Goal: Share content: Share content

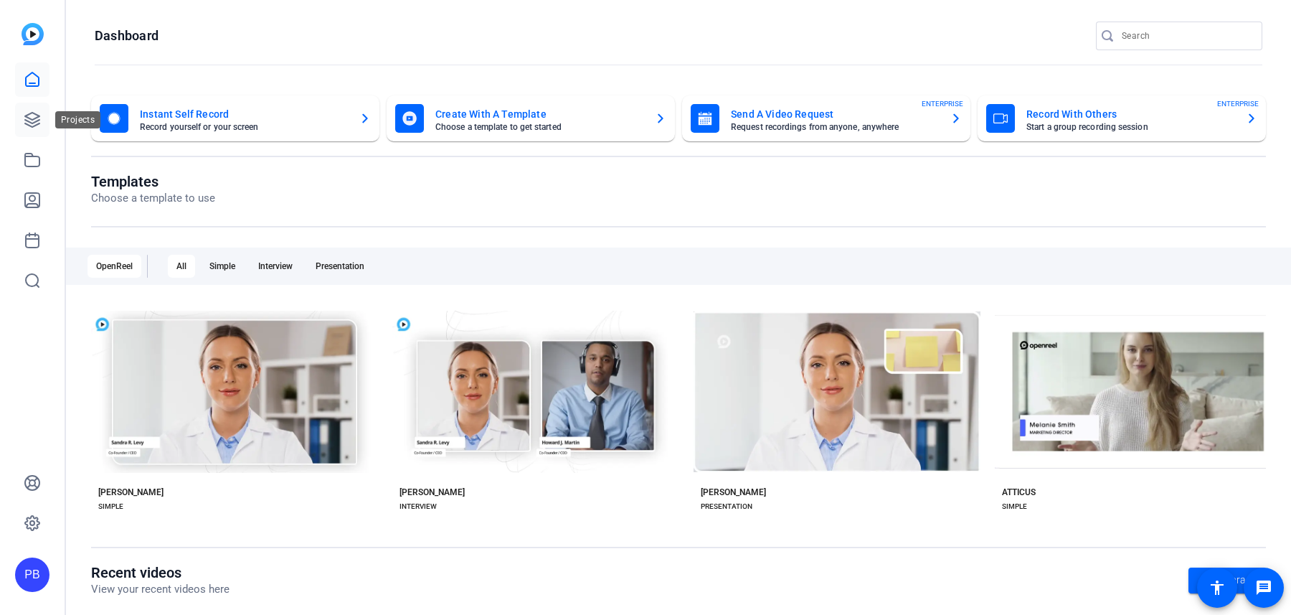
click at [38, 118] on icon at bounding box center [32, 119] width 17 height 17
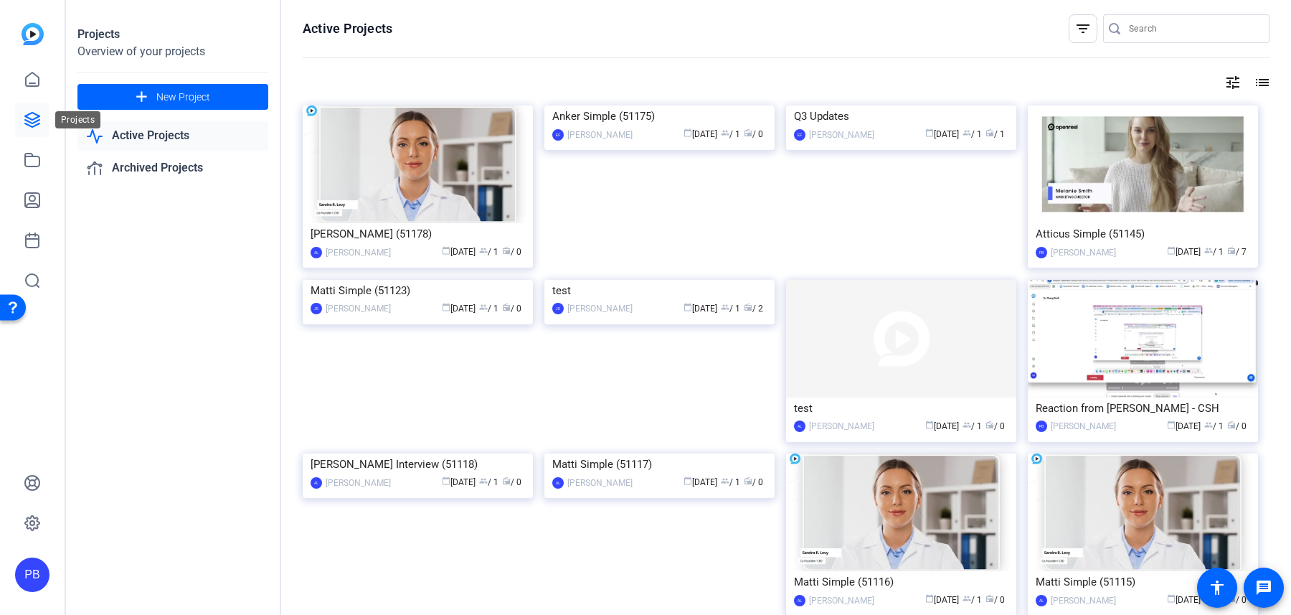
click at [34, 121] on icon at bounding box center [32, 120] width 14 height 14
click at [177, 143] on link "Active Projects" at bounding box center [172, 135] width 191 height 29
click at [24, 123] on icon at bounding box center [32, 119] width 17 height 17
click at [25, 121] on icon at bounding box center [32, 119] width 17 height 17
click at [29, 162] on icon at bounding box center [32, 159] width 17 height 17
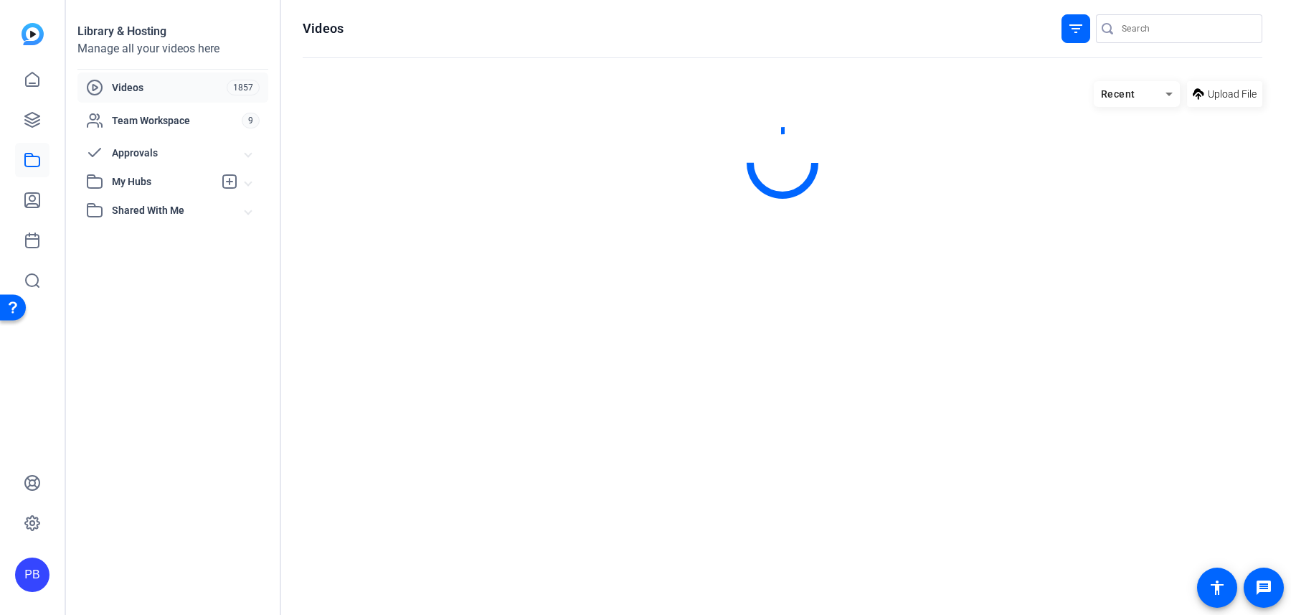
click at [135, 181] on span "My Hubs" at bounding box center [163, 181] width 102 height 15
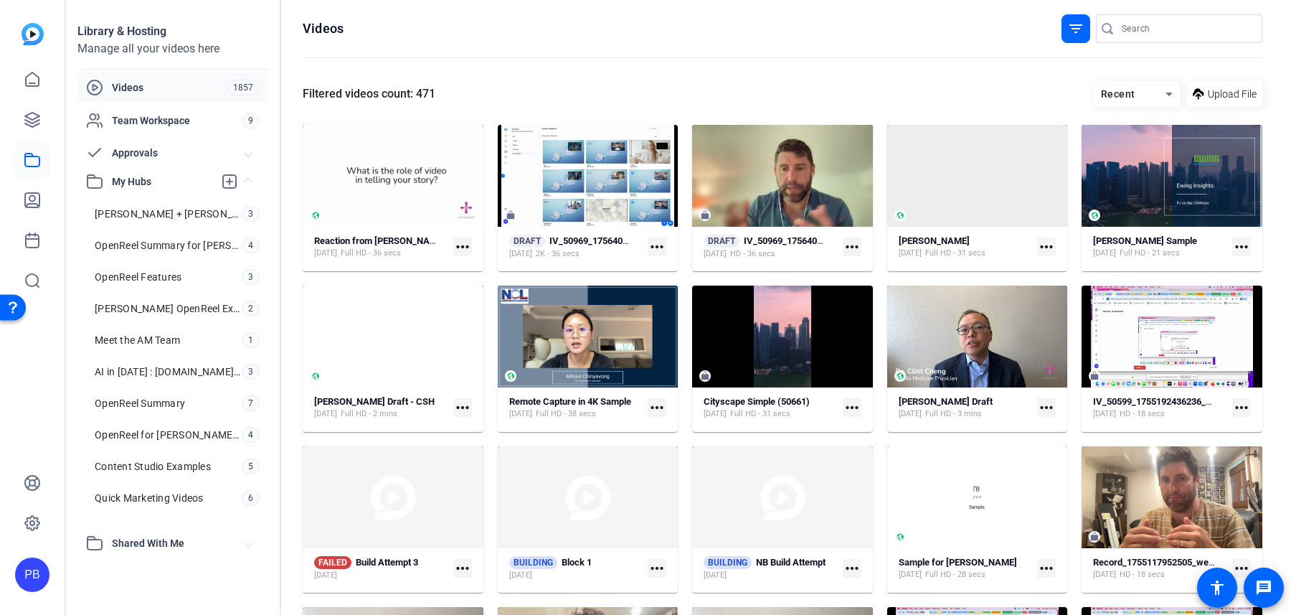
click at [653, 407] on mat-icon "more_horiz" at bounding box center [657, 407] width 19 height 19
click at [650, 364] on div at bounding box center [645, 307] width 1291 height 615
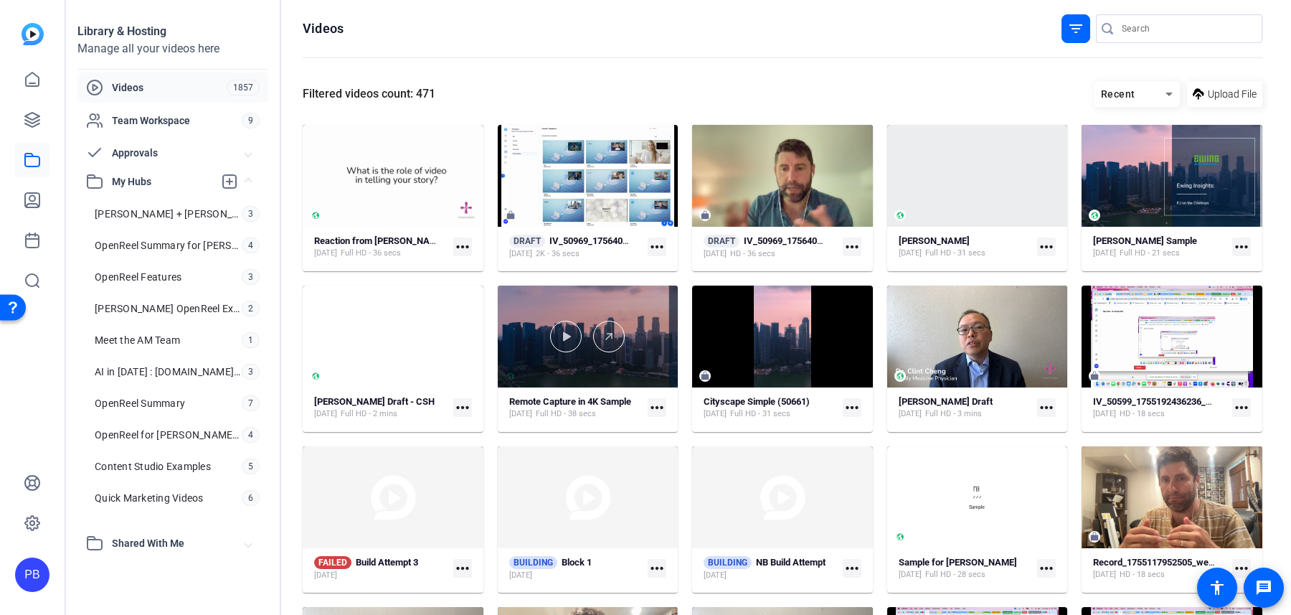
click at [650, 366] on div at bounding box center [588, 337] width 181 height 102
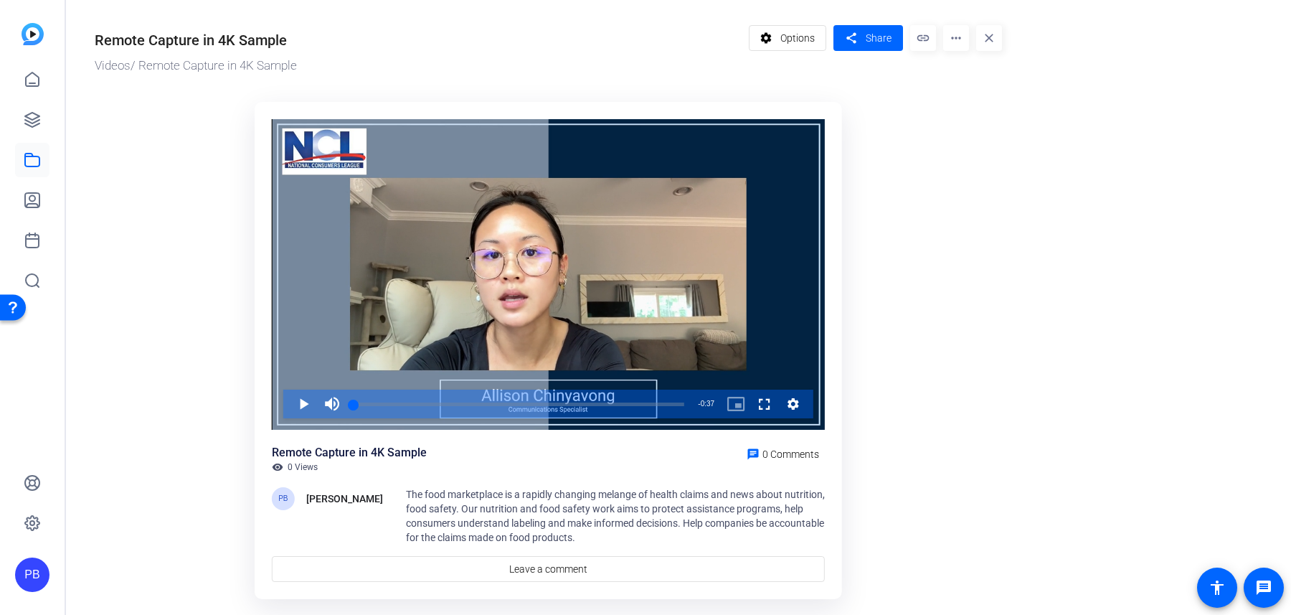
click at [948, 42] on mat-icon "more_horiz" at bounding box center [956, 38] width 26 height 26
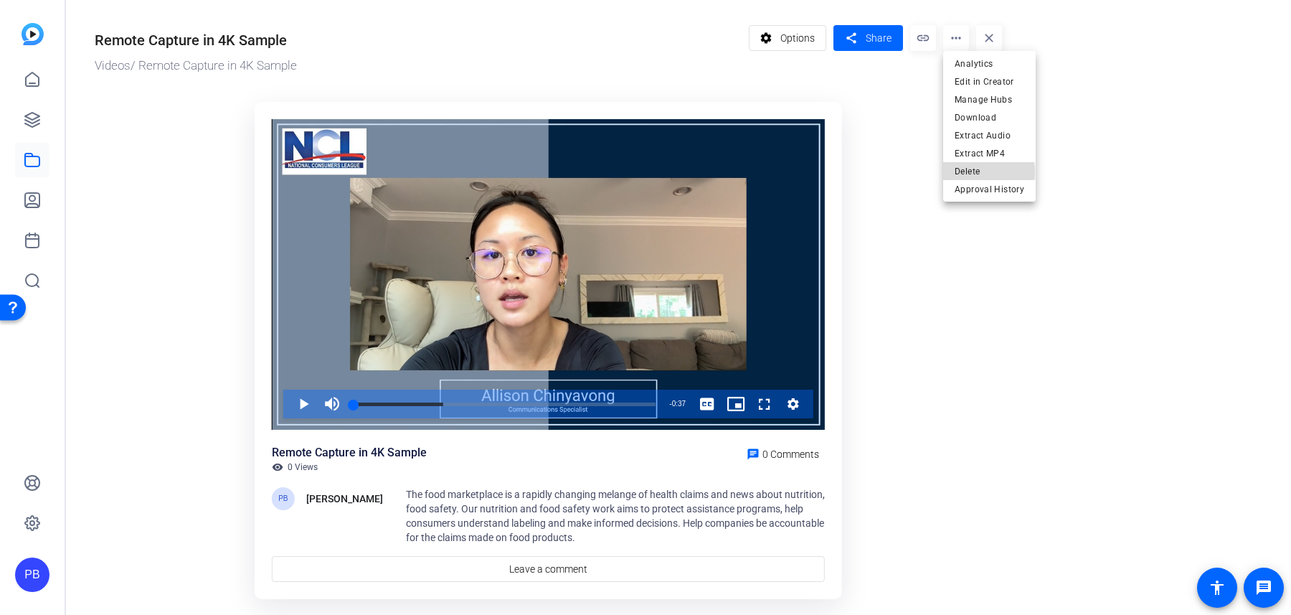
click at [981, 172] on span "Delete" at bounding box center [990, 170] width 70 height 17
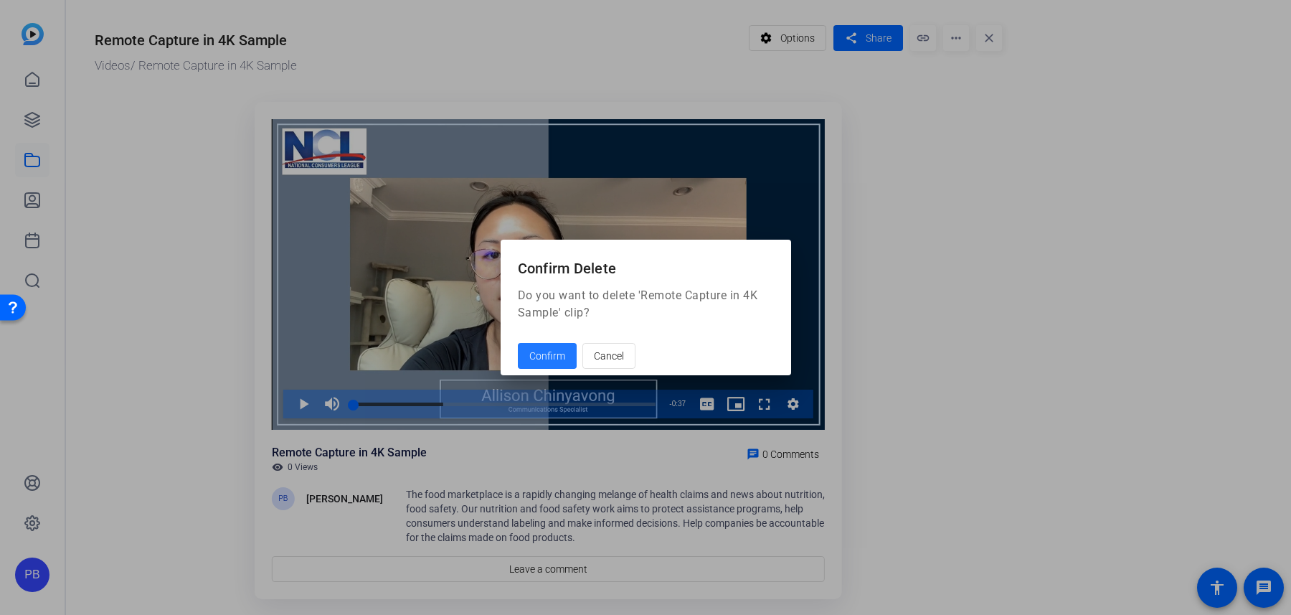
click at [550, 341] on span at bounding box center [547, 356] width 59 height 34
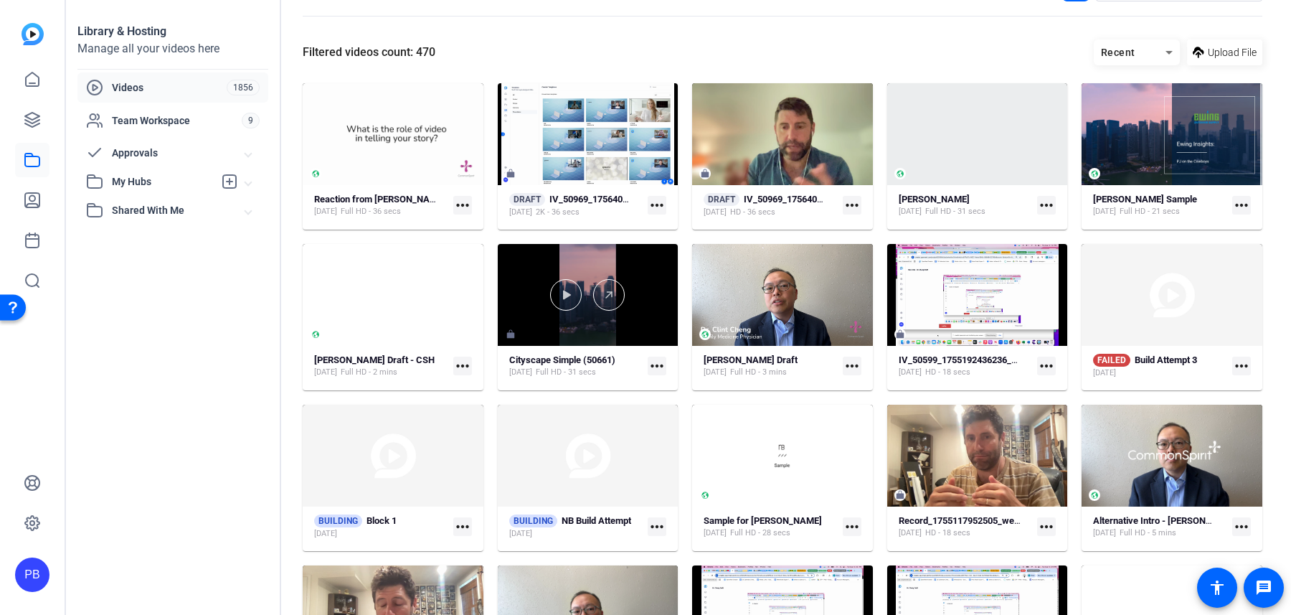
scroll to position [52, 0]
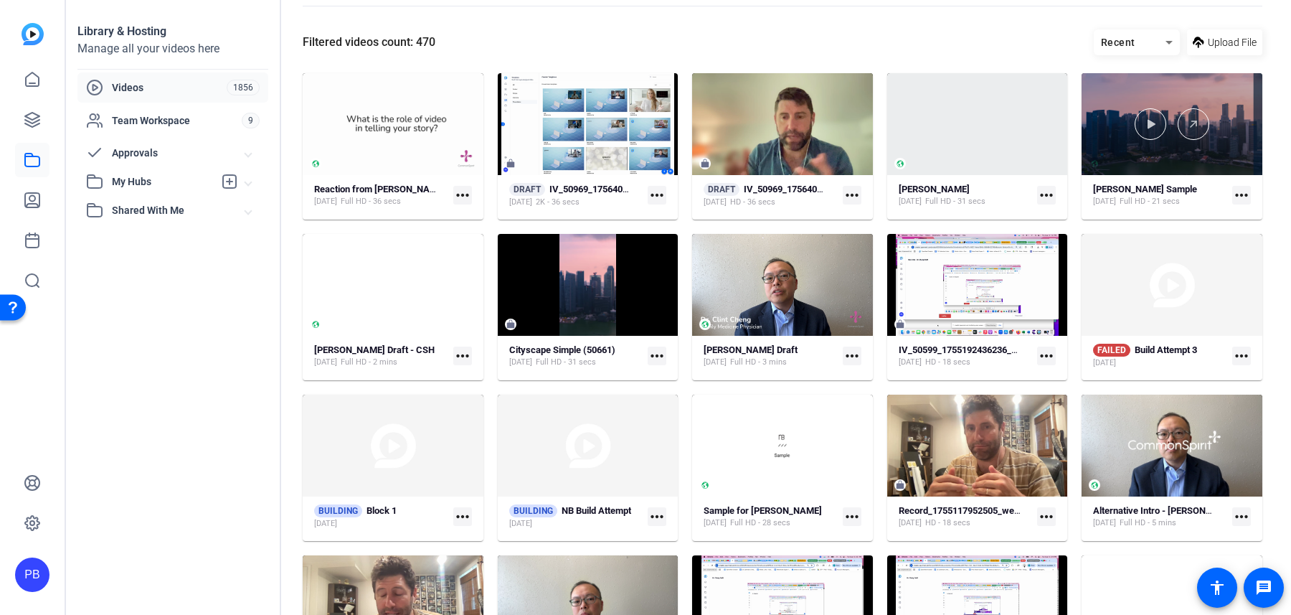
click at [1168, 138] on div at bounding box center [1172, 124] width 181 height 32
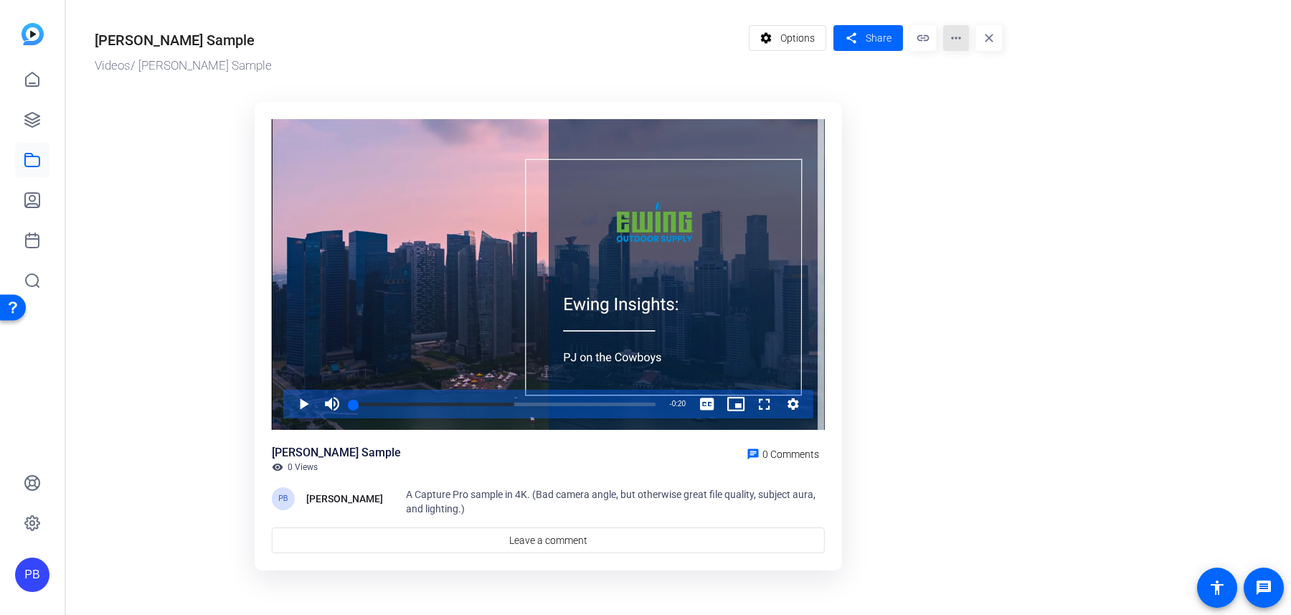
click at [966, 41] on mat-icon "more_horiz" at bounding box center [956, 38] width 26 height 26
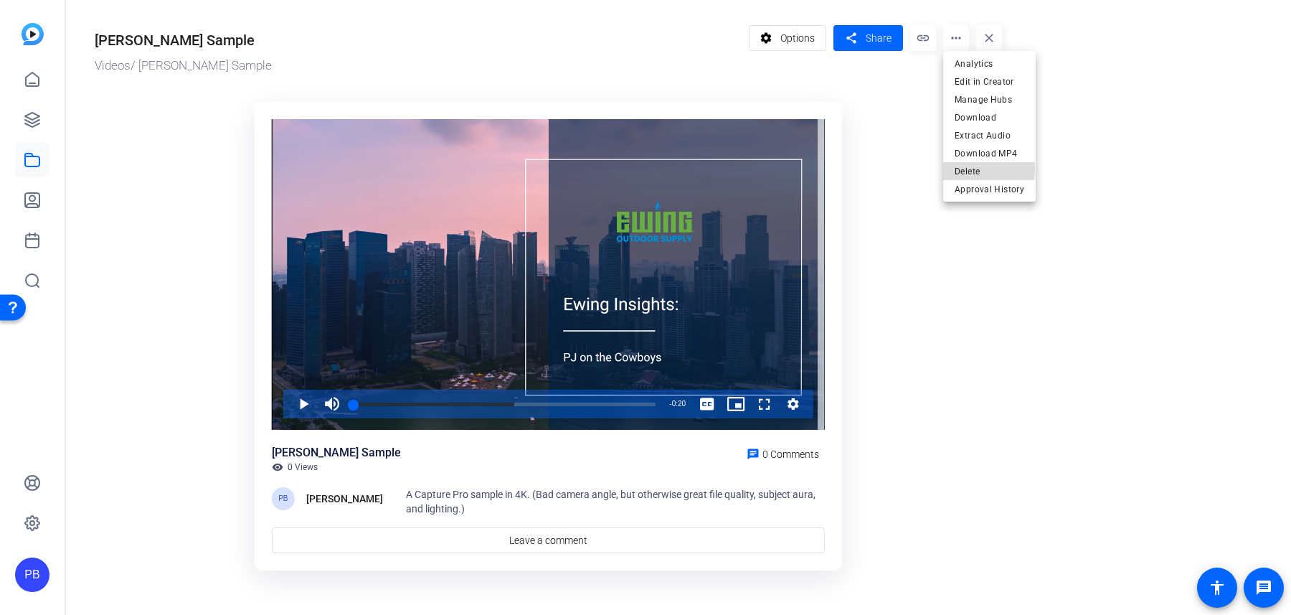
click at [984, 169] on span "Delete" at bounding box center [990, 170] width 70 height 17
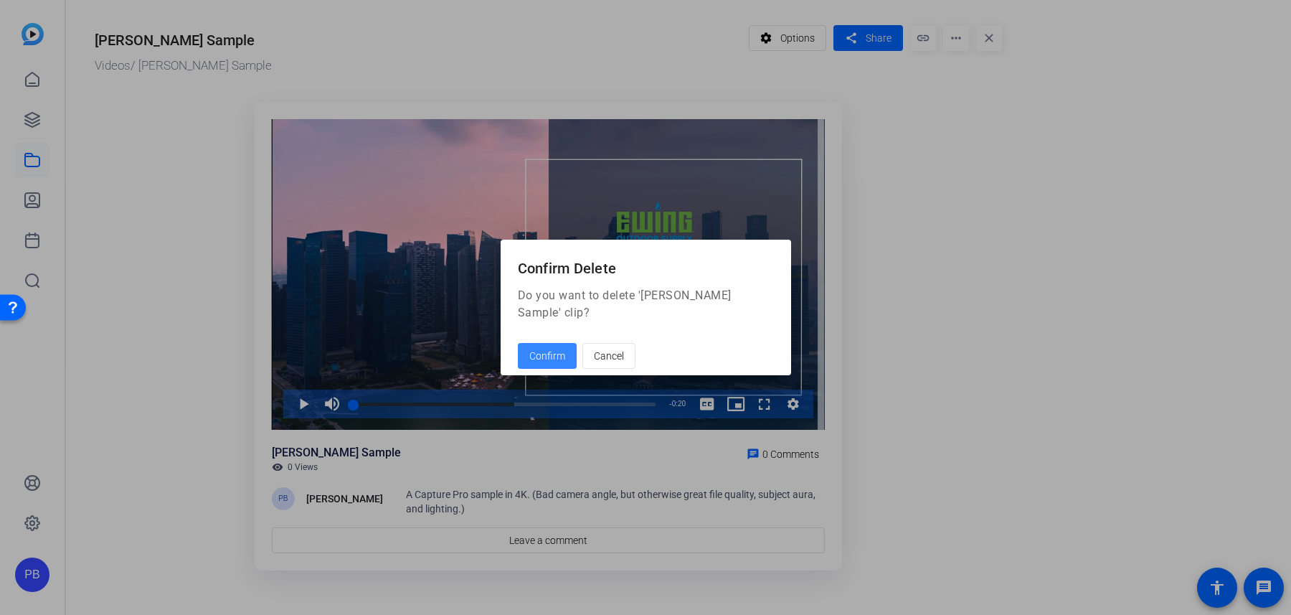
click at [572, 342] on span at bounding box center [547, 356] width 59 height 34
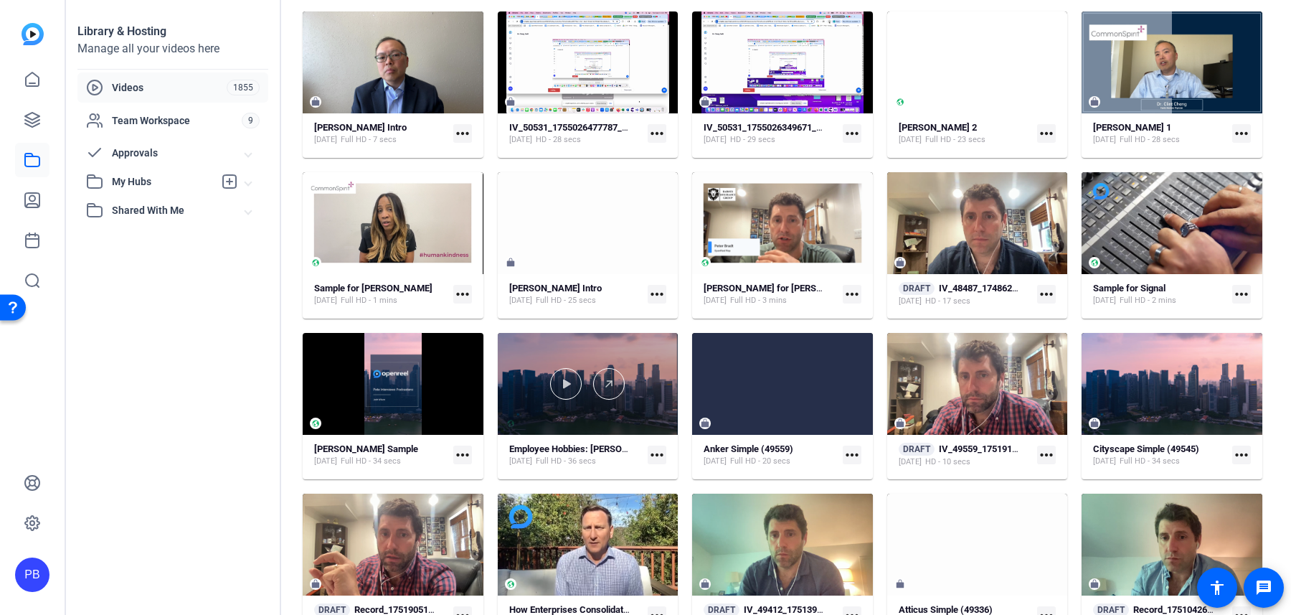
scroll to position [1024, 0]
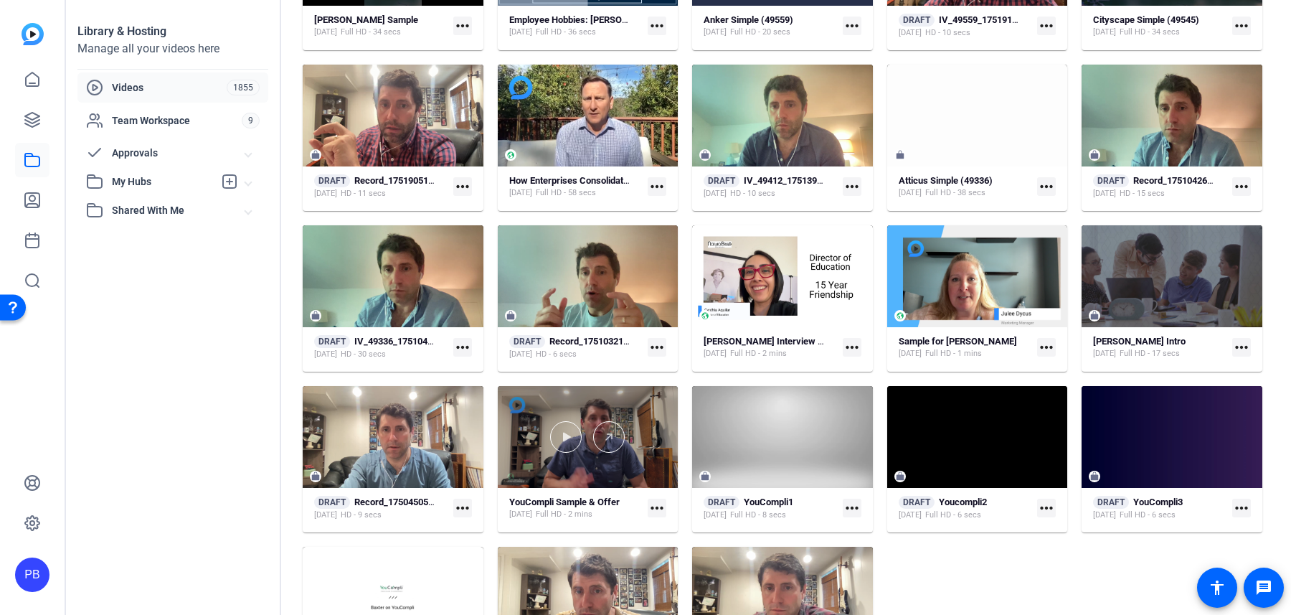
click at [650, 468] on div at bounding box center [588, 437] width 181 height 102
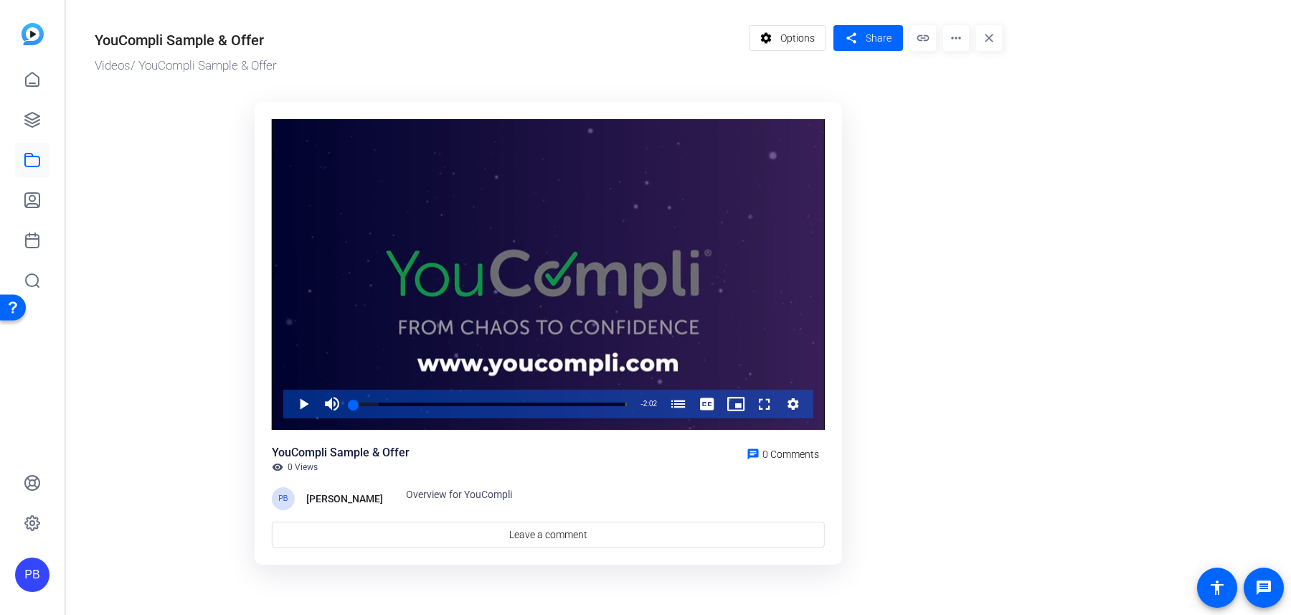
click at [958, 42] on mat-icon "more_horiz" at bounding box center [956, 38] width 26 height 26
click at [967, 173] on span "Delete" at bounding box center [990, 170] width 70 height 17
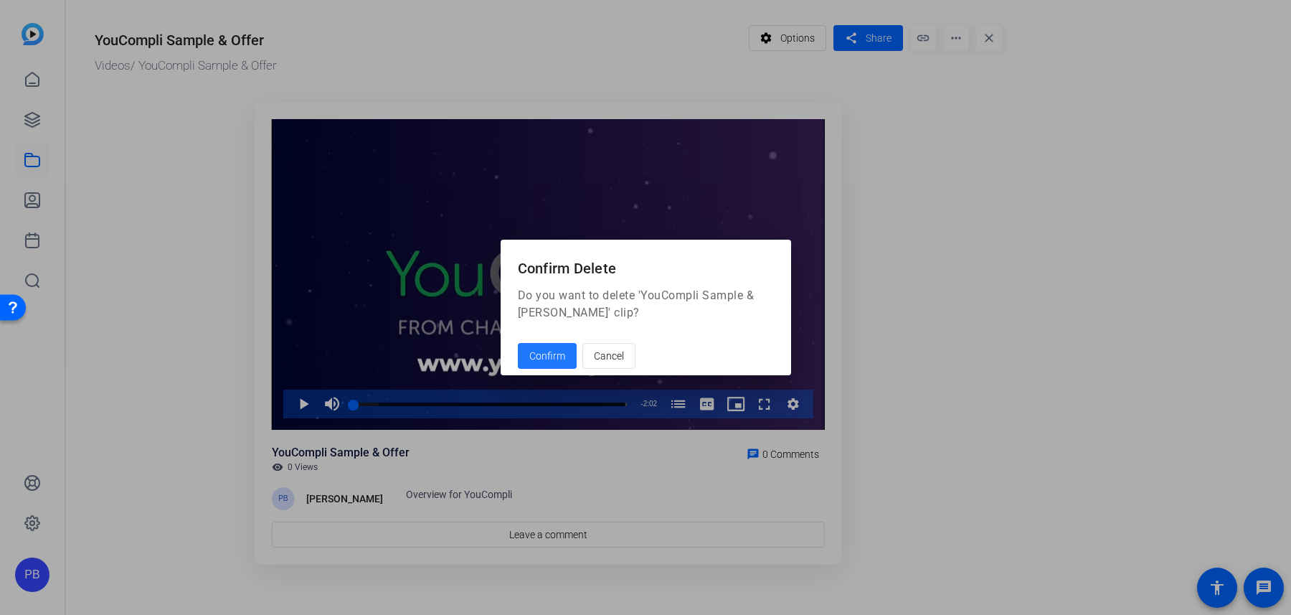
click at [558, 355] on span "Confirm" at bounding box center [547, 356] width 36 height 15
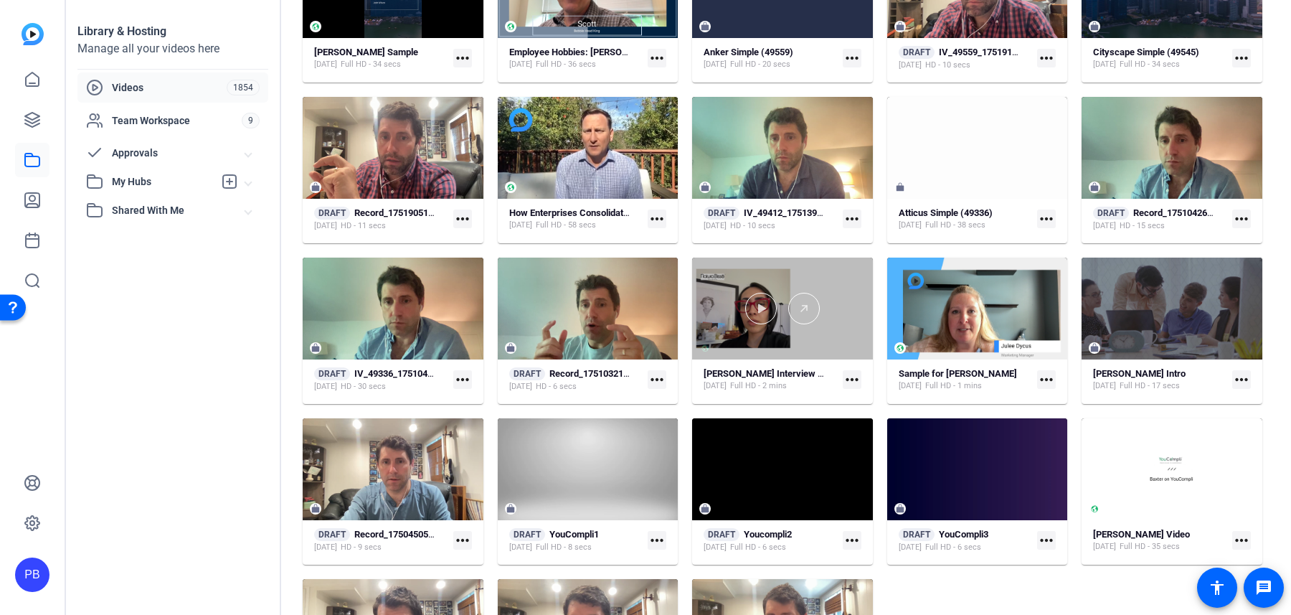
scroll to position [1176, 0]
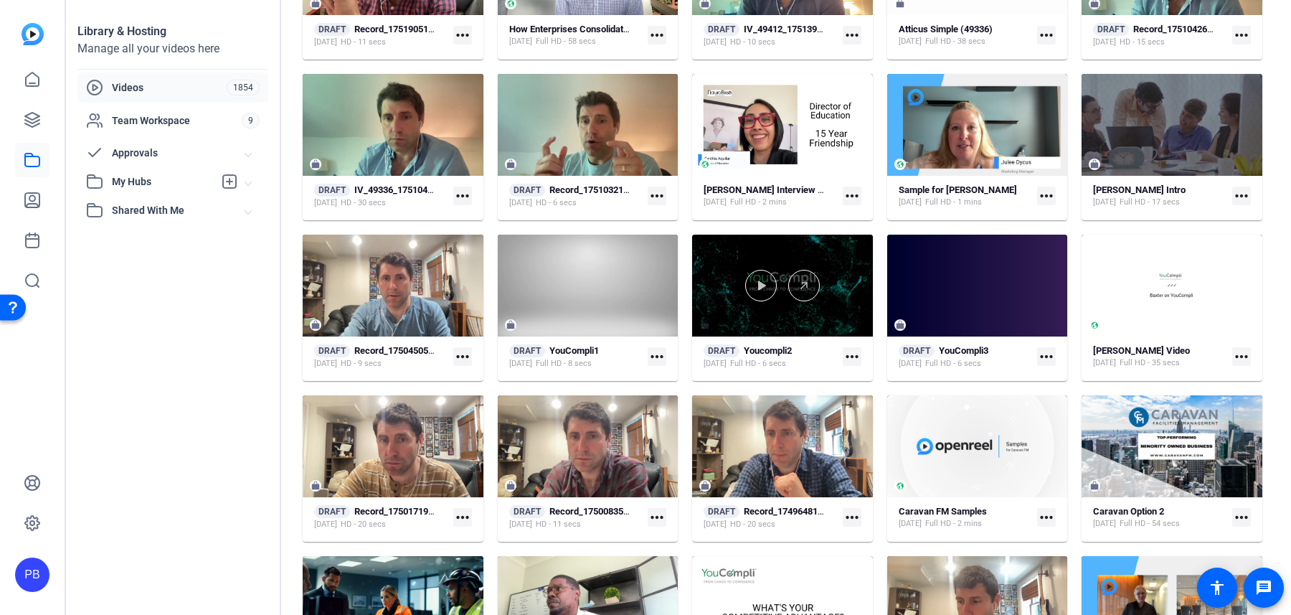
click at [845, 311] on div at bounding box center [782, 286] width 181 height 102
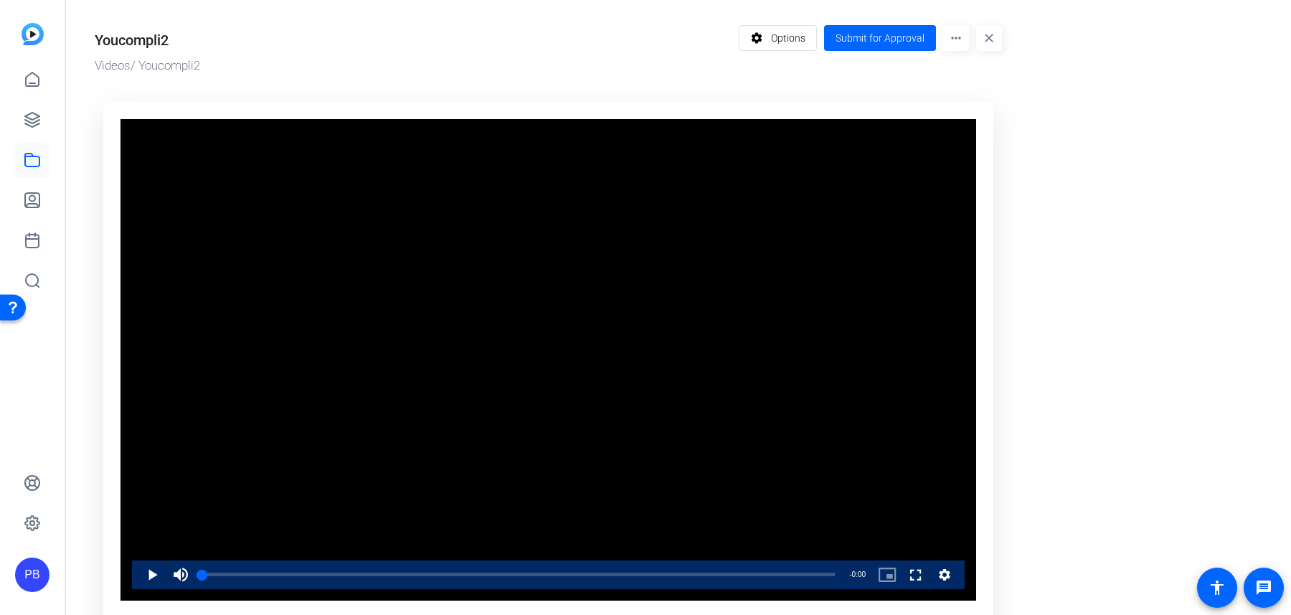
click at [959, 49] on mat-icon "more_horiz" at bounding box center [956, 38] width 26 height 26
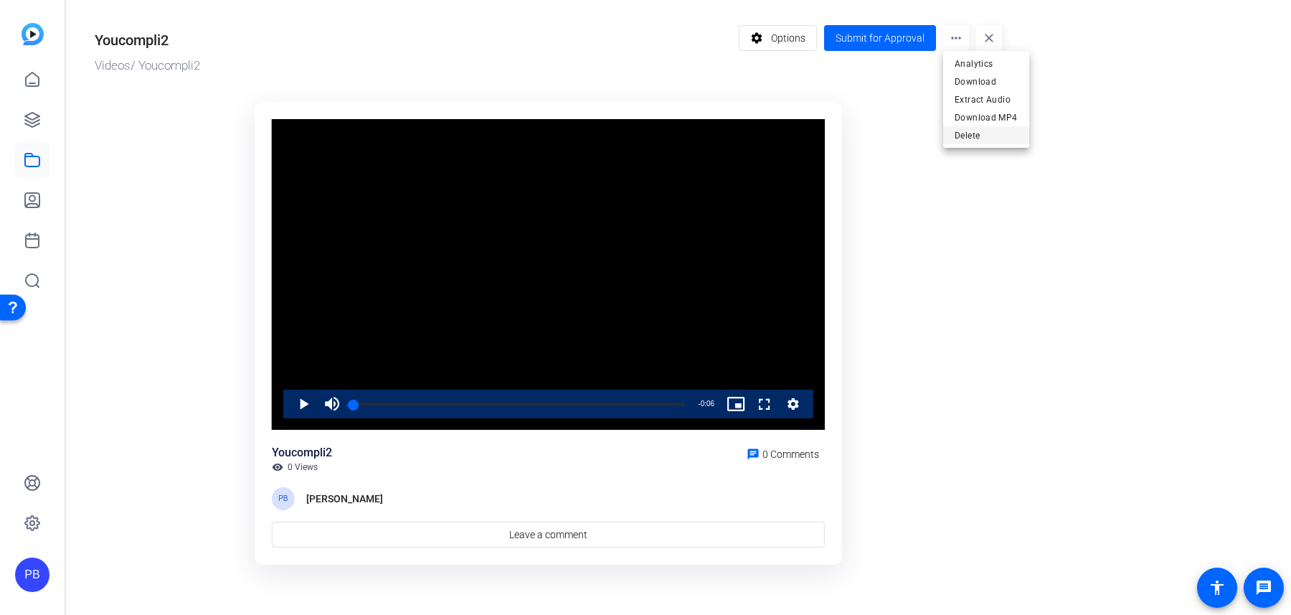
click at [979, 133] on span "Delete" at bounding box center [986, 134] width 63 height 17
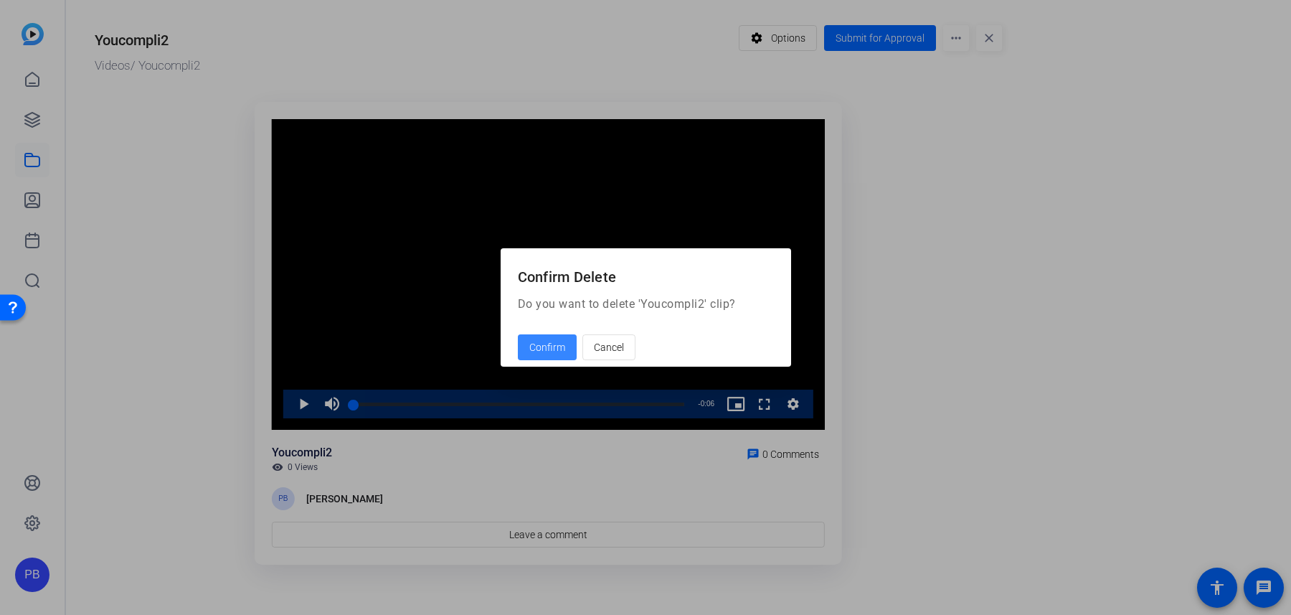
click at [551, 351] on span "Confirm" at bounding box center [547, 347] width 36 height 15
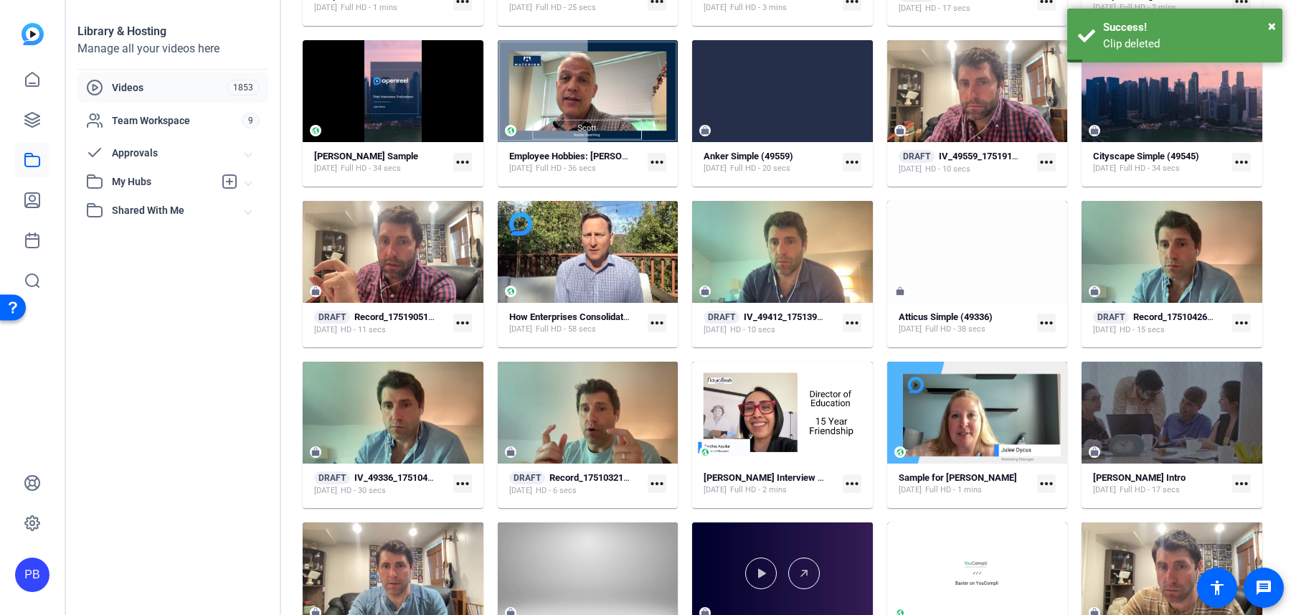
scroll to position [1050, 0]
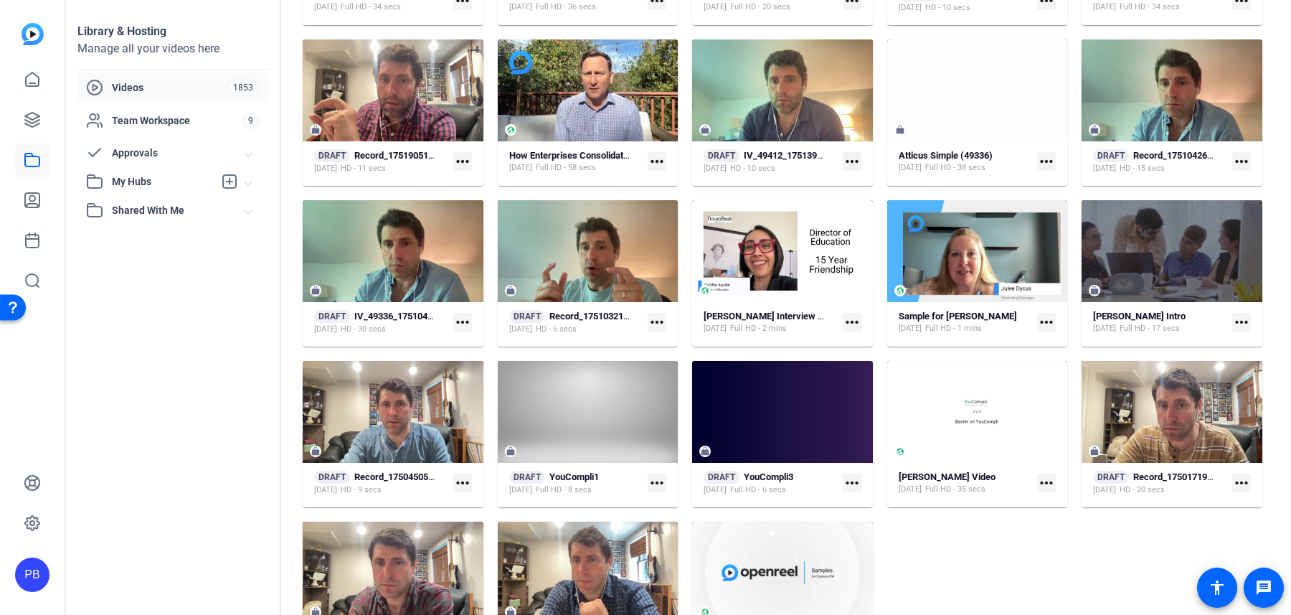
click at [165, 187] on span "My Hubs" at bounding box center [163, 181] width 102 height 15
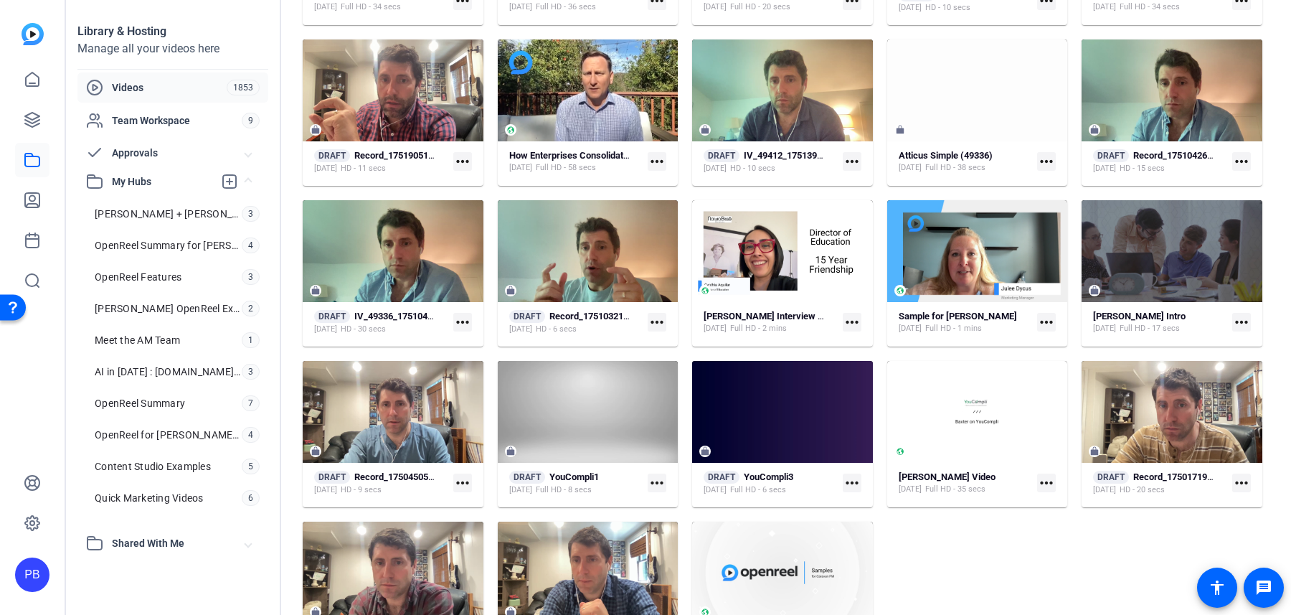
click at [154, 536] on span "Shared With Me" at bounding box center [178, 543] width 133 height 15
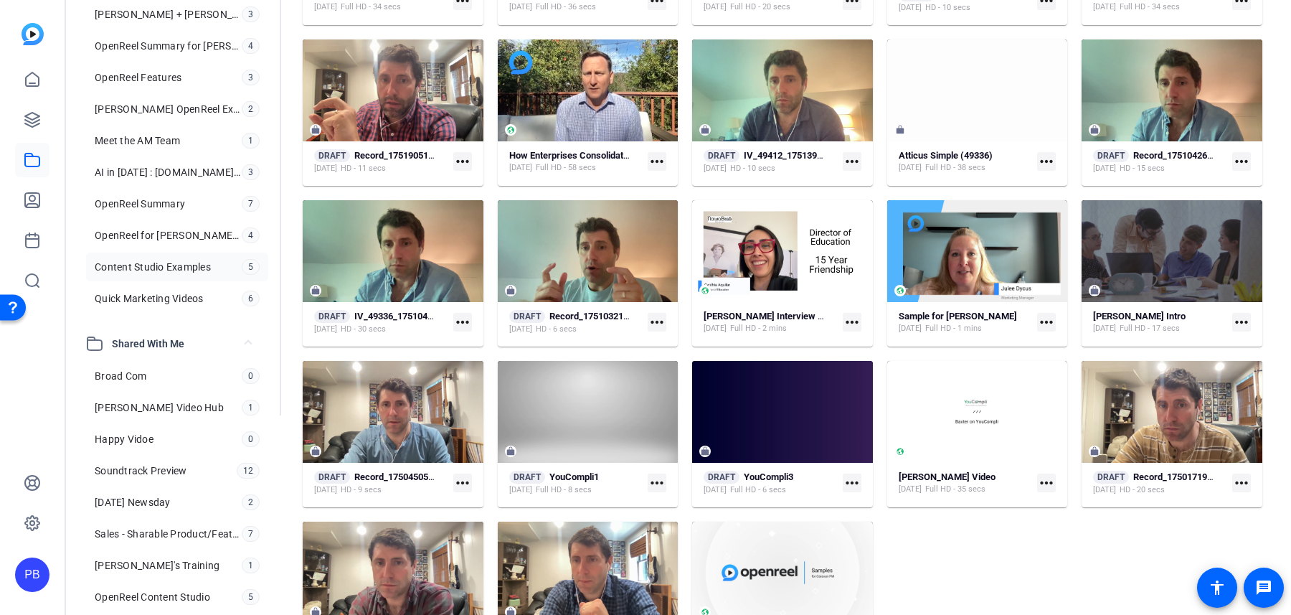
scroll to position [245, 0]
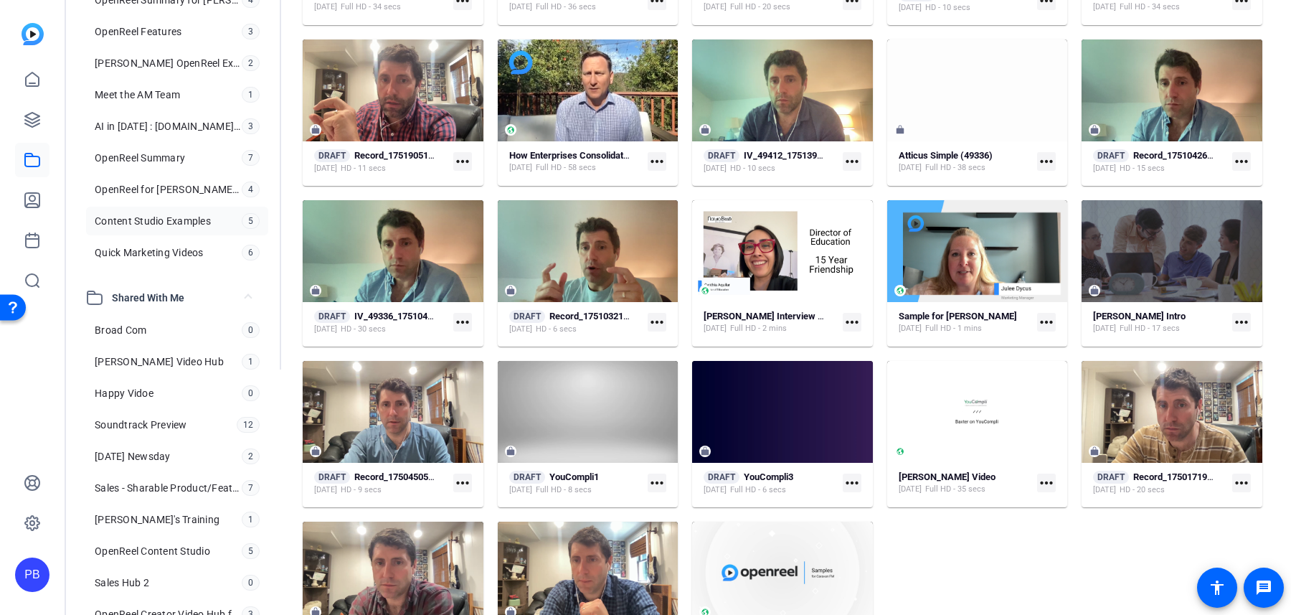
click at [175, 218] on span "Content Studio Examples" at bounding box center [153, 221] width 116 height 14
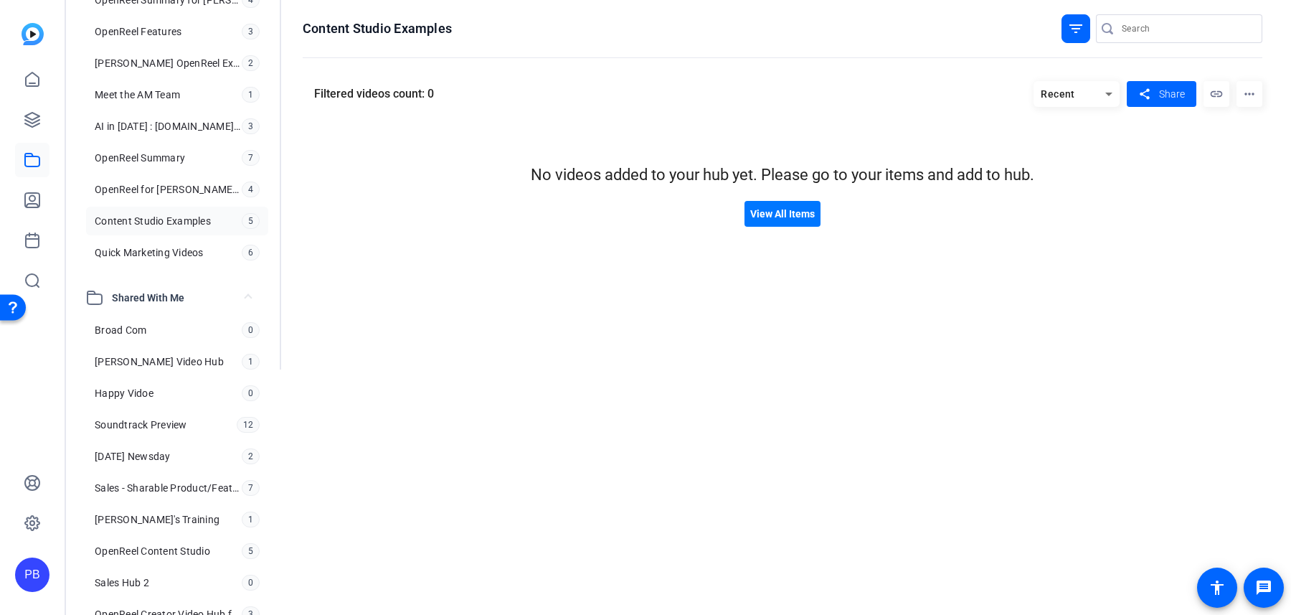
click at [1084, 36] on mat-icon "filter_list" at bounding box center [1076, 28] width 17 height 17
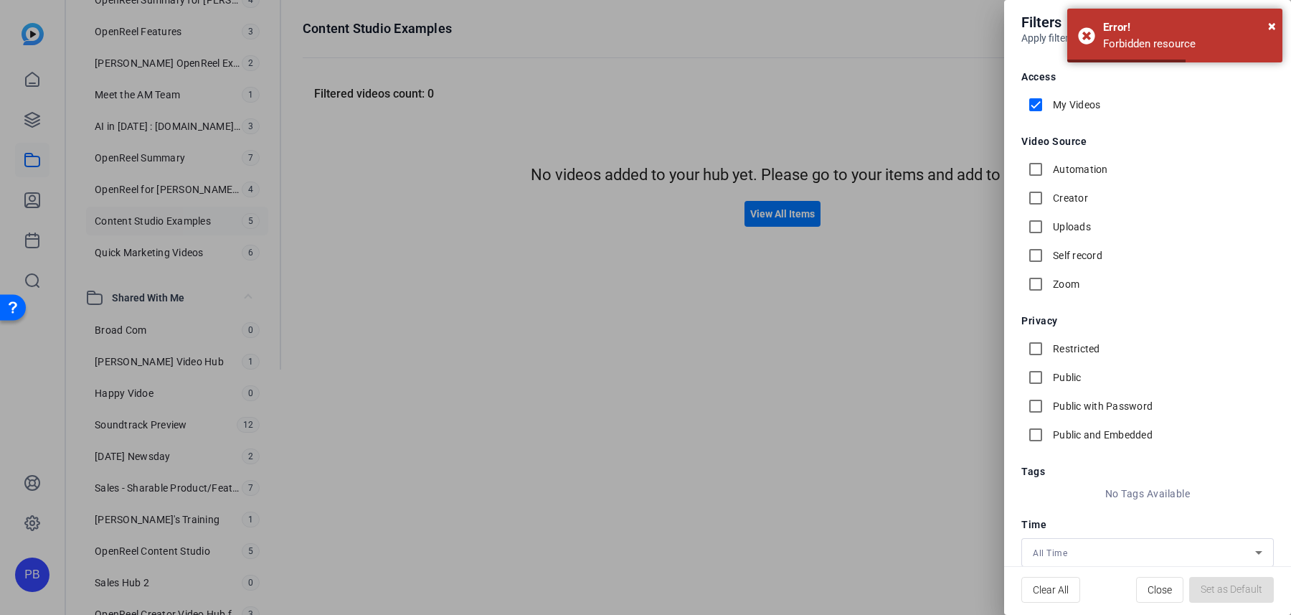
click at [1042, 103] on input "My Videos" at bounding box center [1036, 104] width 29 height 29
checkbox input "false"
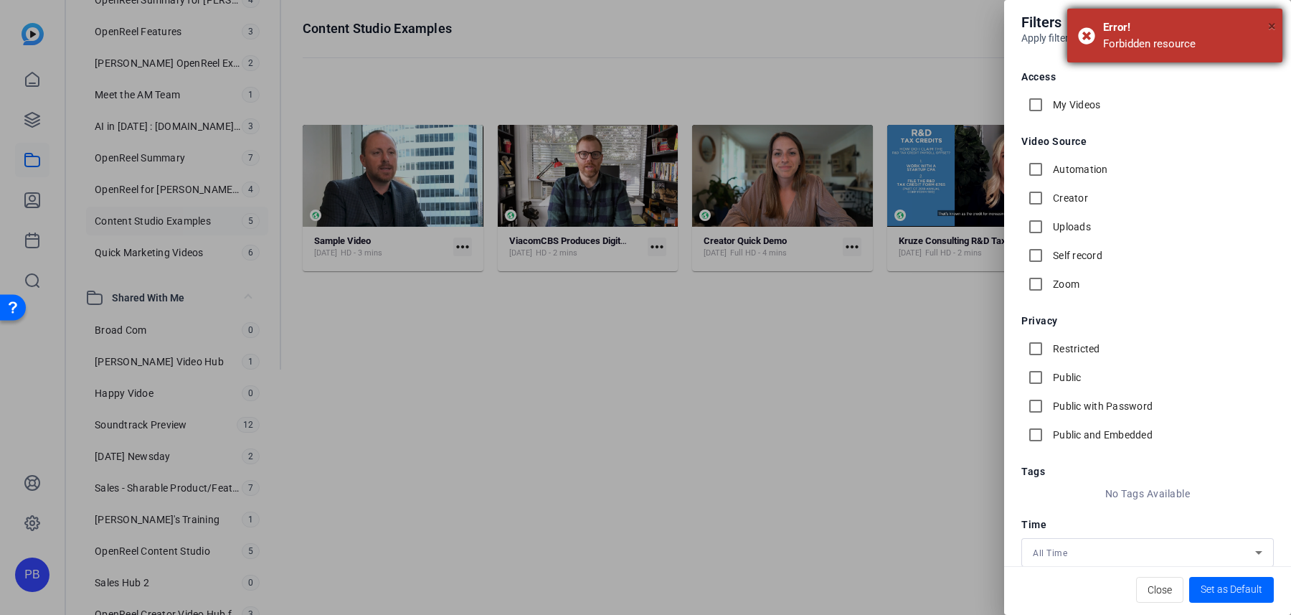
click at [1275, 27] on span "×" at bounding box center [1272, 25] width 8 height 17
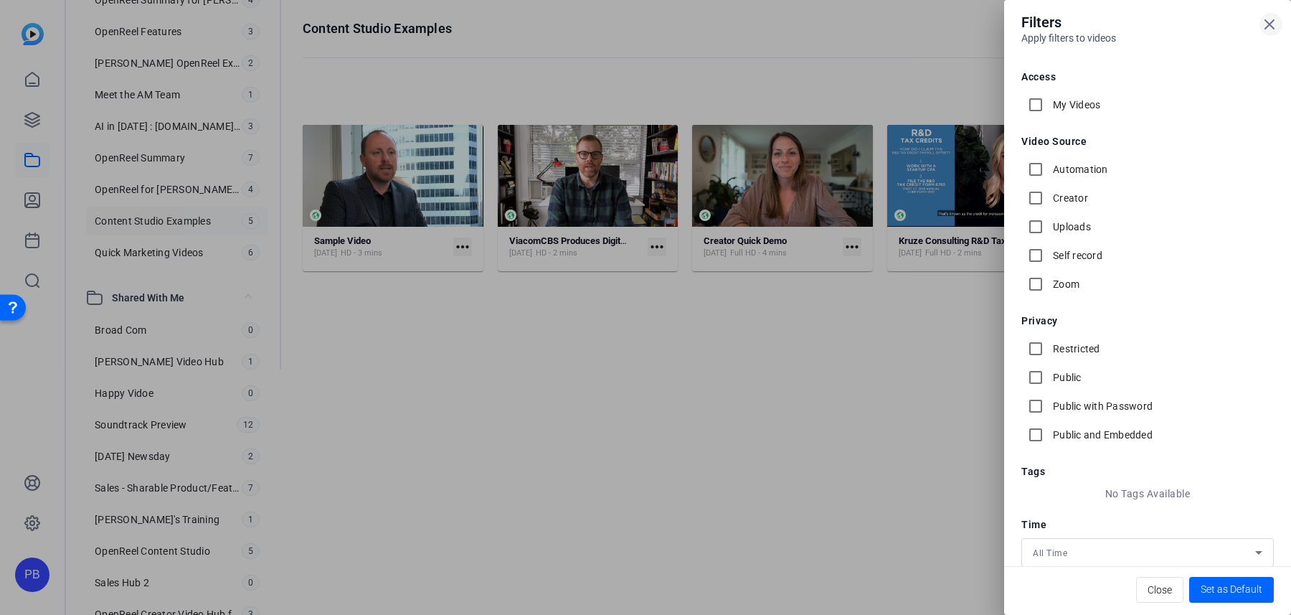
click at [1273, 25] on icon at bounding box center [1269, 24] width 17 height 17
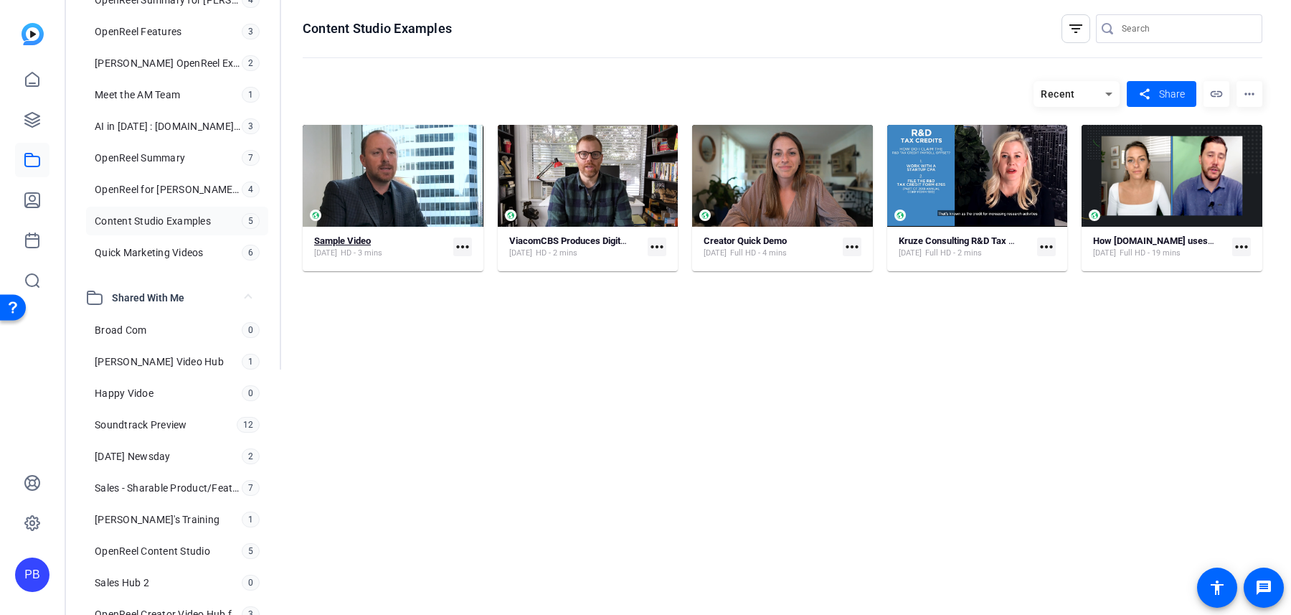
click at [367, 242] on strong "Sample Video" at bounding box center [342, 240] width 57 height 11
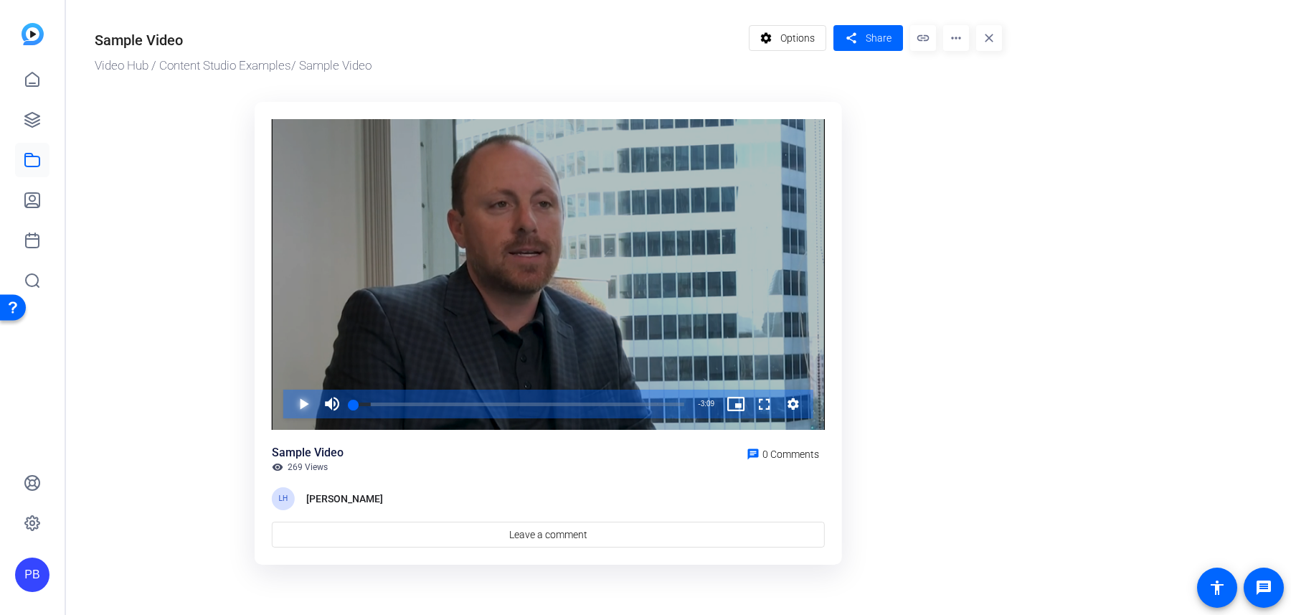
click at [289, 410] on span "Video Player" at bounding box center [289, 404] width 0 height 29
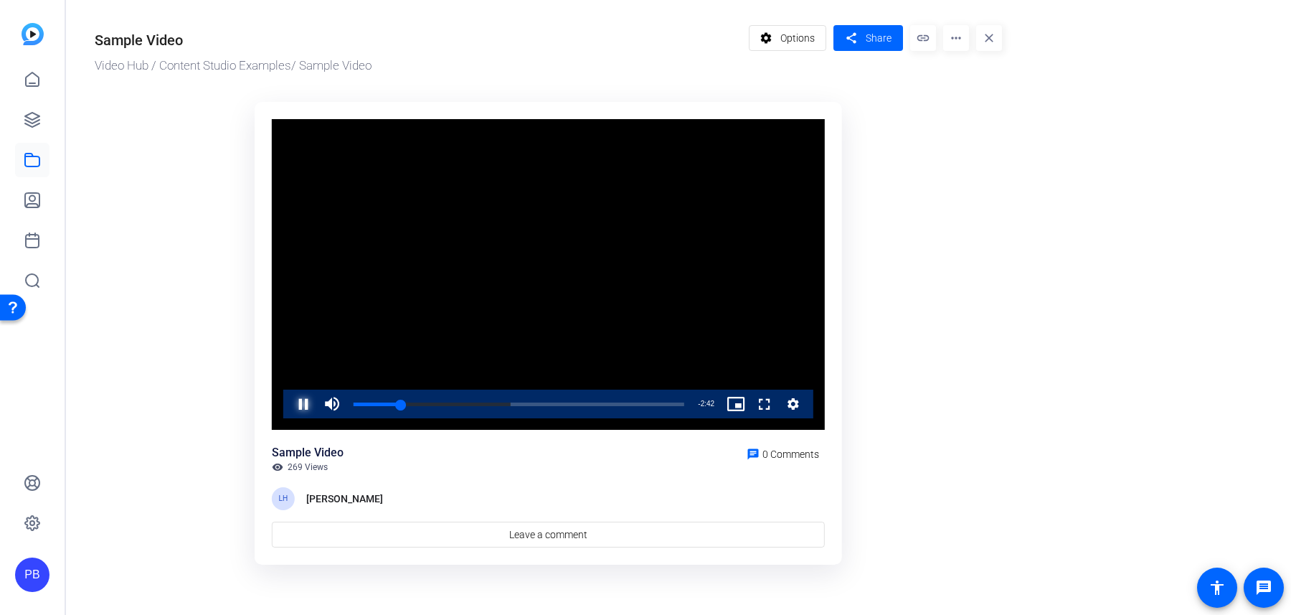
click at [289, 402] on span "Video Player" at bounding box center [289, 404] width 0 height 29
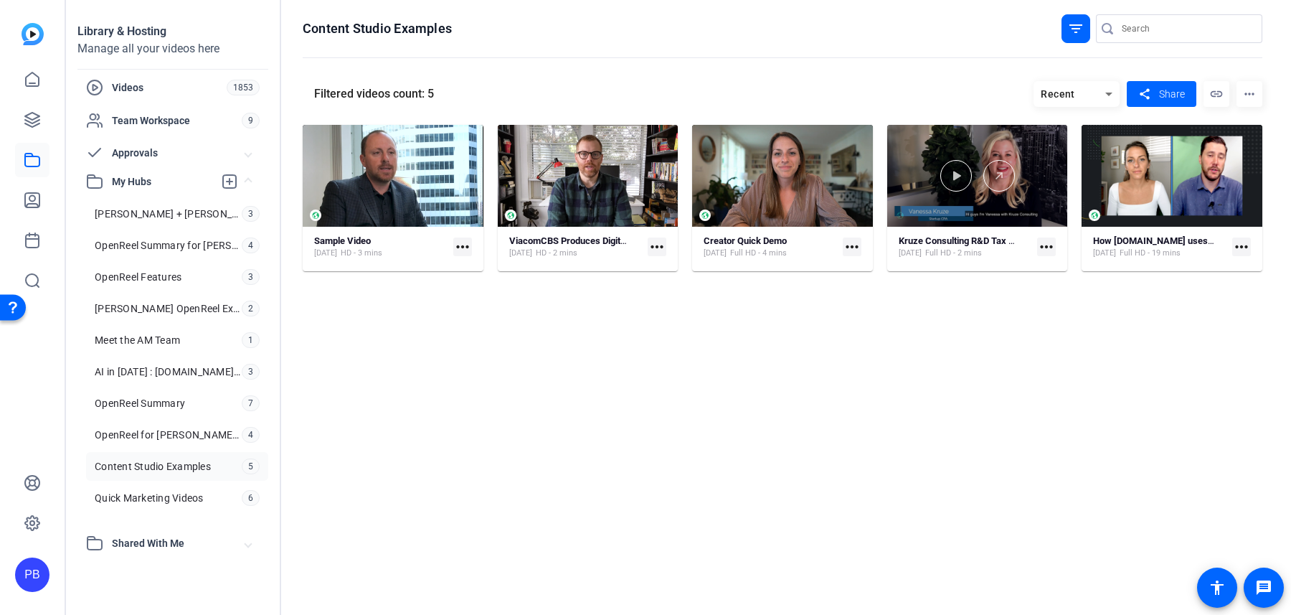
click at [951, 214] on div at bounding box center [977, 176] width 181 height 102
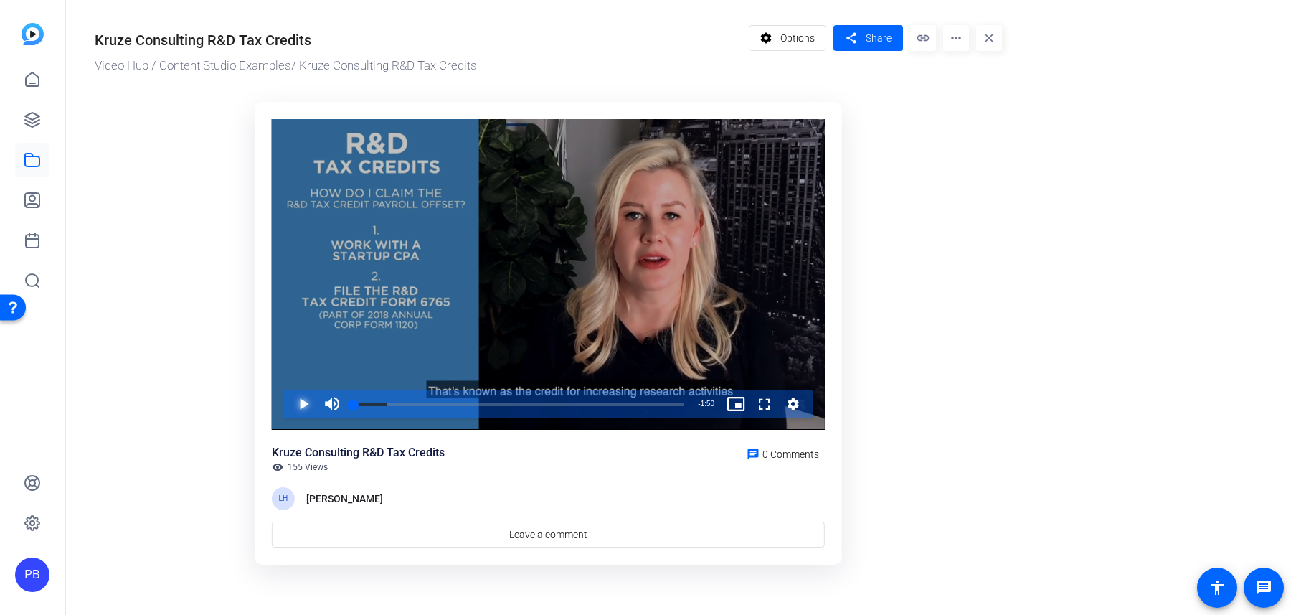
click at [289, 402] on span "Video Player" at bounding box center [289, 404] width 0 height 29
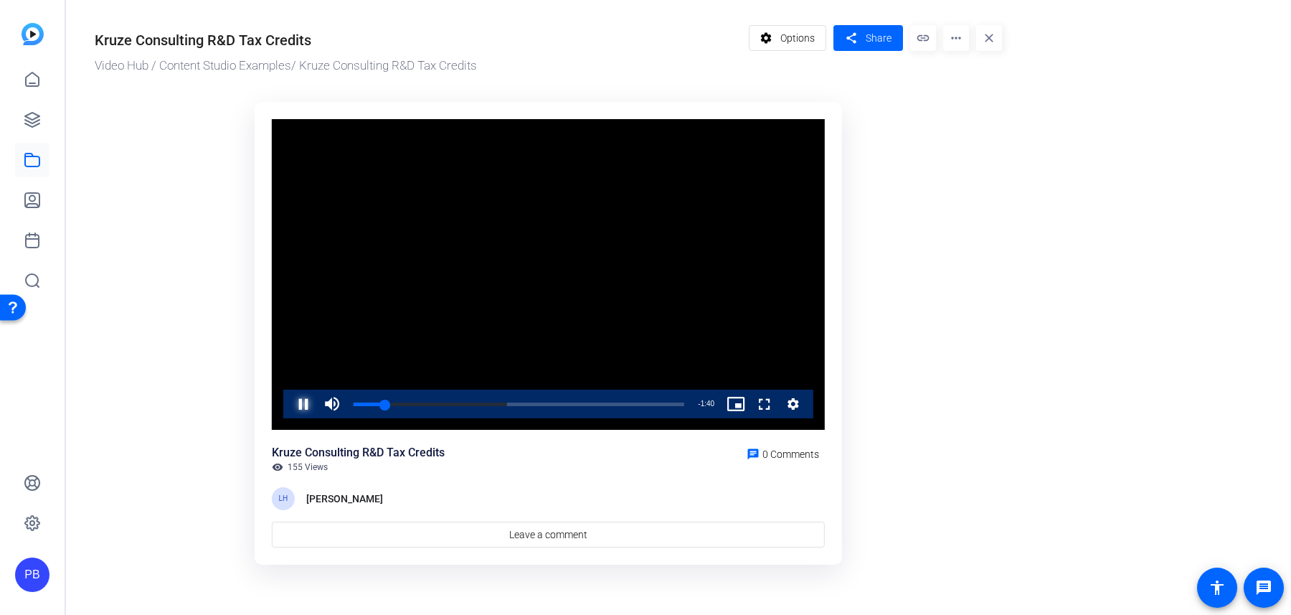
click at [289, 402] on span "Video Player" at bounding box center [289, 404] width 0 height 29
click at [873, 39] on span "Share" at bounding box center [879, 38] width 26 height 15
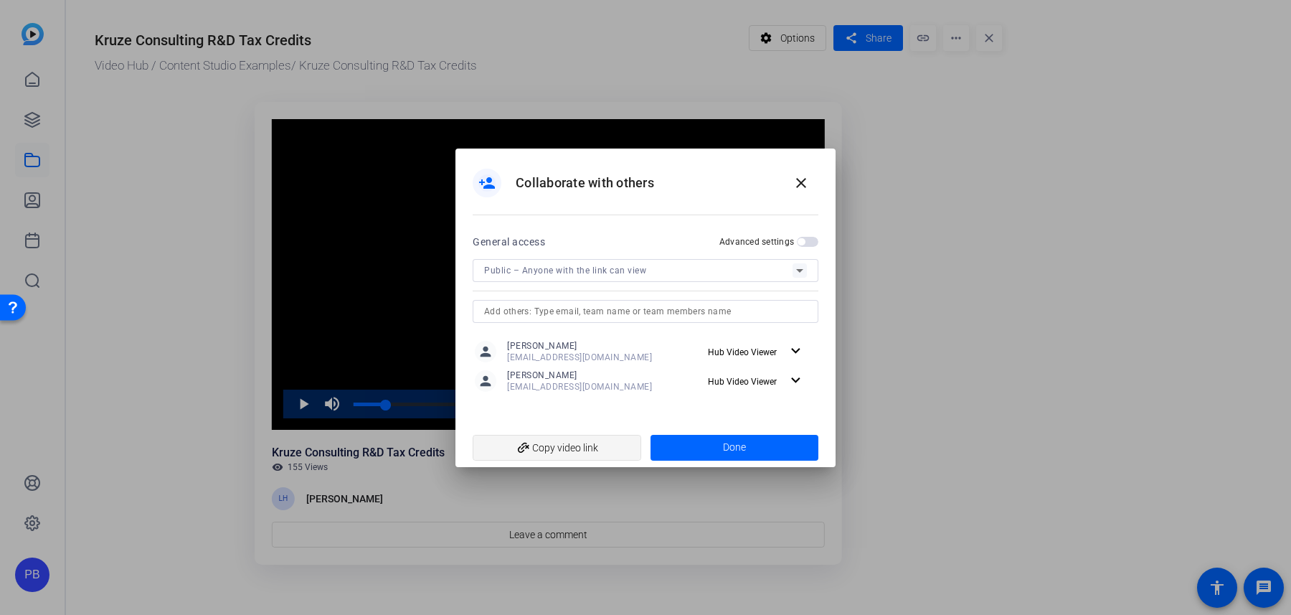
click at [557, 437] on span "add_link Copy video link" at bounding box center [557, 447] width 146 height 27
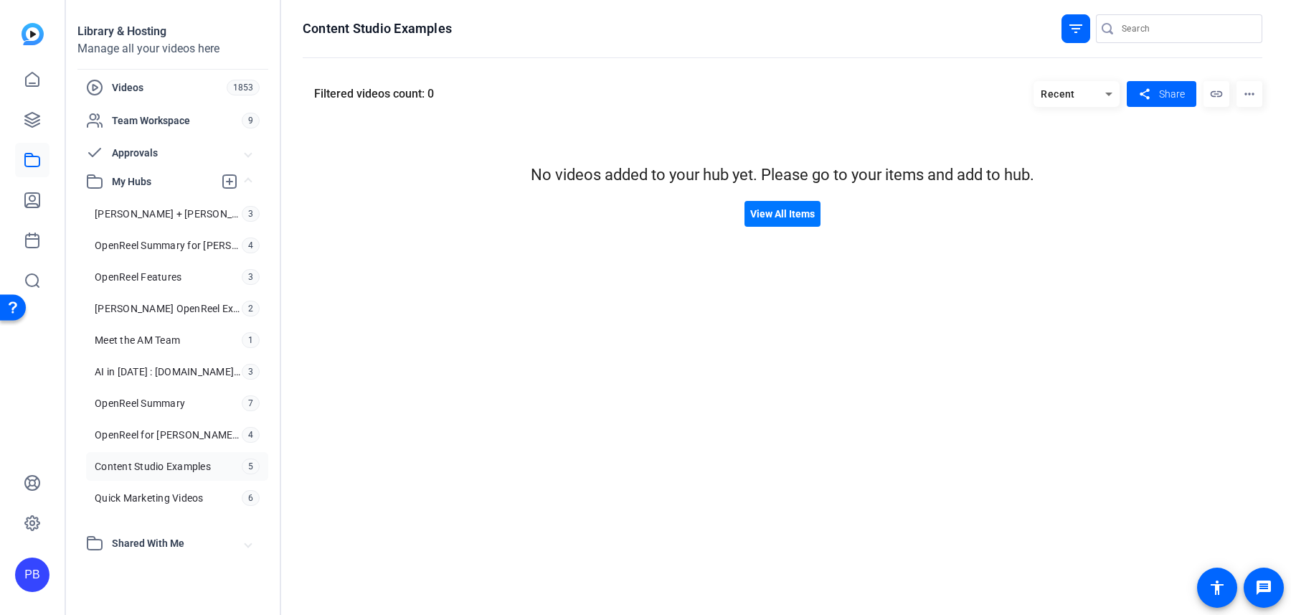
click at [1080, 34] on mat-icon "filter_list" at bounding box center [1076, 28] width 17 height 17
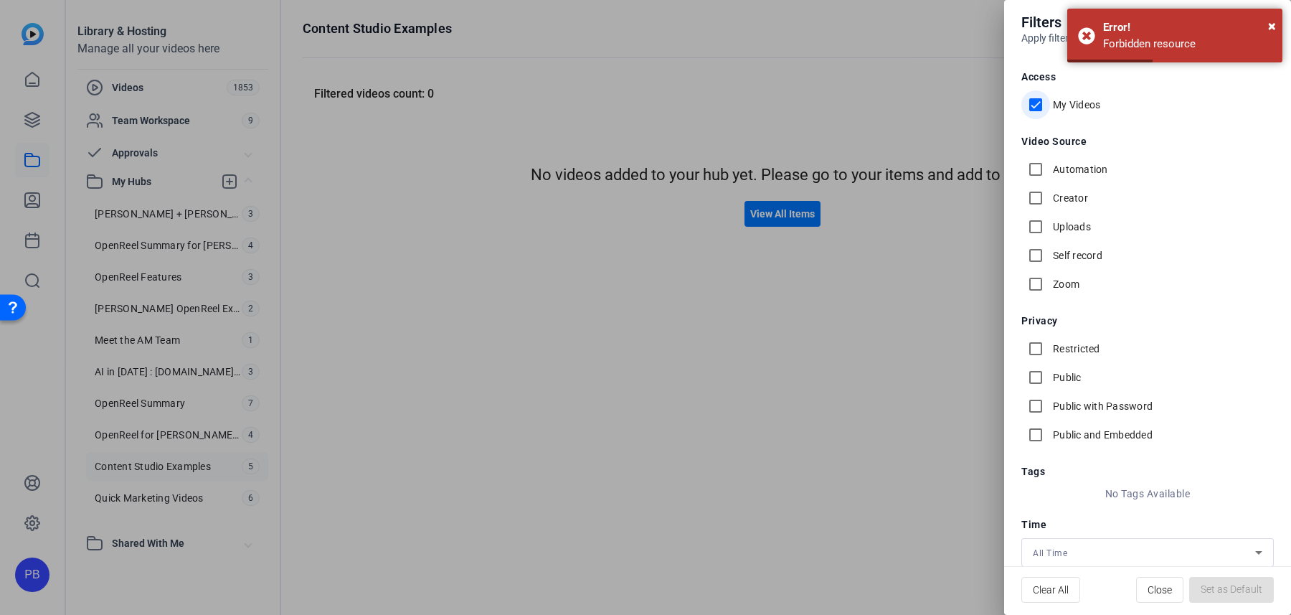
click at [1040, 110] on input "My Videos" at bounding box center [1036, 104] width 29 height 29
checkbox input "false"
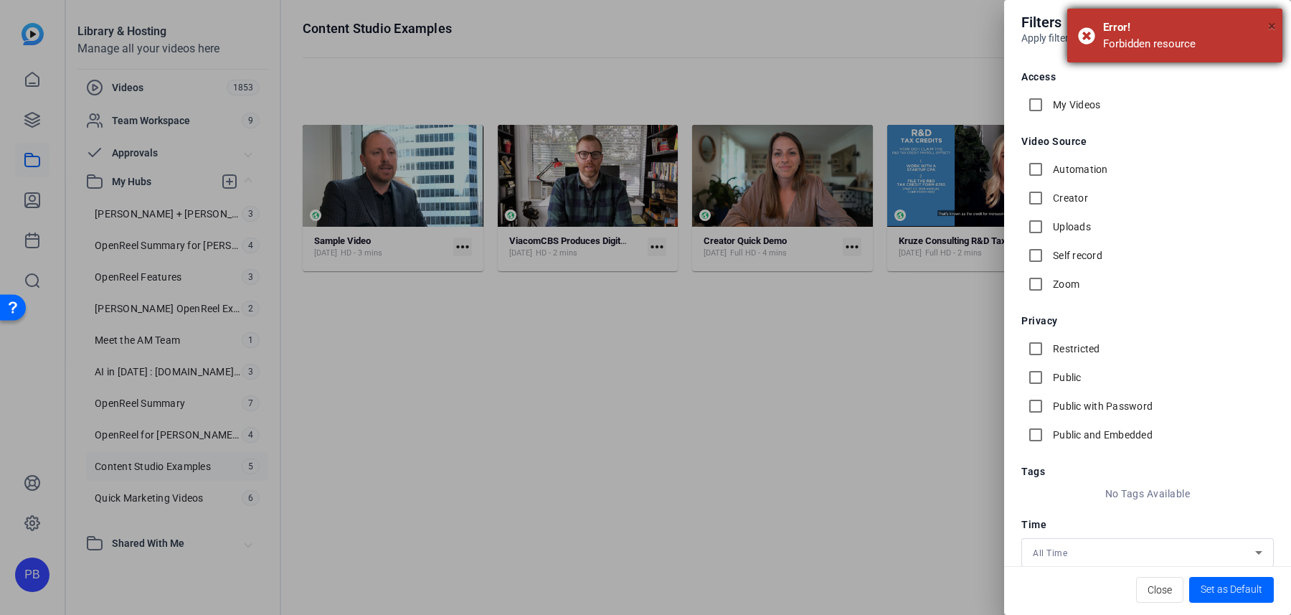
click at [1272, 22] on span "×" at bounding box center [1272, 25] width 8 height 17
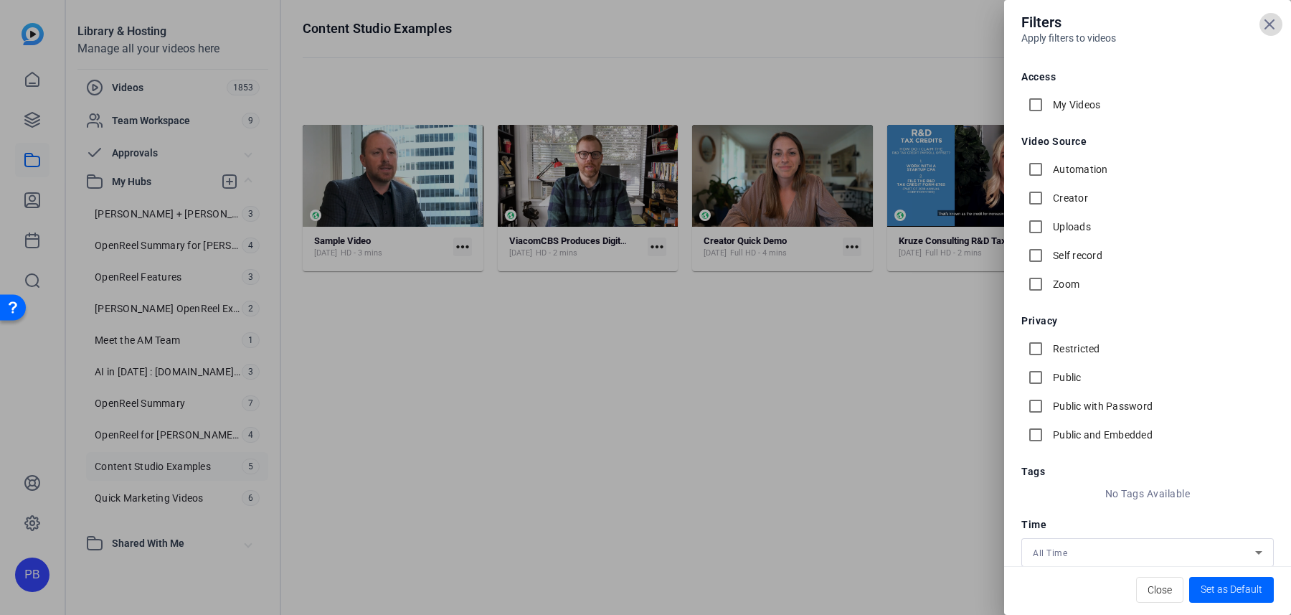
click at [1276, 21] on icon at bounding box center [1269, 24] width 17 height 17
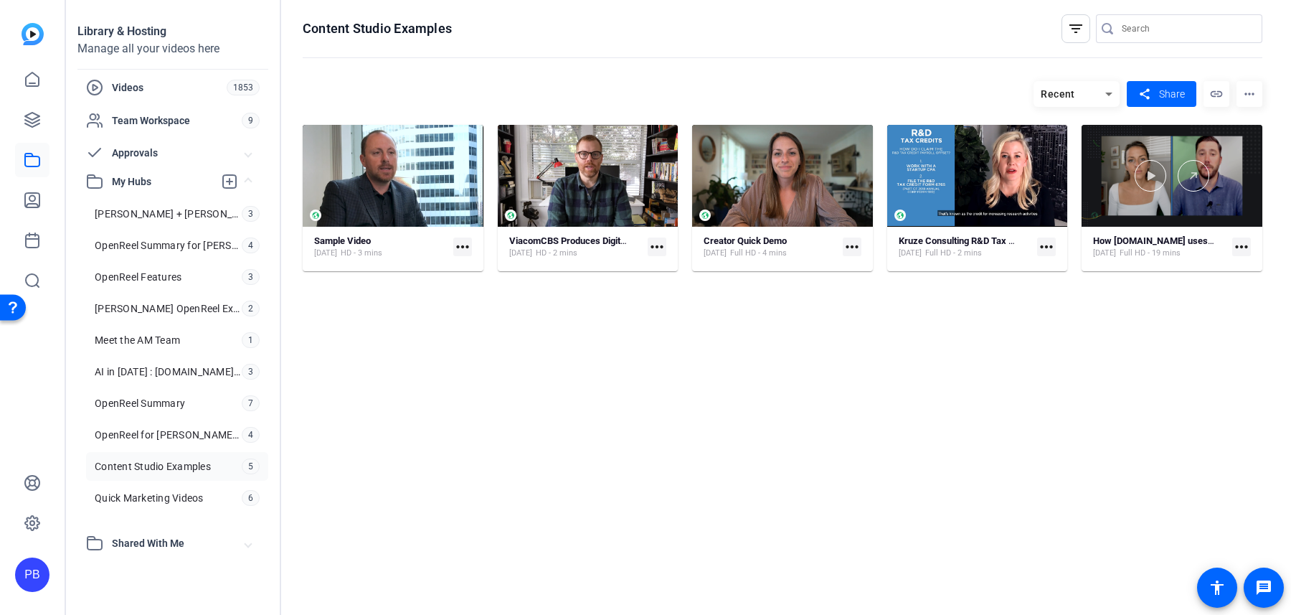
click at [1150, 213] on div at bounding box center [1172, 176] width 181 height 102
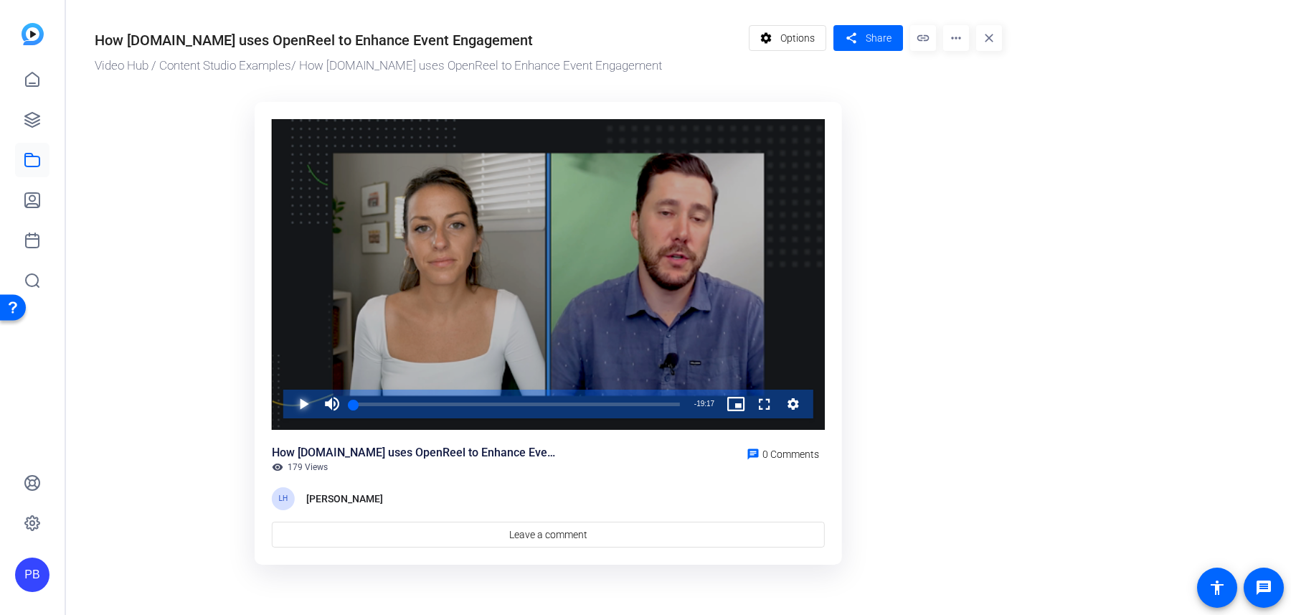
click at [289, 400] on span "Video Player" at bounding box center [289, 404] width 0 height 29
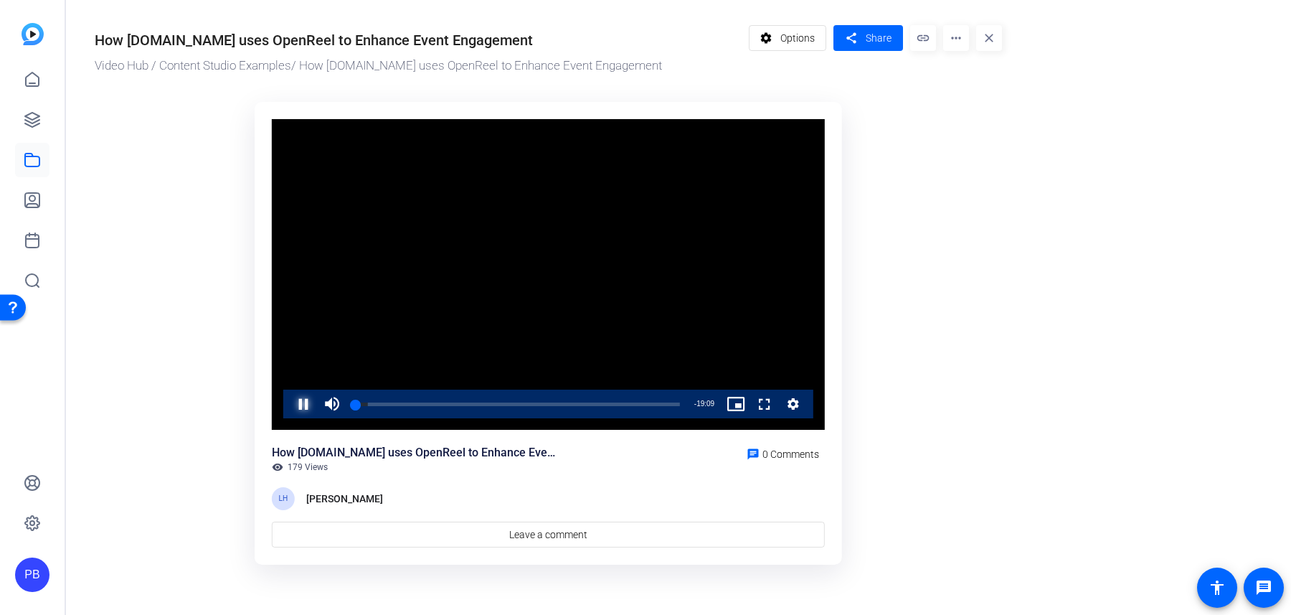
click at [289, 407] on span "Video Player" at bounding box center [289, 404] width 0 height 29
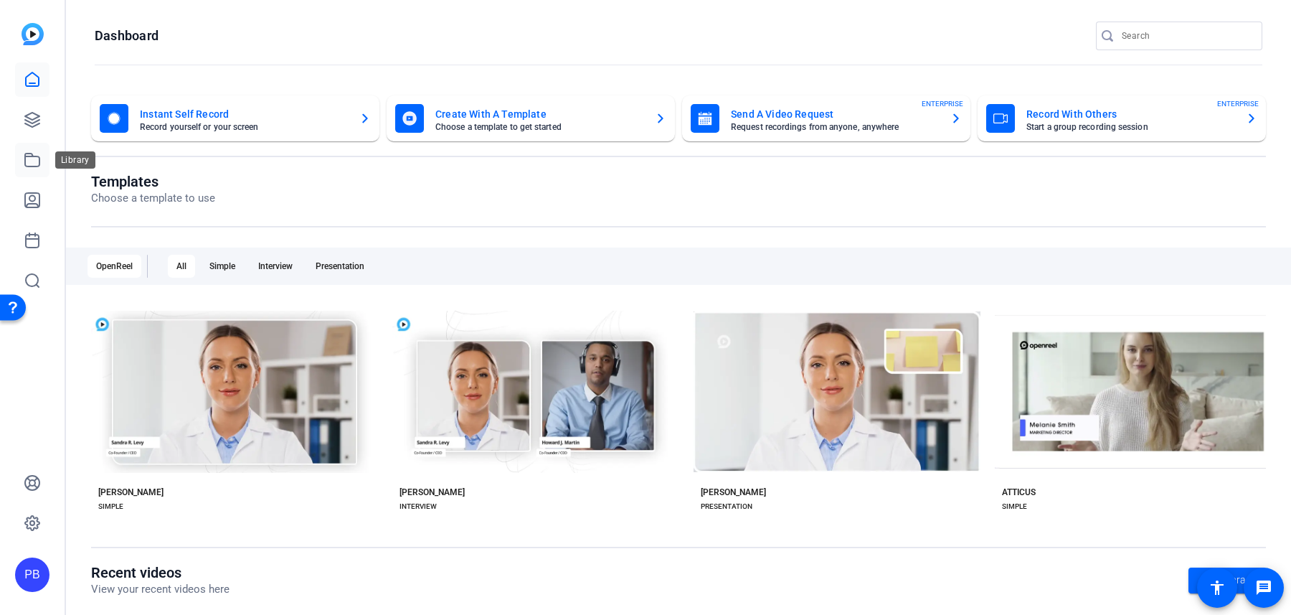
click at [34, 159] on icon at bounding box center [32, 159] width 17 height 17
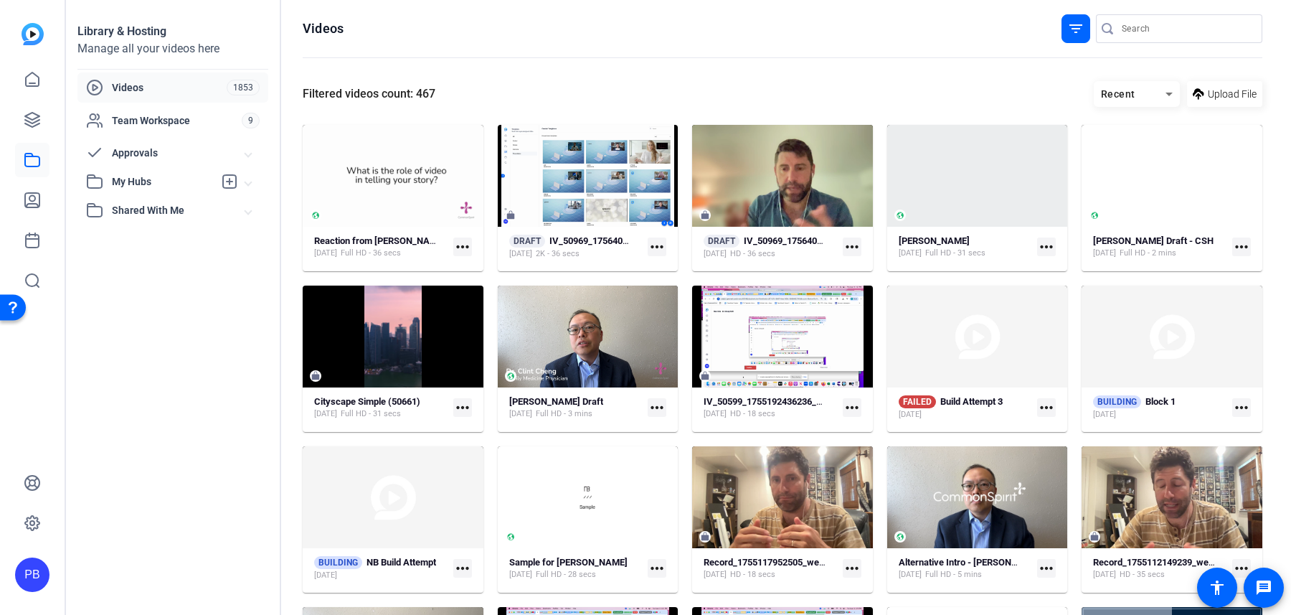
click at [152, 149] on span "Approvals" at bounding box center [178, 153] width 133 height 15
click at [148, 269] on mat-expansion-panel-header "My Hubs" at bounding box center [172, 259] width 191 height 29
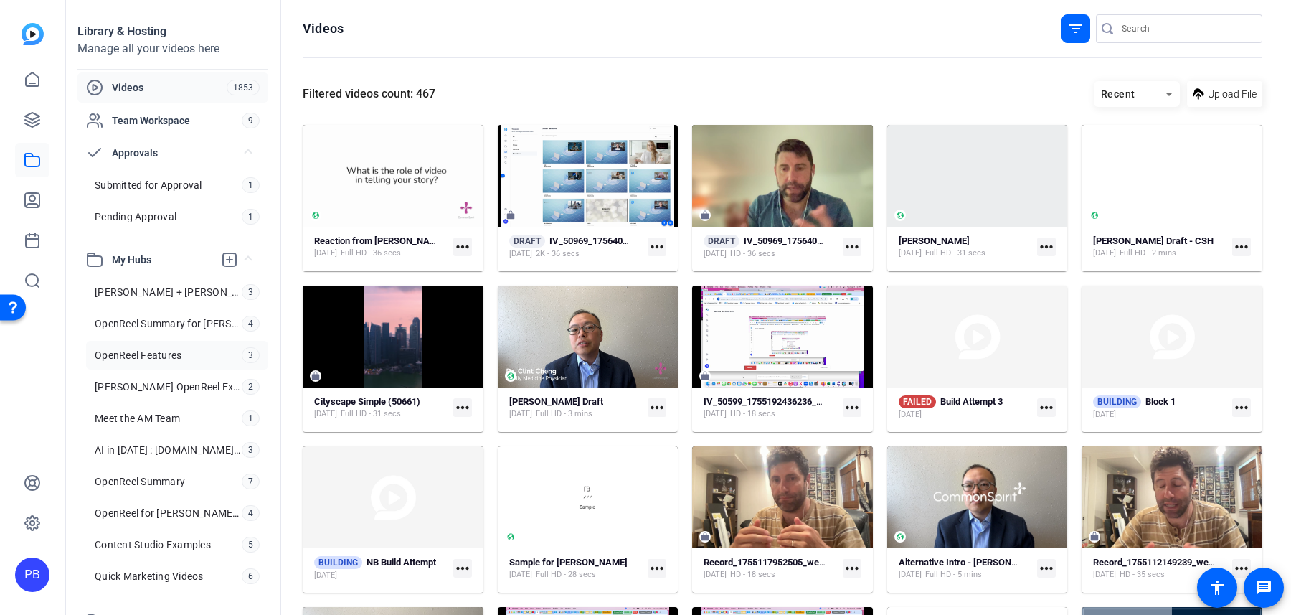
scroll to position [13, 0]
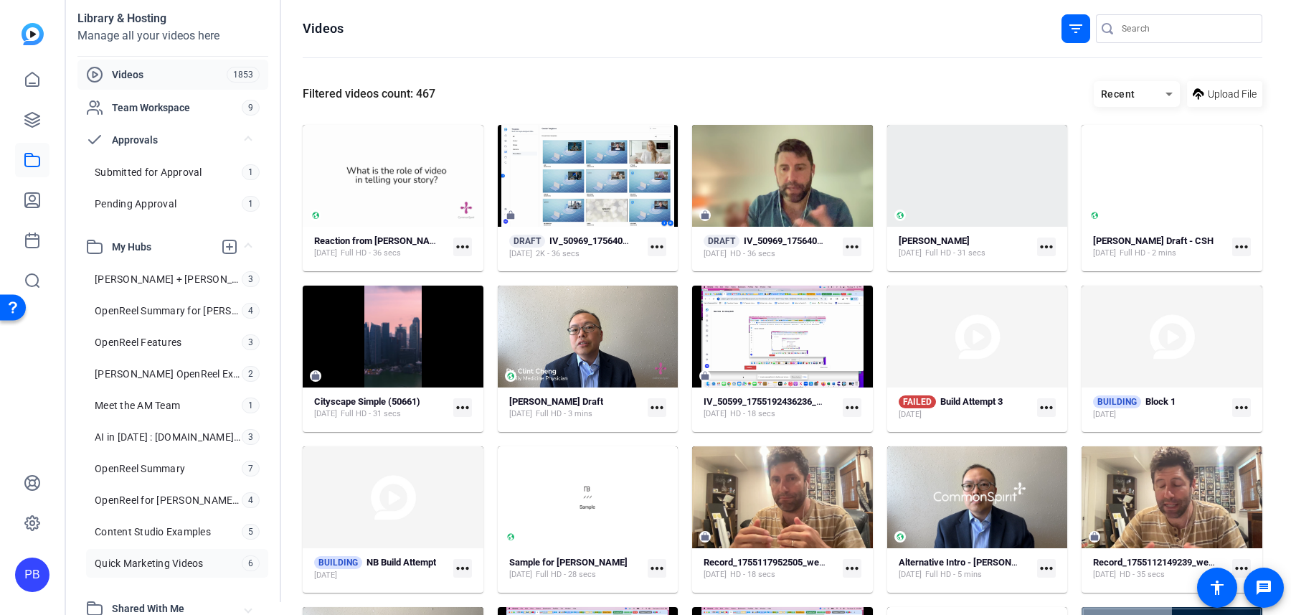
click at [187, 549] on link "Quick Marketing Videos 6" at bounding box center [177, 563] width 182 height 29
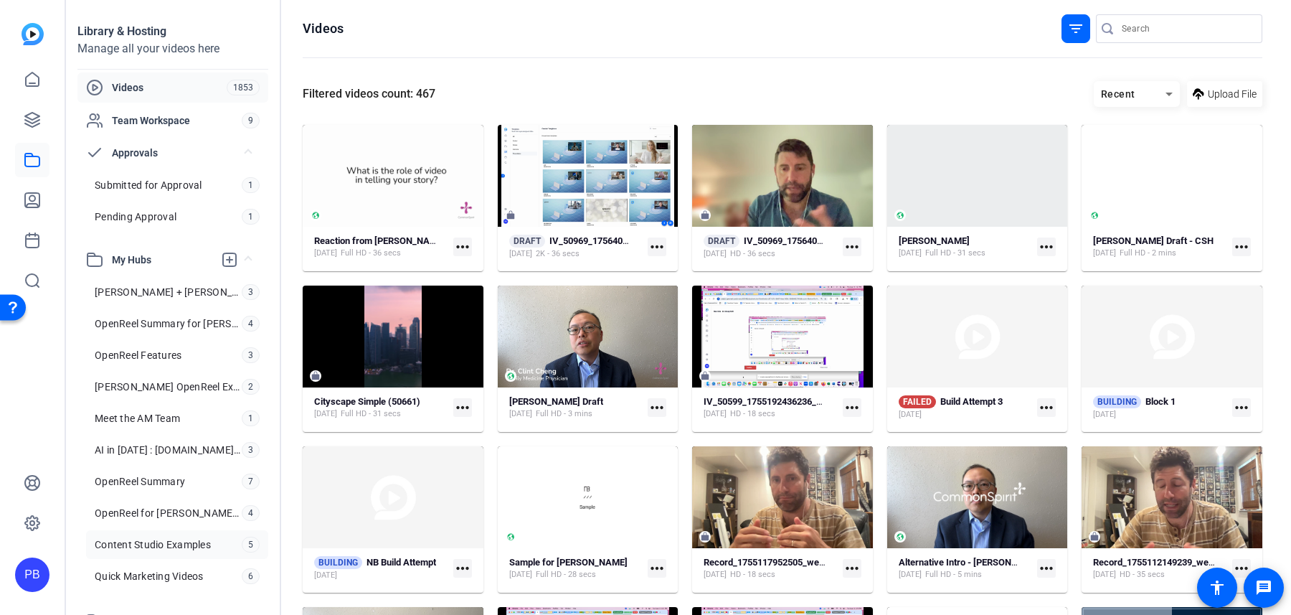
click at [194, 546] on link "Content Studio Examples 5" at bounding box center [177, 544] width 182 height 29
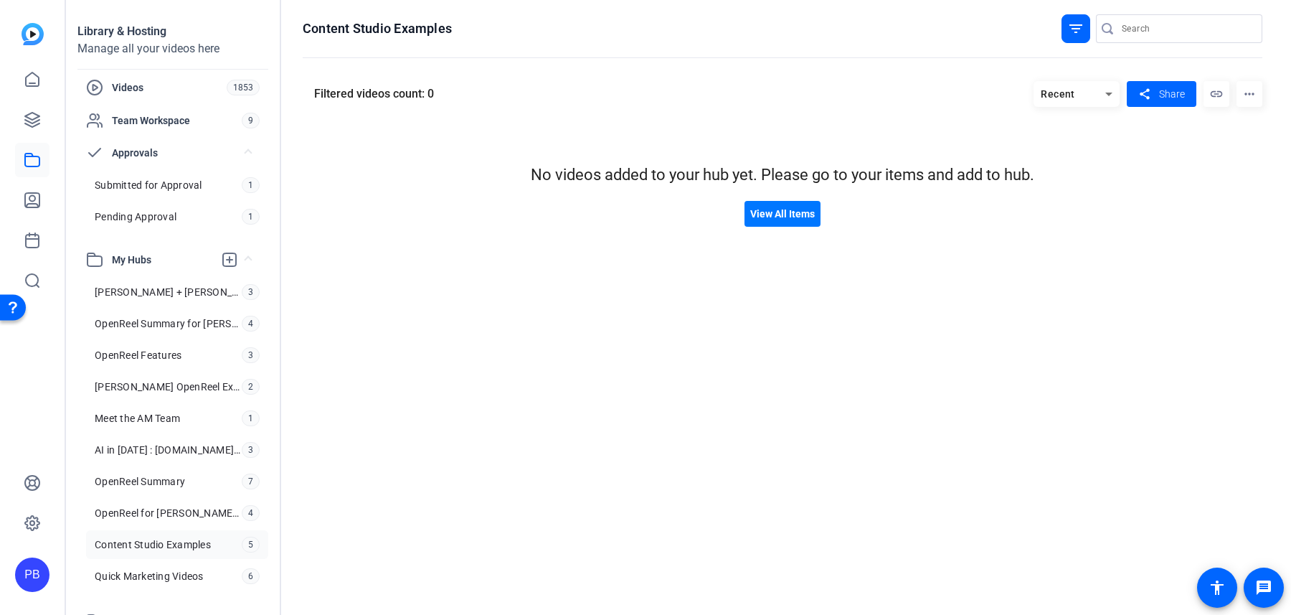
click at [1075, 35] on mat-icon "filter_list" at bounding box center [1076, 28] width 17 height 17
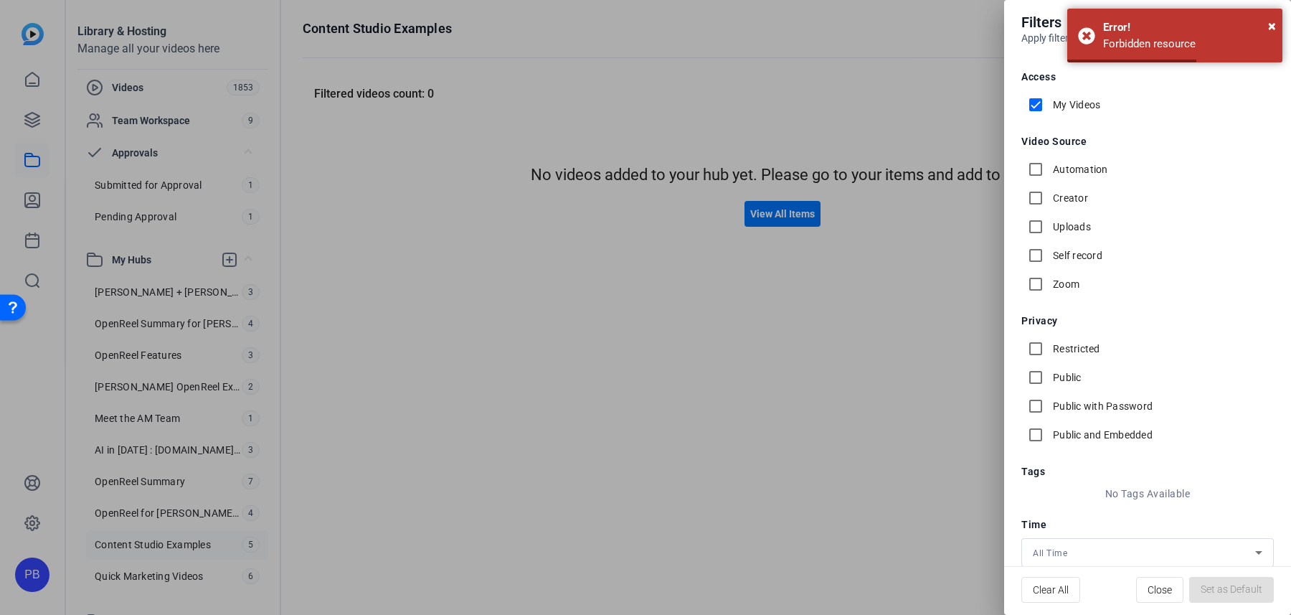
click at [1046, 103] on input "My Videos" at bounding box center [1036, 104] width 29 height 29
checkbox input "false"
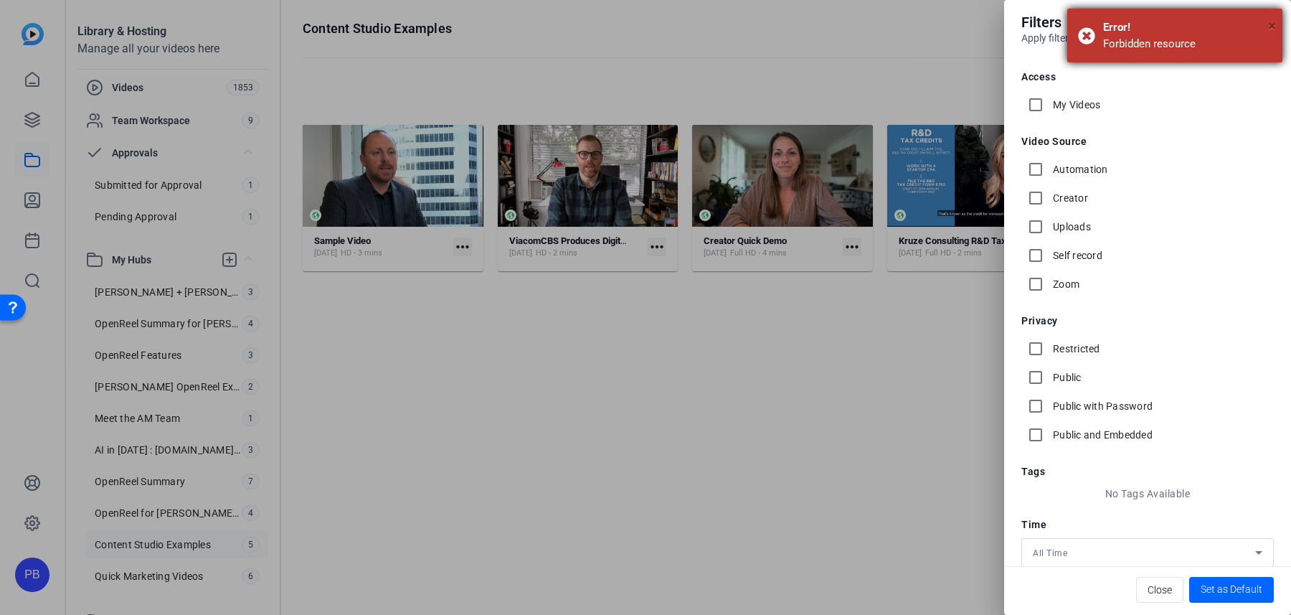
click at [1273, 23] on span "×" at bounding box center [1272, 25] width 8 height 17
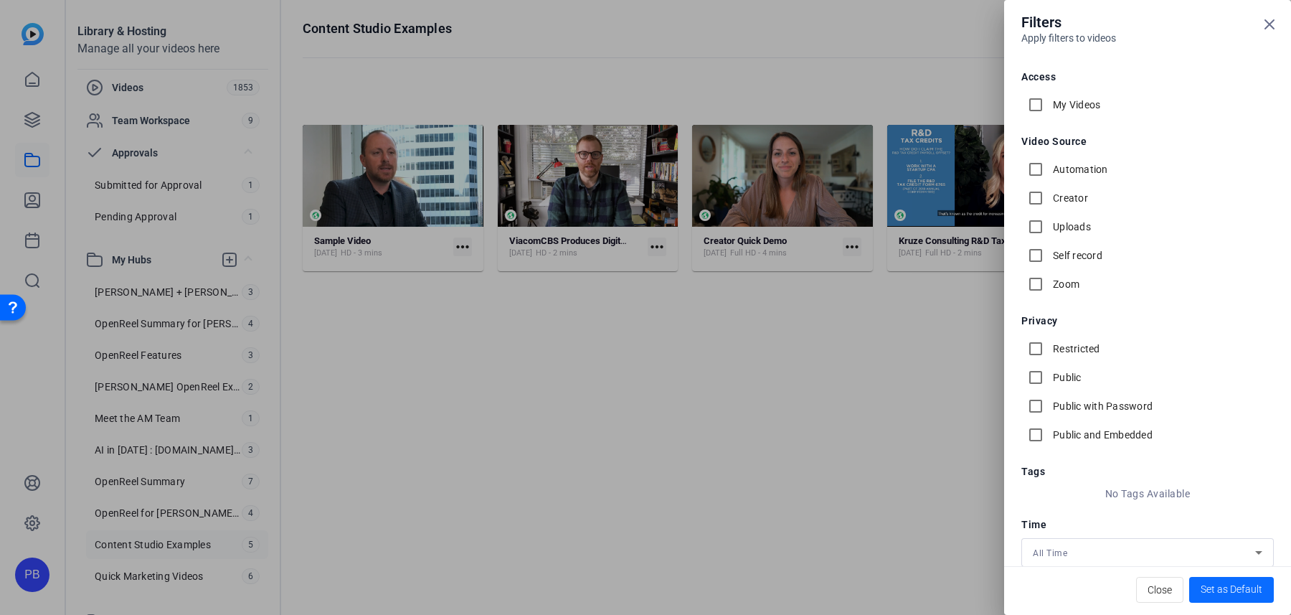
click at [1220, 582] on span "Set as Default" at bounding box center [1232, 589] width 62 height 15
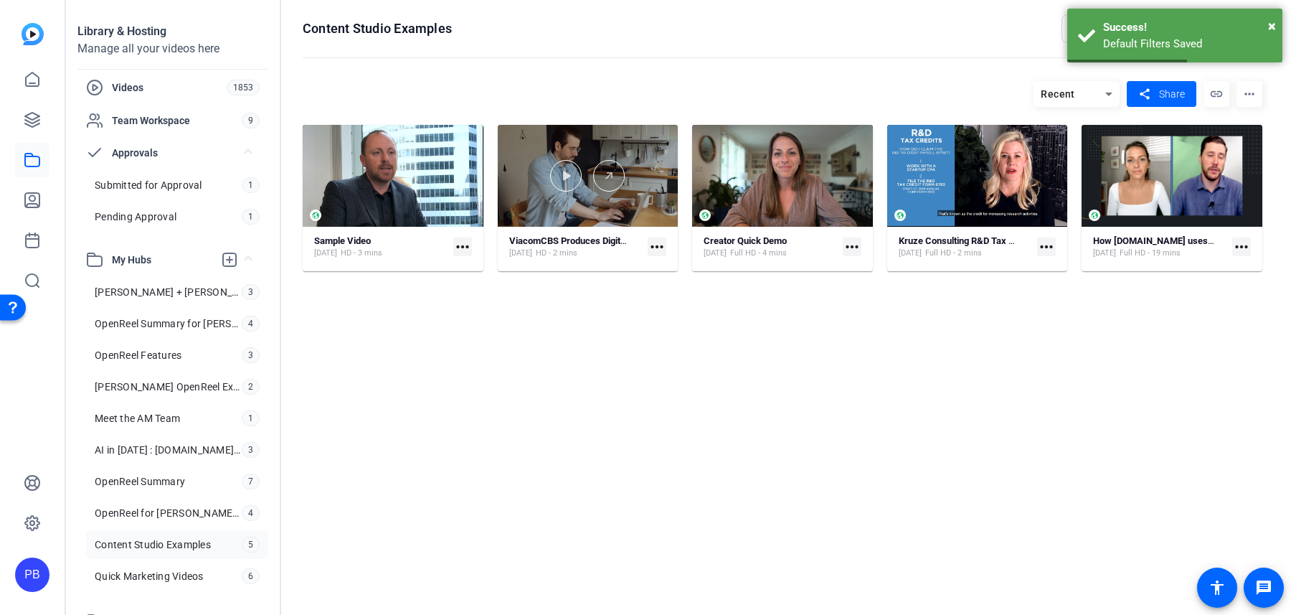
click at [617, 214] on div at bounding box center [588, 176] width 181 height 102
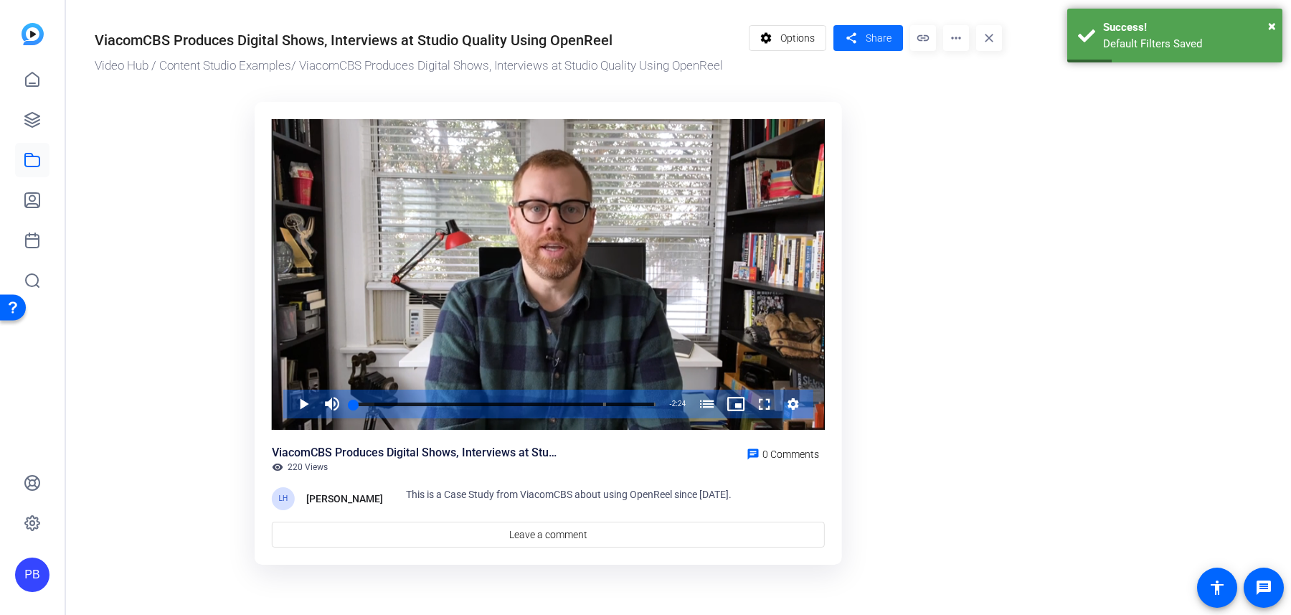
click at [852, 39] on mat-icon "share" at bounding box center [851, 38] width 18 height 19
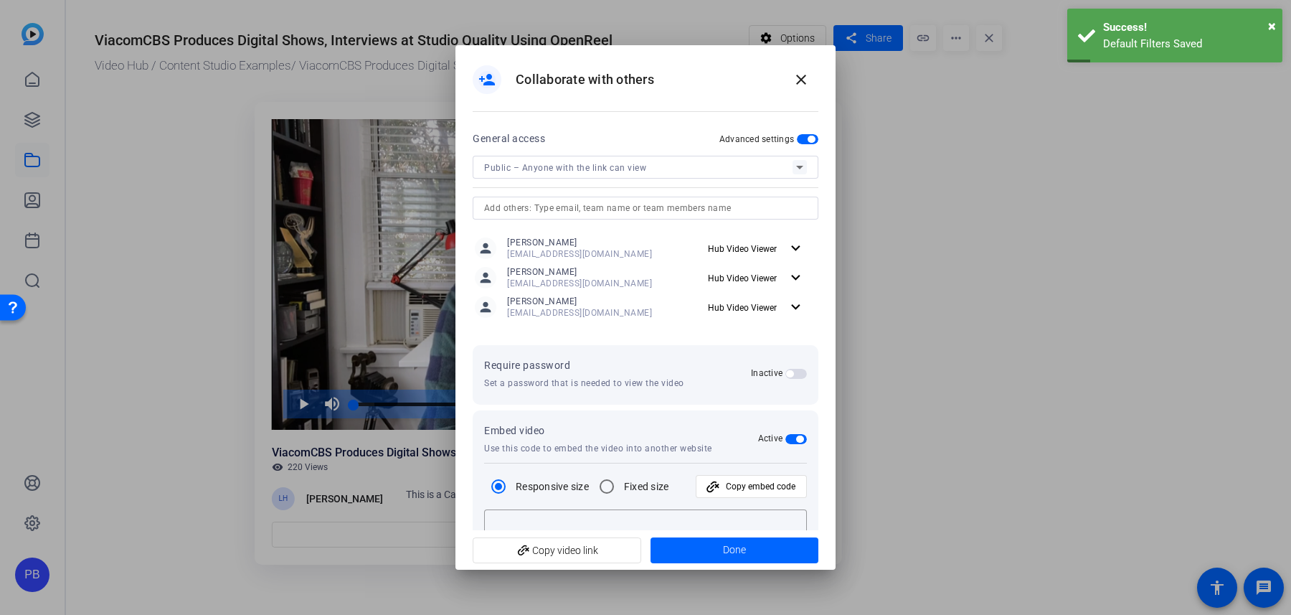
type textarea "<iframe width="100%" height="100%" src="https://library.openreel.com/embed/d441…"
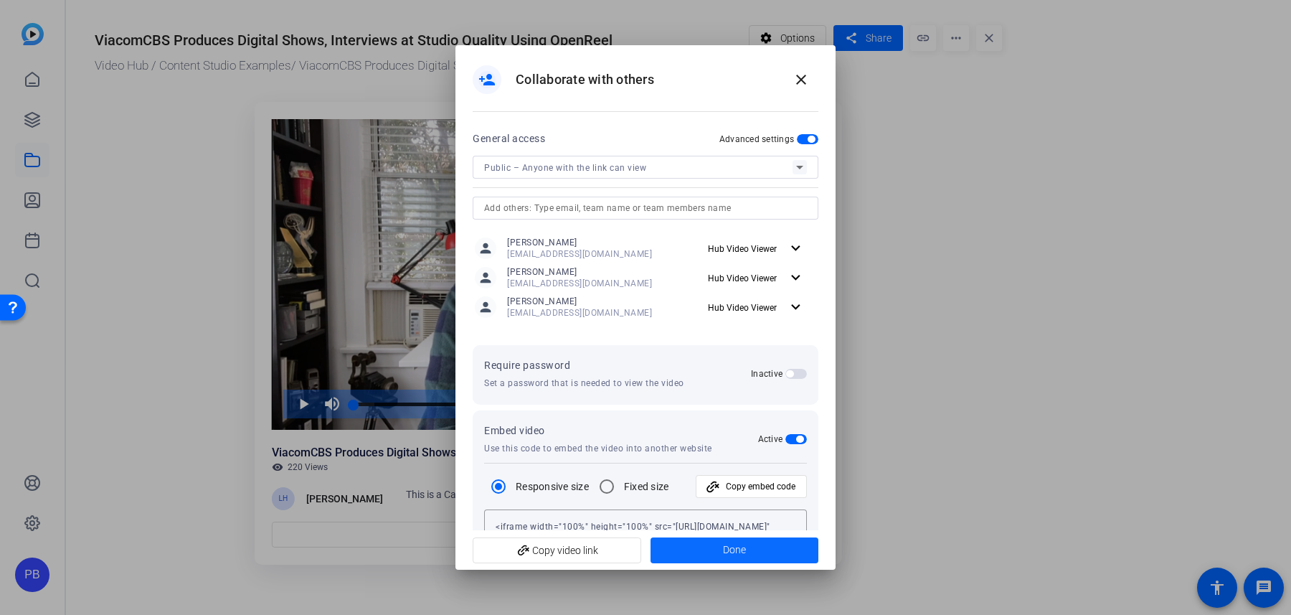
click at [688, 549] on span at bounding box center [735, 550] width 169 height 34
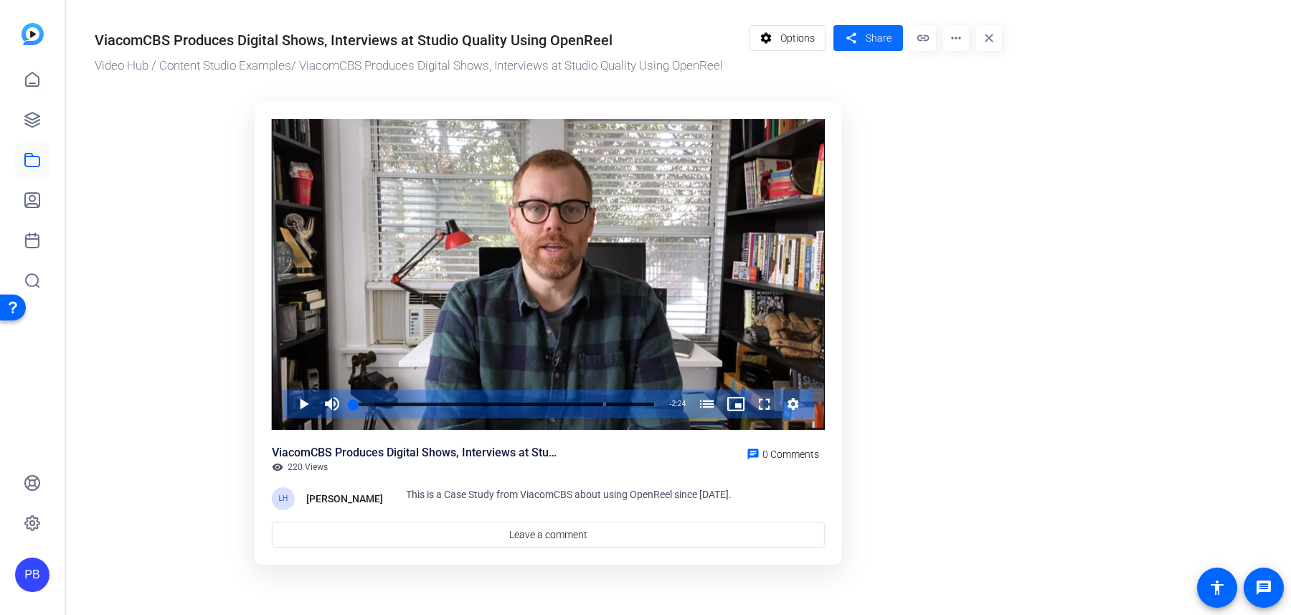
click at [870, 46] on span at bounding box center [869, 38] width 70 height 34
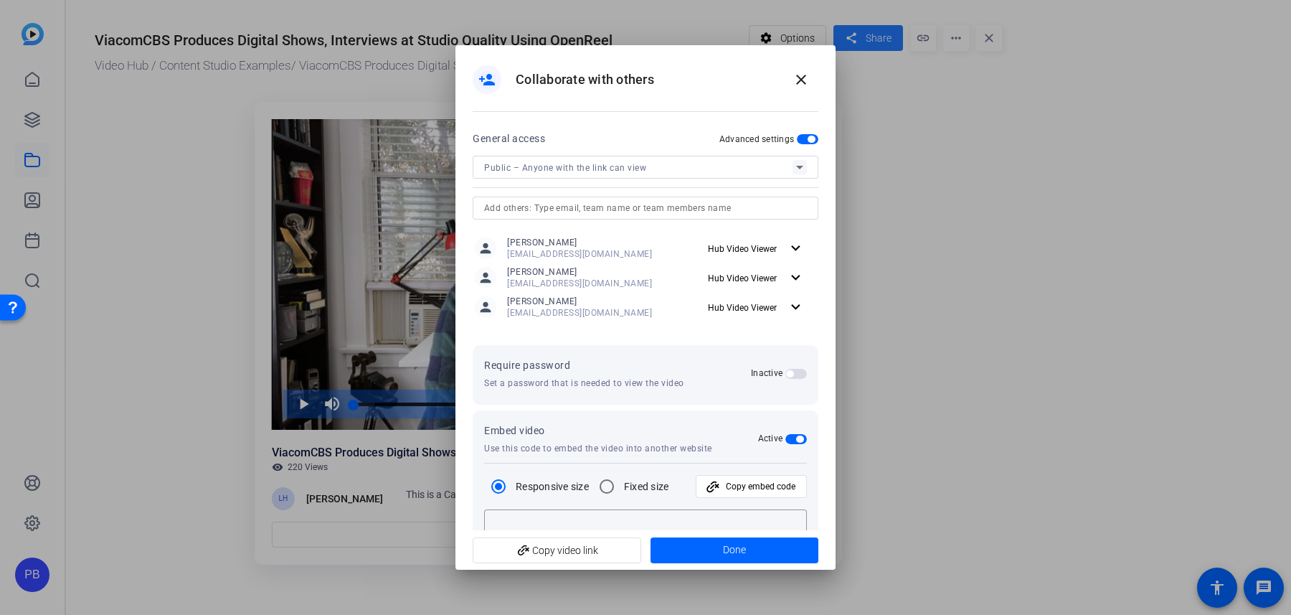
type textarea "<iframe width="100%" height="100%" src="https://library.openreel.com/embed/d441…"
click at [572, 557] on span "add_link Copy video link" at bounding box center [557, 550] width 146 height 27
click at [796, 84] on mat-icon "close" at bounding box center [801, 79] width 17 height 17
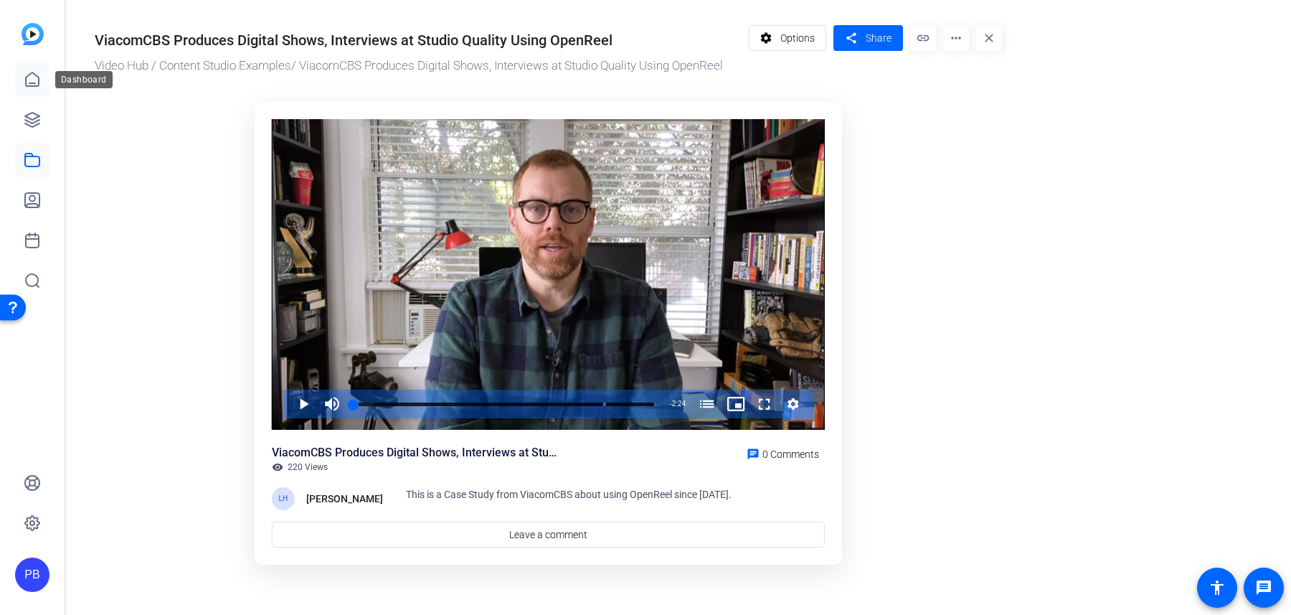
click at [29, 79] on icon at bounding box center [32, 79] width 17 height 17
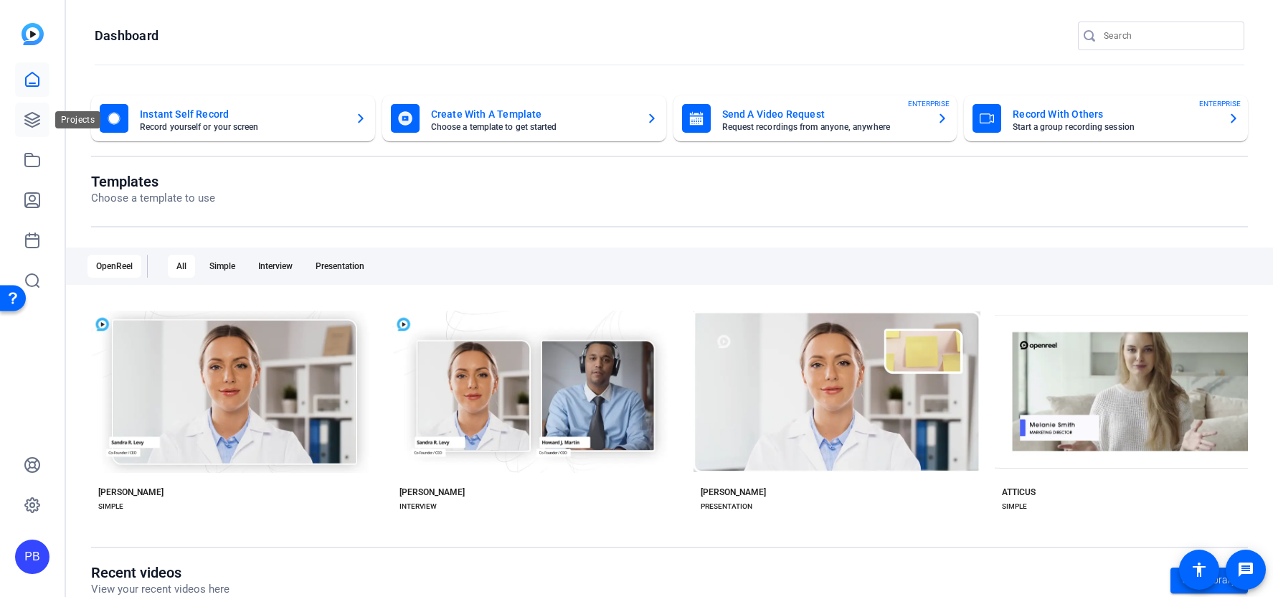
click at [42, 126] on link at bounding box center [32, 120] width 34 height 34
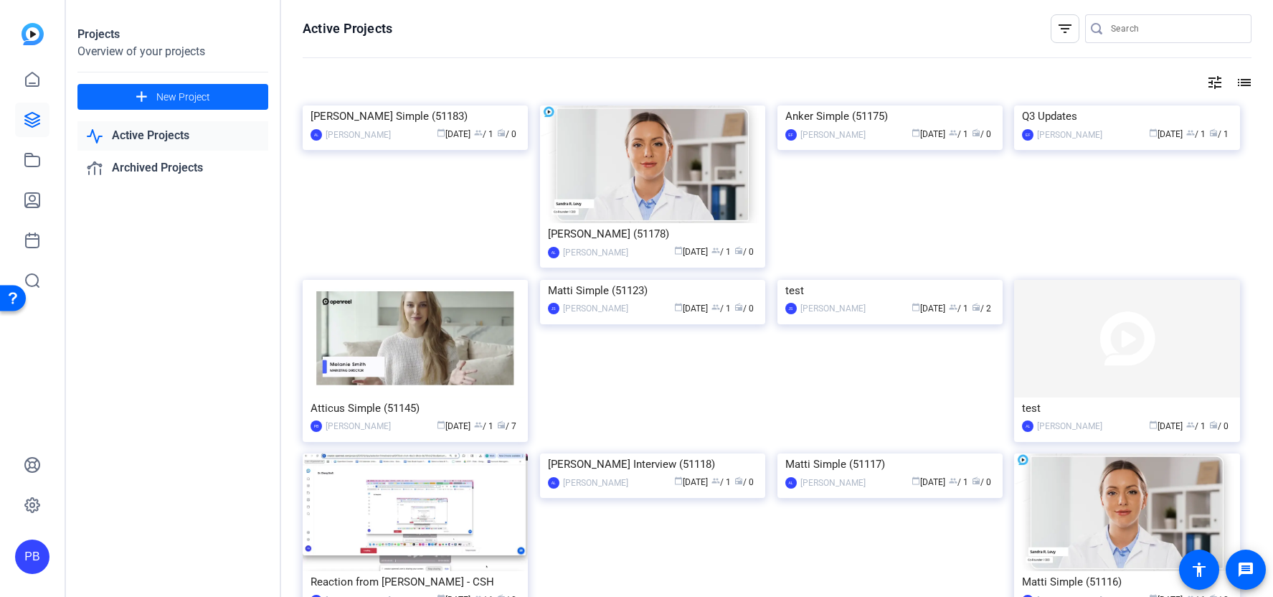
click at [235, 106] on span at bounding box center [172, 97] width 191 height 34
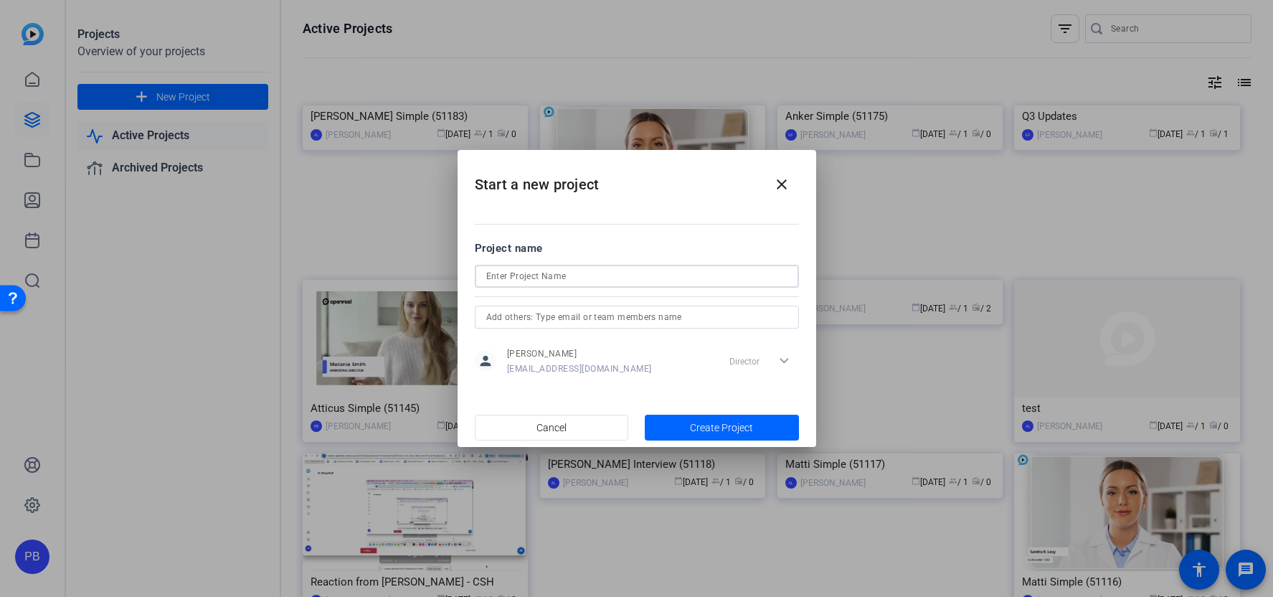
click at [595, 270] on input at bounding box center [636, 276] width 301 height 17
type input "Video Mailers"
click at [737, 420] on span "Create Project" at bounding box center [721, 427] width 63 height 15
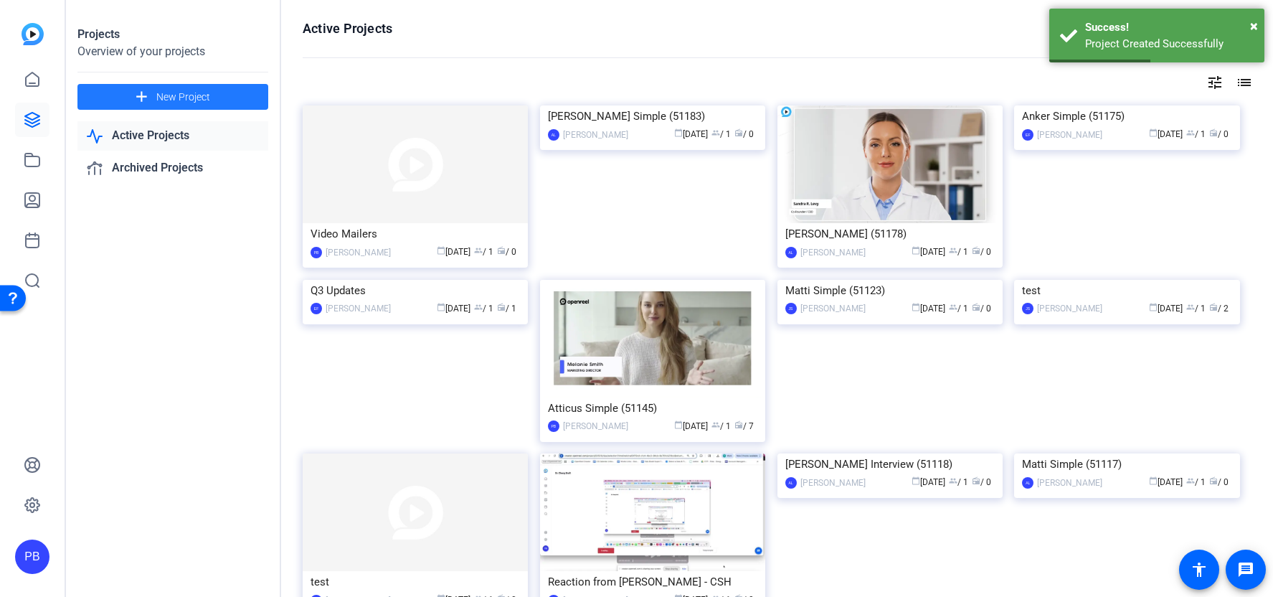
click at [509, 197] on img at bounding box center [415, 164] width 225 height 118
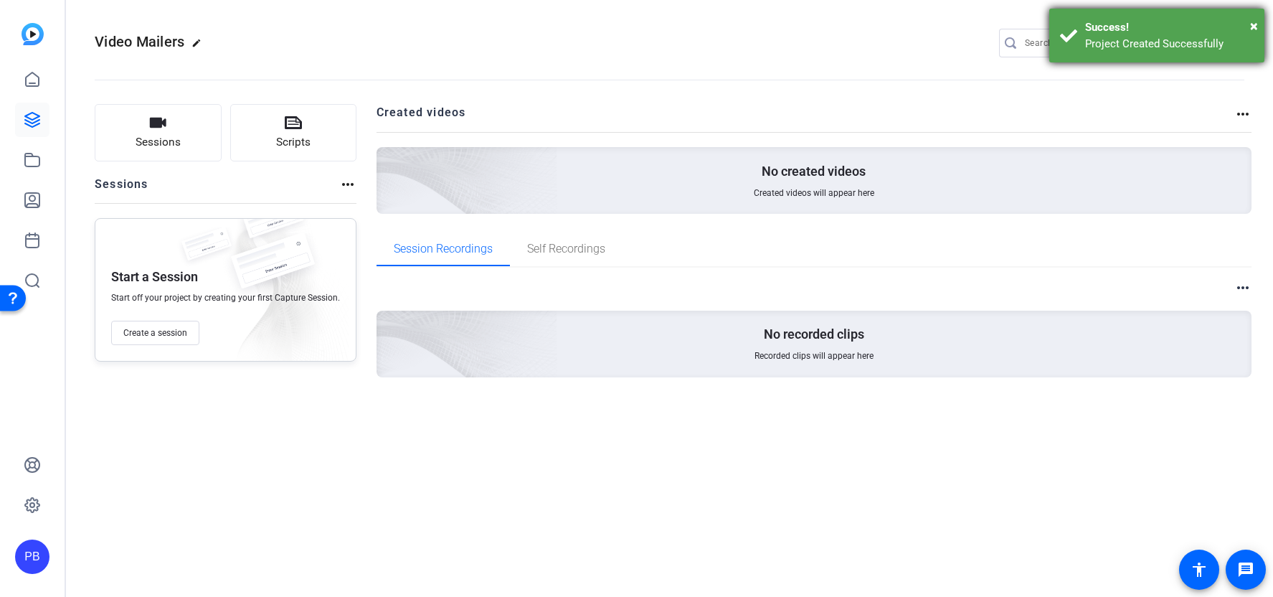
click at [1260, 22] on div "× Success! Project Created Successfully" at bounding box center [1157, 36] width 215 height 54
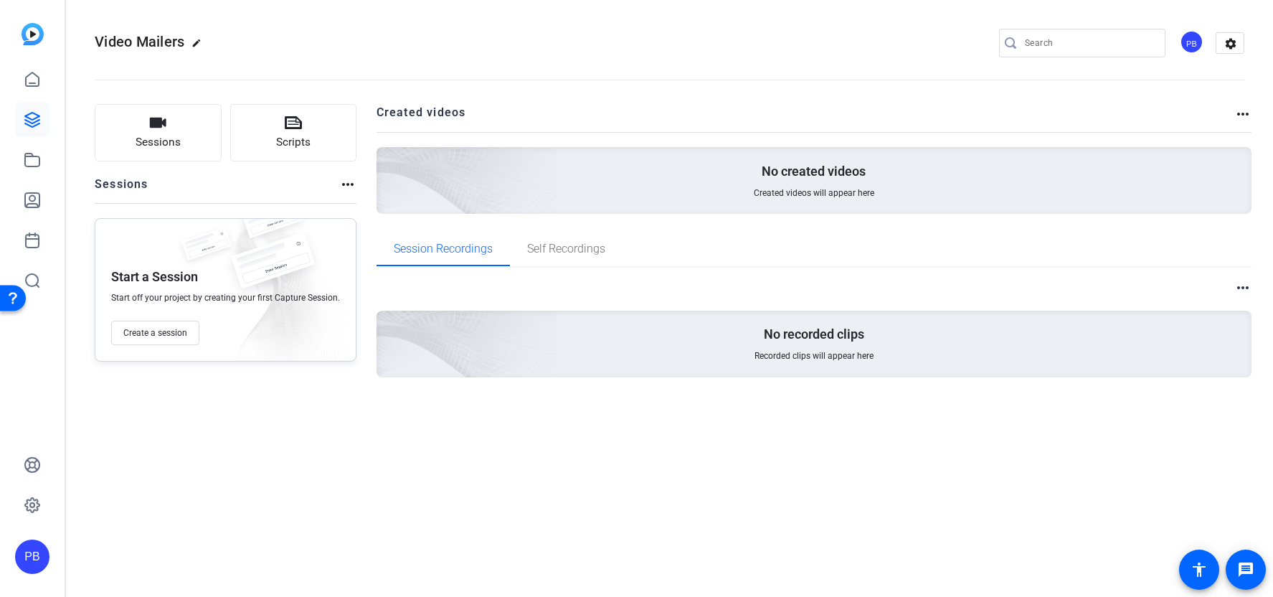
click at [1194, 45] on div "PB" at bounding box center [1192, 42] width 24 height 24
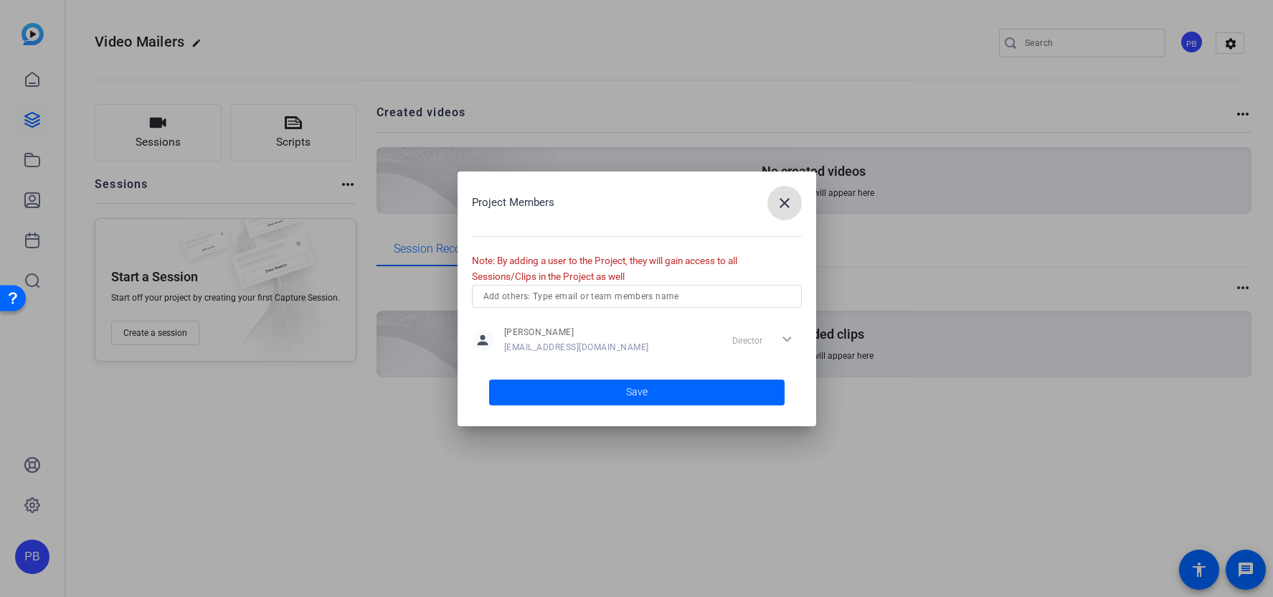
click at [687, 296] on input "text" at bounding box center [637, 296] width 307 height 17
type input "R"
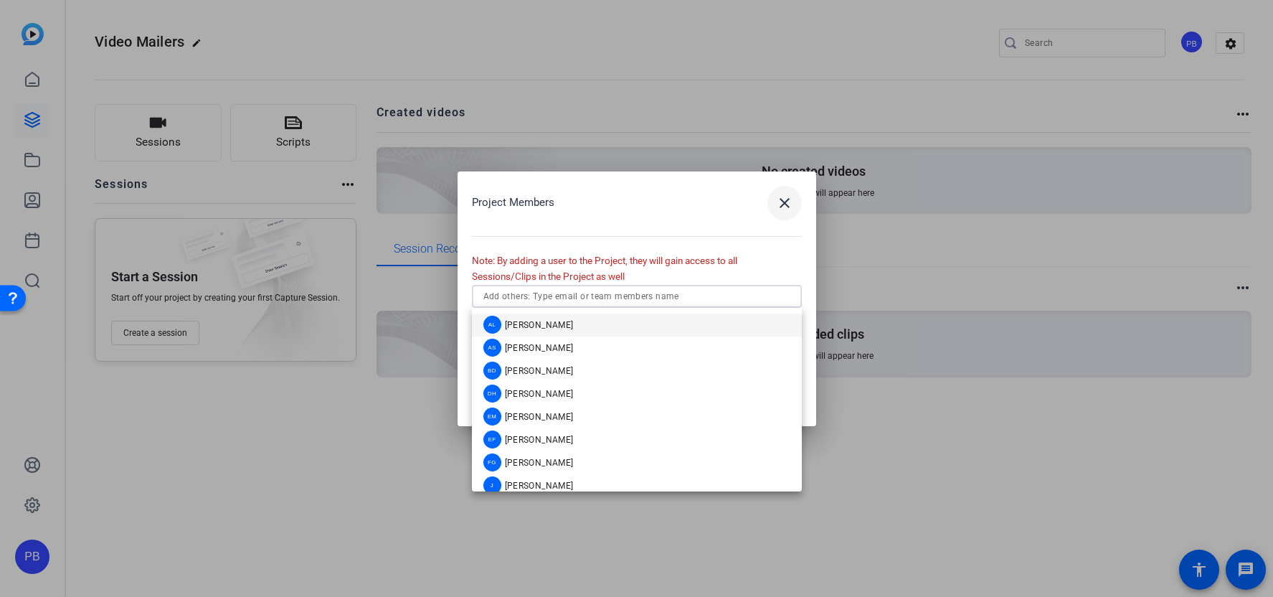
click at [791, 202] on mat-icon "close" at bounding box center [784, 202] width 17 height 17
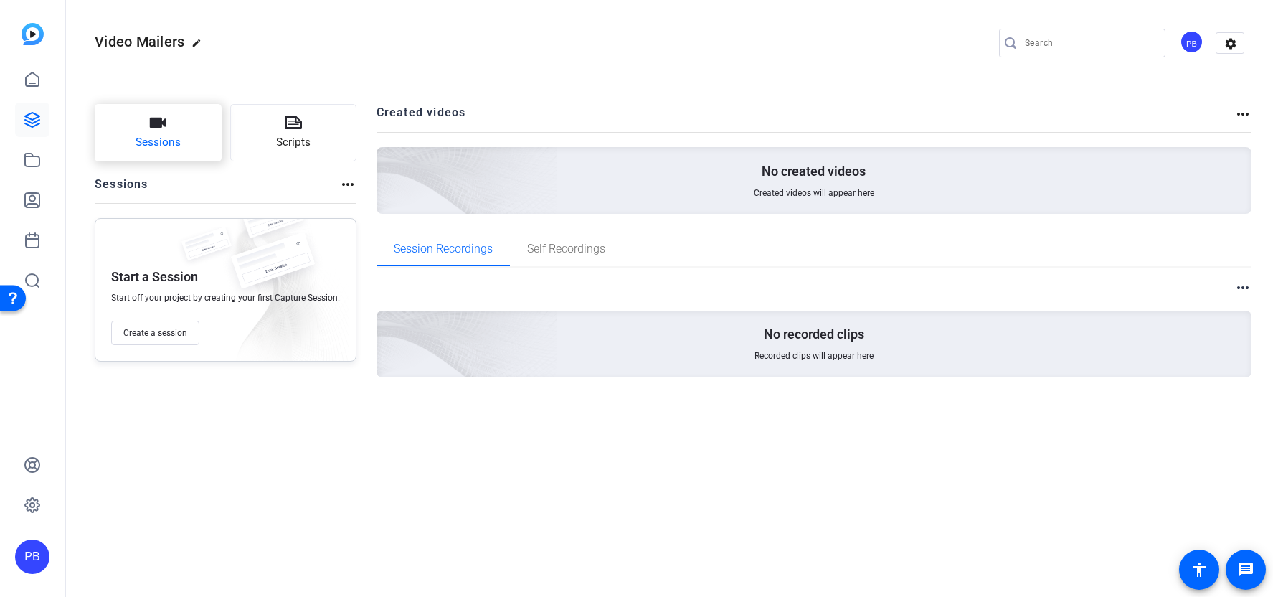
click at [197, 159] on button "Sessions" at bounding box center [158, 132] width 127 height 57
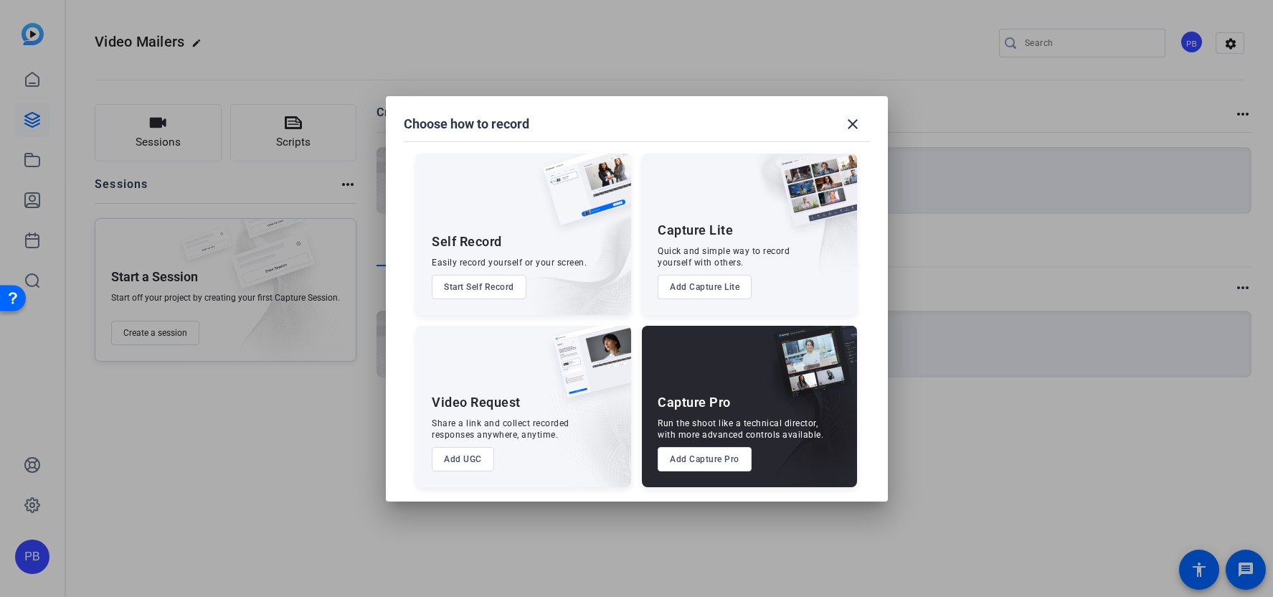
drag, startPoint x: 735, startPoint y: 403, endPoint x: 661, endPoint y: 402, distance: 74.6
click at [661, 402] on div "Capture Pro Run the shoot like a technical director, with more advanced control…" at bounding box center [749, 406] width 215 height 161
drag, startPoint x: 431, startPoint y: 401, endPoint x: 521, endPoint y: 400, distance: 89.7
click at [521, 400] on div "Video Request Share a link and collect recorded responses anywhere, anytime. Ad…" at bounding box center [523, 406] width 215 height 161
click at [475, 466] on button "Add UGC" at bounding box center [463, 459] width 62 height 24
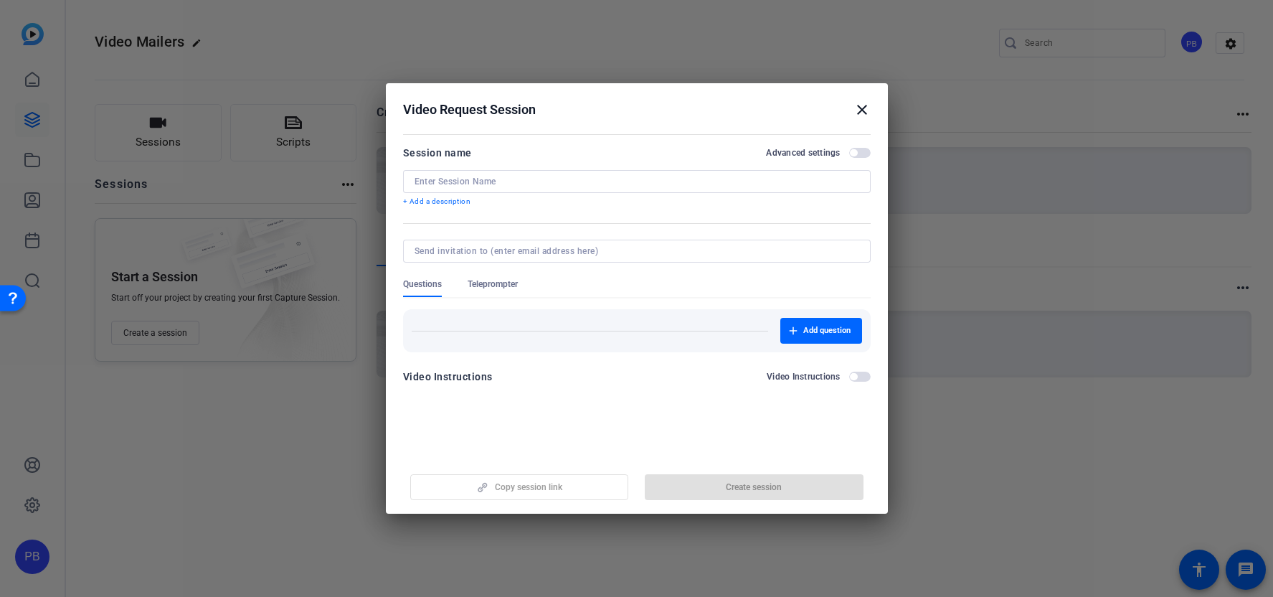
click at [514, 174] on div at bounding box center [637, 181] width 445 height 23
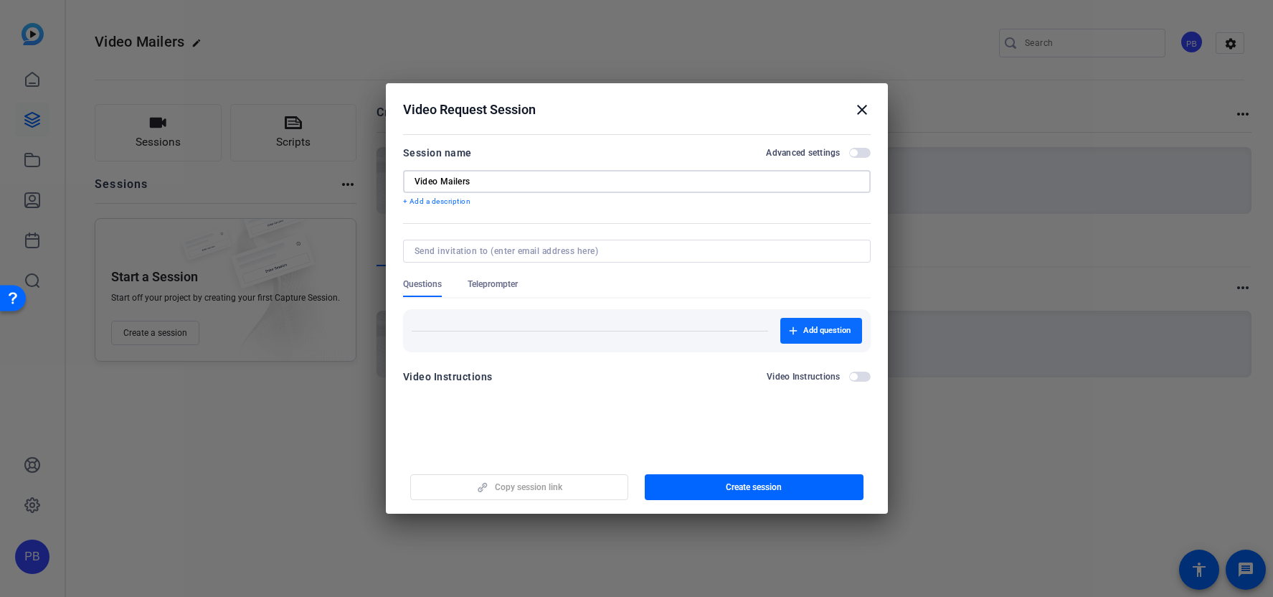
type input "Video Mailers"
click at [791, 325] on span "button" at bounding box center [822, 331] width 82 height 34
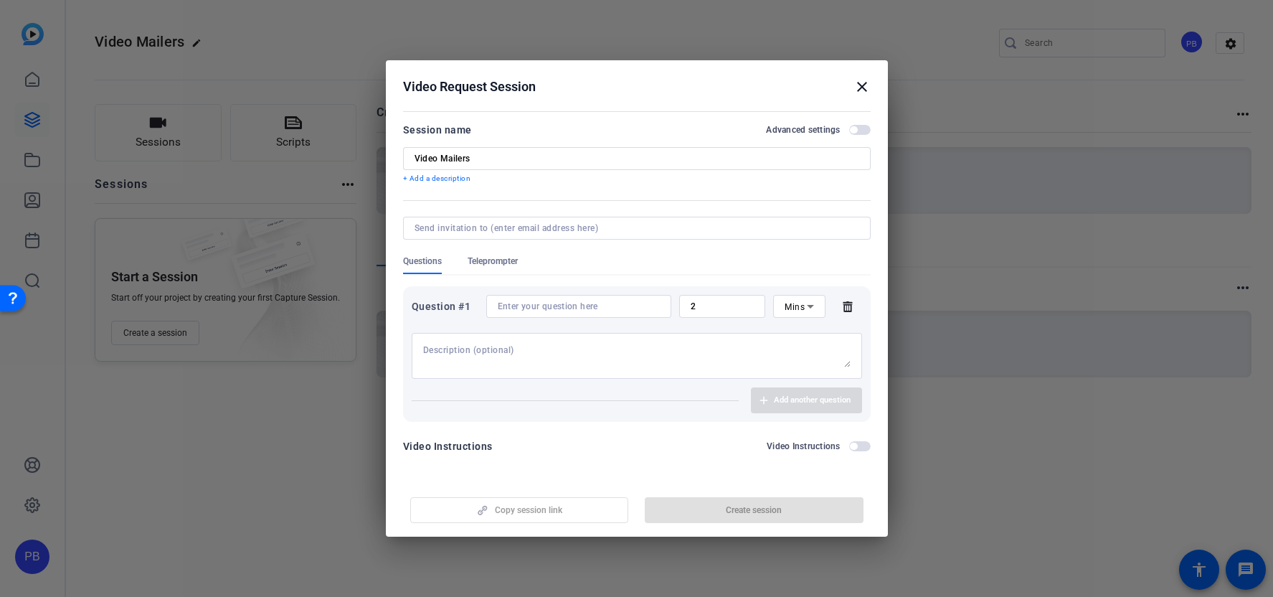
click at [581, 301] on input at bounding box center [579, 306] width 162 height 11
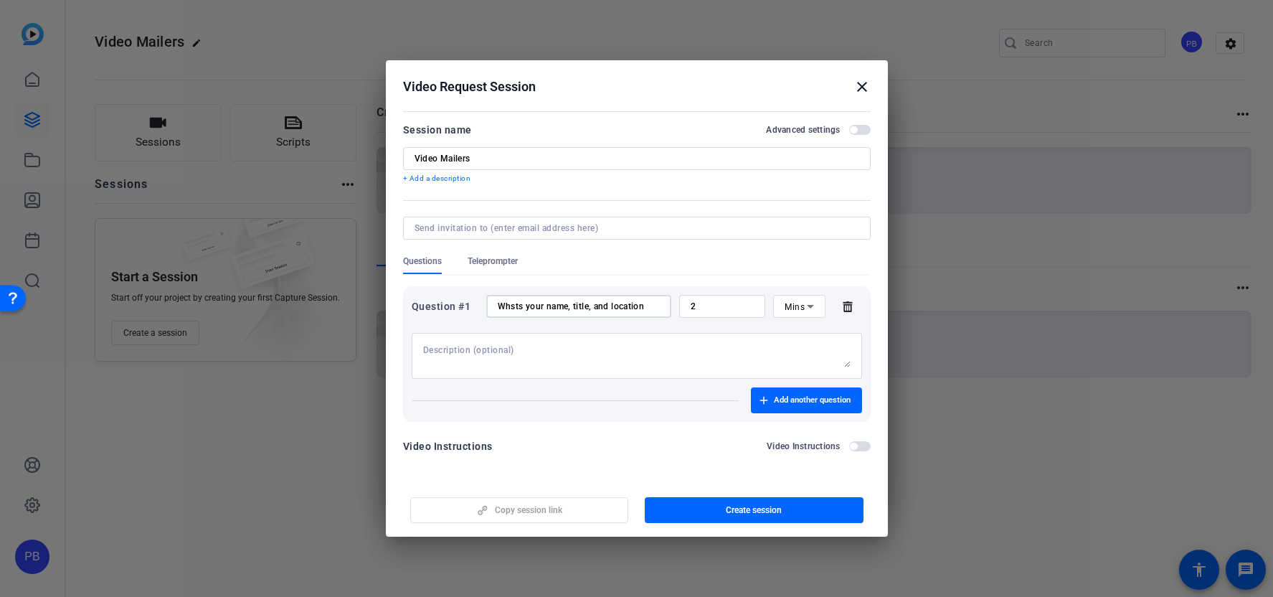
type input "Whsts your name, title, and location"
drag, startPoint x: 712, startPoint y: 305, endPoint x: 654, endPoint y: 298, distance: 57.8
click at [656, 298] on div "Question #1 Whsts your name, title, and location 2 Mins" at bounding box center [637, 306] width 451 height 23
type input "1"
click at [787, 402] on span "Add another question" at bounding box center [812, 400] width 77 height 11
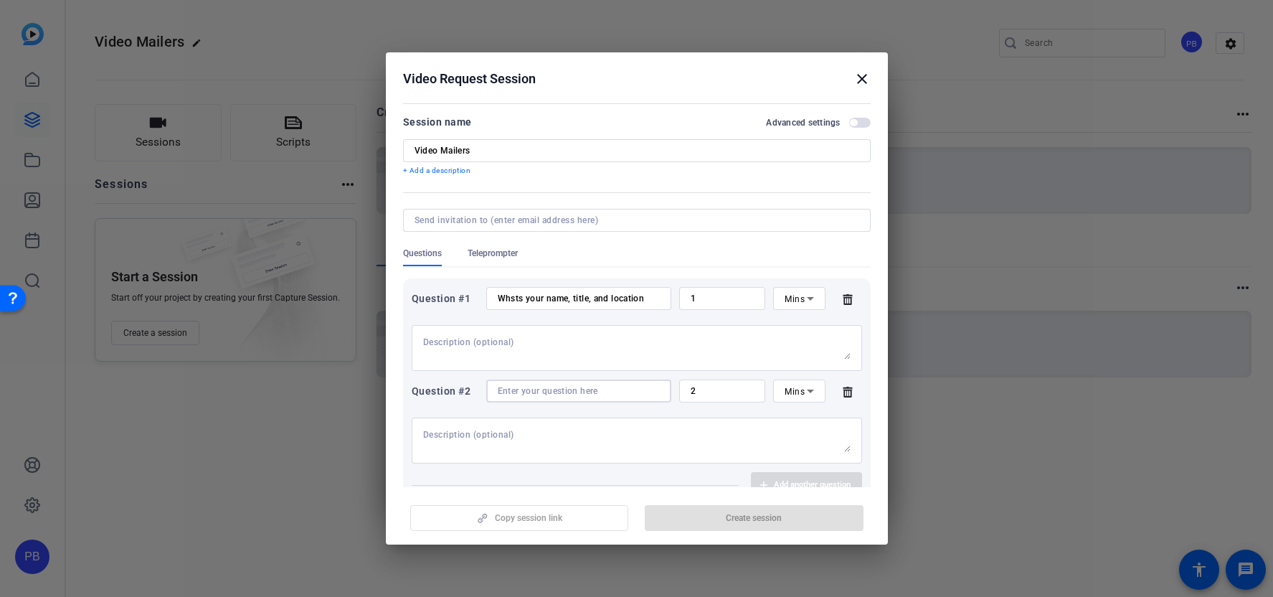
click at [634, 390] on input at bounding box center [579, 390] width 162 height 11
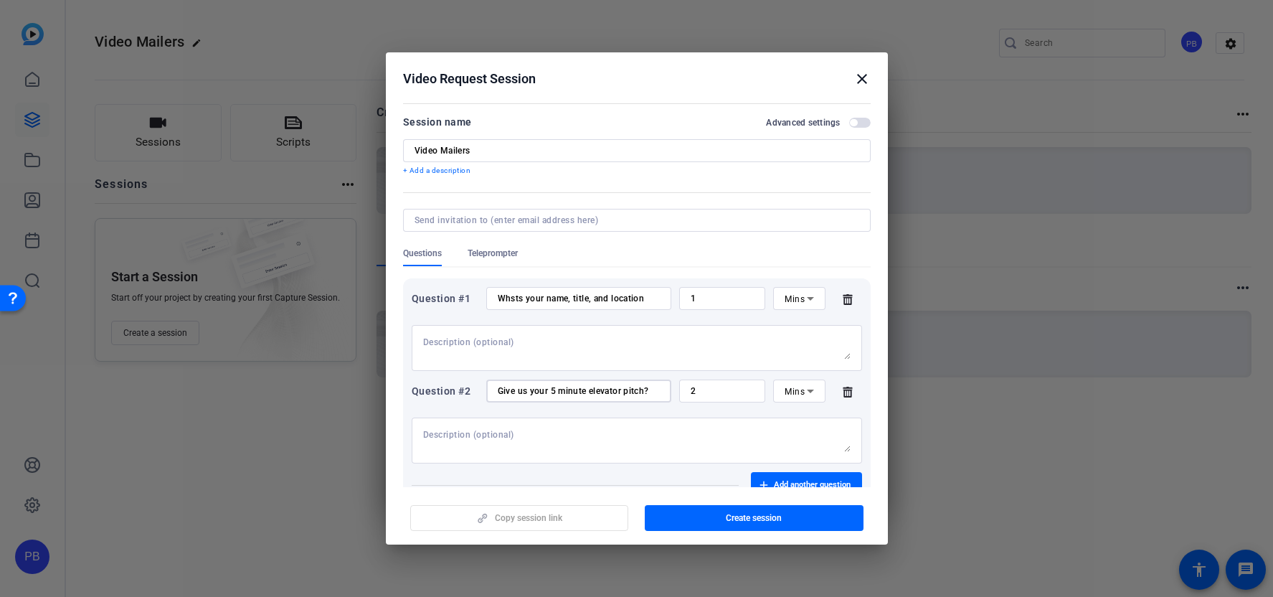
type input "Give us your 5 minute elevator pitch?"
drag, startPoint x: 698, startPoint y: 390, endPoint x: 643, endPoint y: 375, distance: 57.3
click at [644, 376] on div "Question #1 Whsts your name, title, and location 1 Mins Question #2 Give us you…" at bounding box center [637, 392] width 468 height 228
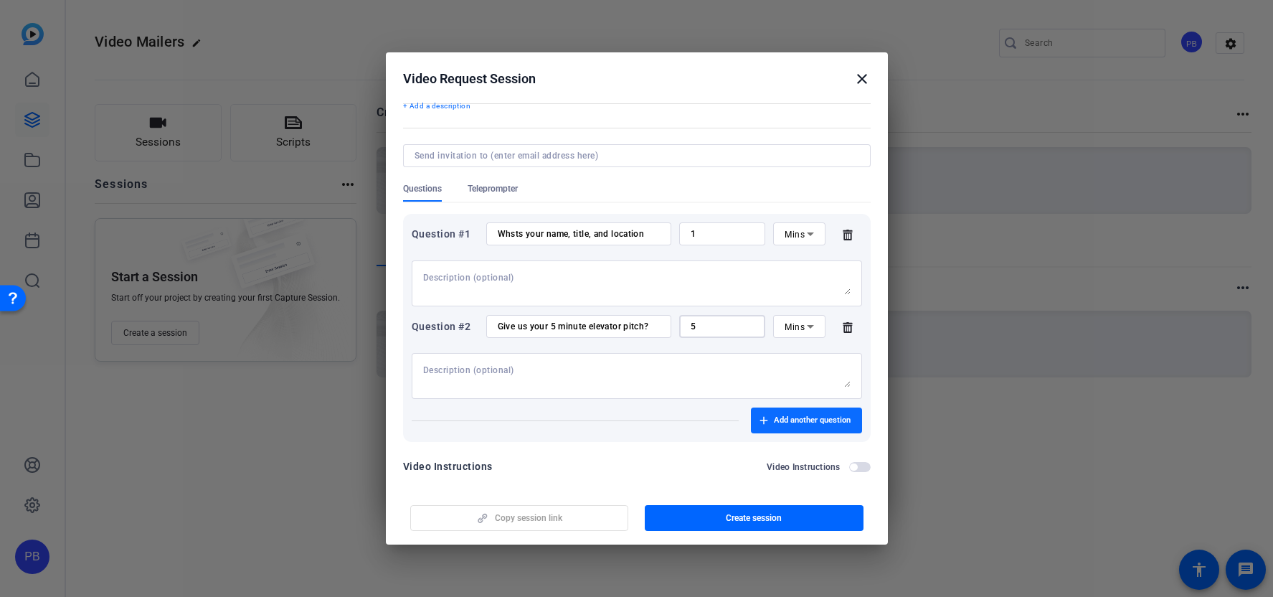
type input "5"
click at [811, 422] on span "Add another question" at bounding box center [812, 420] width 77 height 11
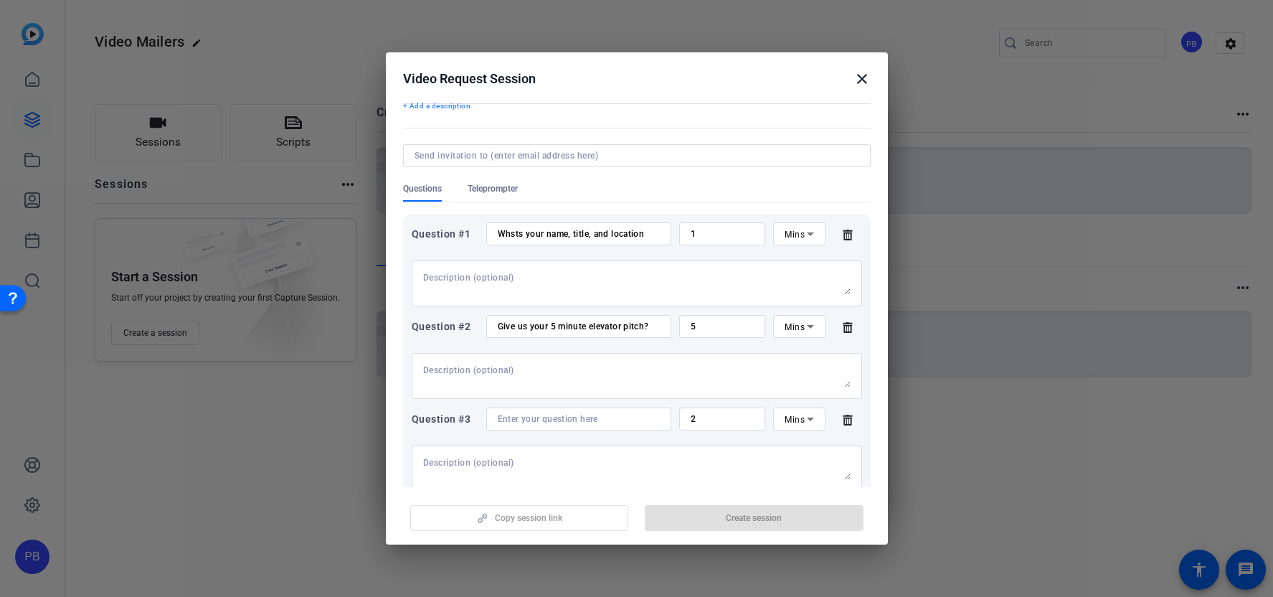
click at [631, 420] on input at bounding box center [579, 418] width 162 height 11
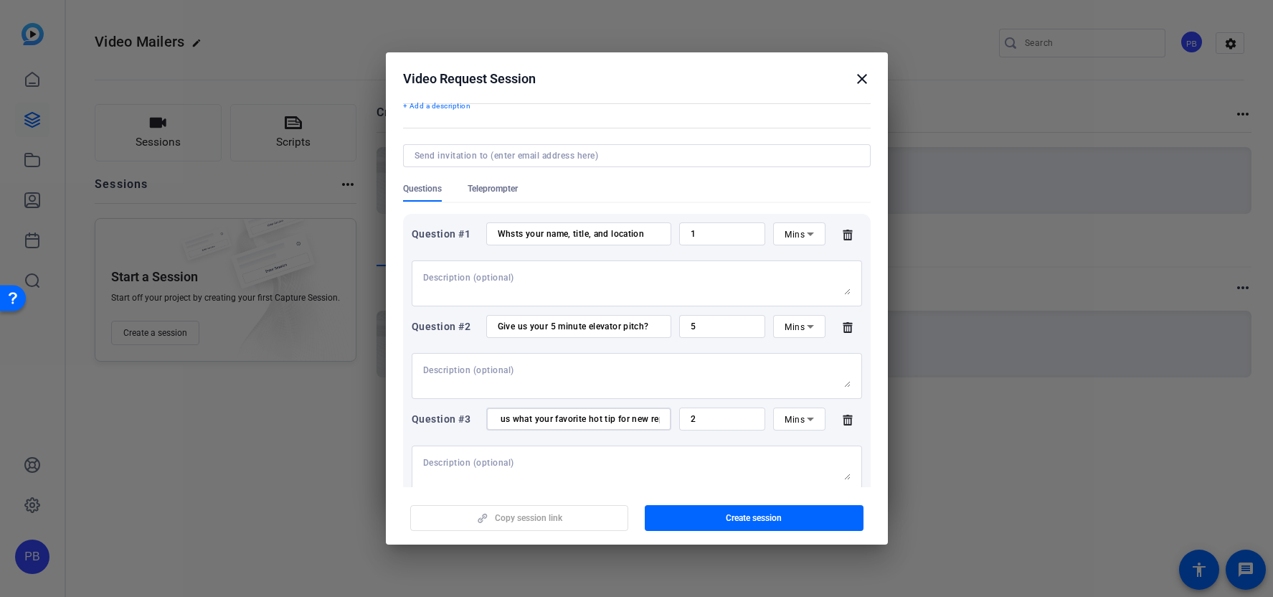
scroll to position [0, 24]
type input "Tell us what your favorite hot tip for new reps"
click at [747, 417] on input "2" at bounding box center [723, 418] width 64 height 11
click at [821, 417] on div "Mins" at bounding box center [799, 418] width 52 height 23
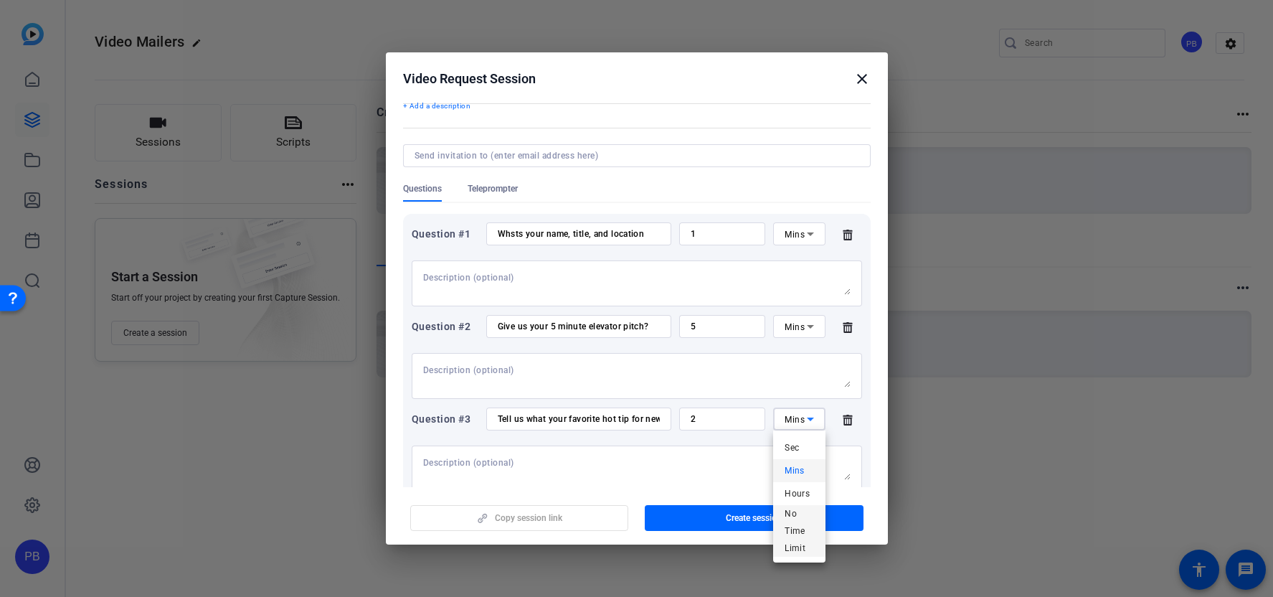
click at [808, 551] on span "No Time Limit" at bounding box center [799, 531] width 29 height 52
drag, startPoint x: 734, startPoint y: 535, endPoint x: 737, endPoint y: 528, distance: 8.0
click at [734, 535] on mat-dialog-actions "Copy session link Create session" at bounding box center [637, 515] width 502 height 57
click at [745, 520] on span "Create session" at bounding box center [754, 517] width 56 height 11
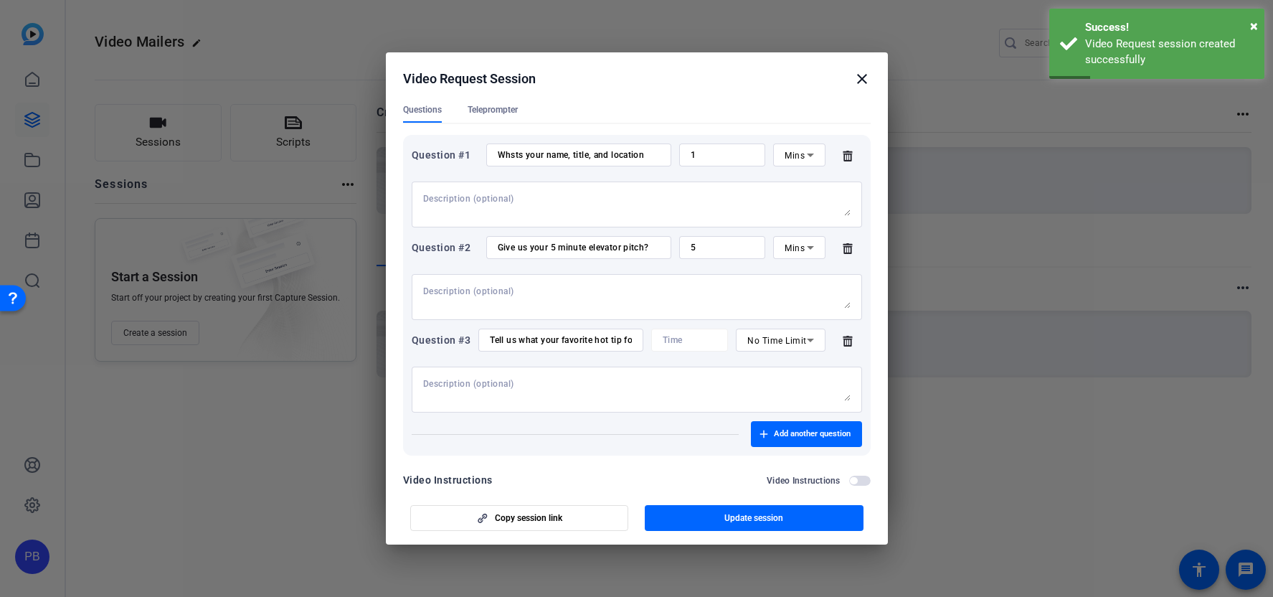
scroll to position [137, 0]
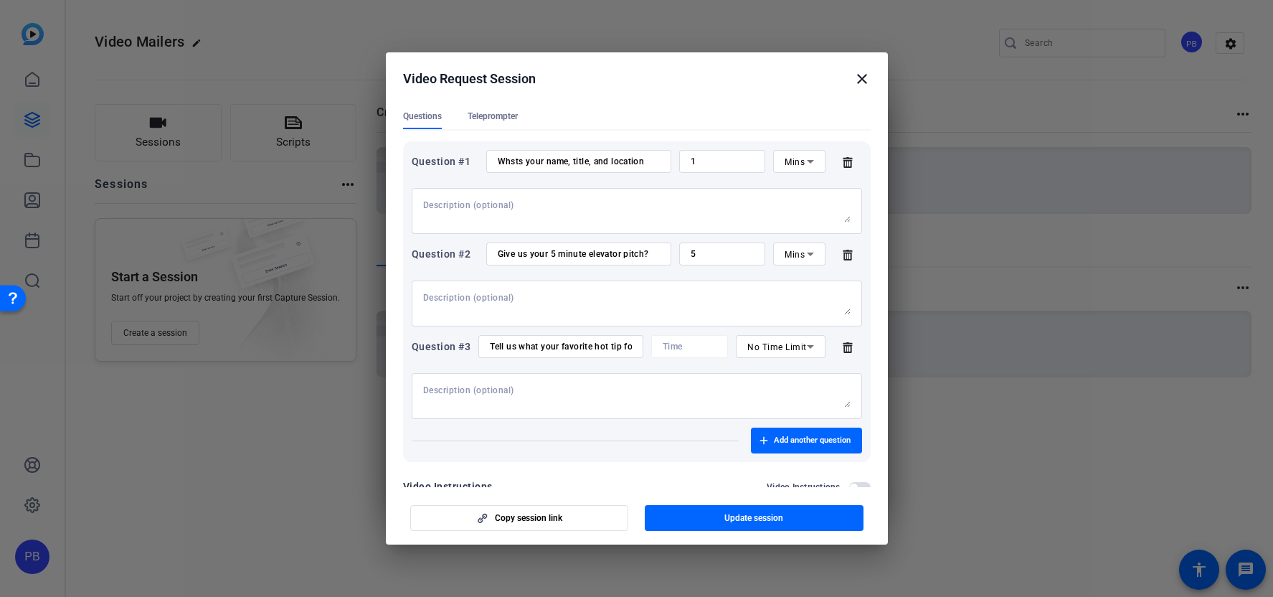
click at [595, 346] on input "Tell us what your favorite hot tip for new reps" at bounding box center [560, 346] width 141 height 11
click at [802, 442] on span "Add another question" at bounding box center [812, 440] width 77 height 11
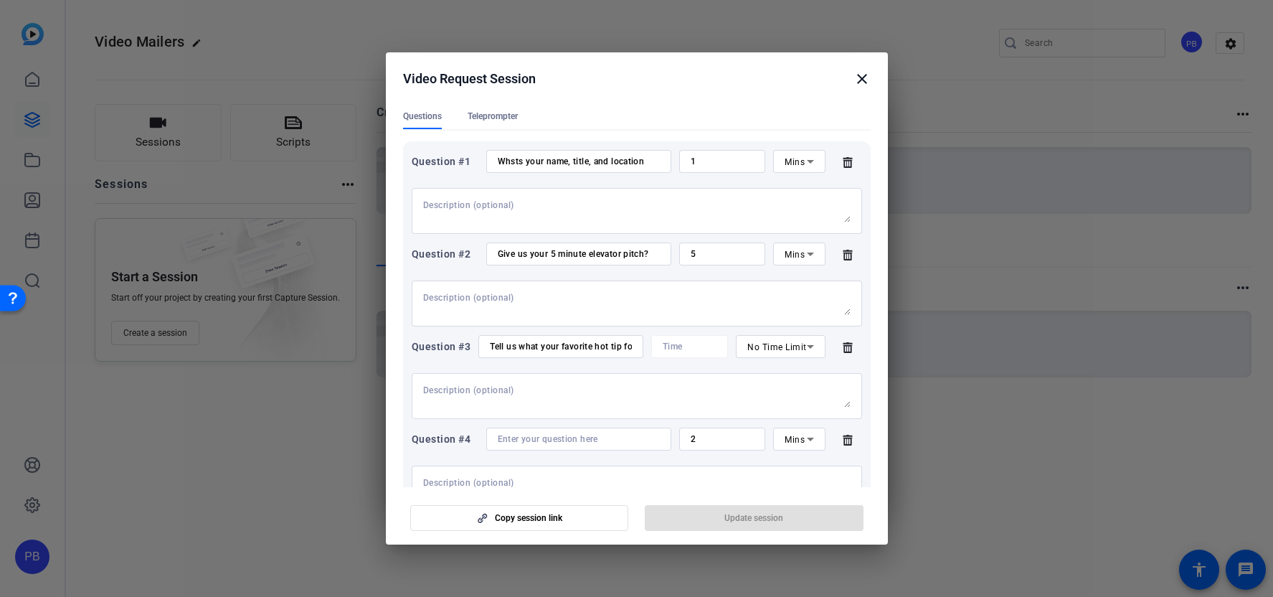
click at [580, 433] on div at bounding box center [579, 439] width 162 height 23
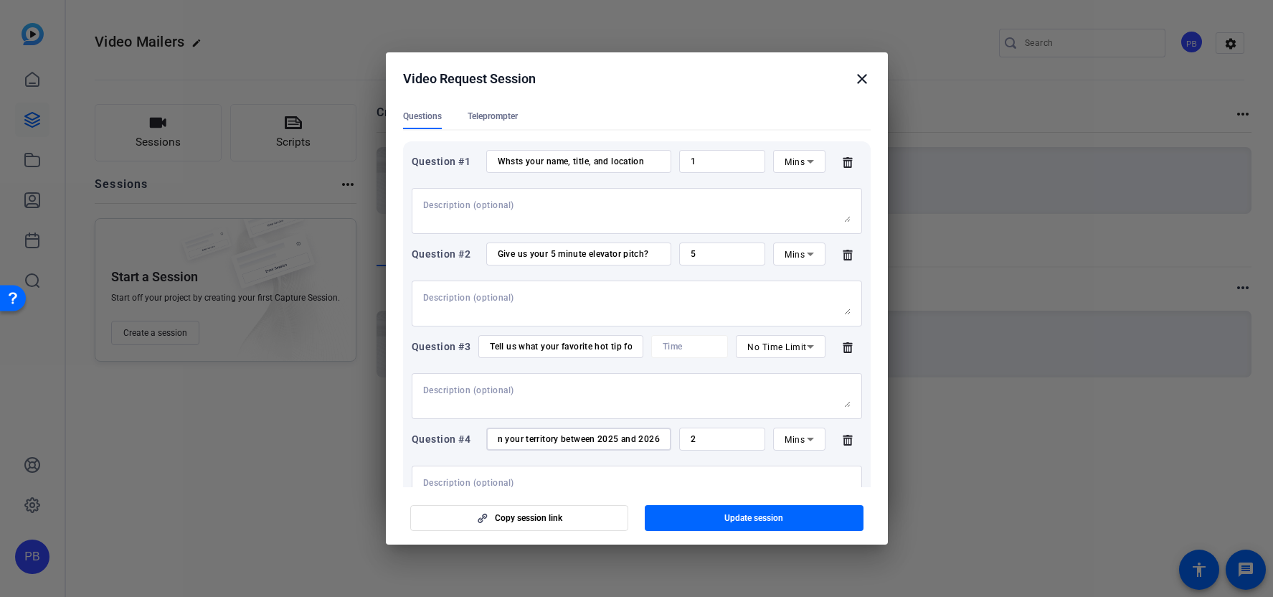
scroll to position [0, 135]
type input "What is the biggest difference in your territory between 2025 and 2026?""
drag, startPoint x: 701, startPoint y: 440, endPoint x: 677, endPoint y: 437, distance: 23.8
click at [677, 437] on div "Question #4 What is the biggest difference in your territory between 2025 and 2…" at bounding box center [637, 439] width 451 height 23
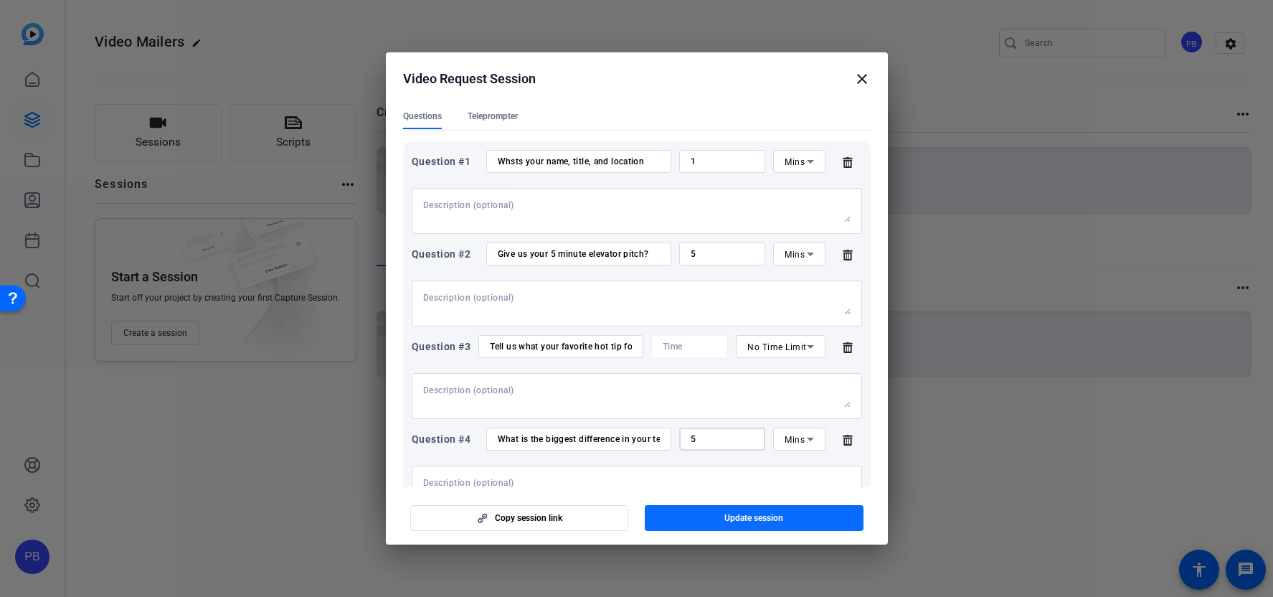
type input "5"
click at [775, 520] on span "Update session" at bounding box center [754, 517] width 59 height 11
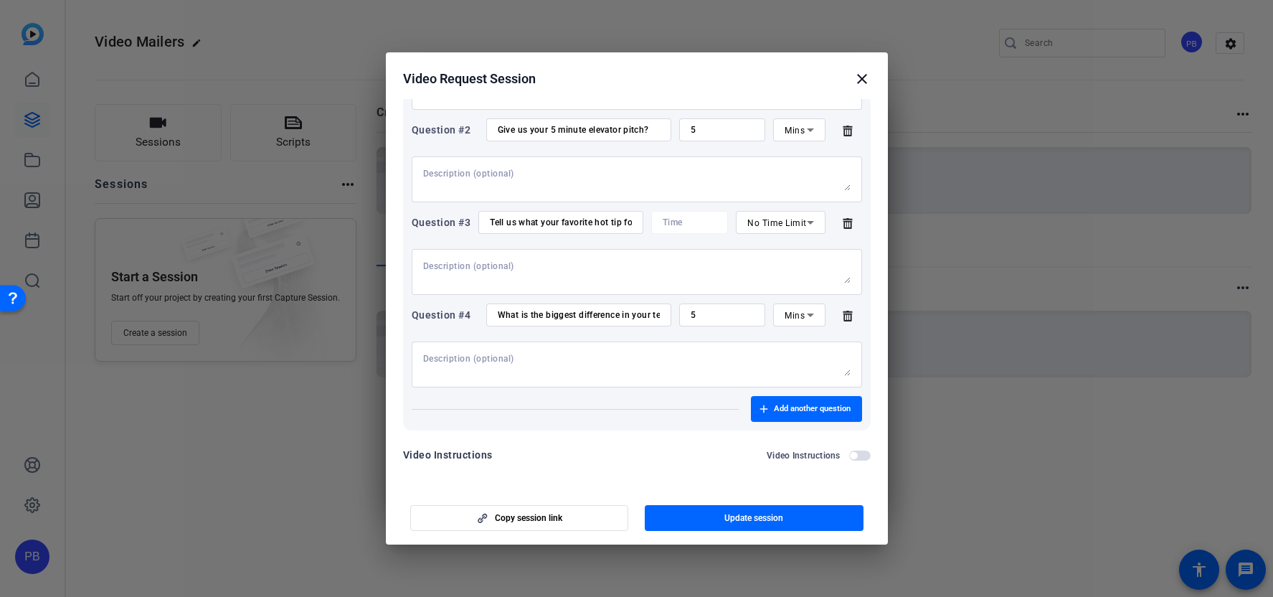
click at [855, 458] on span "button" at bounding box center [860, 456] width 22 height 10
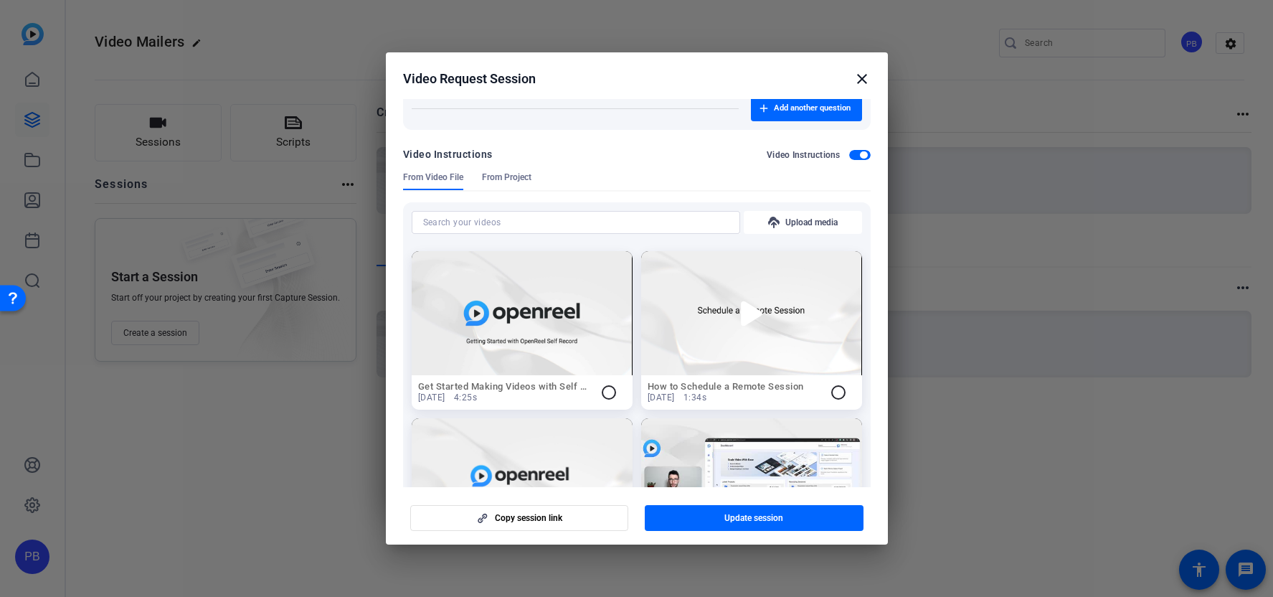
scroll to position [0, 0]
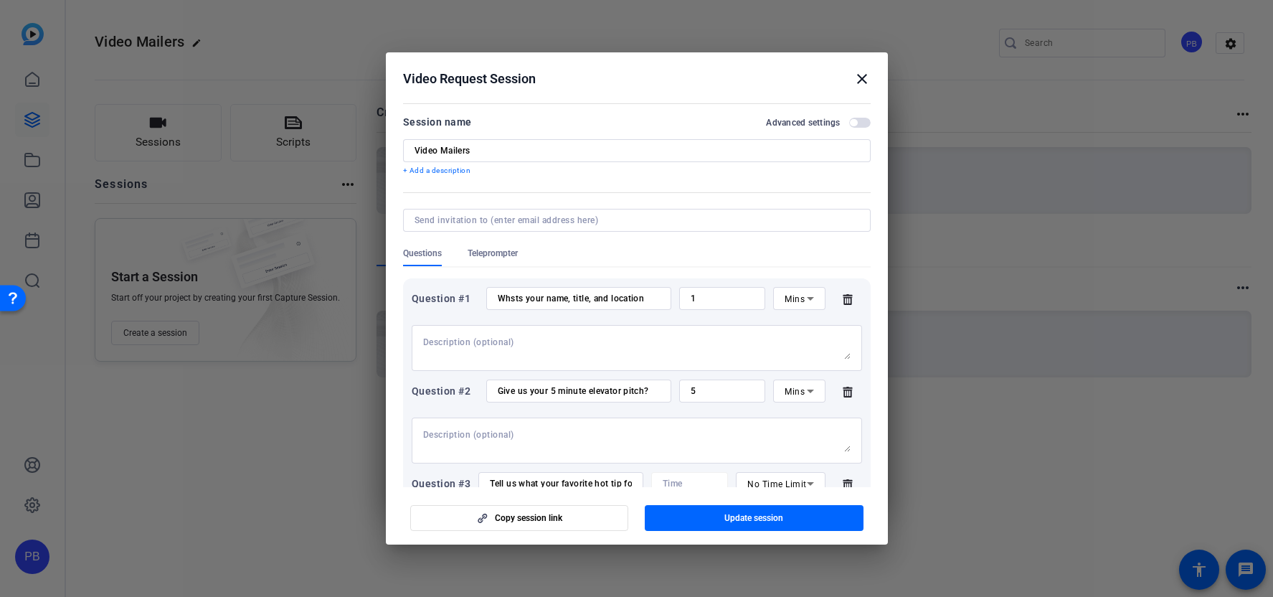
click at [494, 256] on span "Teleprompter" at bounding box center [493, 253] width 50 height 11
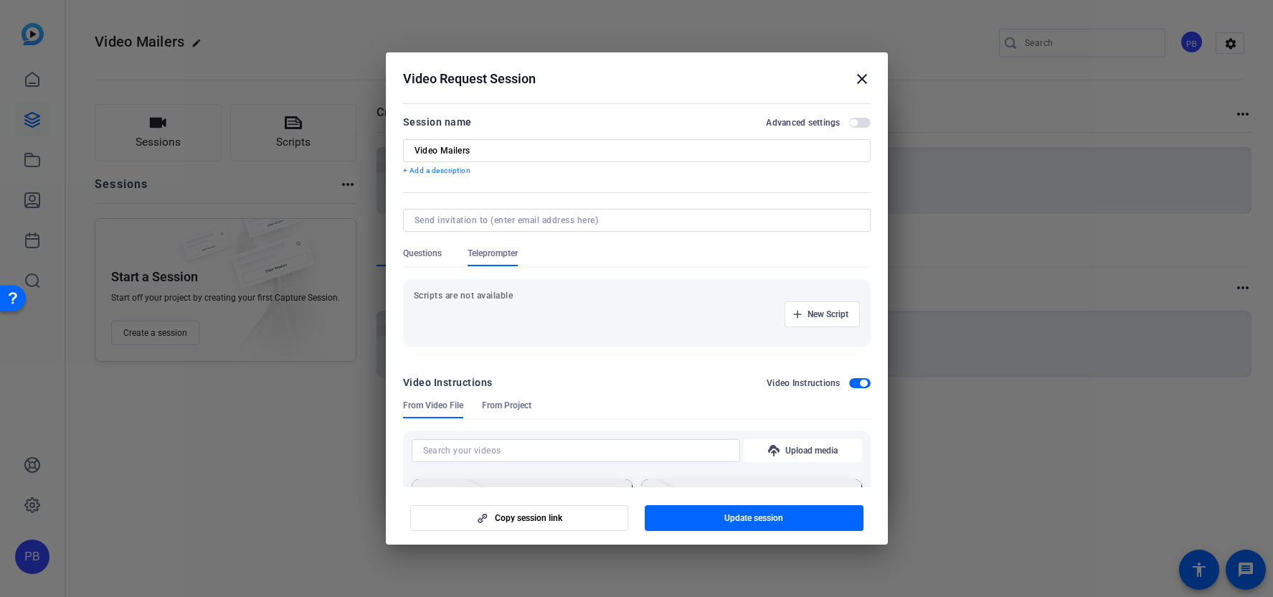
click at [742, 324] on div "New Script" at bounding box center [637, 314] width 446 height 26
click at [429, 264] on span "Questions" at bounding box center [422, 257] width 39 height 19
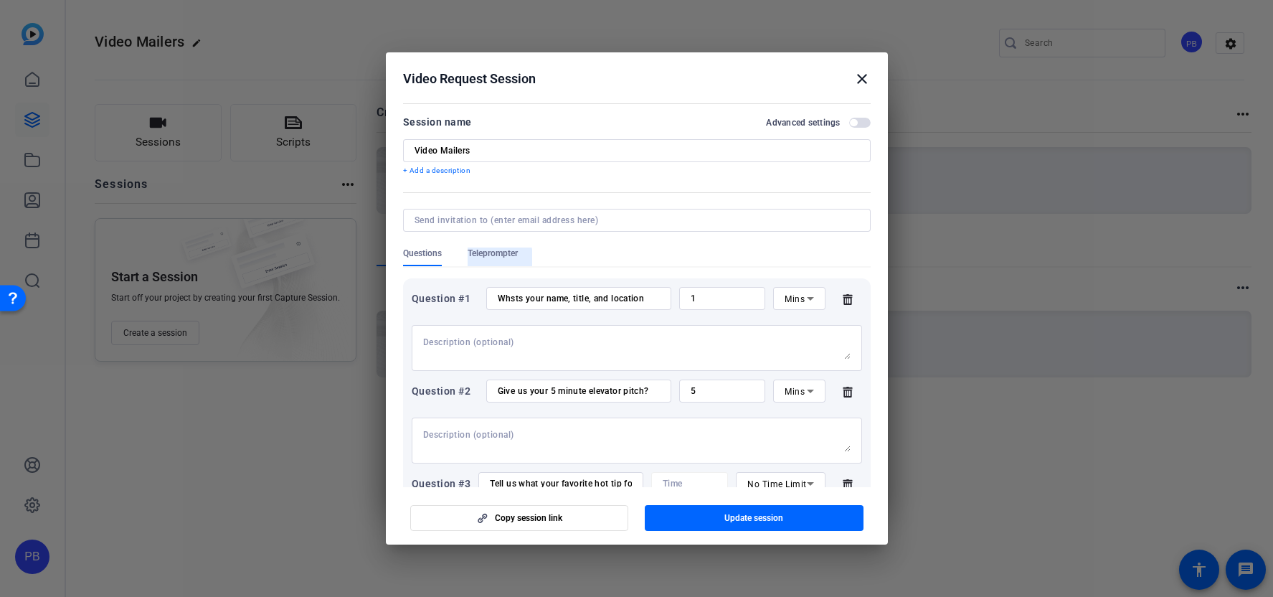
click at [488, 260] on span "Teleprompter" at bounding box center [493, 257] width 50 height 19
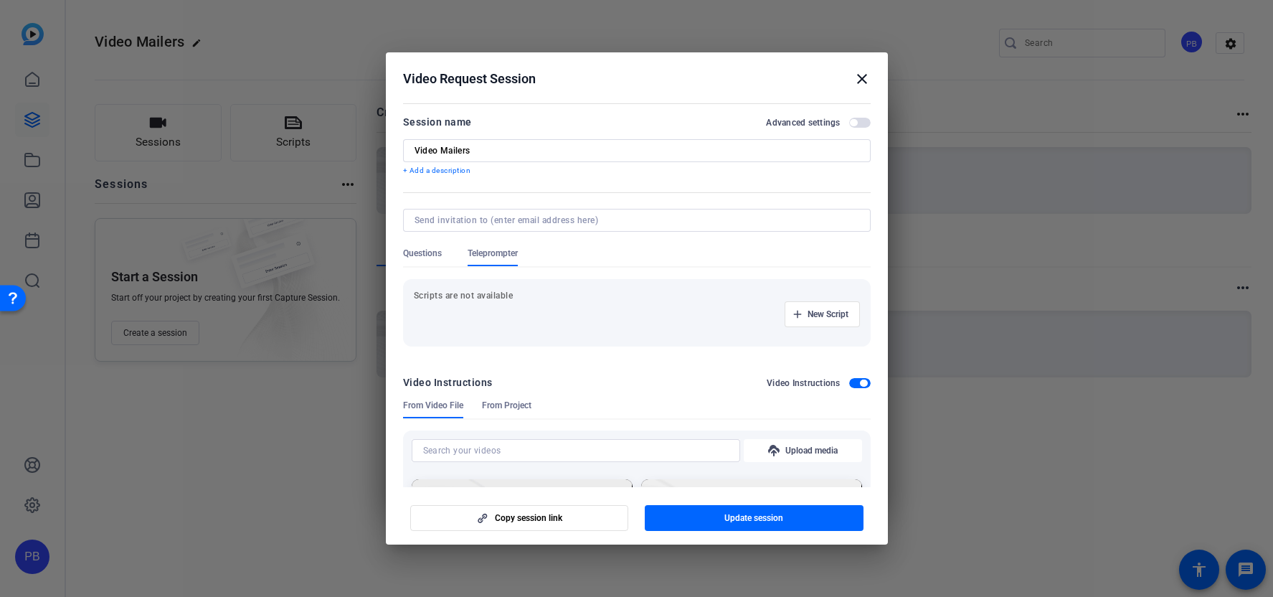
click at [436, 257] on span "Questions" at bounding box center [422, 253] width 39 height 11
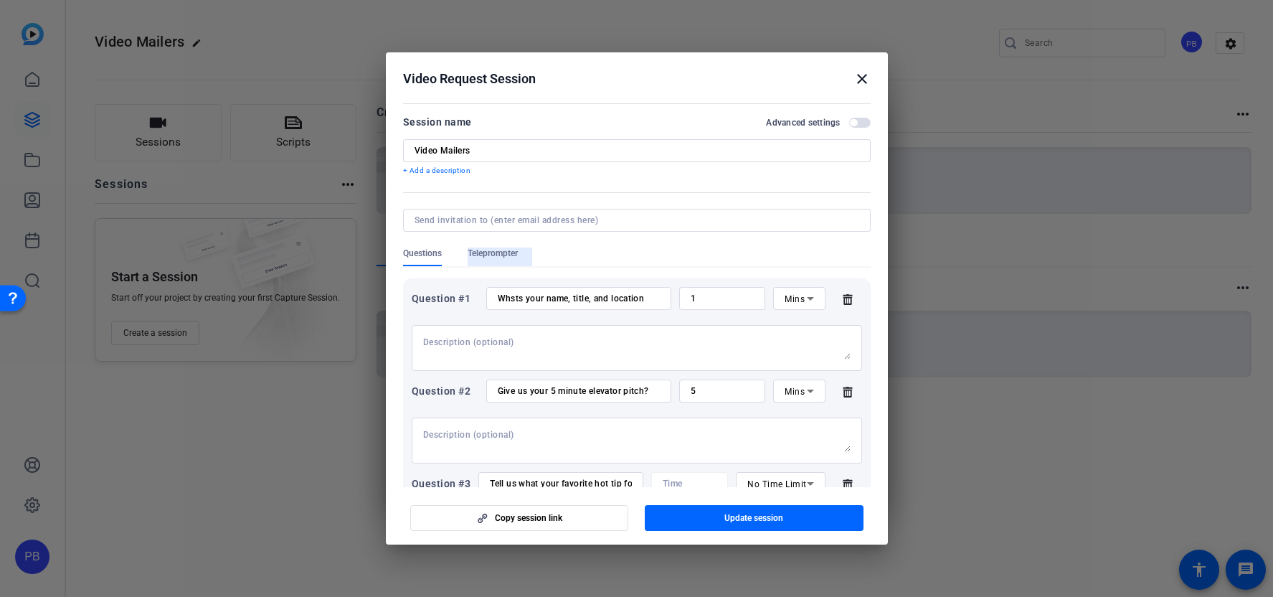
click at [477, 257] on span "Teleprompter" at bounding box center [493, 253] width 50 height 11
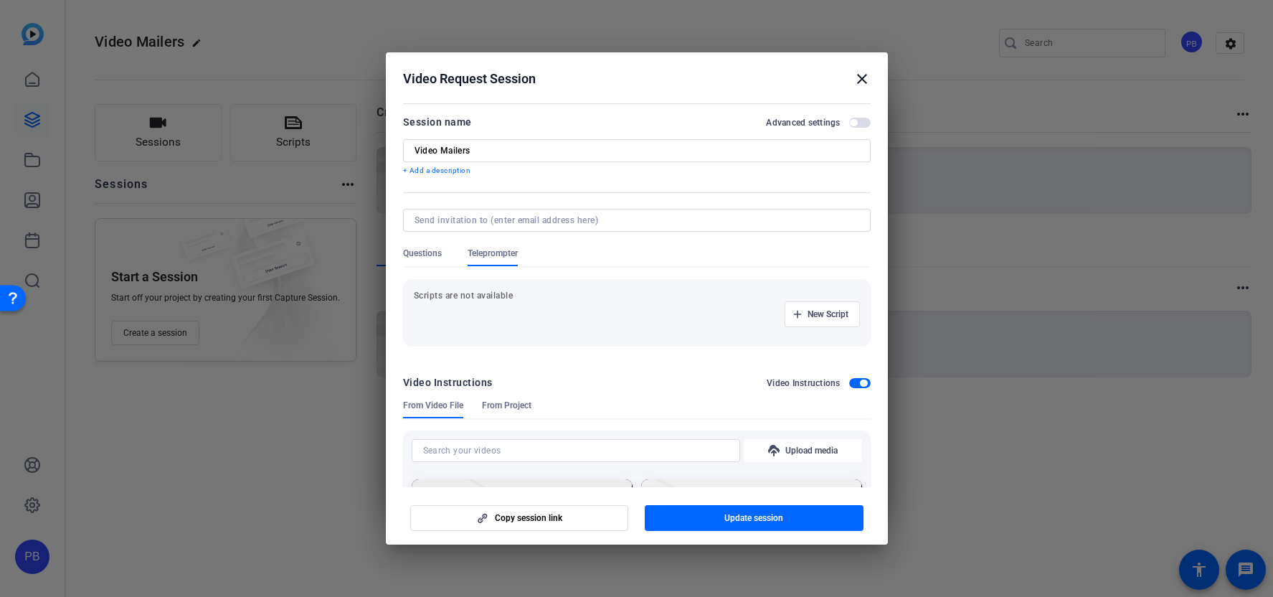
click at [420, 256] on span "Questions" at bounding box center [422, 253] width 39 height 11
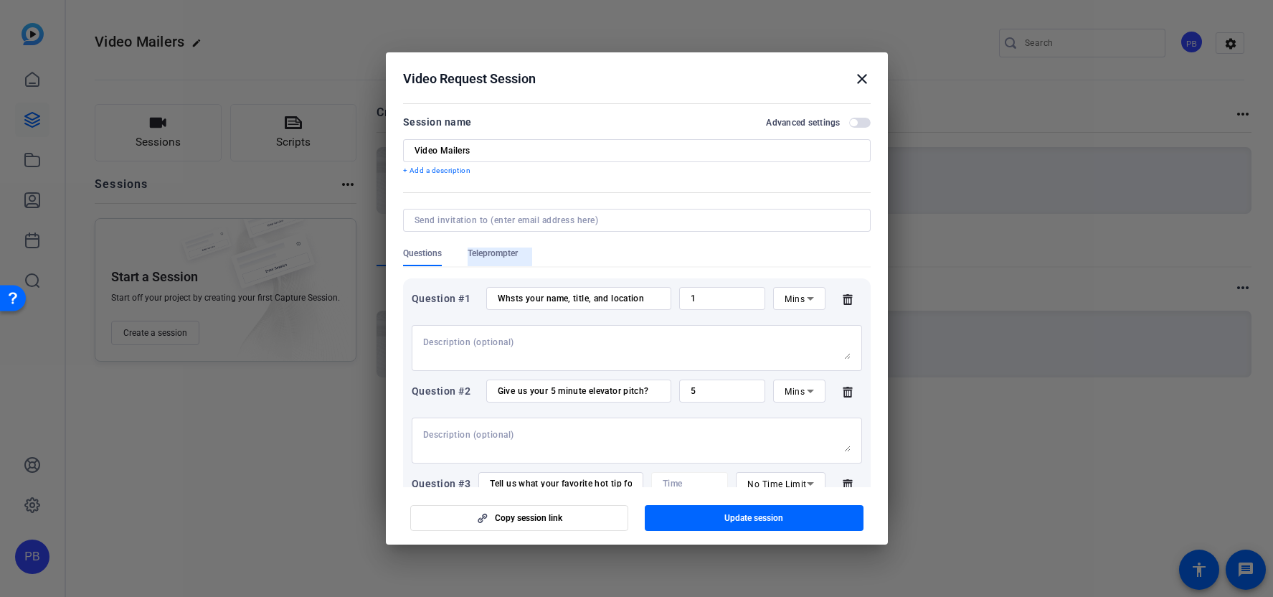
click at [474, 256] on span "Teleprompter" at bounding box center [493, 253] width 50 height 11
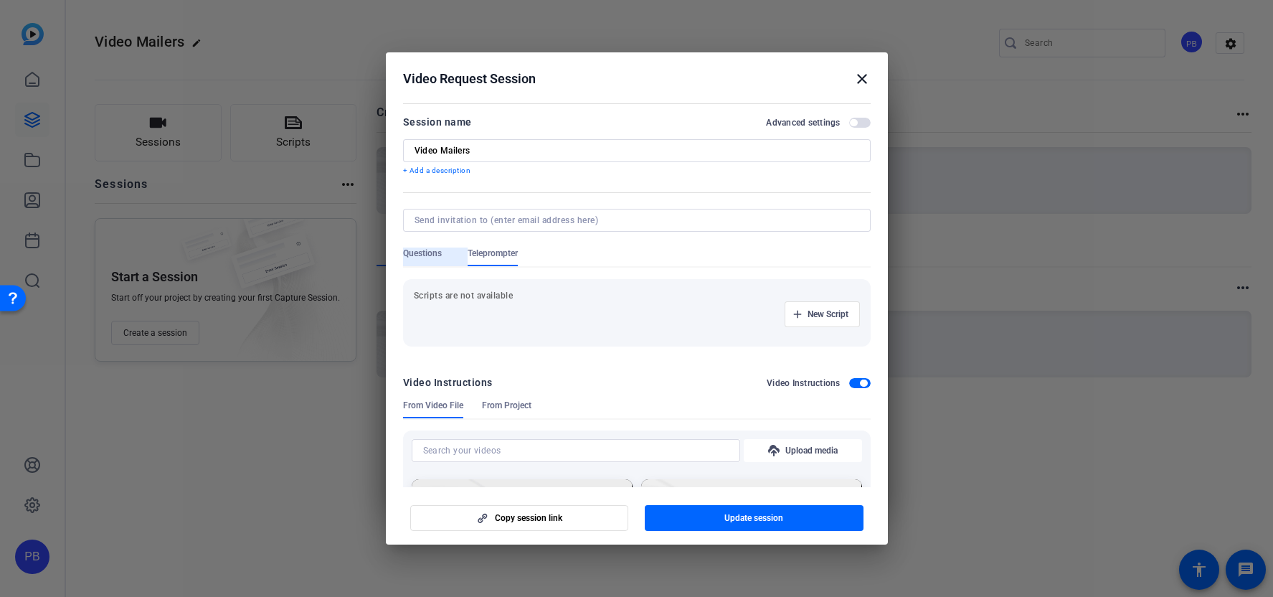
click at [432, 255] on span "Questions" at bounding box center [422, 253] width 39 height 11
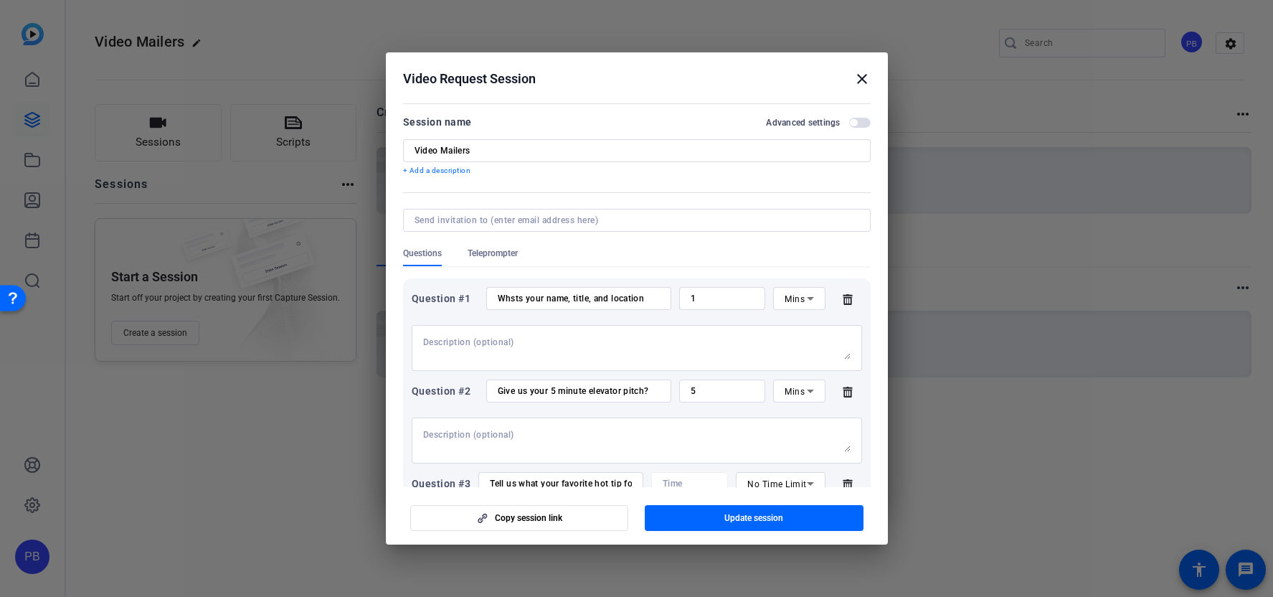
click at [502, 254] on span "Teleprompter" at bounding box center [493, 253] width 50 height 11
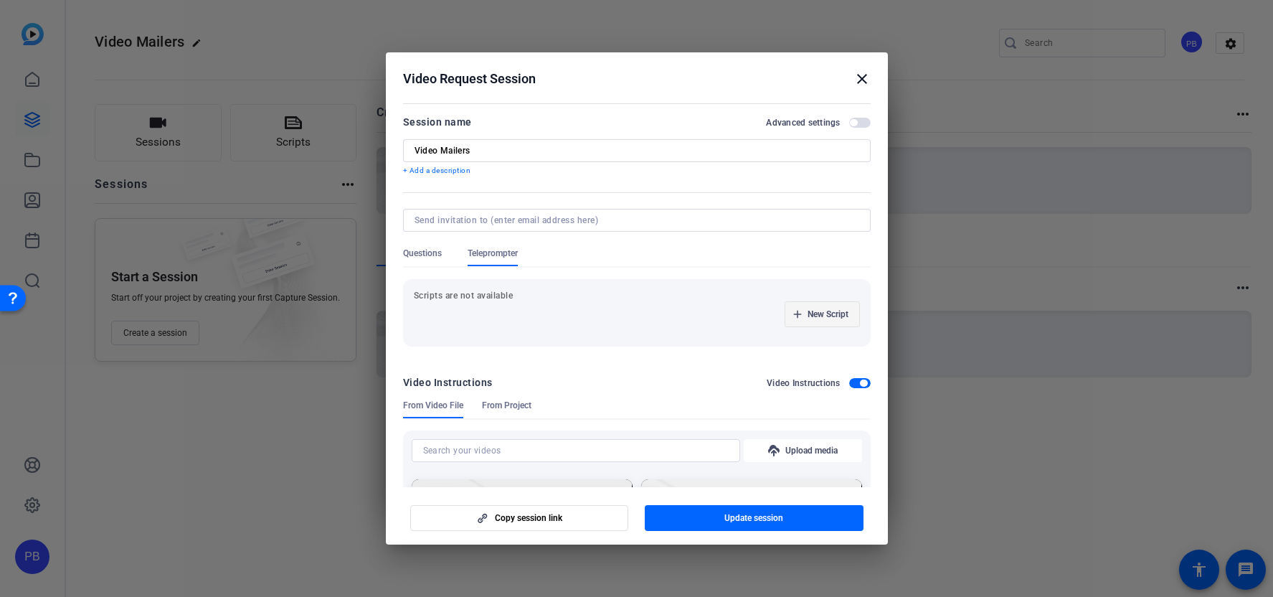
click at [825, 319] on span "New Script" at bounding box center [828, 313] width 41 height 11
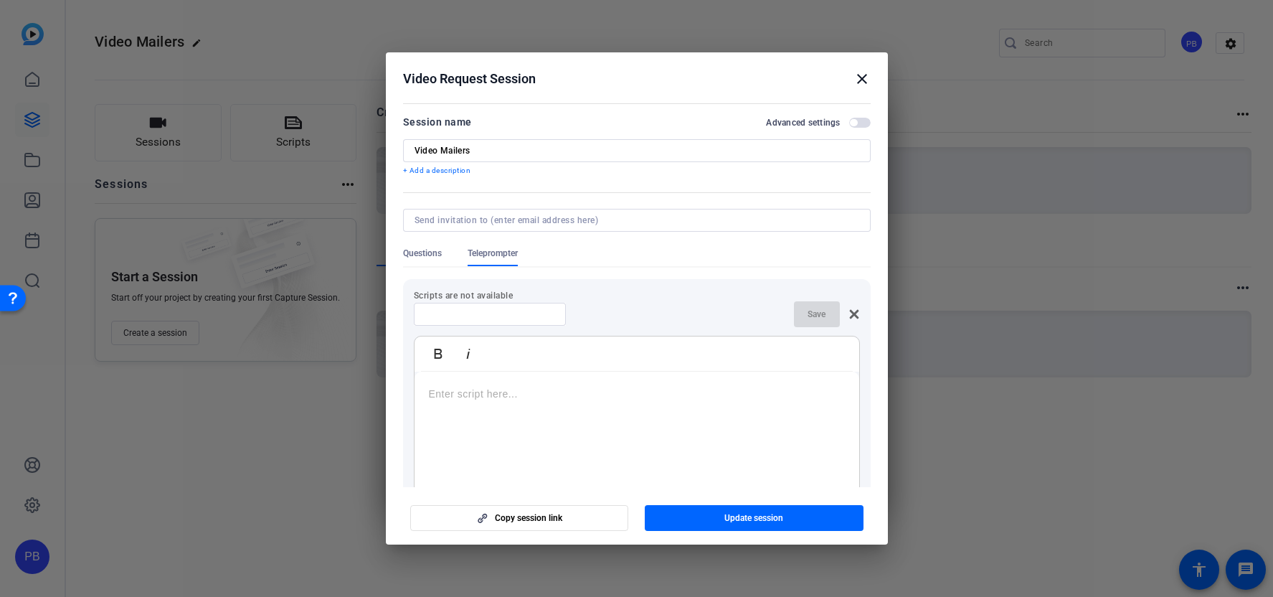
click at [527, 387] on p at bounding box center [637, 394] width 416 height 16
click at [459, 395] on p "Hey my name is _____" at bounding box center [637, 394] width 416 height 16
drag, startPoint x: 451, startPoint y: 394, endPoint x: 495, endPoint y: 397, distance: 44.6
click at [495, 397] on p "Hey my name is _____" at bounding box center [637, 394] width 416 height 16
click at [549, 399] on p "Hey this is _____" at bounding box center [637, 394] width 416 height 16
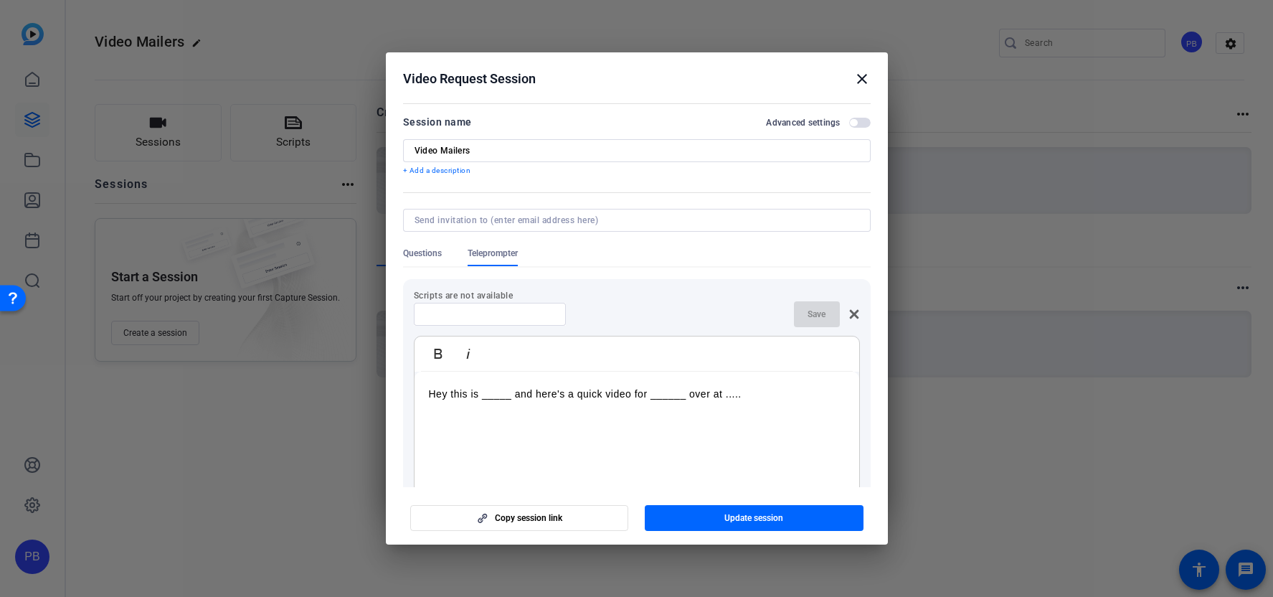
click at [461, 316] on input at bounding box center [489, 313] width 129 height 11
type input "Mad Lib Example"
click at [824, 319] on span "Save" at bounding box center [817, 313] width 18 height 11
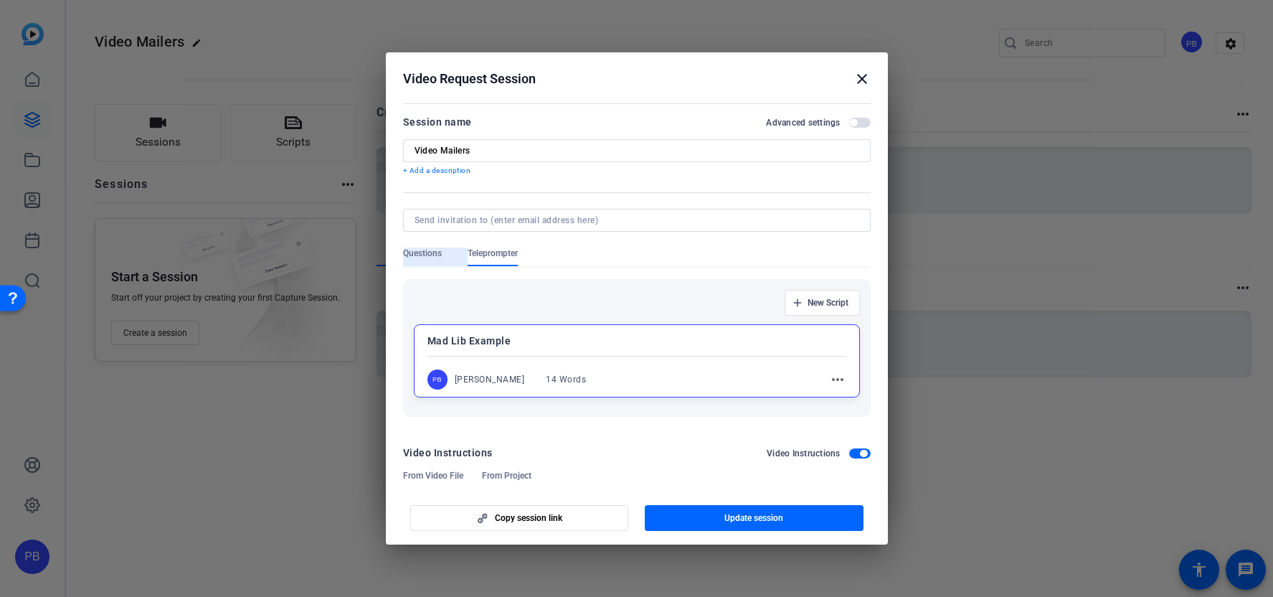
click at [443, 262] on div "Questions" at bounding box center [435, 257] width 65 height 19
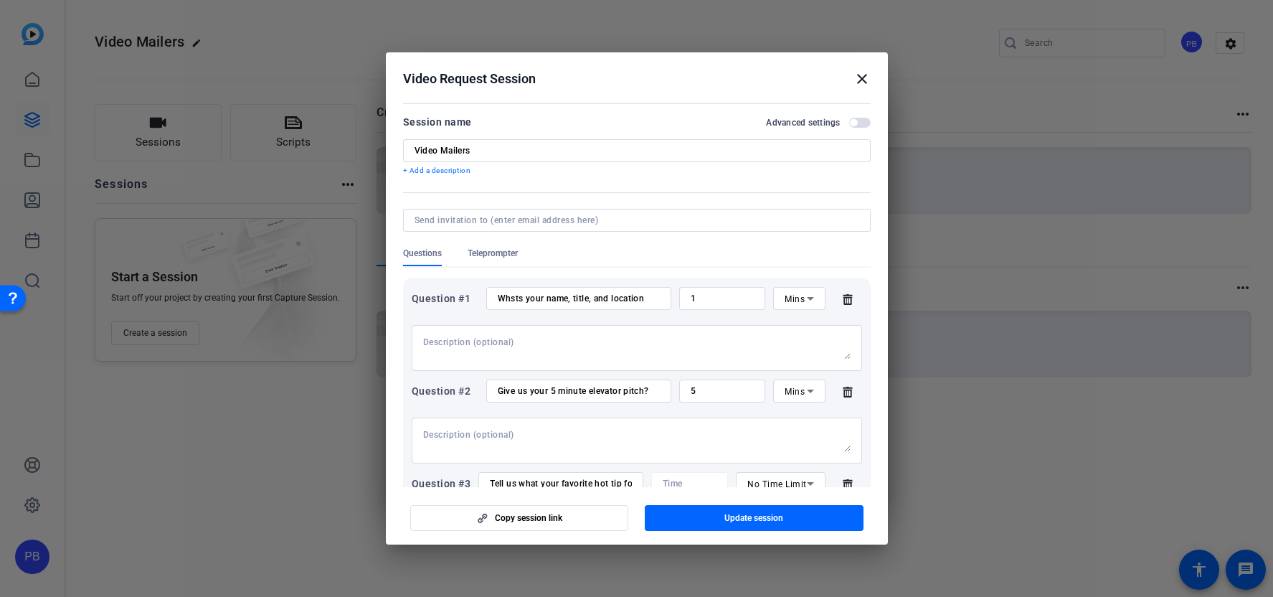
click at [473, 258] on span "Teleprompter" at bounding box center [493, 253] width 50 height 11
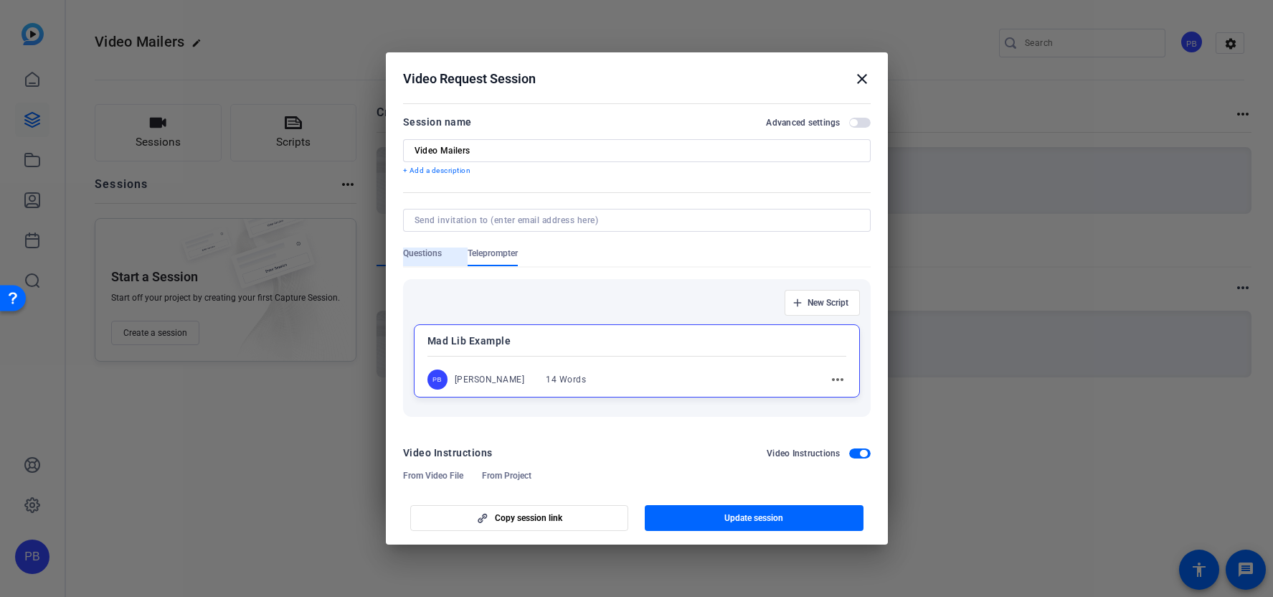
click at [427, 250] on span "Questions" at bounding box center [422, 253] width 39 height 11
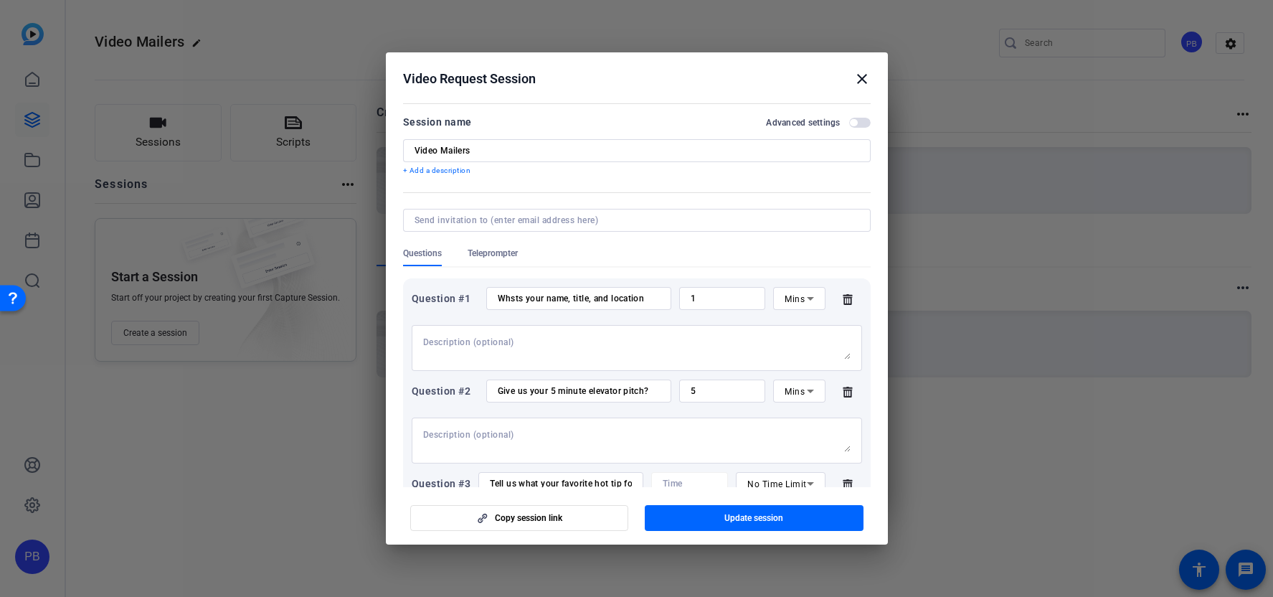
click at [512, 253] on span "Teleprompter" at bounding box center [493, 253] width 50 height 11
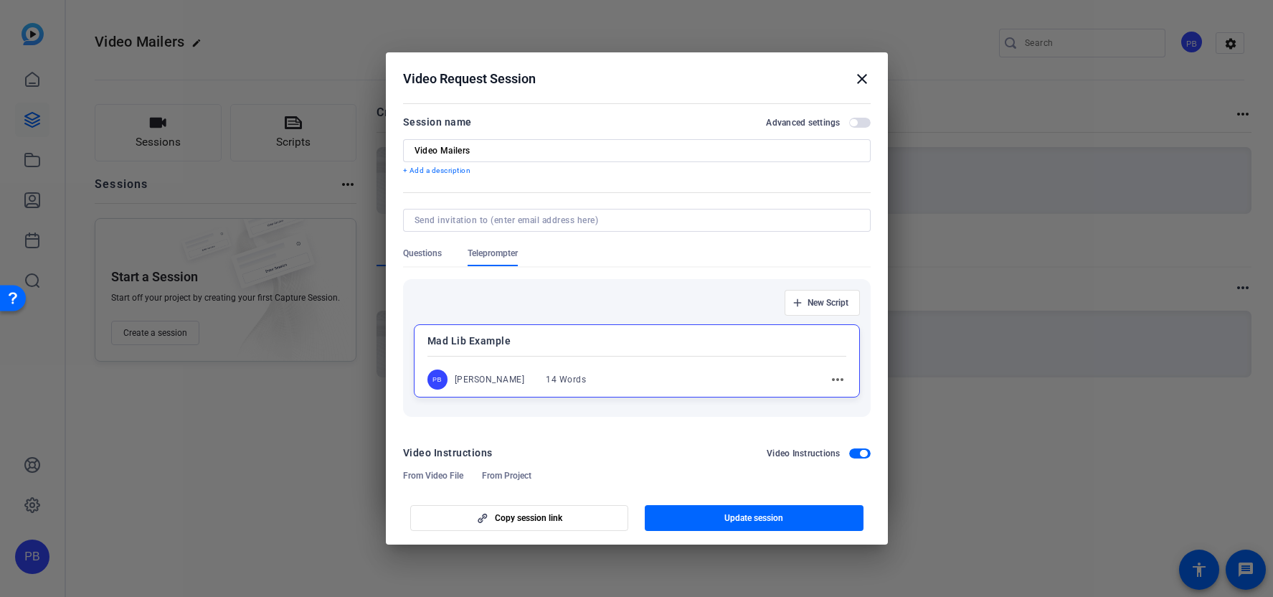
click at [580, 357] on div at bounding box center [637, 356] width 419 height 5
click at [400, 250] on mat-dialog-content "Session name Advanced settings Video Mailers + Add a description Questions Tele…" at bounding box center [637, 293] width 502 height 388
click at [420, 255] on span "Questions" at bounding box center [422, 253] width 39 height 11
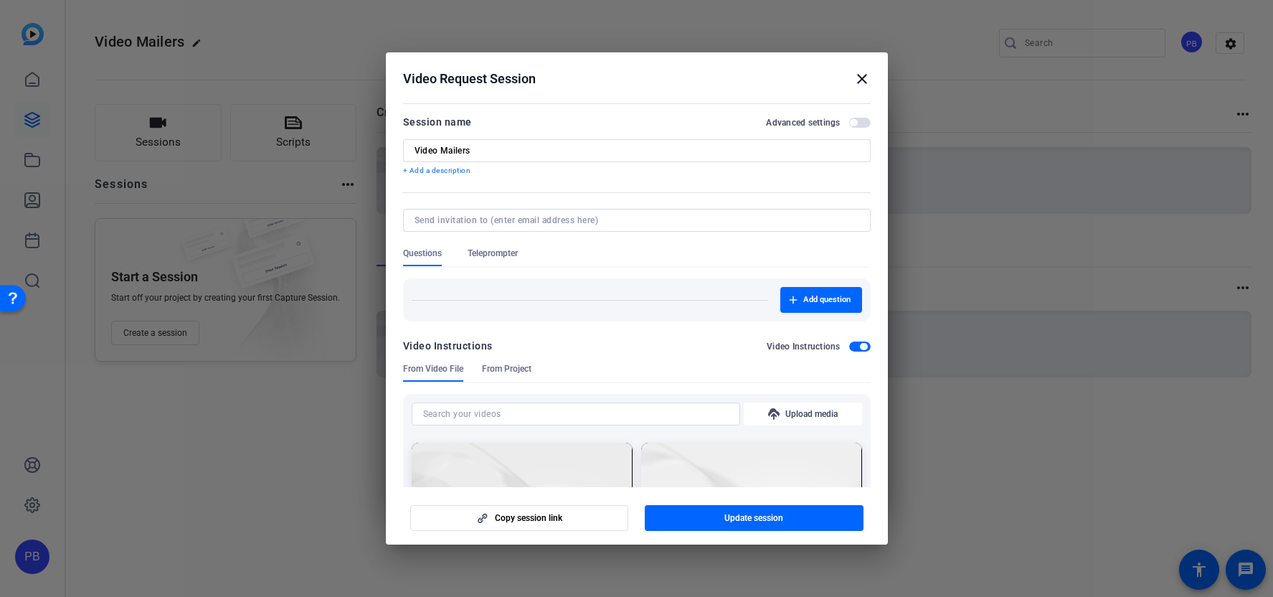
click at [480, 153] on input "Video Mailers" at bounding box center [637, 150] width 445 height 11
type input "Video Mailers Questions"
click at [767, 526] on span "button" at bounding box center [754, 518] width 219 height 34
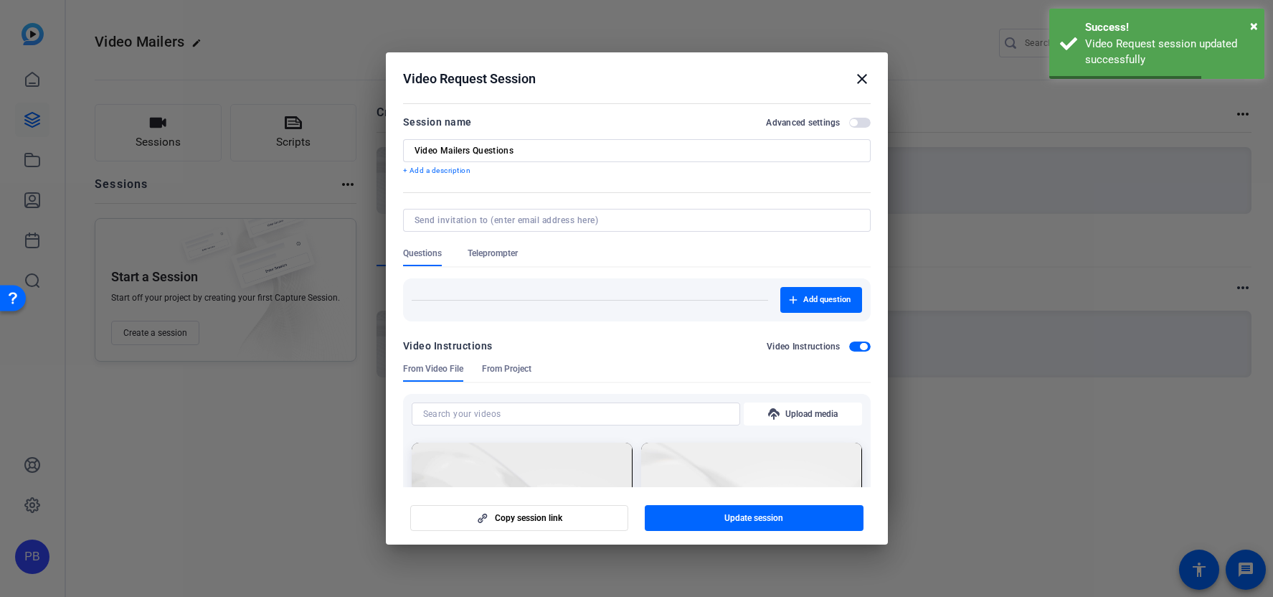
click at [873, 67] on h2 "Video Request Session close" at bounding box center [637, 75] width 502 height 47
click at [865, 77] on mat-icon "close" at bounding box center [862, 78] width 17 height 17
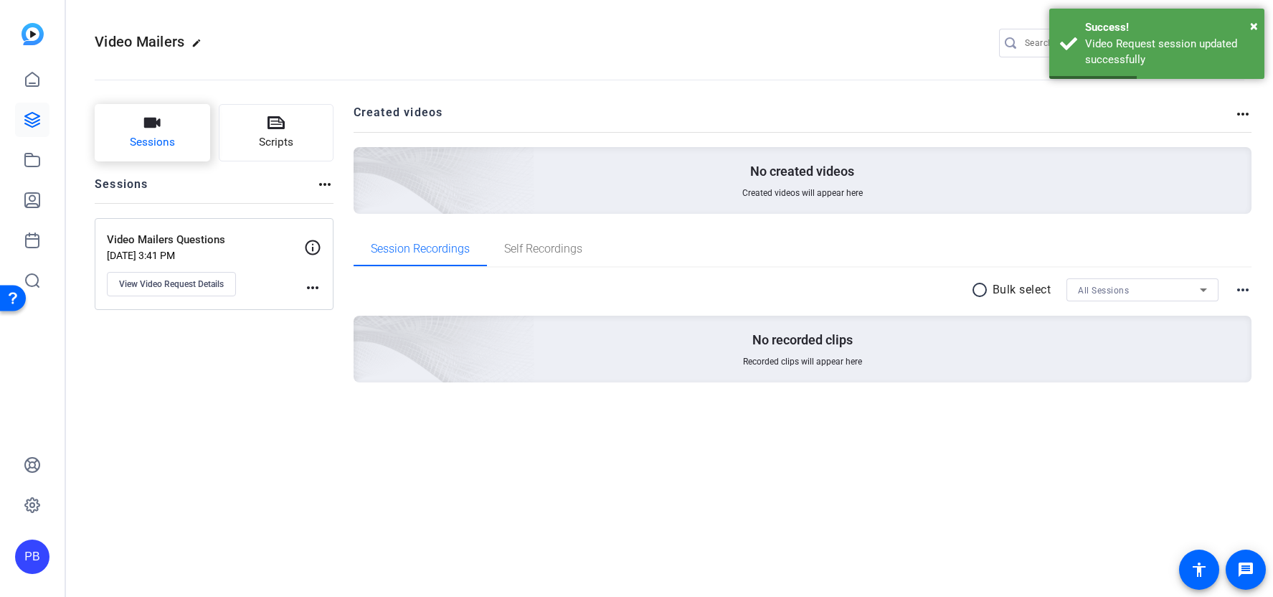
click at [172, 138] on span "Sessions" at bounding box center [152, 142] width 45 height 17
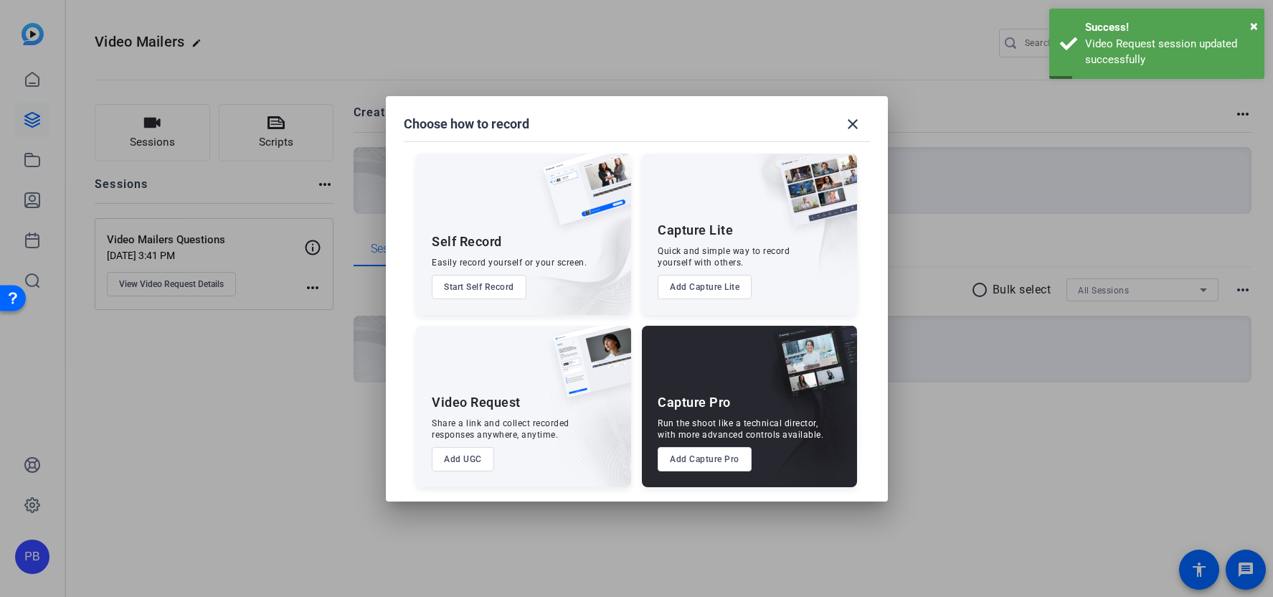
click at [461, 461] on button "Add UGC" at bounding box center [463, 459] width 62 height 24
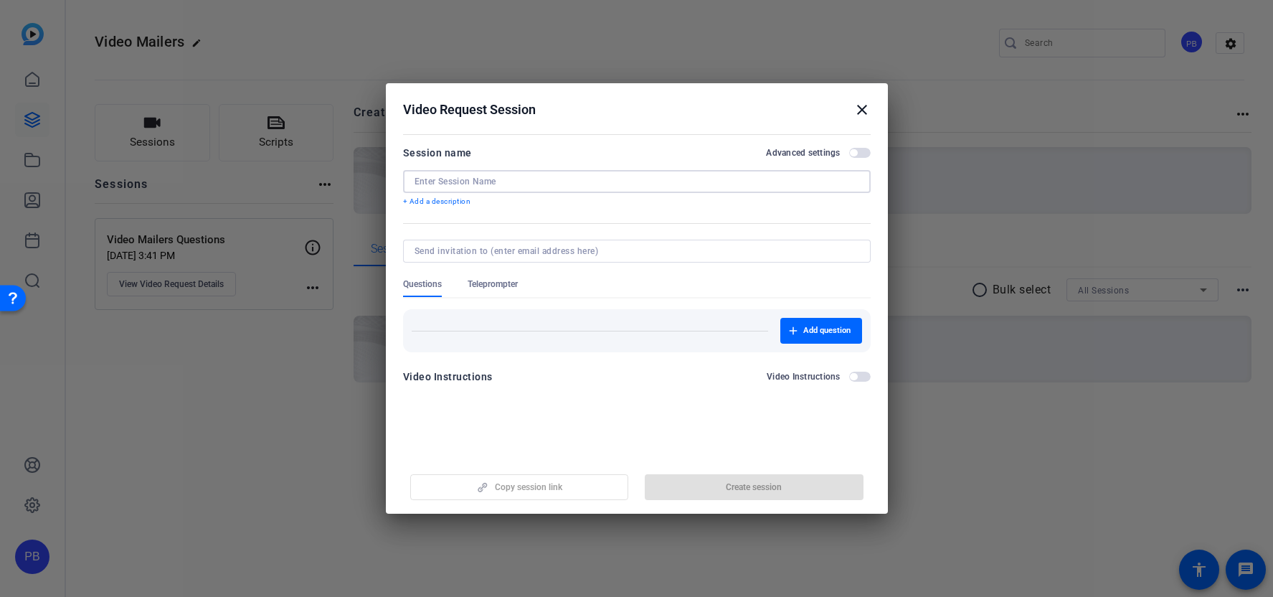
click at [505, 182] on input at bounding box center [637, 181] width 445 height 11
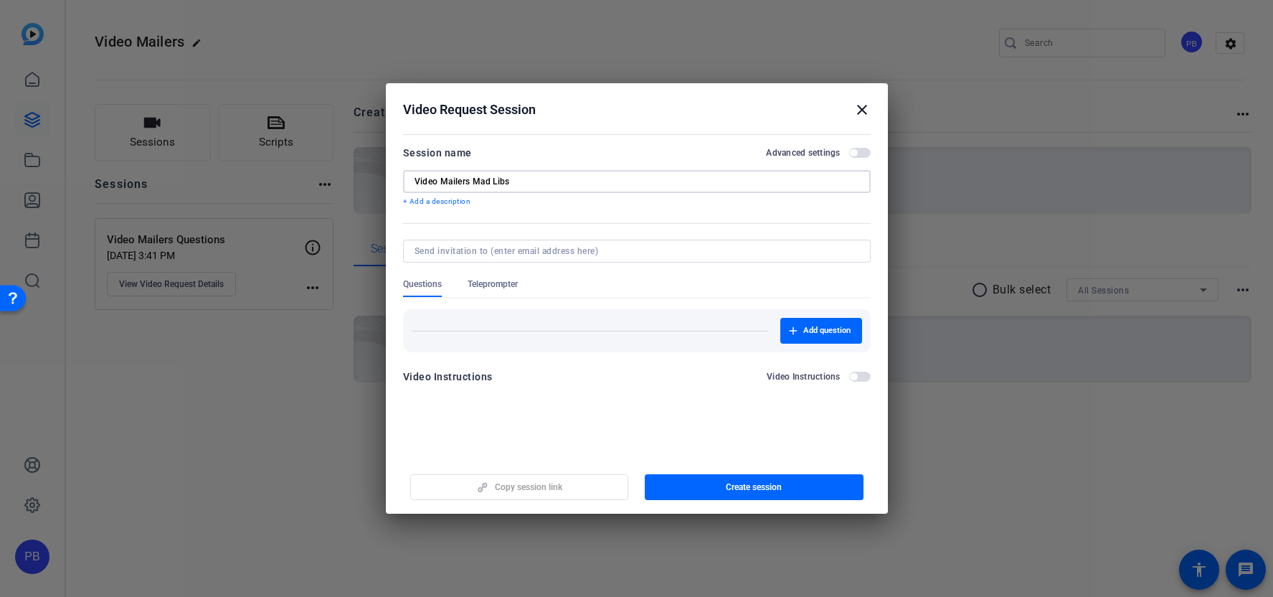
type input "Video Mailers Mad Libs"
click at [483, 288] on span "Teleprompter" at bounding box center [493, 283] width 50 height 11
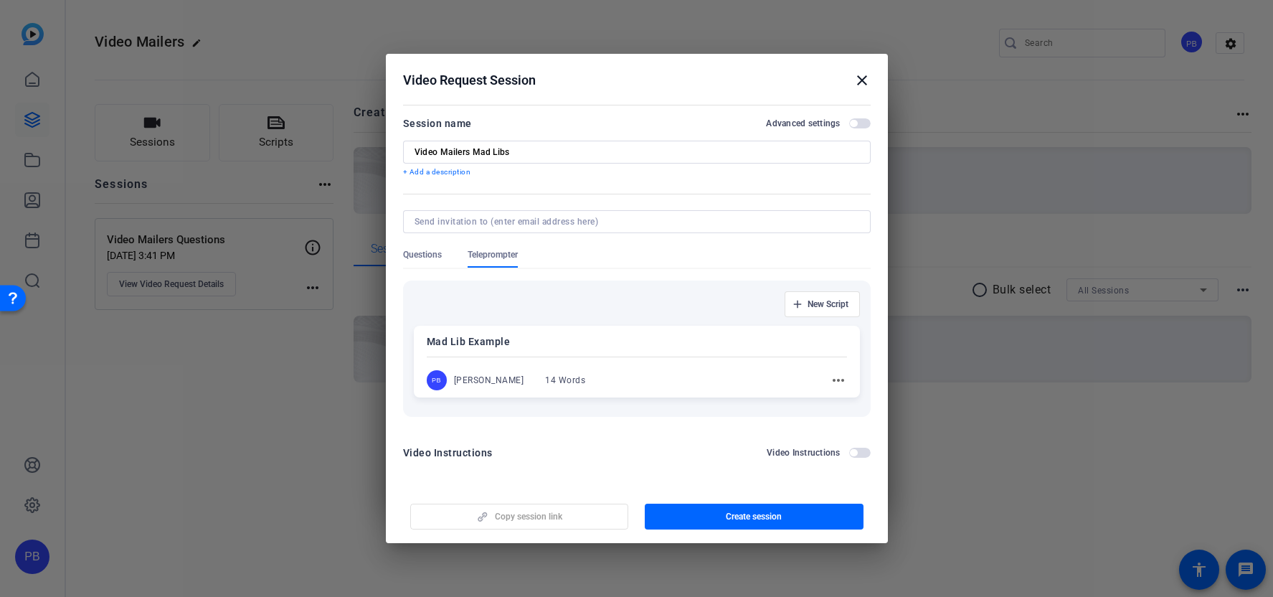
click at [558, 371] on div "PB Peter Bradt 14 Words" at bounding box center [514, 380] width 174 height 20
click at [730, 519] on span "Create session" at bounding box center [754, 517] width 56 height 11
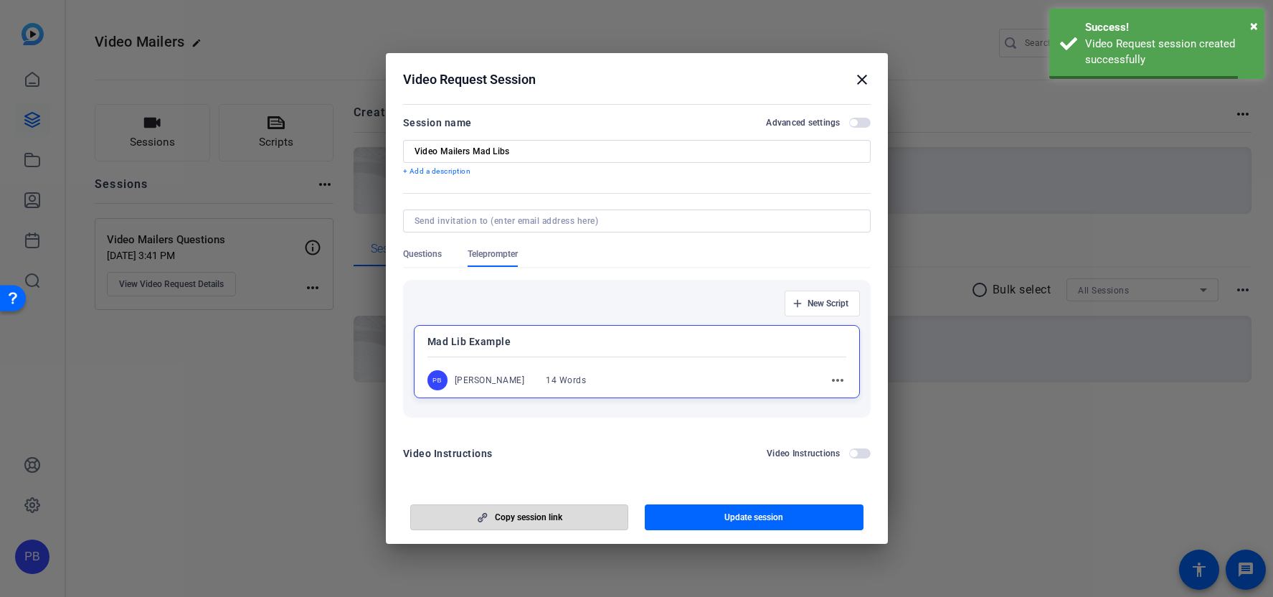
click at [596, 508] on span "button" at bounding box center [519, 517] width 217 height 34
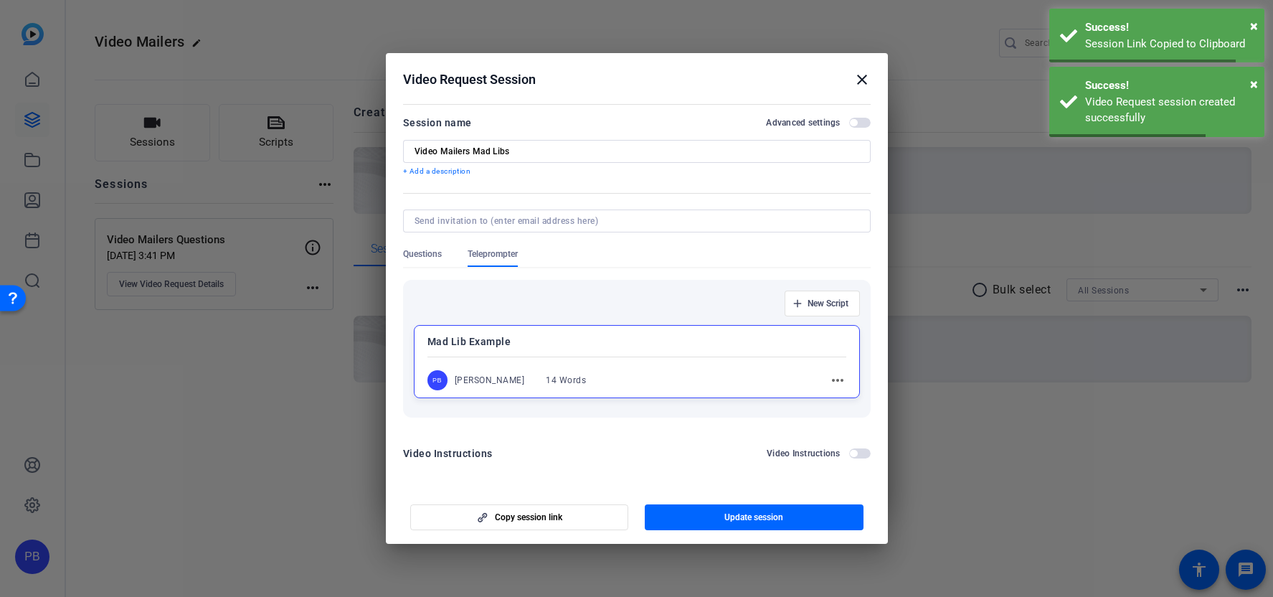
click at [862, 81] on mat-icon "close" at bounding box center [862, 79] width 17 height 17
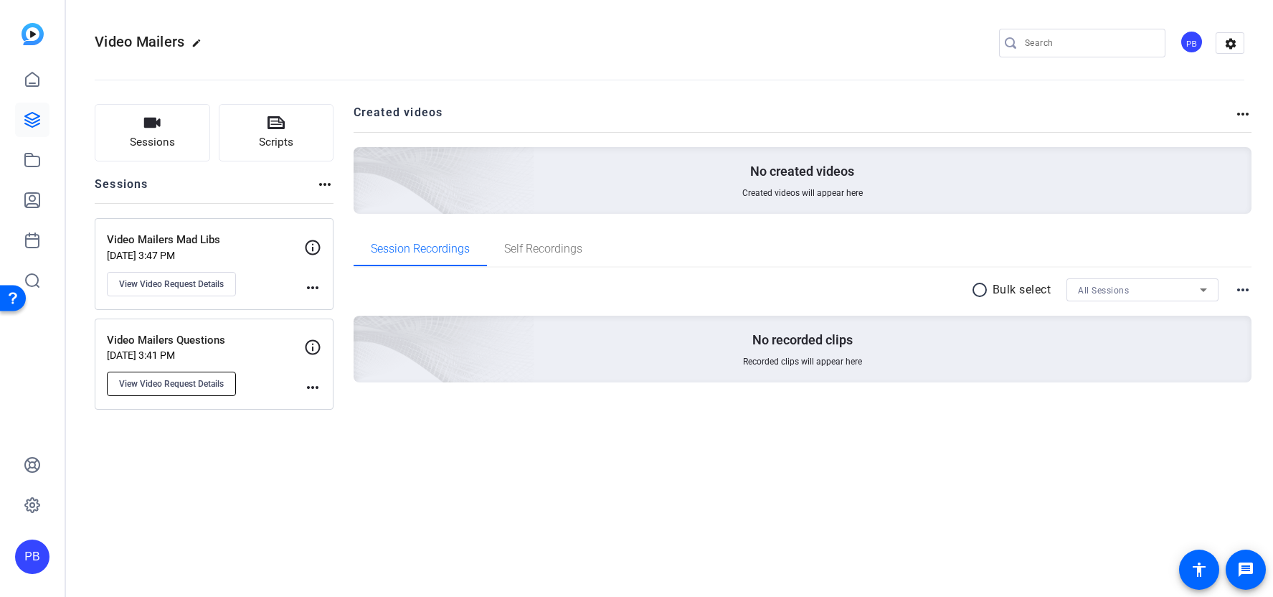
click at [188, 389] on button "View Video Request Details" at bounding box center [171, 384] width 129 height 24
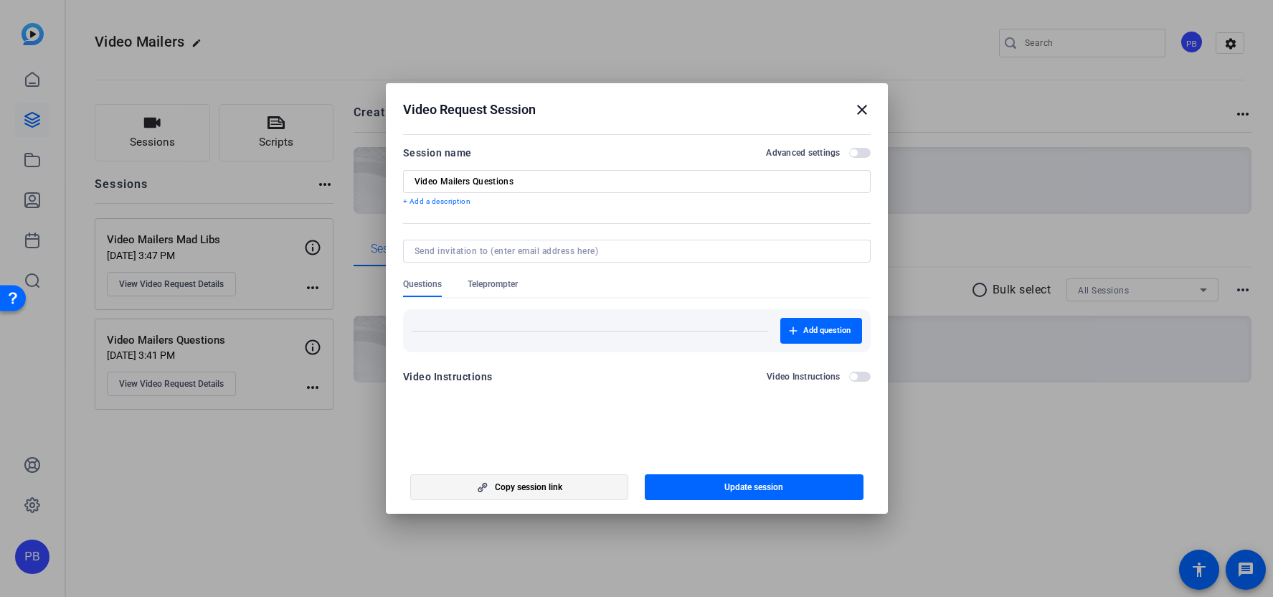
click at [583, 488] on span "button" at bounding box center [519, 487] width 217 height 34
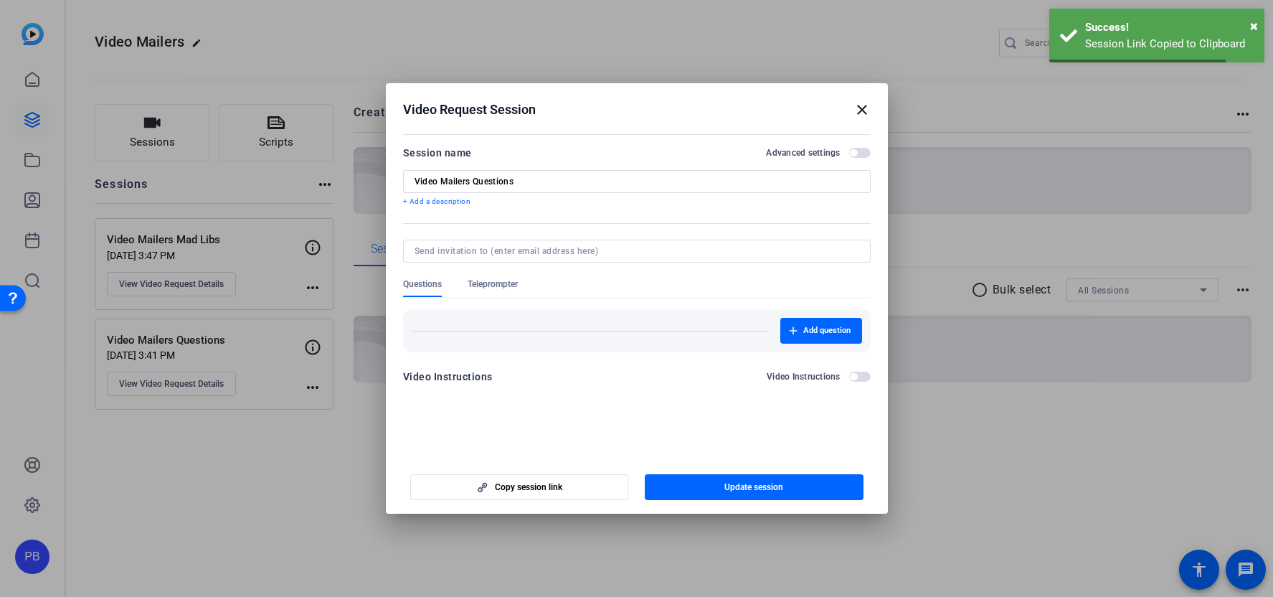
click at [855, 109] on mat-icon "close" at bounding box center [862, 109] width 17 height 17
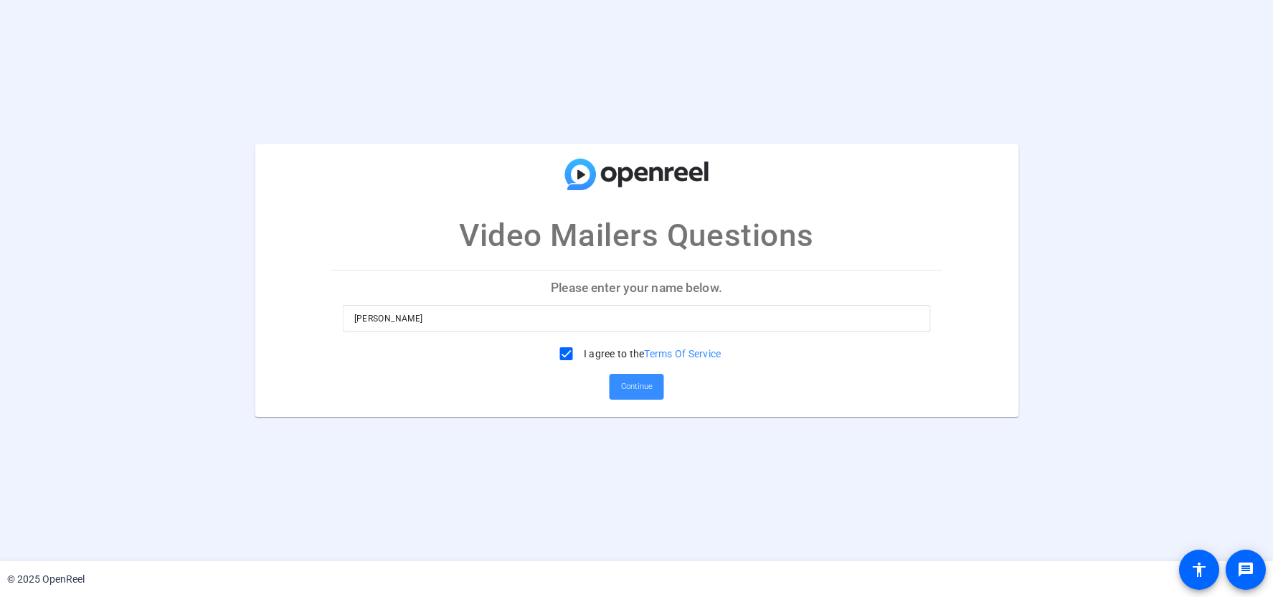
click at [445, 321] on input "[PERSON_NAME]" at bounding box center [636, 318] width 565 height 17
drag, startPoint x: 456, startPoint y: 321, endPoint x: 306, endPoint y: 314, distance: 149.4
click at [306, 314] on mat-card "Video Mailers Questions Please enter your name below. Peter Bradt I agree to th…" at bounding box center [637, 280] width 764 height 273
click at [415, 321] on input "[PERSON_NAME]" at bounding box center [636, 318] width 565 height 17
click at [644, 384] on span "Continue" at bounding box center [637, 387] width 32 height 22
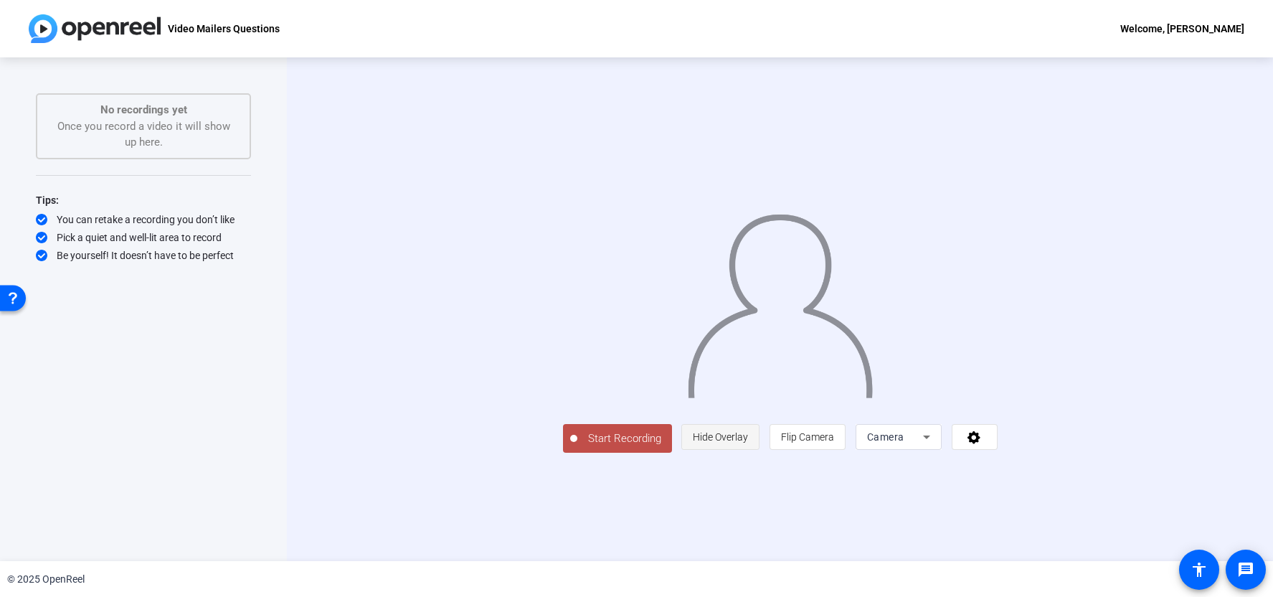
click at [748, 443] on span "Hide Overlay" at bounding box center [720, 436] width 55 height 11
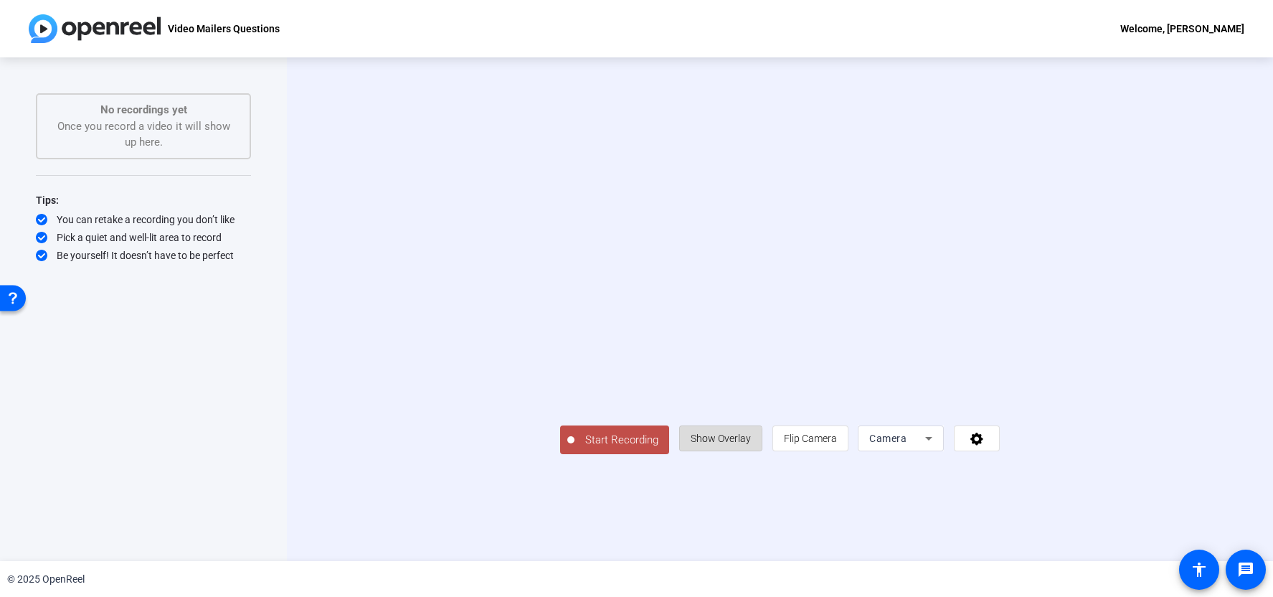
click at [751, 444] on span "Show Overlay" at bounding box center [721, 438] width 60 height 11
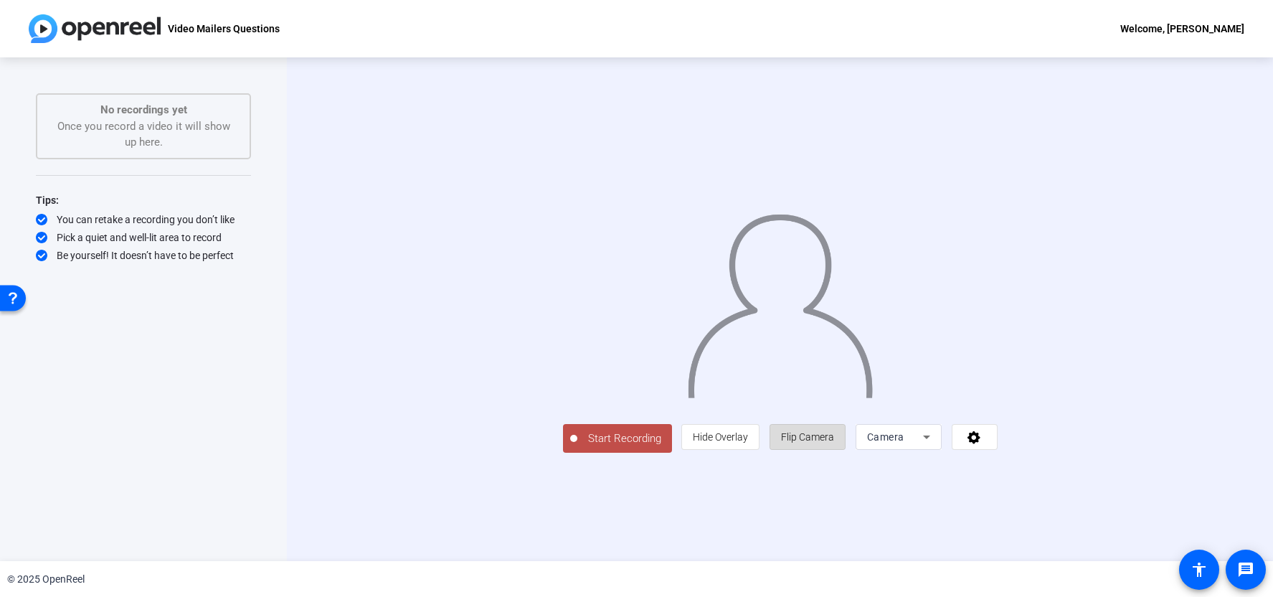
click at [834, 451] on span "Flip Camera" at bounding box center [807, 436] width 53 height 27
click at [834, 443] on span "Flip Camera" at bounding box center [807, 436] width 53 height 11
click at [923, 446] on div "Camera" at bounding box center [895, 436] width 56 height 17
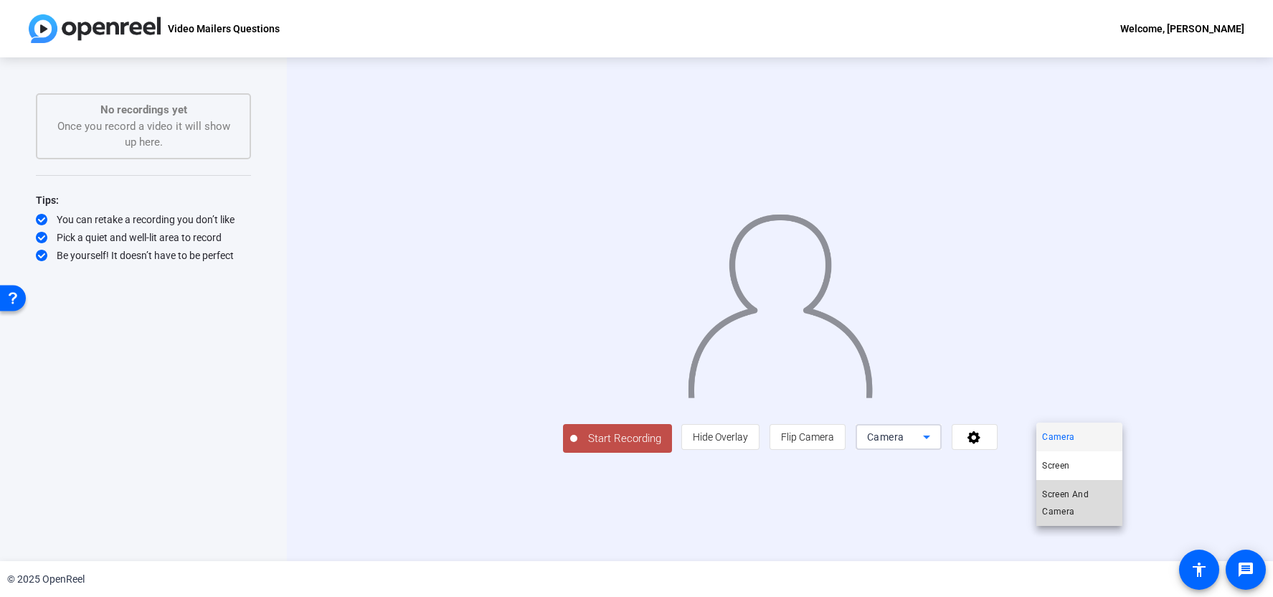
click at [1066, 495] on span "Screen And Camera" at bounding box center [1079, 503] width 75 height 34
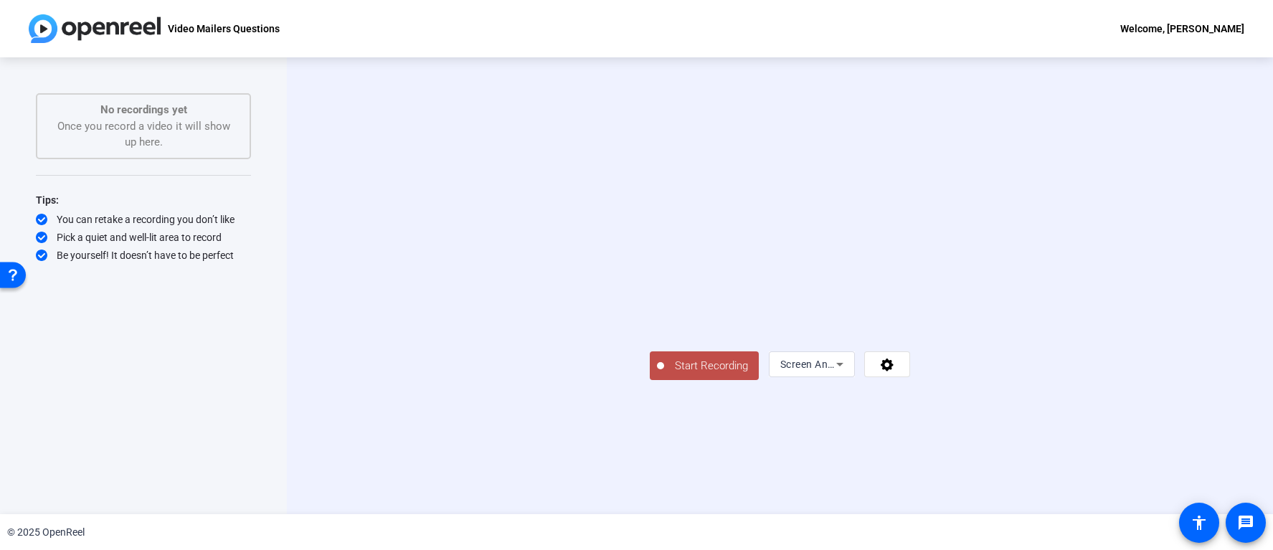
scroll to position [29, 0]
click at [664, 374] on span "Start Recording" at bounding box center [711, 366] width 95 height 17
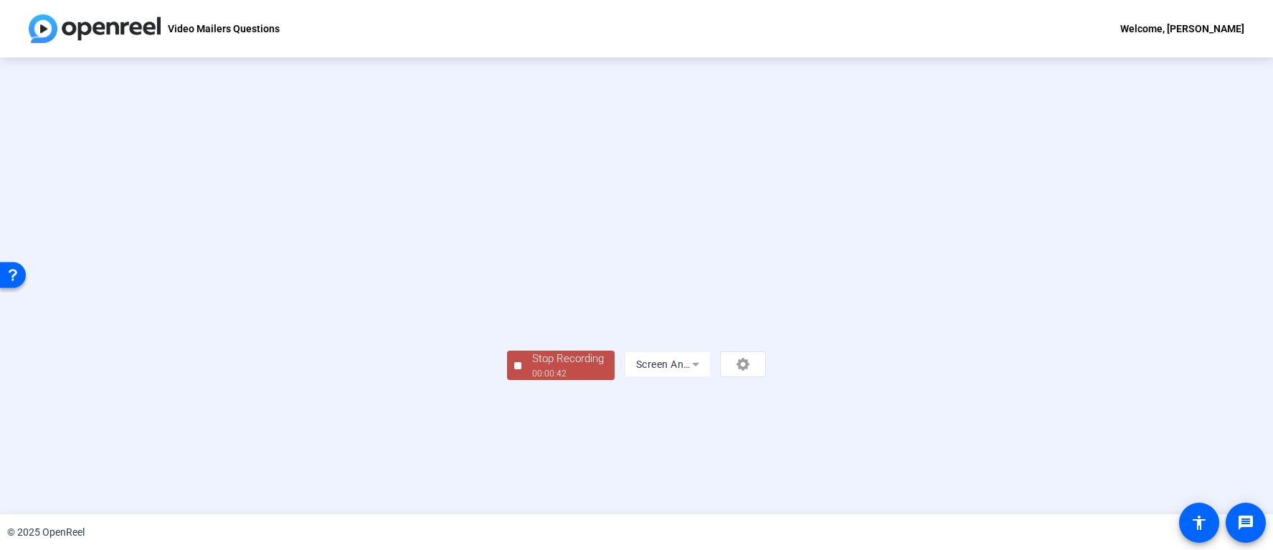
click at [532, 380] on div "00:00:42" at bounding box center [568, 373] width 72 height 13
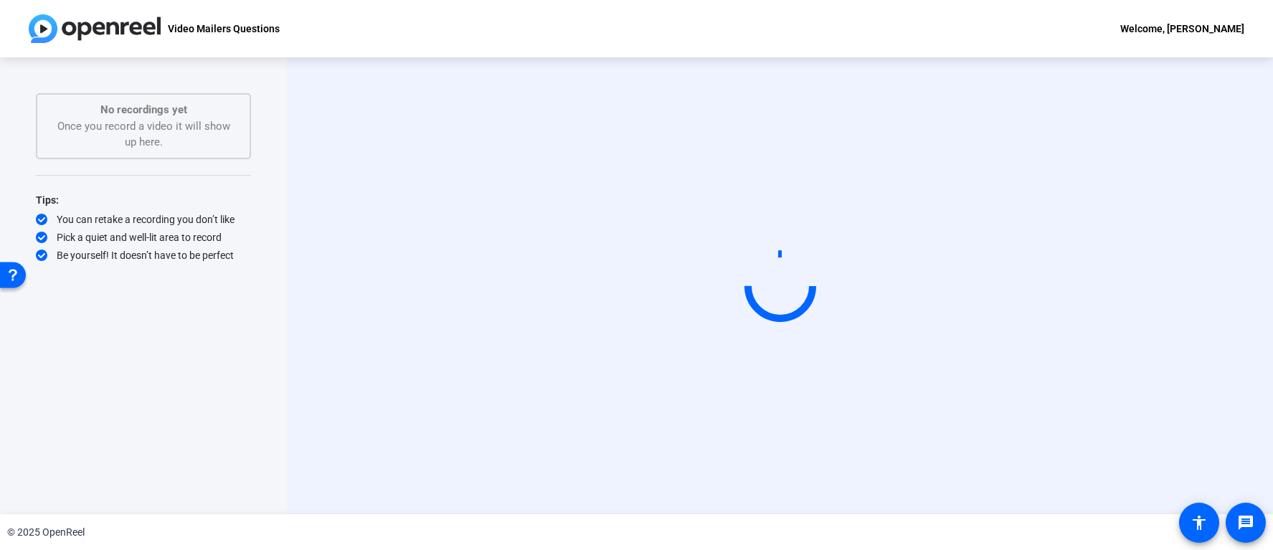
scroll to position [0, 0]
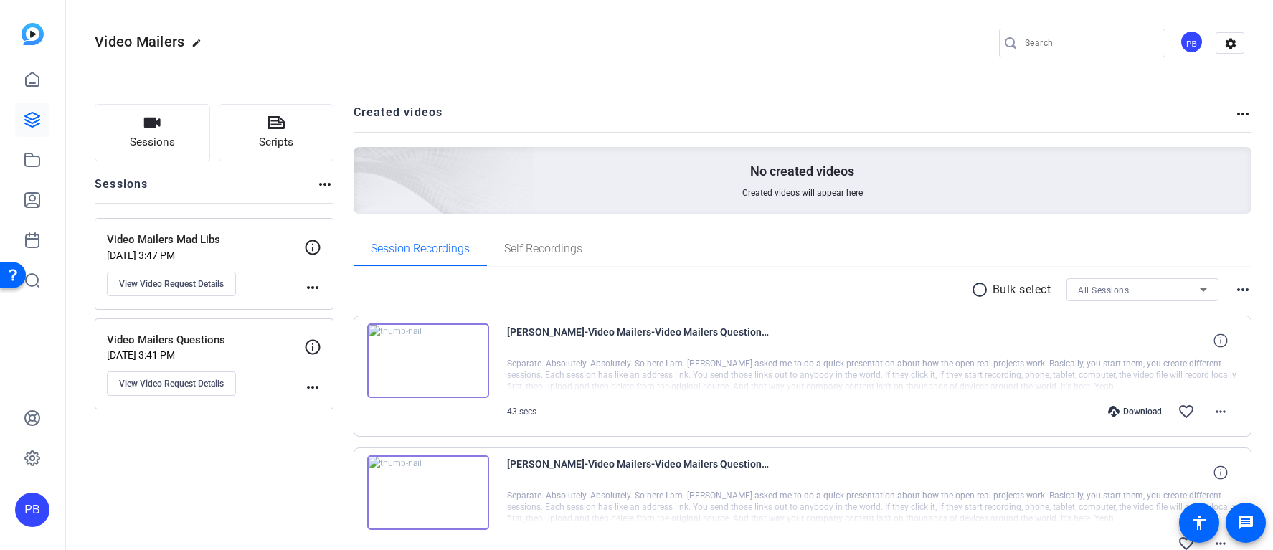
scroll to position [80, 0]
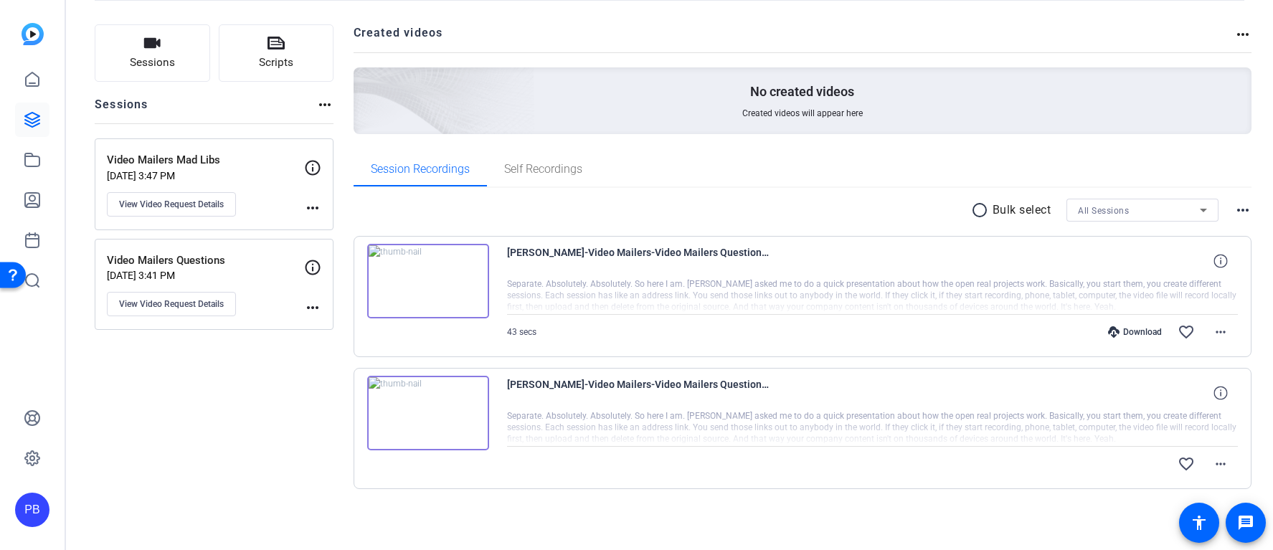
click at [459, 428] on img at bounding box center [428, 413] width 122 height 75
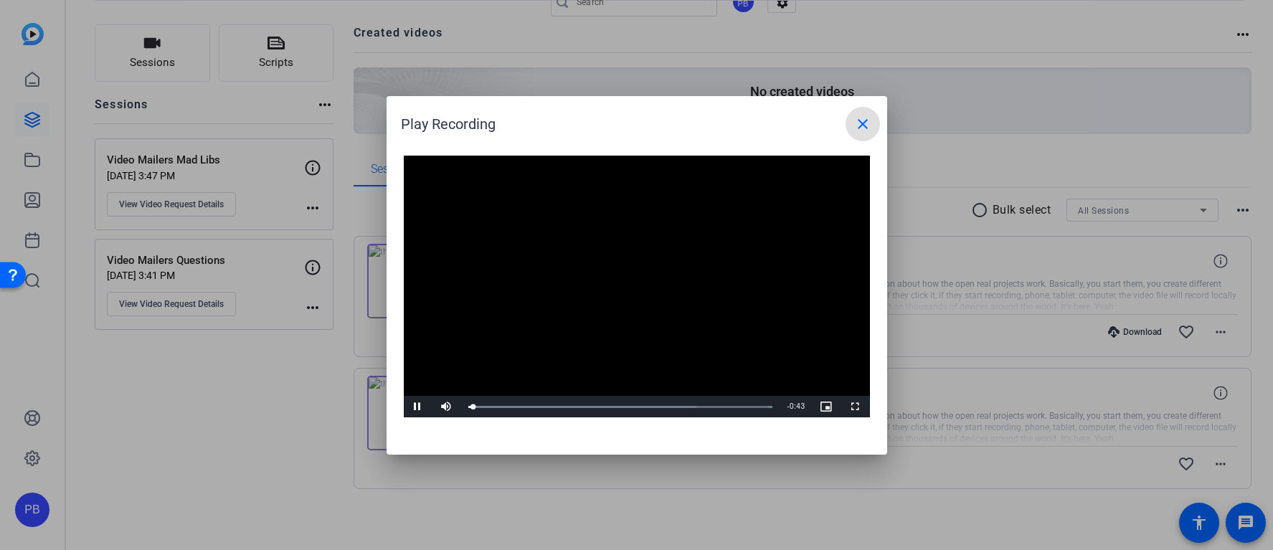
click at [861, 123] on mat-icon "close" at bounding box center [862, 124] width 17 height 17
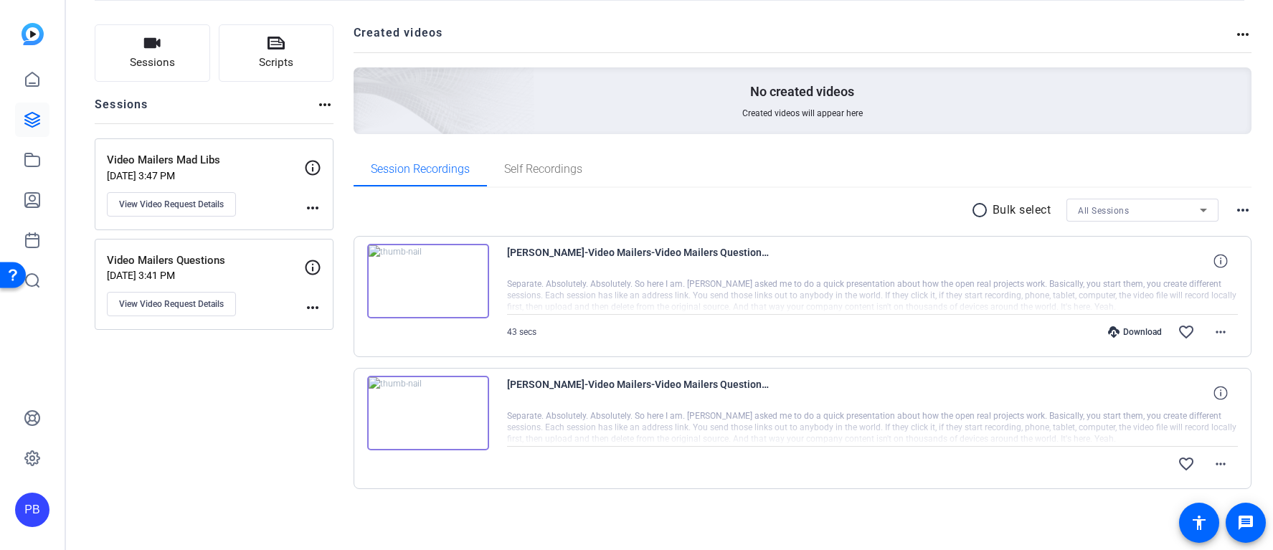
click at [449, 303] on img at bounding box center [428, 281] width 122 height 75
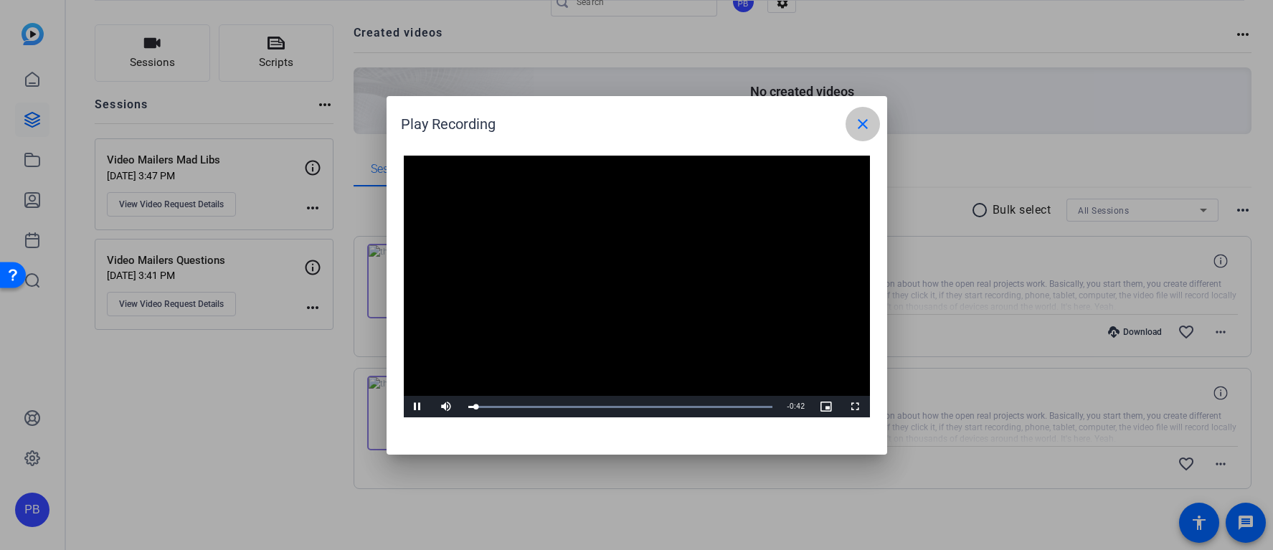
click at [867, 128] on mat-icon "close" at bounding box center [862, 124] width 17 height 17
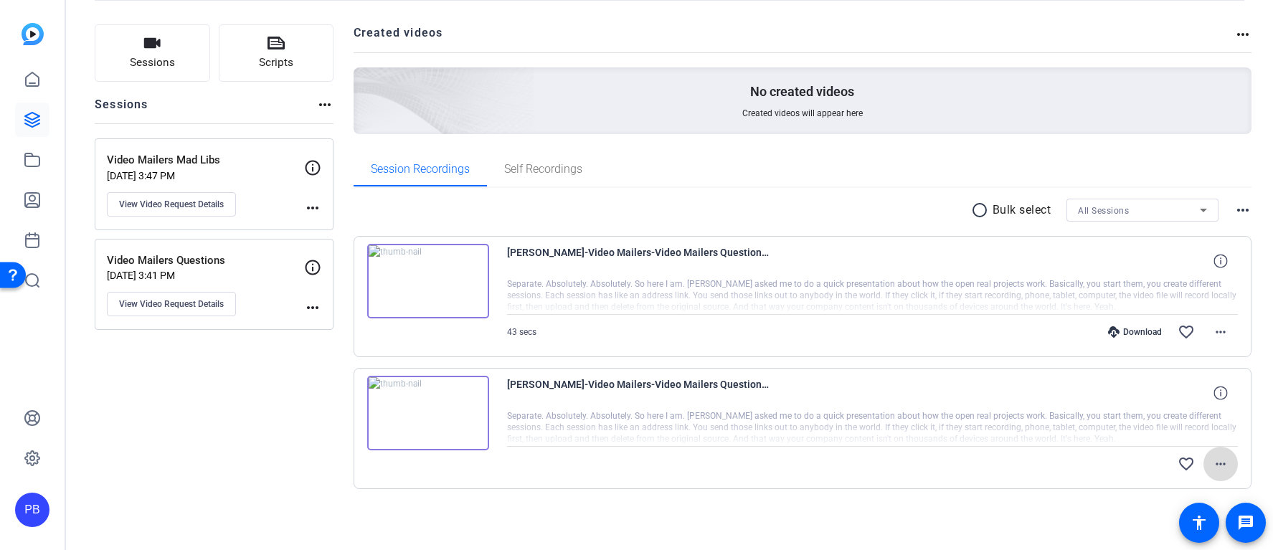
click at [1225, 456] on mat-icon "more_horiz" at bounding box center [1220, 464] width 17 height 17
click at [1225, 456] on div at bounding box center [636, 275] width 1273 height 550
click at [1215, 334] on mat-icon "more_horiz" at bounding box center [1220, 332] width 17 height 17
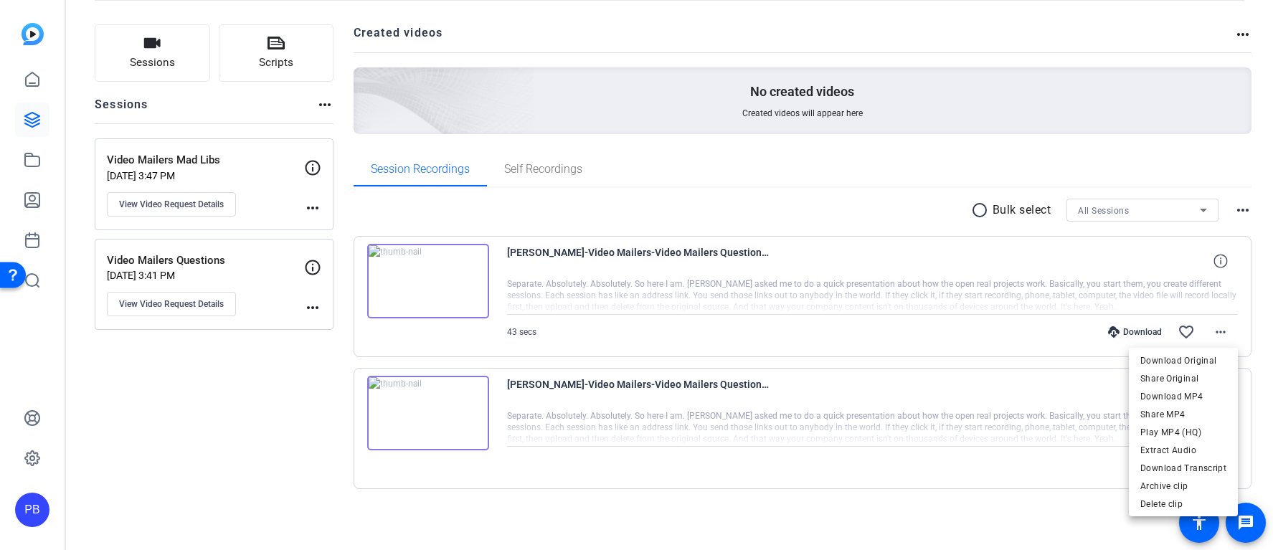
click at [1240, 420] on div at bounding box center [636, 275] width 1273 height 550
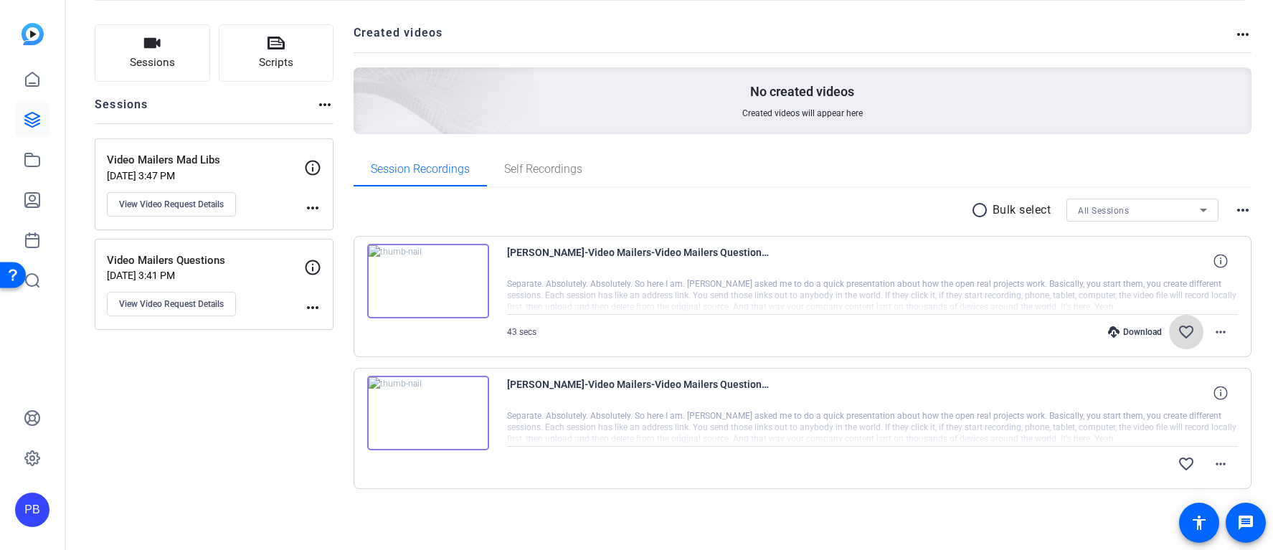
click at [1185, 329] on mat-icon "favorite_border" at bounding box center [1186, 332] width 17 height 17
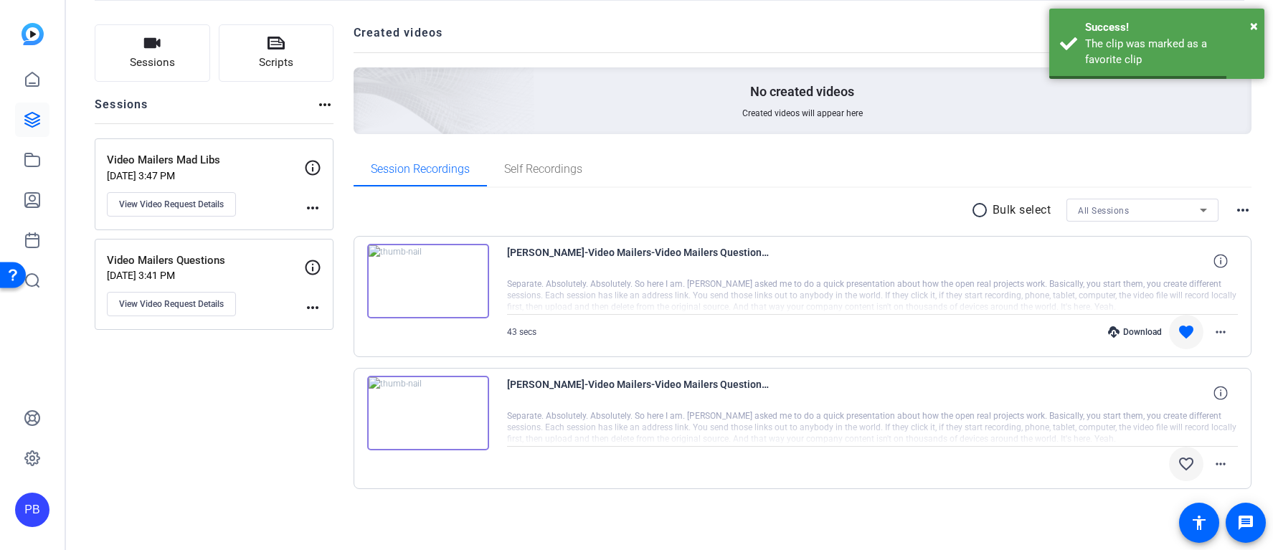
click at [1187, 466] on mat-icon "favorite_border" at bounding box center [1186, 464] width 17 height 17
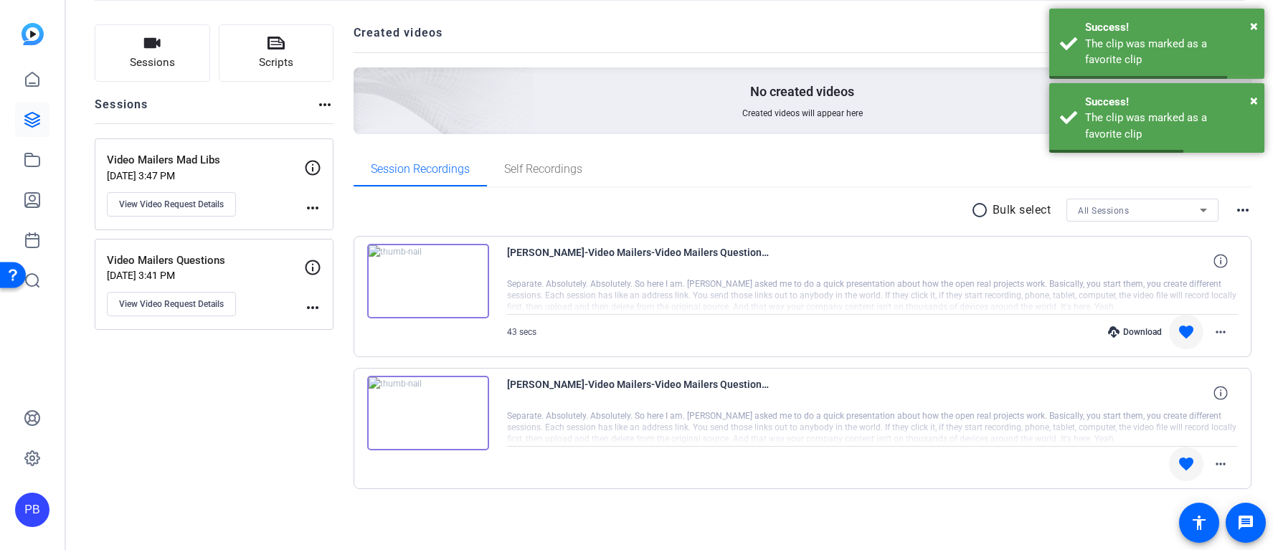
click at [1189, 334] on mat-icon "favorite" at bounding box center [1186, 332] width 17 height 17
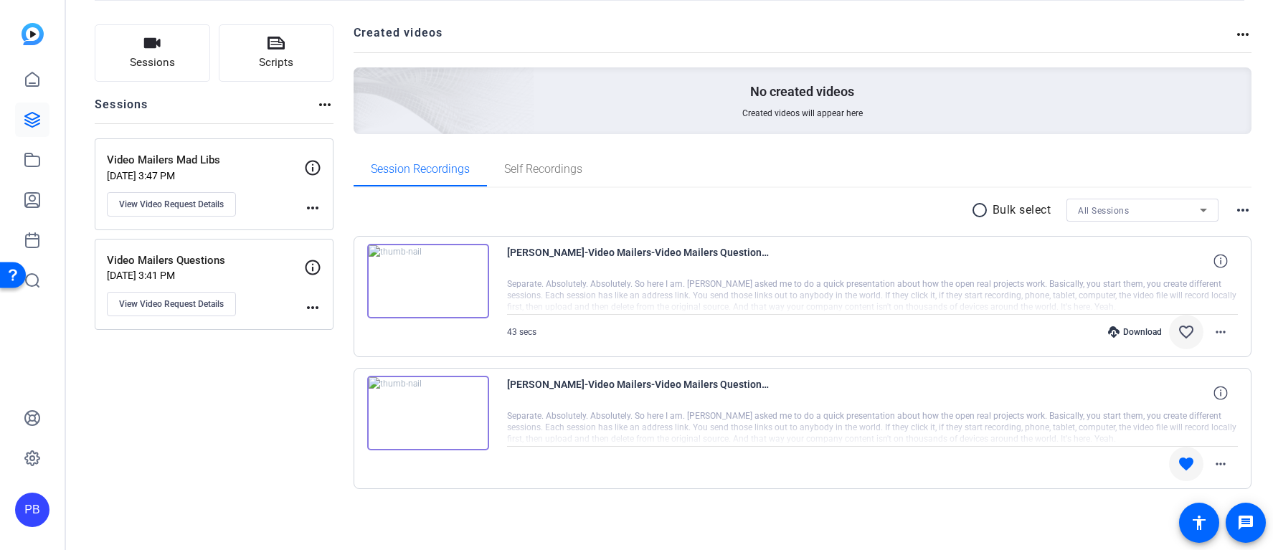
scroll to position [49, 0]
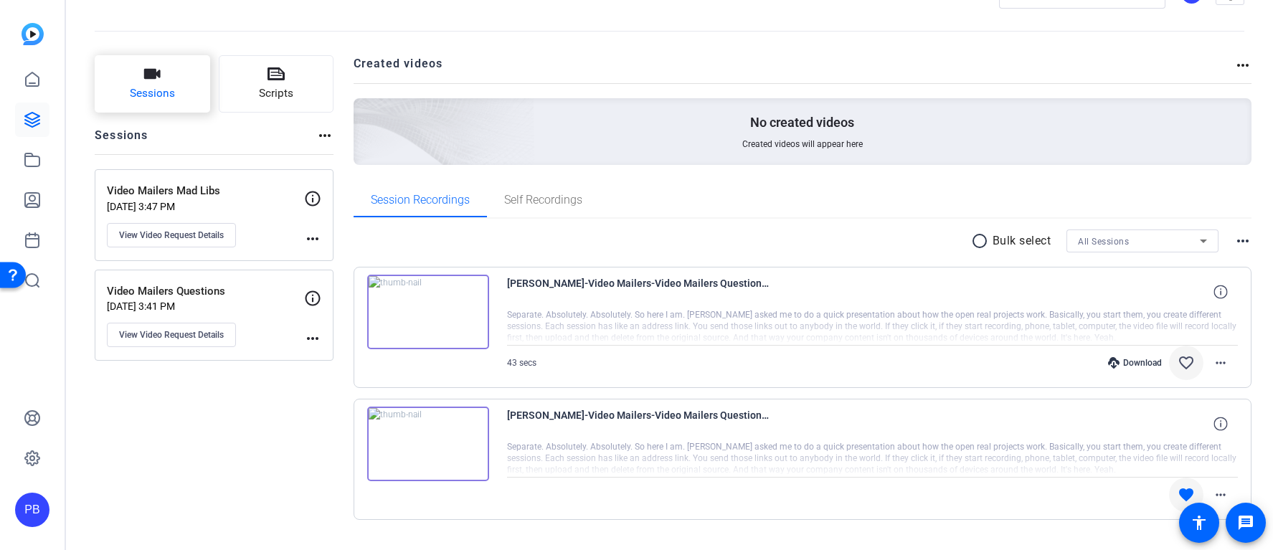
click at [173, 95] on span "Sessions" at bounding box center [152, 93] width 45 height 17
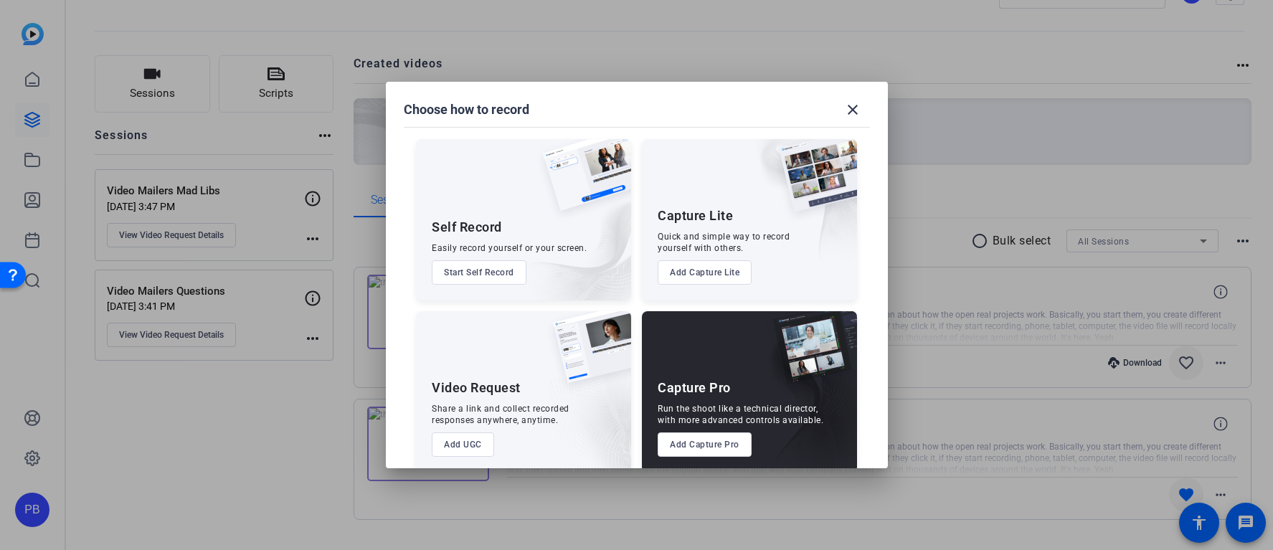
scroll to position [19, 0]
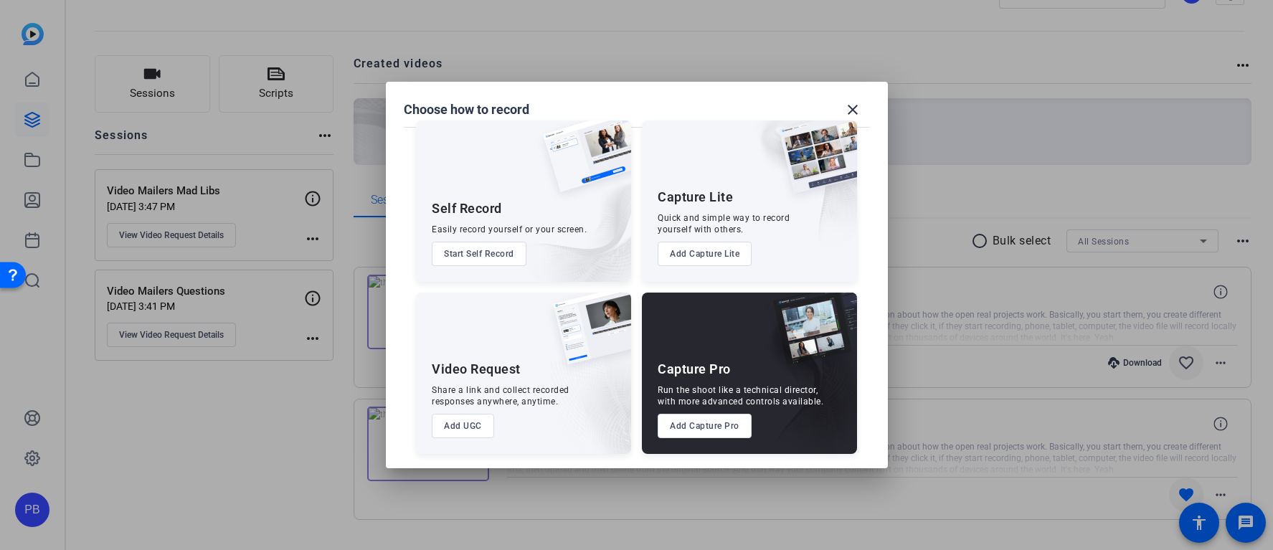
click at [714, 252] on button "Add Capture Lite" at bounding box center [705, 254] width 94 height 24
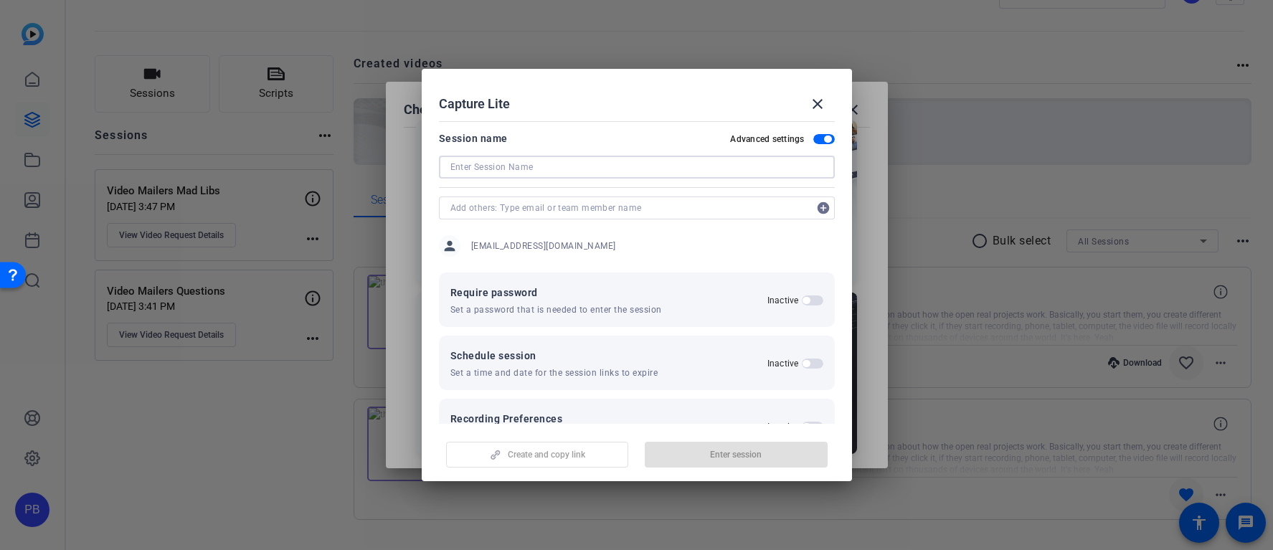
click at [634, 160] on input at bounding box center [637, 167] width 373 height 17
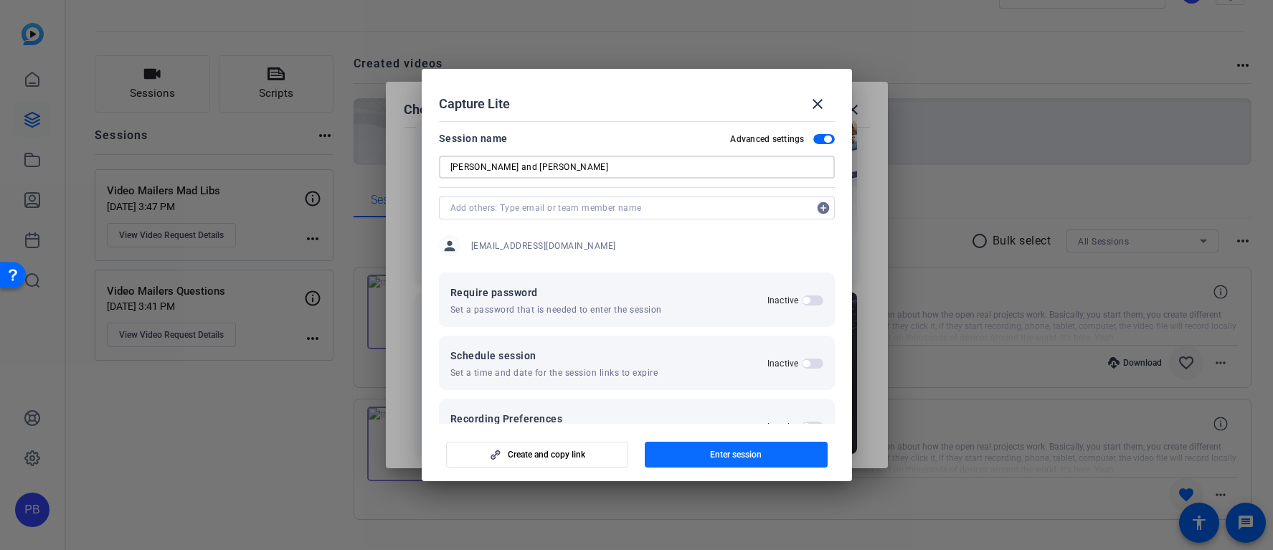
type input "Pete and Jacob"
click at [715, 460] on span "Enter session" at bounding box center [736, 454] width 52 height 11
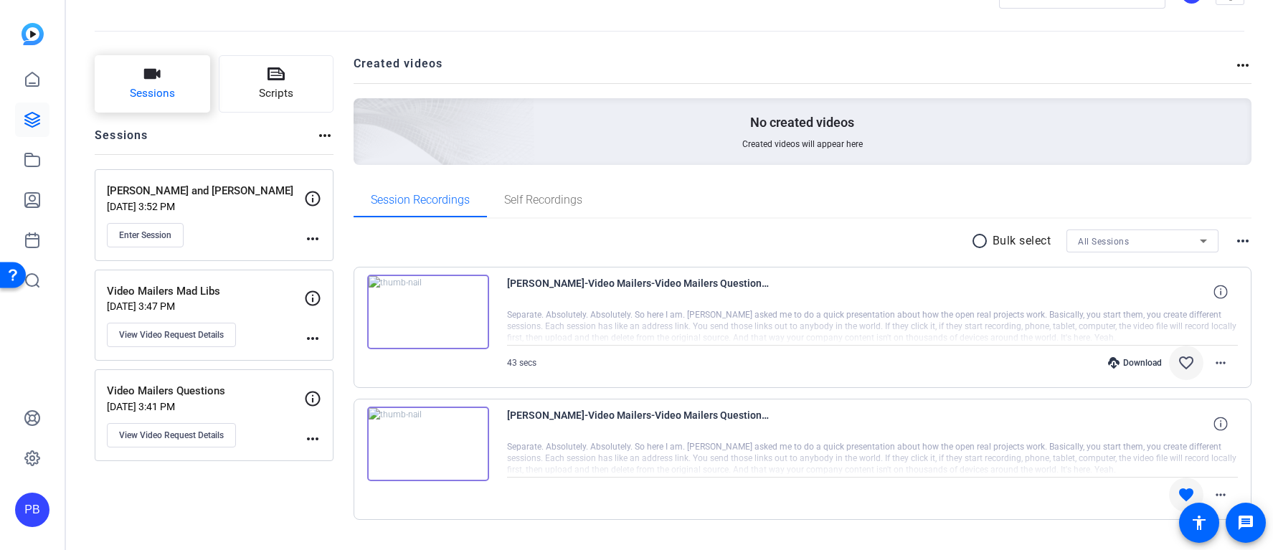
click at [187, 96] on button "Sessions" at bounding box center [153, 83] width 116 height 57
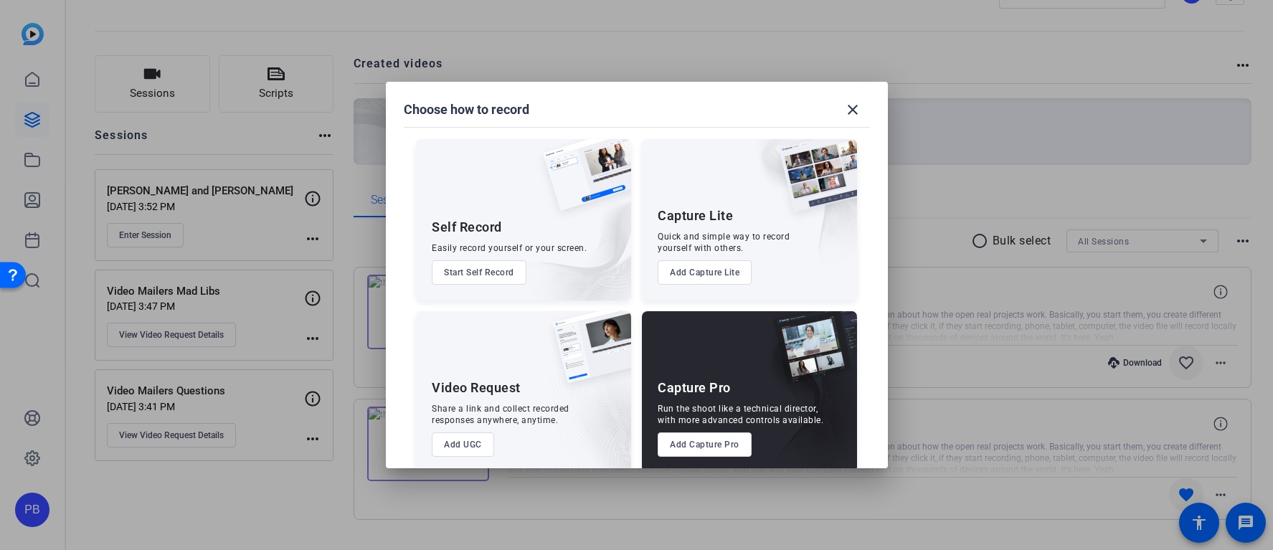
click at [726, 453] on button "Add Capture Pro" at bounding box center [705, 445] width 94 height 24
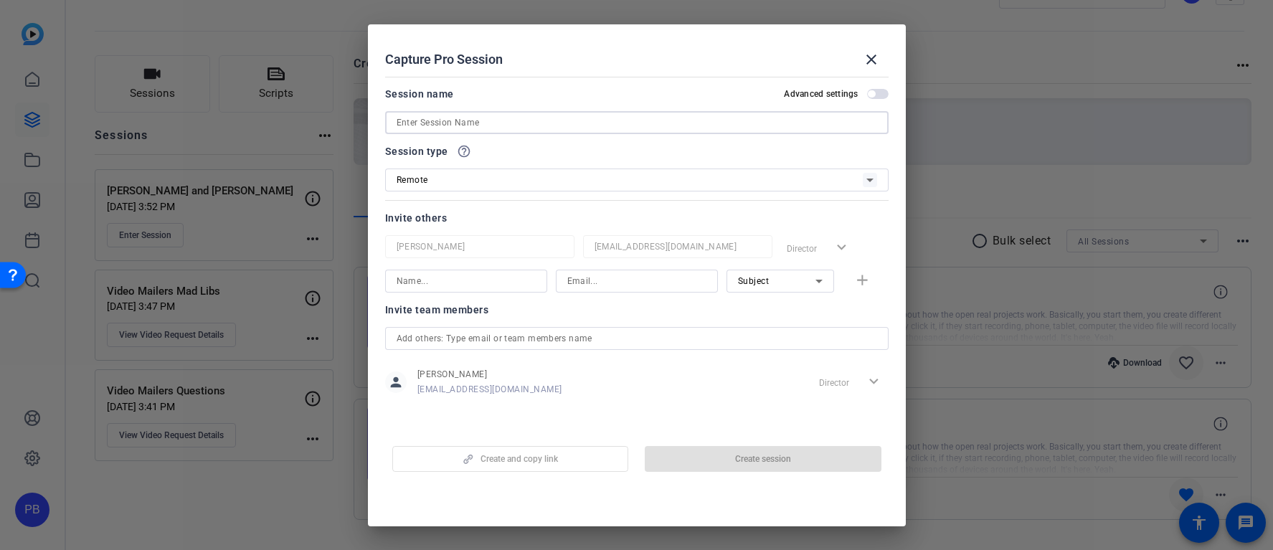
click at [524, 118] on input at bounding box center [637, 122] width 481 height 17
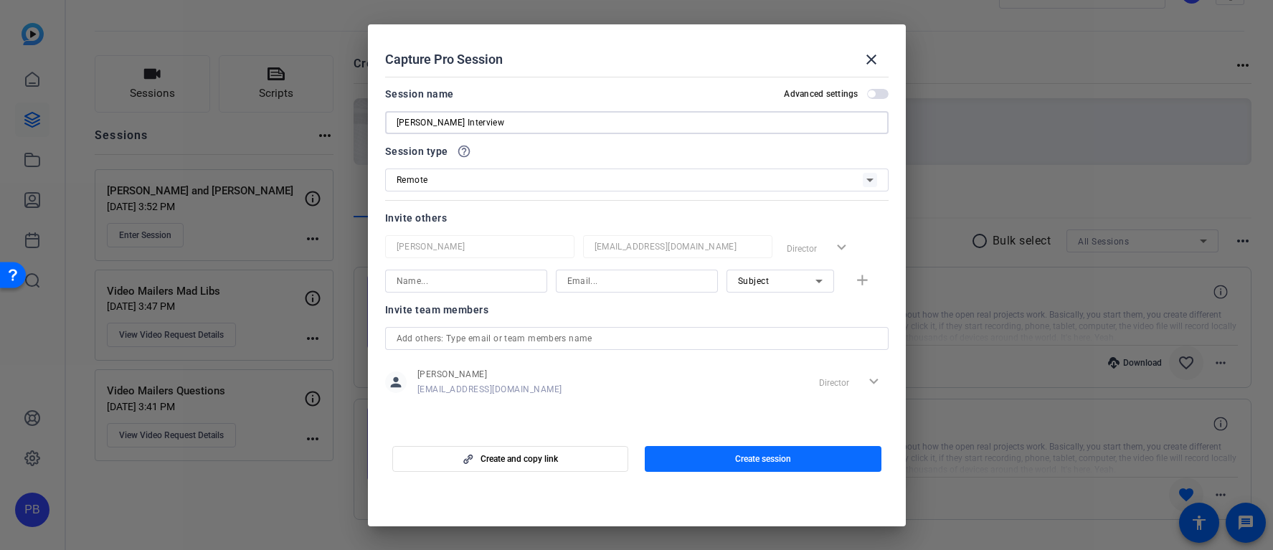
type input "[PERSON_NAME] Interview"
click at [735, 451] on span "button" at bounding box center [763, 459] width 237 height 34
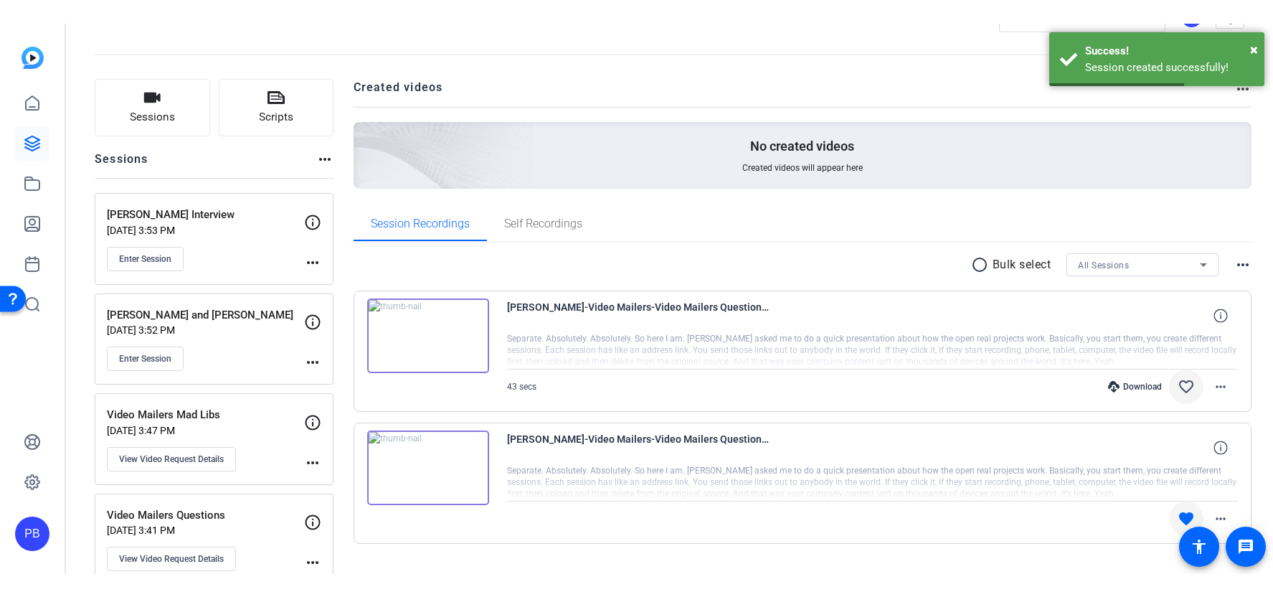
scroll to position [80, 0]
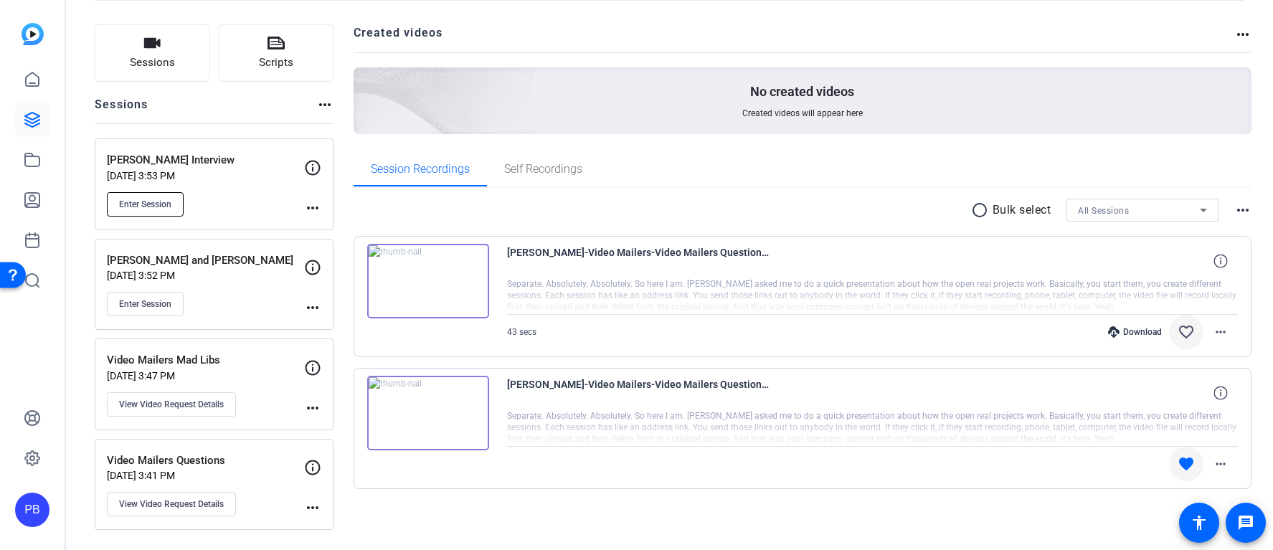
click at [159, 206] on span "Enter Session" at bounding box center [145, 204] width 52 height 11
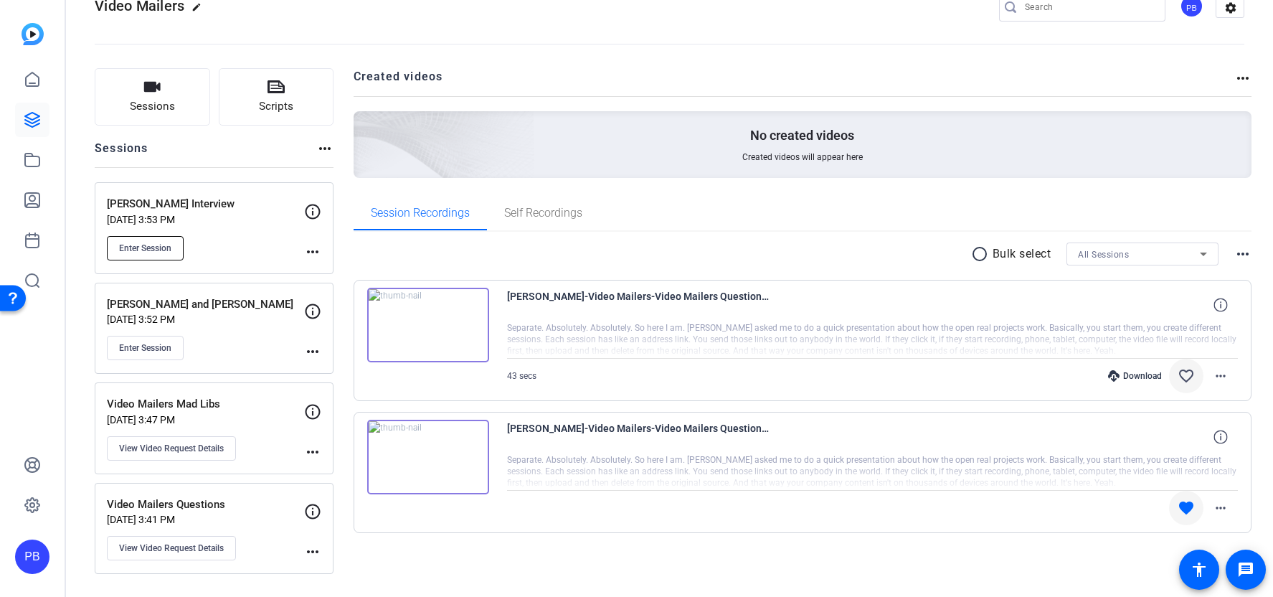
scroll to position [33, 0]
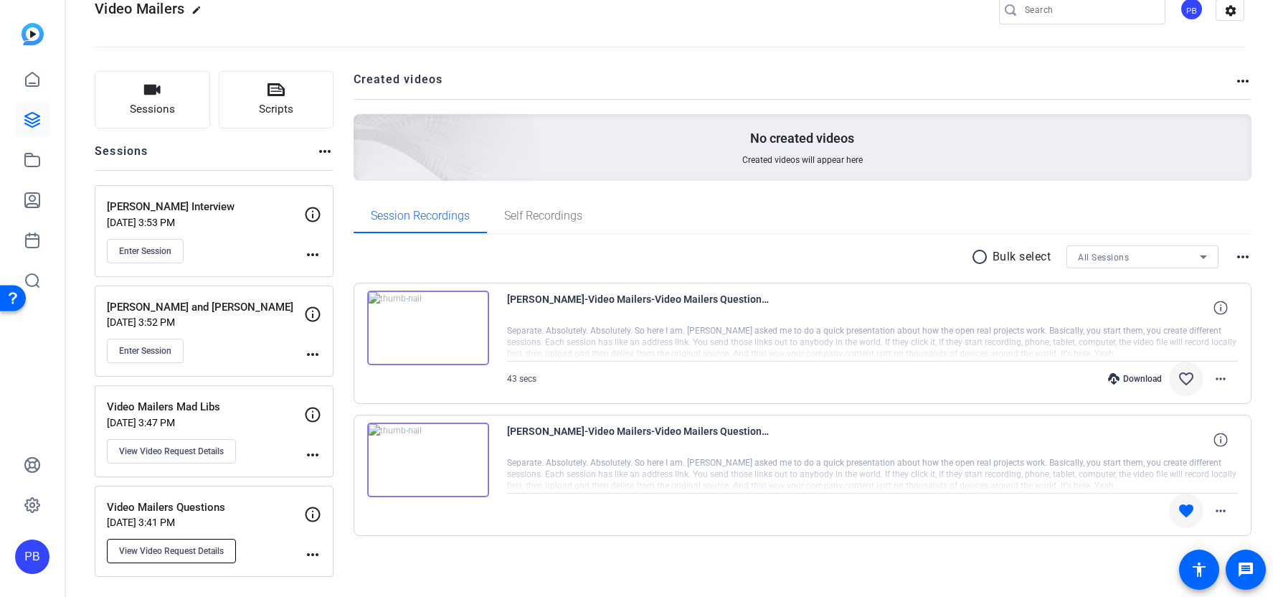
click at [205, 550] on span "View Video Request Details" at bounding box center [171, 550] width 105 height 11
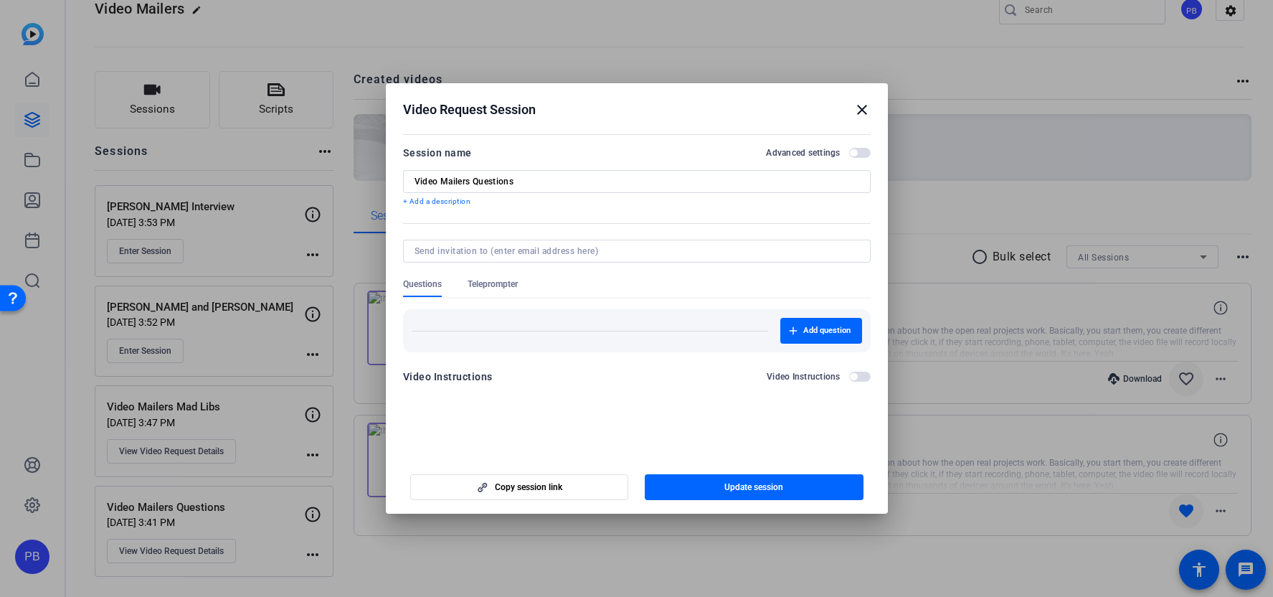
click at [857, 160] on div "Session name Advanced settings" at bounding box center [637, 152] width 468 height 17
click at [857, 151] on span "button" at bounding box center [860, 153] width 22 height 10
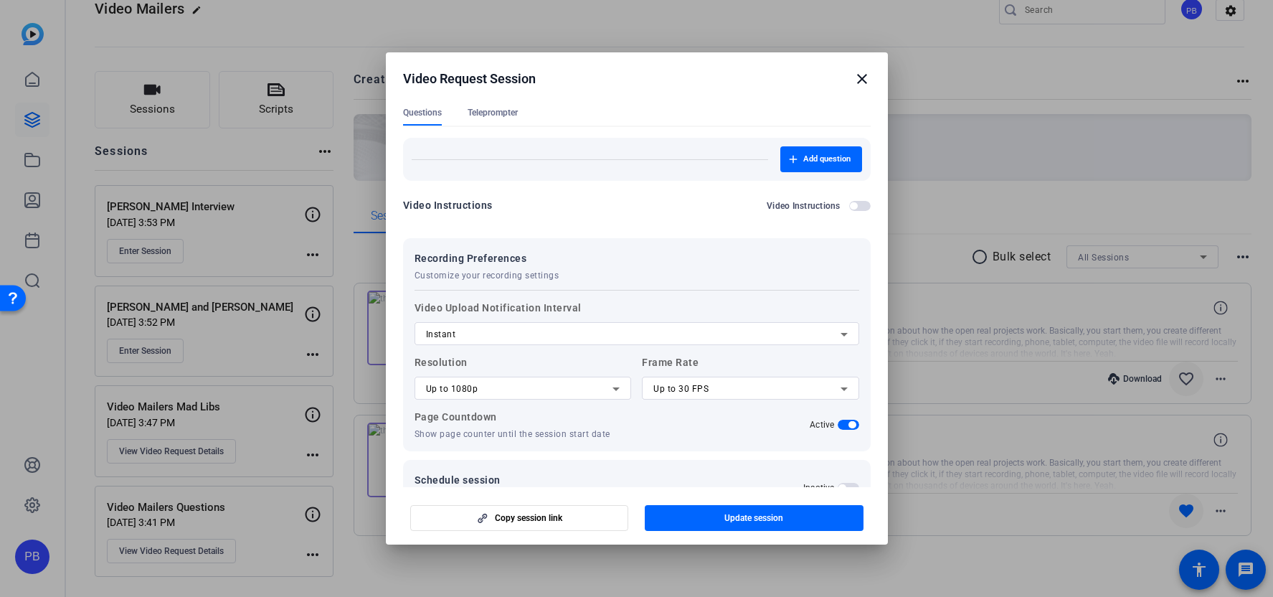
scroll to position [183, 0]
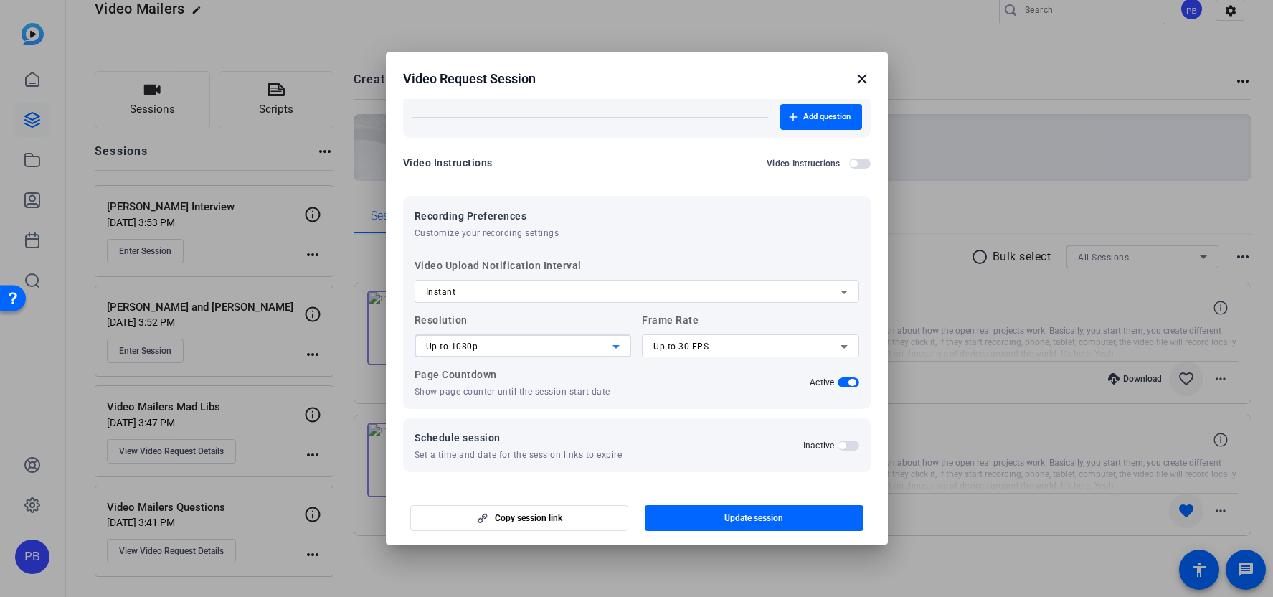
click at [589, 352] on div "Up to 1080p" at bounding box center [519, 346] width 187 height 17
click at [572, 372] on mat-option "Up to 720p" at bounding box center [522, 374] width 217 height 23
click at [669, 350] on span "Up to 30 FPS" at bounding box center [681, 346] width 55 height 10
click at [687, 372] on span "Up to 24 FPS" at bounding box center [681, 374] width 55 height 17
click at [560, 353] on div "Up to 720p" at bounding box center [519, 346] width 187 height 17
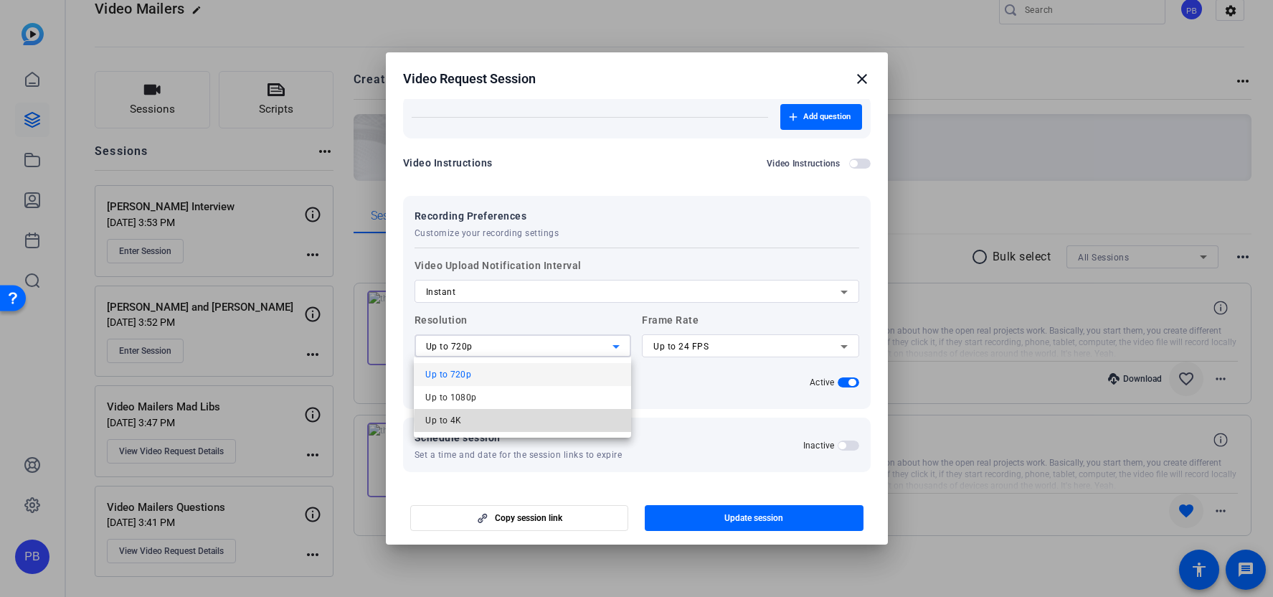
click at [535, 420] on mat-option "Up to 4K" at bounding box center [522, 420] width 217 height 23
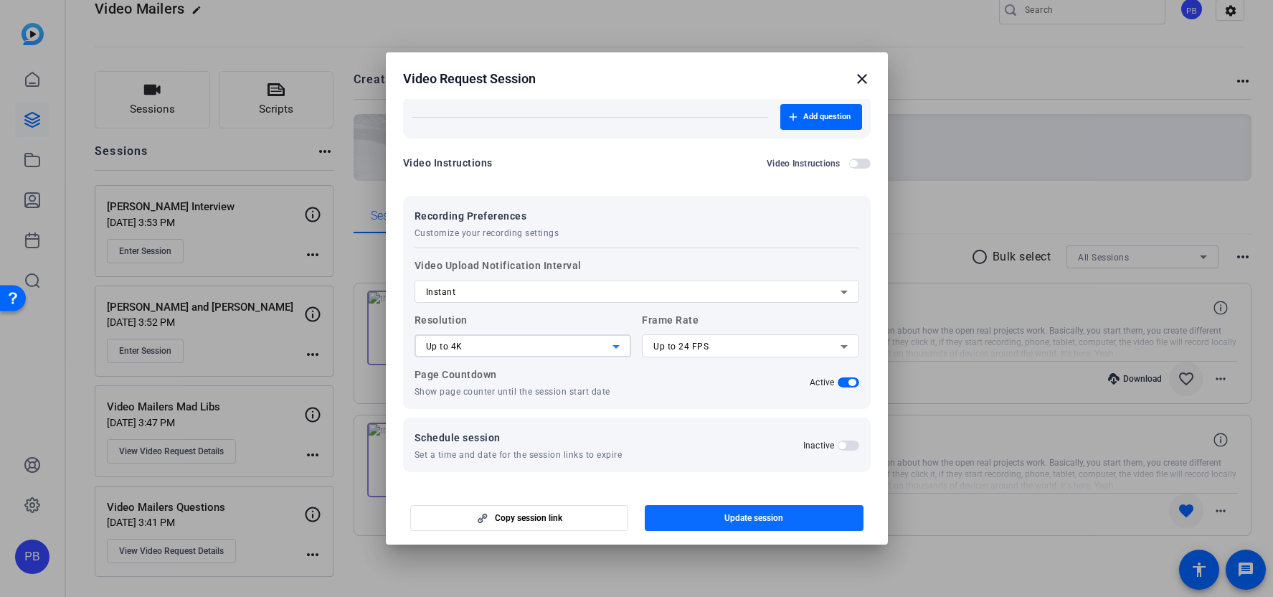
click at [740, 520] on span "Update session" at bounding box center [754, 517] width 59 height 11
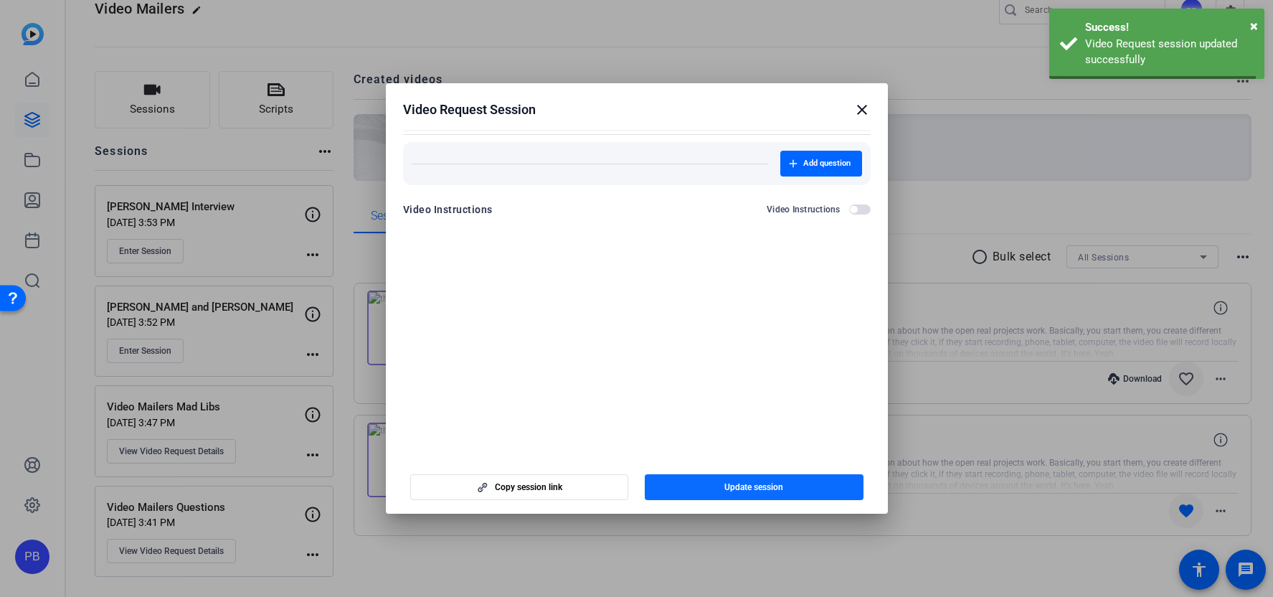
scroll to position [0, 0]
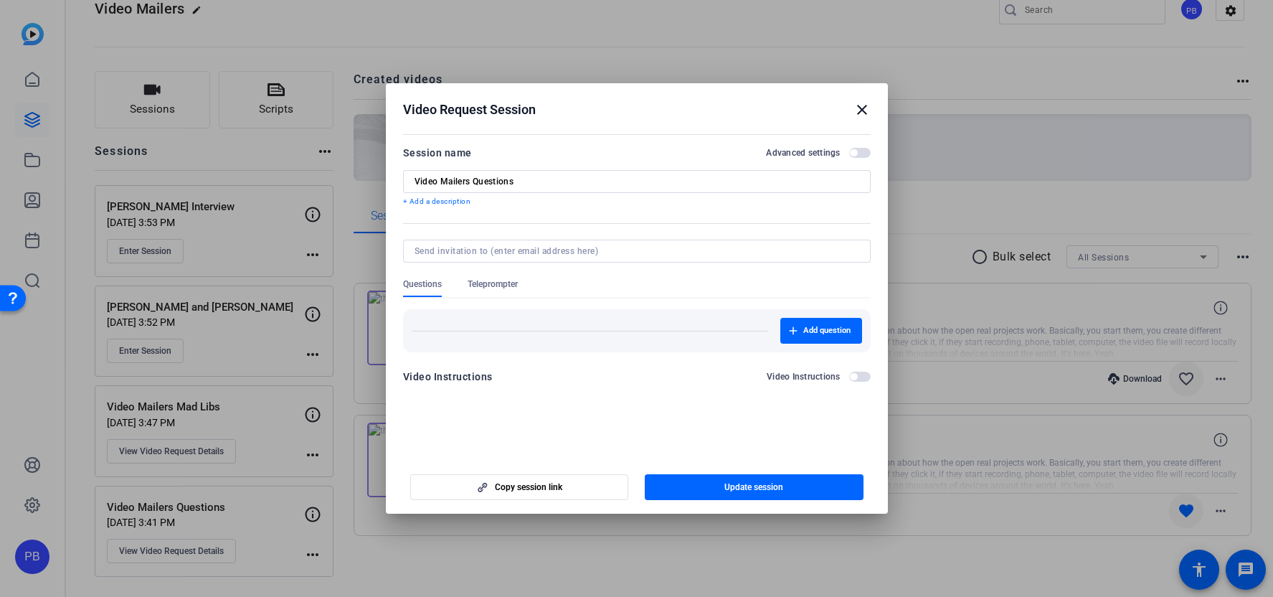
click at [858, 118] on h2 "Video Request Session close" at bounding box center [637, 106] width 502 height 47
click at [859, 116] on mat-icon "close" at bounding box center [862, 109] width 17 height 17
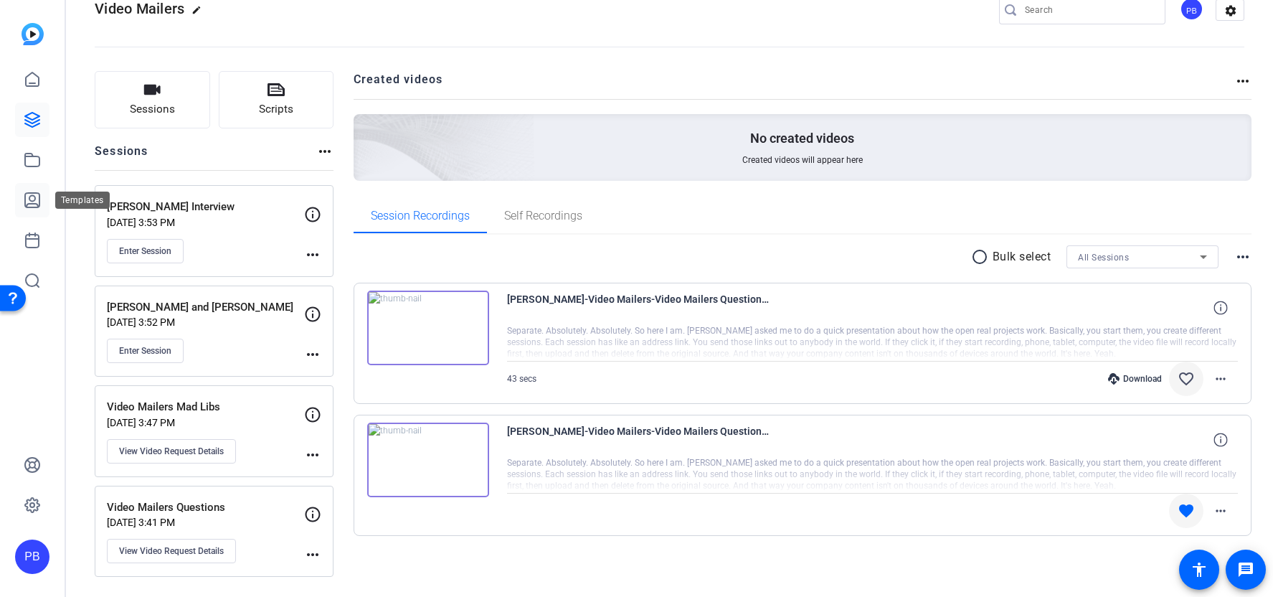
click at [29, 195] on icon at bounding box center [32, 200] width 17 height 17
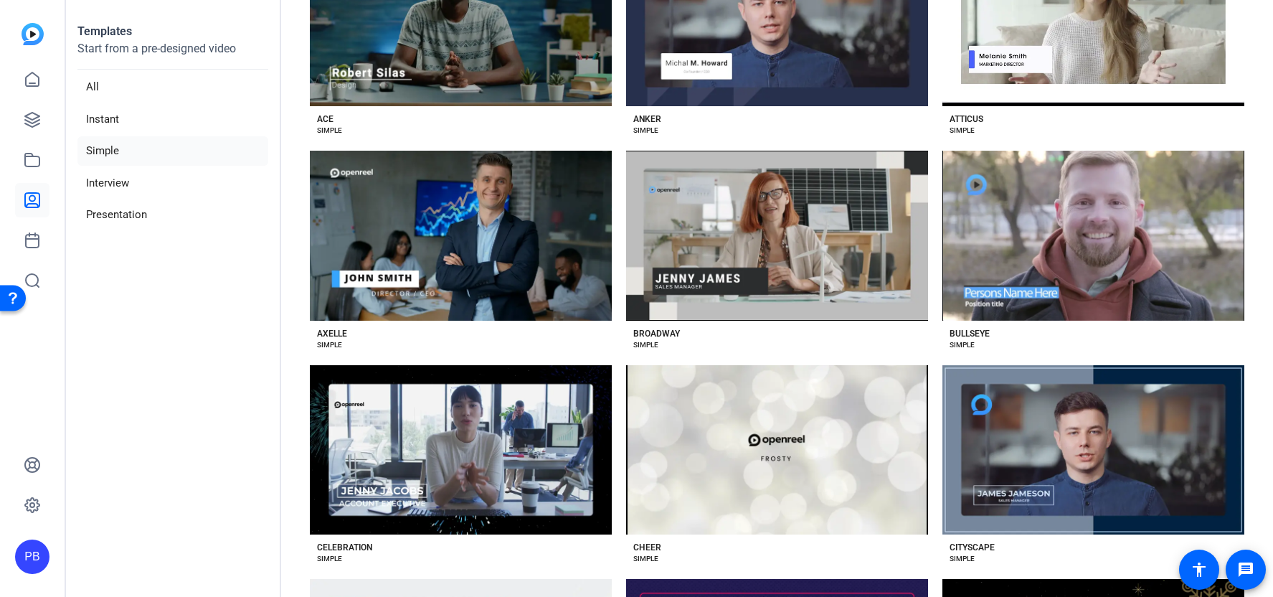
scroll to position [199, 0]
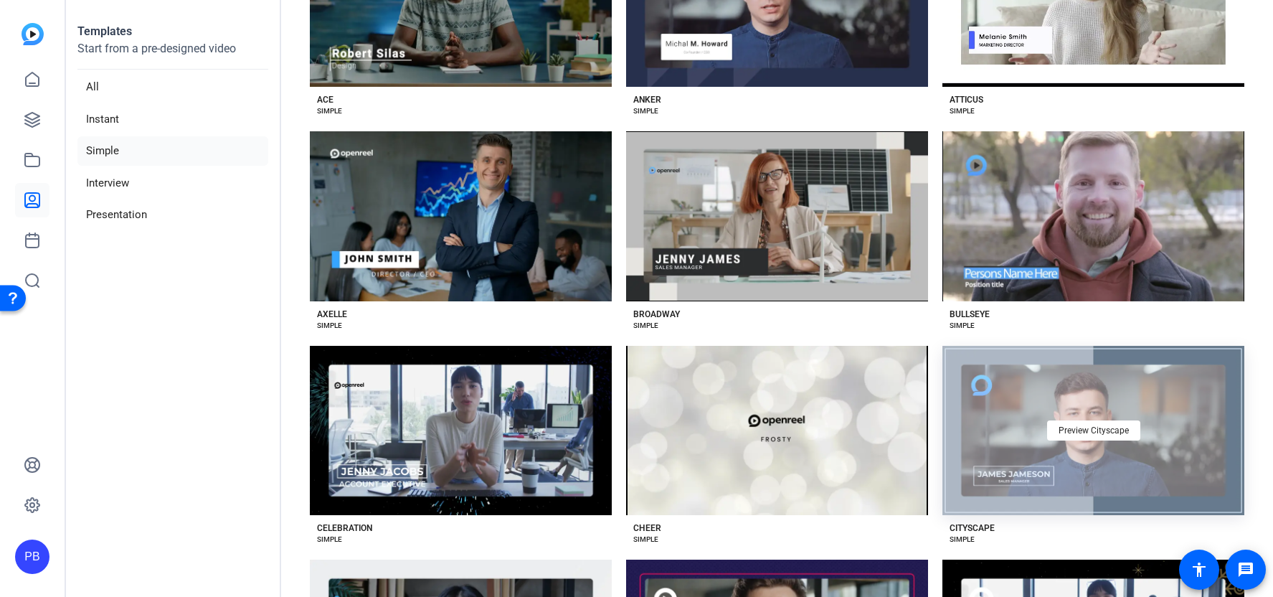
click at [1206, 423] on div "Preview Cityscape" at bounding box center [1094, 431] width 302 height 170
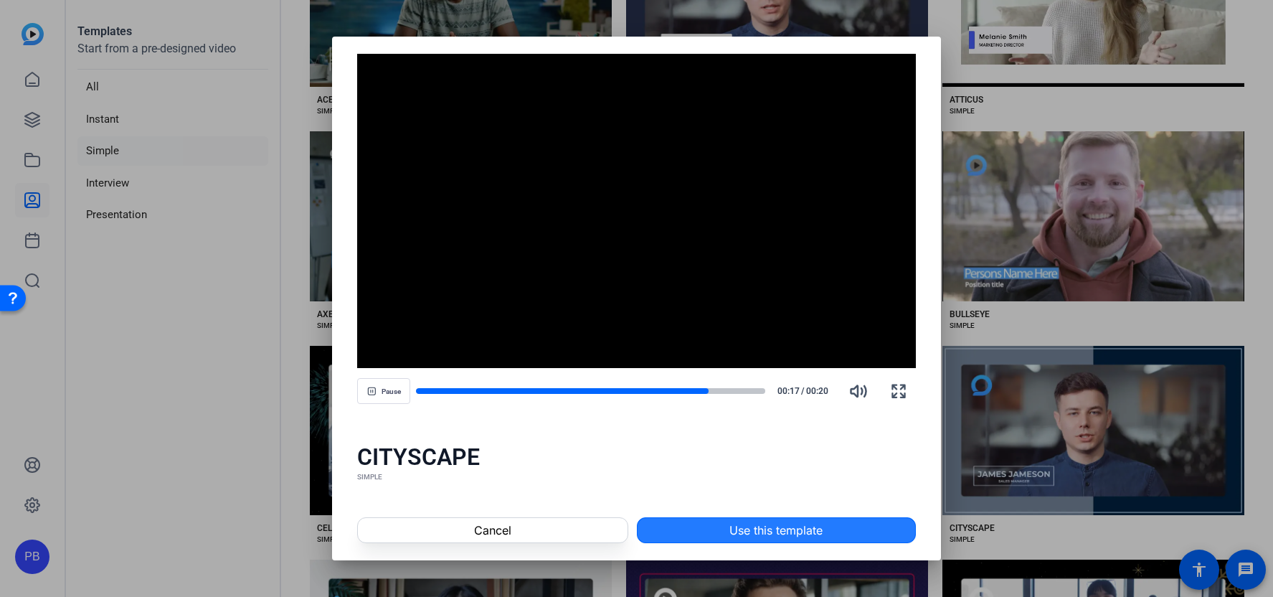
click at [750, 535] on span "Use this template" at bounding box center [776, 530] width 93 height 17
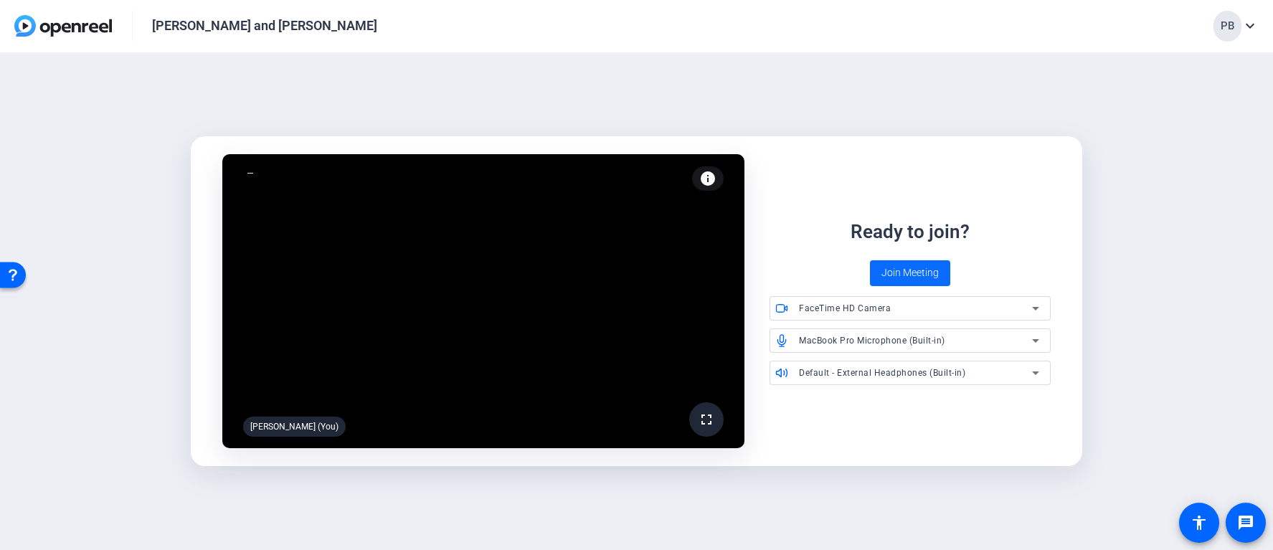
click at [897, 270] on span "Join Meeting" at bounding box center [910, 272] width 57 height 15
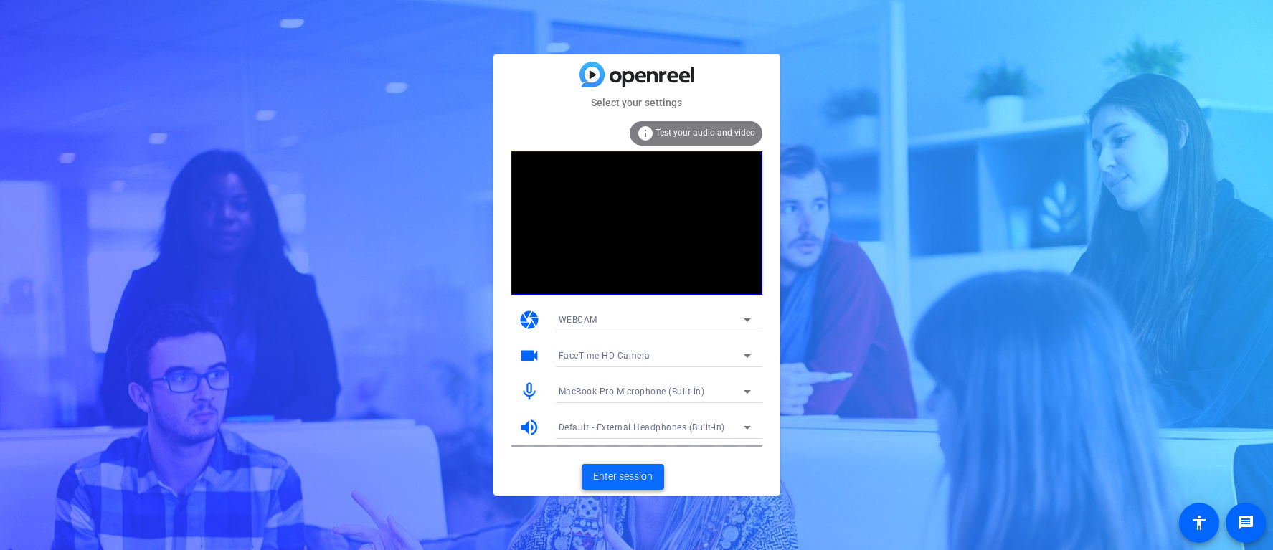
click at [641, 487] on span at bounding box center [623, 477] width 83 height 34
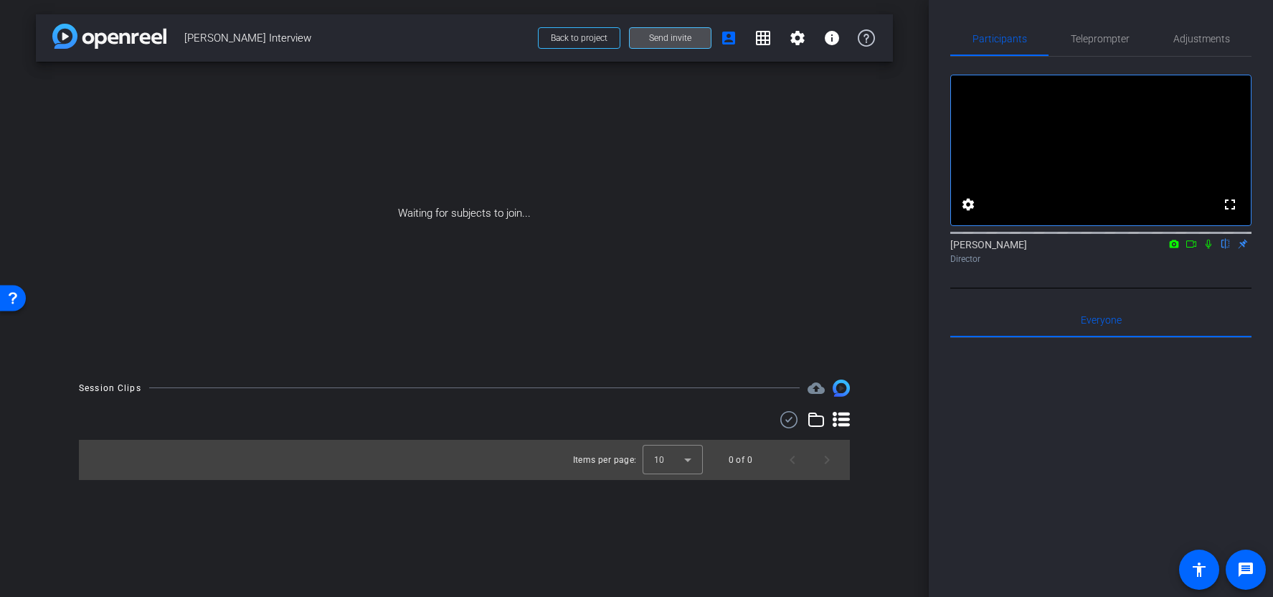
click at [679, 44] on span at bounding box center [670, 38] width 81 height 34
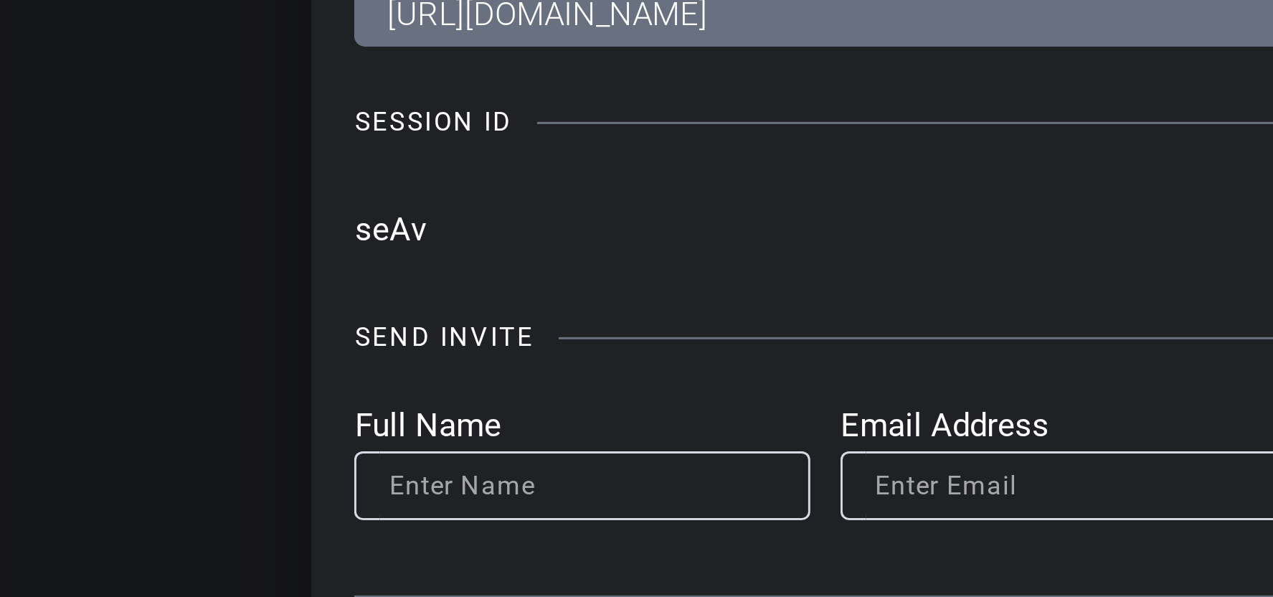
click at [358, 225] on input "seAv" at bounding box center [602, 223] width 489 height 22
click at [357, 223] on div "Invite Status and Actions close SUBJECT ACCESS LINK [URL][DOMAIN_NAME] Copy SES…" at bounding box center [637, 271] width 586 height 449
drag, startPoint x: 359, startPoint y: 224, endPoint x: 369, endPoint y: 224, distance: 9.3
click at [369, 224] on input "seAv" at bounding box center [602, 223] width 489 height 22
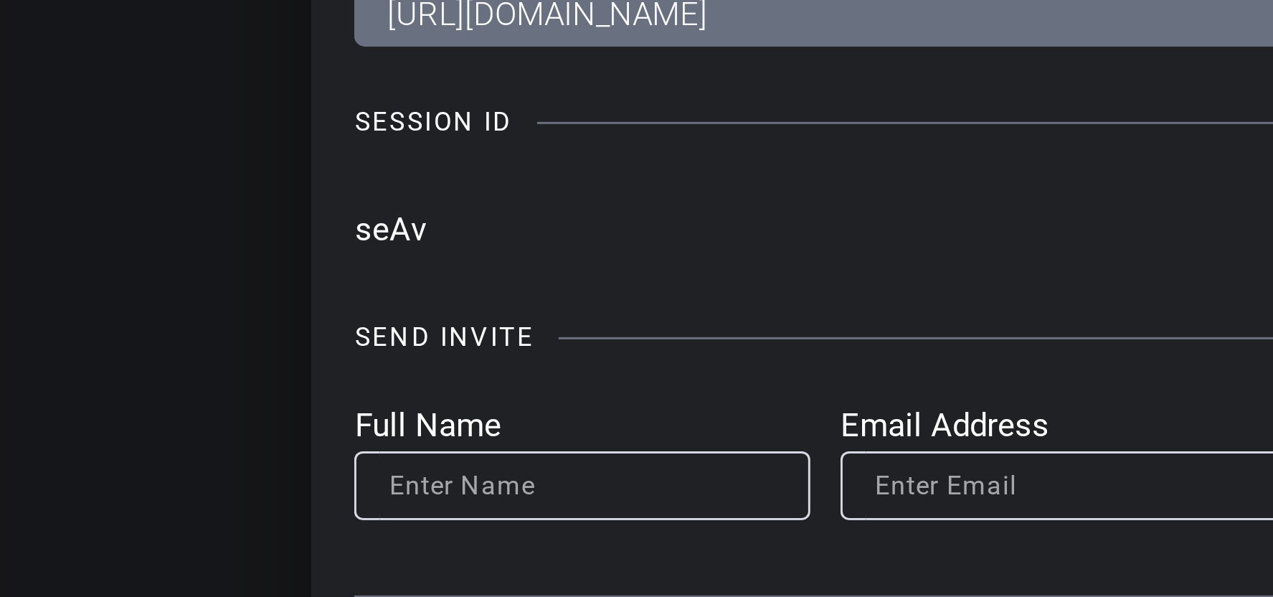
click at [382, 226] on input "seAv" at bounding box center [602, 223] width 489 height 22
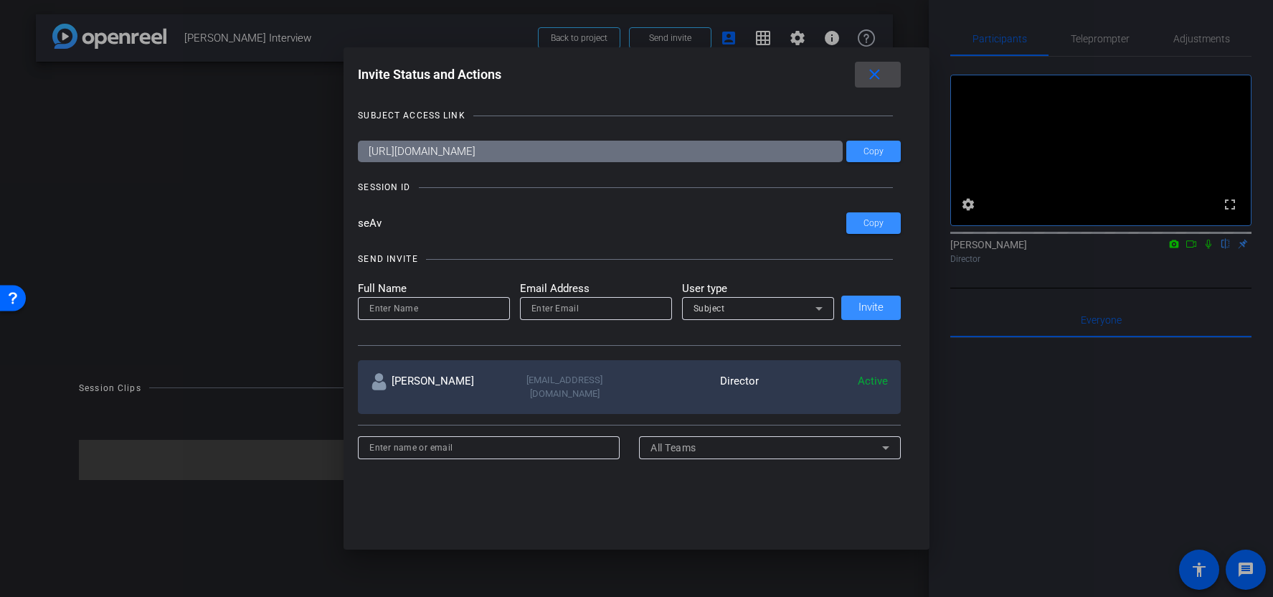
click at [869, 73] on mat-icon "close" at bounding box center [875, 75] width 18 height 18
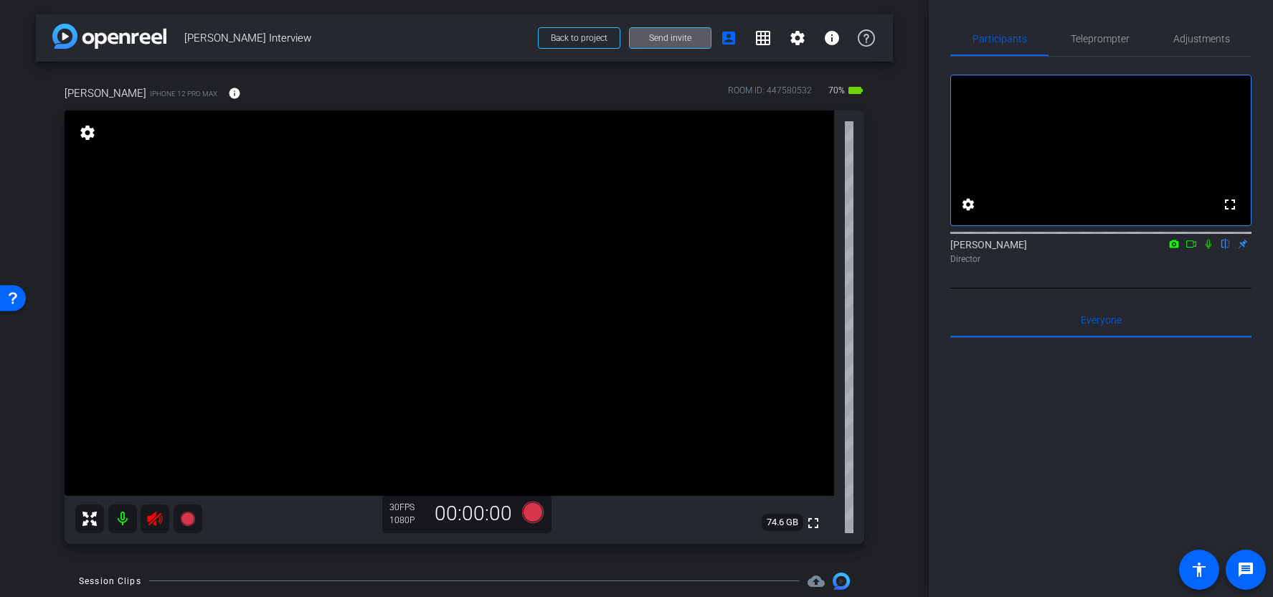
click at [125, 521] on mat-icon at bounding box center [122, 518] width 29 height 29
click at [122, 515] on mat-icon at bounding box center [122, 518] width 29 height 29
click at [1208, 249] on icon at bounding box center [1209, 244] width 6 height 9
click at [1209, 249] on icon at bounding box center [1208, 244] width 11 height 10
click at [151, 524] on icon at bounding box center [154, 518] width 17 height 17
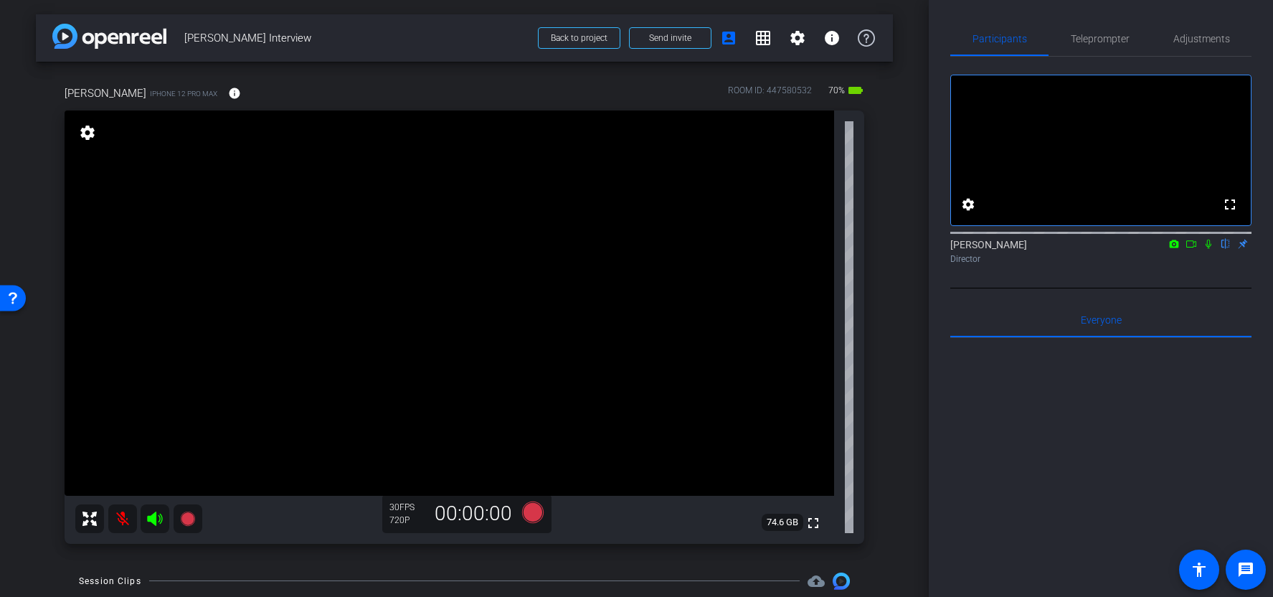
click at [110, 522] on mat-icon at bounding box center [122, 518] width 29 height 29
click at [151, 523] on icon at bounding box center [154, 518] width 17 height 17
click at [128, 518] on mat-icon at bounding box center [122, 518] width 29 height 29
click at [1207, 249] on icon at bounding box center [1208, 244] width 11 height 10
drag, startPoint x: 829, startPoint y: 86, endPoint x: 850, endPoint y: 89, distance: 21.0
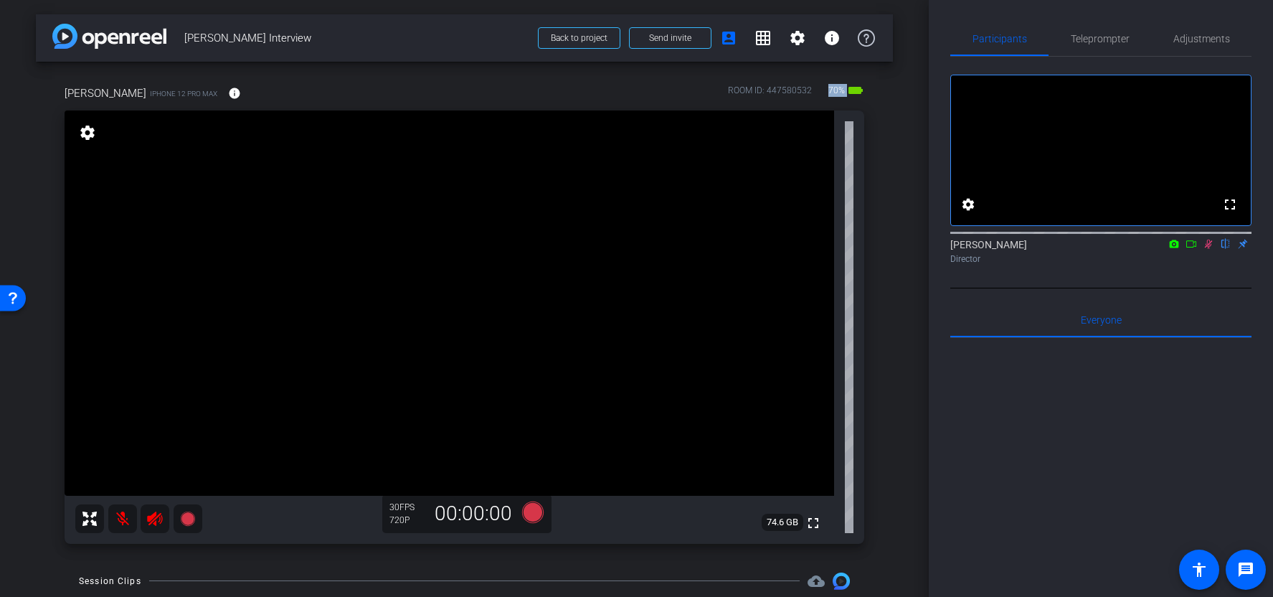
click at [850, 89] on div "70% battery_std" at bounding box center [845, 93] width 38 height 23
click at [876, 116] on div "Jacob iPhone 12 Pro Max info ROOM ID: 447580532 70% battery_std fullscreen sett…" at bounding box center [464, 310] width 857 height 496
drag, startPoint x: 164, startPoint y: 95, endPoint x: 105, endPoint y: 95, distance: 59.5
click at [105, 95] on div "Jacob iPhone 12 Pro Max info" at bounding box center [158, 93] width 187 height 34
drag, startPoint x: 99, startPoint y: 94, endPoint x: 146, endPoint y: 94, distance: 46.6
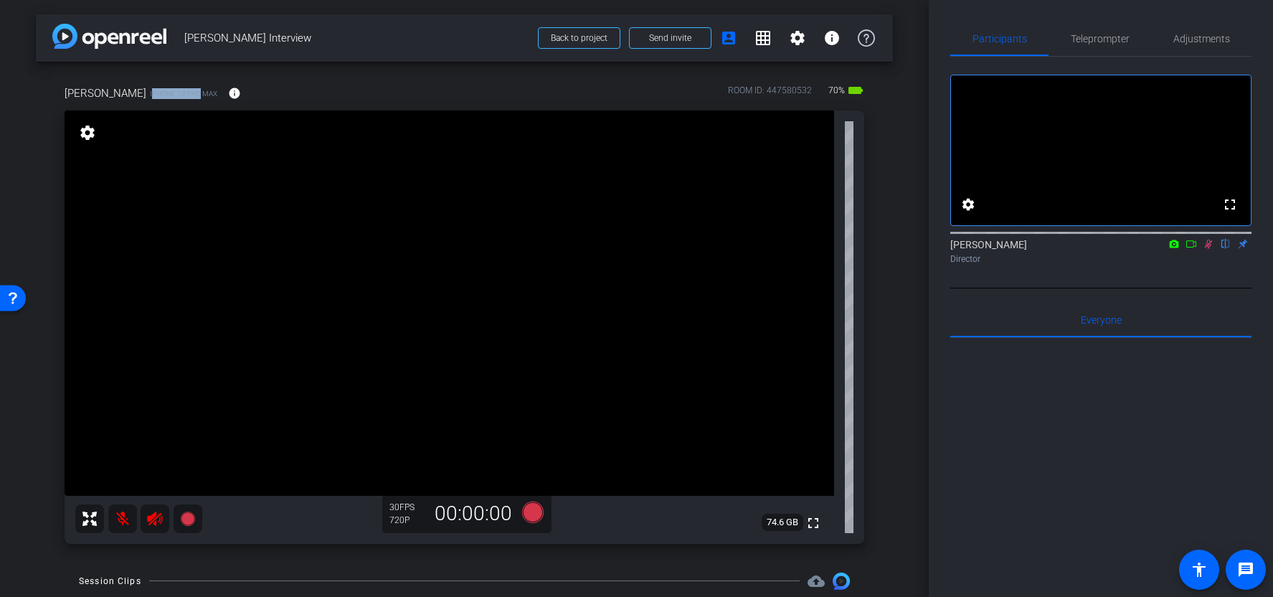
click at [150, 94] on span "iPhone 12 Pro Max" at bounding box center [183, 93] width 67 height 11
click at [228, 93] on mat-icon "info" at bounding box center [234, 93] width 13 height 13
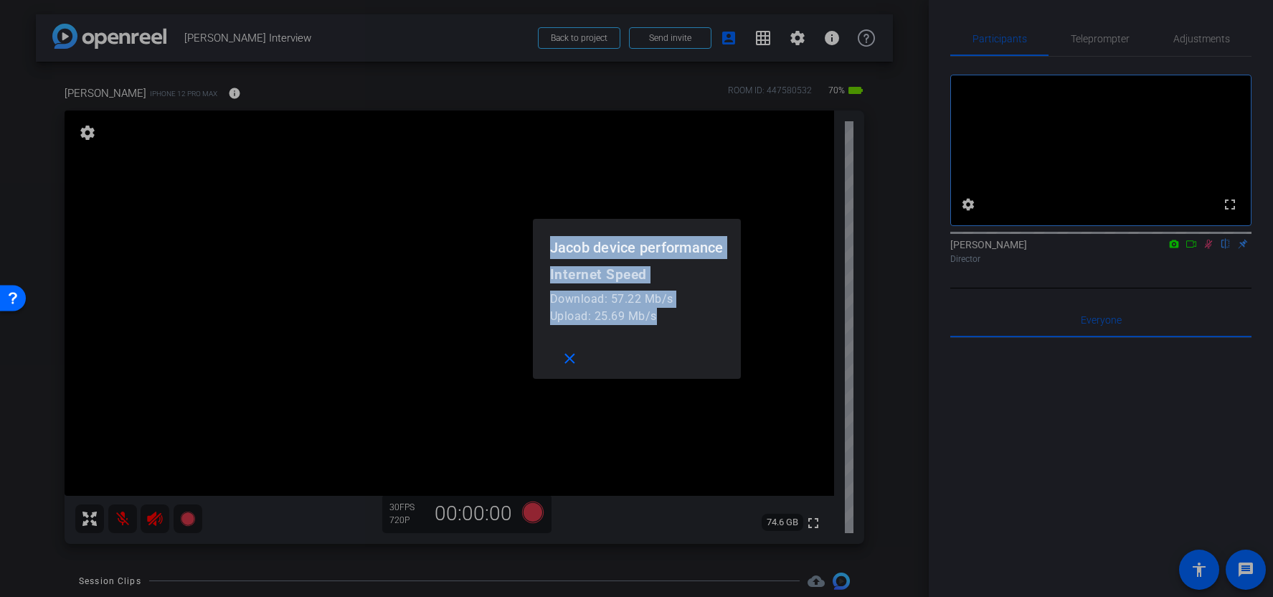
drag, startPoint x: 667, startPoint y: 324, endPoint x: 544, endPoint y: 246, distance: 146.1
click at [0, 0] on openreel-performance-screen-popup "Jacob device performance Internet Speed Download: 57.22 Mb/s Upload: 25.69 Mb/s…" at bounding box center [0, 0] width 0 height 0
click at [565, 366] on mat-icon "close" at bounding box center [570, 359] width 18 height 18
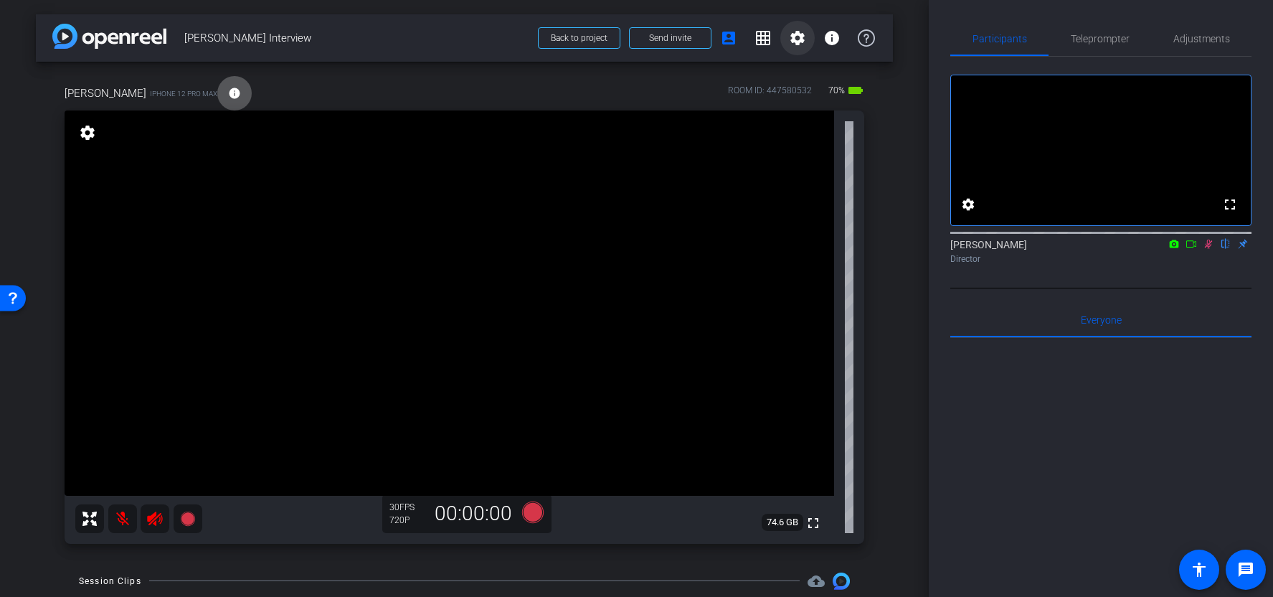
click at [798, 47] on span at bounding box center [798, 38] width 34 height 34
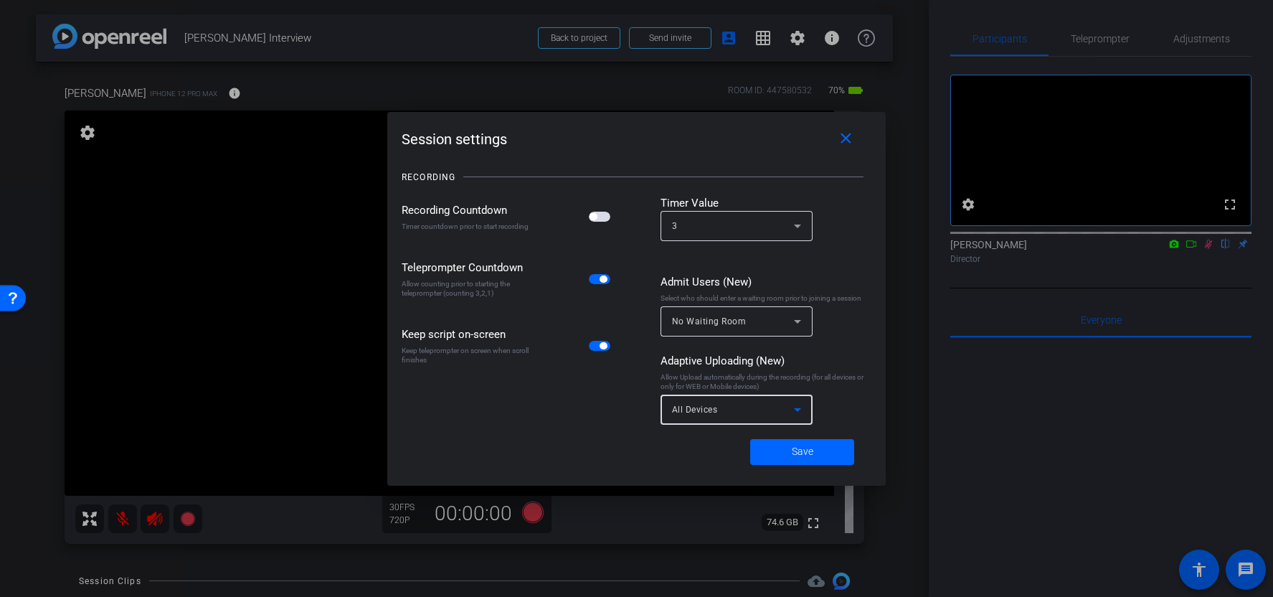
click at [729, 417] on div "All Devices" at bounding box center [733, 409] width 122 height 18
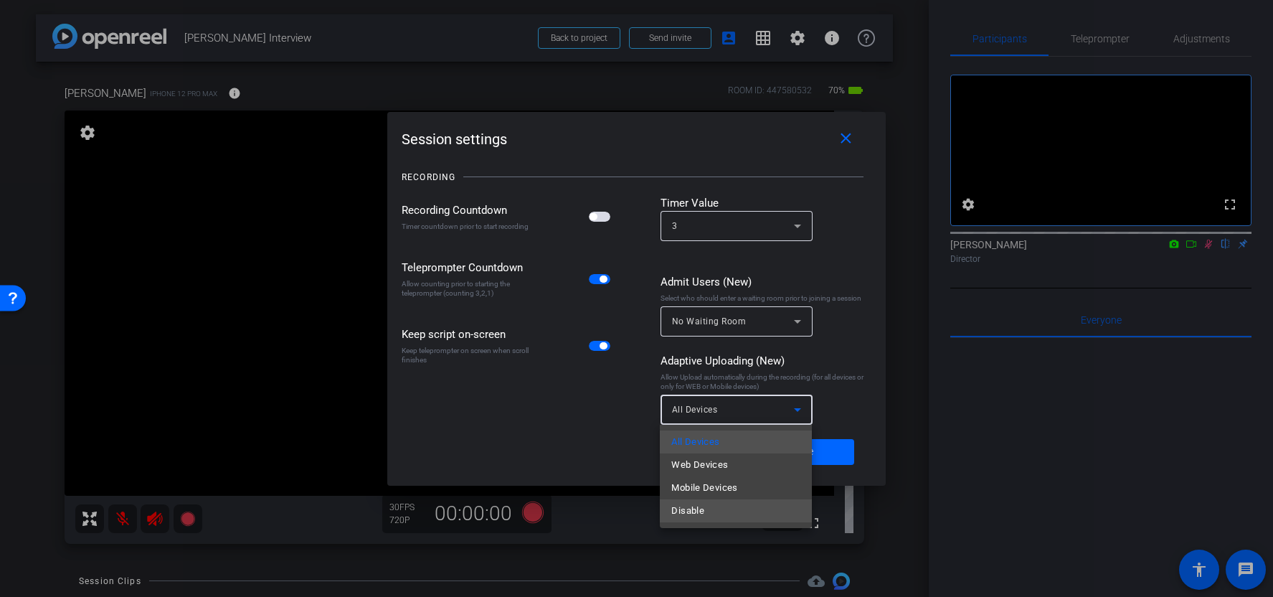
click at [712, 505] on mat-option "Disable" at bounding box center [736, 510] width 152 height 23
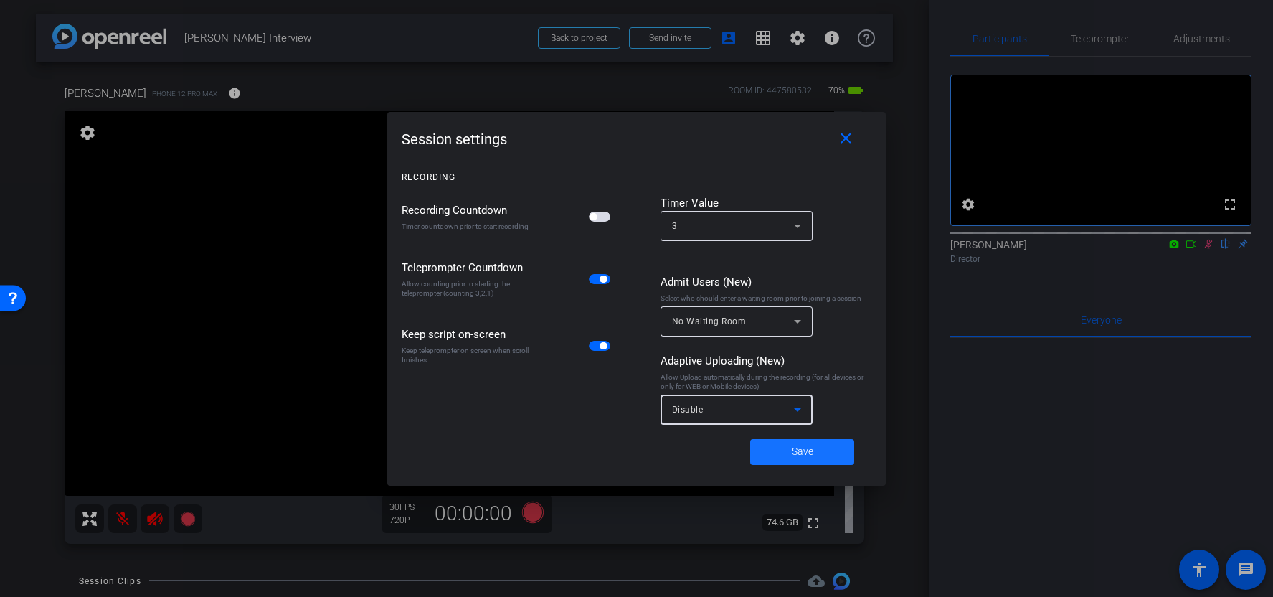
click at [780, 451] on span at bounding box center [802, 452] width 104 height 34
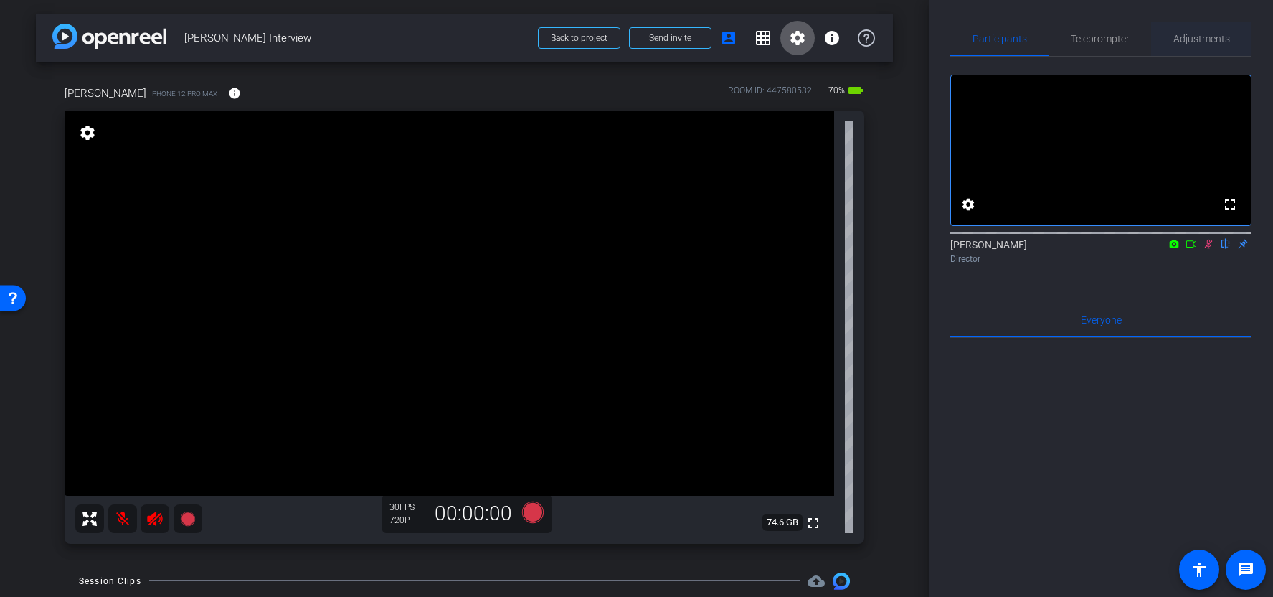
click at [1187, 38] on span "Adjustments" at bounding box center [1202, 39] width 57 height 10
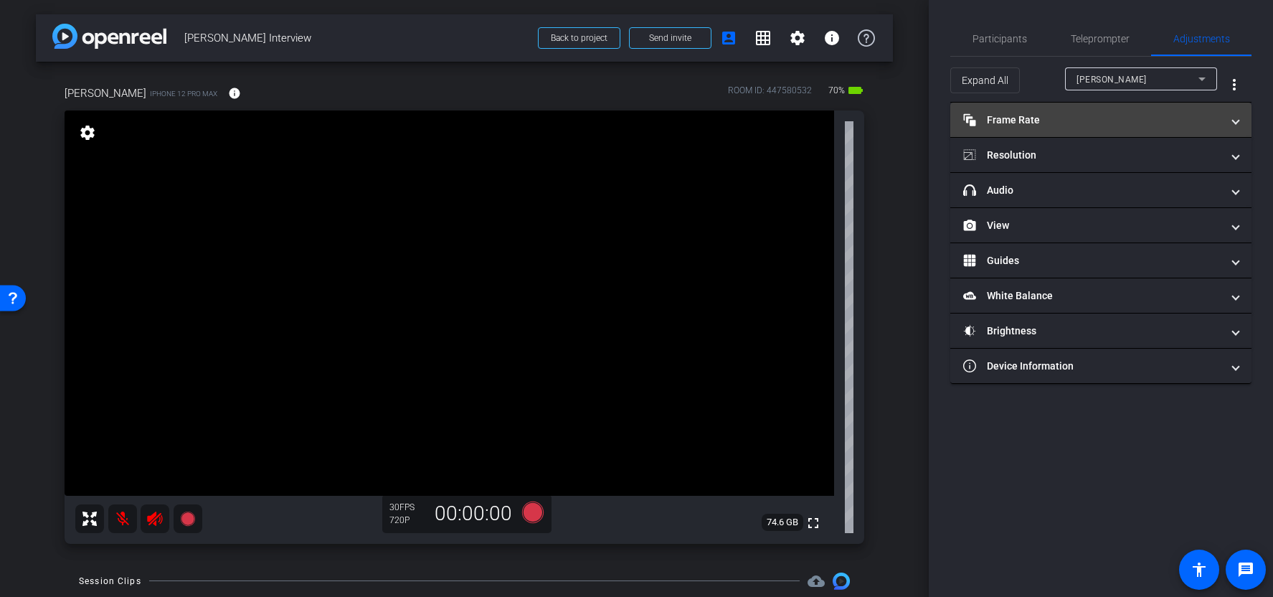
click at [1060, 116] on mat-panel-title "Frame Rate Frame Rate" at bounding box center [1092, 120] width 258 height 15
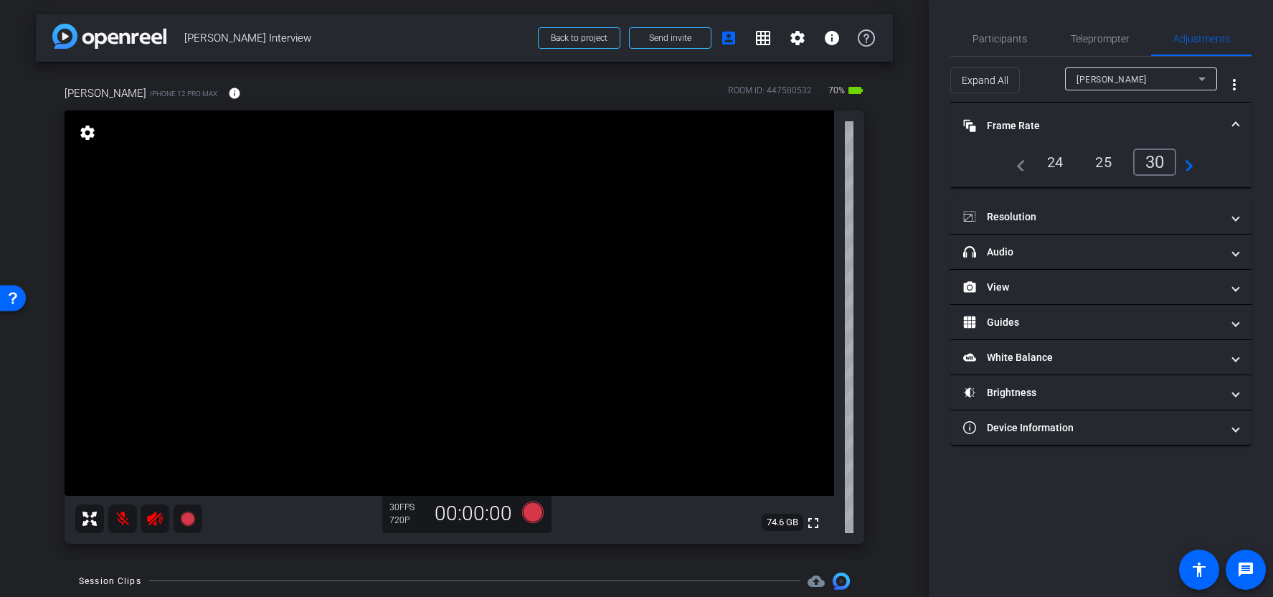
click at [1058, 173] on div "24" at bounding box center [1056, 162] width 38 height 24
click at [1187, 169] on mat-icon "navigate_next" at bounding box center [1185, 162] width 17 height 17
click at [1162, 164] on div "60" at bounding box center [1155, 161] width 38 height 24
click at [1101, 164] on div "30" at bounding box center [1104, 162] width 38 height 24
click at [1063, 161] on div "25" at bounding box center [1056, 162] width 38 height 24
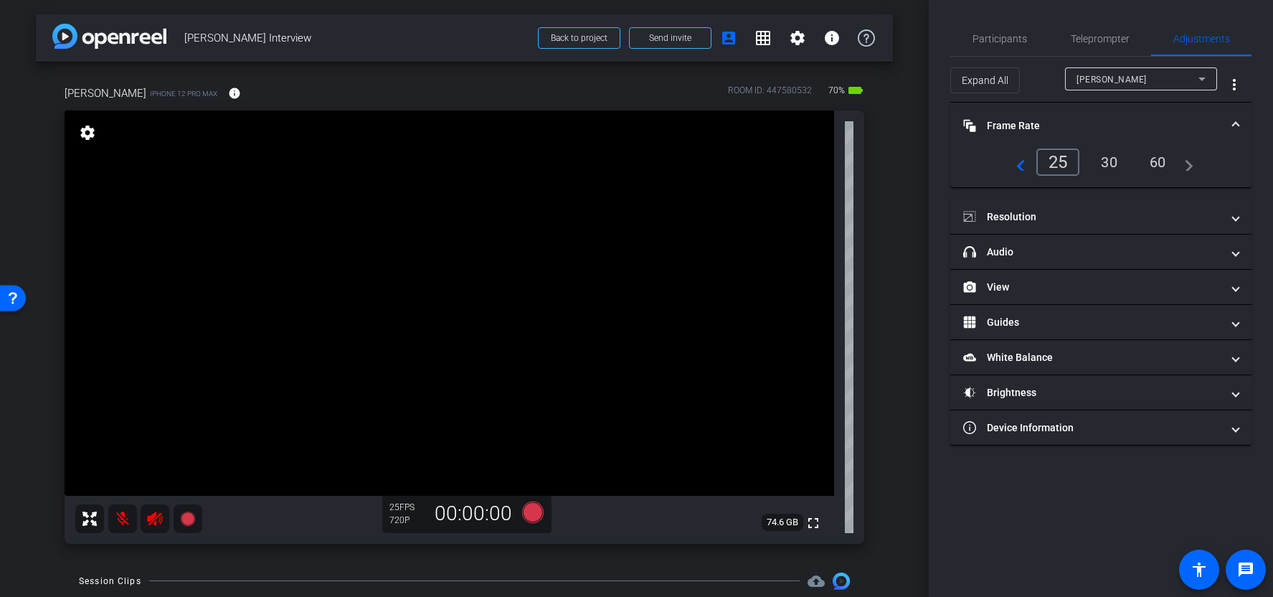
click at [1023, 166] on mat-icon "navigate_before" at bounding box center [1017, 162] width 17 height 17
click at [1064, 169] on div "24" at bounding box center [1056, 162] width 38 height 24
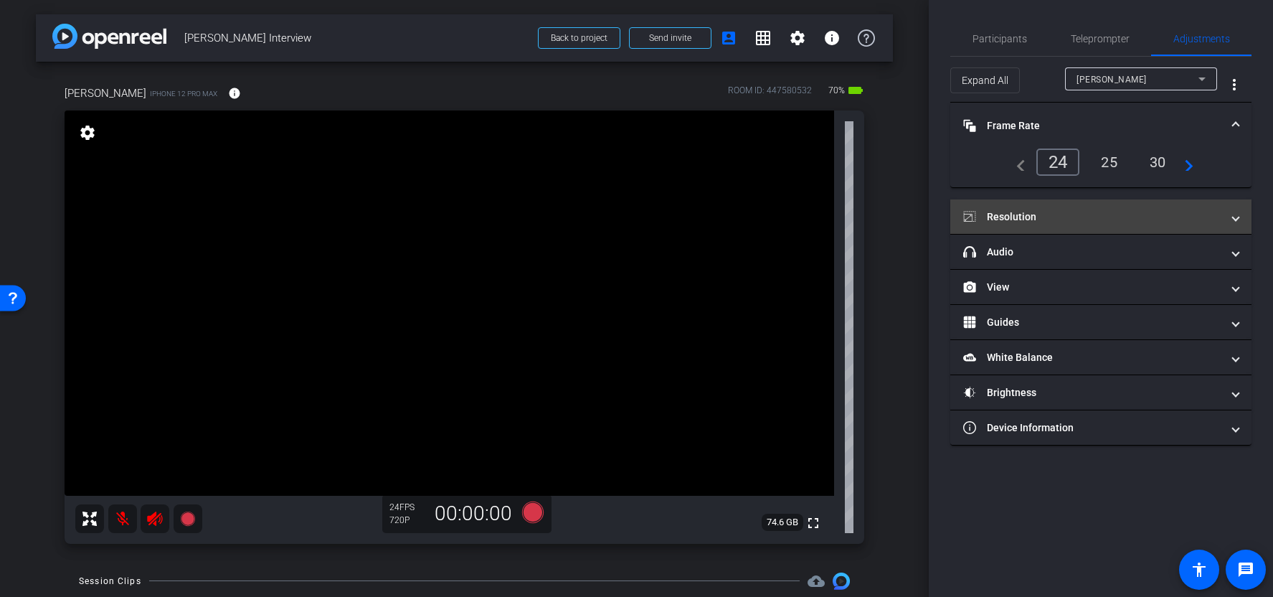
click at [1075, 209] on mat-panel-title "Resolution" at bounding box center [1092, 216] width 258 height 15
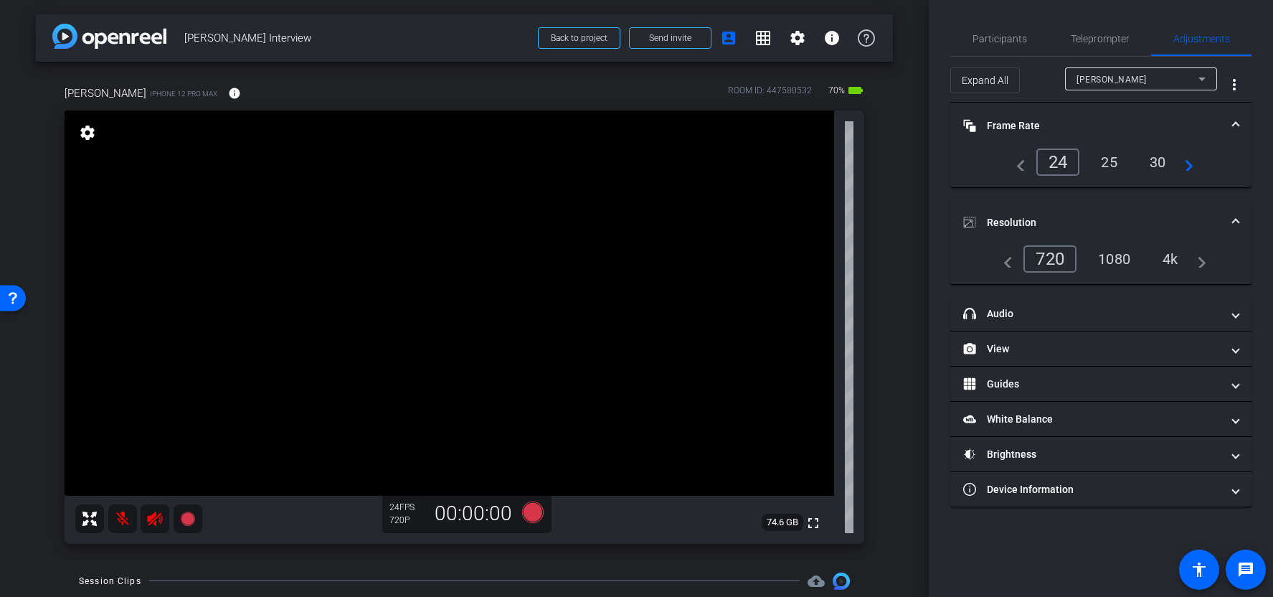
click at [1109, 258] on div "1080" at bounding box center [1115, 259] width 54 height 24
click at [1161, 266] on div "4k" at bounding box center [1171, 259] width 37 height 24
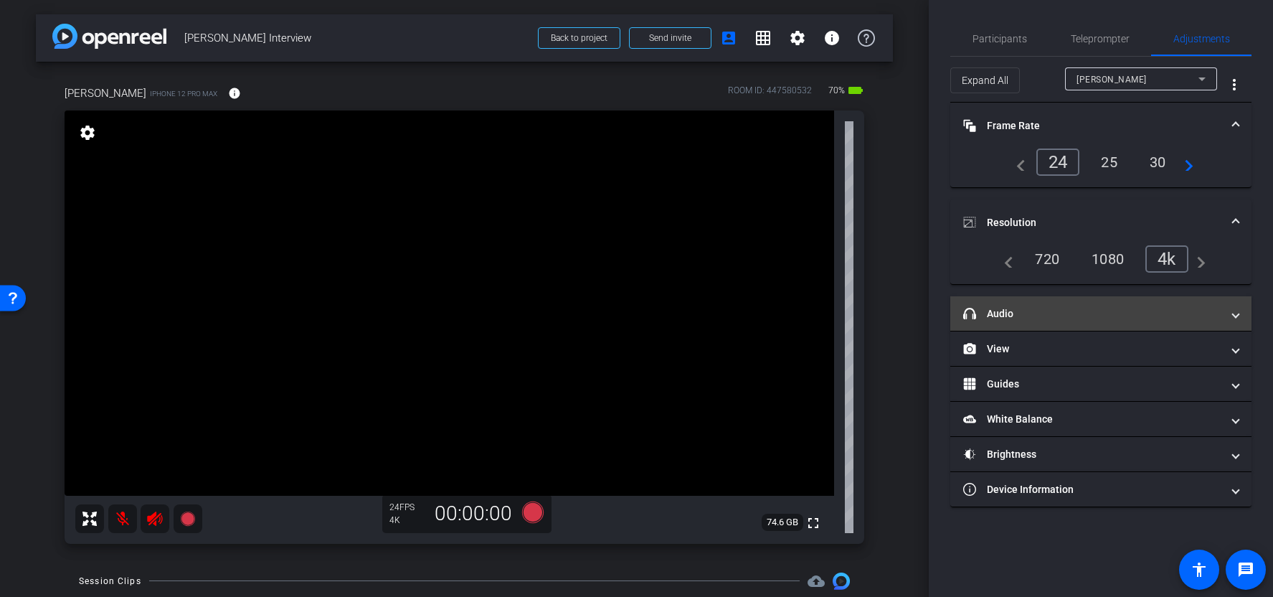
click at [1139, 306] on mat-panel-title "headphone icon Audio" at bounding box center [1092, 313] width 258 height 15
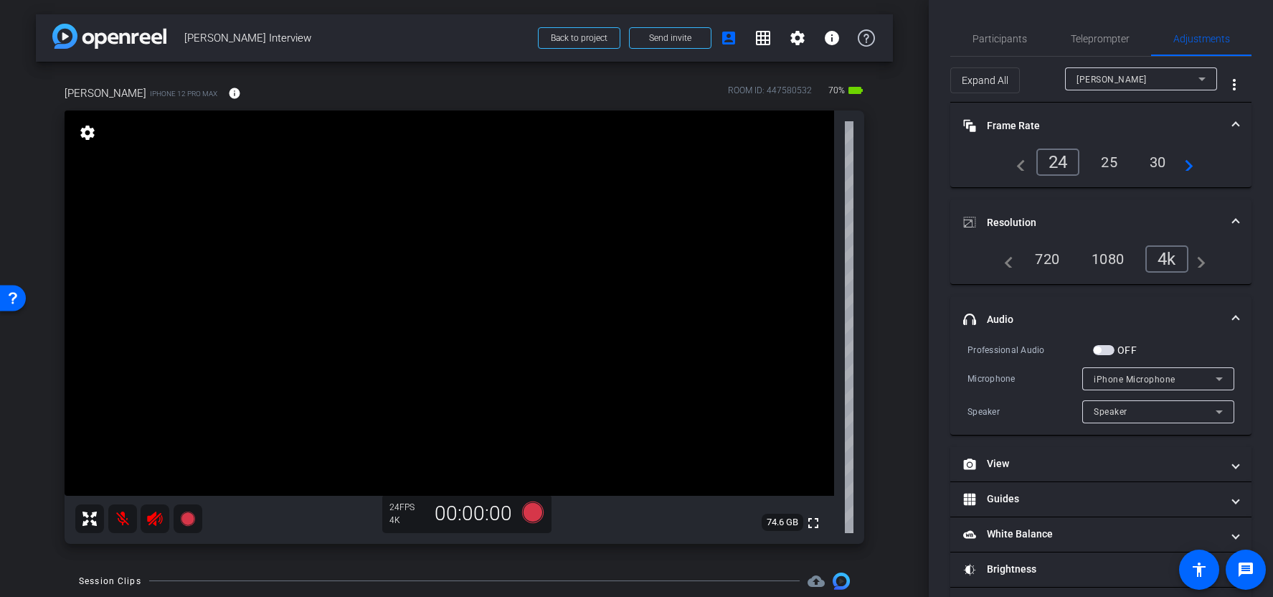
click at [1112, 370] on div "iPhone Microphone" at bounding box center [1155, 379] width 122 height 18
click at [1154, 355] on div at bounding box center [636, 298] width 1273 height 597
click at [1108, 352] on span "button" at bounding box center [1104, 350] width 22 height 10
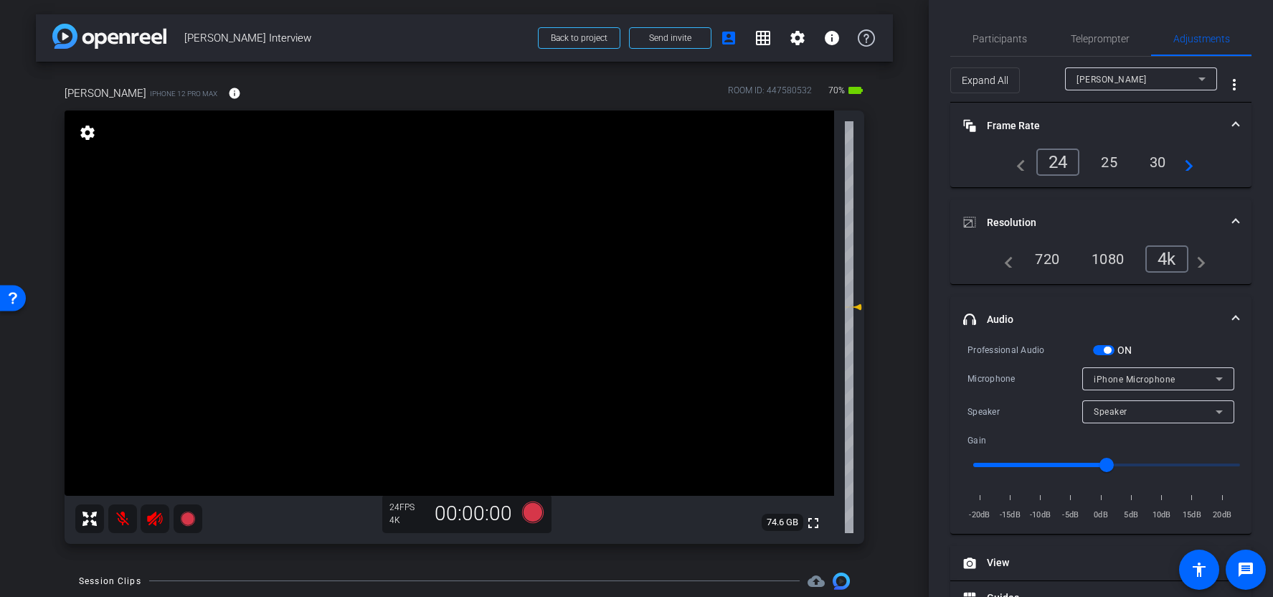
drag, startPoint x: 857, startPoint y: 328, endPoint x: 858, endPoint y: 286, distance: 41.6
click at [858, 304] on icon at bounding box center [857, 307] width 10 height 6
type input "4"
click at [1106, 349] on span "button" at bounding box center [1107, 350] width 7 height 7
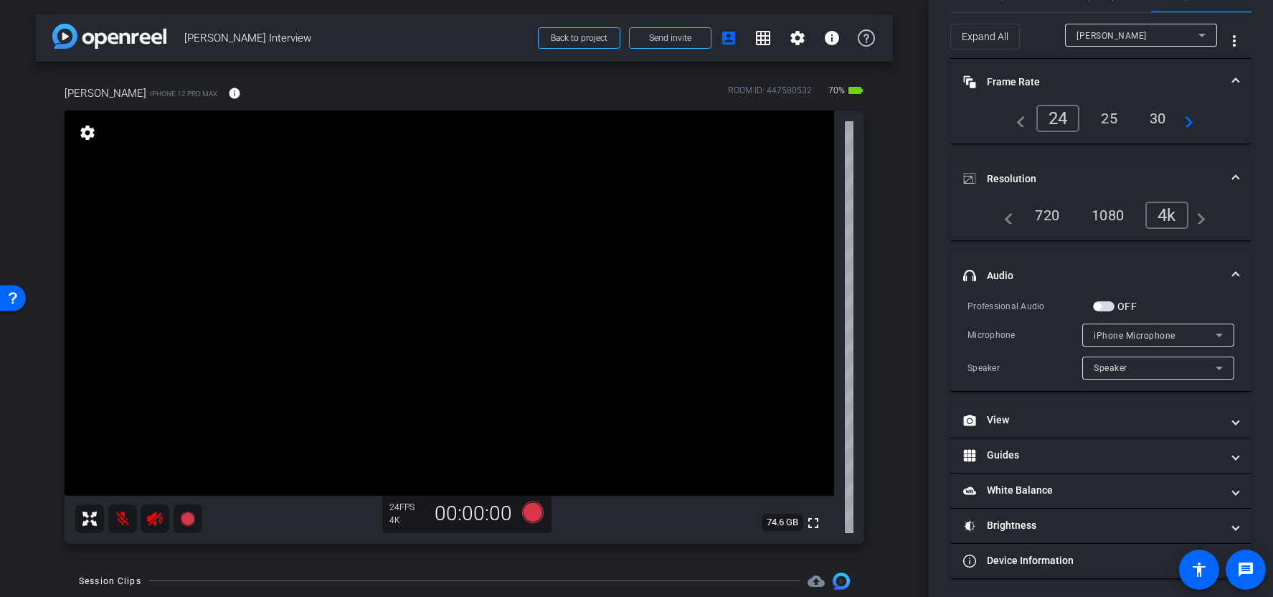
scroll to position [42, 0]
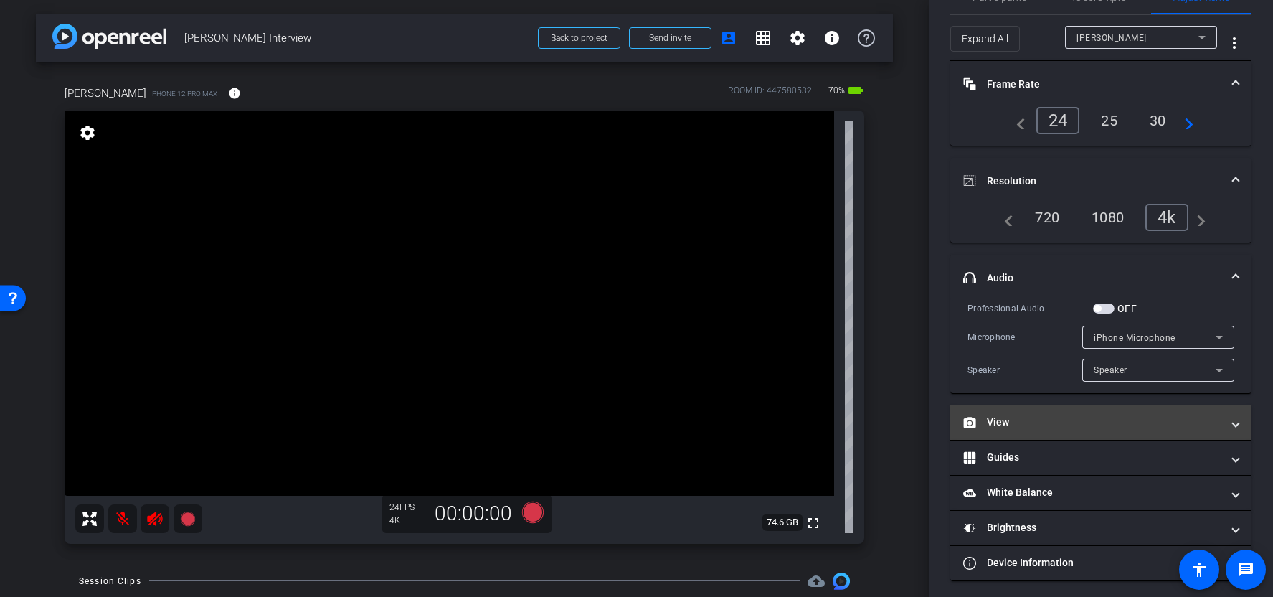
click at [1103, 425] on mat-panel-title "View" at bounding box center [1092, 422] width 258 height 15
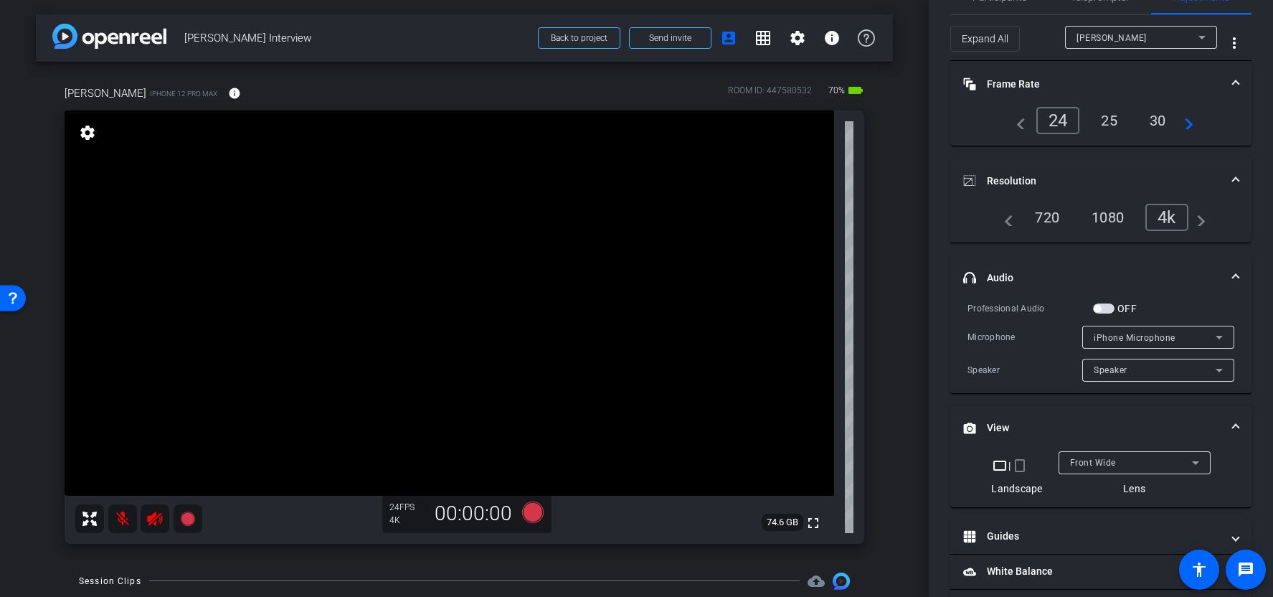
click at [1093, 464] on span "Front Wide" at bounding box center [1093, 463] width 46 height 10
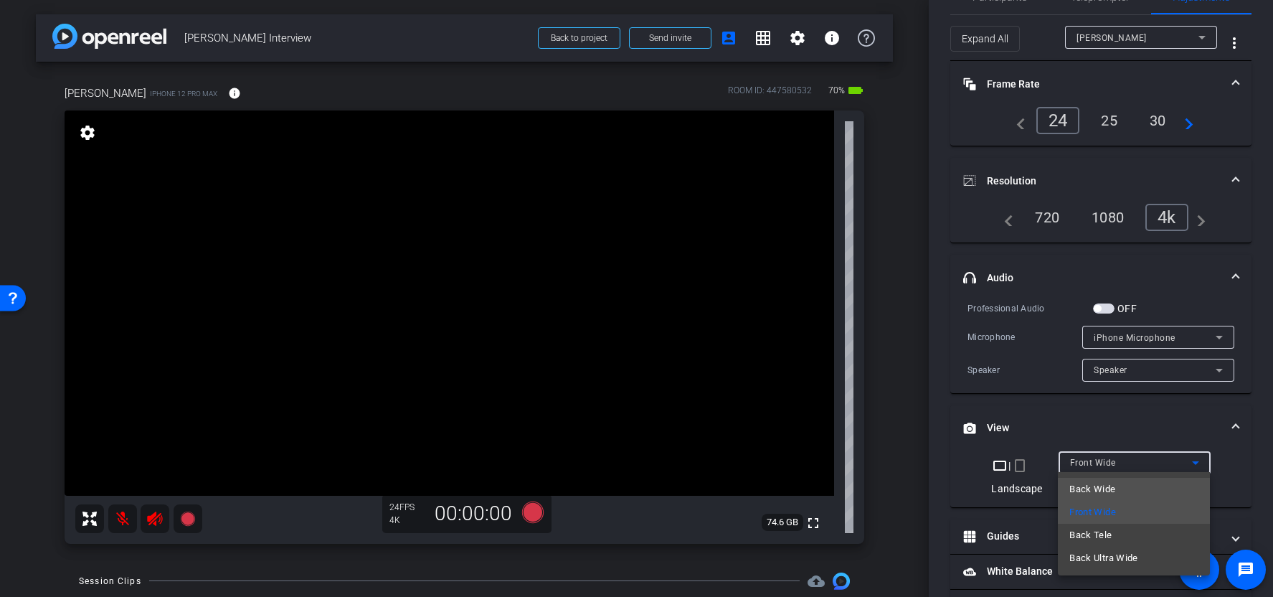
click at [1102, 489] on span "Back Wide" at bounding box center [1093, 489] width 46 height 17
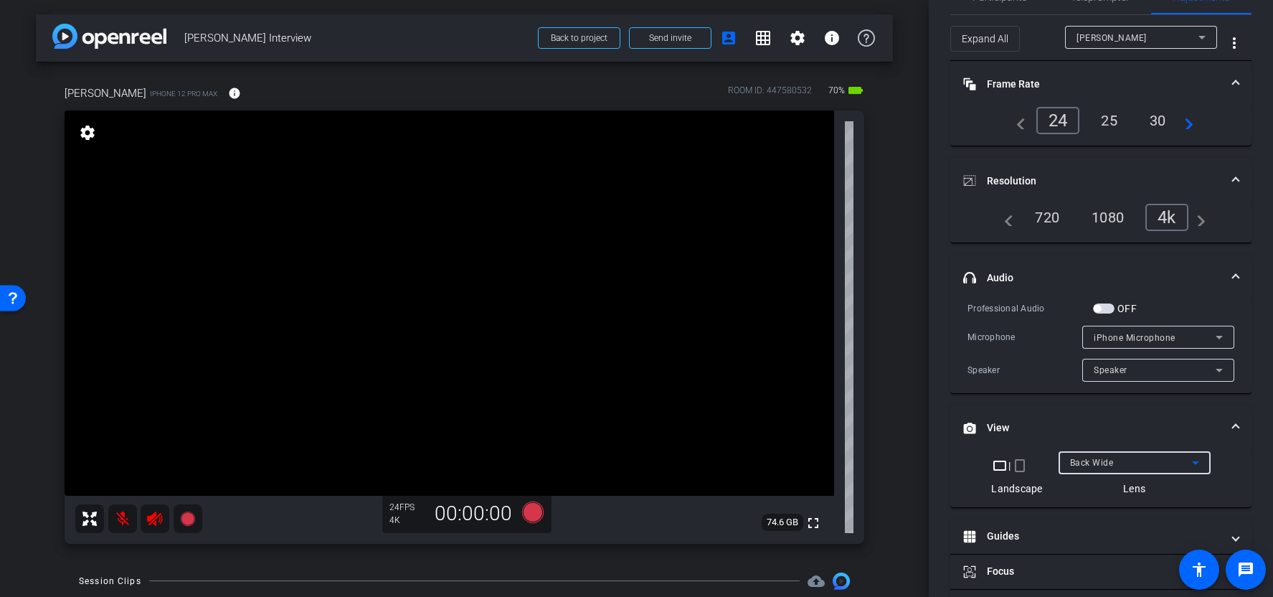
click at [263, 316] on video at bounding box center [450, 302] width 770 height 385
click at [403, 307] on video at bounding box center [450, 302] width 770 height 385
click at [1095, 463] on span "Back Wide" at bounding box center [1092, 463] width 44 height 10
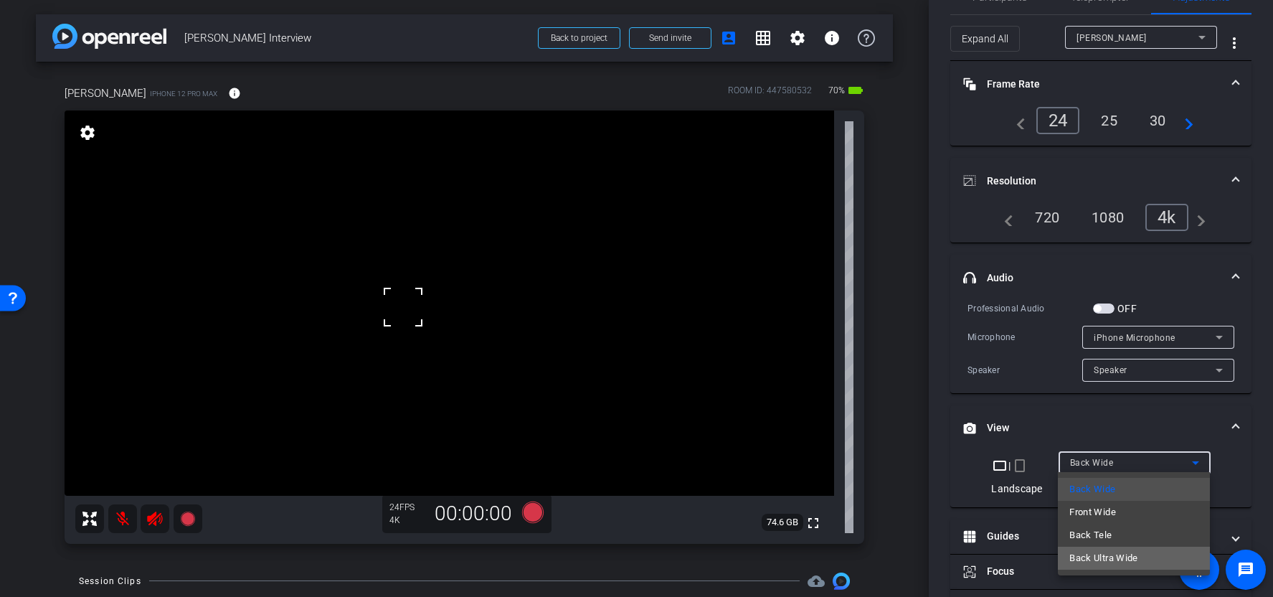
click at [1102, 550] on span "Back Ultra Wide" at bounding box center [1104, 558] width 69 height 17
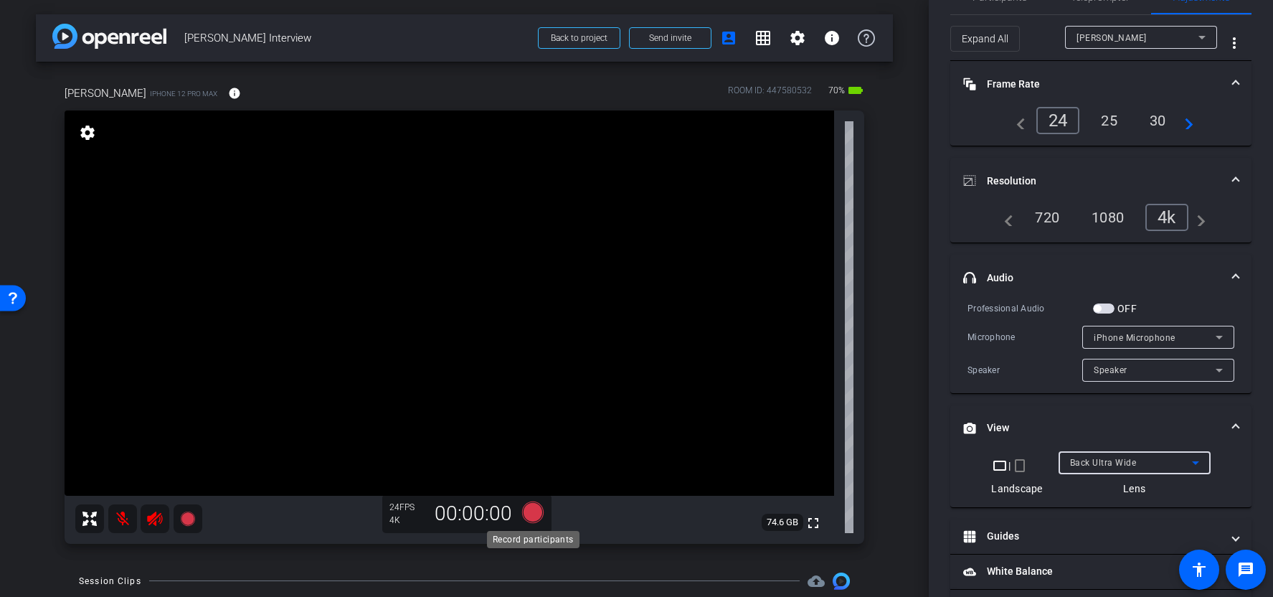
click at [541, 514] on icon at bounding box center [533, 512] width 22 height 22
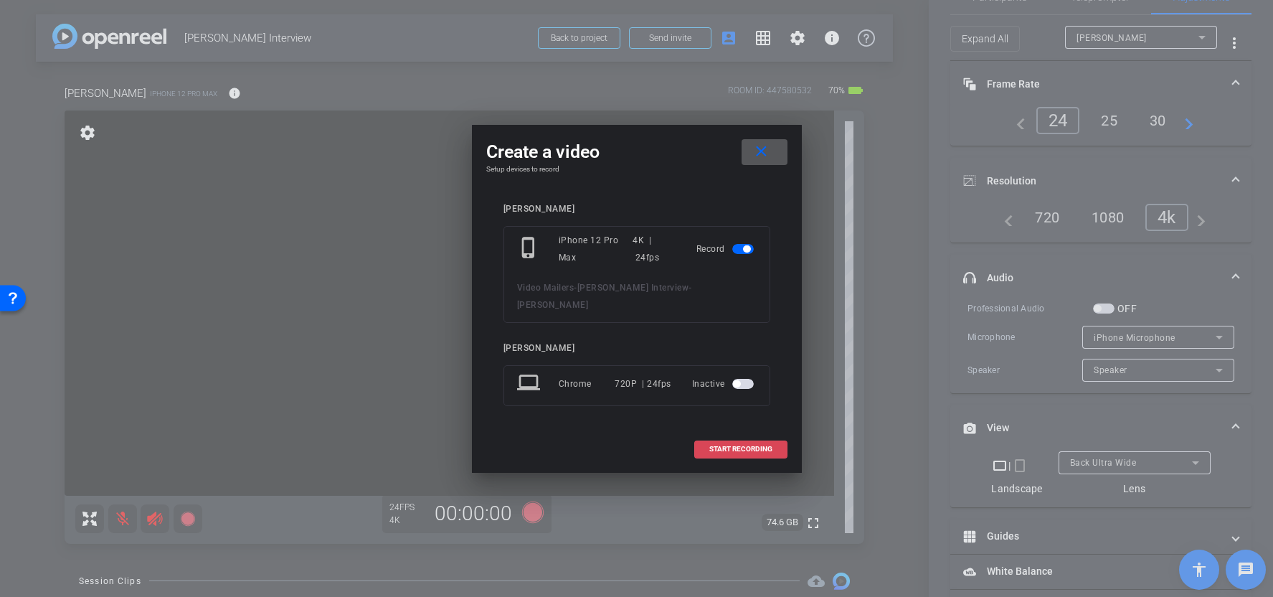
click at [739, 446] on span "START RECORDING" at bounding box center [741, 449] width 63 height 7
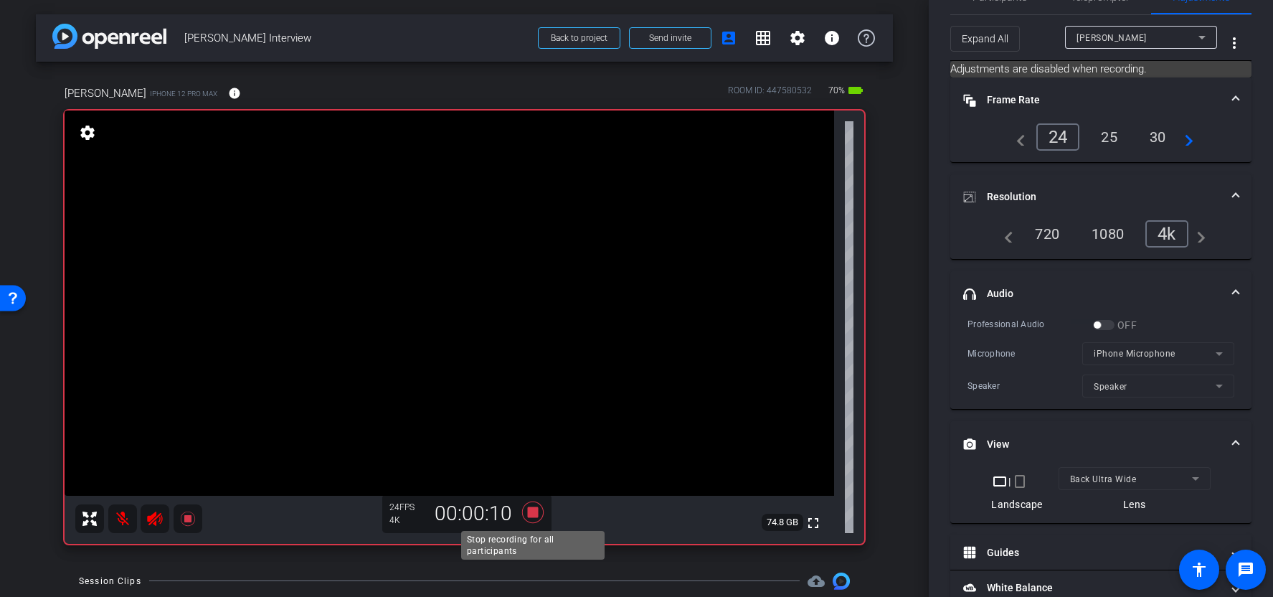
click at [529, 514] on icon at bounding box center [533, 512] width 22 height 22
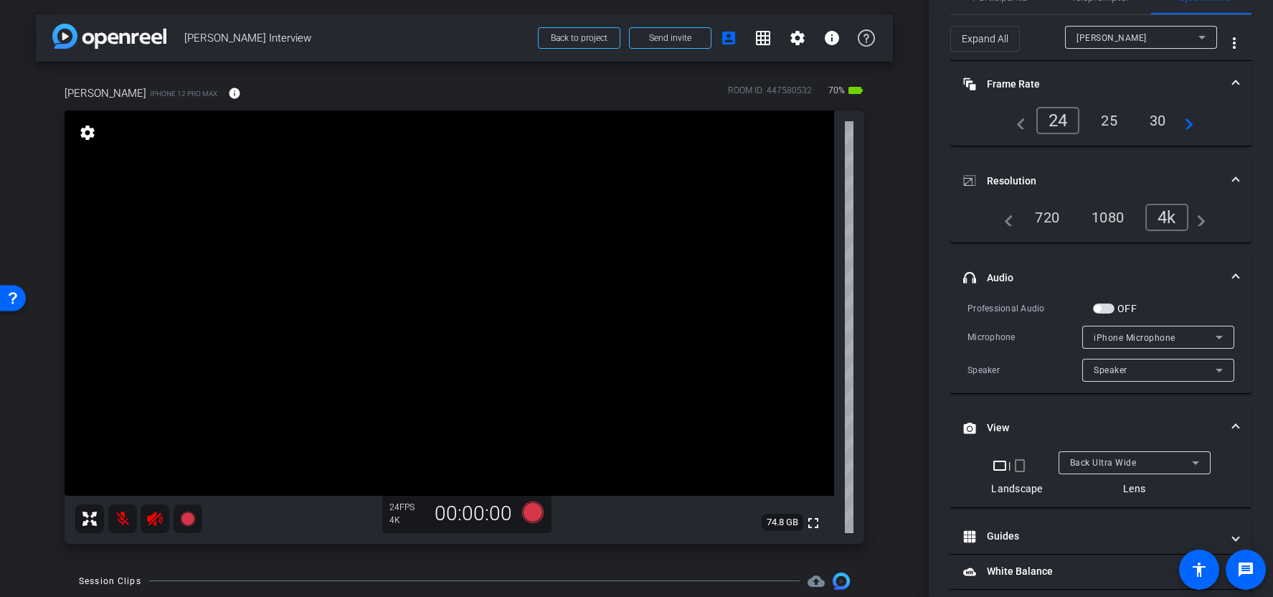
click at [1161, 463] on div "Back Ultra Wide" at bounding box center [1131, 462] width 122 height 18
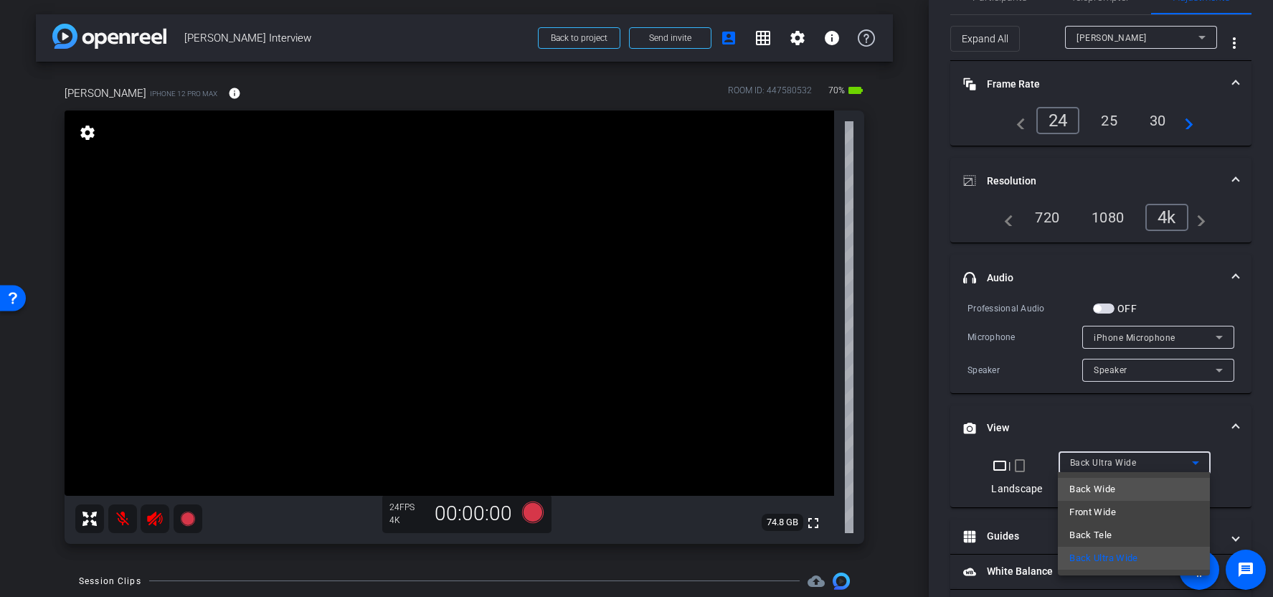
click at [1157, 496] on mat-option "Back Wide" at bounding box center [1134, 489] width 152 height 23
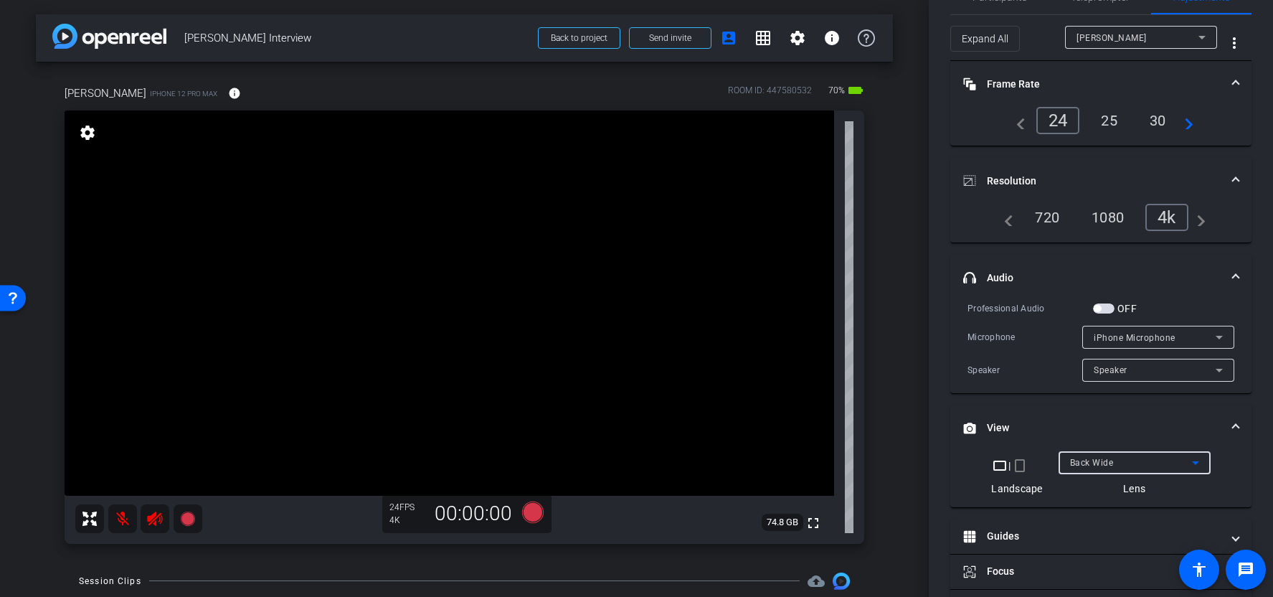
click at [1159, 467] on div "Back Wide" at bounding box center [1131, 462] width 122 height 18
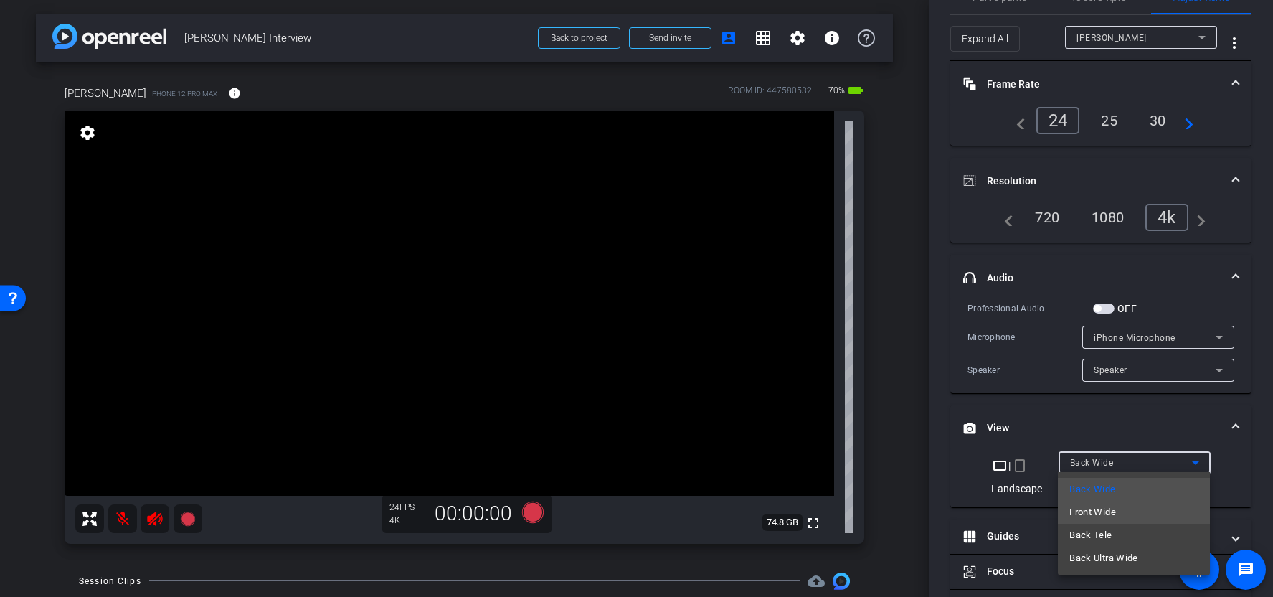
click at [1151, 517] on mat-option "Front Wide" at bounding box center [1134, 512] width 152 height 23
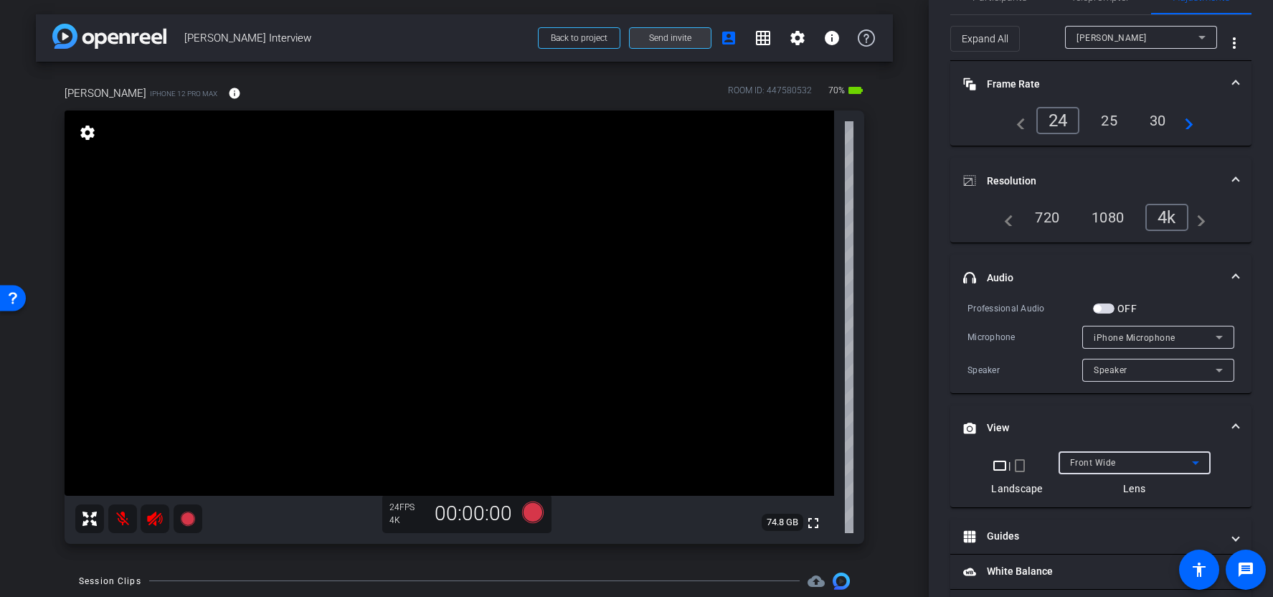
click at [689, 33] on span "Send invite" at bounding box center [670, 37] width 42 height 11
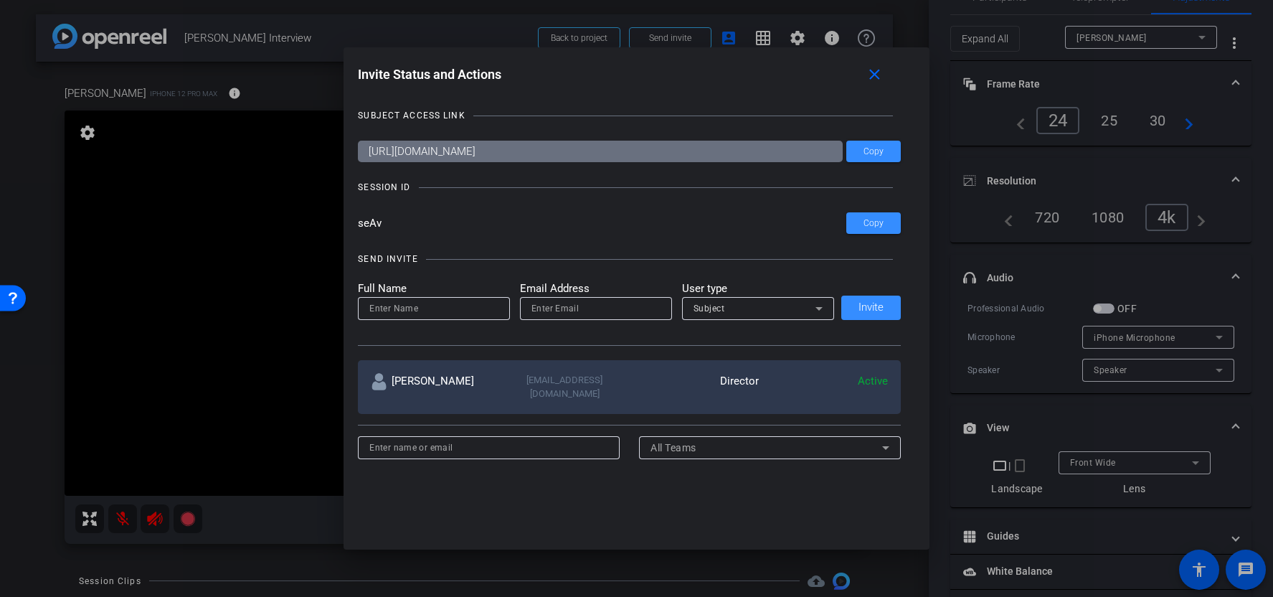
drag, startPoint x: 694, startPoint y: 153, endPoint x: 355, endPoint y: 149, distance: 338.6
click at [355, 149] on div "Invite Status and Actions close SUBJECT ACCESS LINK [URL][DOMAIN_NAME] Copy SES…" at bounding box center [637, 271] width 586 height 449
click at [877, 73] on mat-icon "close" at bounding box center [875, 75] width 18 height 18
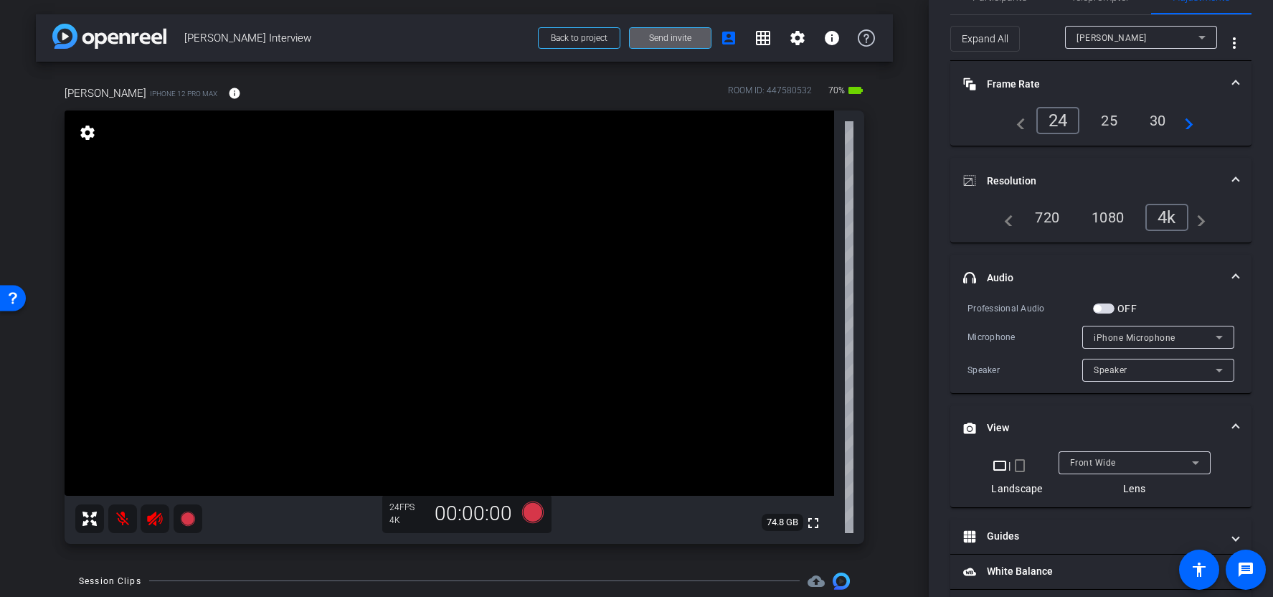
scroll to position [122, 0]
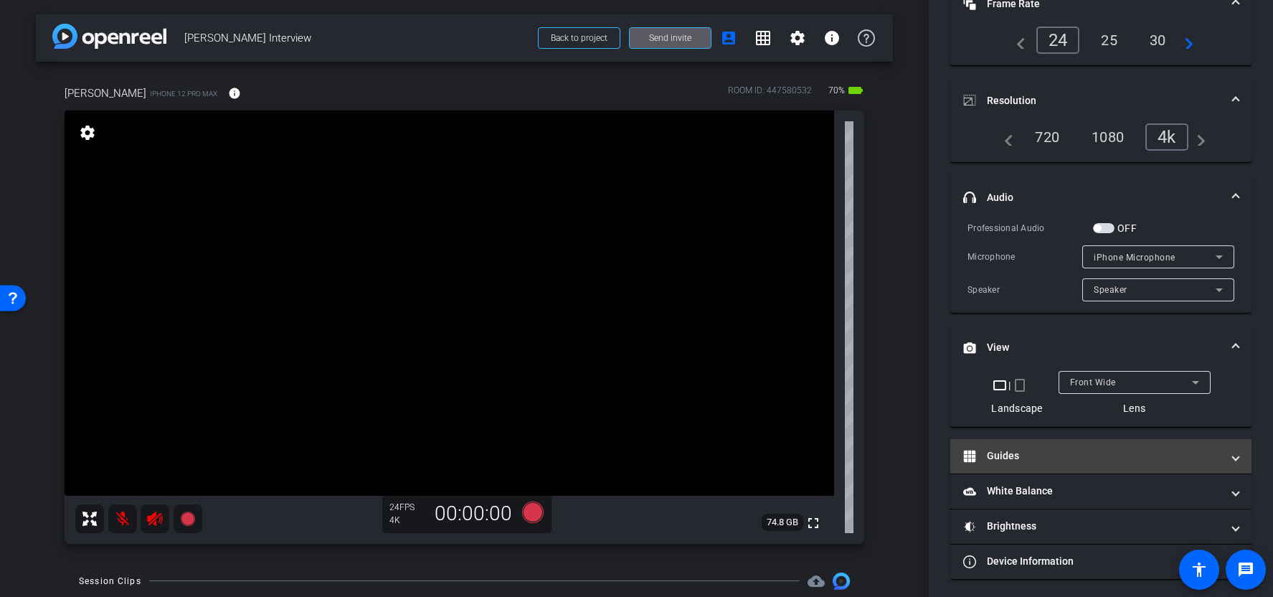
click at [1085, 456] on mat-panel-title "Guides" at bounding box center [1092, 455] width 258 height 15
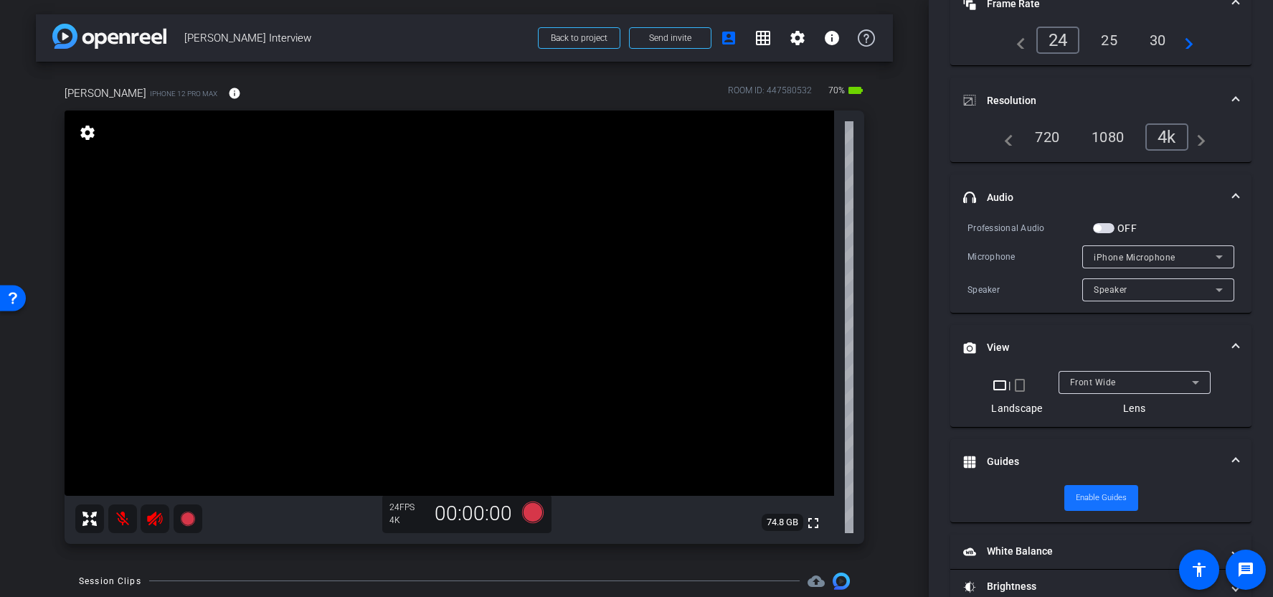
click at [1087, 503] on span "Enable Guides" at bounding box center [1101, 498] width 51 height 22
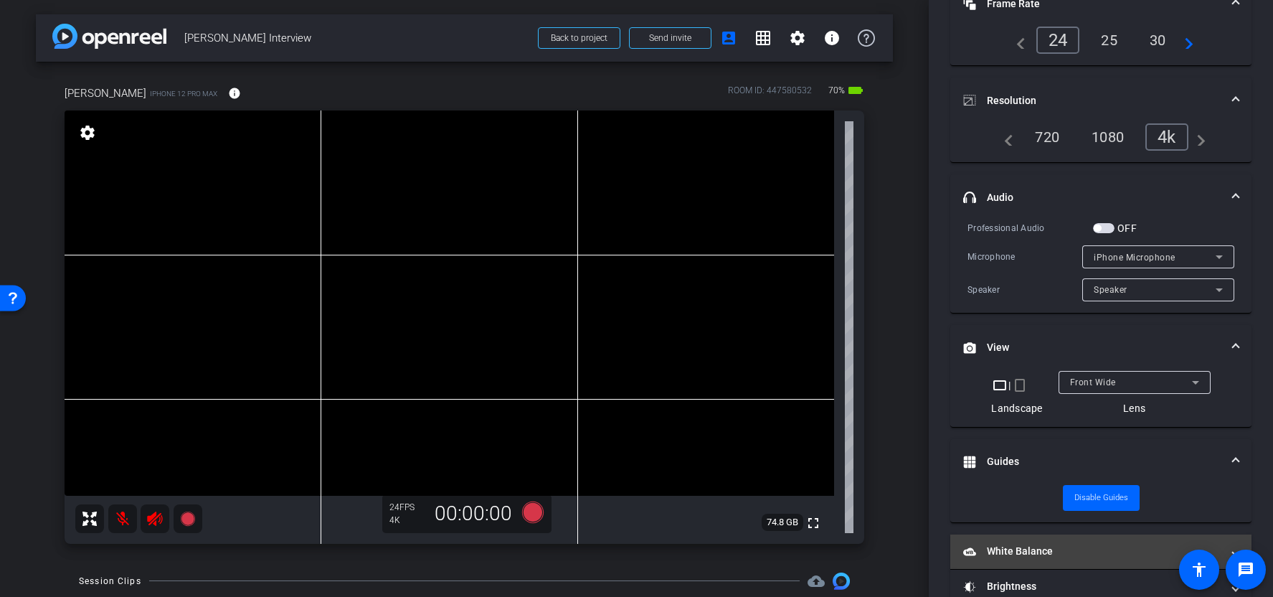
click at [1079, 550] on mat-expansion-panel-header "White Balance White Balance" at bounding box center [1101, 551] width 301 height 34
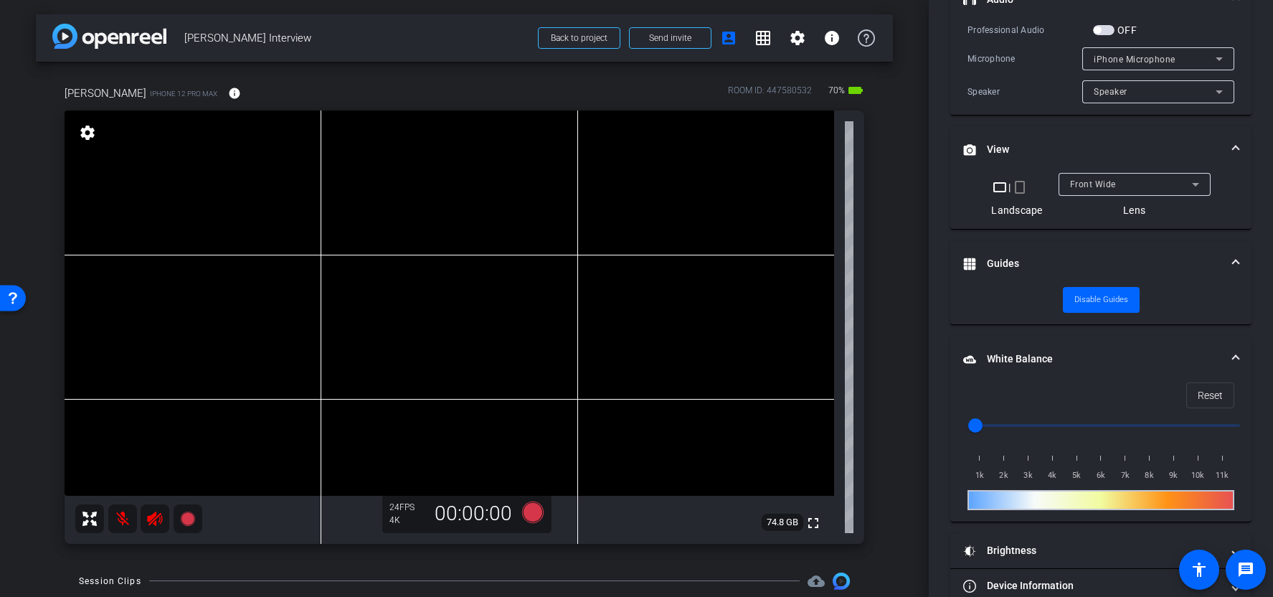
scroll to position [280, 0]
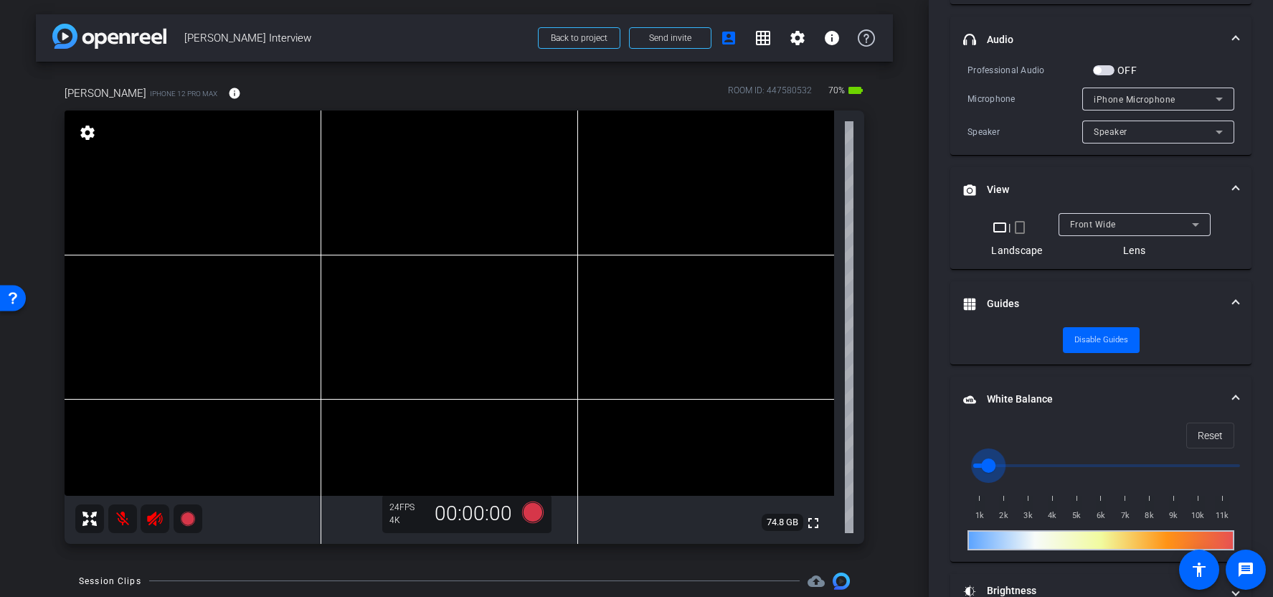
drag, startPoint x: 976, startPoint y: 462, endPoint x: 996, endPoint y: 462, distance: 20.1
click at [996, 462] on input "range" at bounding box center [1106, 466] width 297 height 32
drag, startPoint x: 996, startPoint y: 461, endPoint x: 1029, endPoint y: 462, distance: 33.0
click at [1029, 462] on input "range" at bounding box center [1106, 466] width 297 height 32
drag, startPoint x: 1029, startPoint y: 462, endPoint x: 1121, endPoint y: 462, distance: 91.1
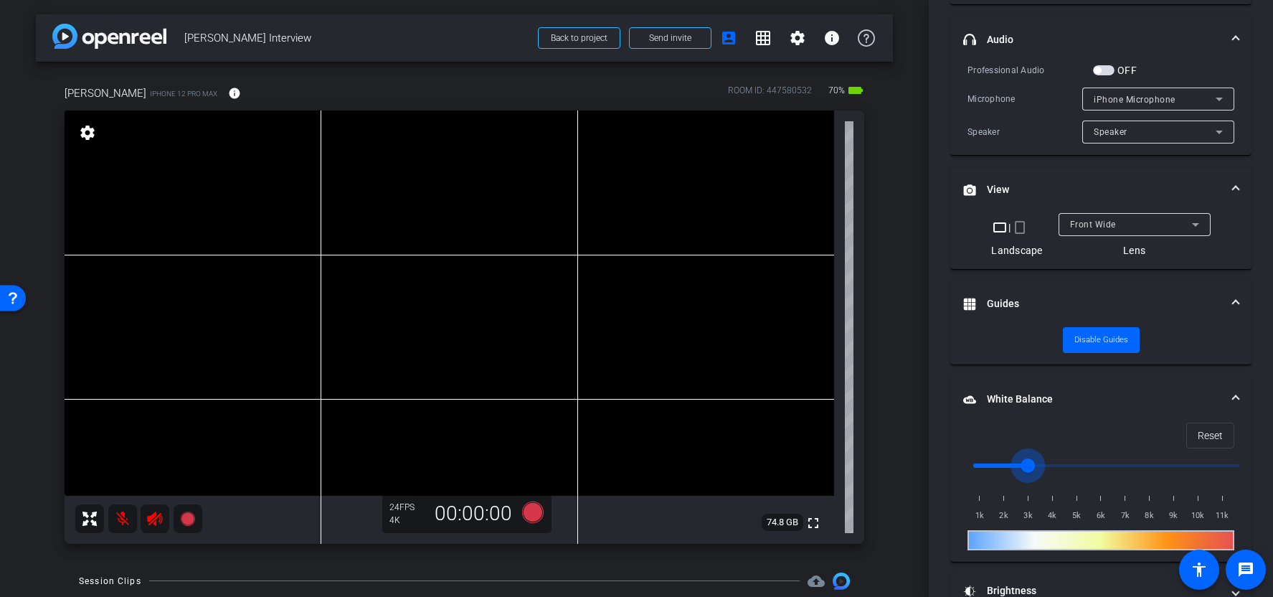
click at [1112, 462] on input "range" at bounding box center [1106, 466] width 297 height 32
drag, startPoint x: 1106, startPoint y: 460, endPoint x: 1156, endPoint y: 460, distance: 50.9
click at [1155, 460] on input "range" at bounding box center [1106, 466] width 297 height 32
drag, startPoint x: 1156, startPoint y: 460, endPoint x: 1190, endPoint y: 463, distance: 33.8
click at [1189, 461] on input "range" at bounding box center [1106, 466] width 297 height 32
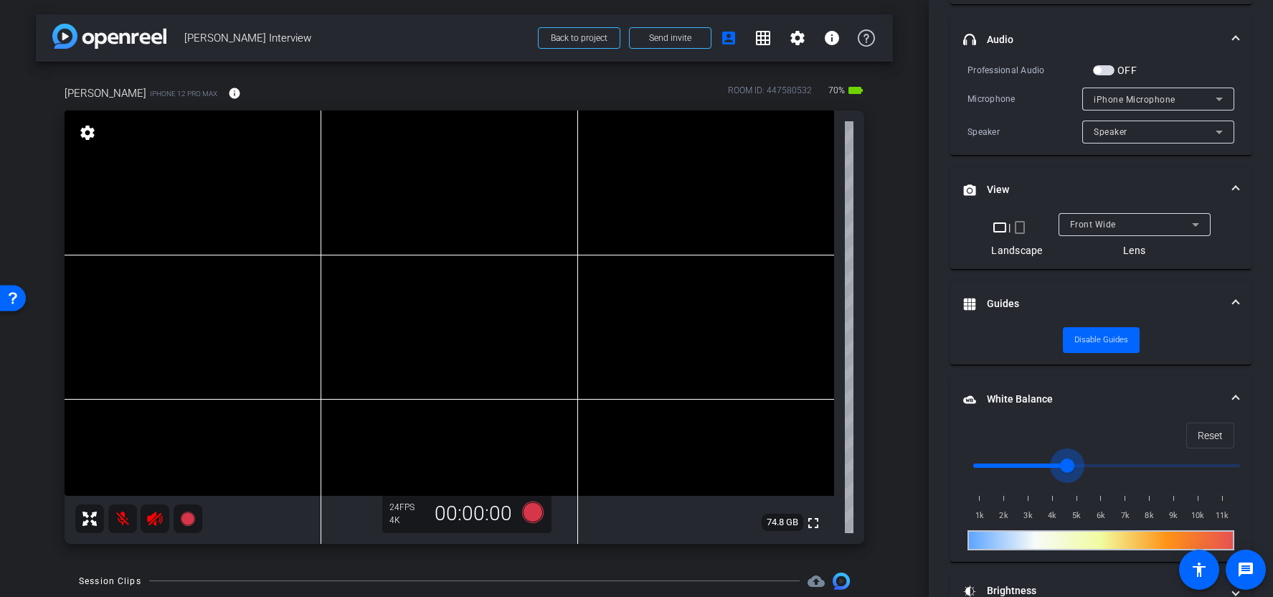
drag, startPoint x: 1183, startPoint y: 463, endPoint x: 1023, endPoint y: 463, distance: 160.0
click at [1024, 463] on input "range" at bounding box center [1106, 466] width 297 height 32
click at [1198, 425] on span "Reset" at bounding box center [1210, 435] width 25 height 27
type input "1000"
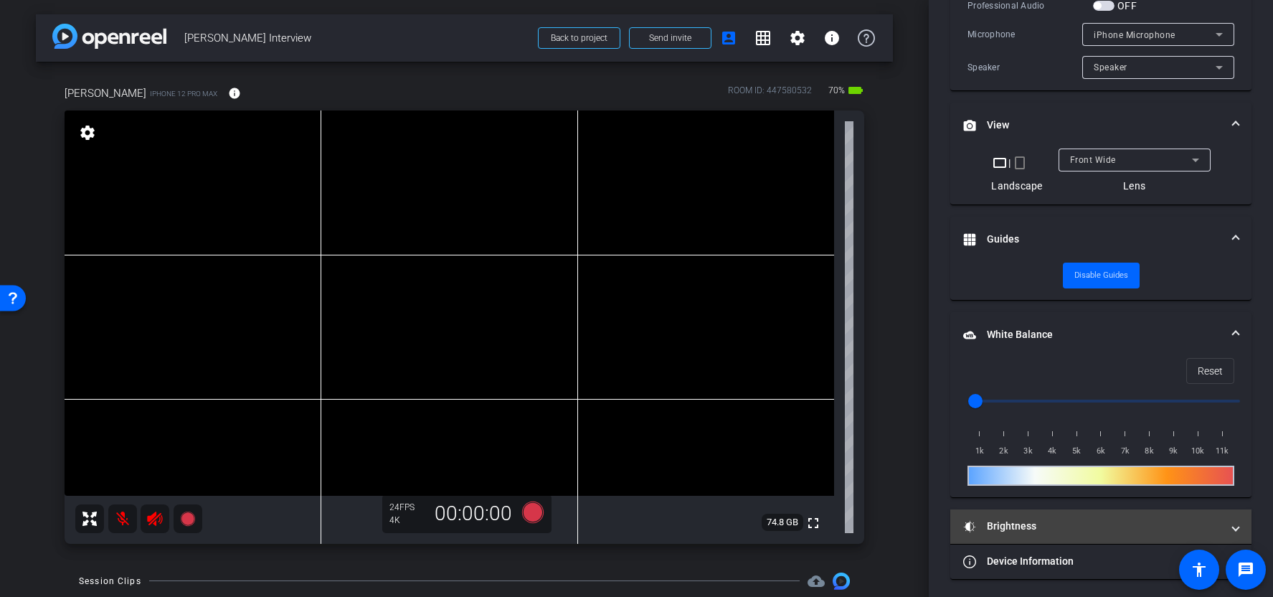
click at [1063, 514] on mat-expansion-panel-header "Brightness" at bounding box center [1101, 526] width 301 height 34
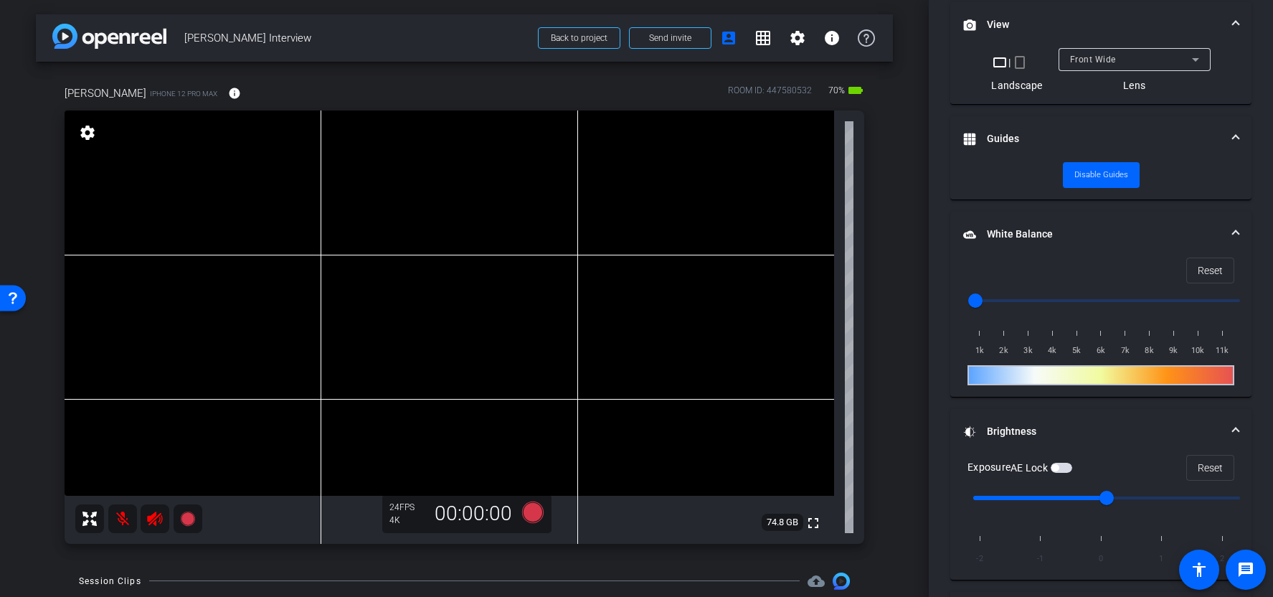
scroll to position [466, 0]
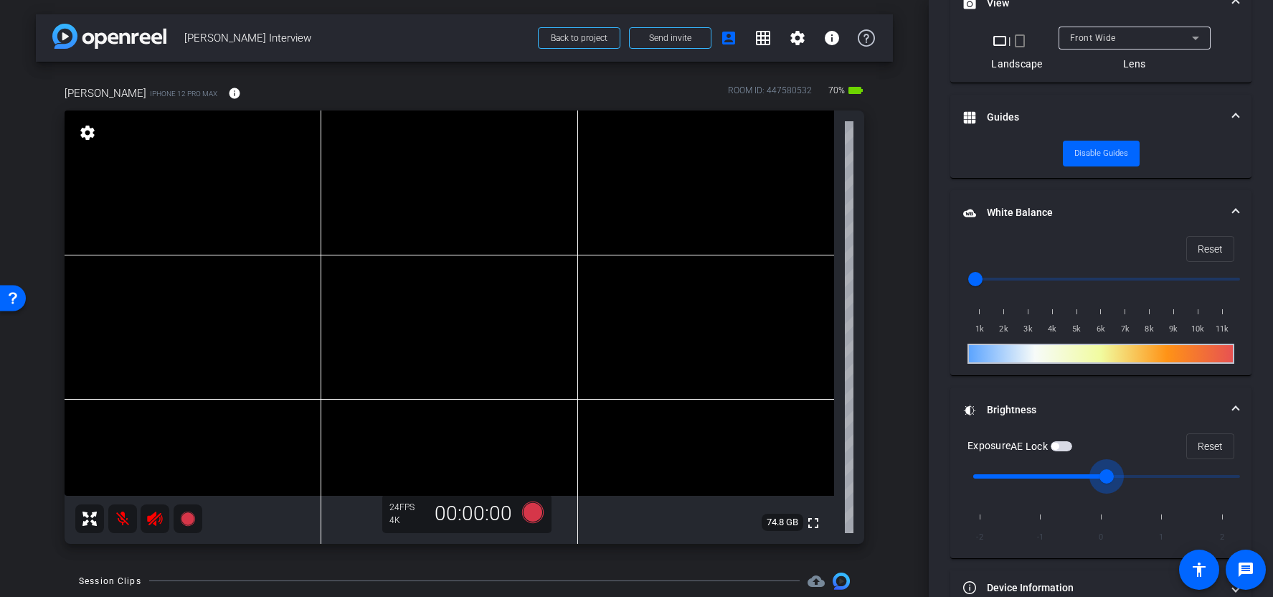
drag, startPoint x: 1110, startPoint y: 476, endPoint x: 1175, endPoint y: 476, distance: 65.3
click at [1175, 476] on input "range" at bounding box center [1106, 477] width 297 height 32
drag, startPoint x: 1173, startPoint y: 476, endPoint x: 1230, endPoint y: 476, distance: 57.4
click at [1228, 476] on input "range" at bounding box center [1106, 477] width 297 height 32
drag, startPoint x: 1236, startPoint y: 476, endPoint x: 1156, endPoint y: 478, distance: 79.7
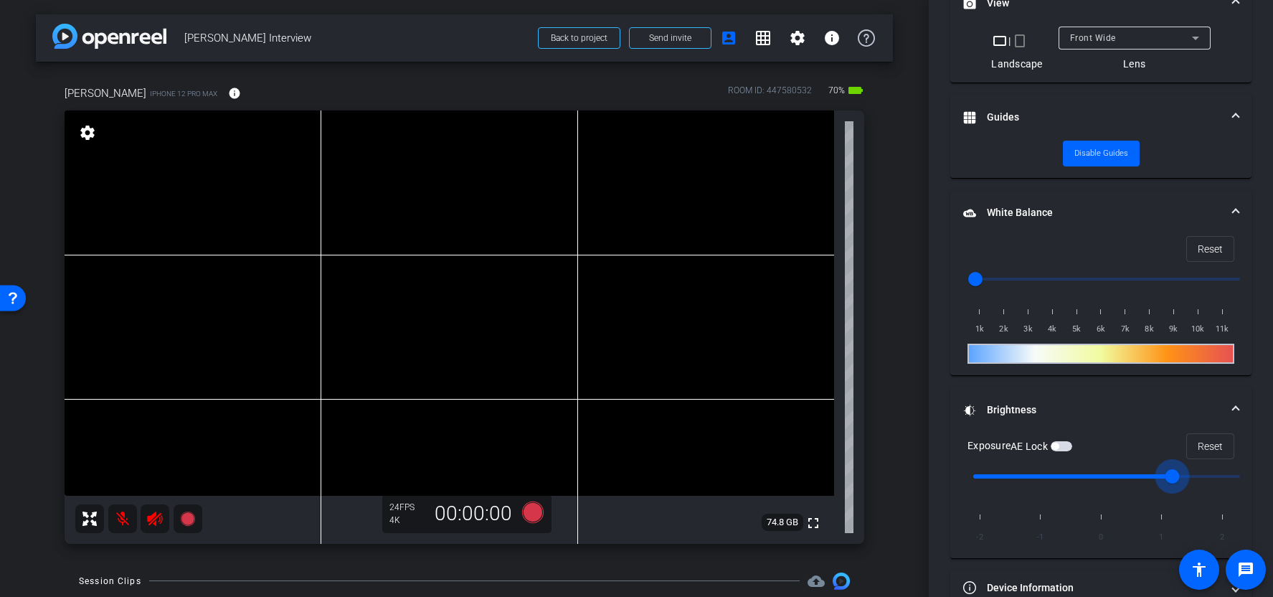
click at [1157, 476] on input "range" at bounding box center [1106, 477] width 297 height 32
type input "0"
drag, startPoint x: 1168, startPoint y: 476, endPoint x: 1089, endPoint y: 478, distance: 78.9
click at [1089, 477] on input "range" at bounding box center [1106, 477] width 297 height 32
click at [1069, 445] on span "button" at bounding box center [1062, 446] width 22 height 10
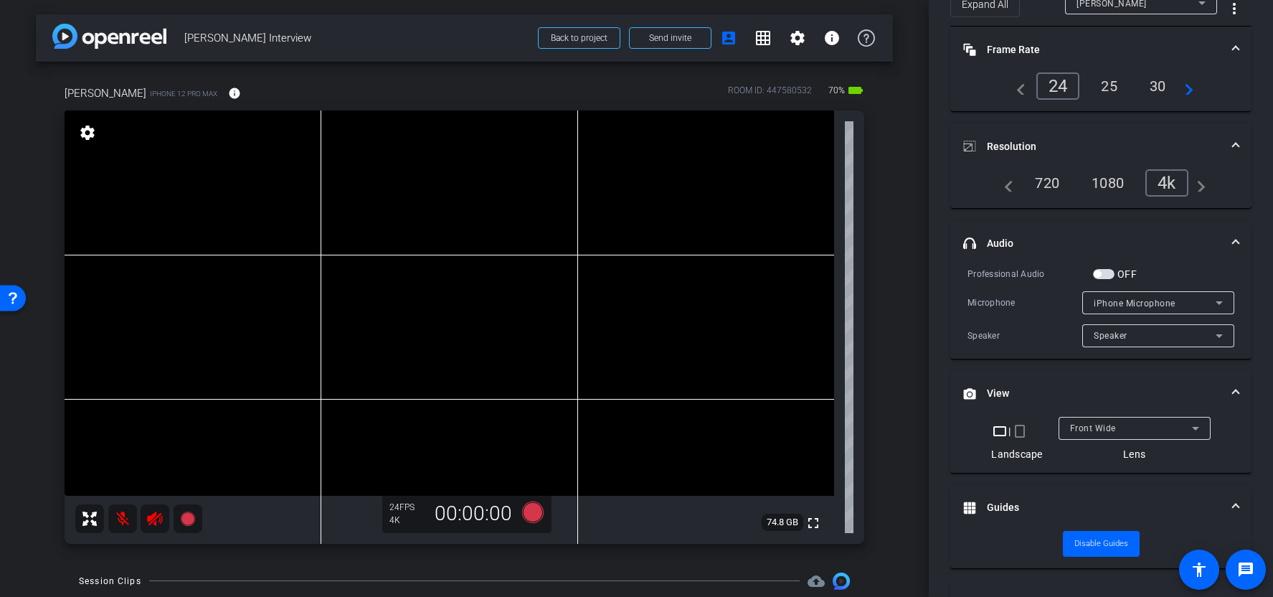
scroll to position [0, 0]
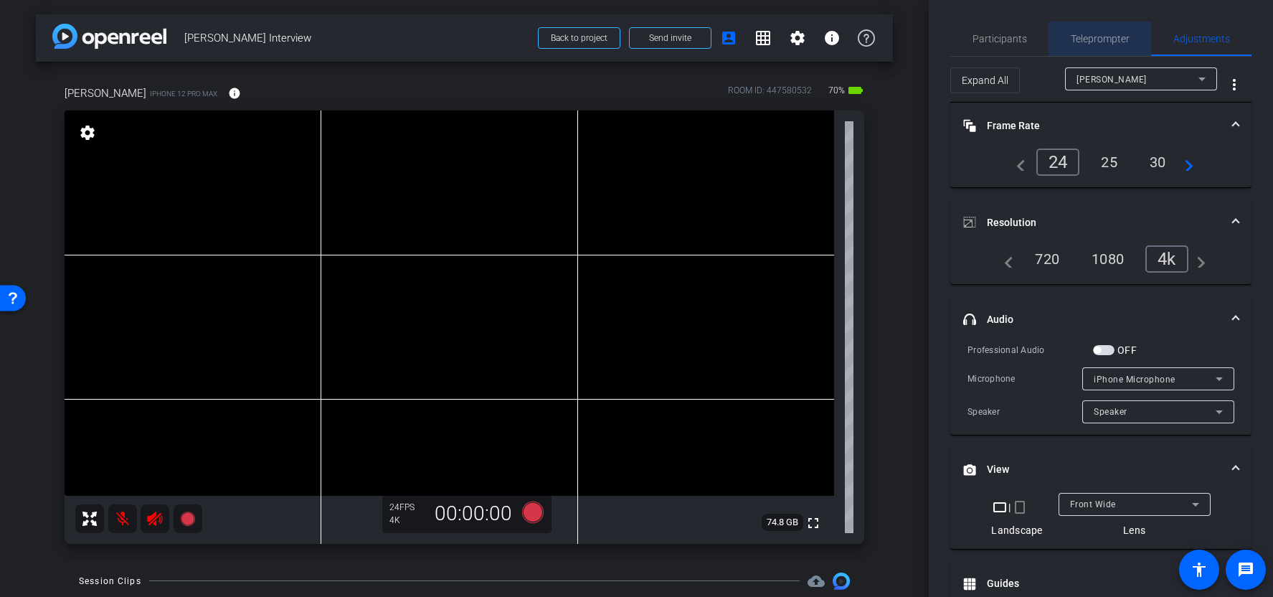
click at [1099, 51] on span "Teleprompter" at bounding box center [1100, 39] width 59 height 34
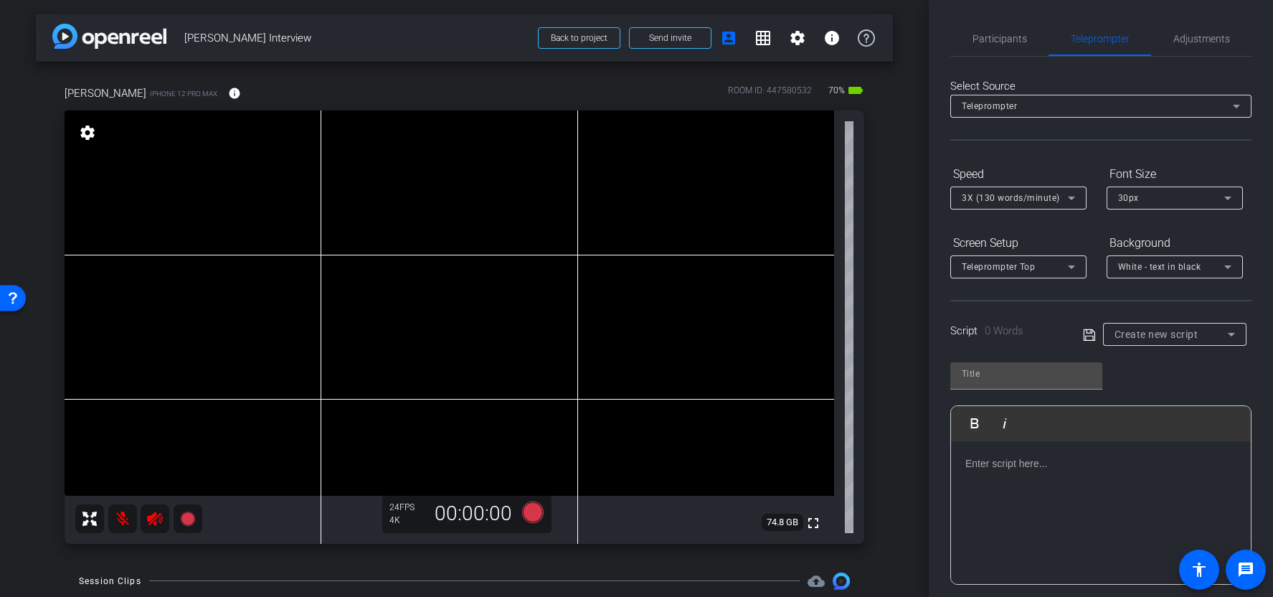
click at [1119, 447] on div at bounding box center [1101, 512] width 300 height 143
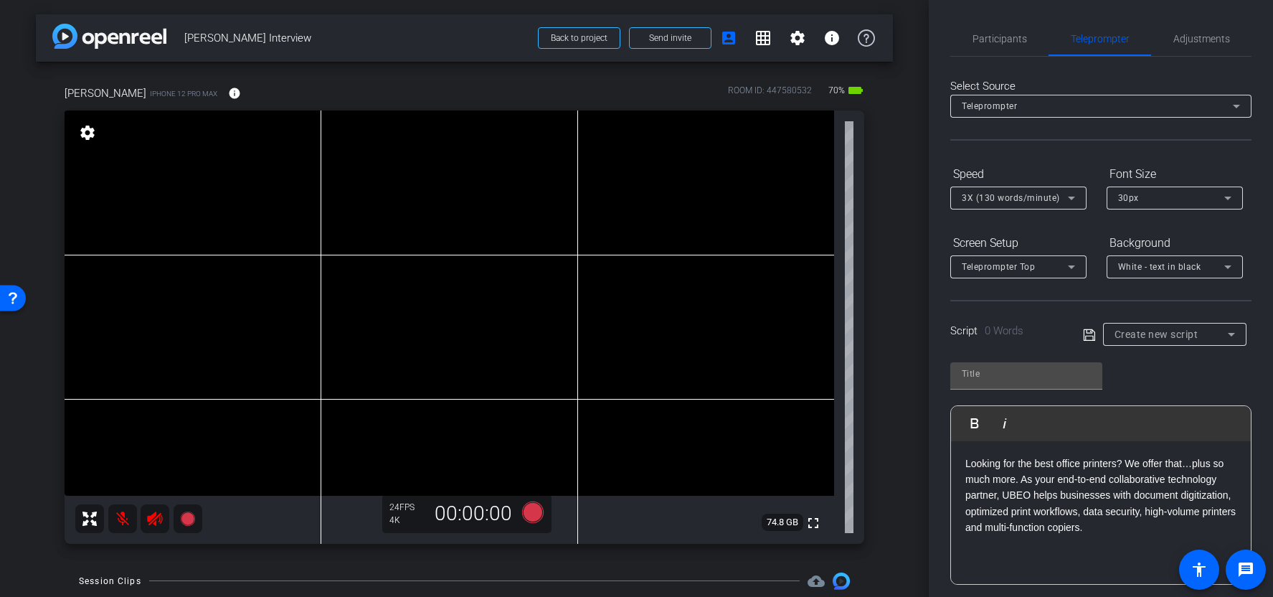
scroll to position [2865, 1]
click at [1056, 375] on input "text" at bounding box center [1026, 373] width 129 height 17
type input "Test"
click at [1095, 337] on icon at bounding box center [1089, 334] width 13 height 17
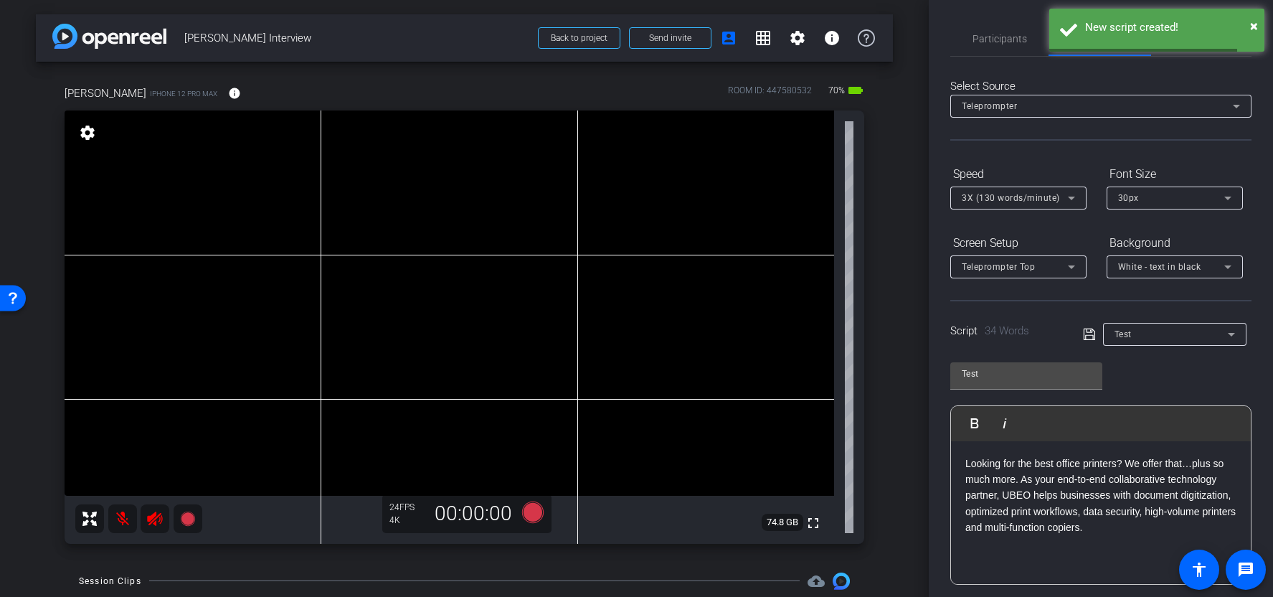
scroll to position [185, 0]
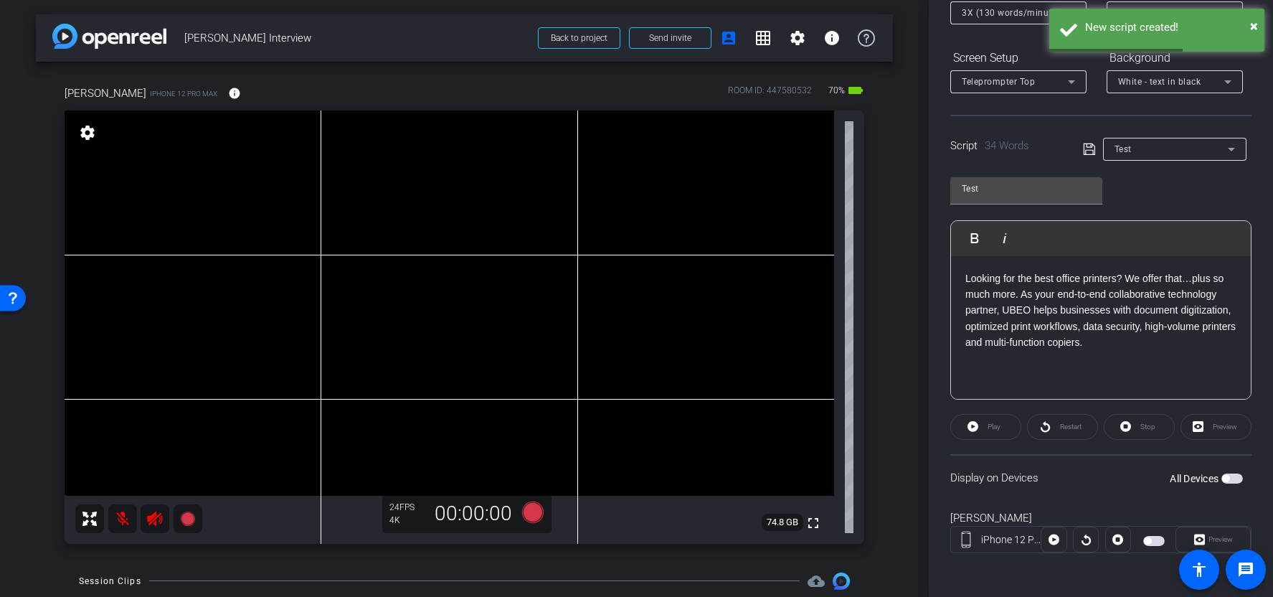
click at [1230, 475] on span "button" at bounding box center [1225, 478] width 7 height 7
click at [532, 510] on icon at bounding box center [533, 512] width 22 height 22
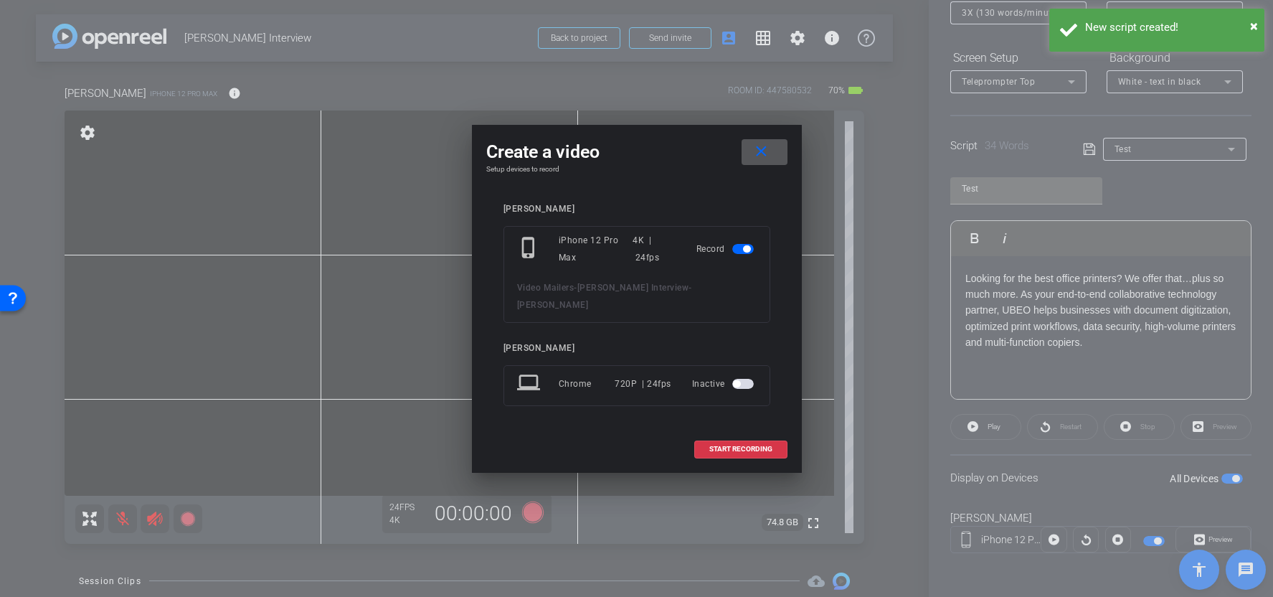
click at [748, 380] on span "button" at bounding box center [743, 384] width 22 height 10
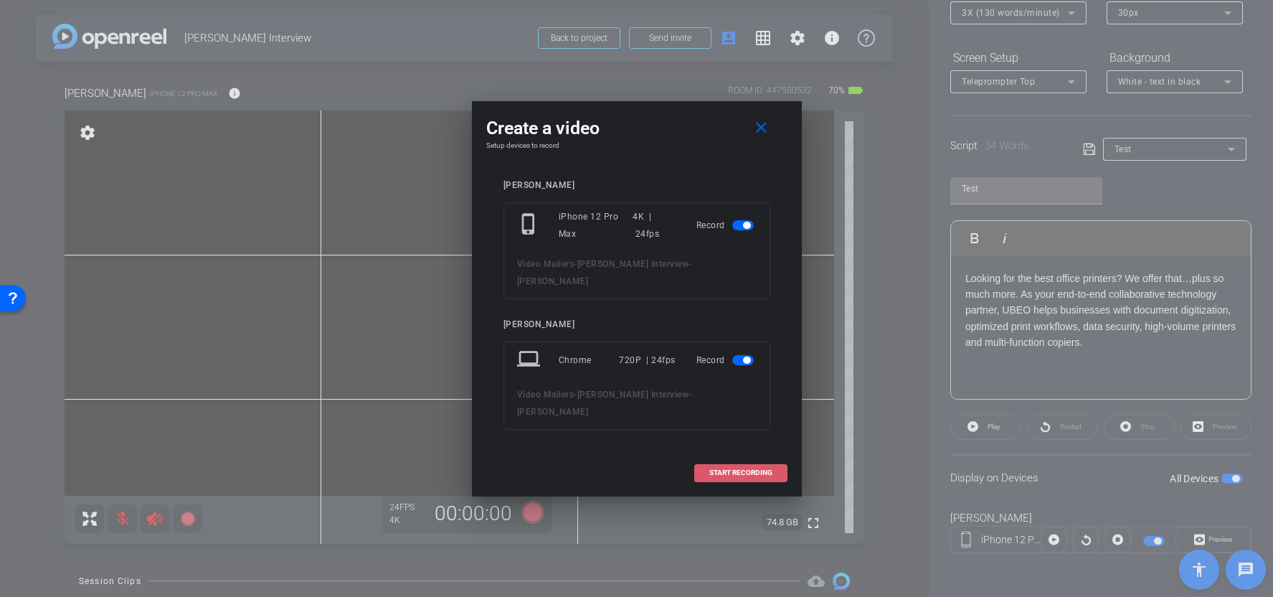
click at [740, 469] on span "START RECORDING" at bounding box center [741, 472] width 63 height 7
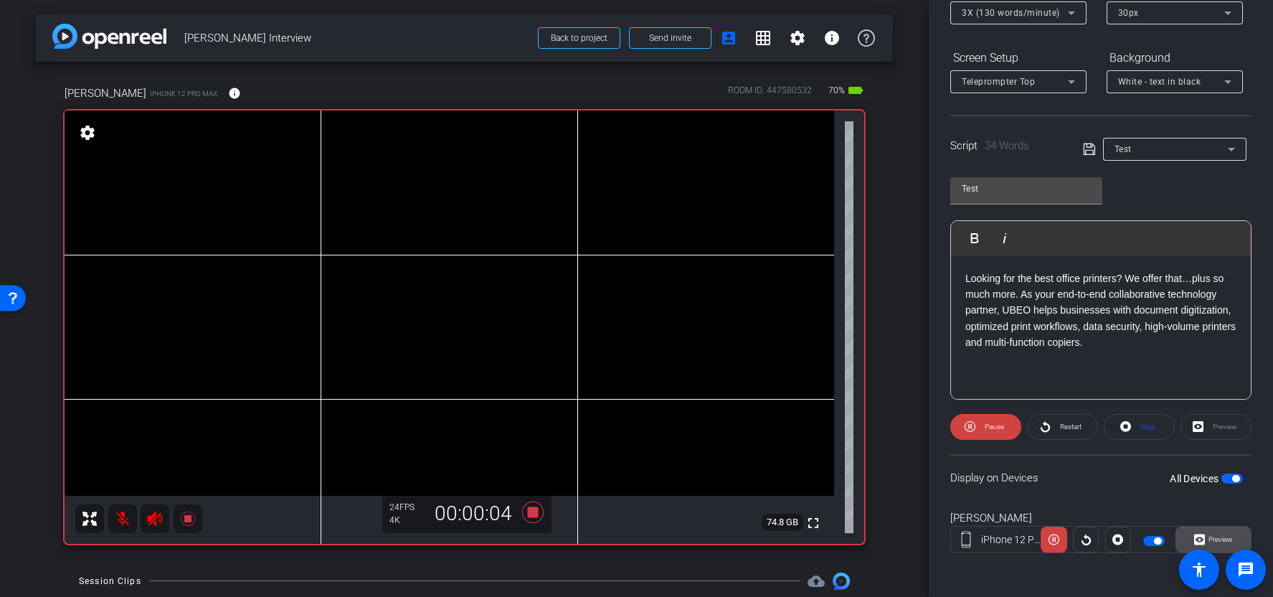
click at [1199, 541] on icon at bounding box center [1199, 539] width 11 height 11
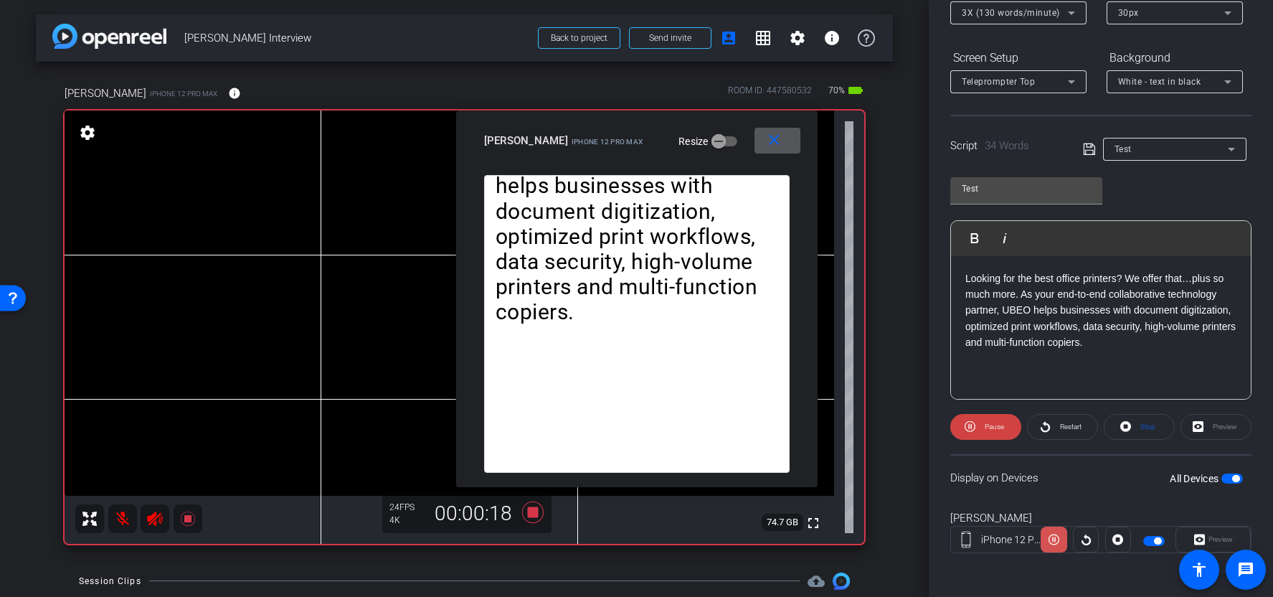
click at [1063, 538] on span at bounding box center [1054, 539] width 26 height 34
click at [1236, 476] on span "button" at bounding box center [1236, 478] width 7 height 7
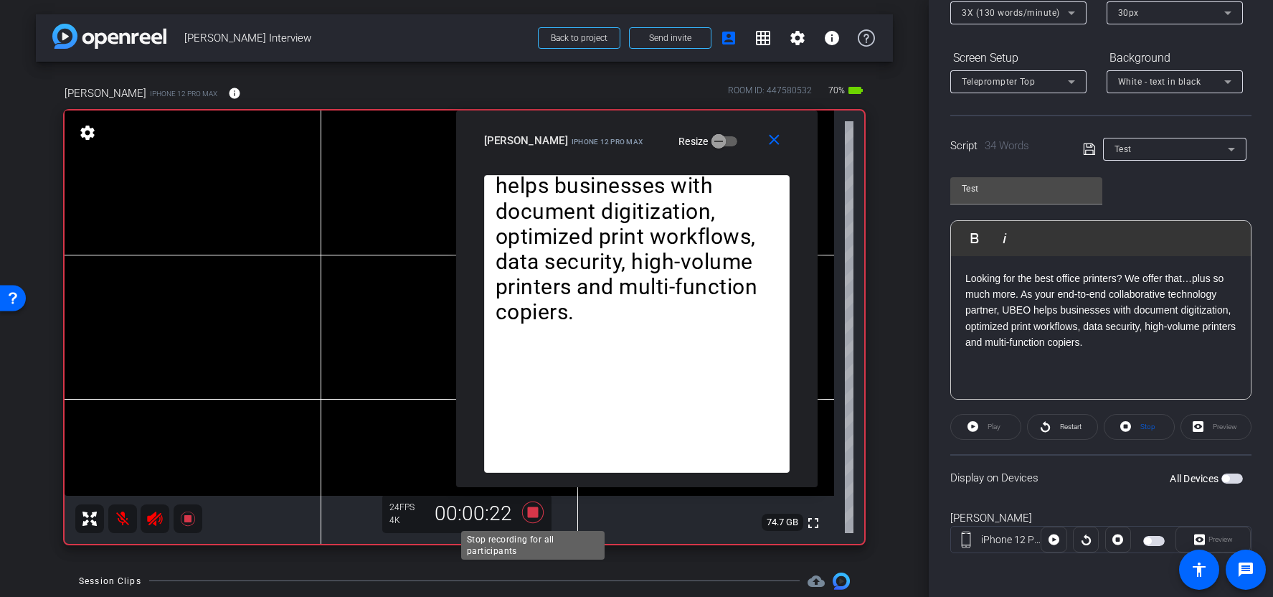
click at [530, 516] on icon at bounding box center [533, 512] width 22 height 22
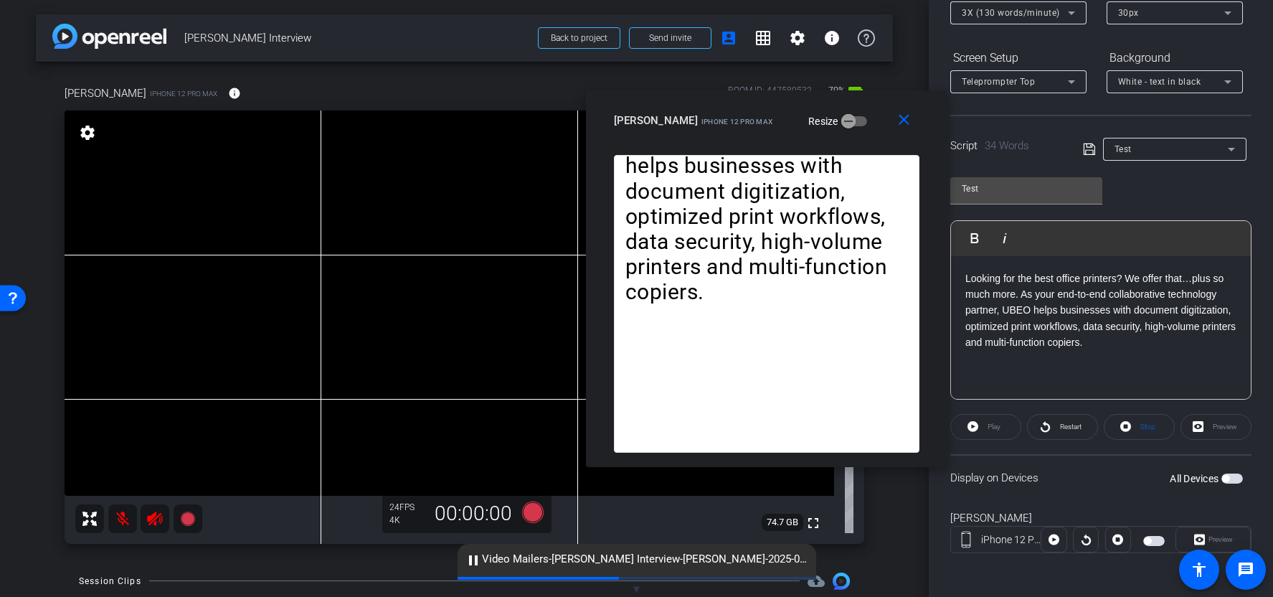
drag, startPoint x: 733, startPoint y: 132, endPoint x: 999, endPoint y: 72, distance: 272.7
click at [930, 108] on div "Jacob iPhone 12 Pro Max Resize" at bounding box center [772, 121] width 316 height 26
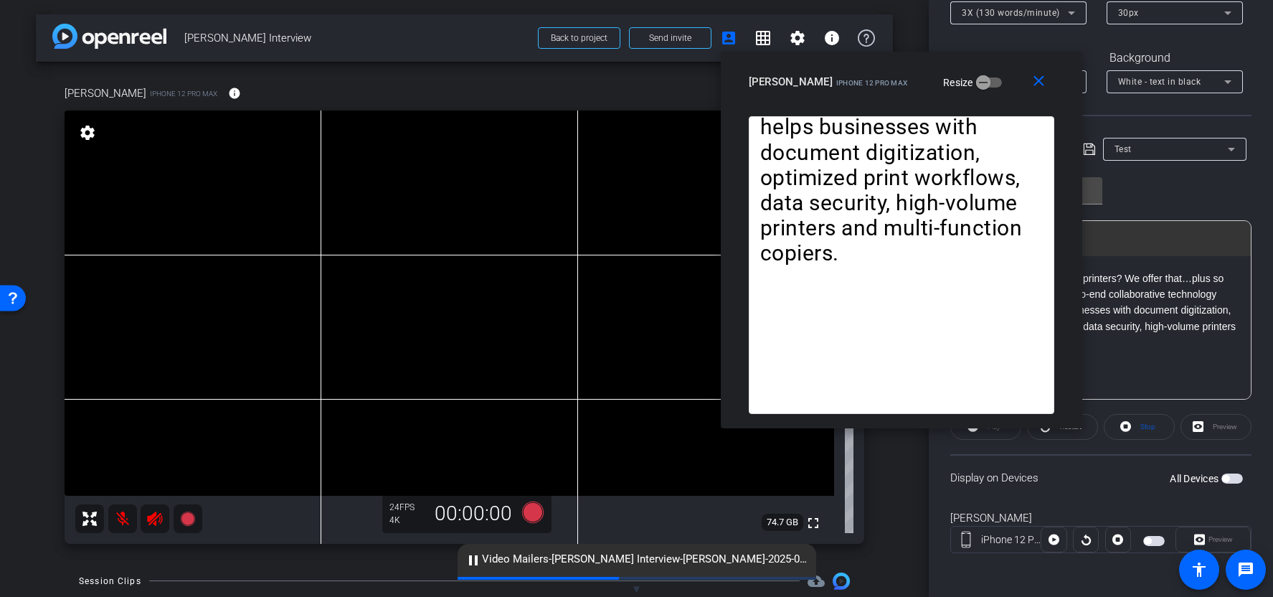
scroll to position [140, 0]
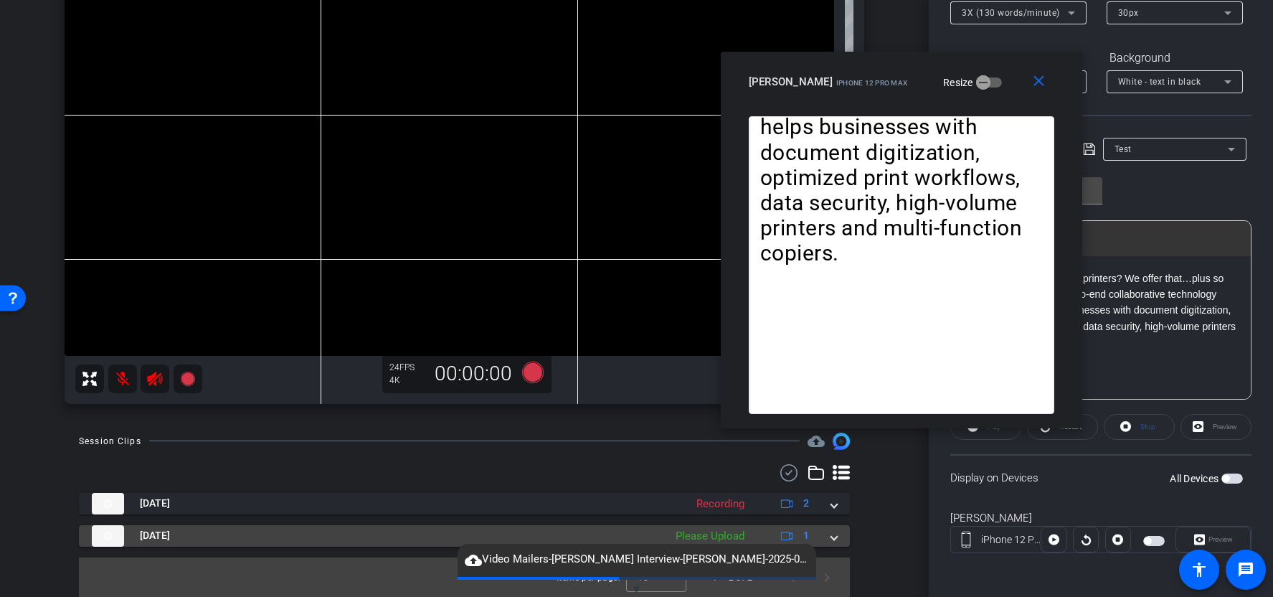
click at [637, 535] on mat-panel-title "[DATE]" at bounding box center [374, 536] width 565 height 22
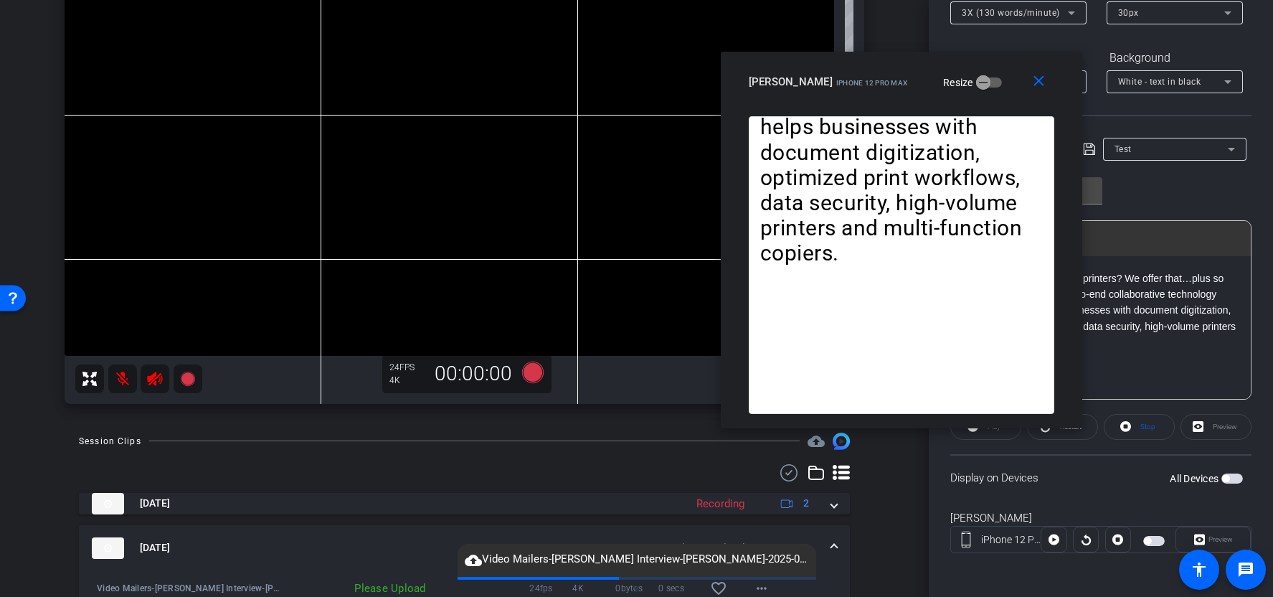
scroll to position [214, 0]
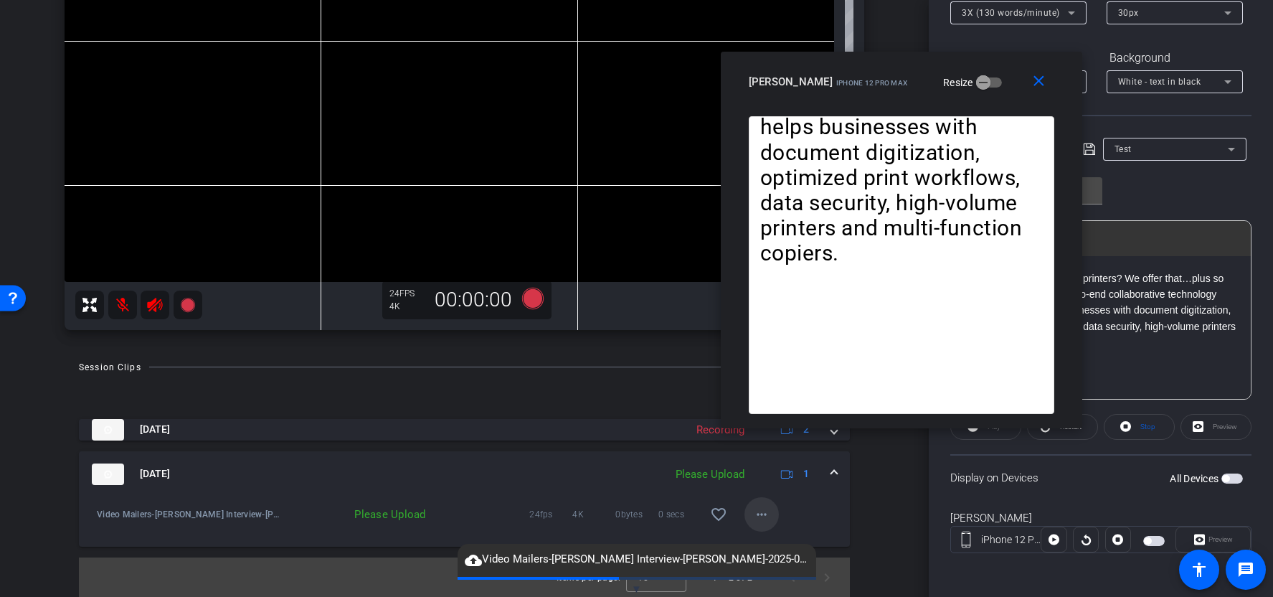
click at [758, 507] on mat-icon "more_horiz" at bounding box center [761, 514] width 17 height 17
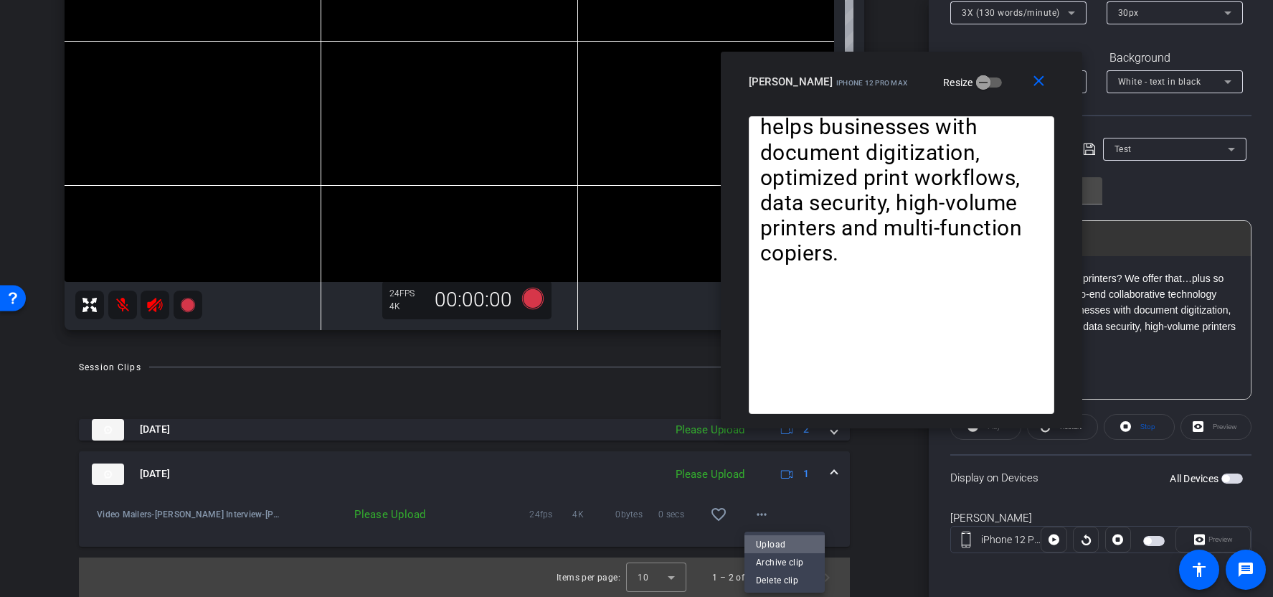
click at [777, 545] on span "Upload" at bounding box center [784, 543] width 57 height 17
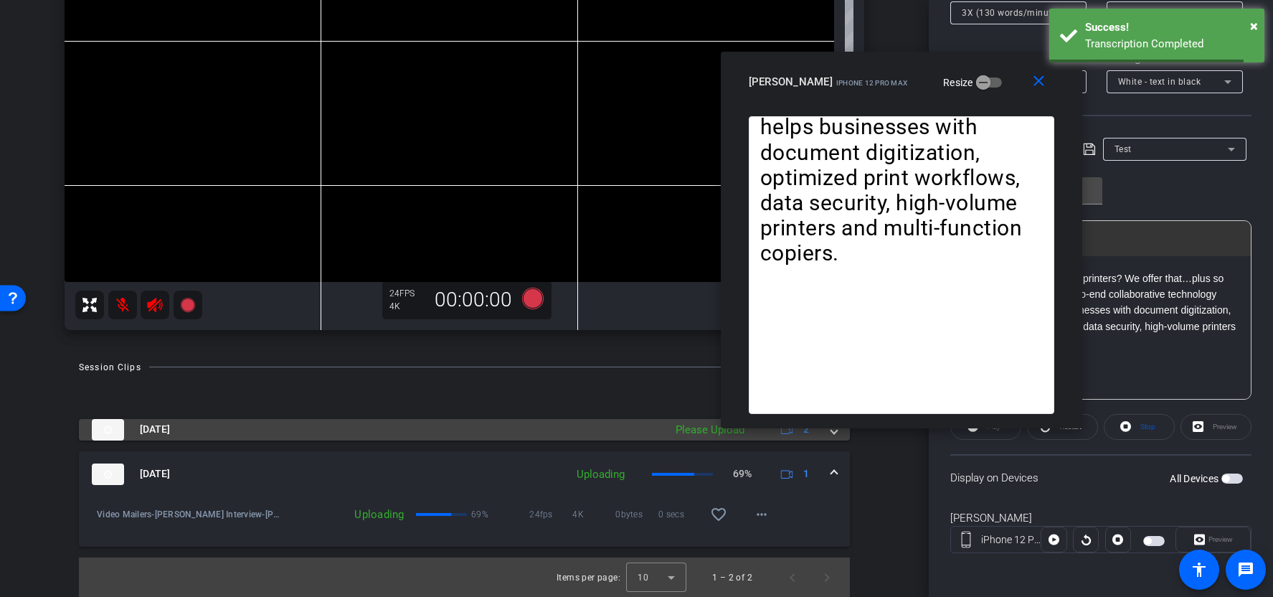
click at [656, 438] on mat-panel-title "[DATE]" at bounding box center [374, 430] width 565 height 22
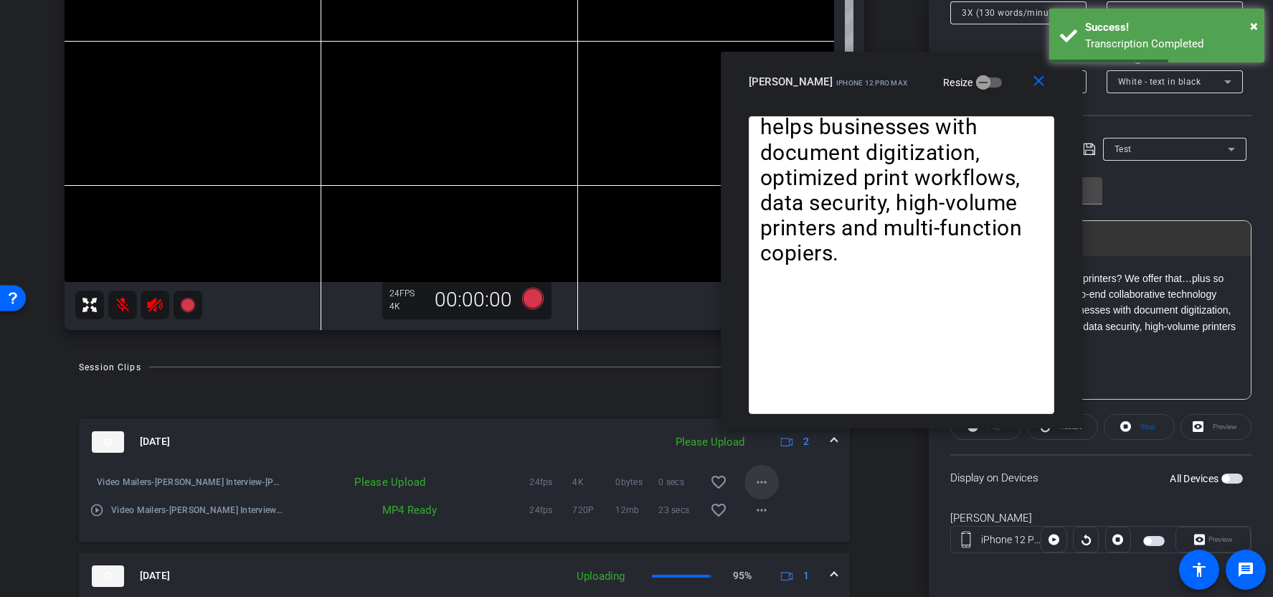
click at [760, 482] on mat-icon "more_horiz" at bounding box center [761, 481] width 17 height 17
click at [767, 505] on span "Upload" at bounding box center [784, 511] width 57 height 17
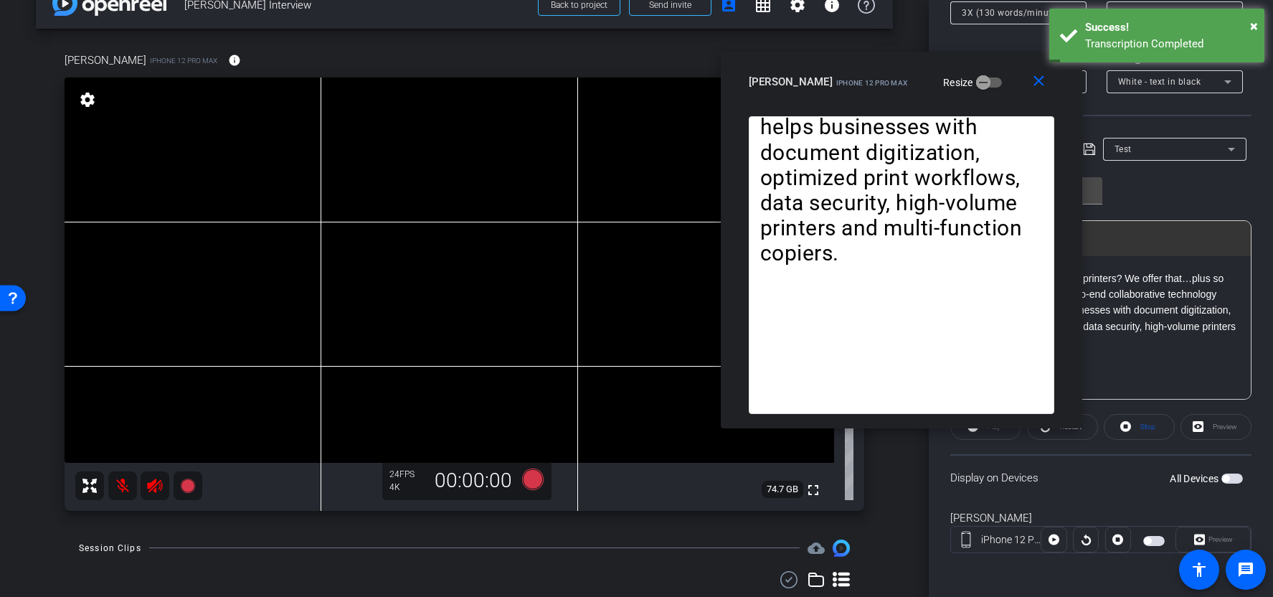
drag, startPoint x: 796, startPoint y: 490, endPoint x: 766, endPoint y: 490, distance: 29.4
click at [766, 490] on span "74.7 GB" at bounding box center [783, 489] width 42 height 17
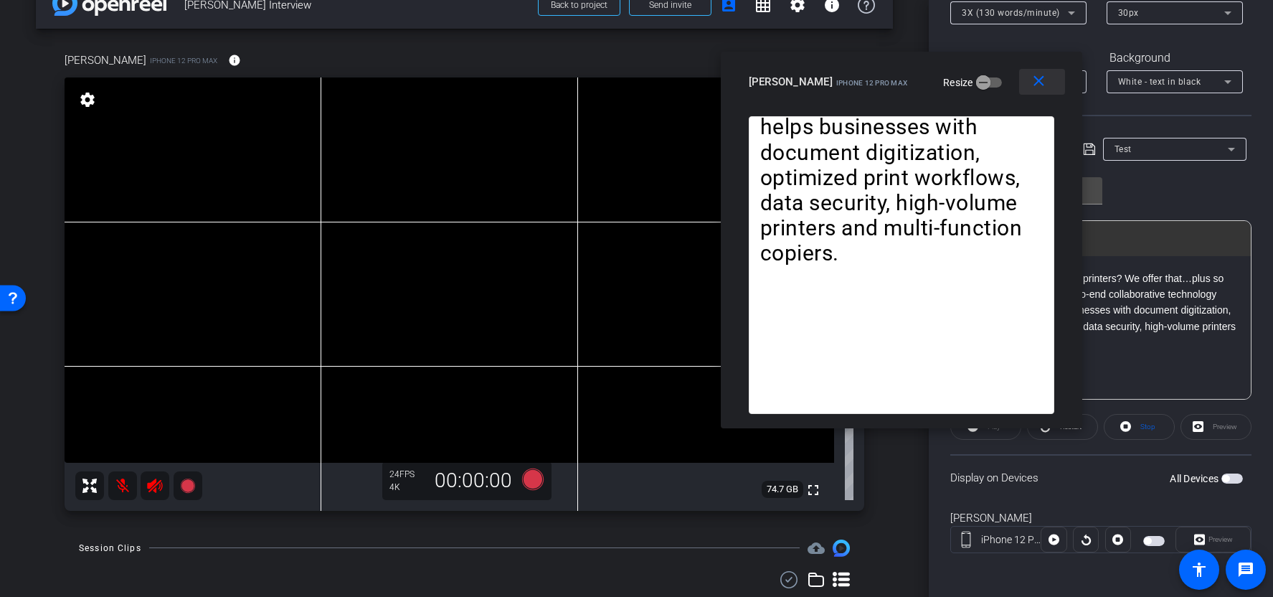
click at [1035, 87] on mat-icon "close" at bounding box center [1039, 81] width 18 height 18
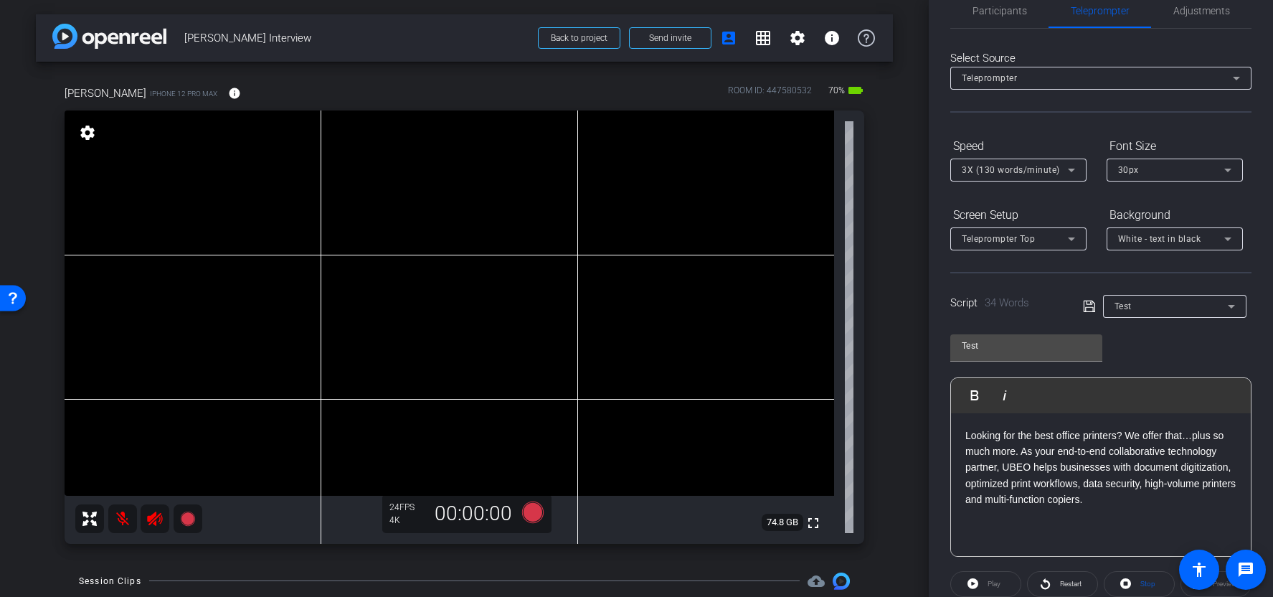
scroll to position [0, 0]
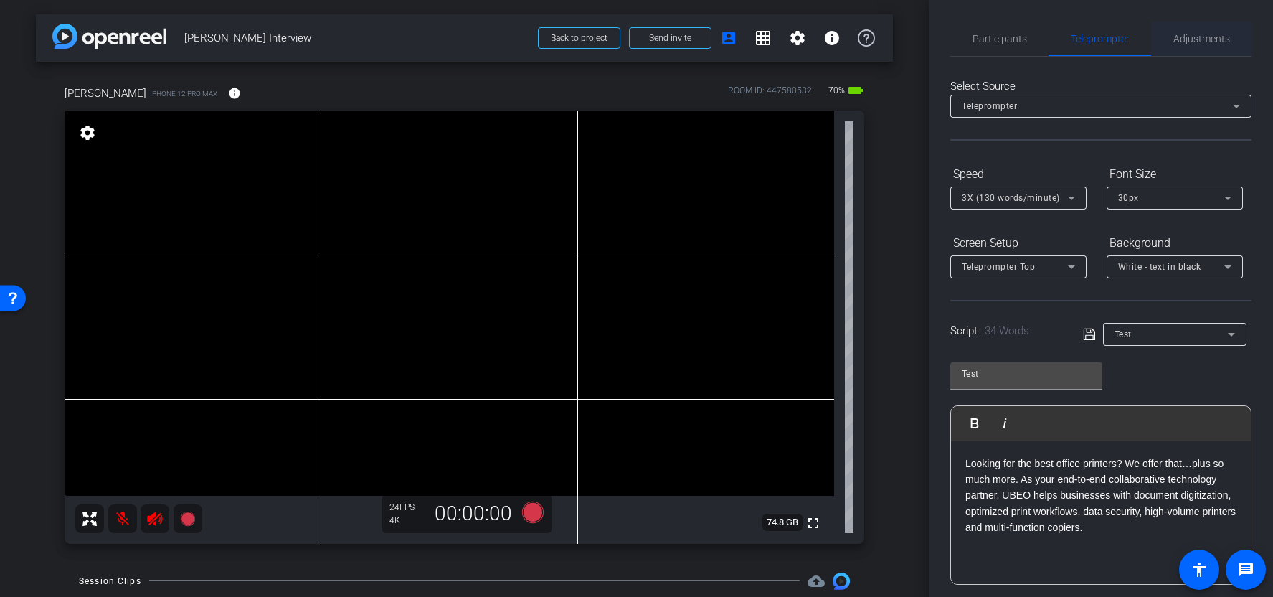
click at [1189, 43] on span "Adjustments" at bounding box center [1202, 39] width 57 height 10
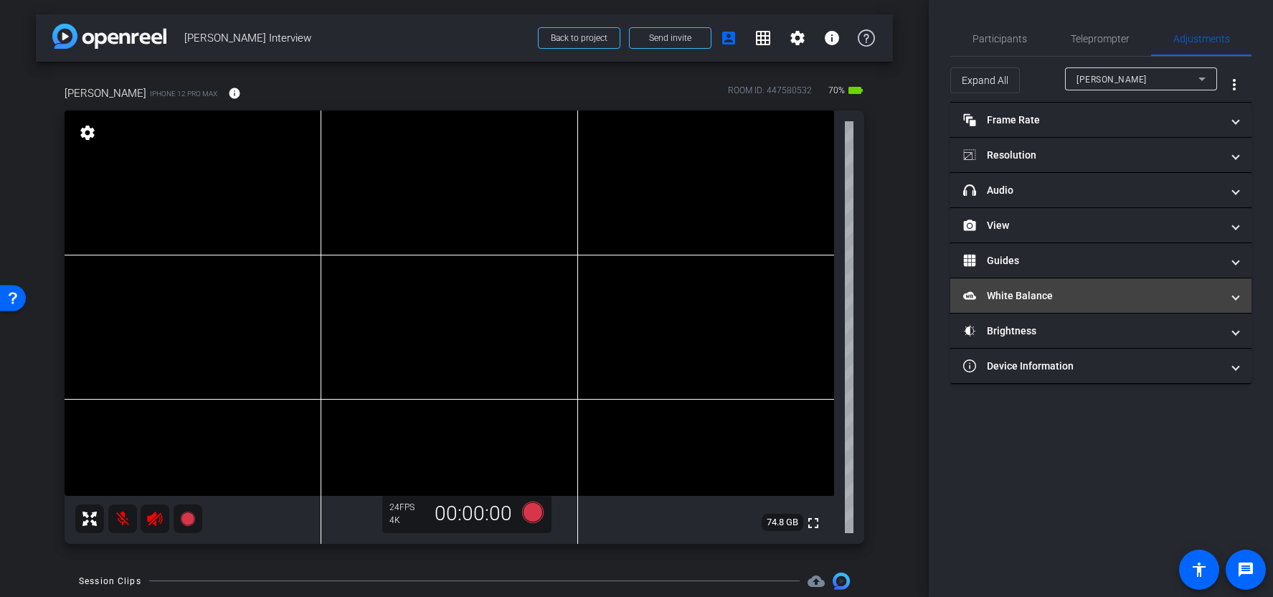
click at [1074, 296] on mat-panel-title "White Balance White Balance" at bounding box center [1092, 295] width 258 height 15
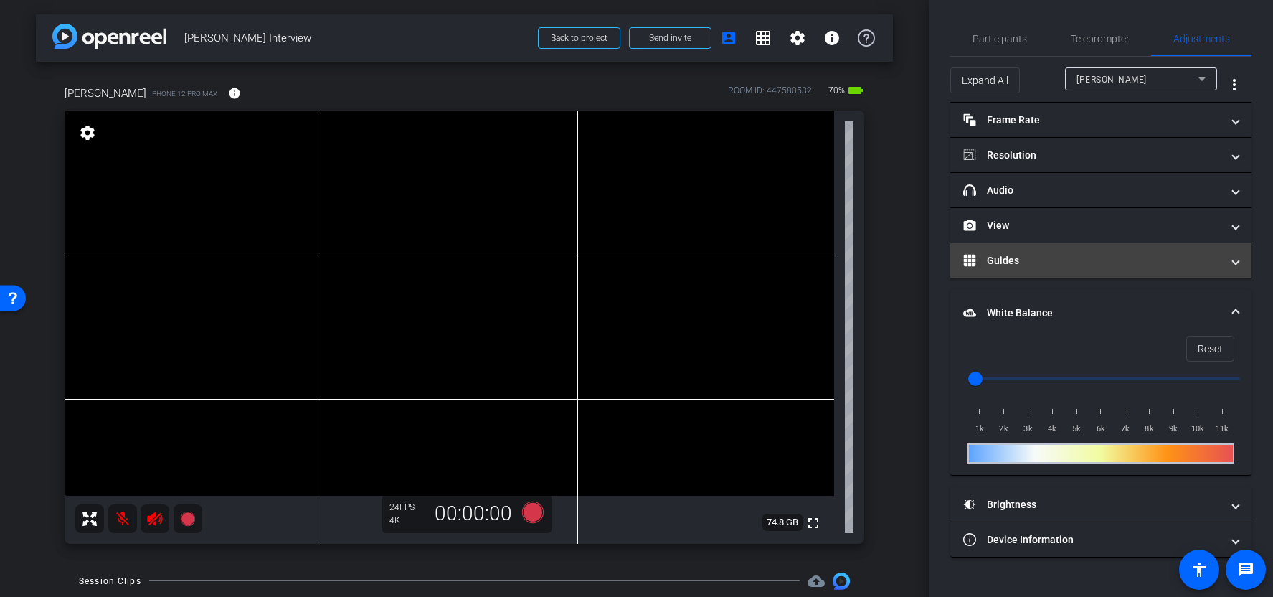
click at [1071, 275] on mat-expansion-panel-header "Guides" at bounding box center [1101, 260] width 301 height 34
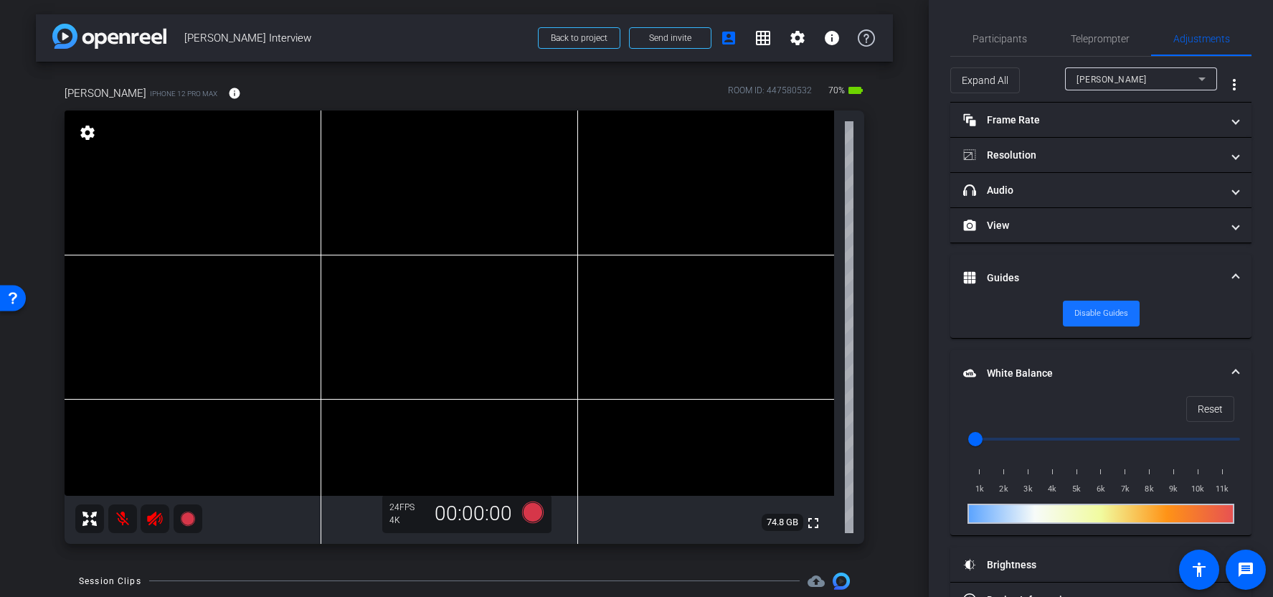
click at [1085, 310] on span "Disable Guides" at bounding box center [1102, 314] width 54 height 22
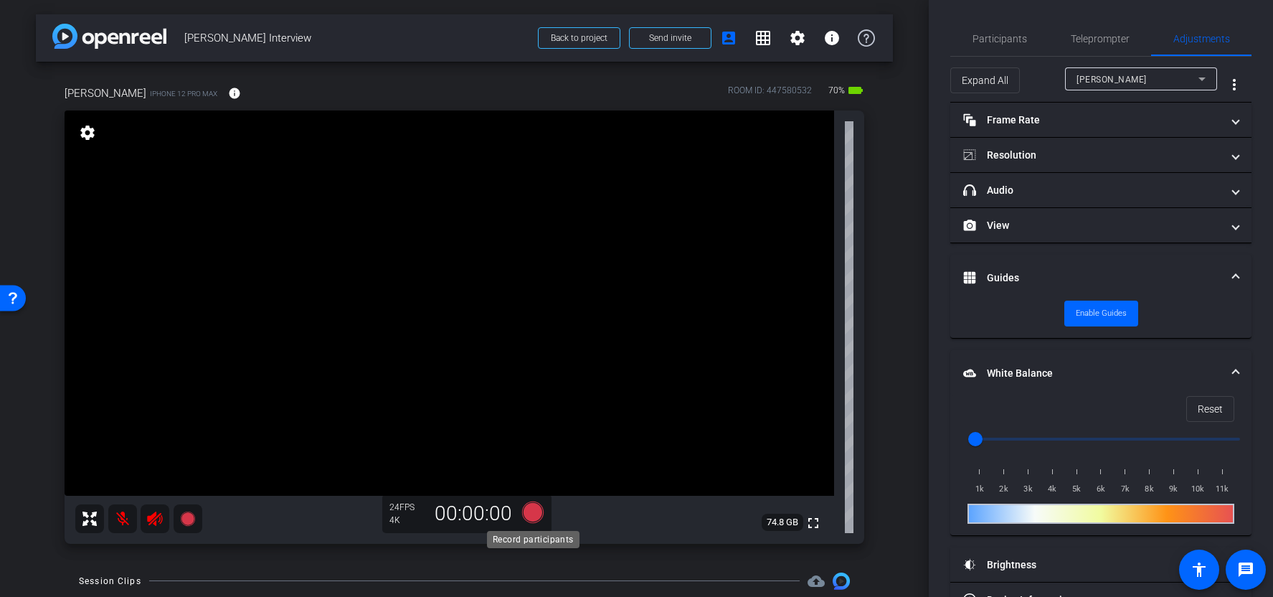
click at [532, 511] on icon at bounding box center [533, 512] width 22 height 22
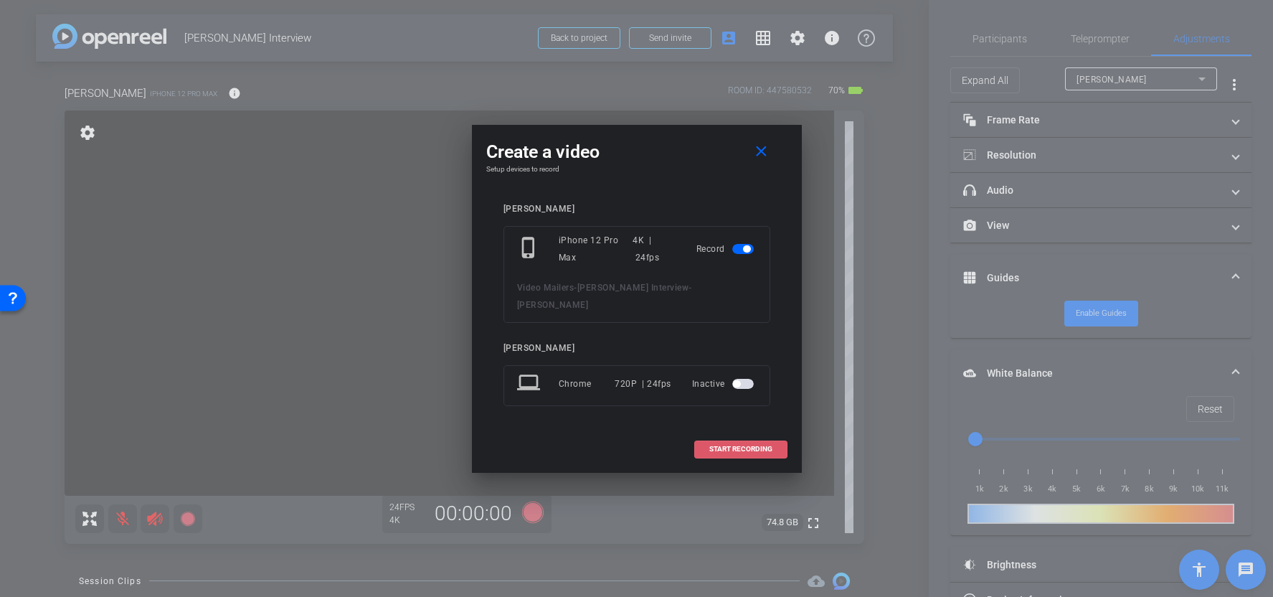
click at [722, 446] on span "START RECORDING" at bounding box center [741, 449] width 63 height 7
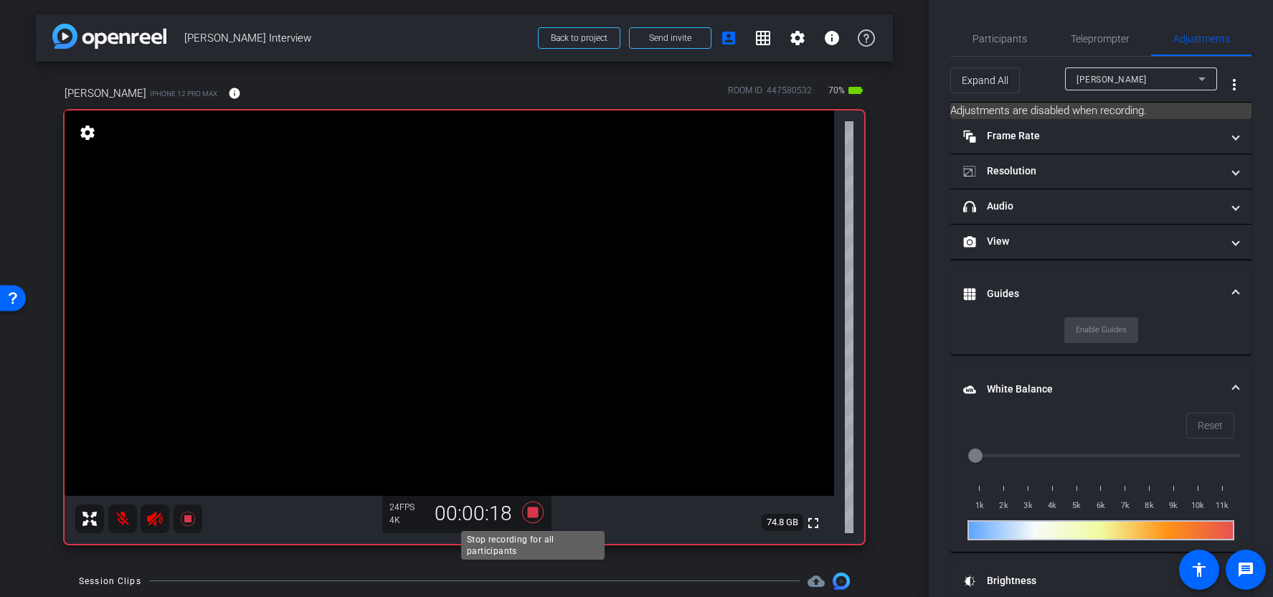
click at [537, 516] on icon at bounding box center [533, 512] width 22 height 22
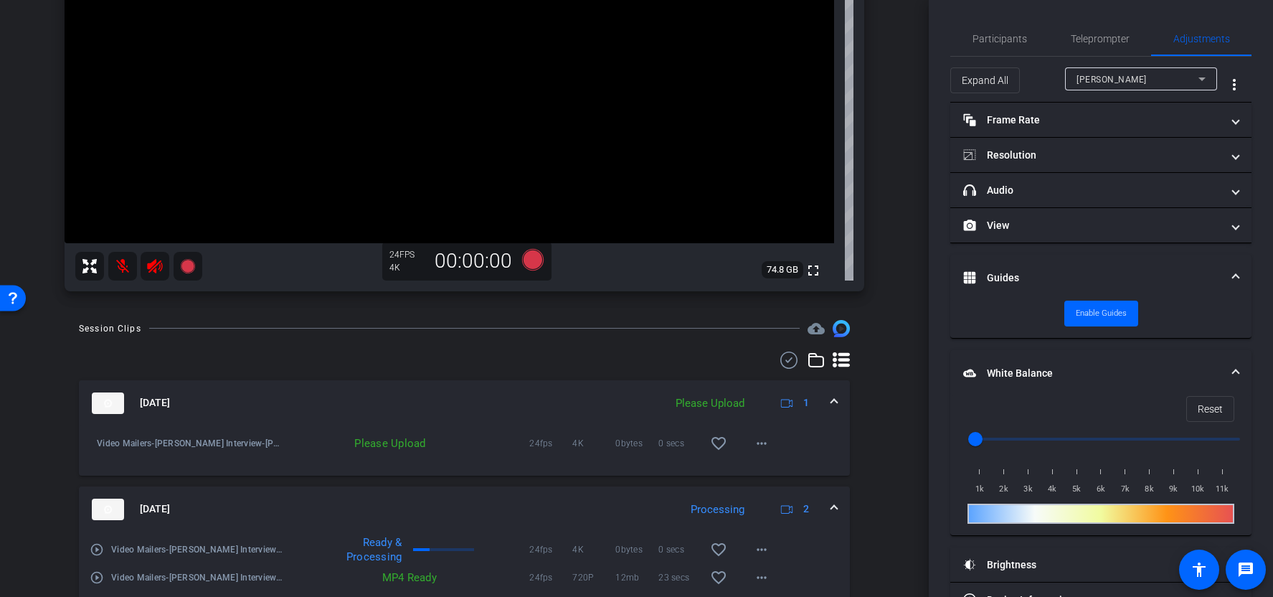
scroll to position [255, 0]
click at [763, 439] on mat-icon "more_horiz" at bounding box center [761, 441] width 17 height 17
click at [766, 463] on span "Upload" at bounding box center [784, 470] width 57 height 17
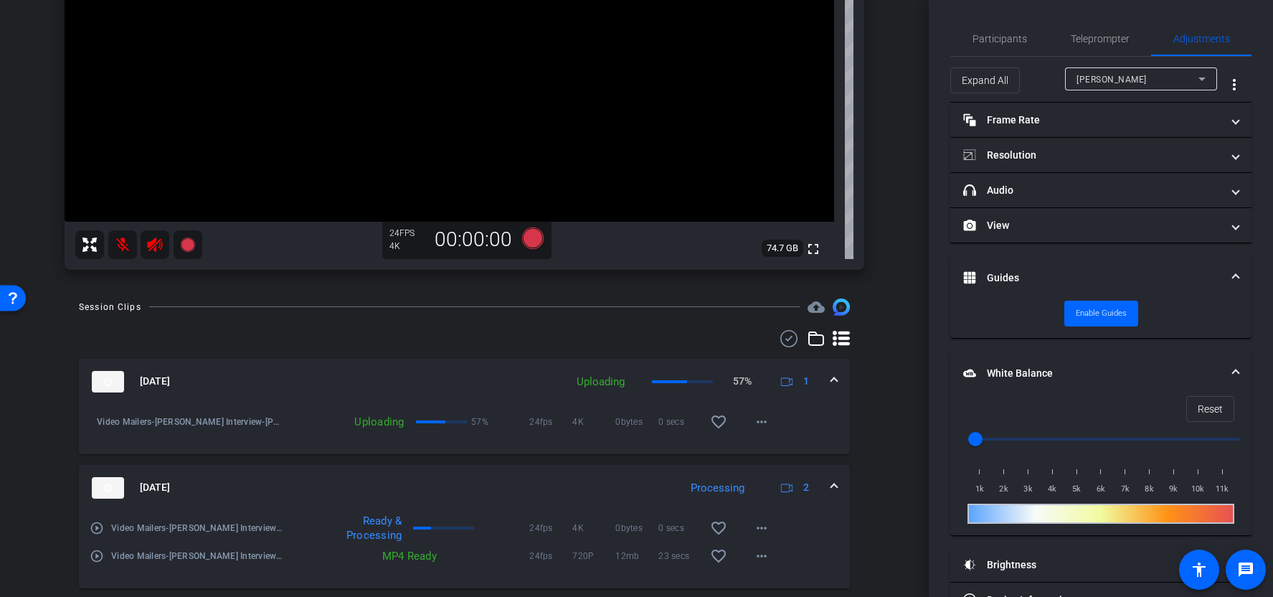
scroll to position [334, 0]
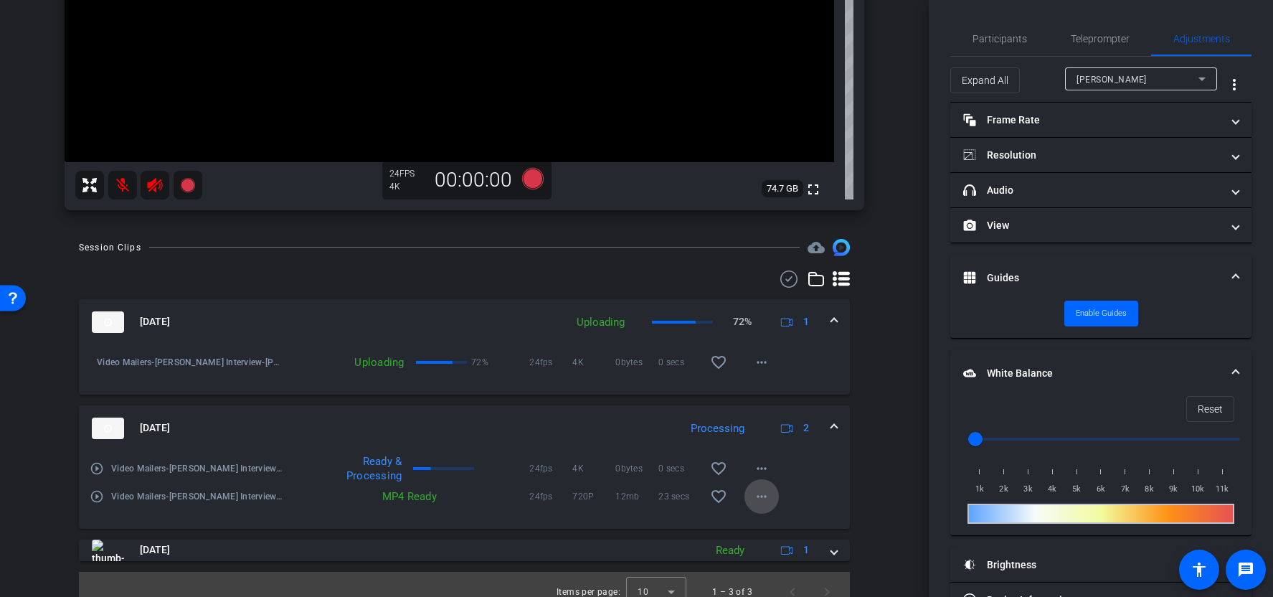
click at [760, 488] on mat-icon "more_horiz" at bounding box center [761, 496] width 17 height 17
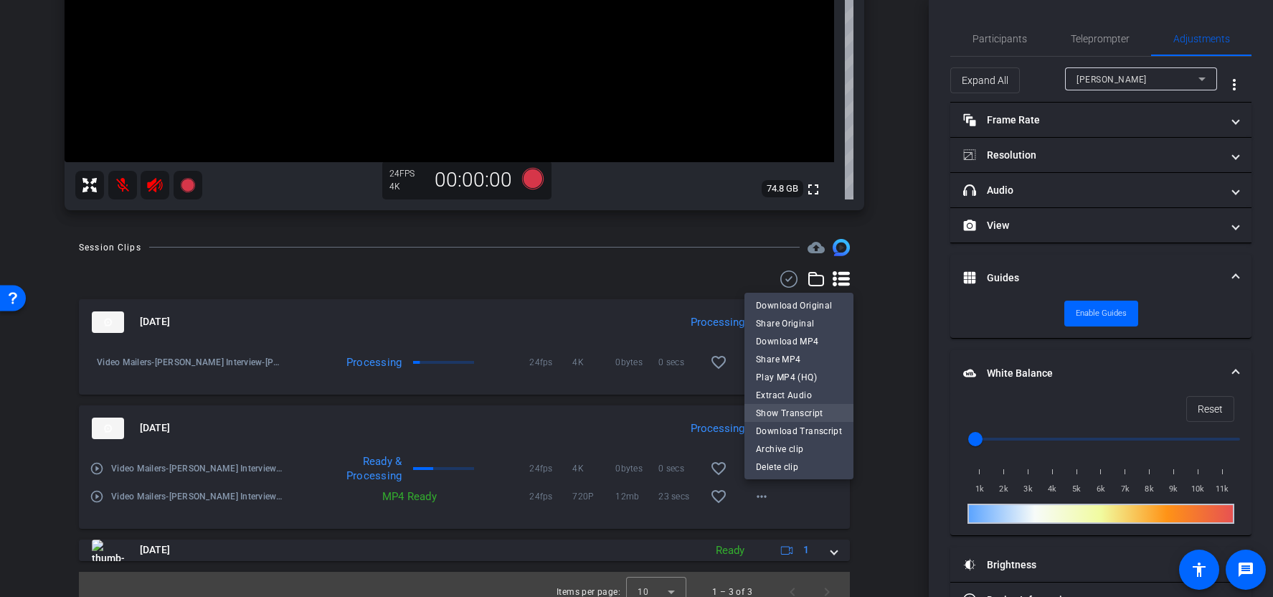
click at [821, 409] on span "Show Transcript" at bounding box center [799, 412] width 86 height 17
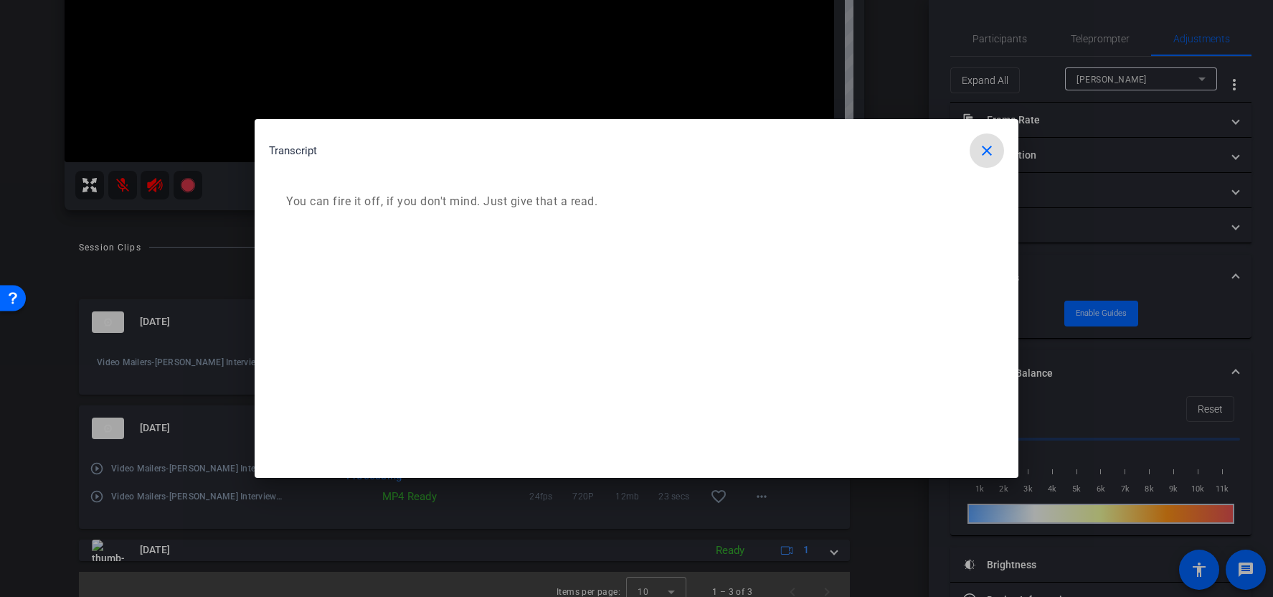
click at [989, 154] on mat-icon "close" at bounding box center [987, 150] width 17 height 17
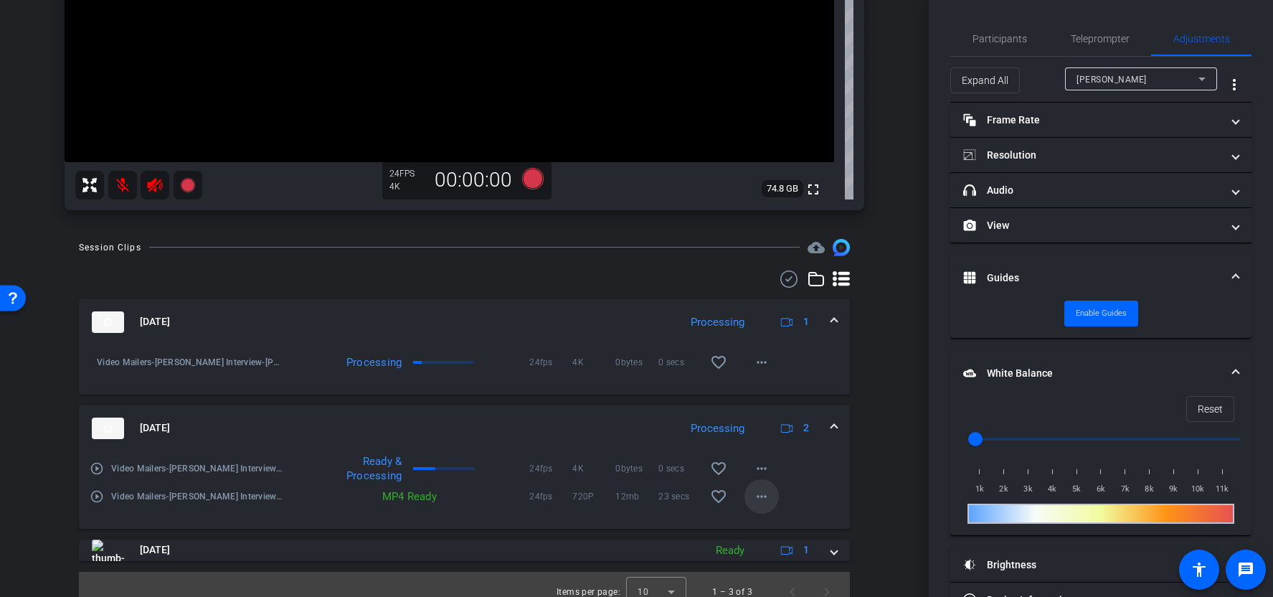
click at [760, 499] on mat-icon "more_horiz" at bounding box center [761, 496] width 17 height 17
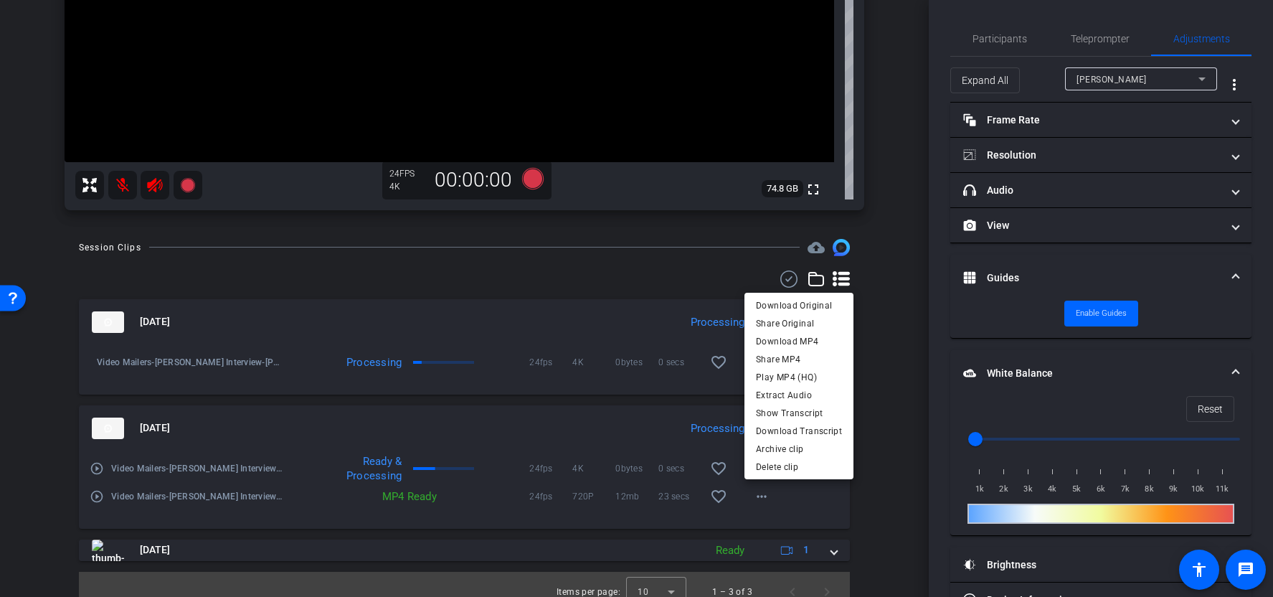
click at [798, 502] on div at bounding box center [636, 298] width 1273 height 597
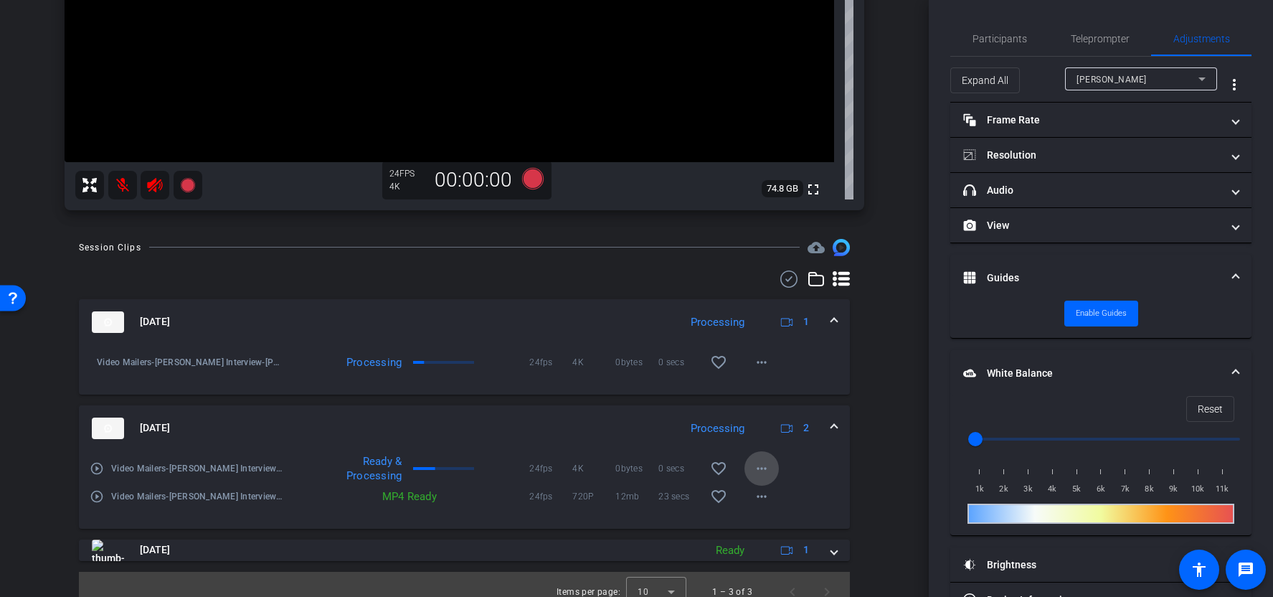
click at [753, 453] on span at bounding box center [762, 468] width 34 height 34
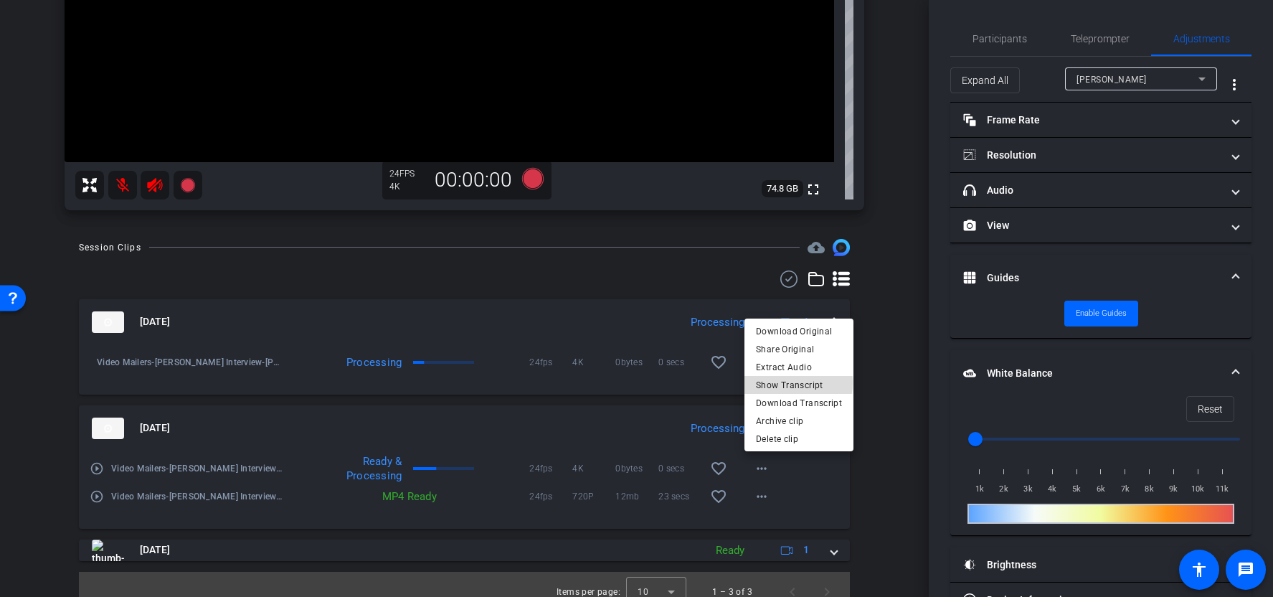
click at [793, 383] on span "Show Transcript" at bounding box center [799, 384] width 86 height 17
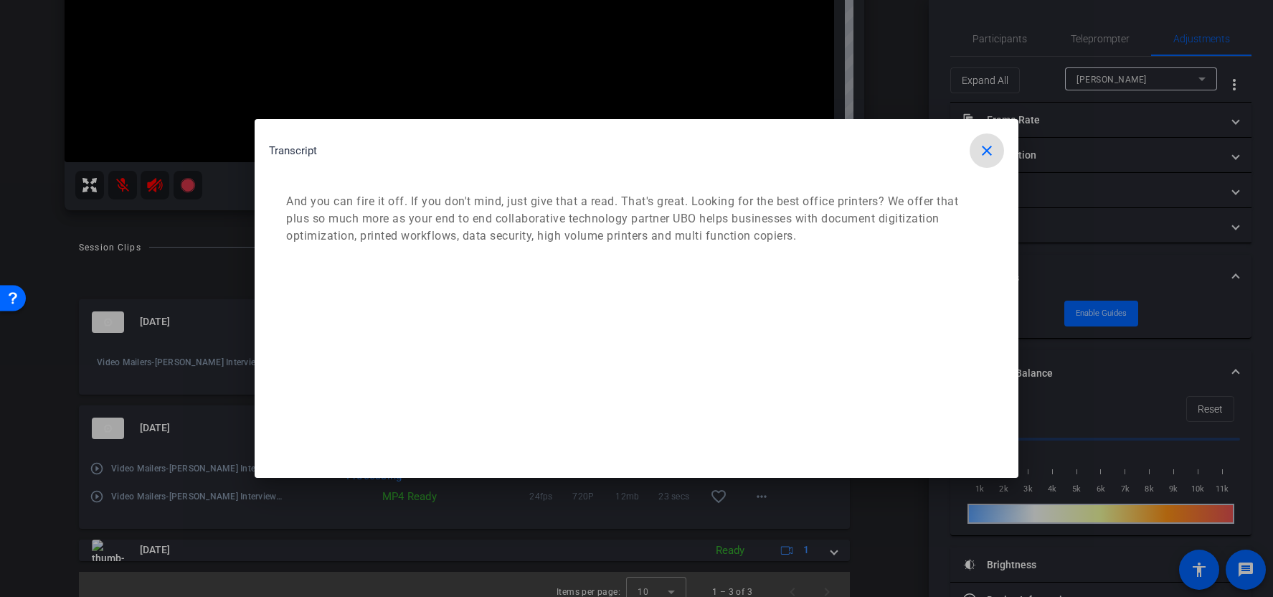
click at [984, 147] on mat-icon "close" at bounding box center [987, 150] width 17 height 17
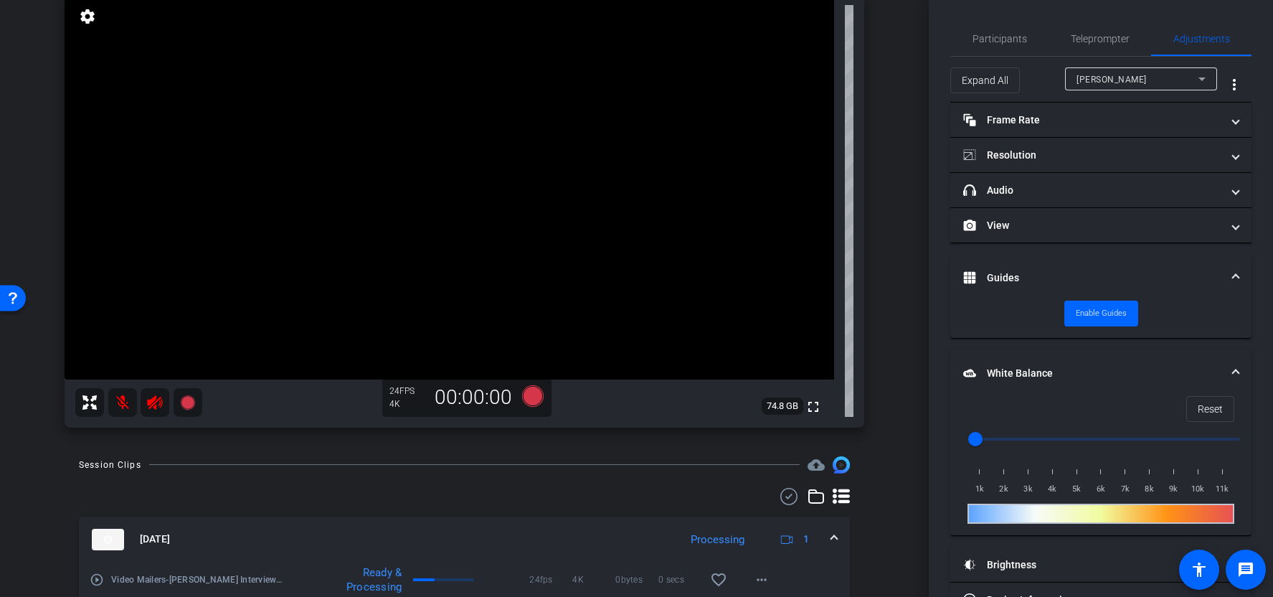
scroll to position [0, 0]
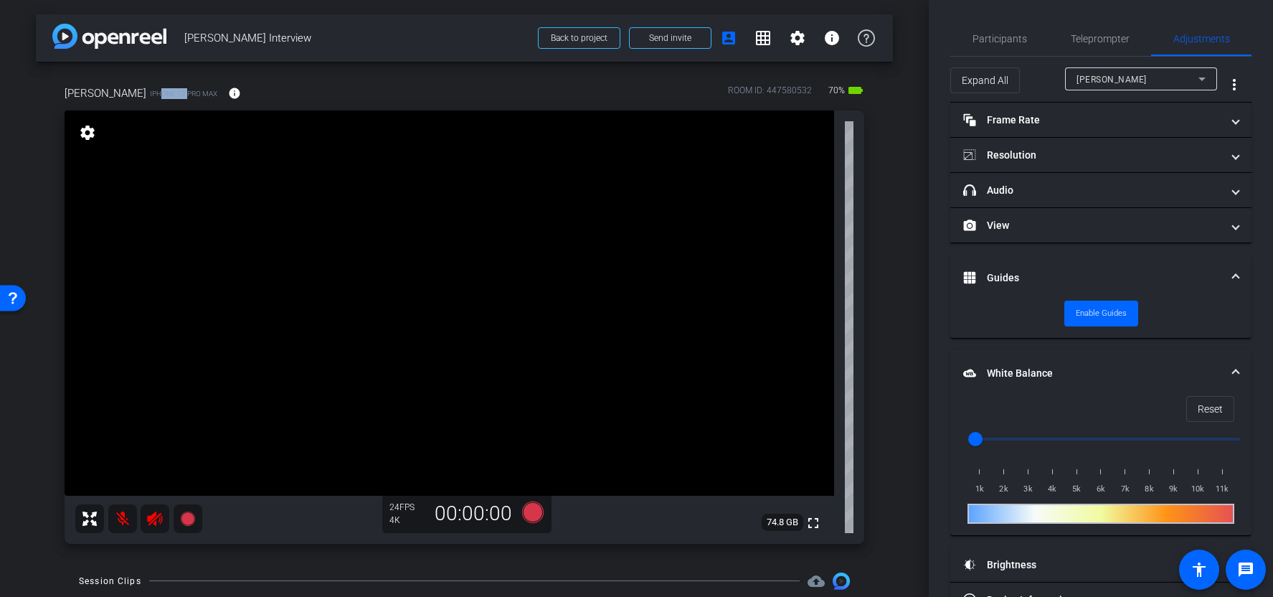
drag, startPoint x: 136, startPoint y: 93, endPoint x: 107, endPoint y: 93, distance: 28.7
click at [150, 93] on span "iPhone 12 Pro Max" at bounding box center [183, 93] width 67 height 11
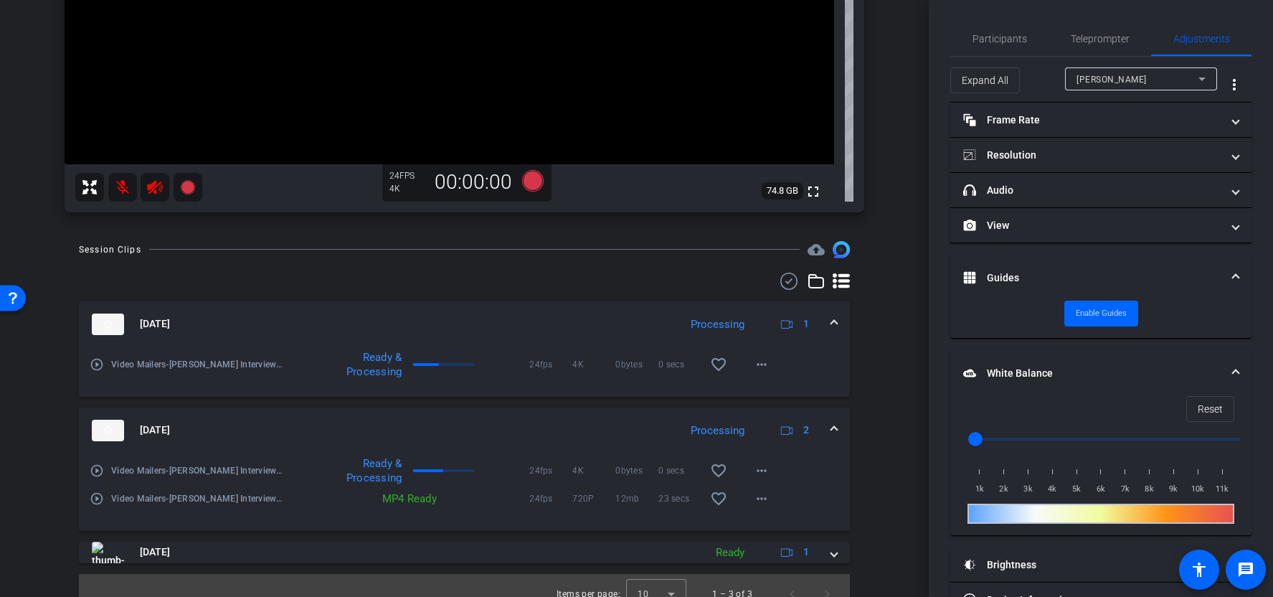
scroll to position [348, 0]
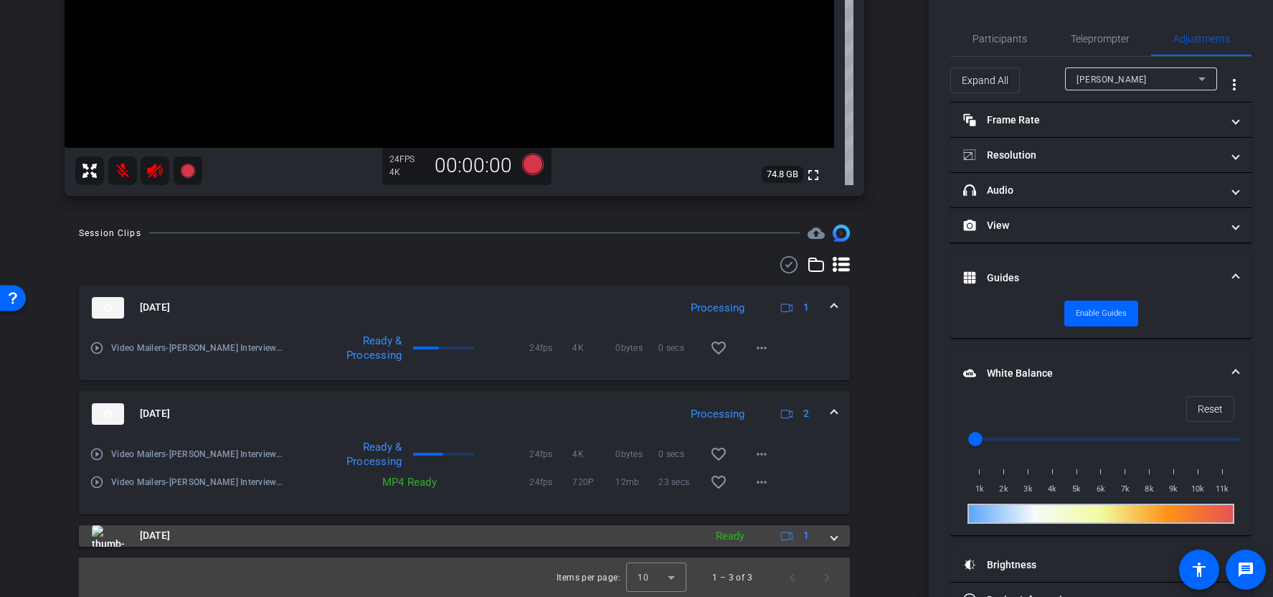
click at [506, 536] on mat-panel-title "Sep 9, 2025" at bounding box center [394, 536] width 605 height 22
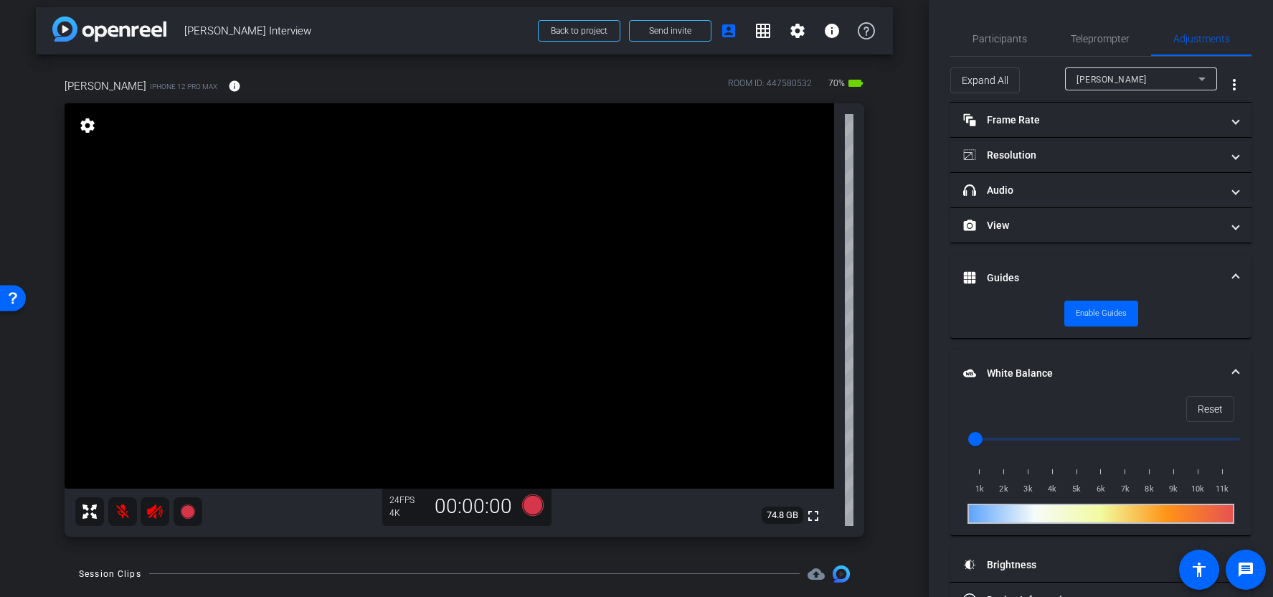
scroll to position [0, 0]
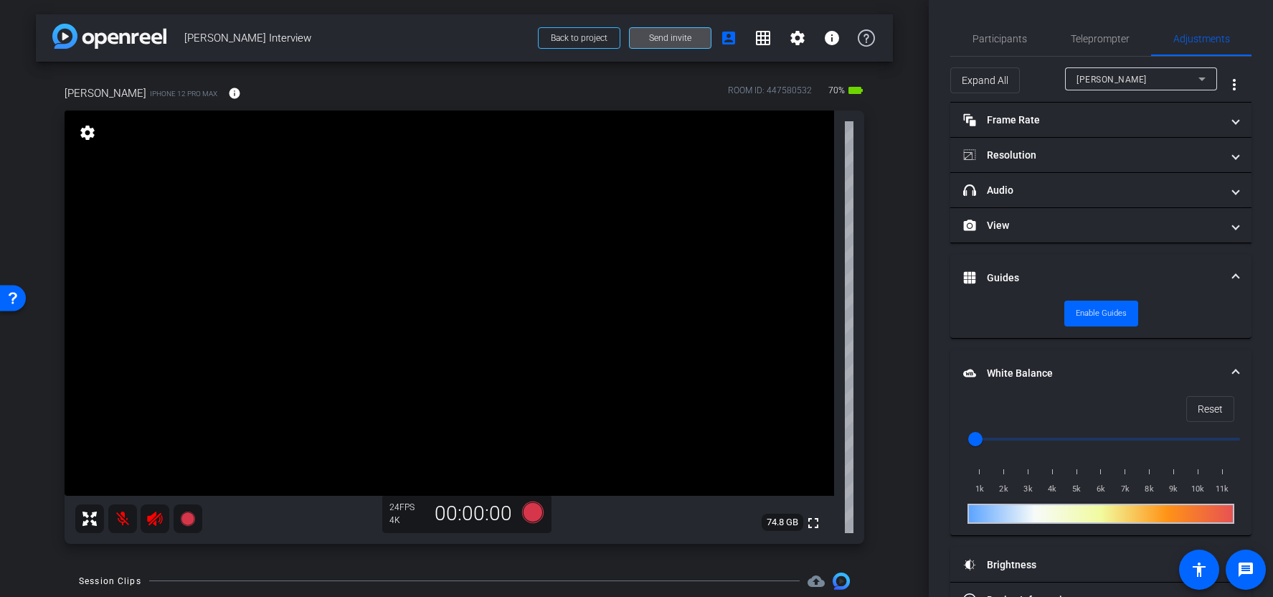
click at [690, 39] on span "Send invite" at bounding box center [670, 37] width 42 height 11
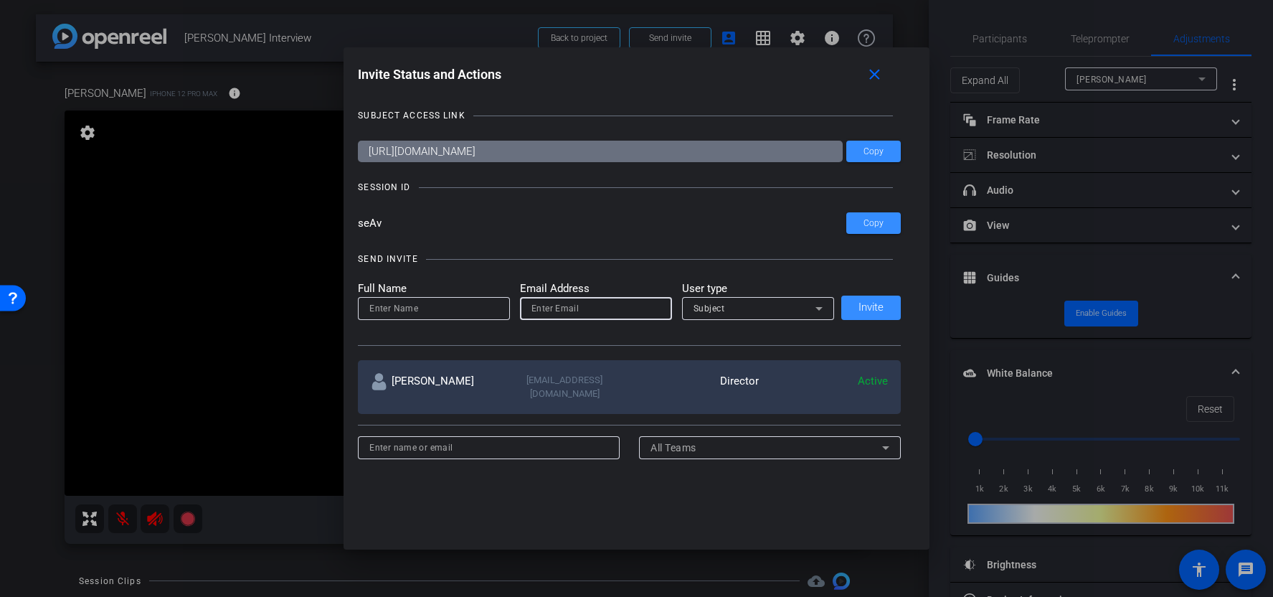
click at [598, 311] on input "email" at bounding box center [596, 308] width 129 height 17
click at [464, 314] on input at bounding box center [433, 308] width 129 height 17
click at [775, 305] on div "Subject" at bounding box center [755, 308] width 122 height 18
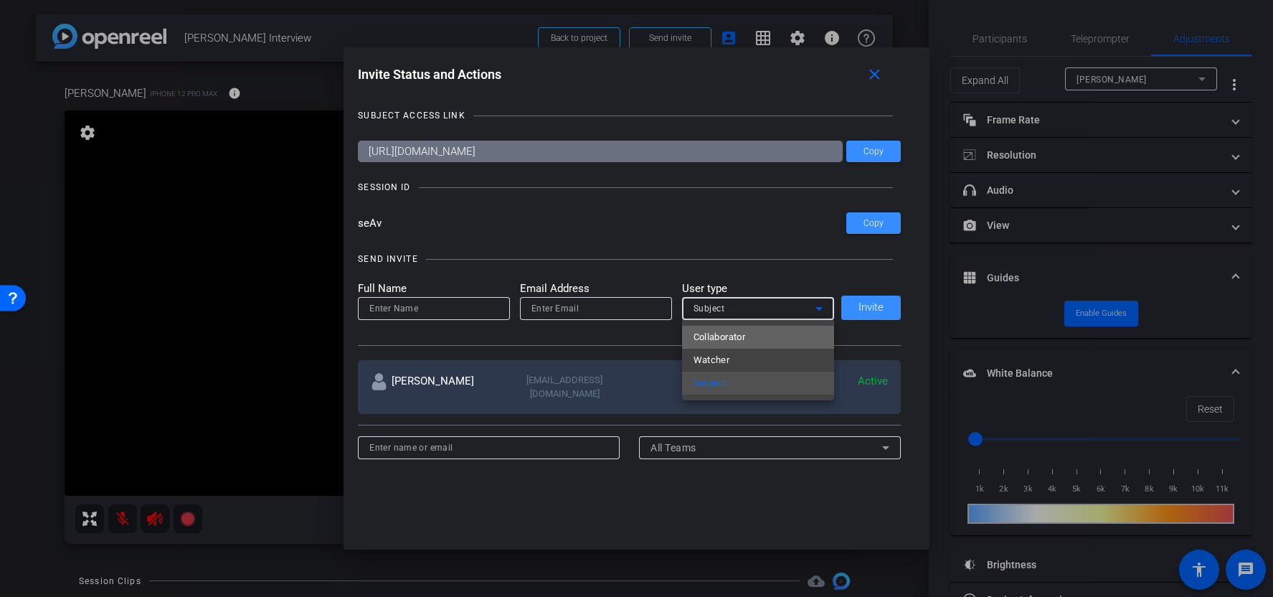
click at [766, 336] on mat-option "Collaborator" at bounding box center [758, 337] width 152 height 23
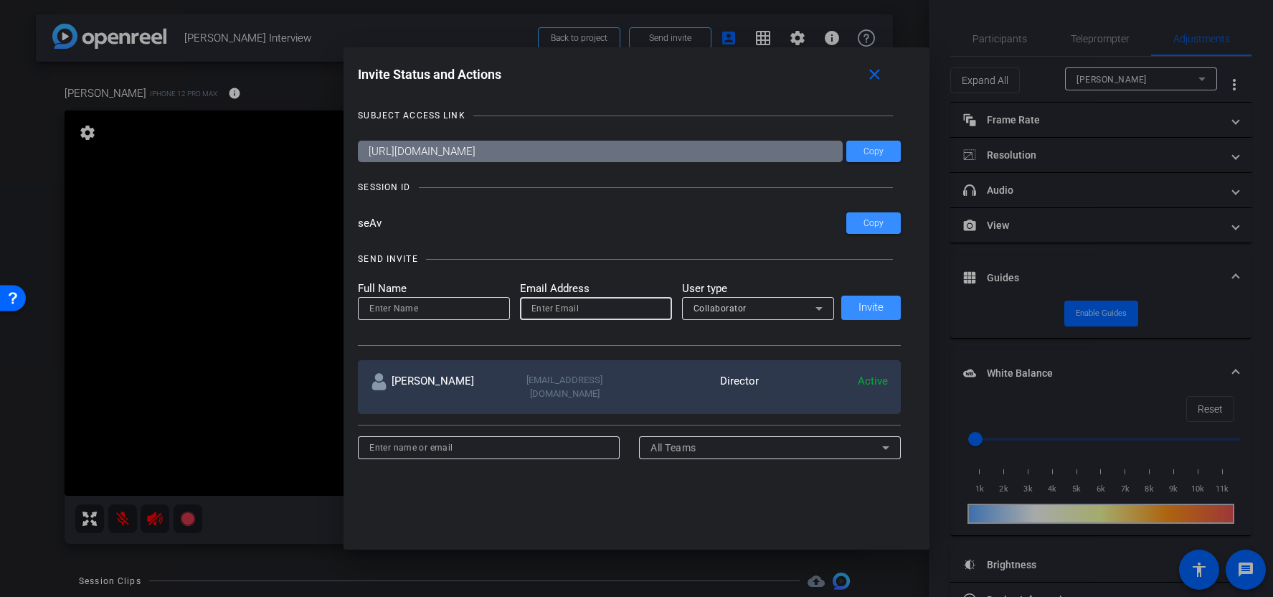
click at [606, 314] on input "email" at bounding box center [596, 308] width 129 height 17
click at [445, 309] on input at bounding box center [433, 308] width 129 height 17
click at [878, 80] on mat-icon "close" at bounding box center [875, 75] width 18 height 18
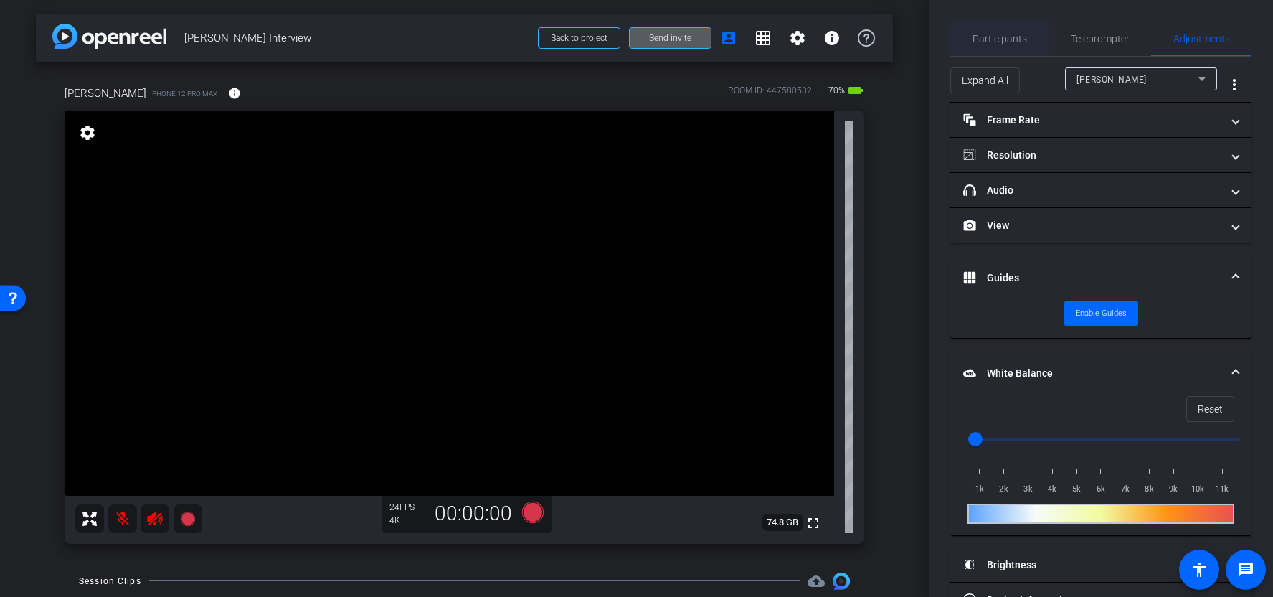
click at [1006, 55] on span "Participants" at bounding box center [1000, 39] width 55 height 34
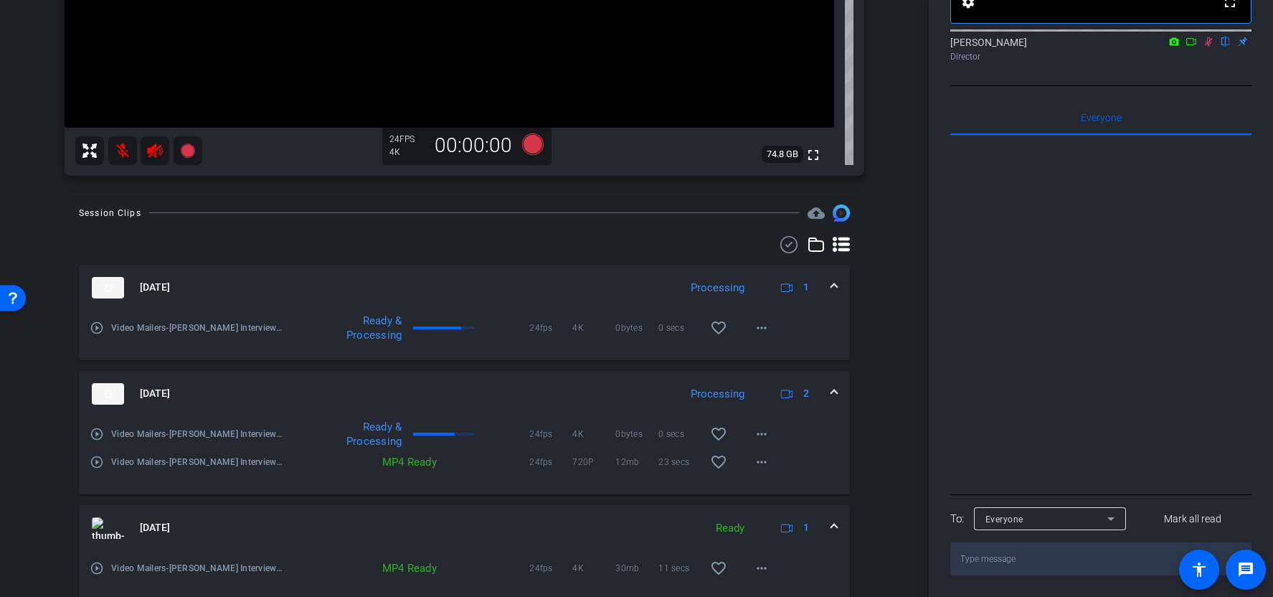
scroll to position [422, 0]
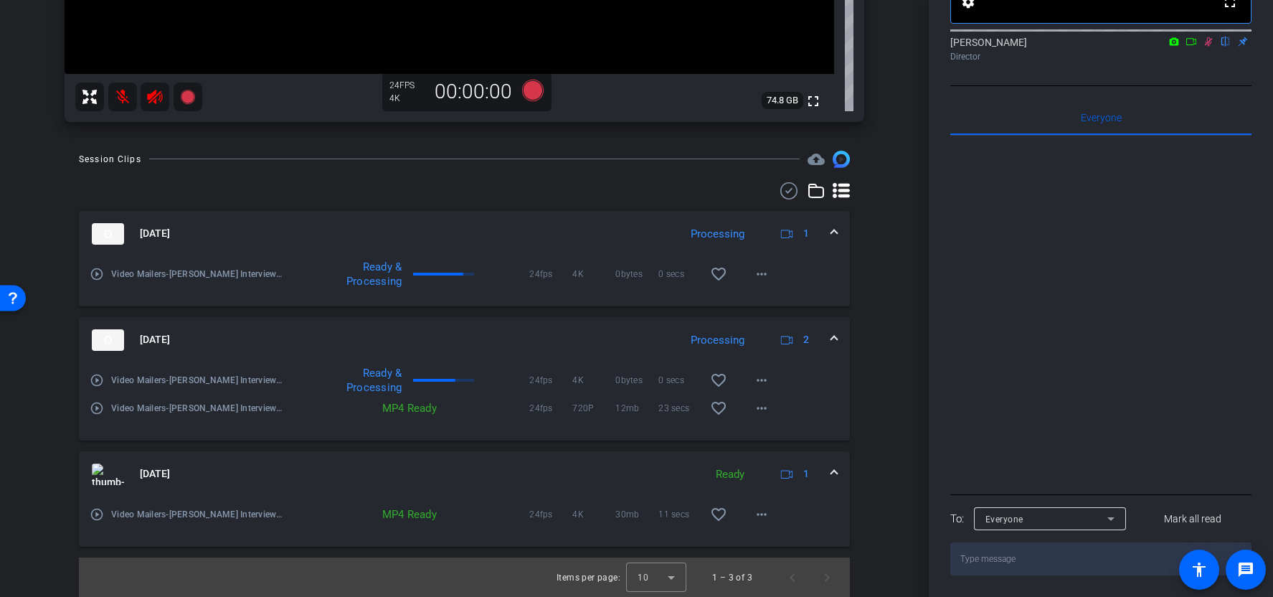
click at [99, 407] on mat-icon "play_circle_outline" at bounding box center [97, 408] width 14 height 14
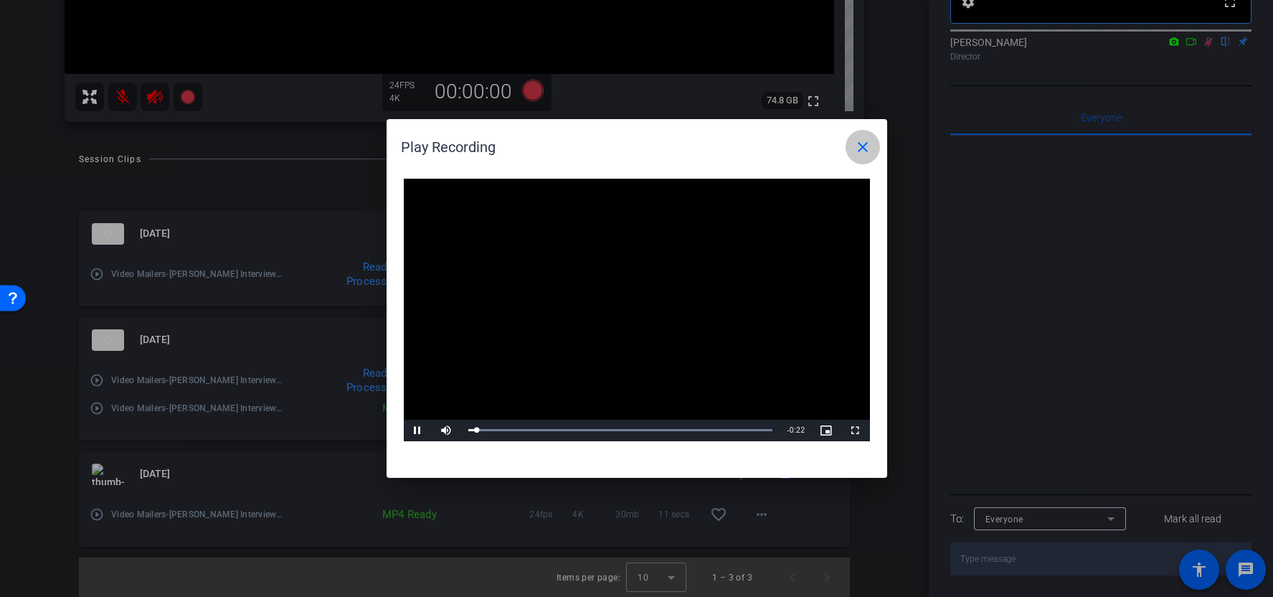
click at [874, 147] on span at bounding box center [863, 147] width 34 height 34
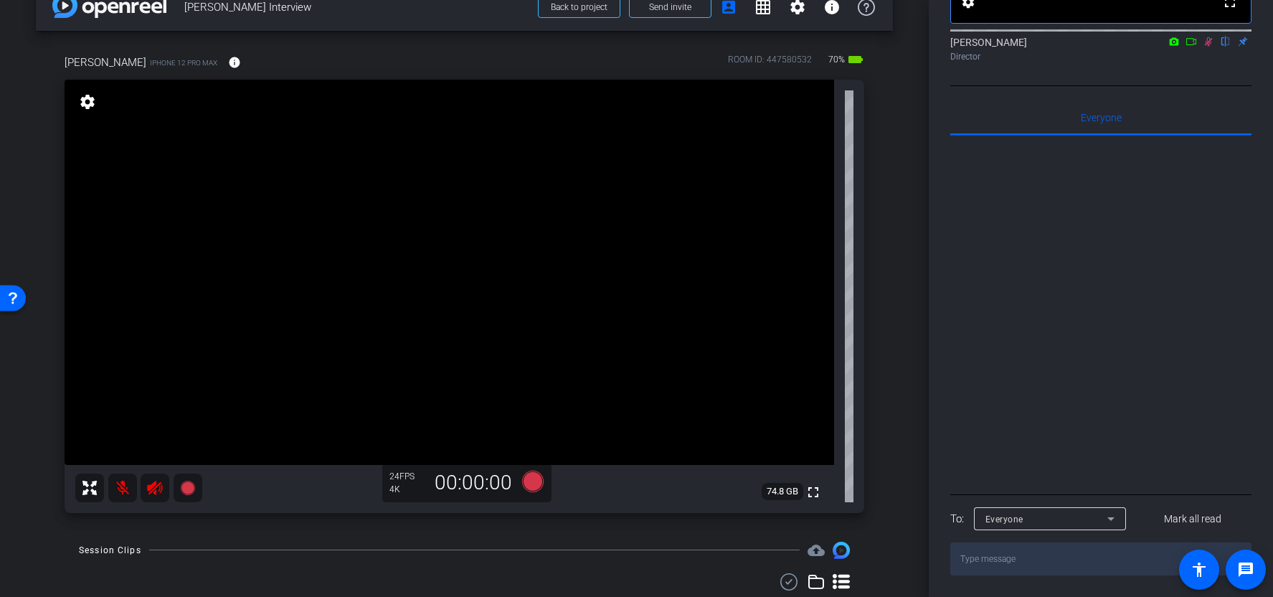
scroll to position [0, 0]
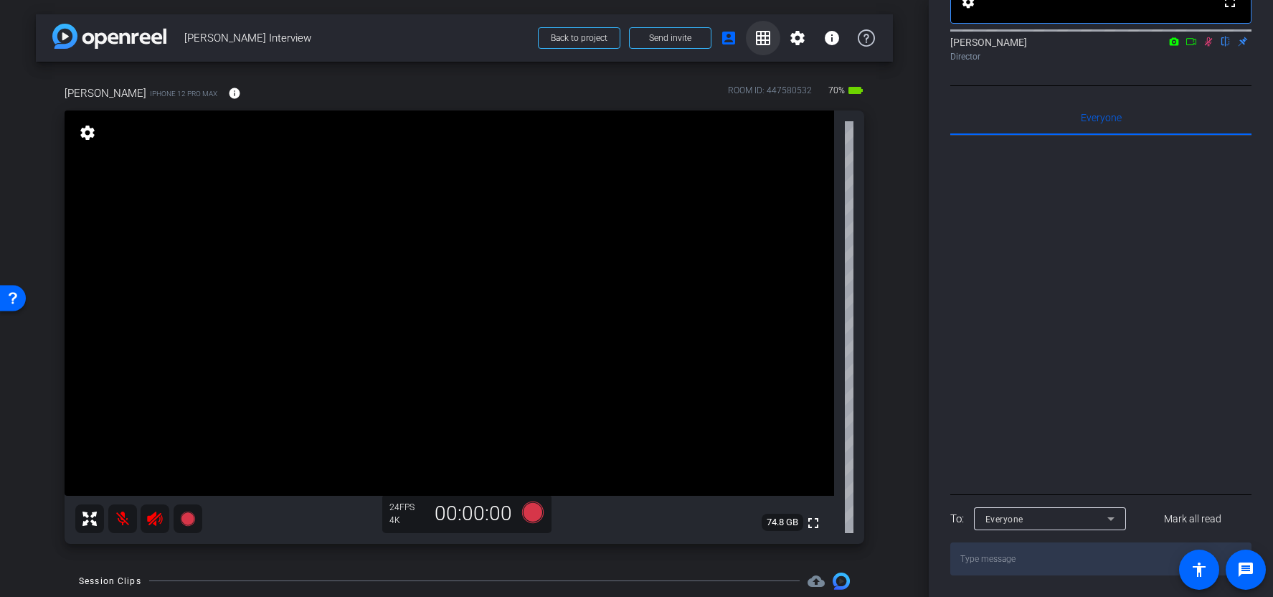
click at [768, 41] on mat-icon "grid_on" at bounding box center [763, 37] width 17 height 17
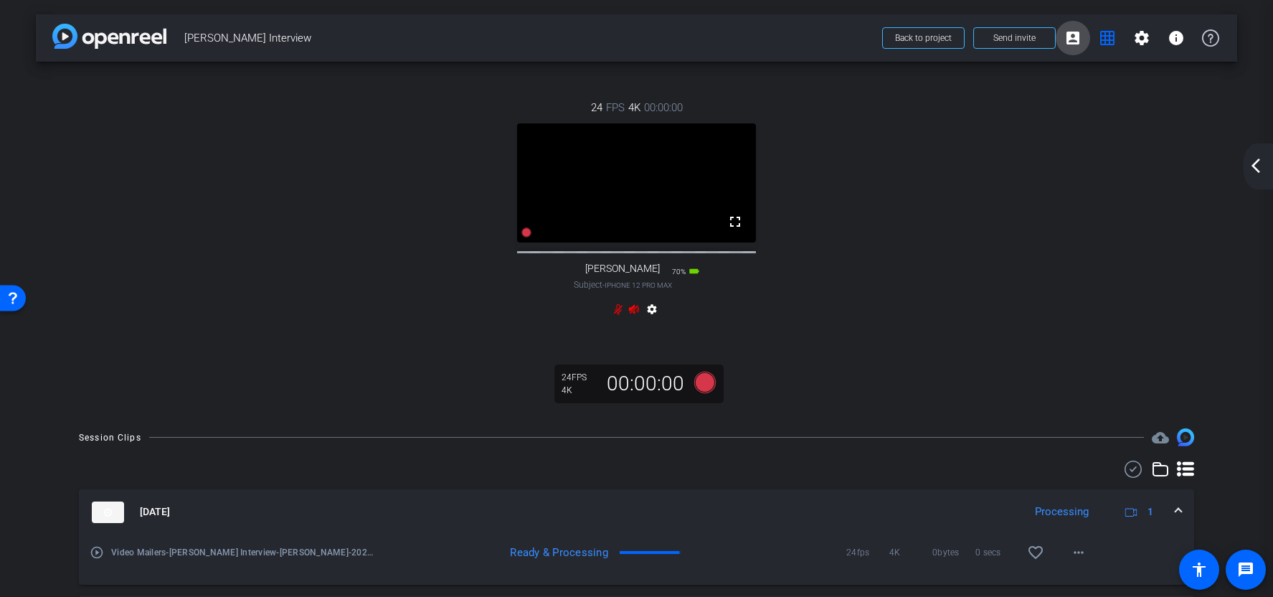
click at [1075, 47] on span at bounding box center [1073, 38] width 34 height 34
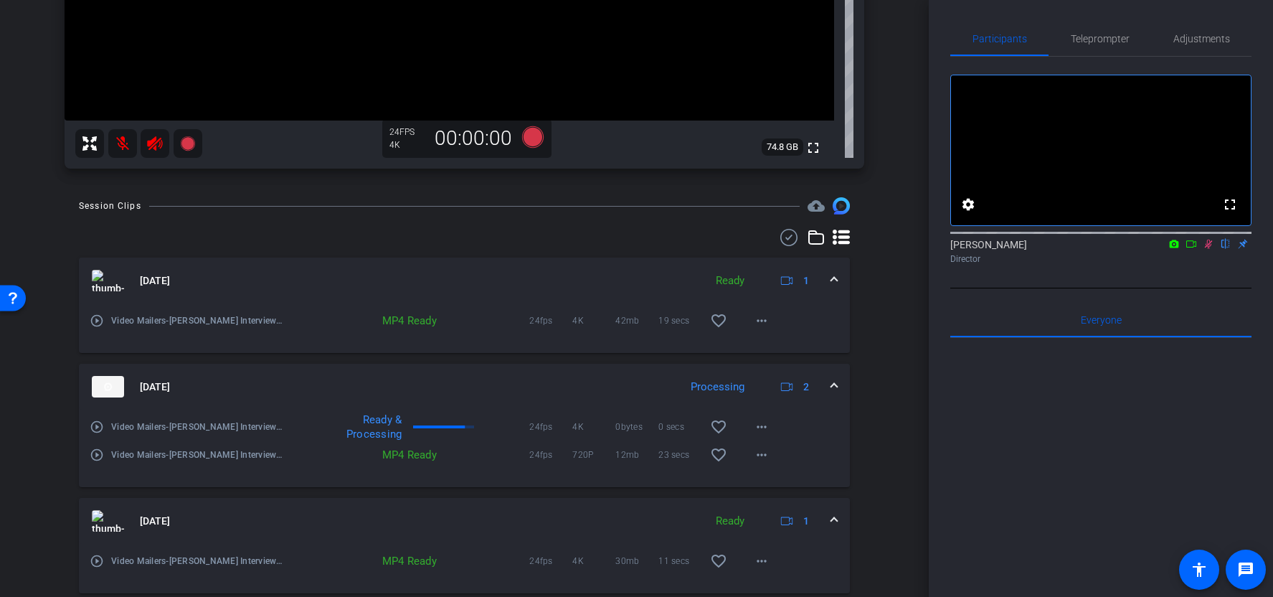
scroll to position [422, 0]
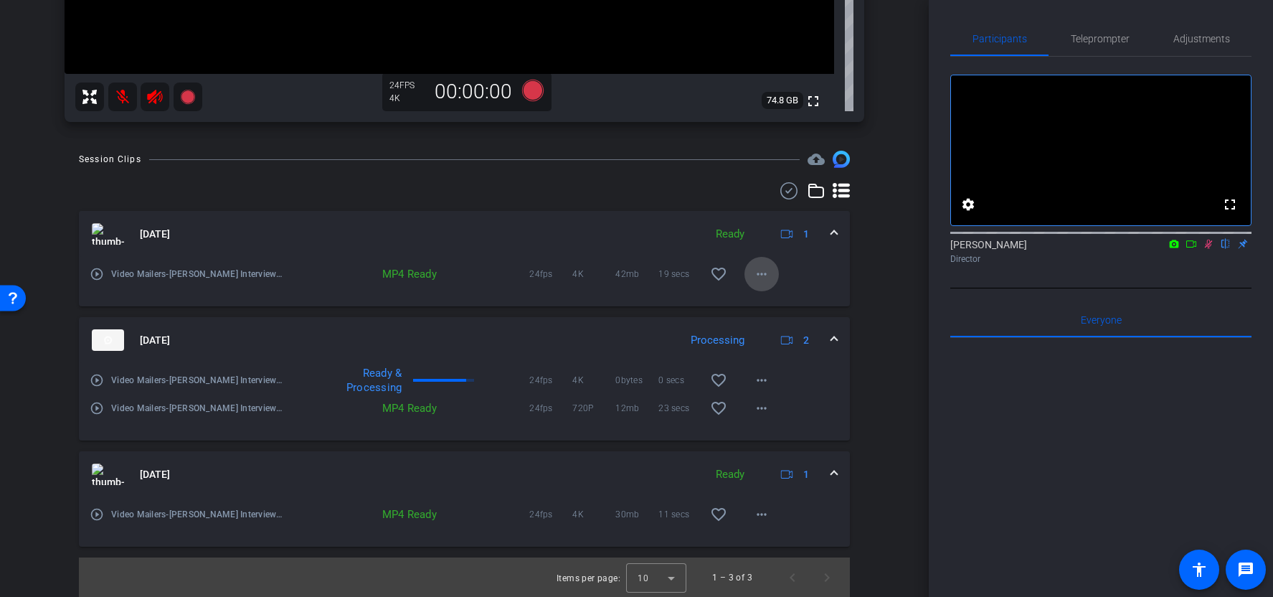
click at [760, 276] on mat-icon "more_horiz" at bounding box center [761, 273] width 17 height 17
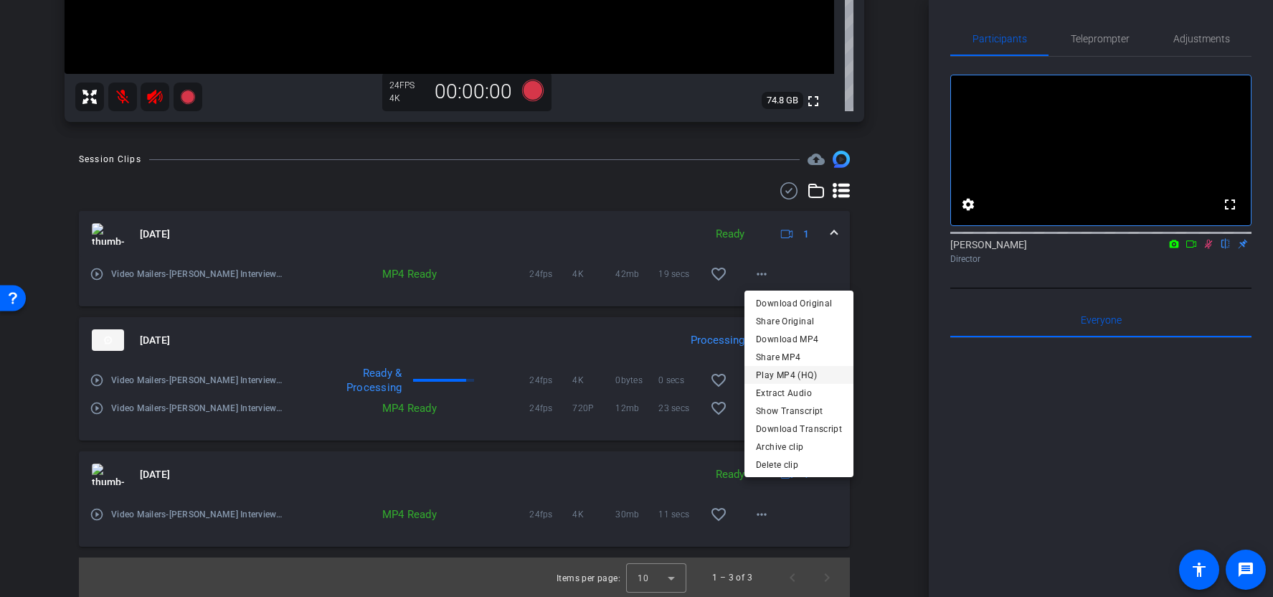
click at [814, 382] on span "Play MP4 (HQ)" at bounding box center [799, 375] width 86 height 17
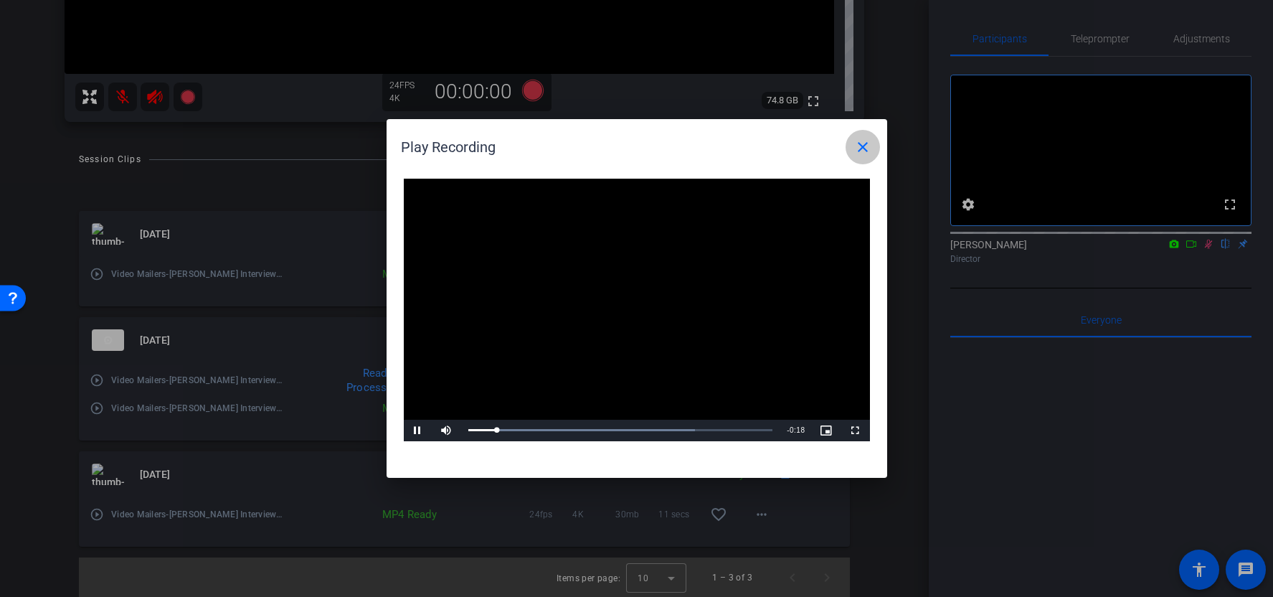
click at [869, 147] on mat-icon "close" at bounding box center [862, 146] width 17 height 17
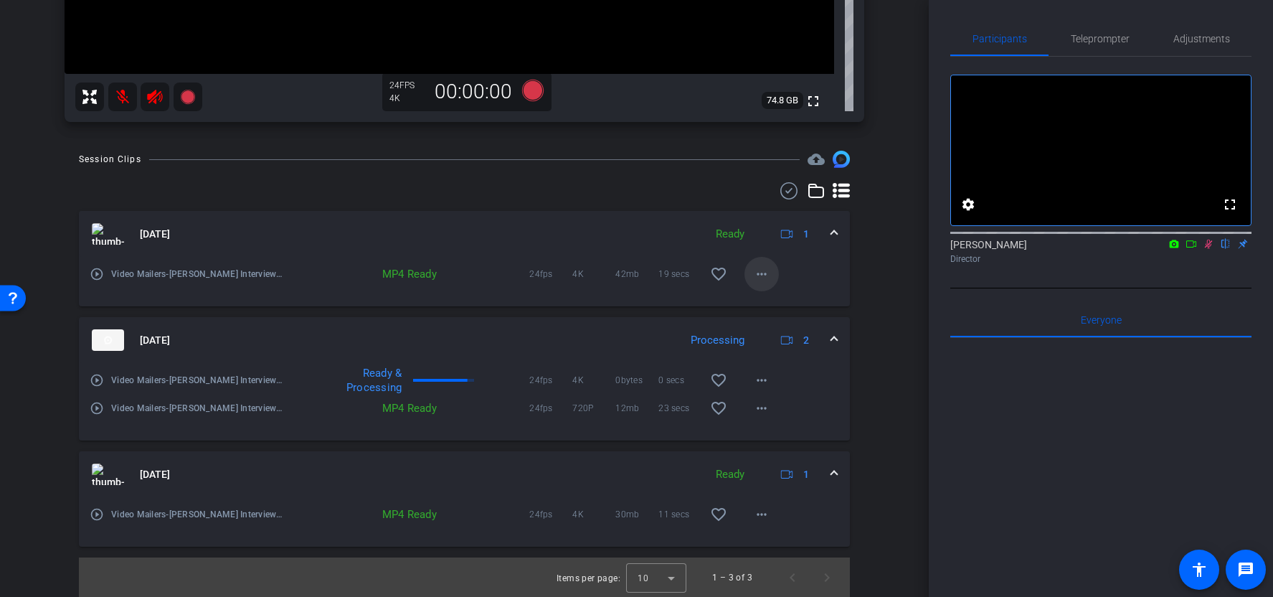
click at [765, 281] on mat-icon "more_horiz" at bounding box center [761, 273] width 17 height 17
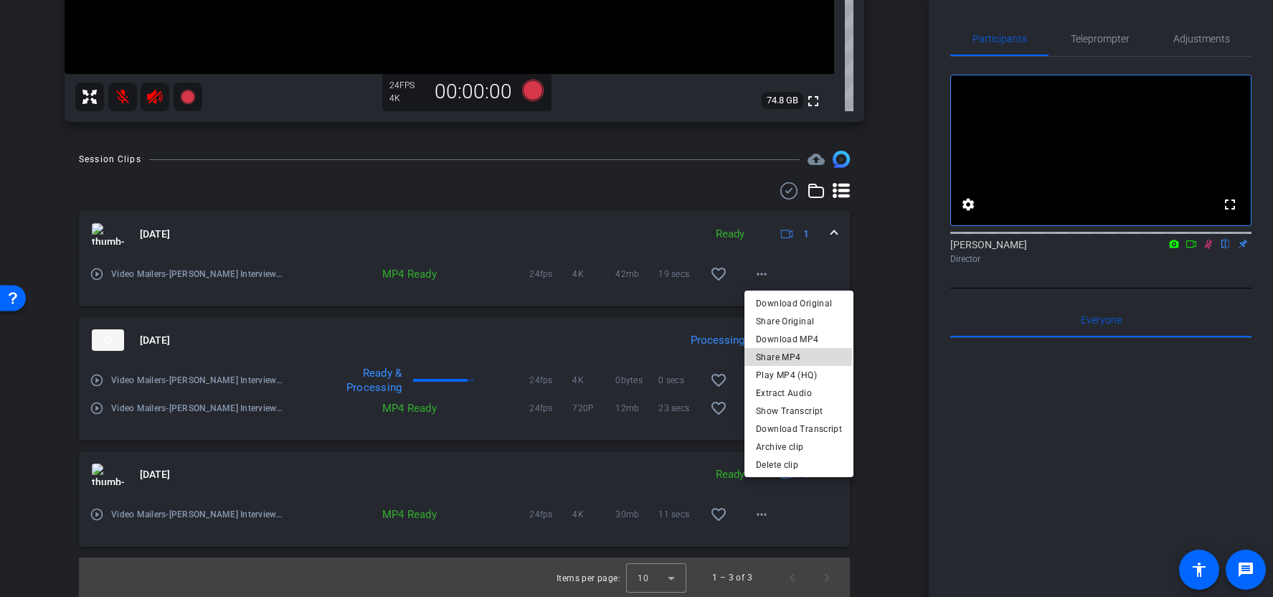
click at [788, 355] on span "Share MP4" at bounding box center [799, 357] width 86 height 17
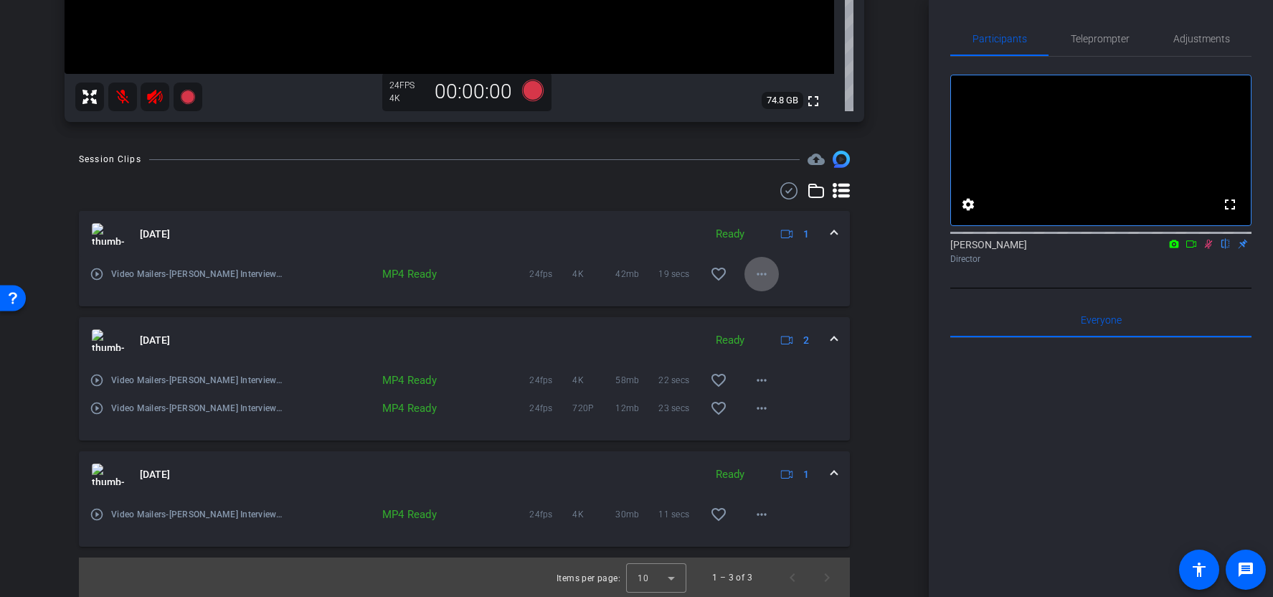
scroll to position [0, 0]
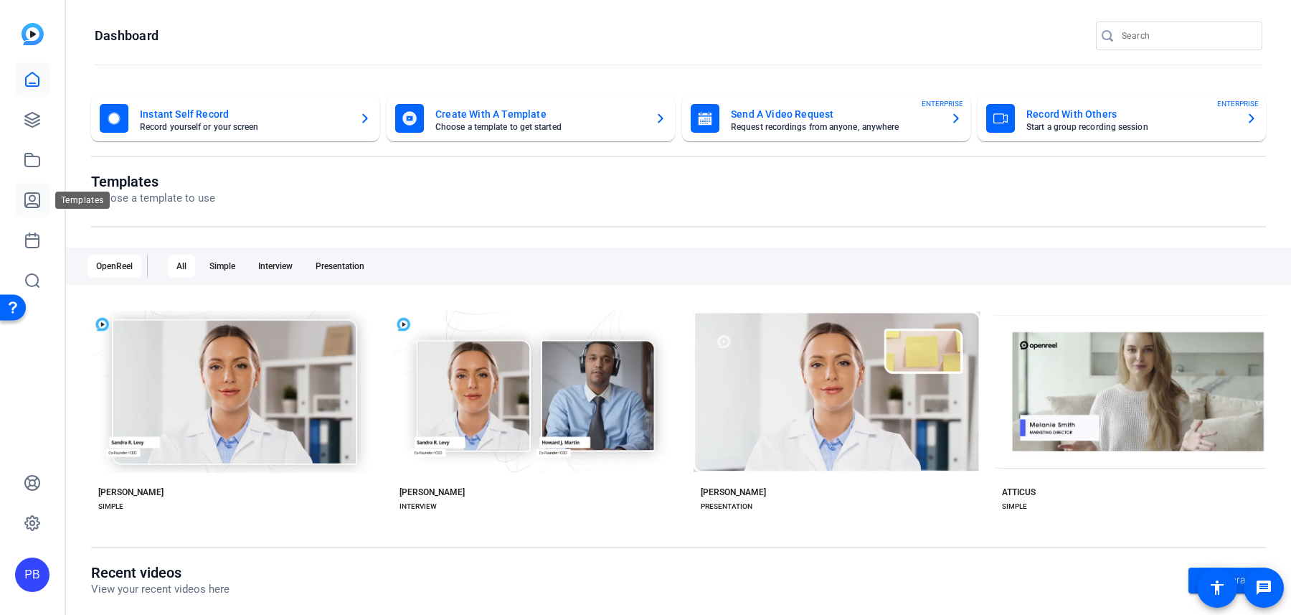
click at [34, 199] on icon at bounding box center [32, 200] width 14 height 14
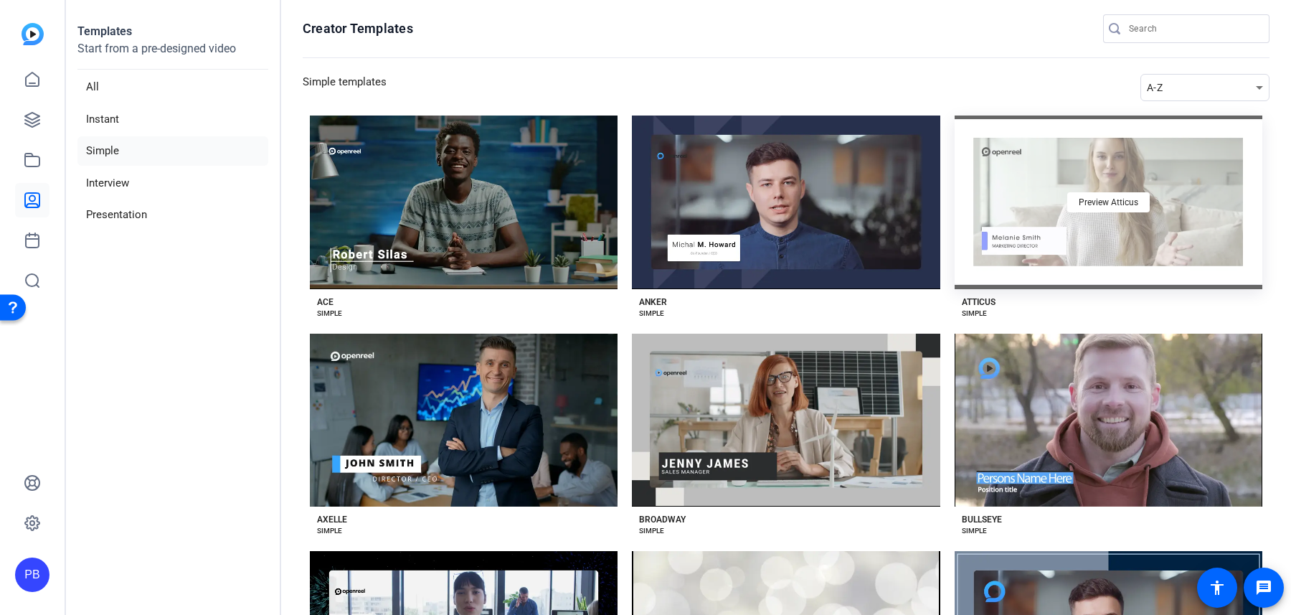
click at [1004, 250] on div "Preview Atticus" at bounding box center [1109, 203] width 308 height 174
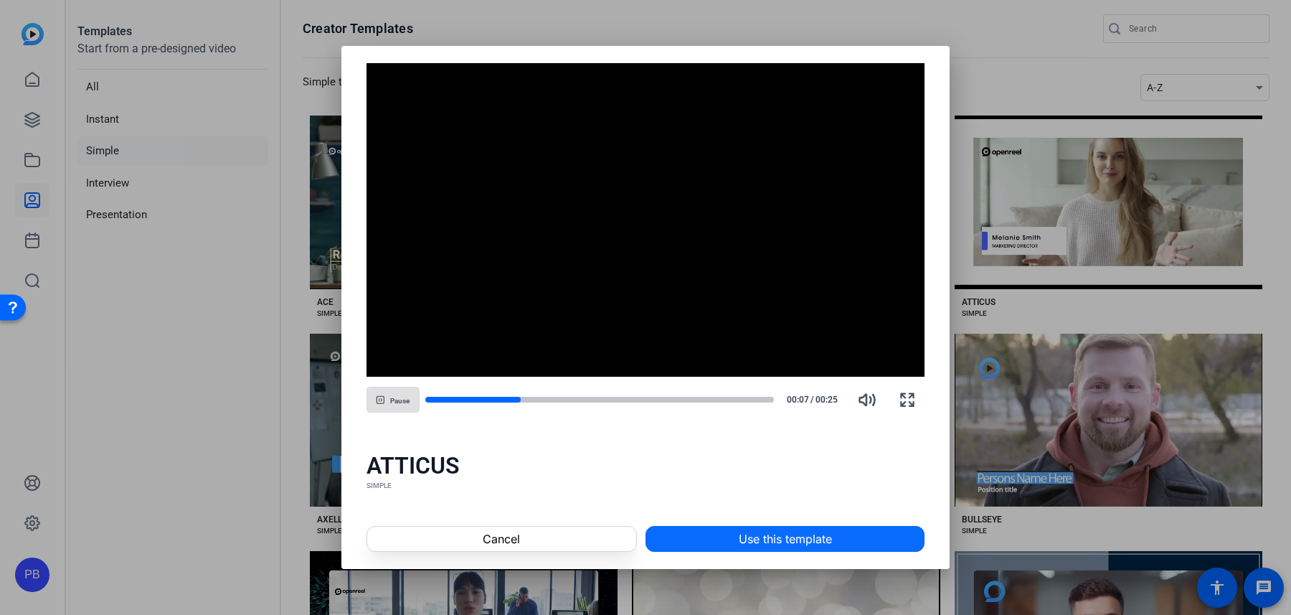
click at [805, 546] on span "Use this template" at bounding box center [785, 538] width 93 height 17
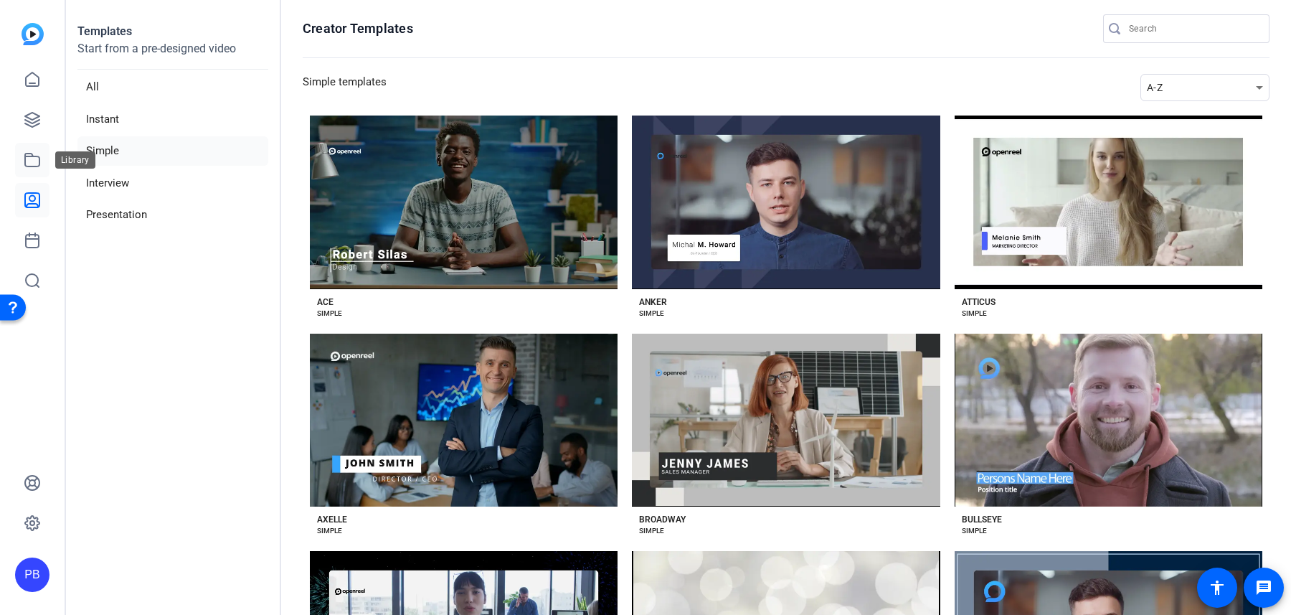
click at [27, 156] on icon at bounding box center [32, 160] width 14 height 13
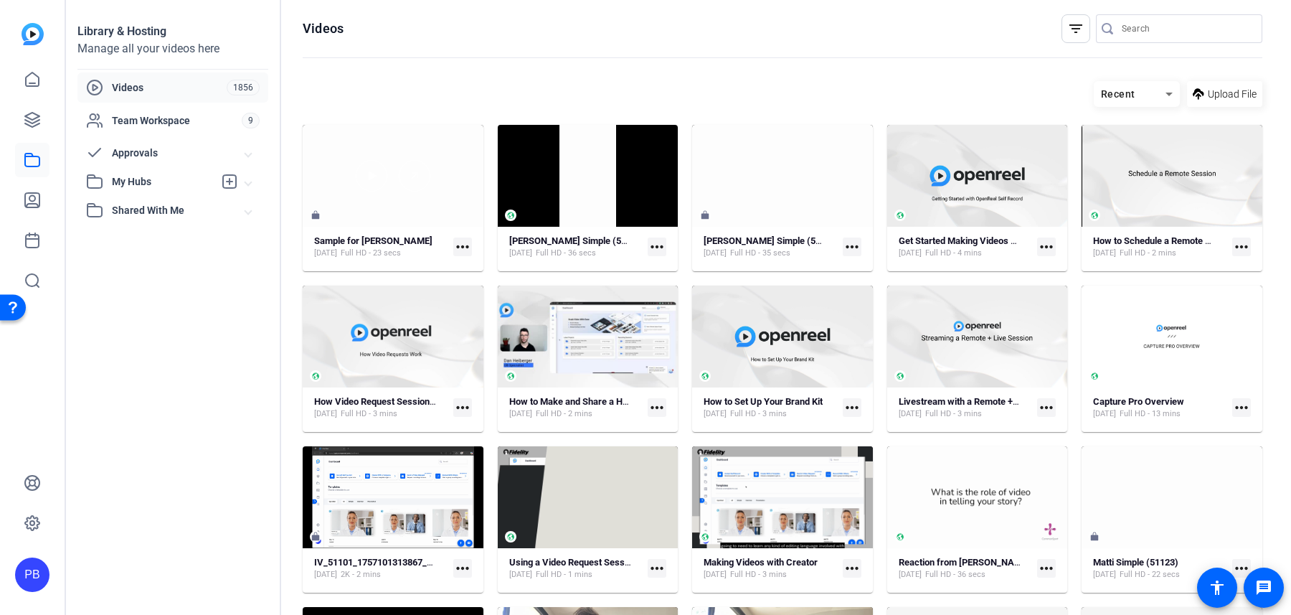
click at [441, 225] on div at bounding box center [393, 176] width 181 height 102
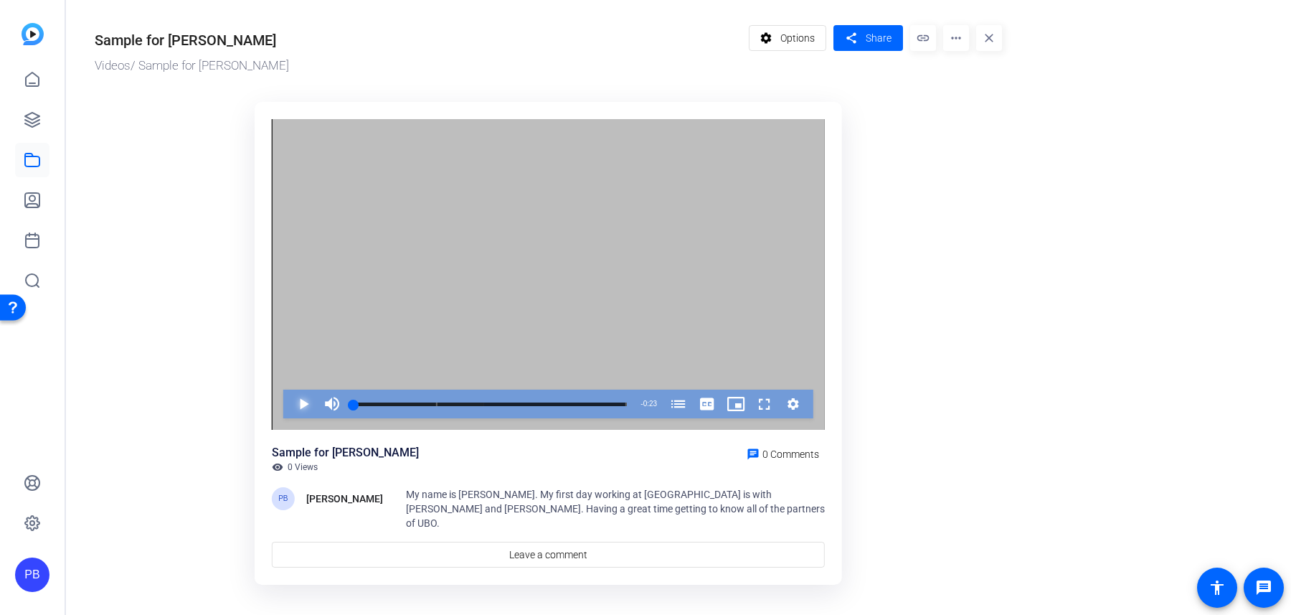
click at [289, 398] on span "Video Player" at bounding box center [289, 404] width 0 height 29
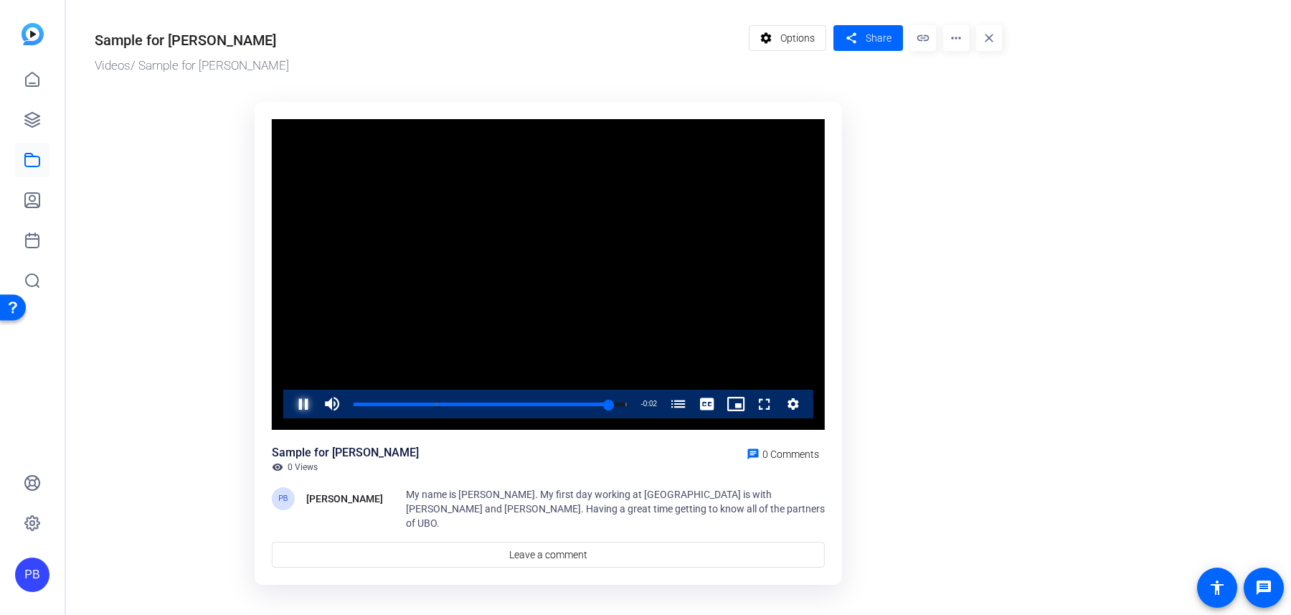
click at [289, 398] on span "Video Player" at bounding box center [289, 404] width 0 height 29
click at [875, 39] on span "Share" at bounding box center [879, 38] width 26 height 15
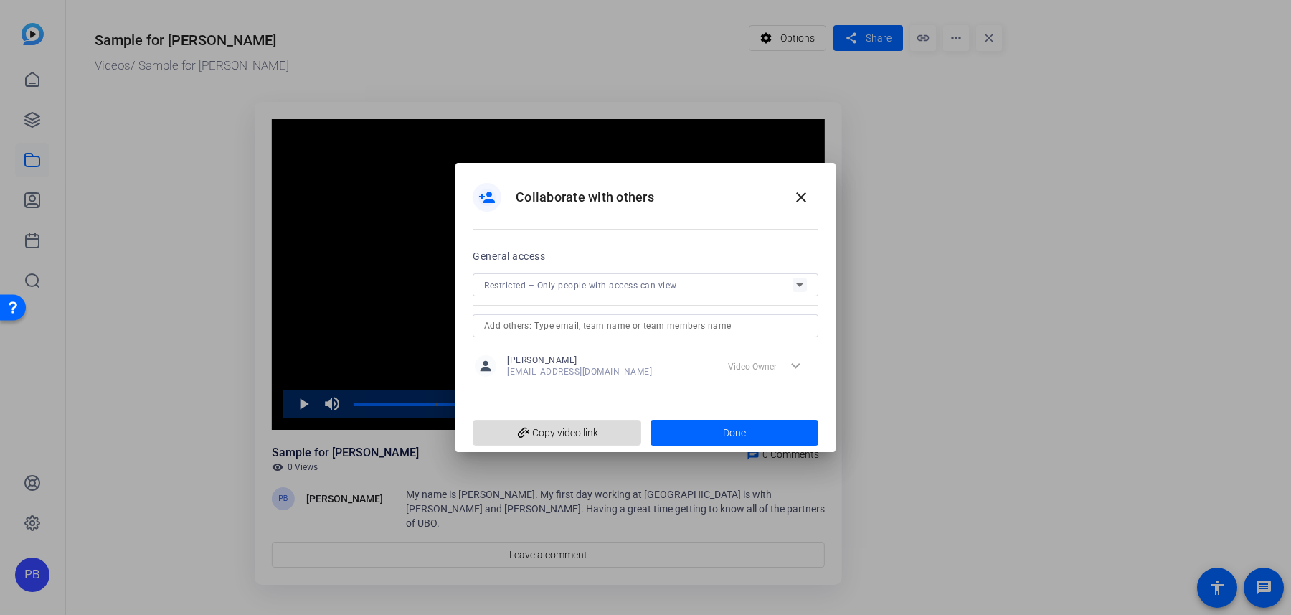
click at [537, 420] on span "add_link Copy video link" at bounding box center [557, 432] width 146 height 27
click at [793, 196] on mat-icon "close" at bounding box center [801, 197] width 17 height 17
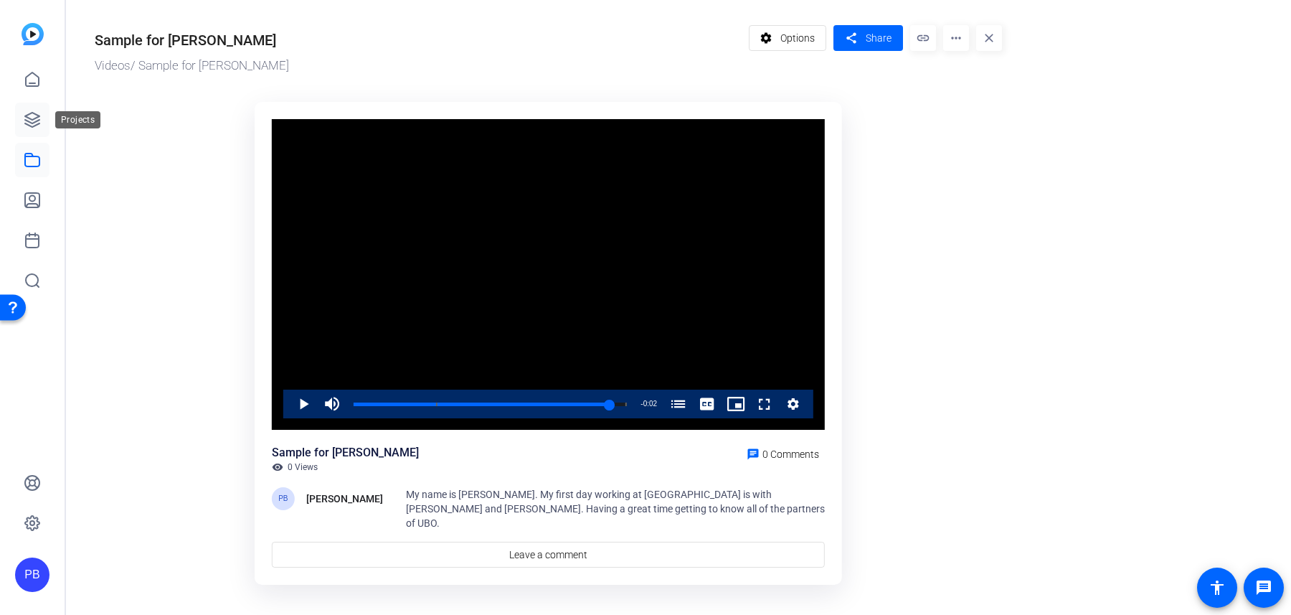
click at [30, 111] on icon at bounding box center [32, 119] width 17 height 17
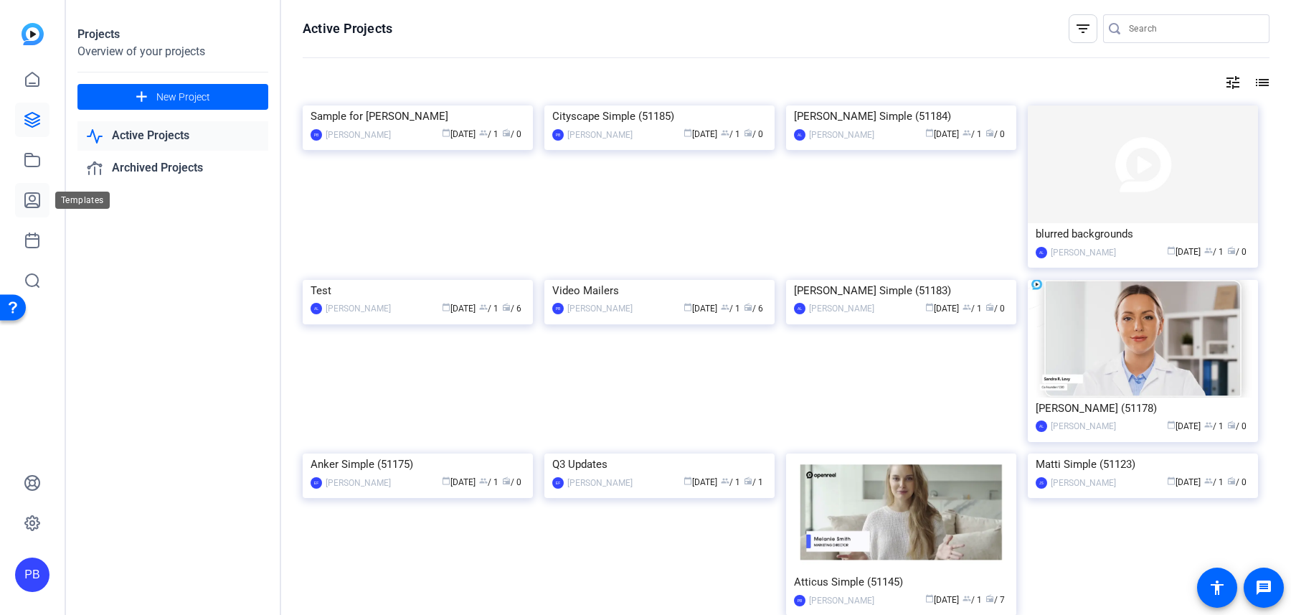
click at [29, 204] on icon at bounding box center [32, 200] width 17 height 17
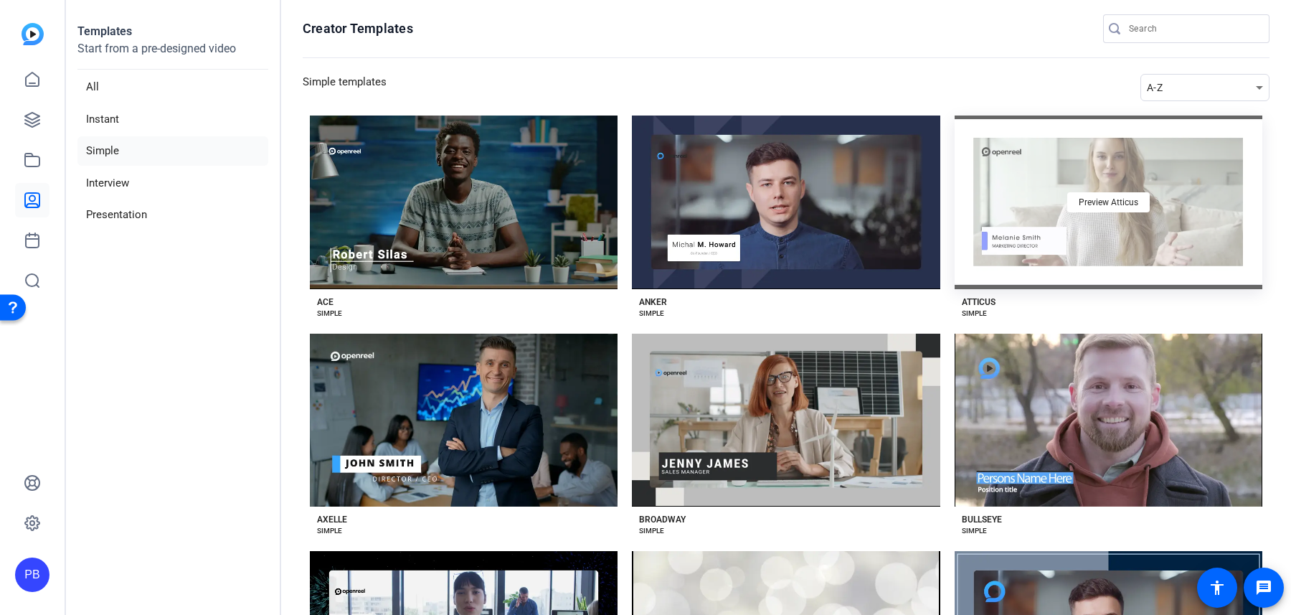
click at [1056, 234] on div "Preview Atticus" at bounding box center [1109, 203] width 308 height 174
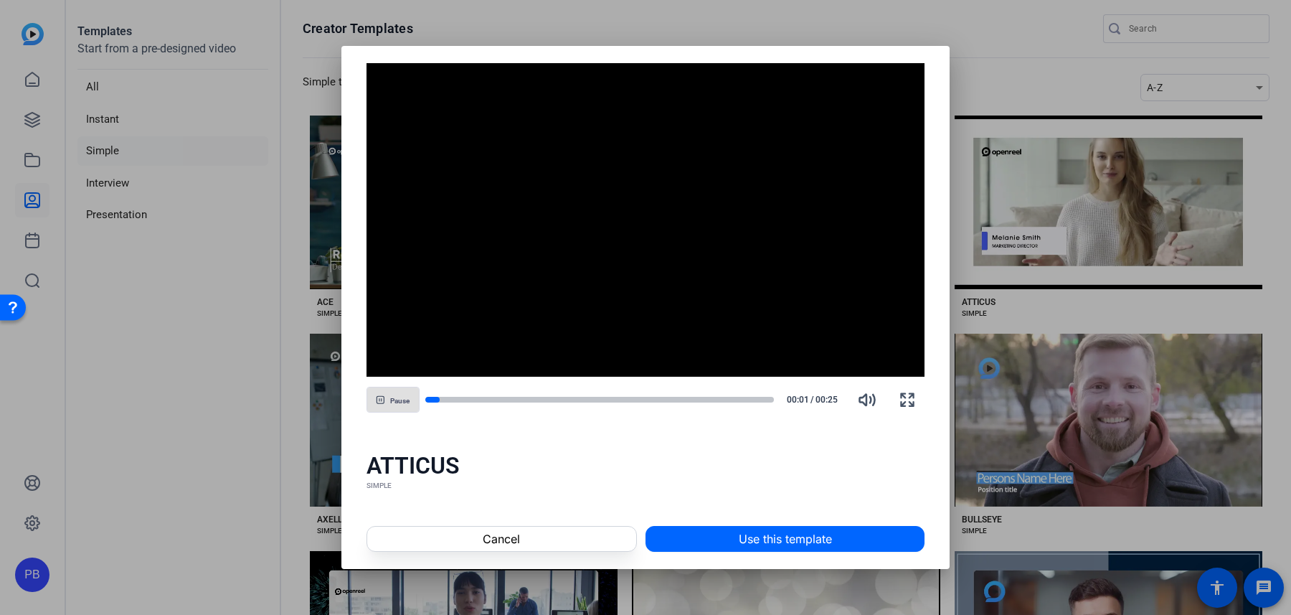
click at [995, 69] on div at bounding box center [645, 307] width 1291 height 615
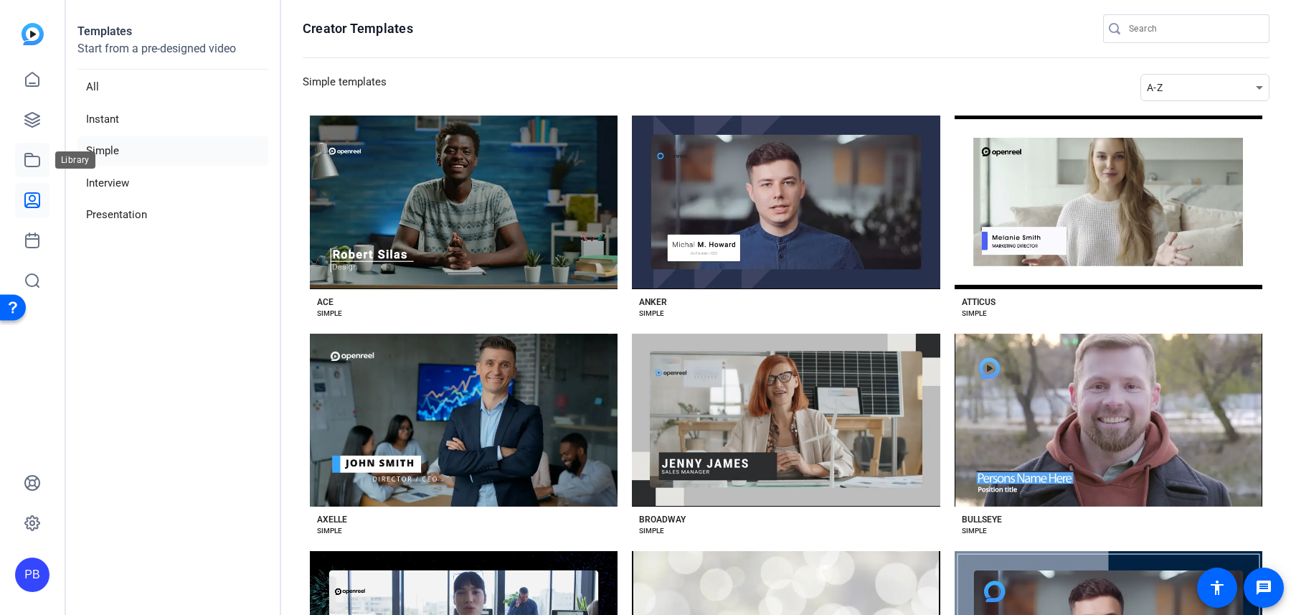
click at [32, 156] on icon at bounding box center [32, 160] width 14 height 13
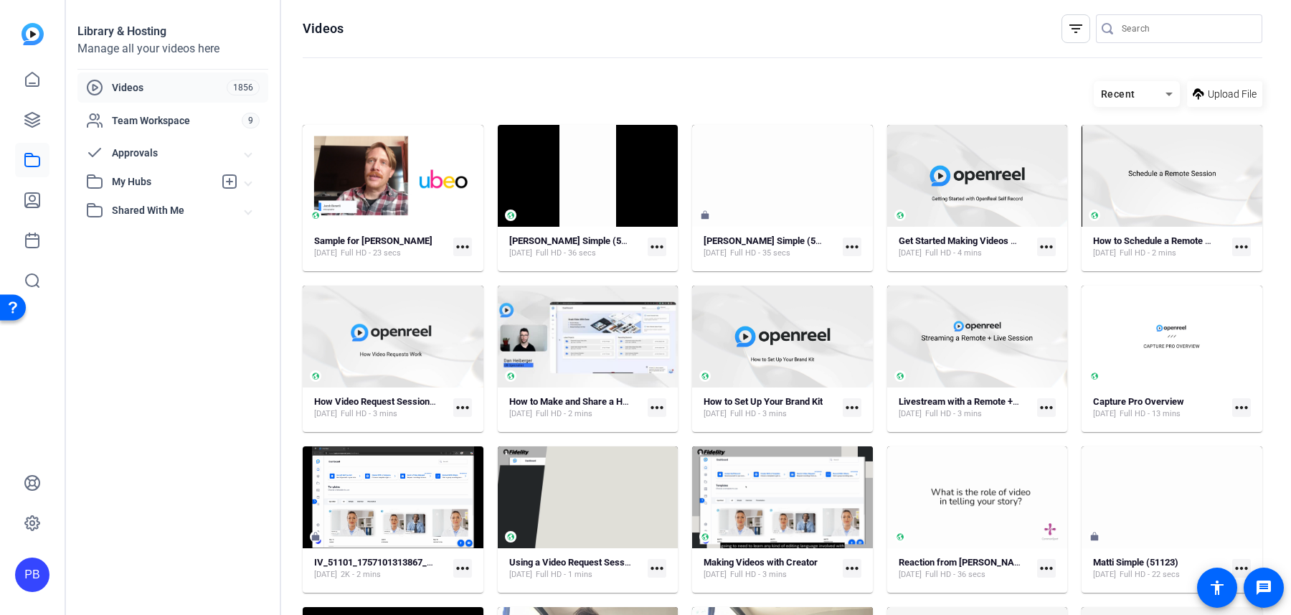
click at [468, 241] on mat-icon "more_horiz" at bounding box center [462, 246] width 19 height 19
click at [410, 248] on div at bounding box center [645, 307] width 1291 height 615
click at [34, 130] on link at bounding box center [32, 120] width 34 height 34
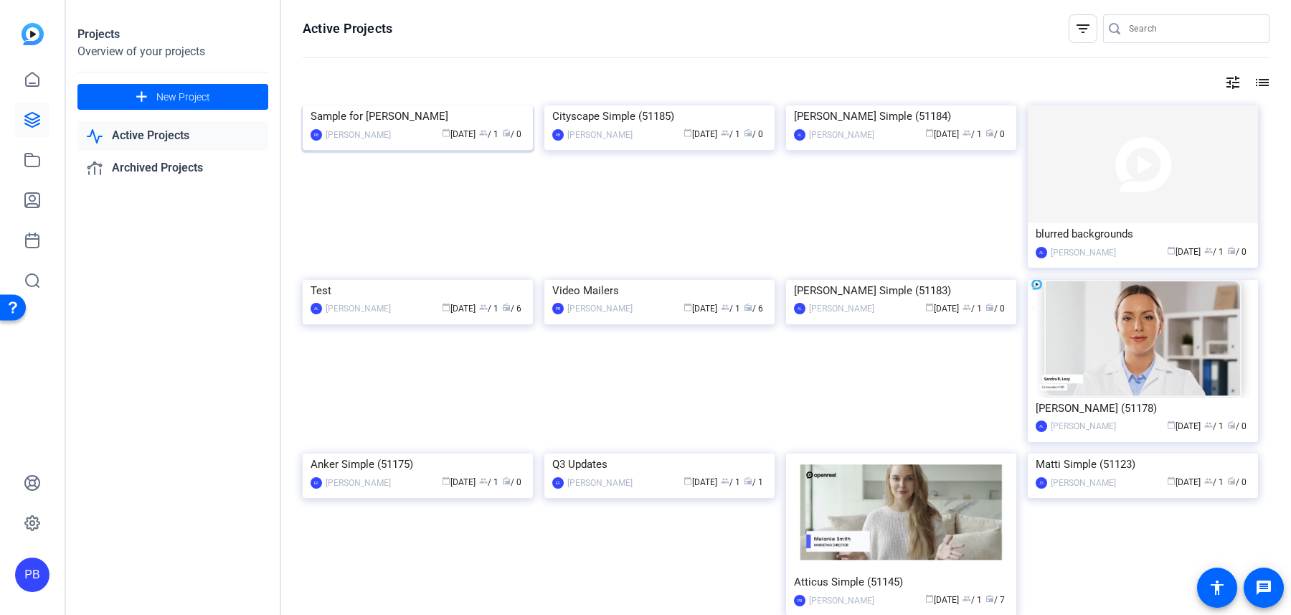
click at [495, 105] on img at bounding box center [418, 105] width 230 height 0
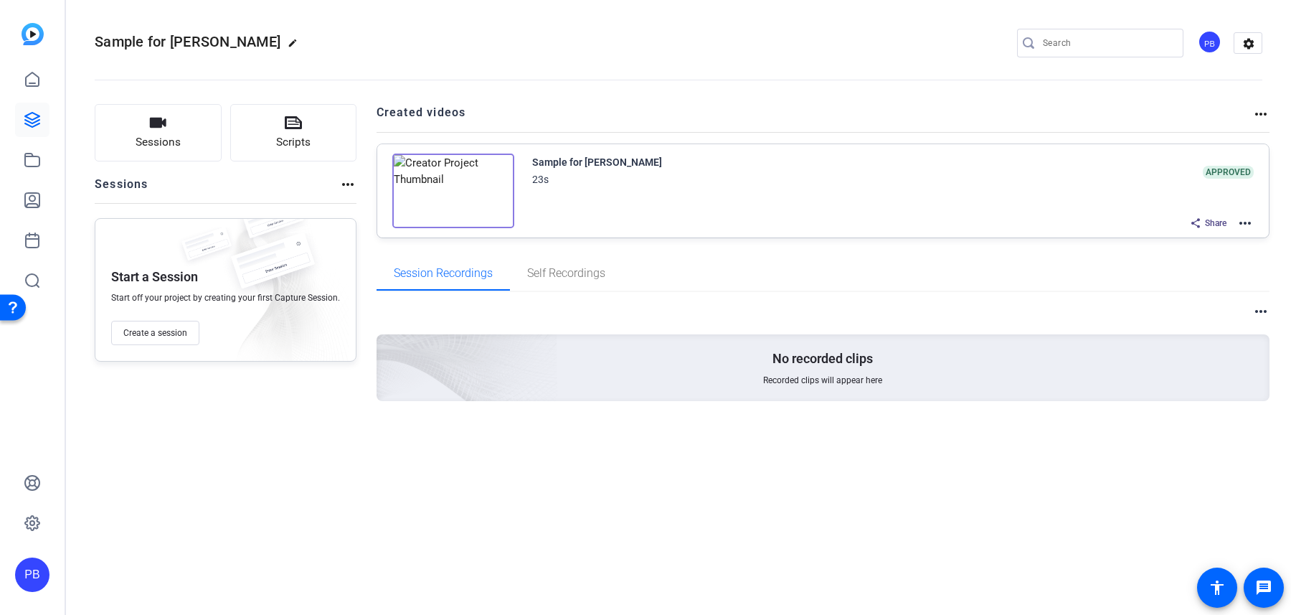
click at [1258, 221] on div "Sample for Jacob 23s APPROVED Share more_horiz" at bounding box center [823, 190] width 892 height 93
click at [1244, 221] on mat-icon "more_horiz" at bounding box center [1245, 223] width 17 height 17
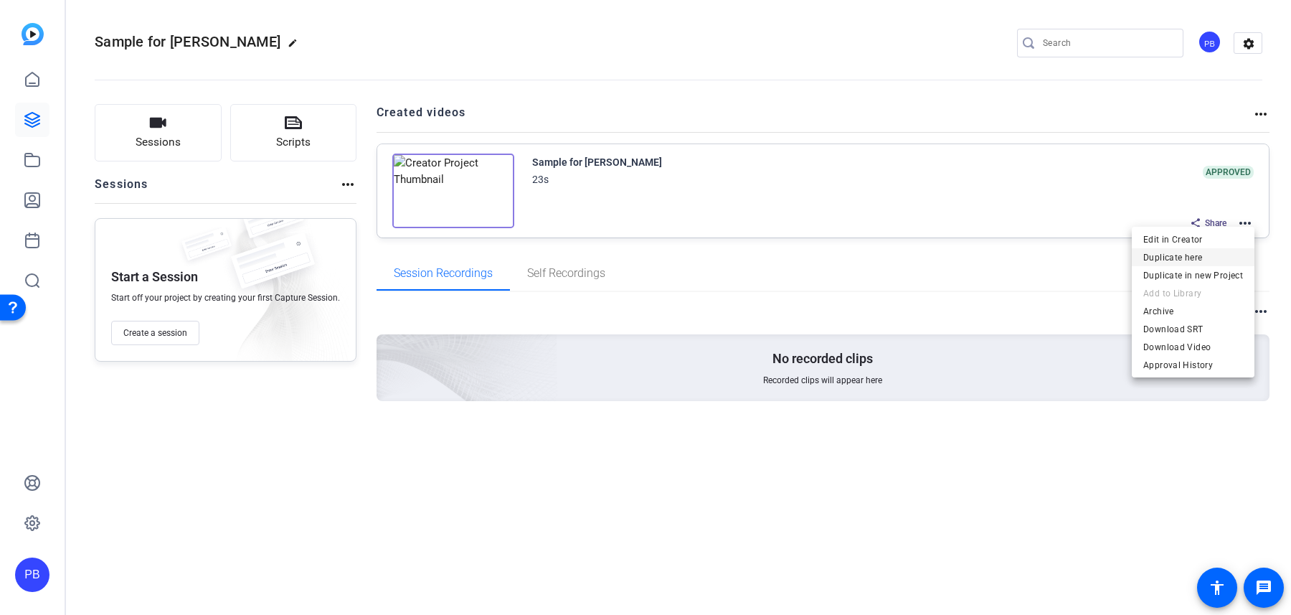
click at [1212, 258] on span "Duplicate here" at bounding box center [1194, 257] width 100 height 17
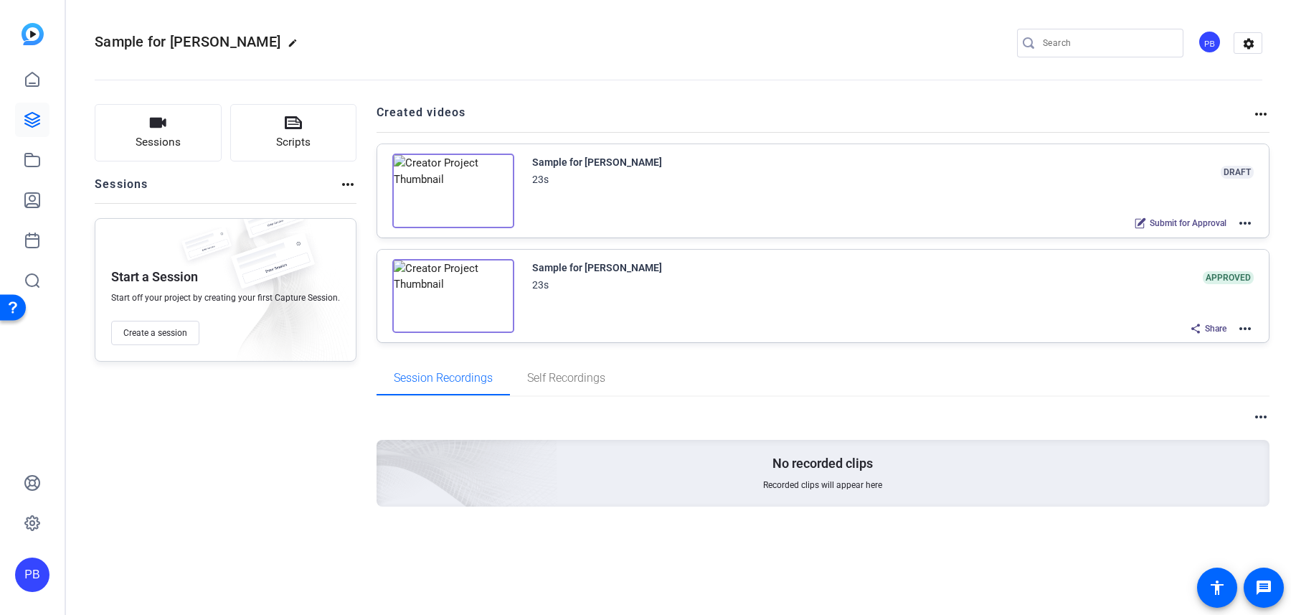
click at [1248, 221] on mat-icon "more_horiz" at bounding box center [1245, 223] width 17 height 17
click at [1217, 234] on span "Edit in Creator" at bounding box center [1194, 239] width 100 height 17
click at [34, 166] on icon at bounding box center [32, 159] width 17 height 17
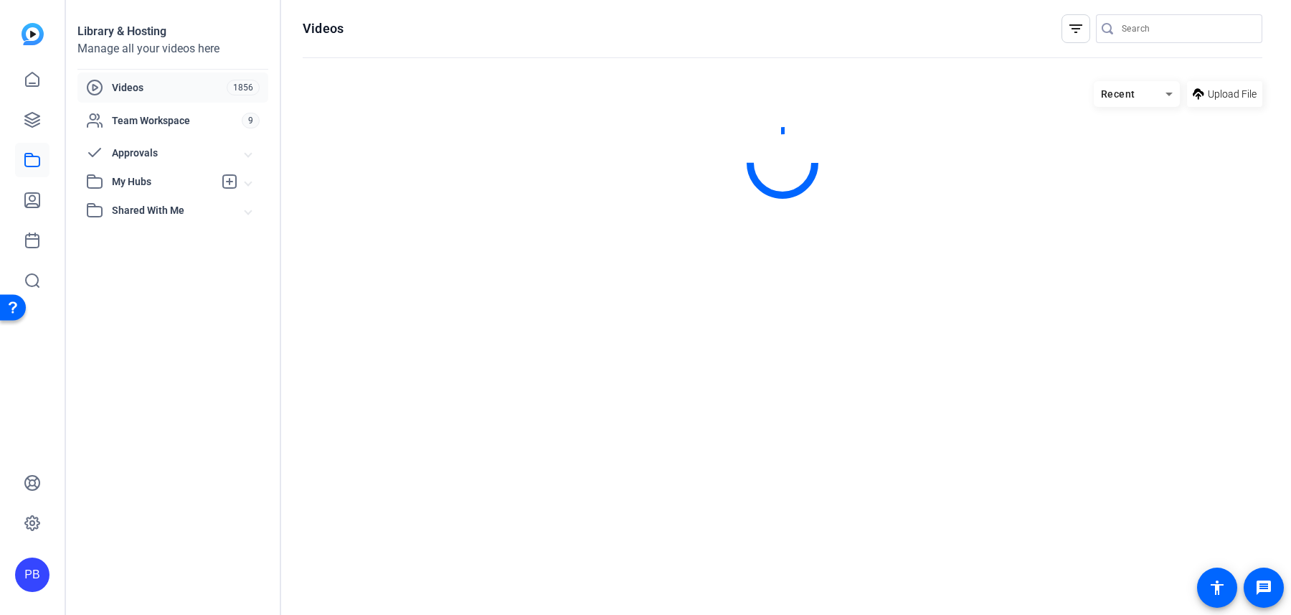
click at [167, 151] on span "Approvals" at bounding box center [178, 153] width 133 height 15
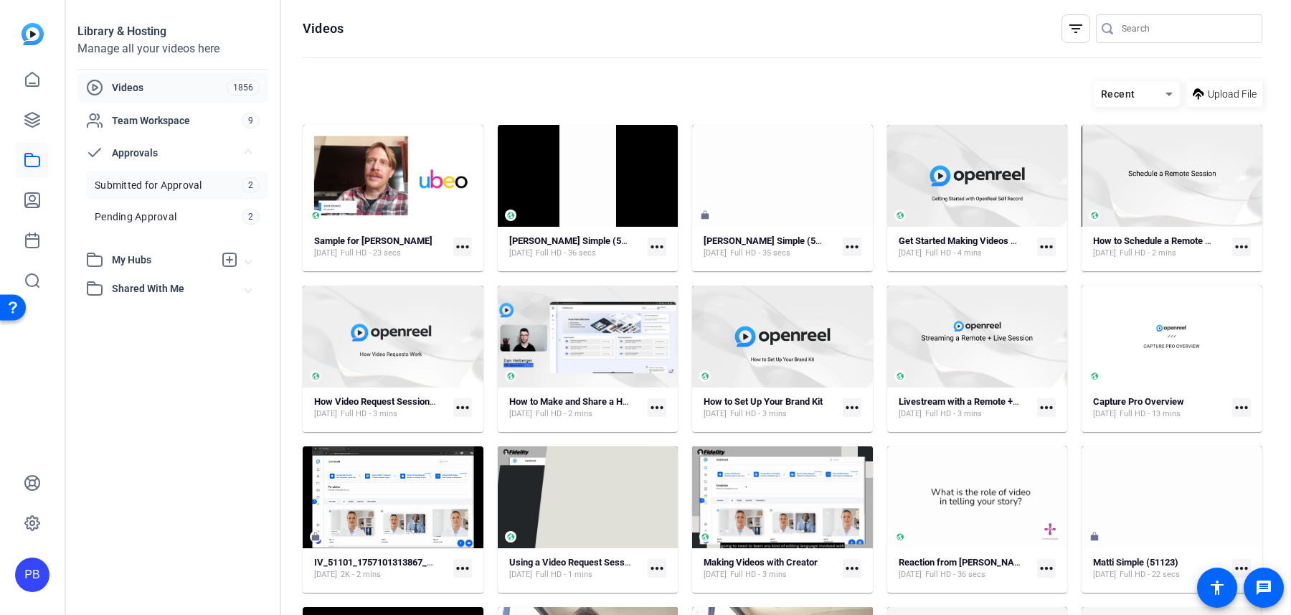
click at [184, 190] on span "Submitted for Approval" at bounding box center [149, 185] width 108 height 14
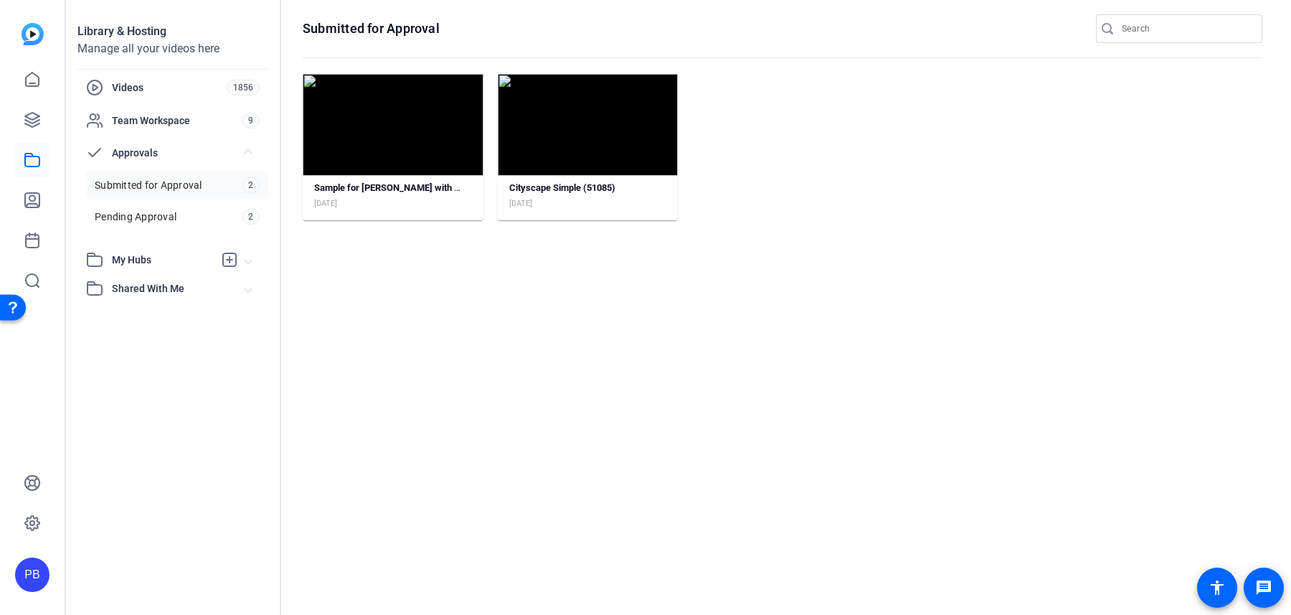
click at [419, 179] on mat-card "Sample for Jacob with B Roll Sep 9, 2025" at bounding box center [393, 147] width 181 height 146
click at [419, 187] on strong "Sample for [PERSON_NAME] with B Roll" at bounding box center [395, 187] width 163 height 11
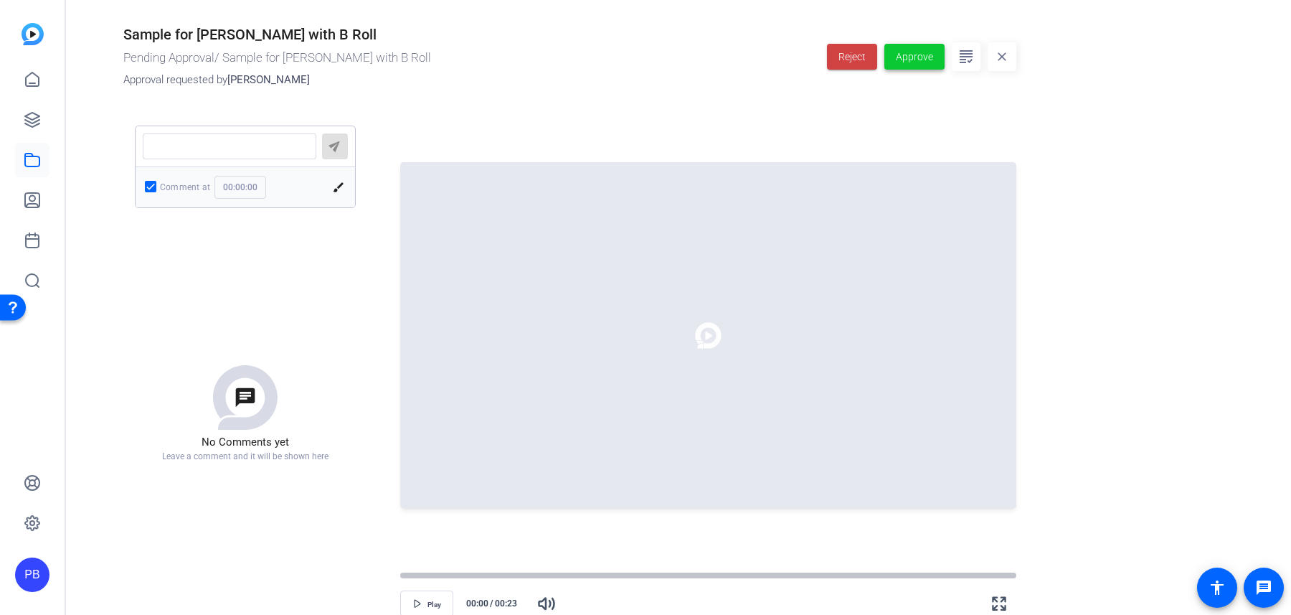
click at [917, 60] on span "Approve" at bounding box center [914, 57] width 37 height 15
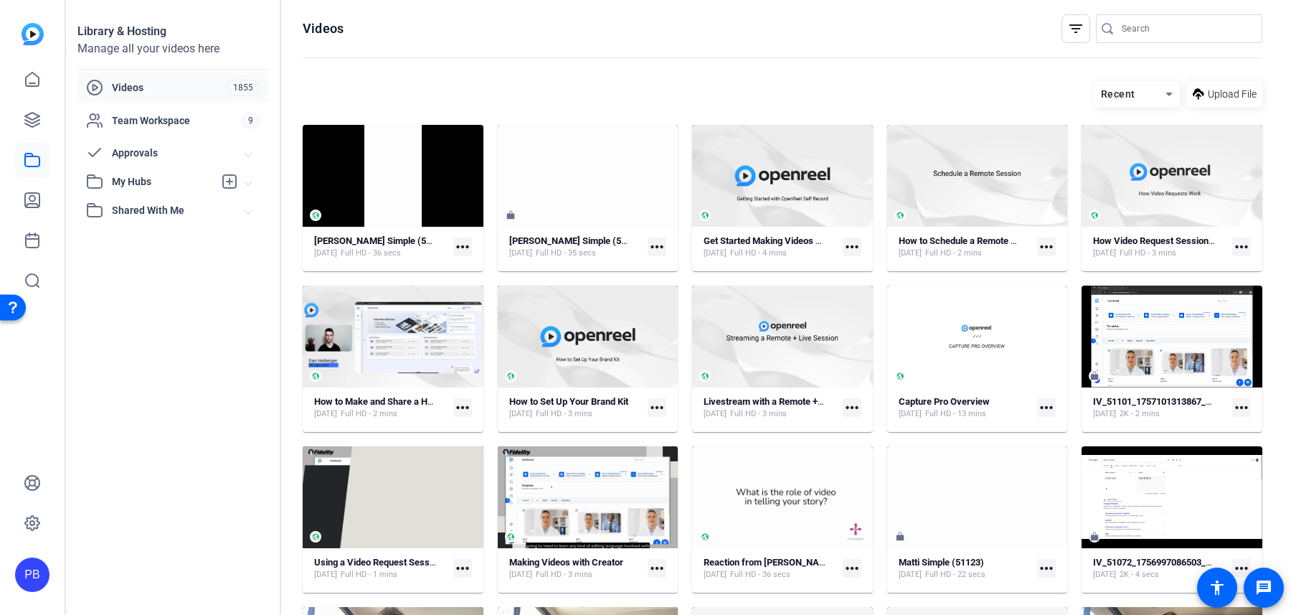
click at [163, 159] on span "Approvals" at bounding box center [178, 153] width 133 height 15
click at [164, 179] on span "Submitted for Approval" at bounding box center [149, 185] width 108 height 14
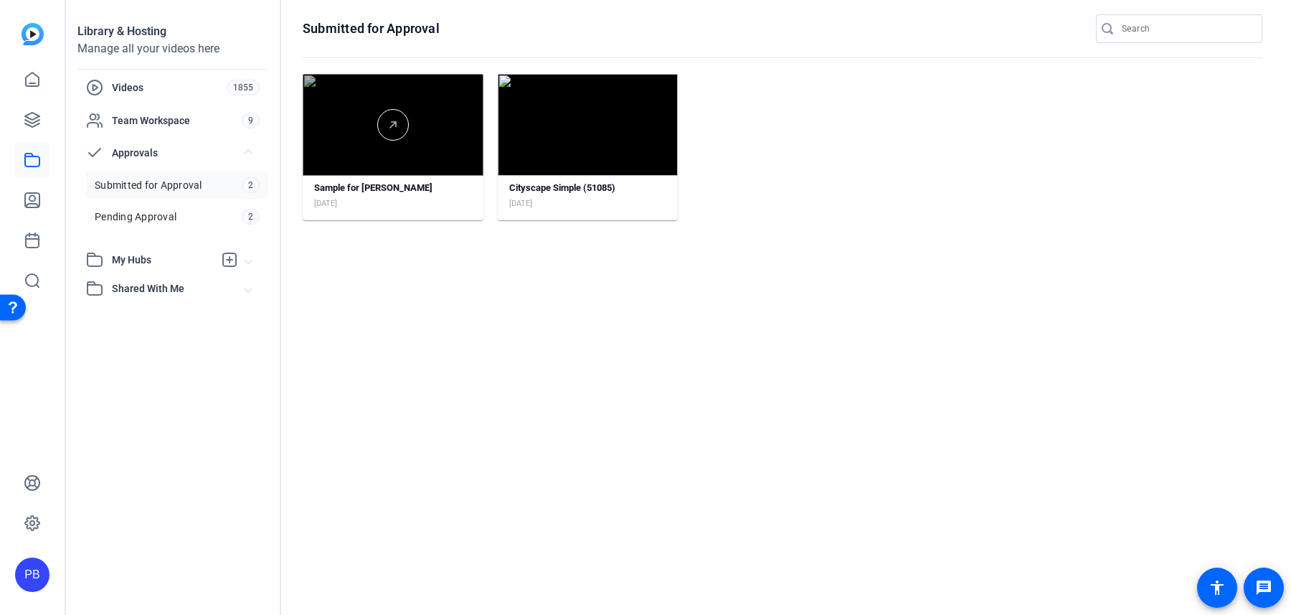
click at [456, 161] on div at bounding box center [393, 125] width 181 height 102
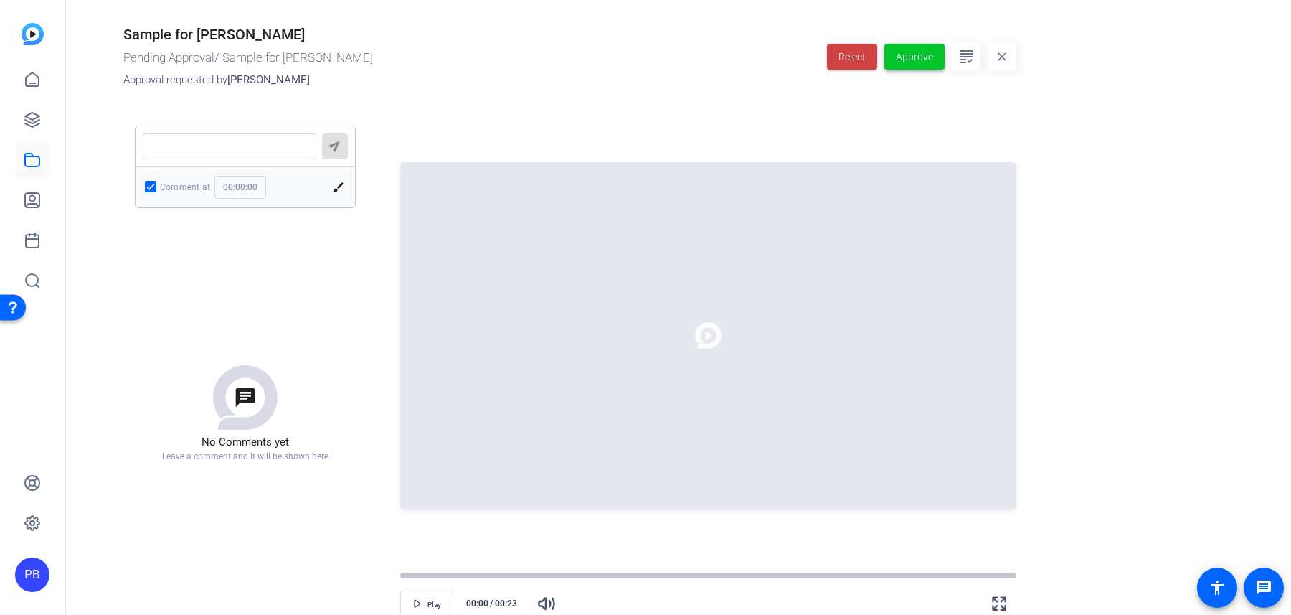
click at [908, 63] on span "Approve" at bounding box center [914, 57] width 37 height 15
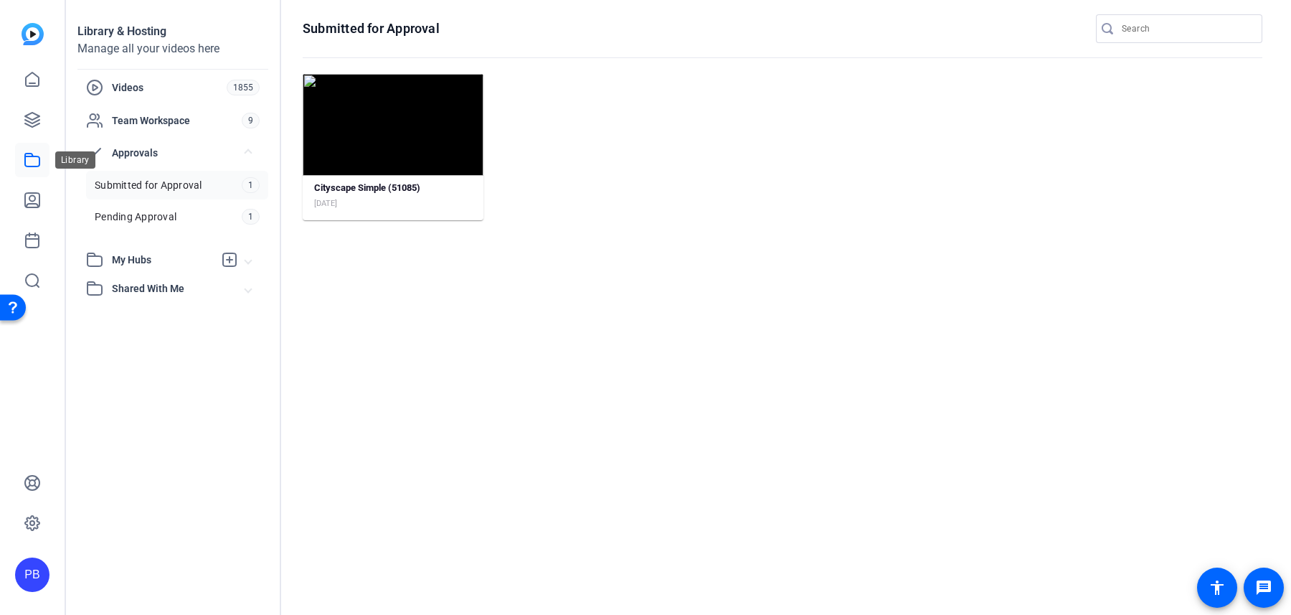
click at [25, 160] on icon at bounding box center [32, 160] width 14 height 13
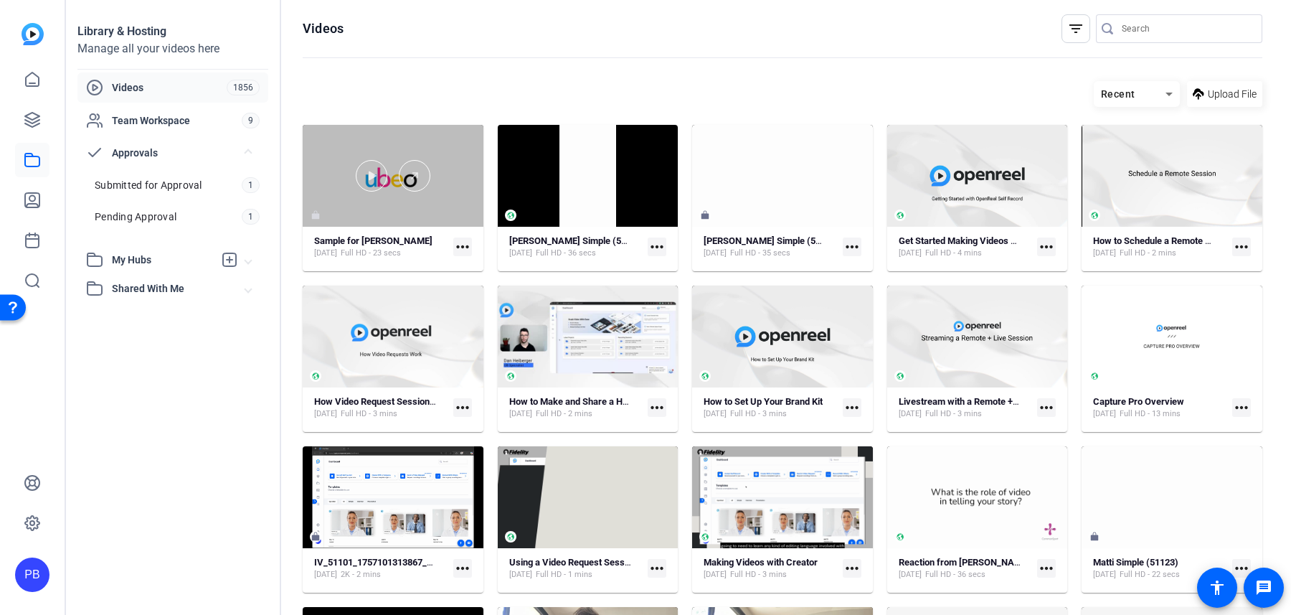
click at [439, 202] on div at bounding box center [393, 176] width 181 height 102
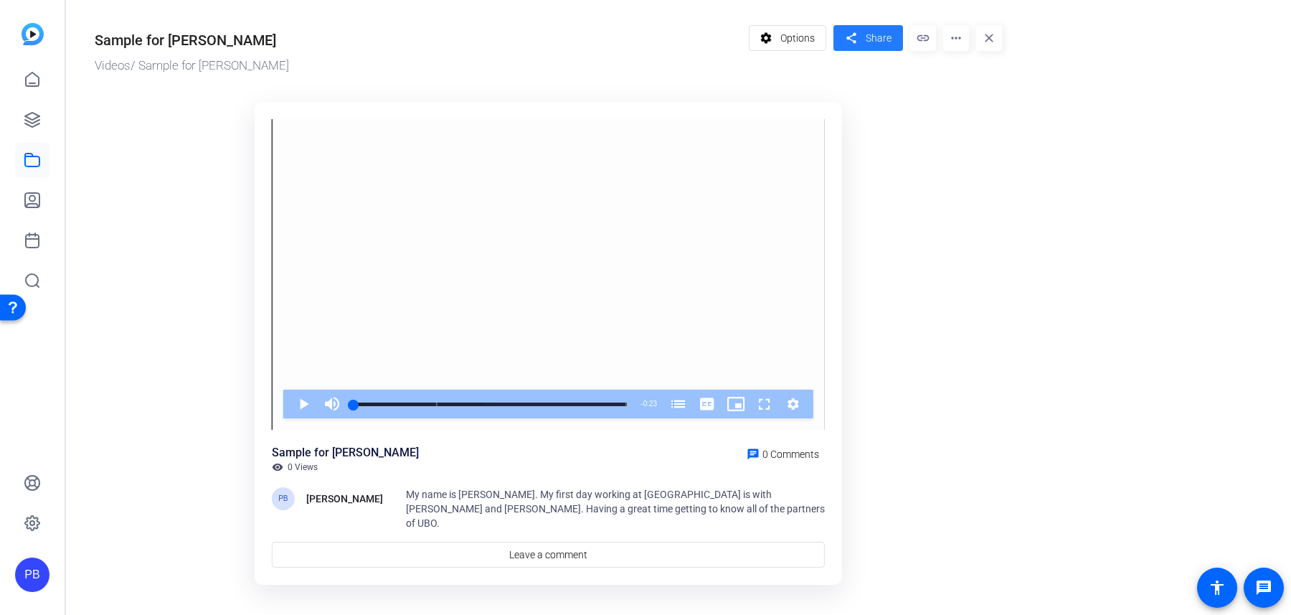
click at [857, 40] on mat-icon "share" at bounding box center [851, 38] width 18 height 19
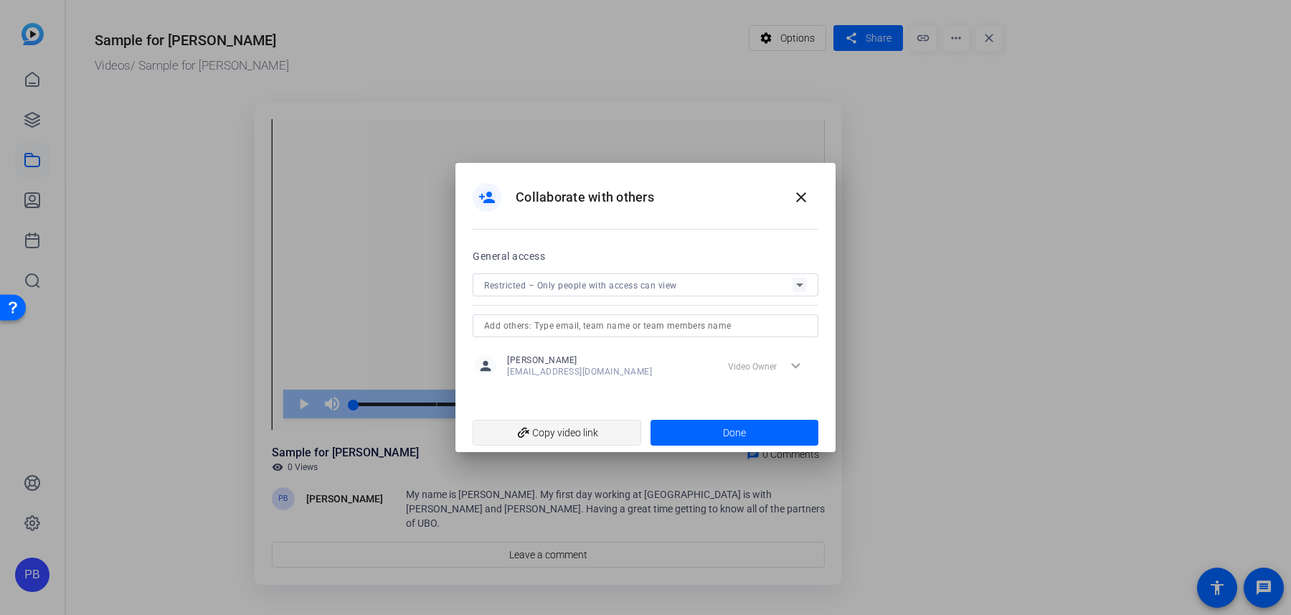
click at [589, 442] on span "add_link Copy video link" at bounding box center [557, 432] width 146 height 27
click at [704, 276] on div "Restricted – Only people with access can view" at bounding box center [638, 285] width 308 height 18
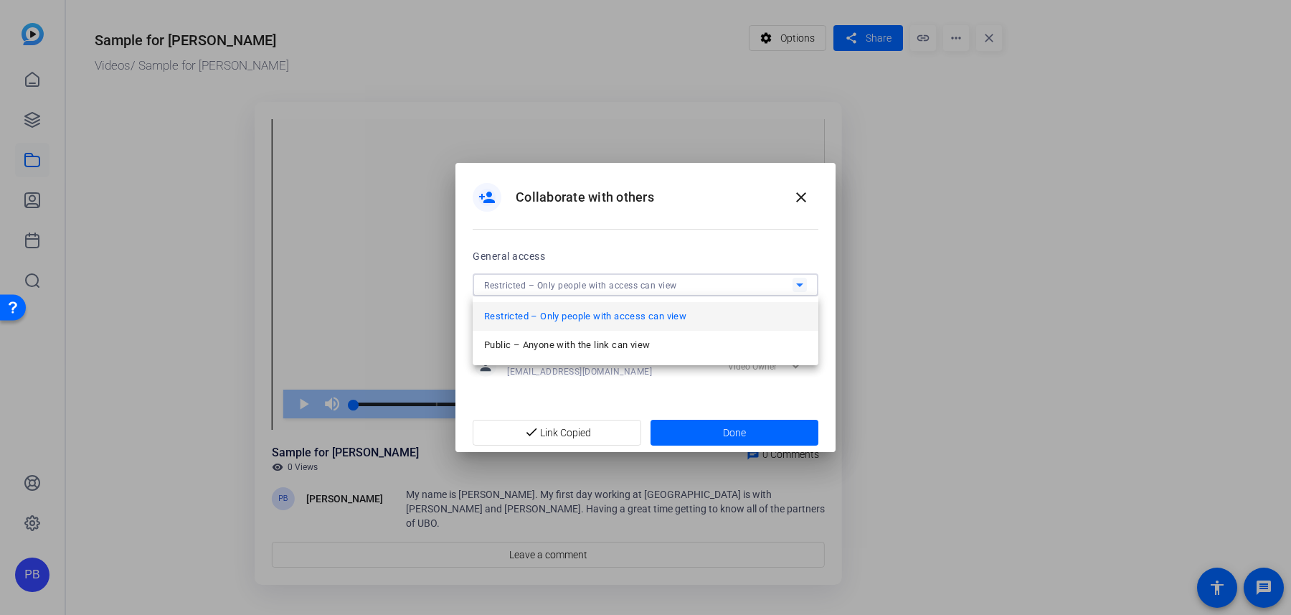
click at [644, 341] on span "Public – Anyone with the link can view" at bounding box center [567, 344] width 166 height 17
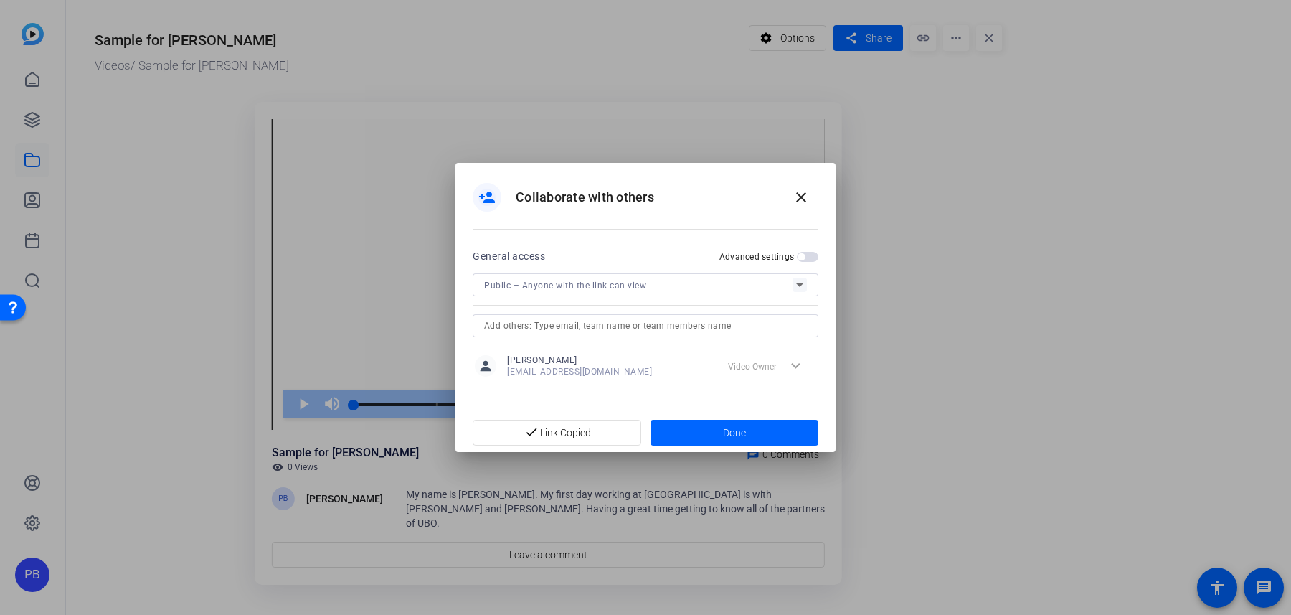
click at [802, 265] on div "General access Advanced settings Public – Anyone with the link can view" at bounding box center [646, 293] width 346 height 90
click at [808, 258] on span "button" at bounding box center [808, 257] width 22 height 10
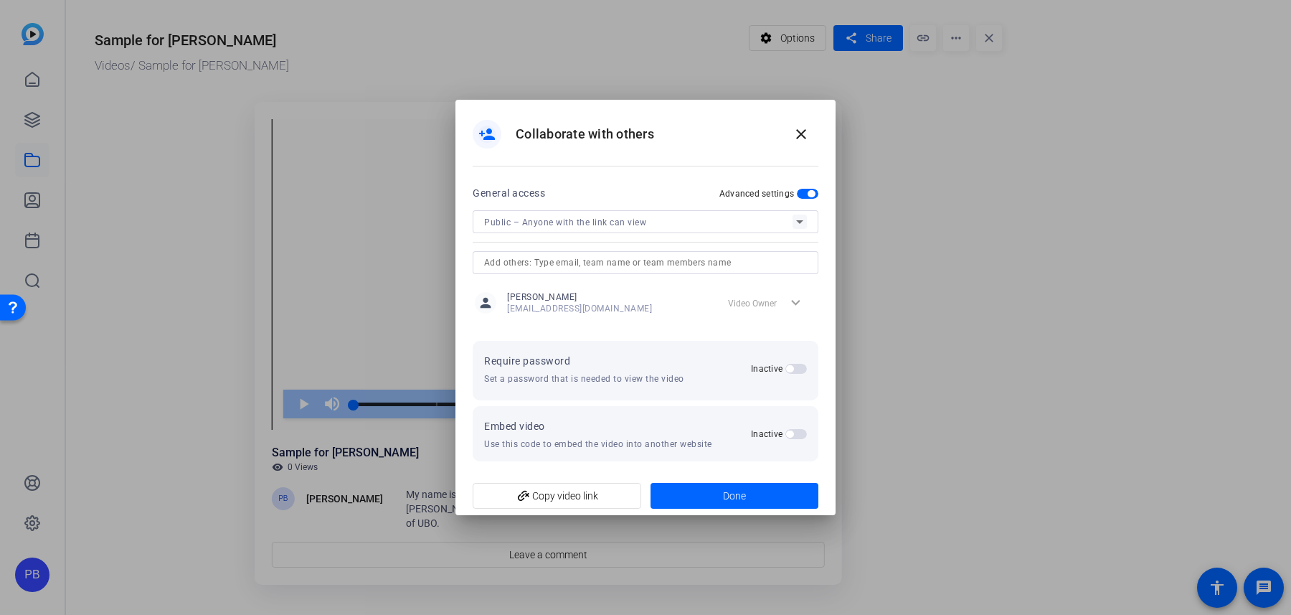
click at [781, 362] on mat-slide-toggle "Inactive" at bounding box center [779, 368] width 56 height 17
click at [788, 364] on span "button" at bounding box center [797, 369] width 22 height 10
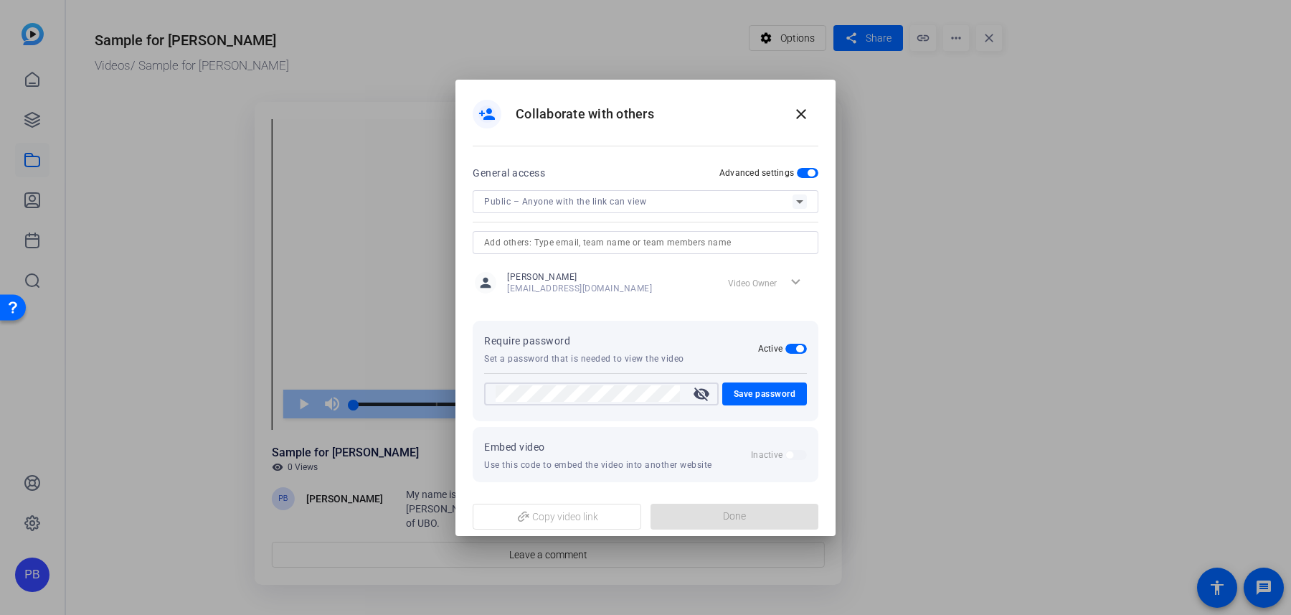
click at [694, 395] on mat-icon "visibility_off" at bounding box center [701, 393] width 34 height 17
click at [749, 391] on span "Save password" at bounding box center [765, 393] width 62 height 17
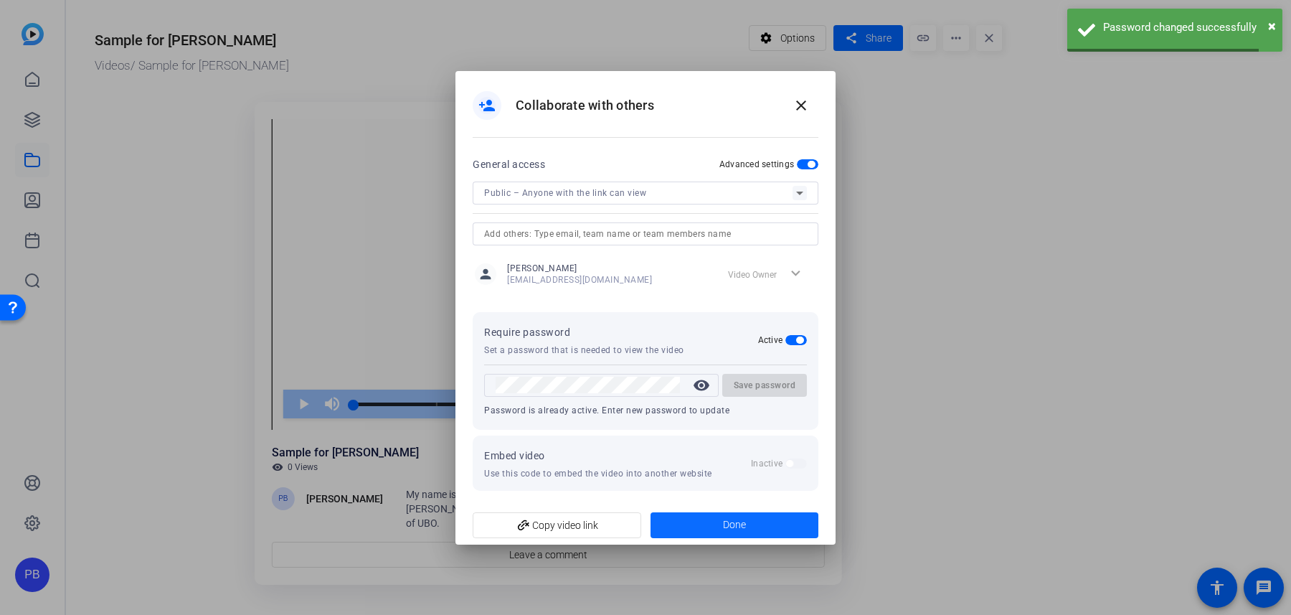
click at [724, 524] on span "Done" at bounding box center [734, 524] width 23 height 15
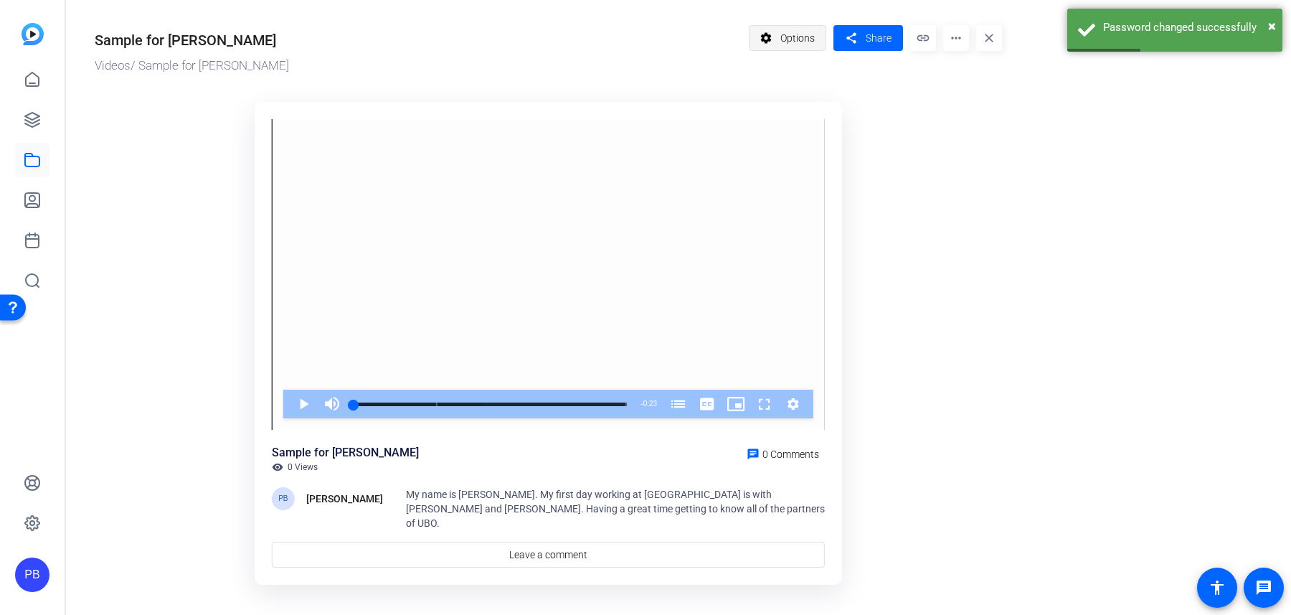
click at [781, 42] on span at bounding box center [788, 38] width 77 height 34
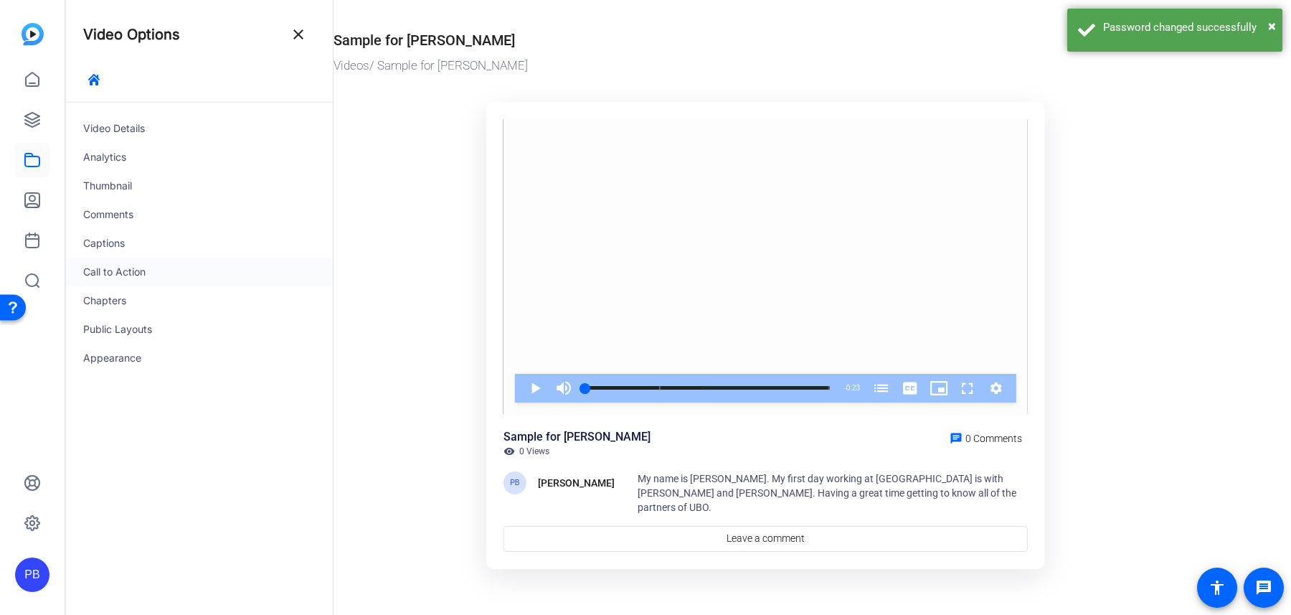
click at [168, 270] on div "Call to Action" at bounding box center [199, 272] width 267 height 29
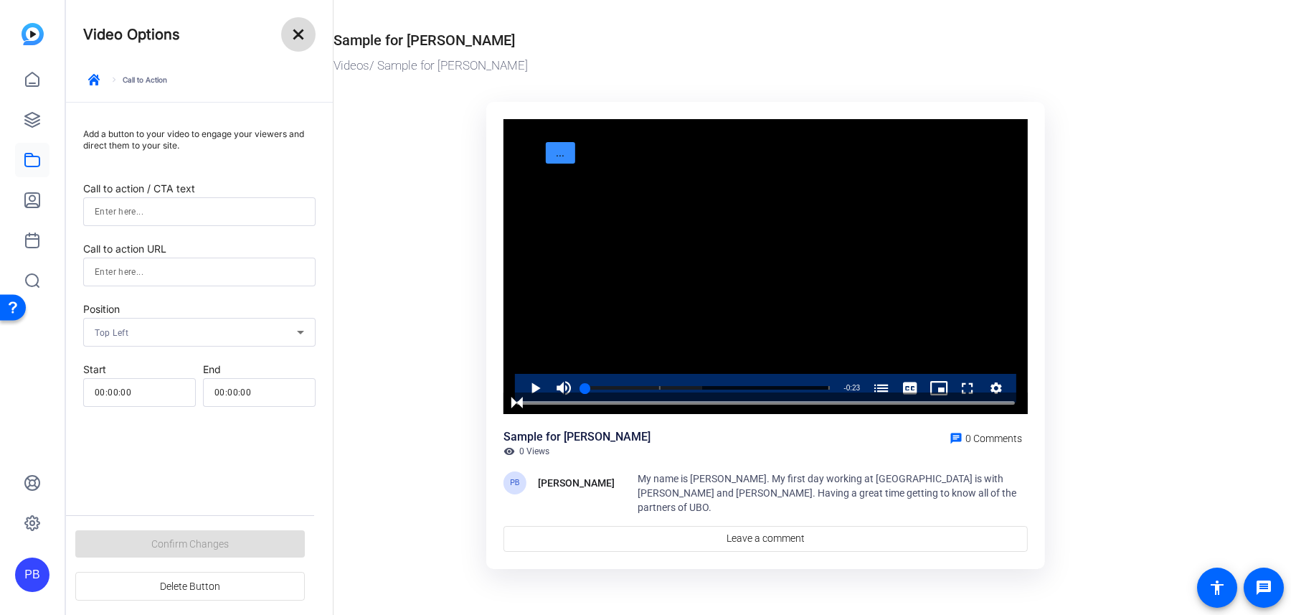
click at [296, 42] on mat-icon "close" at bounding box center [298, 34] width 17 height 17
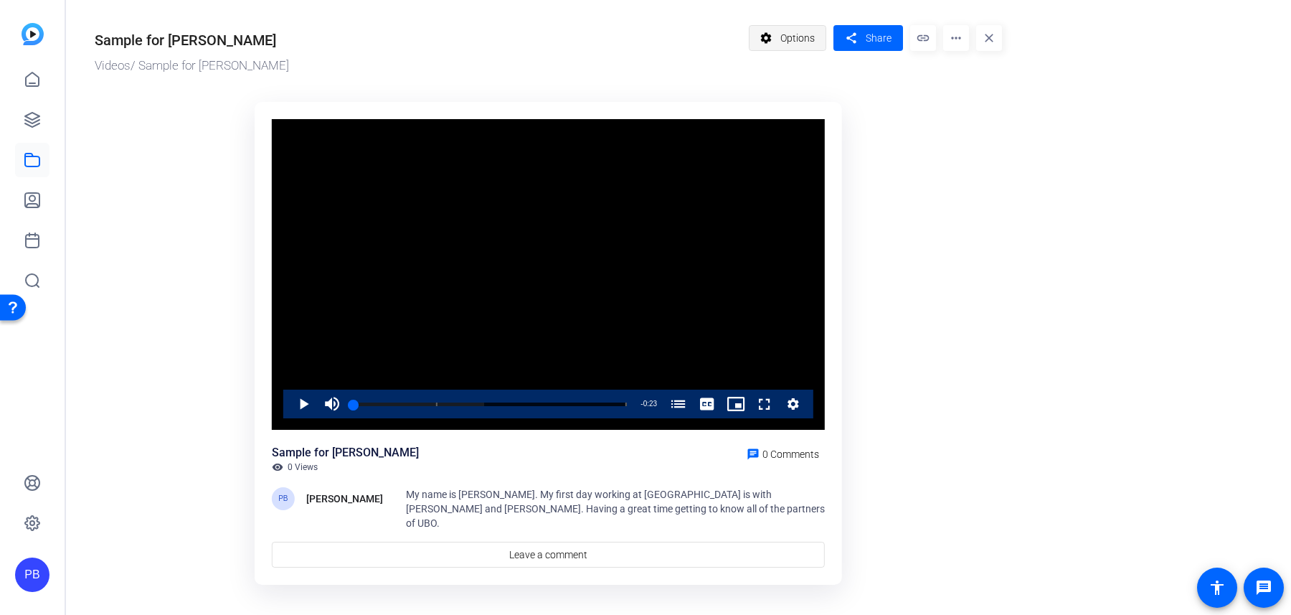
click at [796, 36] on span "Options" at bounding box center [798, 37] width 34 height 27
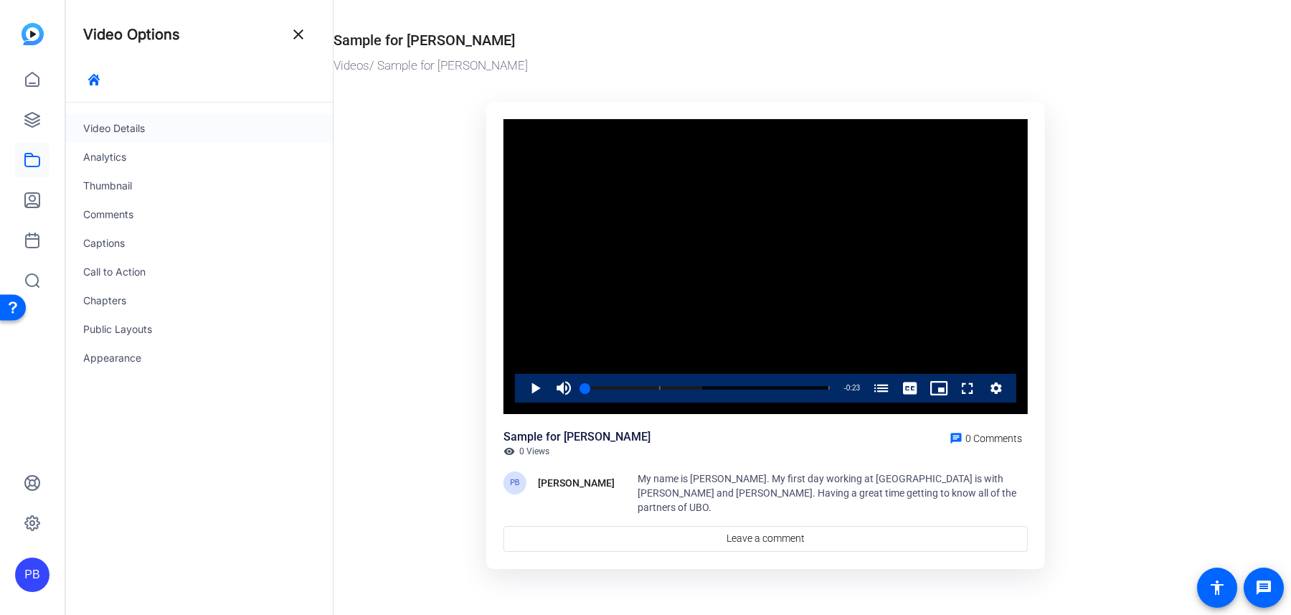
click at [204, 126] on div "Video Details" at bounding box center [199, 128] width 267 height 29
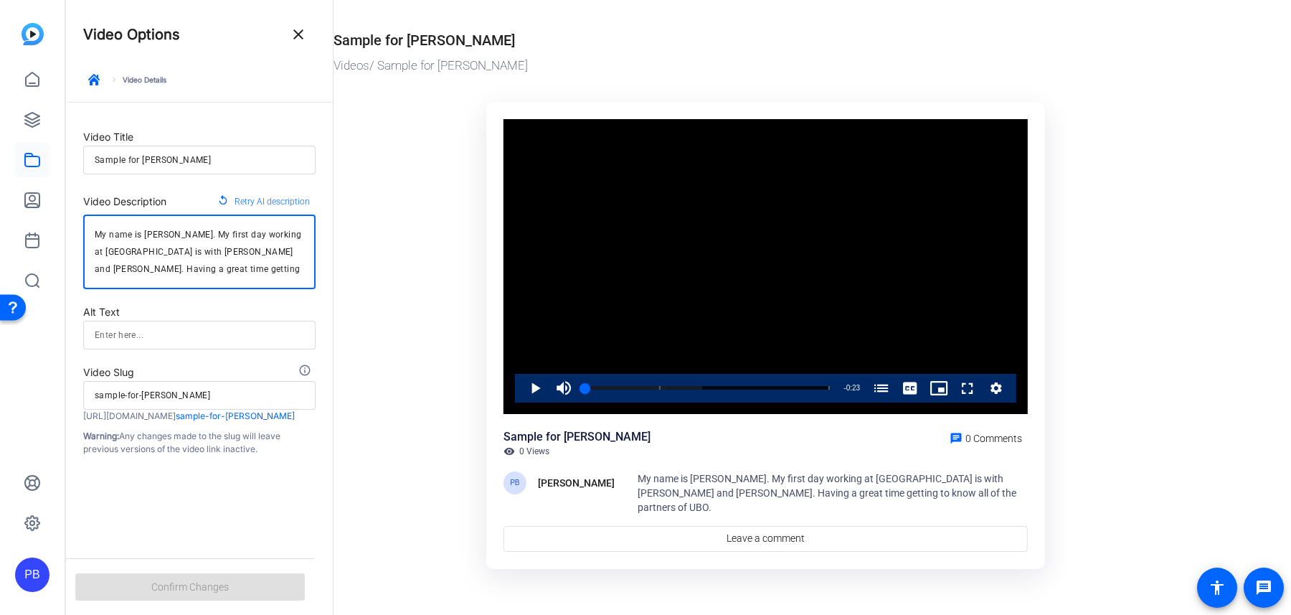
drag, startPoint x: 97, startPoint y: 234, endPoint x: 339, endPoint y: 293, distance: 249.0
click at [339, 293] on mat-drawer-container "Video Options close keyboard_arrow_right Video Details Video Title Sample for J…" at bounding box center [675, 307] width 1218 height 615
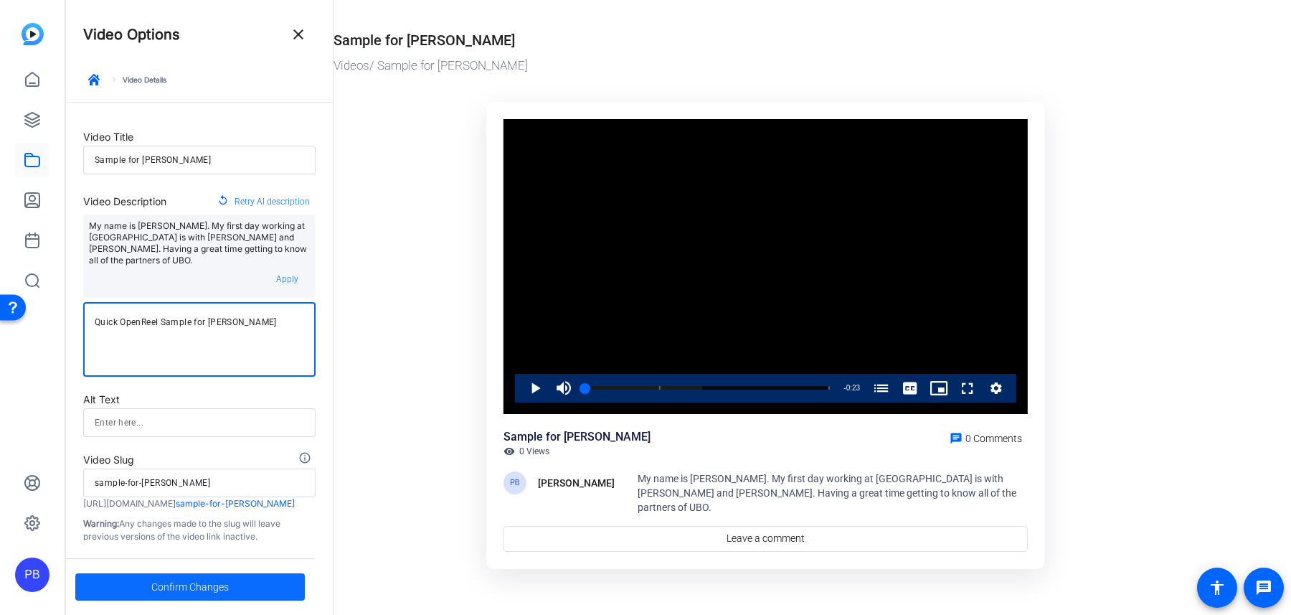
type textarea "Quick OpenReel Sample for [PERSON_NAME]"
click at [202, 583] on span "Confirm Changes" at bounding box center [189, 586] width 77 height 27
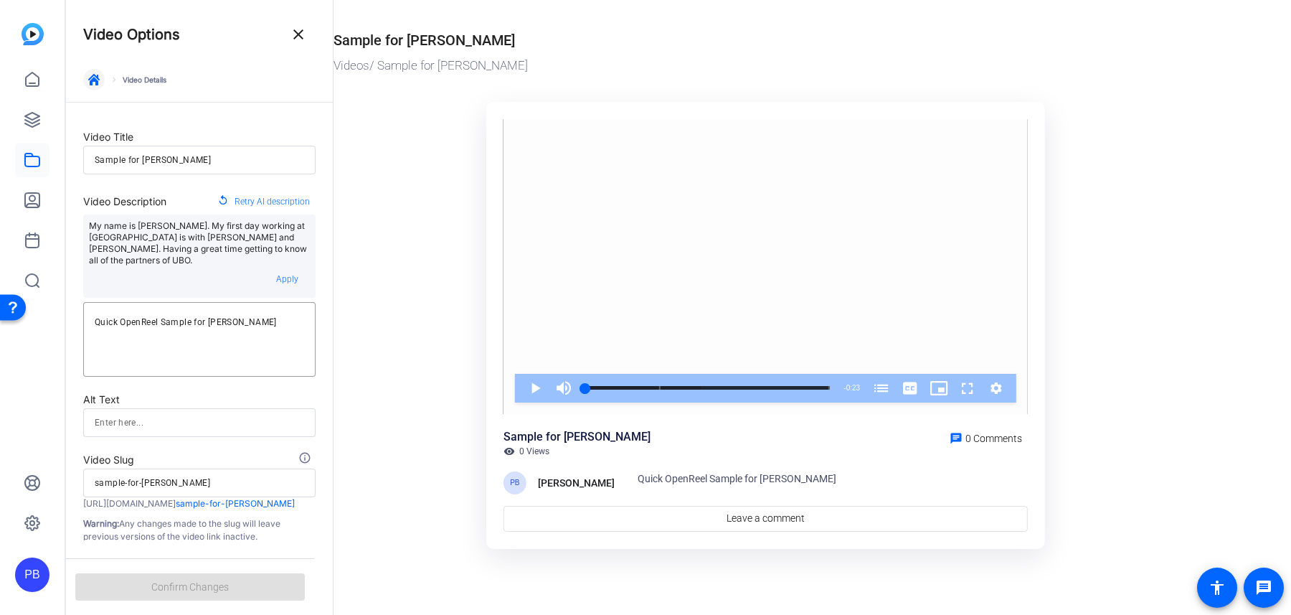
click at [95, 82] on icon "button" at bounding box center [93, 79] width 11 height 11
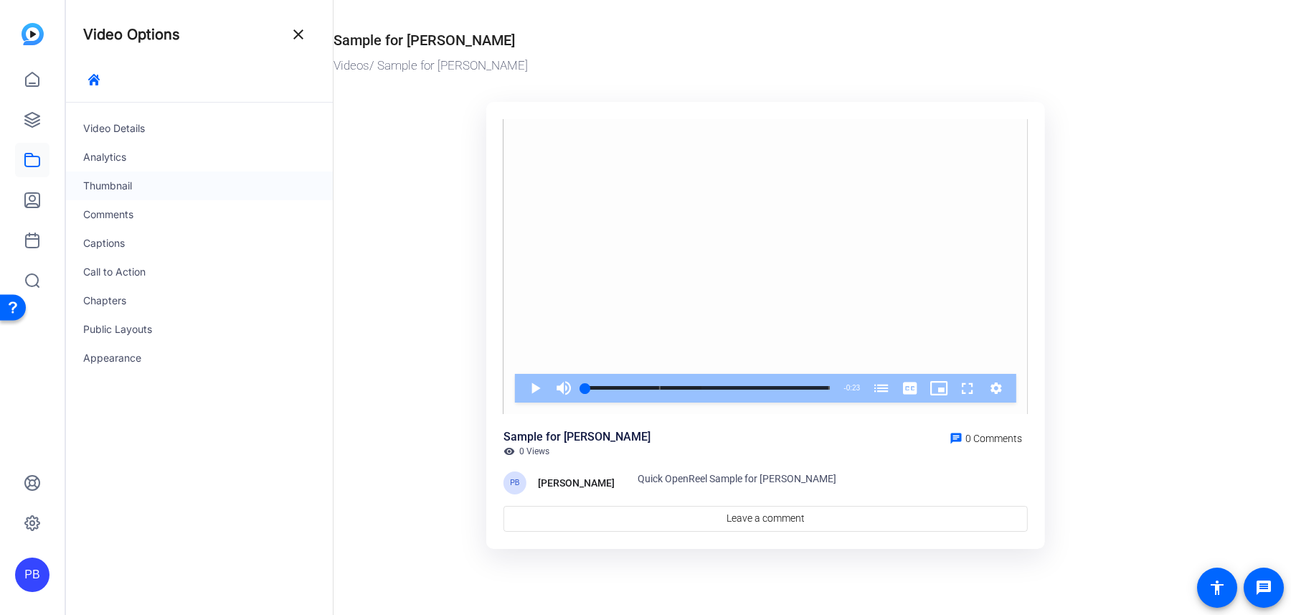
click at [131, 198] on div "Thumbnail" at bounding box center [199, 185] width 267 height 29
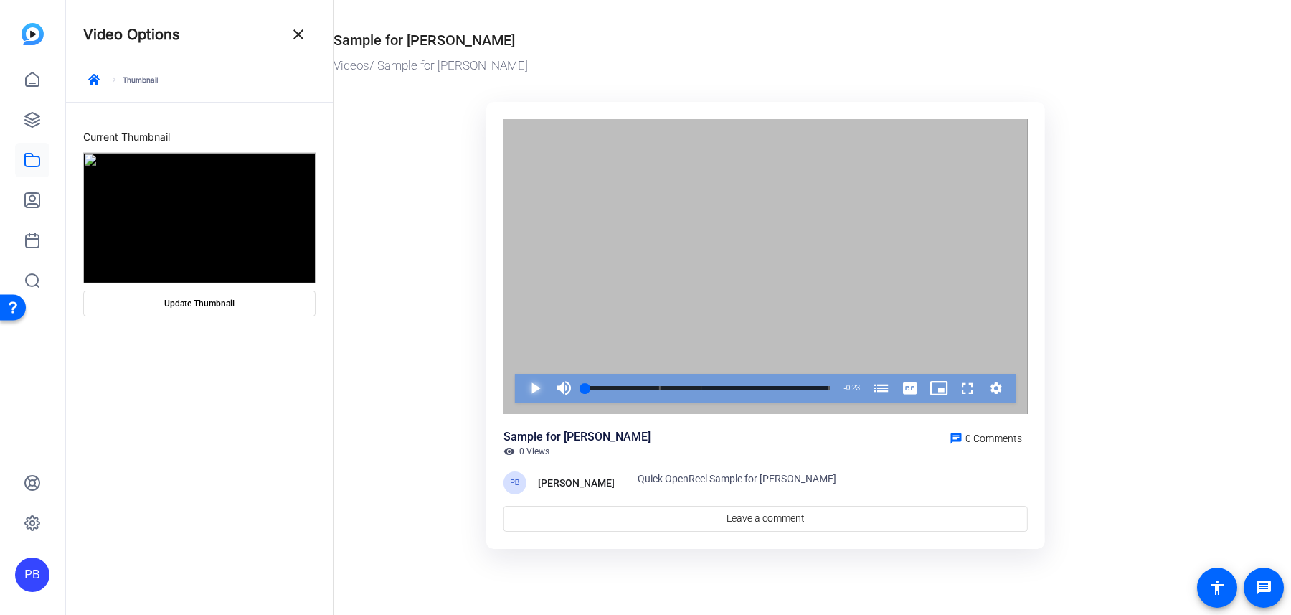
click at [521, 389] on span "Video Player" at bounding box center [521, 388] width 0 height 29
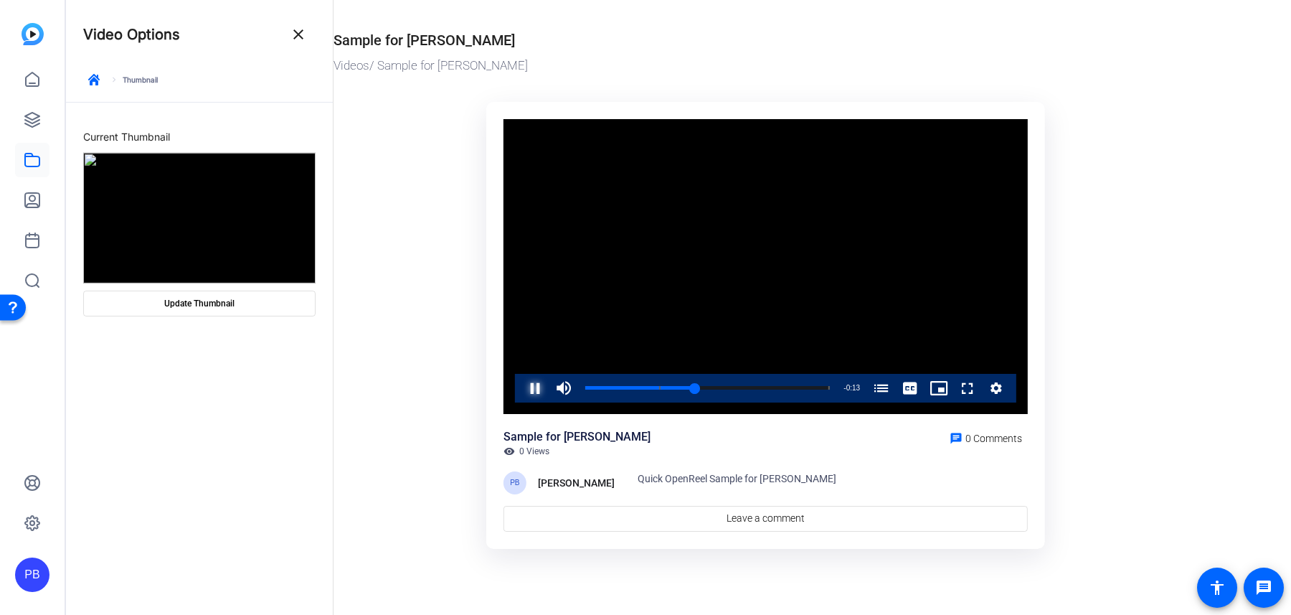
click at [521, 392] on span "Video Player" at bounding box center [521, 388] width 0 height 29
click at [291, 298] on span at bounding box center [199, 303] width 231 height 34
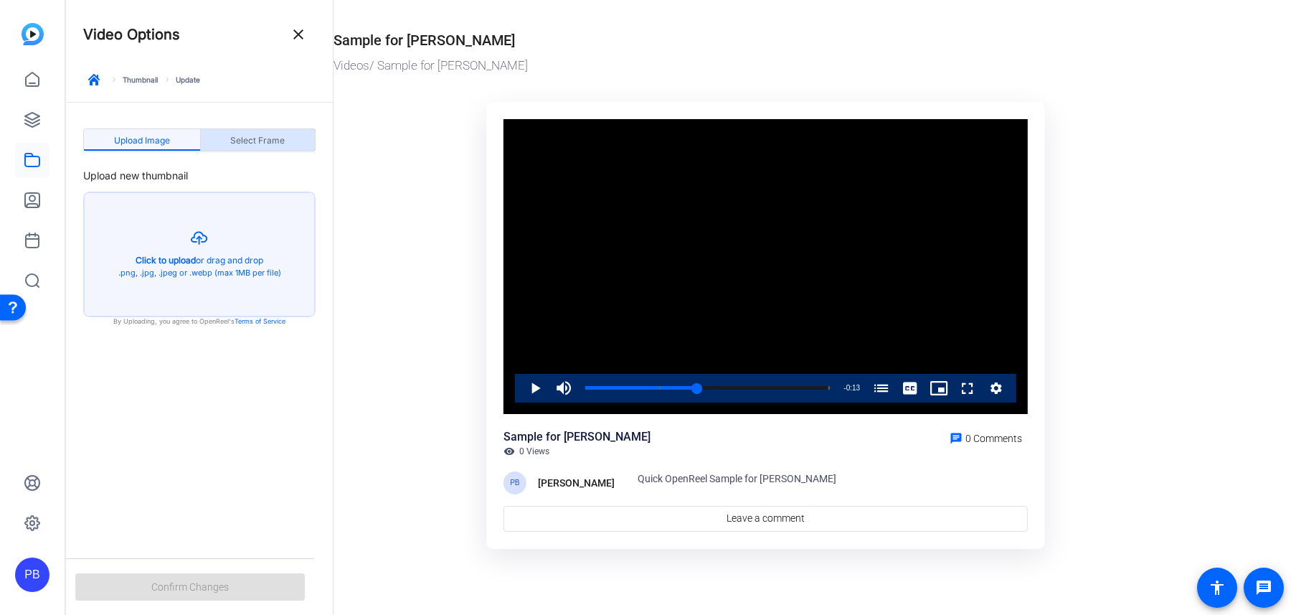
click at [275, 143] on span "Select Frame" at bounding box center [257, 140] width 55 height 9
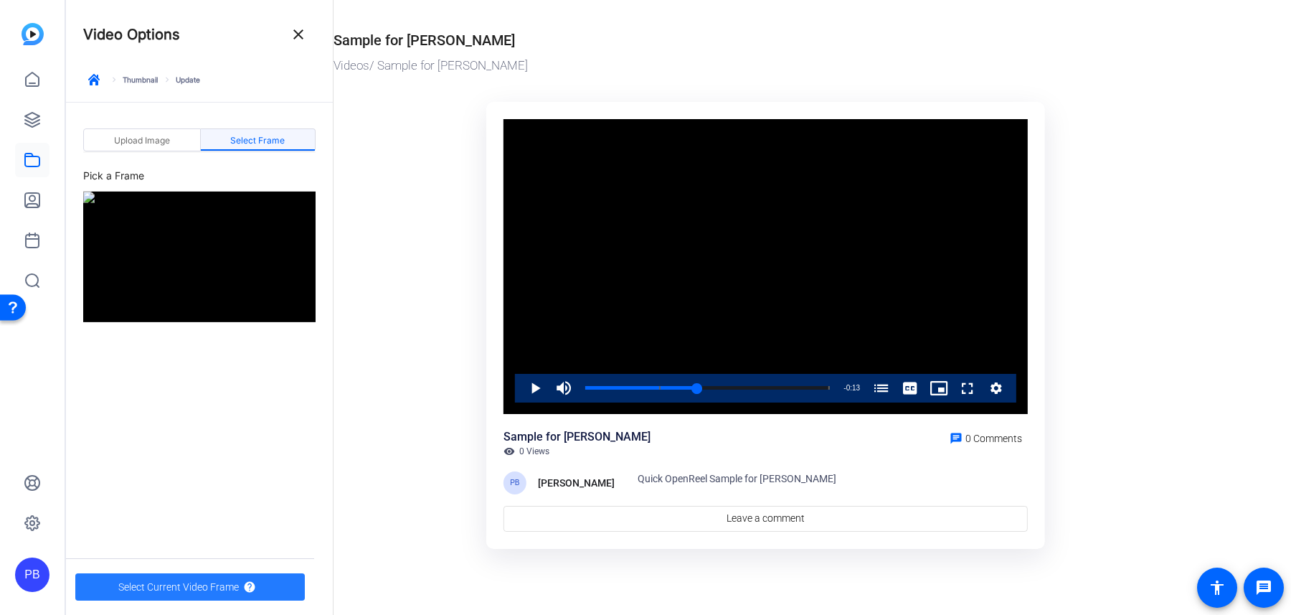
click at [224, 575] on span "Select Current Video Frame" at bounding box center [178, 586] width 121 height 27
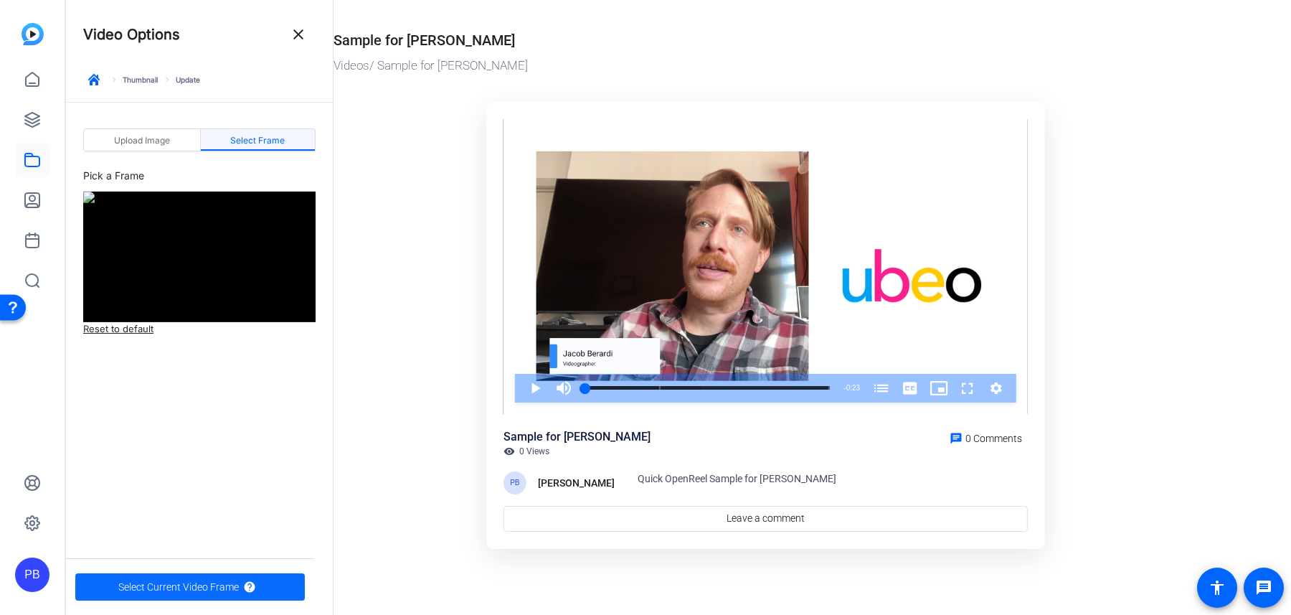
click at [220, 576] on span "Select Current Video Frame" at bounding box center [178, 586] width 121 height 27
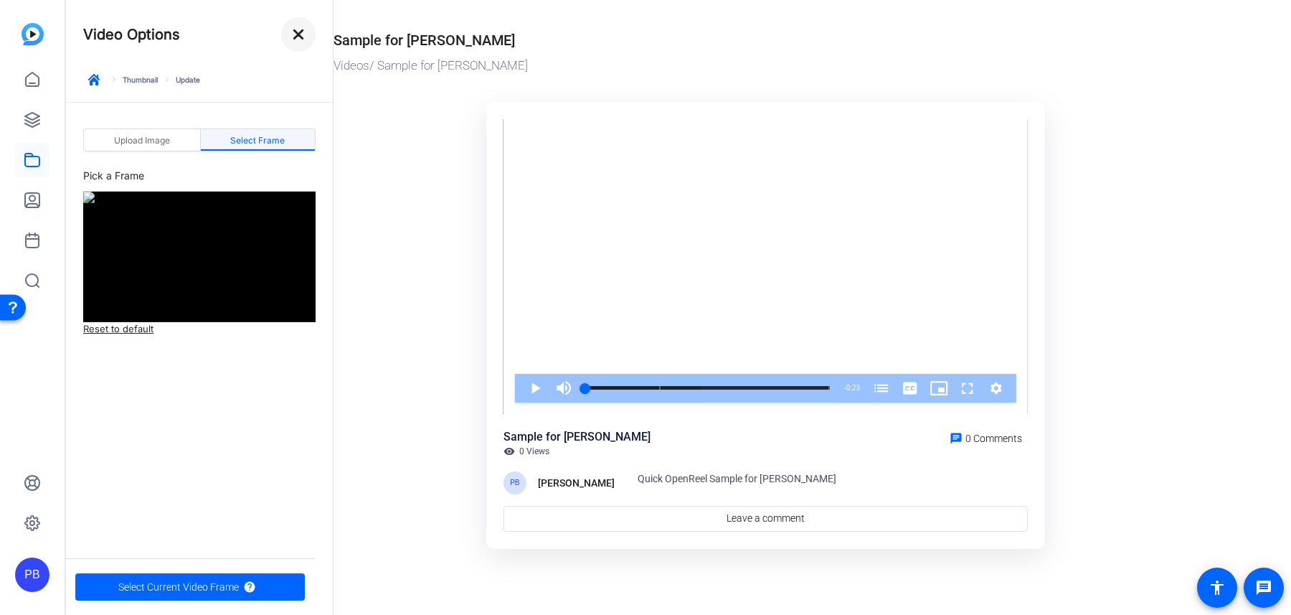
click at [298, 37] on mat-icon "close" at bounding box center [298, 34] width 17 height 17
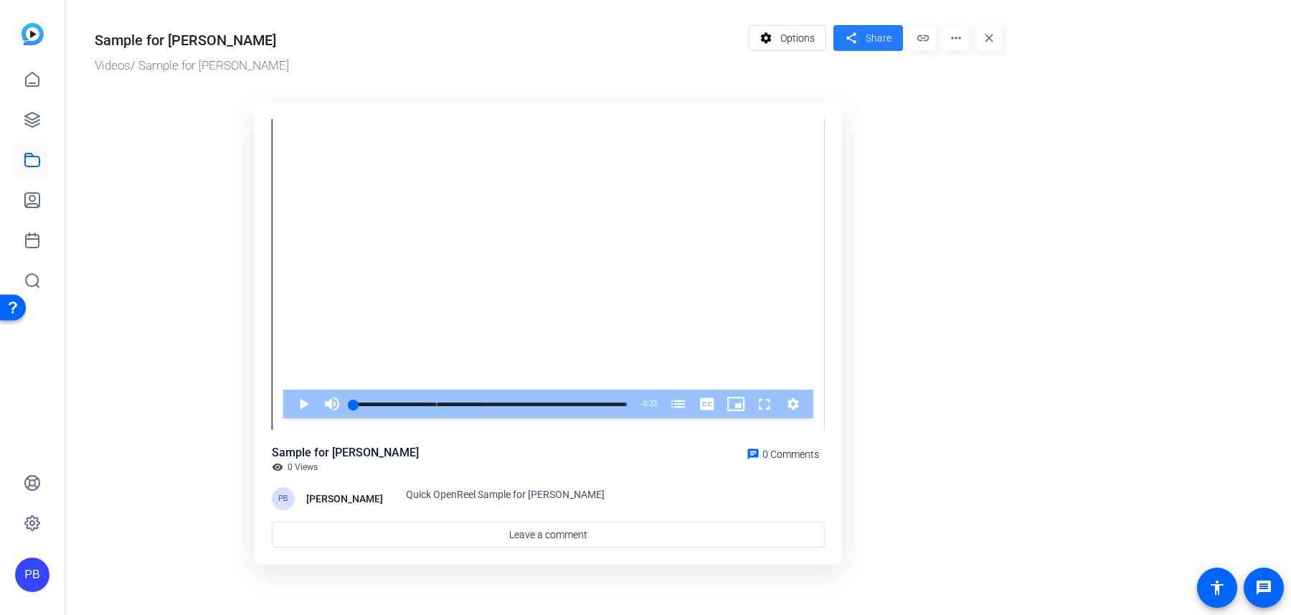
click at [880, 37] on span "Share" at bounding box center [879, 38] width 26 height 15
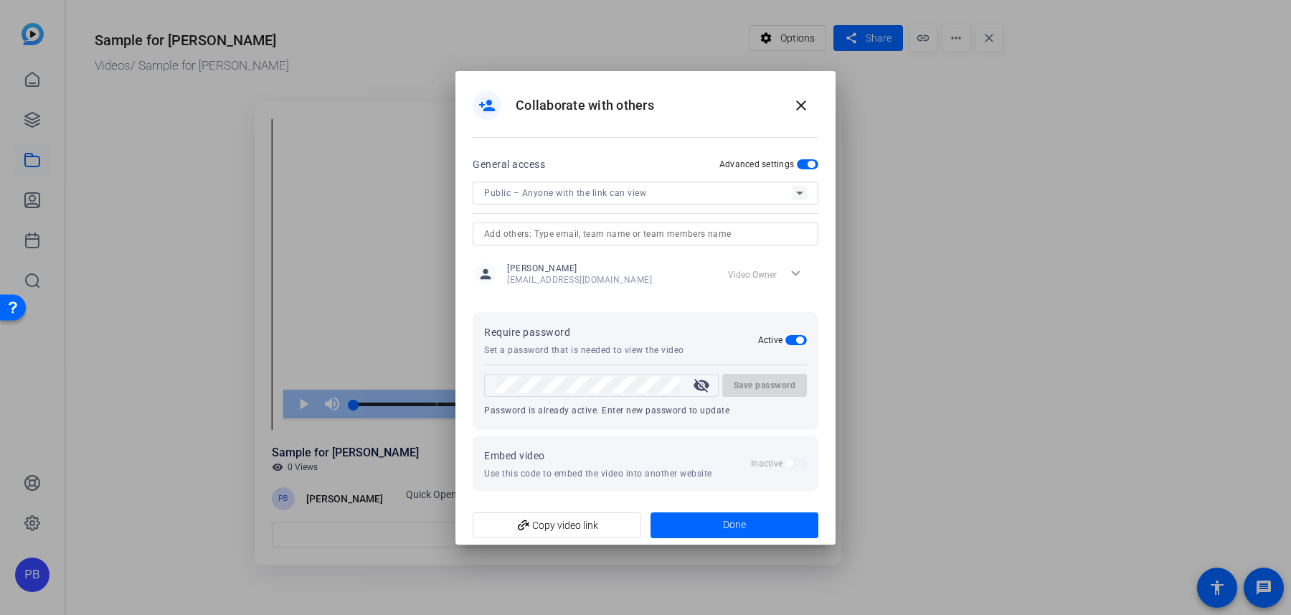
click at [581, 193] on span "Public – Anyone with the link can view" at bounding box center [565, 193] width 162 height 10
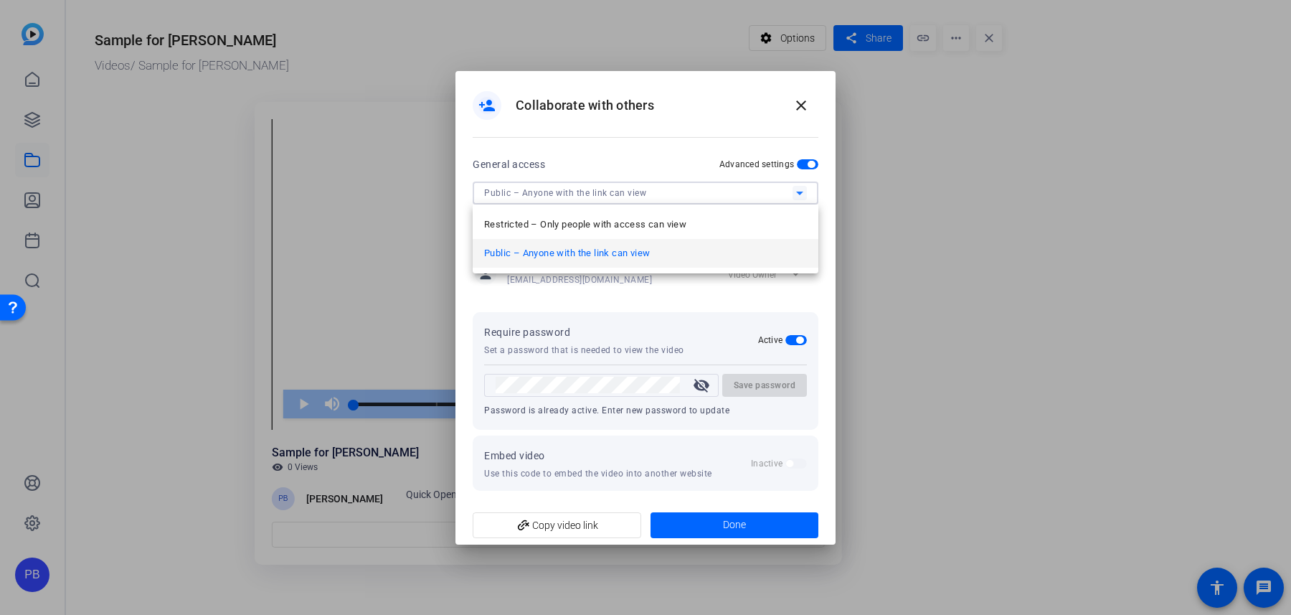
click at [595, 158] on div at bounding box center [645, 307] width 1291 height 615
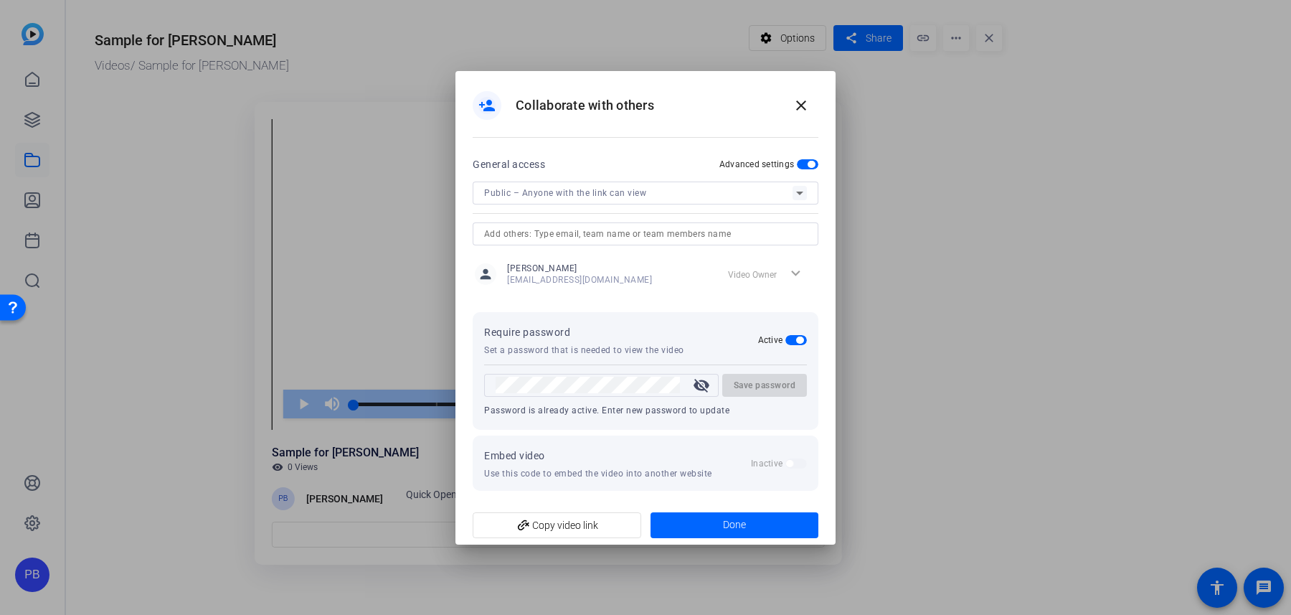
click at [718, 382] on div "visibility_off Save password" at bounding box center [645, 385] width 323 height 23
click at [700, 382] on mat-icon "visibility_off" at bounding box center [701, 385] width 34 height 17
click at [791, 342] on span "button" at bounding box center [797, 340] width 22 height 10
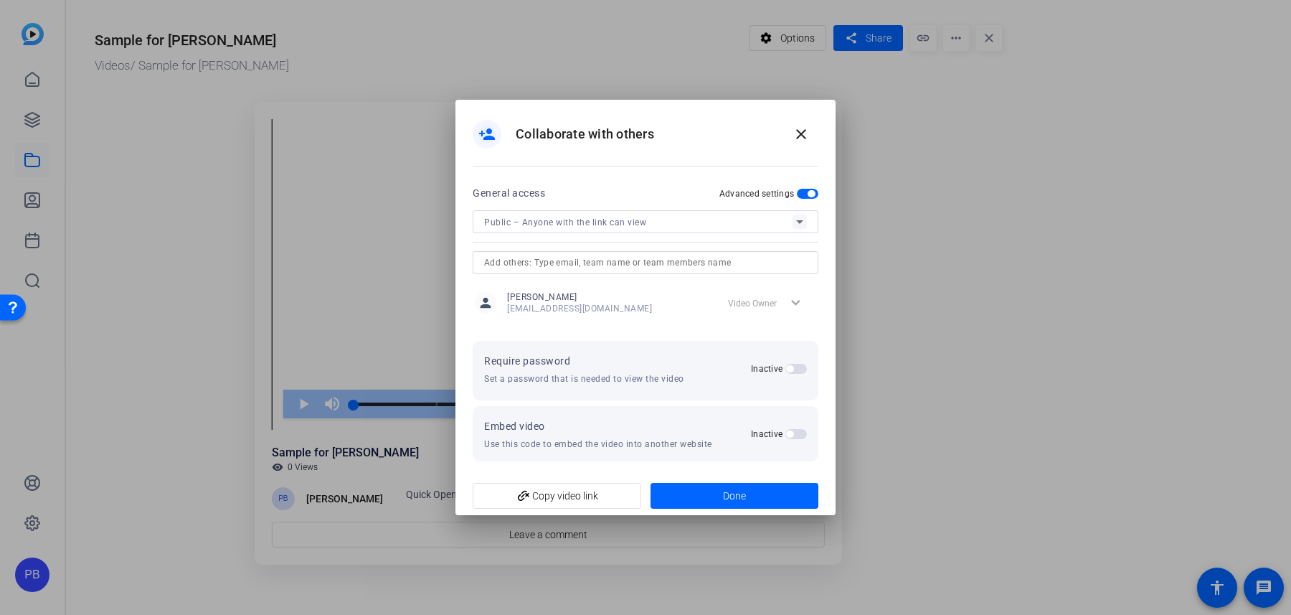
click at [791, 342] on openreel-set-password "Require password Set a password that is needed to view the video Inactive" at bounding box center [646, 371] width 346 height 60
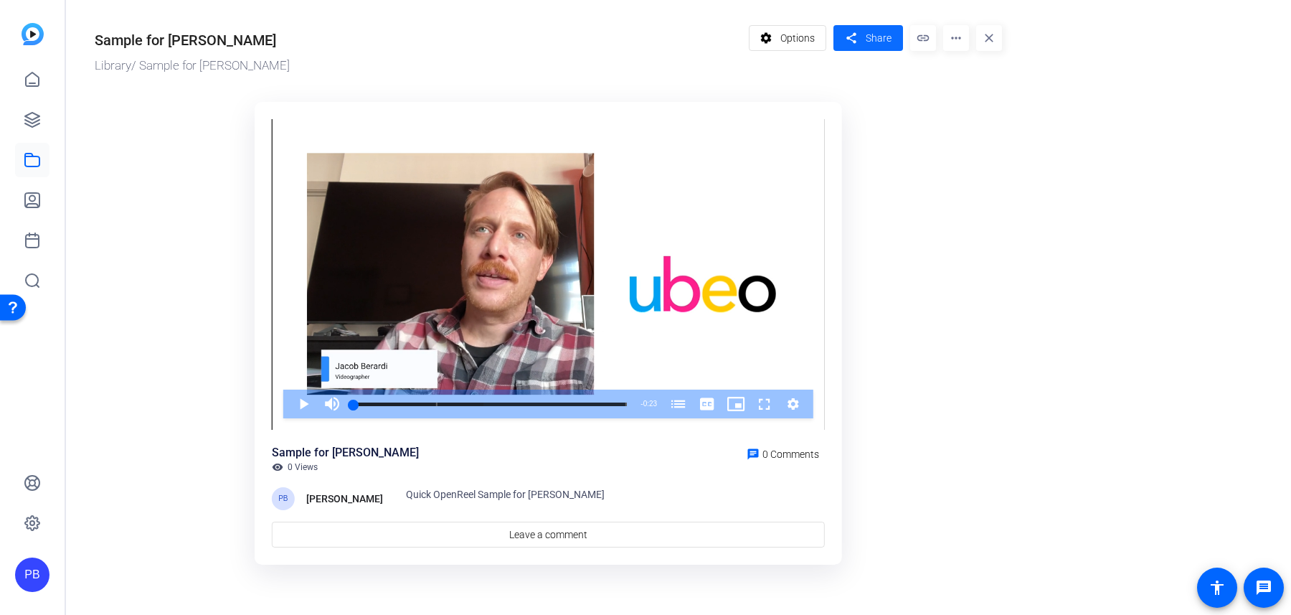
click at [849, 47] on mat-icon "share" at bounding box center [851, 38] width 18 height 19
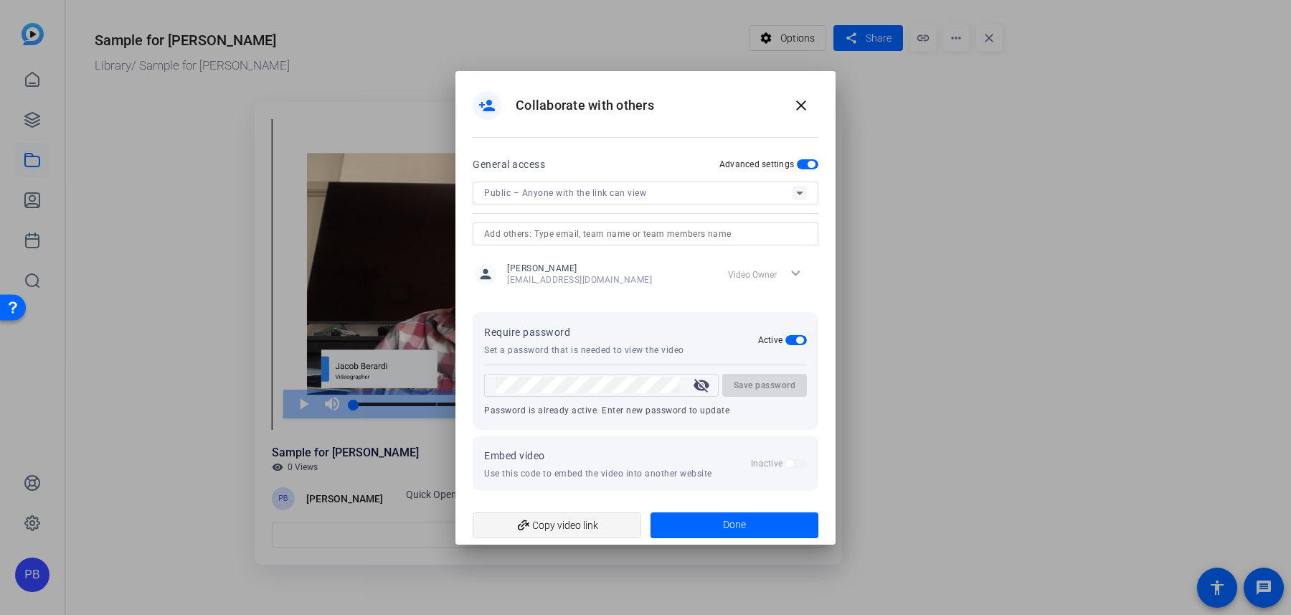
click at [567, 517] on span "add_link Copy video link" at bounding box center [557, 525] width 146 height 27
click at [804, 110] on mat-icon "close" at bounding box center [801, 105] width 17 height 17
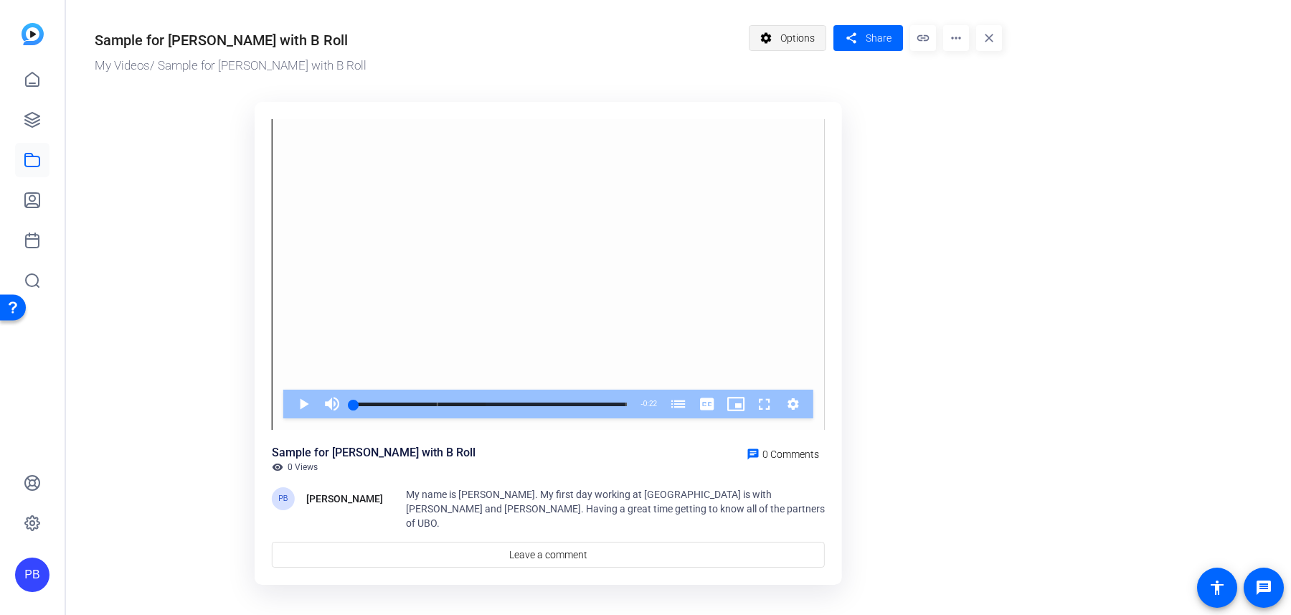
click at [798, 36] on span "Options" at bounding box center [798, 37] width 34 height 27
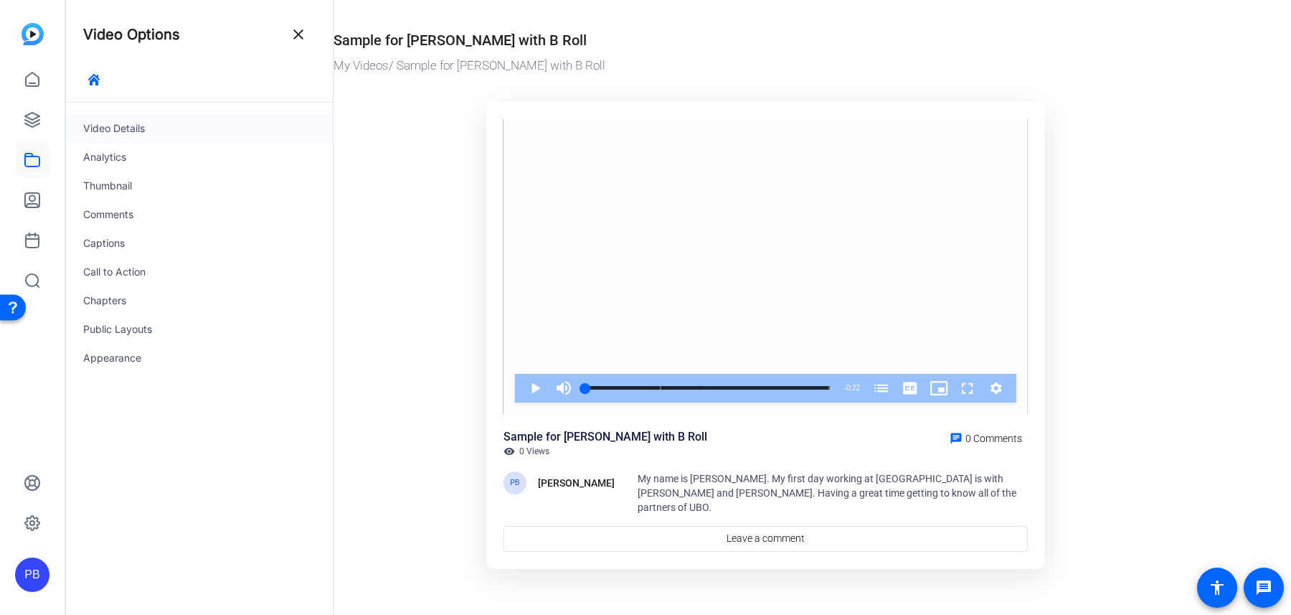
click at [170, 124] on div "Video Details" at bounding box center [199, 128] width 267 height 29
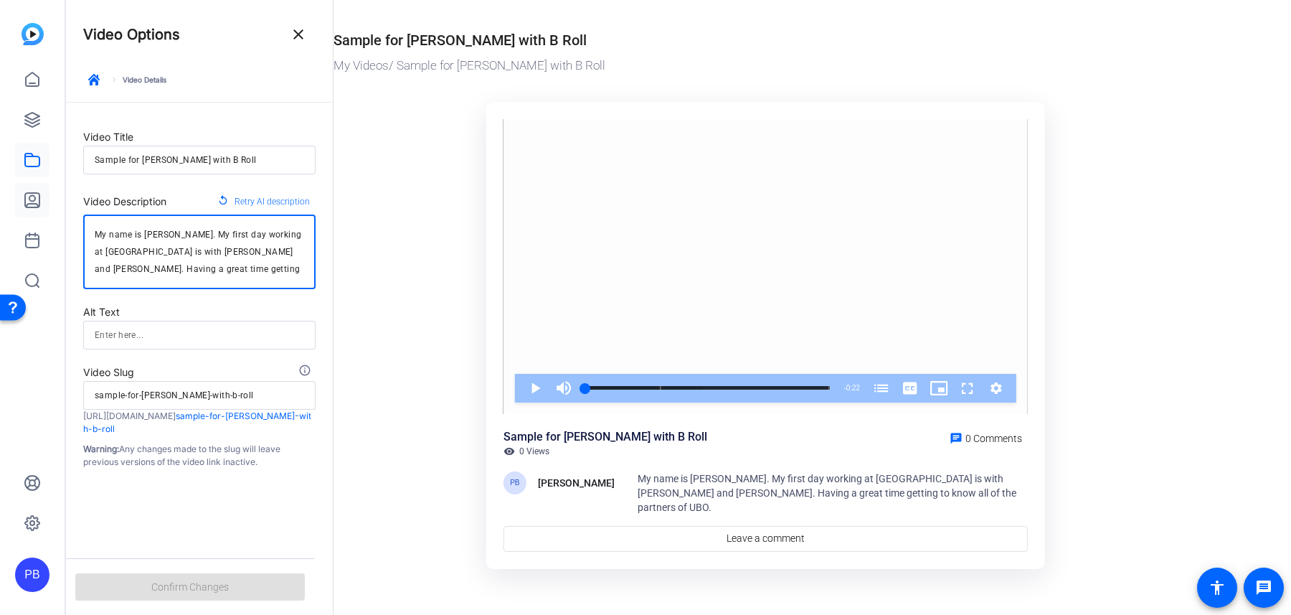
drag, startPoint x: 271, startPoint y: 265, endPoint x: 42, endPoint y: 211, distance: 235.3
click at [42, 209] on mat-sidenav-container "PB Video Options close keyboard_arrow_right Video Details Video Title Sample fo…" at bounding box center [645, 307] width 1291 height 615
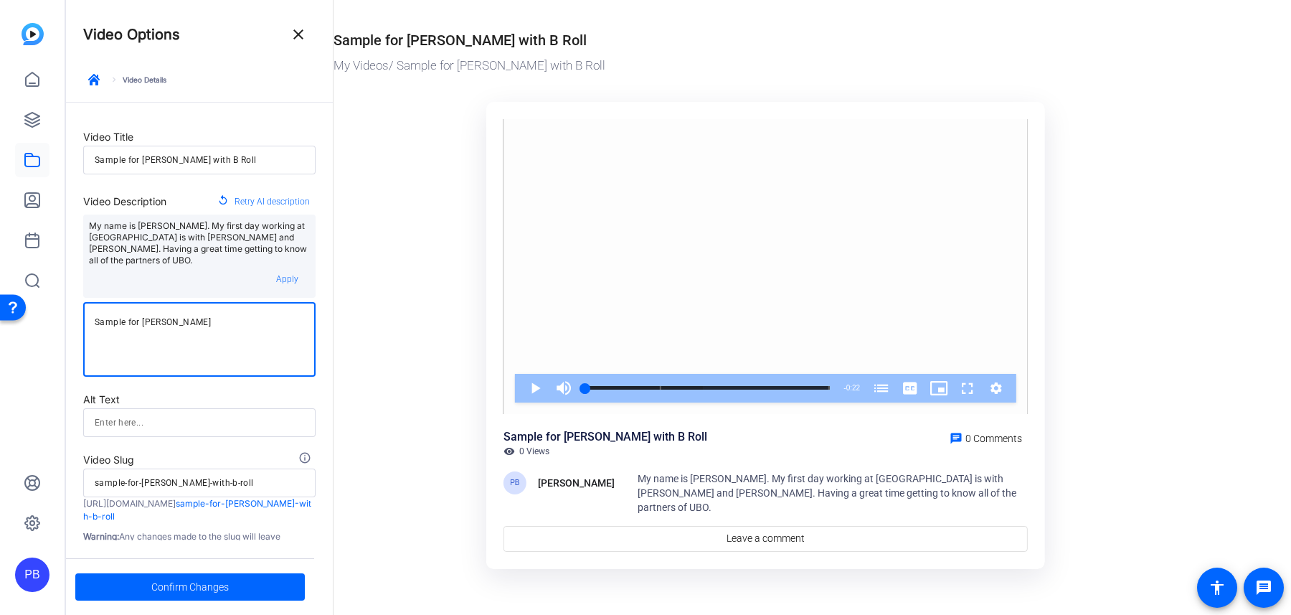
type textarea "Sample for [PERSON_NAME]"
click at [369, 194] on ktd-grid "Video Player is loading. Play Video Play Mute Current Time 0:00 / Duration 0:22…" at bounding box center [766, 329] width 864 height 473
click at [209, 580] on span "Confirm Changes" at bounding box center [189, 586] width 77 height 27
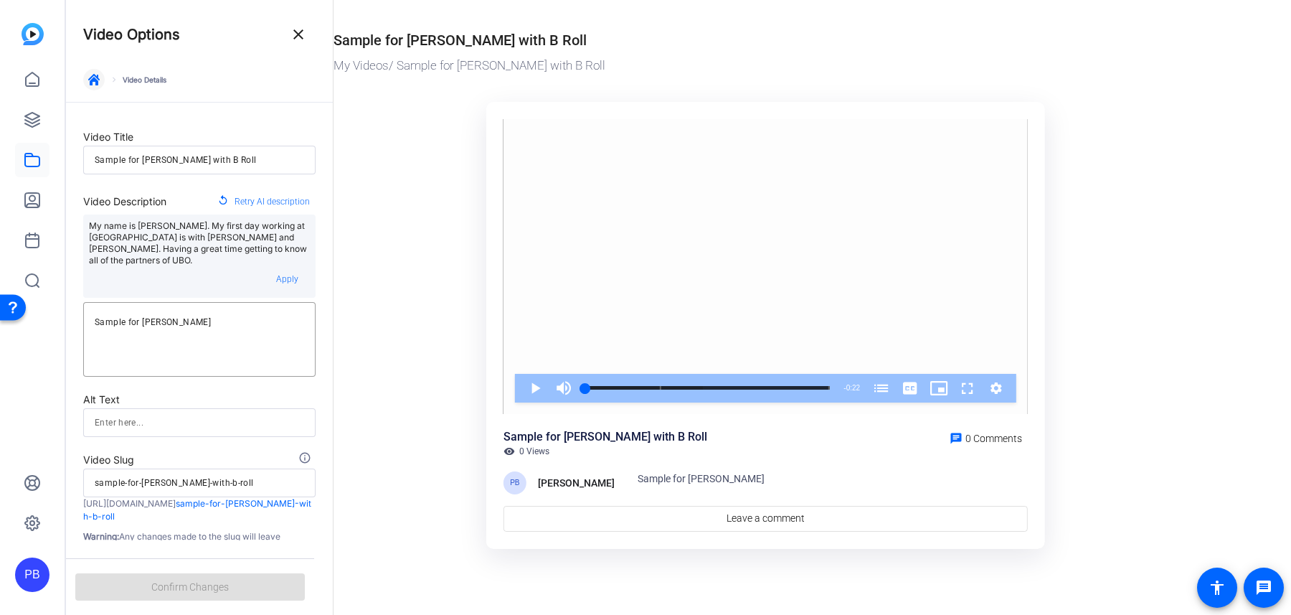
click at [88, 85] on span "button" at bounding box center [94, 79] width 34 height 34
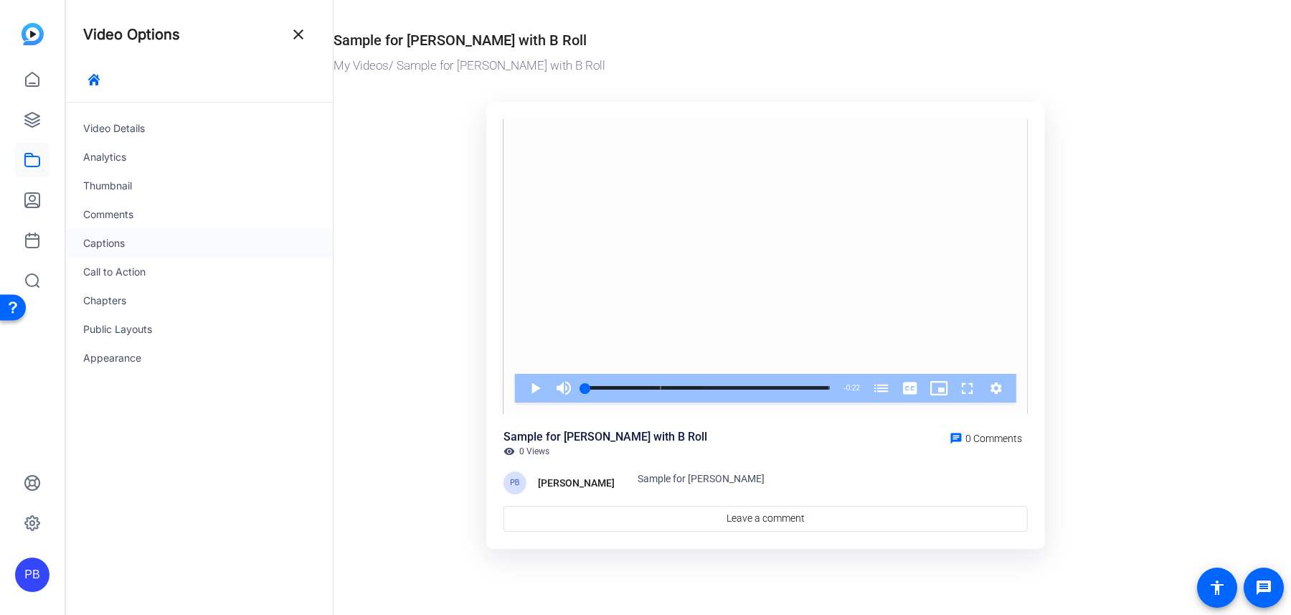
click at [146, 240] on div "Captions" at bounding box center [199, 243] width 267 height 29
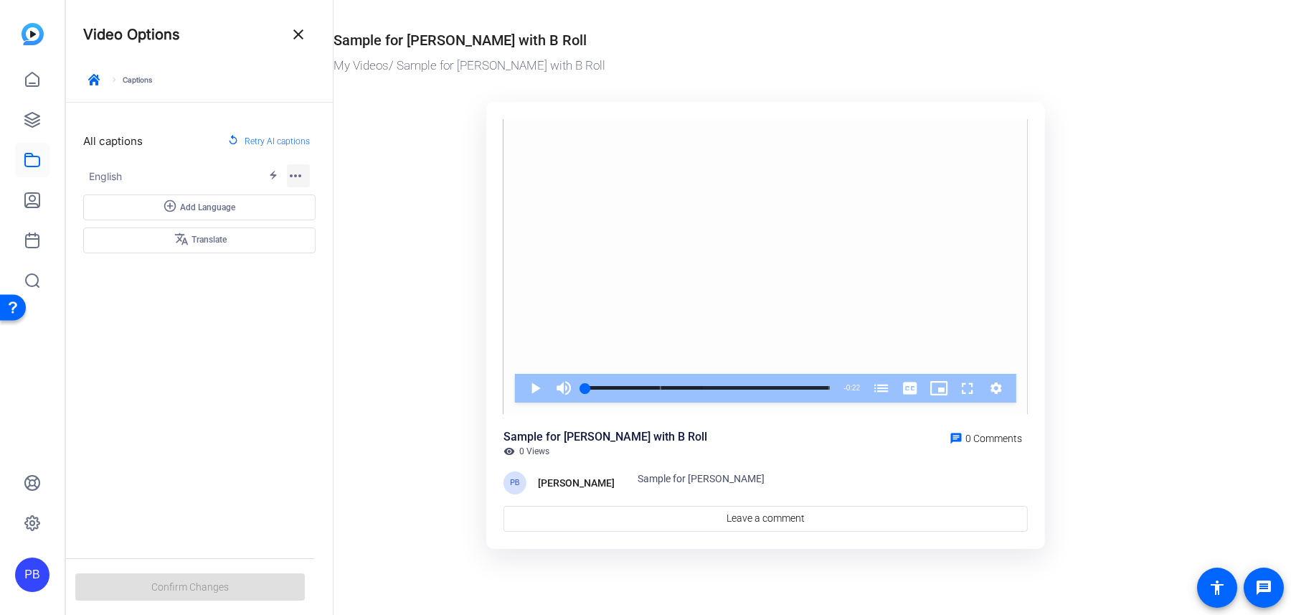
click at [293, 169] on mat-icon "more_horiz" at bounding box center [295, 175] width 17 height 17
click at [307, 195] on span "Edit" at bounding box center [306, 199] width 17 height 10
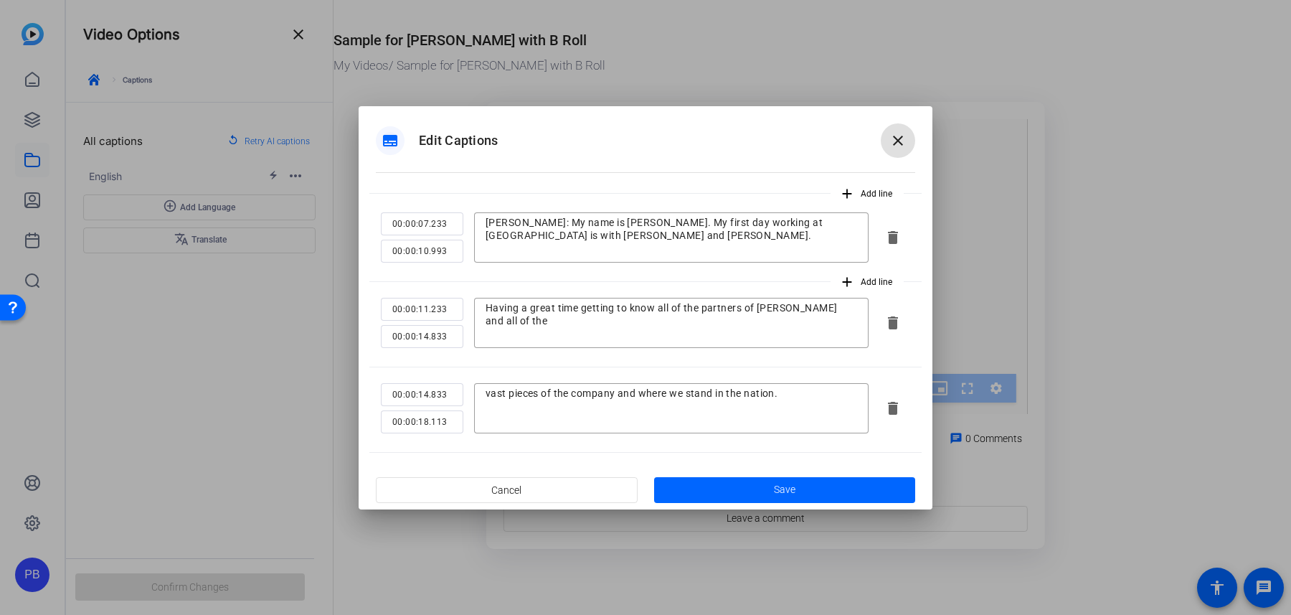
scroll to position [14, 0]
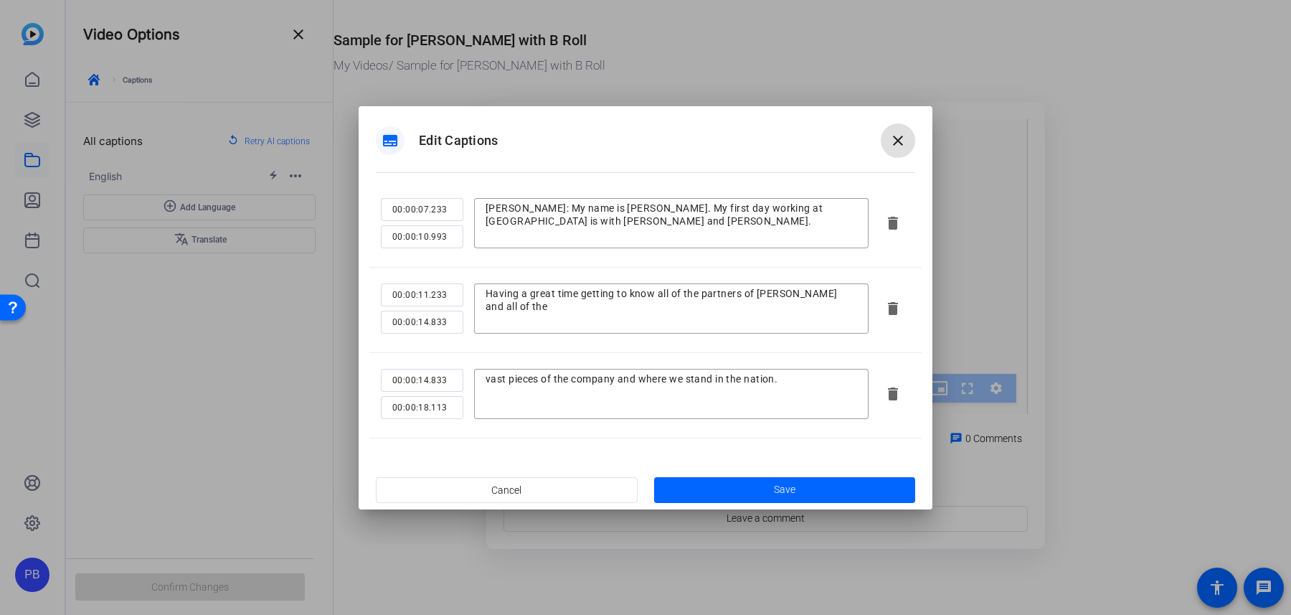
click at [905, 143] on mat-icon "close" at bounding box center [898, 140] width 17 height 17
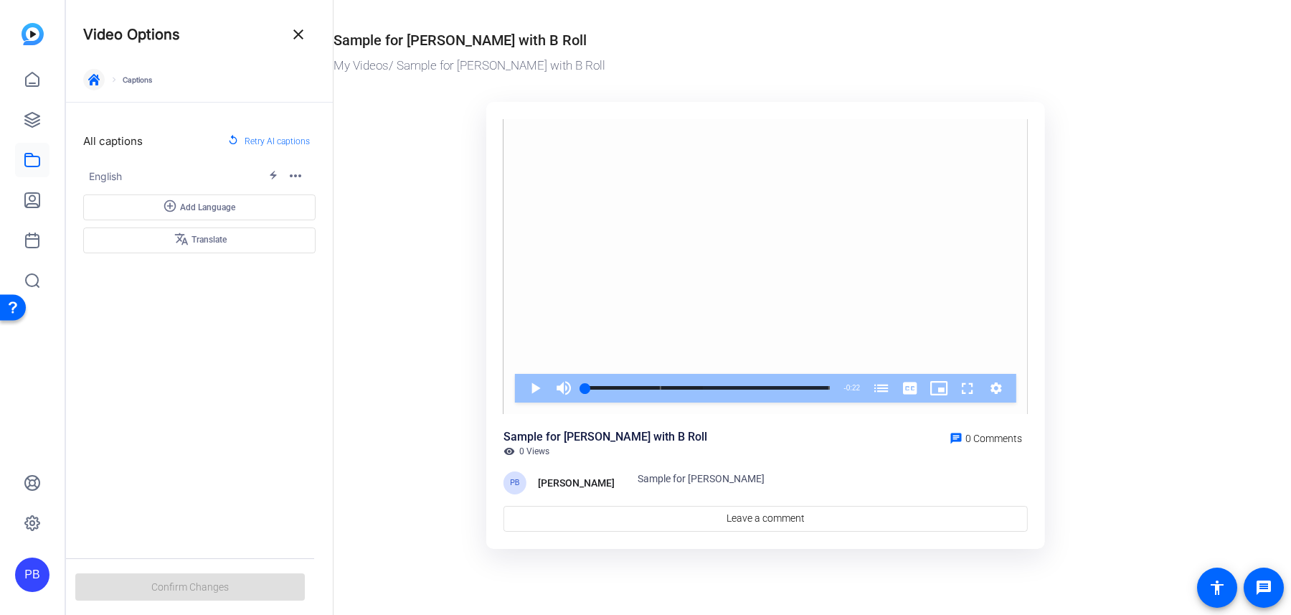
click at [92, 80] on icon "button" at bounding box center [93, 79] width 11 height 11
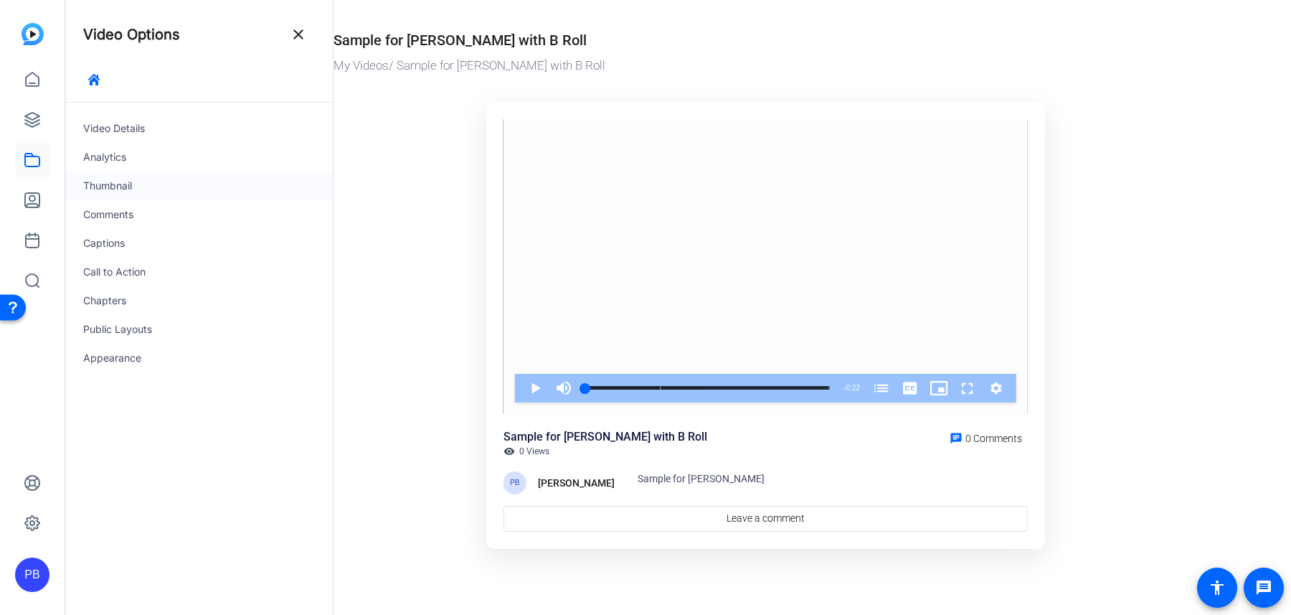
click at [181, 189] on div "Thumbnail" at bounding box center [199, 185] width 267 height 29
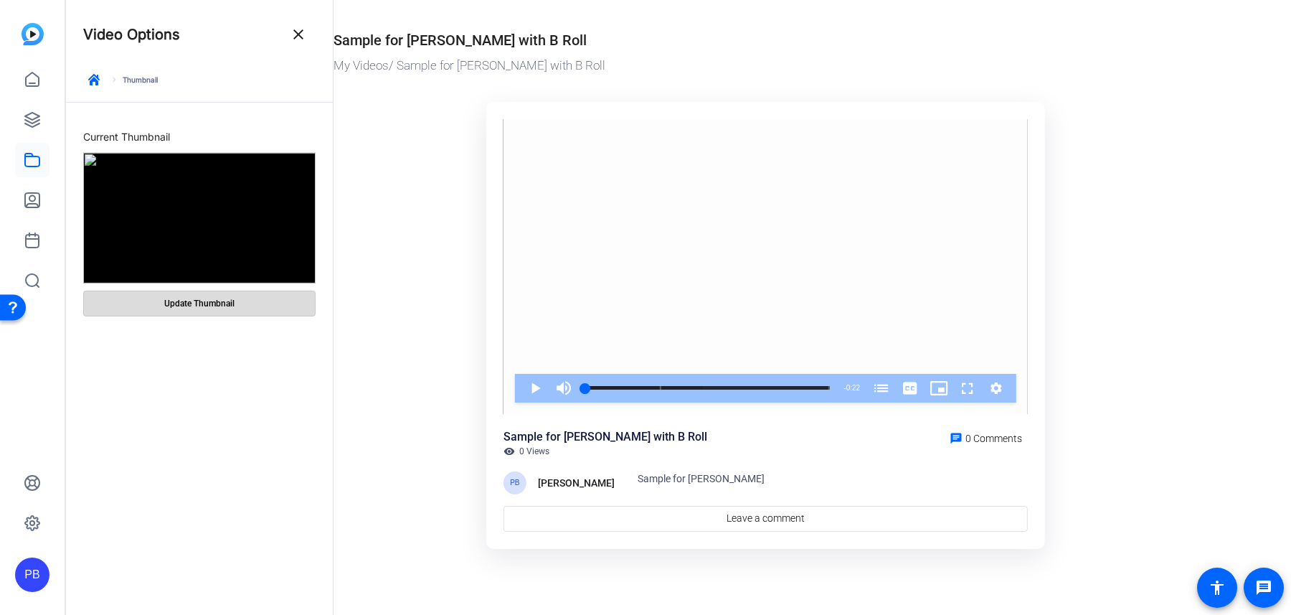
click at [240, 293] on span at bounding box center [199, 303] width 231 height 34
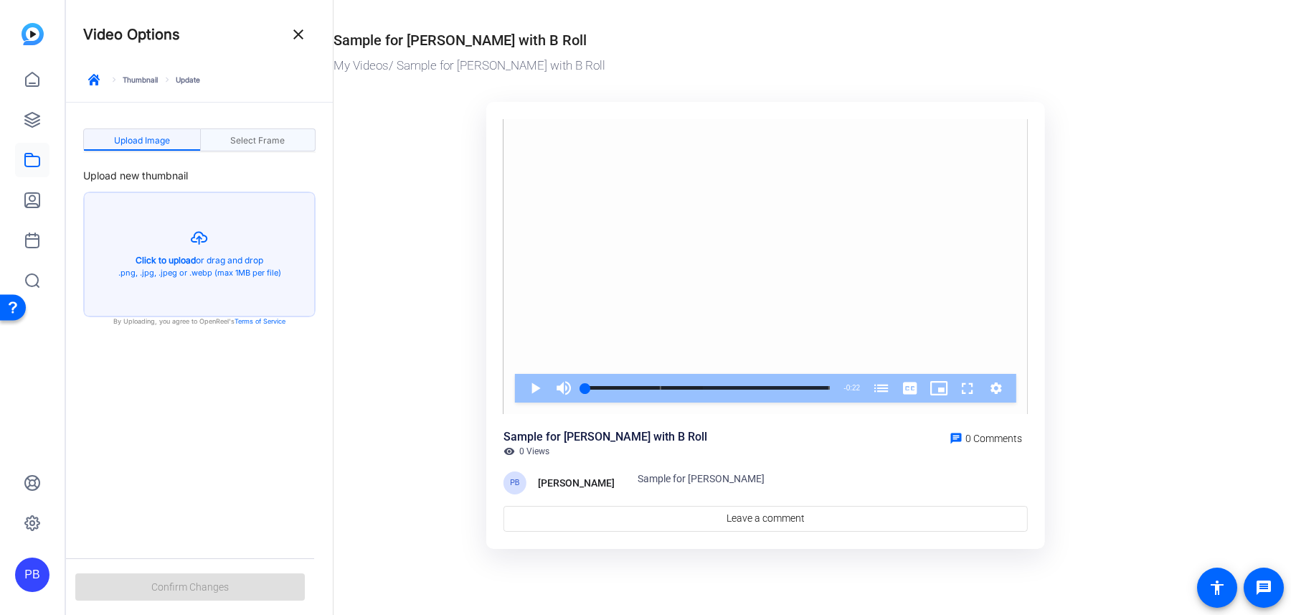
click at [288, 142] on div "Select Frame" at bounding box center [259, 139] width 116 height 23
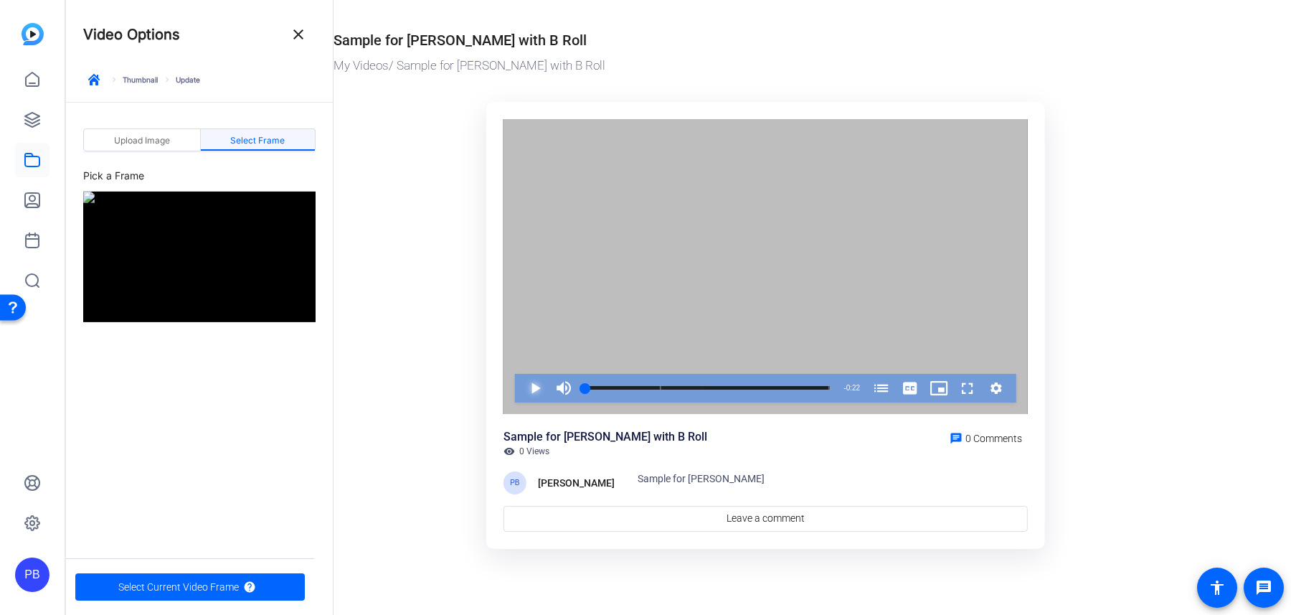
click at [521, 387] on span "Video Player" at bounding box center [521, 388] width 0 height 29
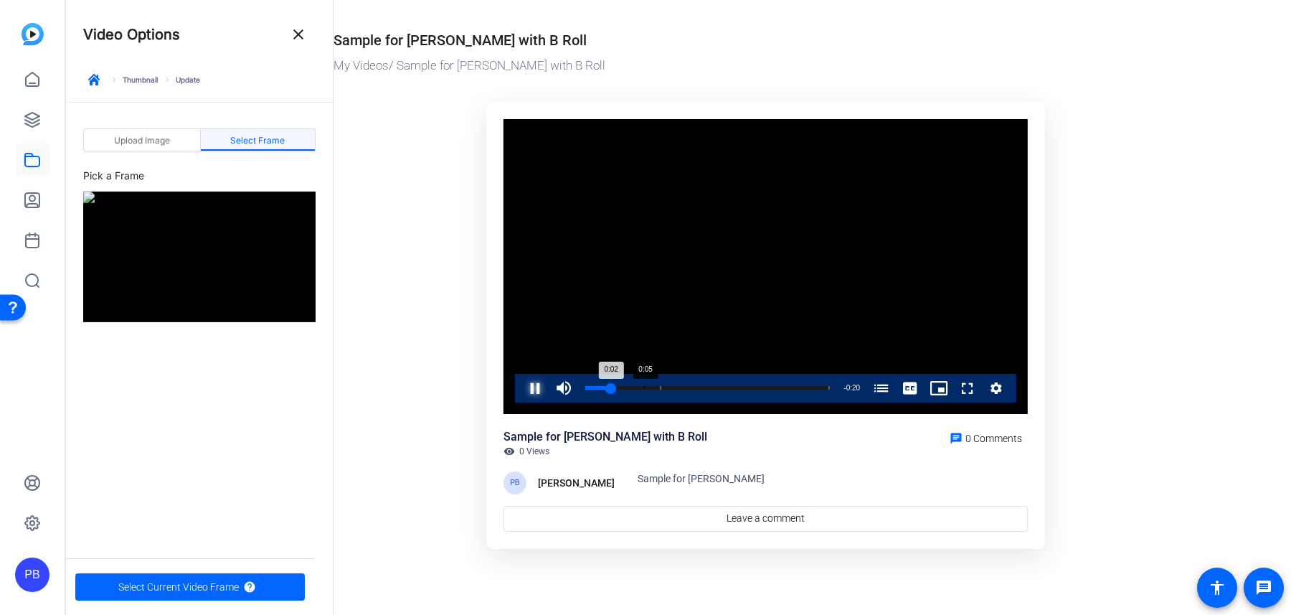
click at [659, 390] on div "Loaded : 100.00% 0:05 0:02 First Day Working at [GEOGRAPHIC_DATA] (00:07)" at bounding box center [707, 388] width 259 height 29
click at [521, 390] on span "Video Player" at bounding box center [521, 388] width 0 height 29
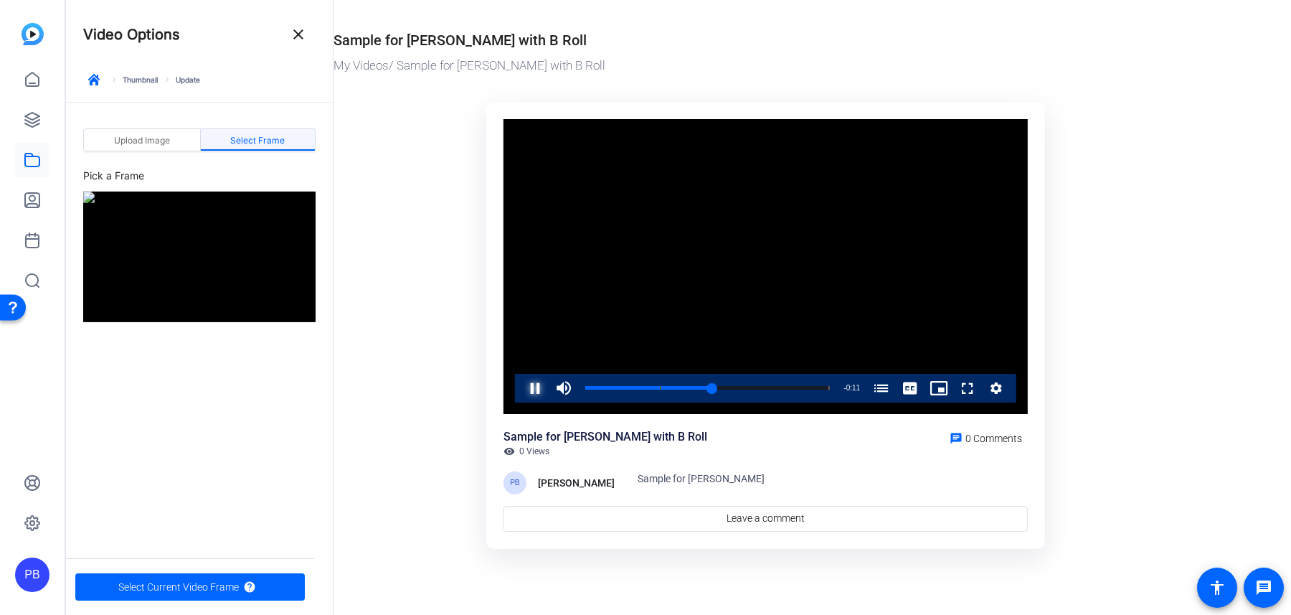
click at [521, 390] on span "Video Player" at bounding box center [521, 388] width 0 height 29
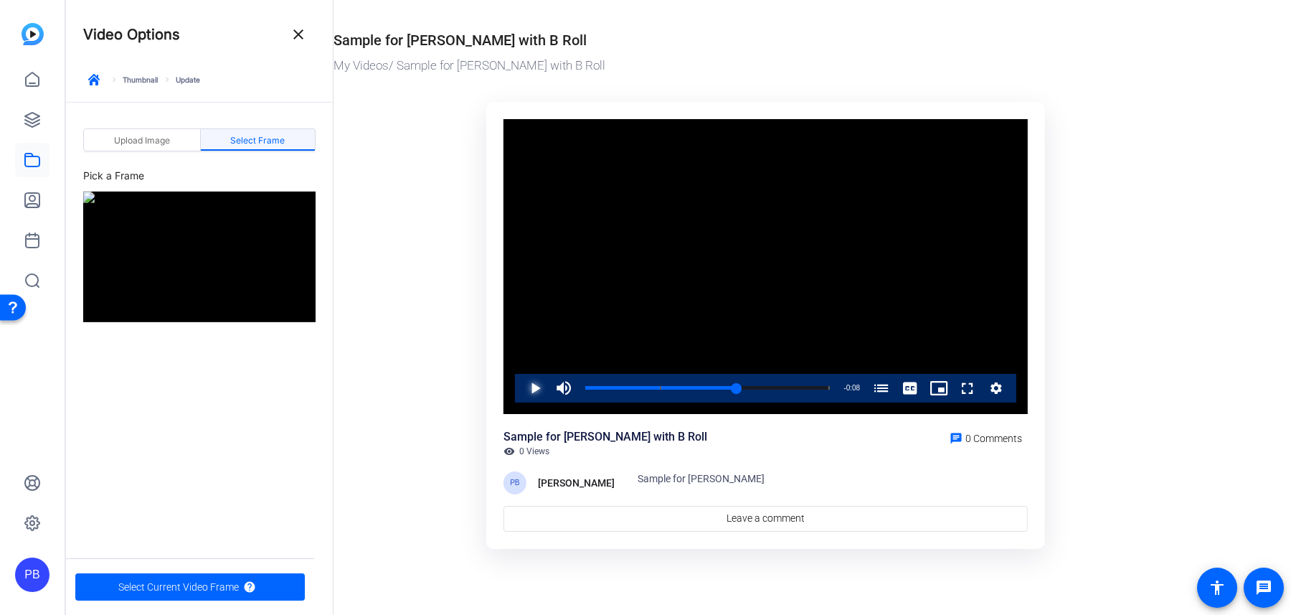
click at [521, 390] on span "Video Player" at bounding box center [521, 388] width 0 height 29
click at [201, 582] on span "Select Current Video Frame" at bounding box center [178, 586] width 121 height 27
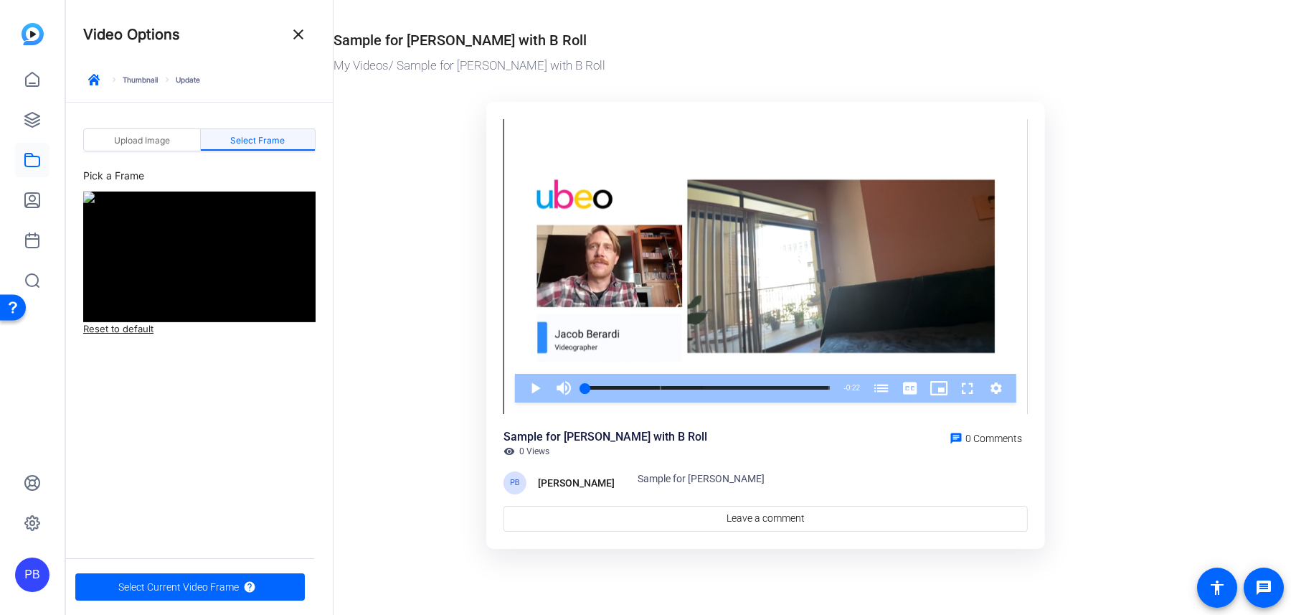
click at [303, 31] on mat-icon "close" at bounding box center [298, 34] width 17 height 17
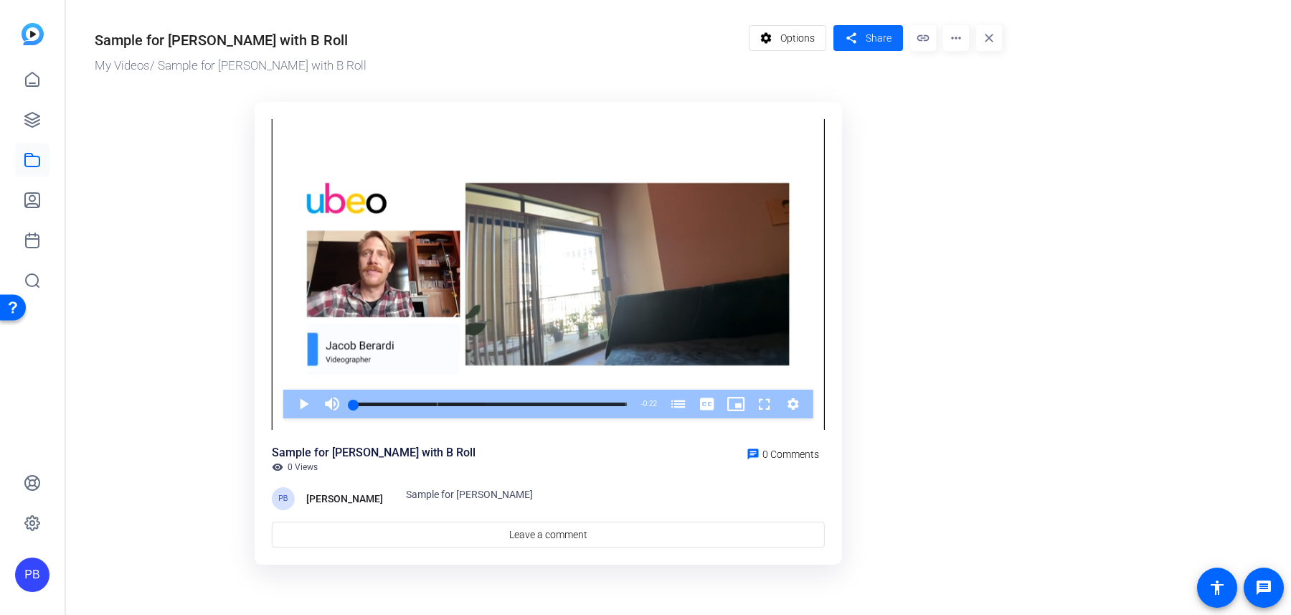
click at [882, 37] on span "Share" at bounding box center [879, 38] width 26 height 15
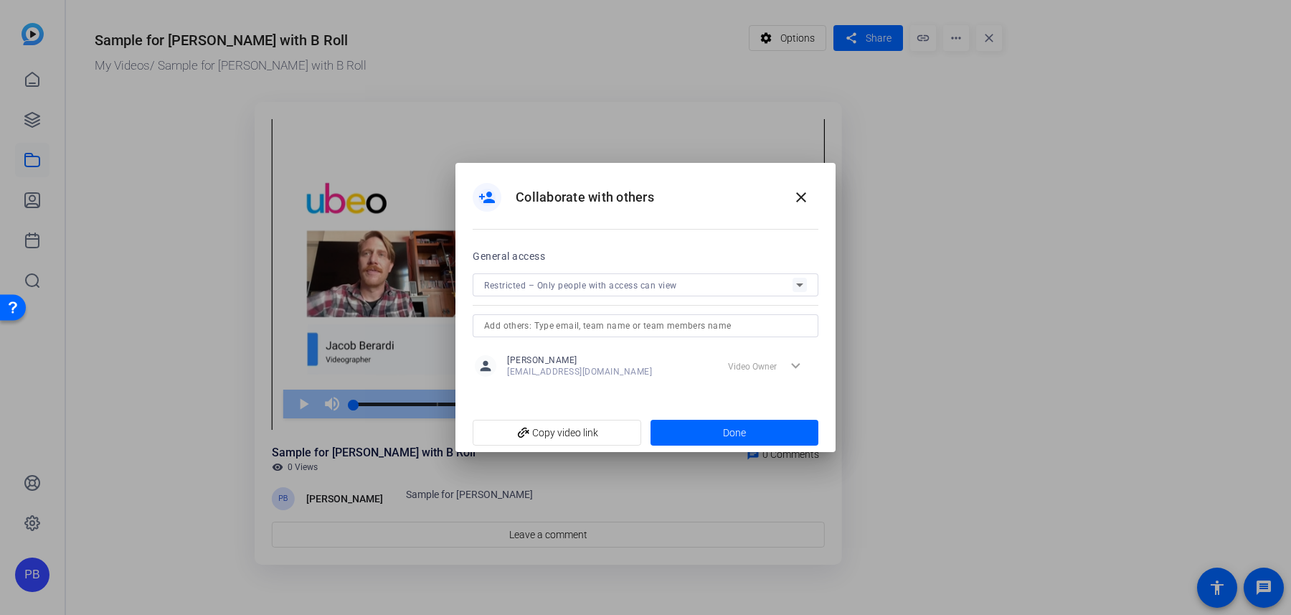
click at [598, 286] on span "Restricted – Only people with access can view" at bounding box center [580, 286] width 193 height 10
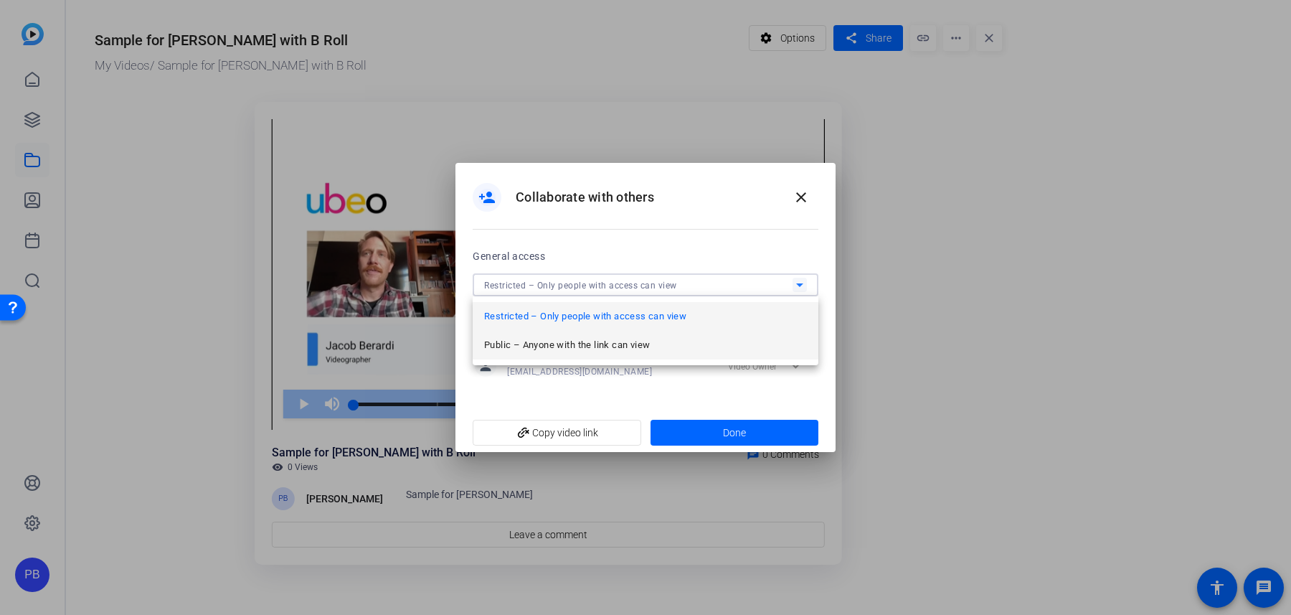
click at [586, 344] on span "Public – Anyone with the link can view" at bounding box center [567, 344] width 166 height 17
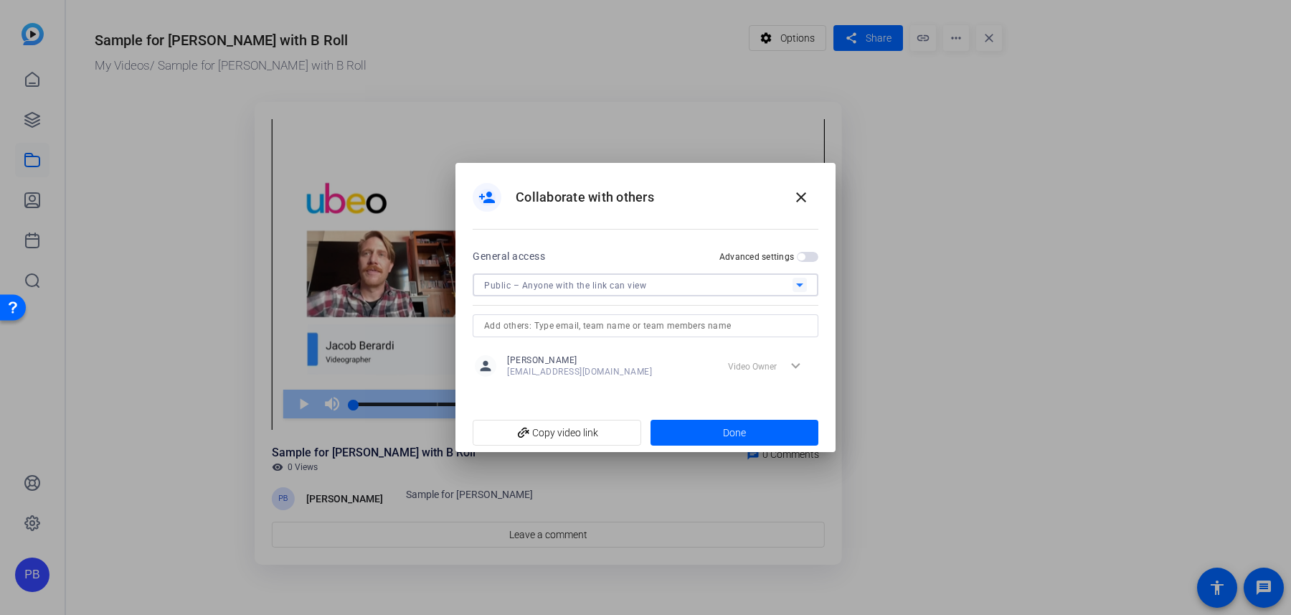
click at [797, 258] on span "button" at bounding box center [808, 257] width 22 height 10
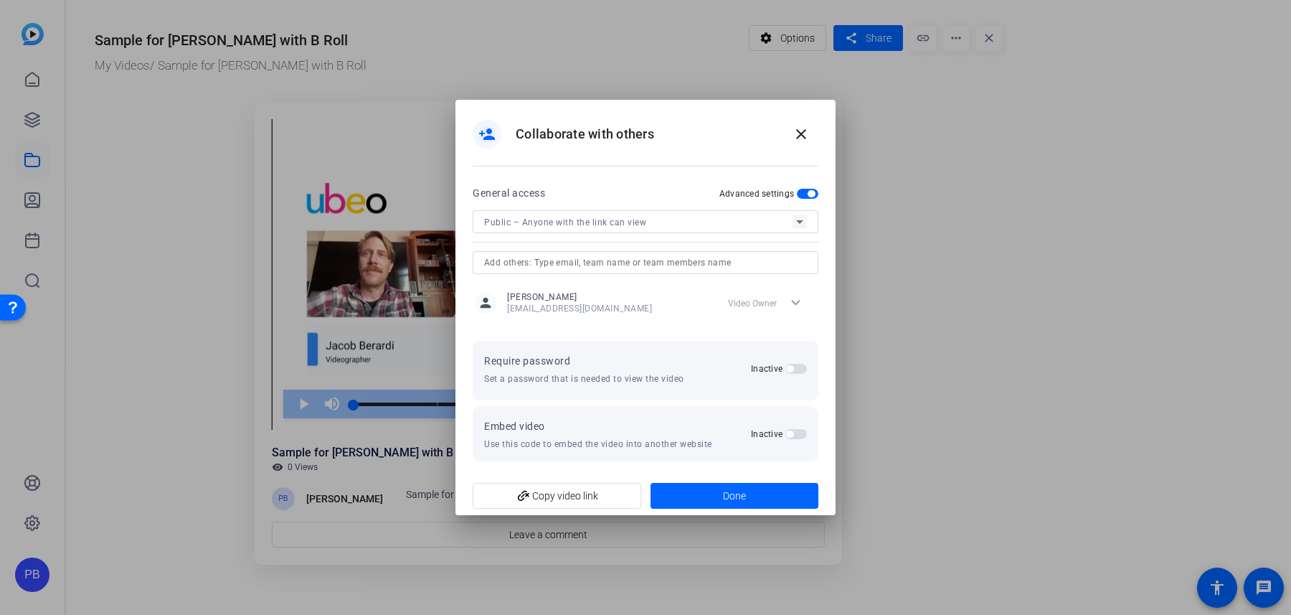
click at [792, 364] on span "button" at bounding box center [797, 369] width 22 height 10
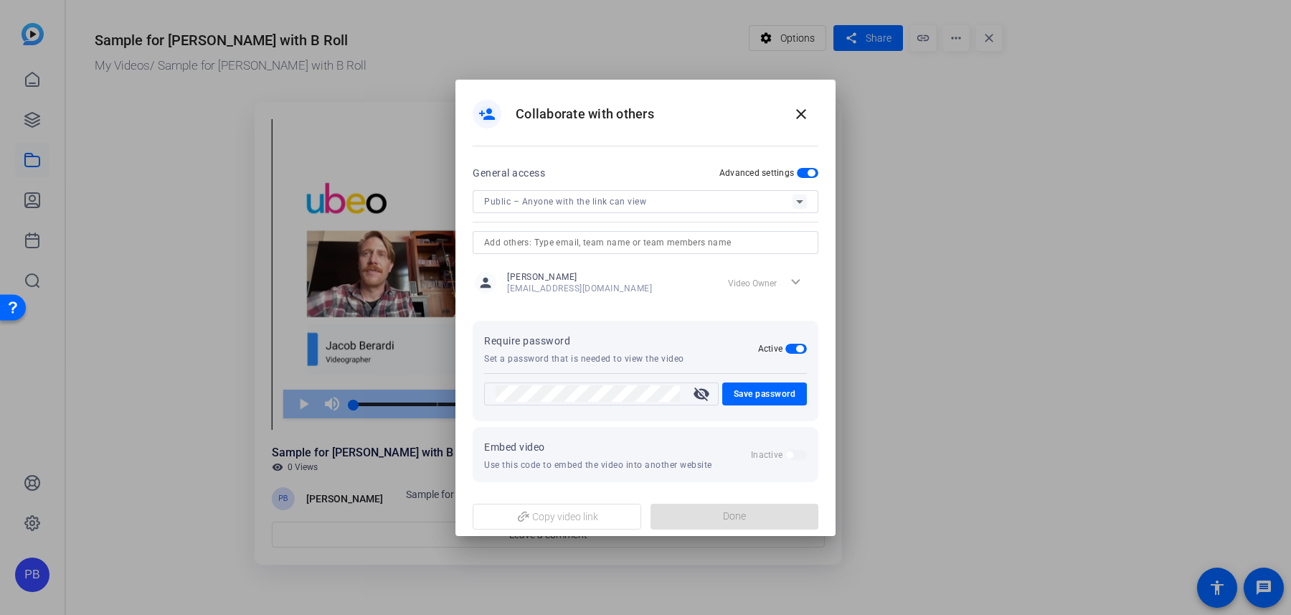
click at [697, 396] on mat-icon "visibility_off" at bounding box center [701, 393] width 34 height 17
click at [750, 395] on span "Save password" at bounding box center [765, 393] width 62 height 17
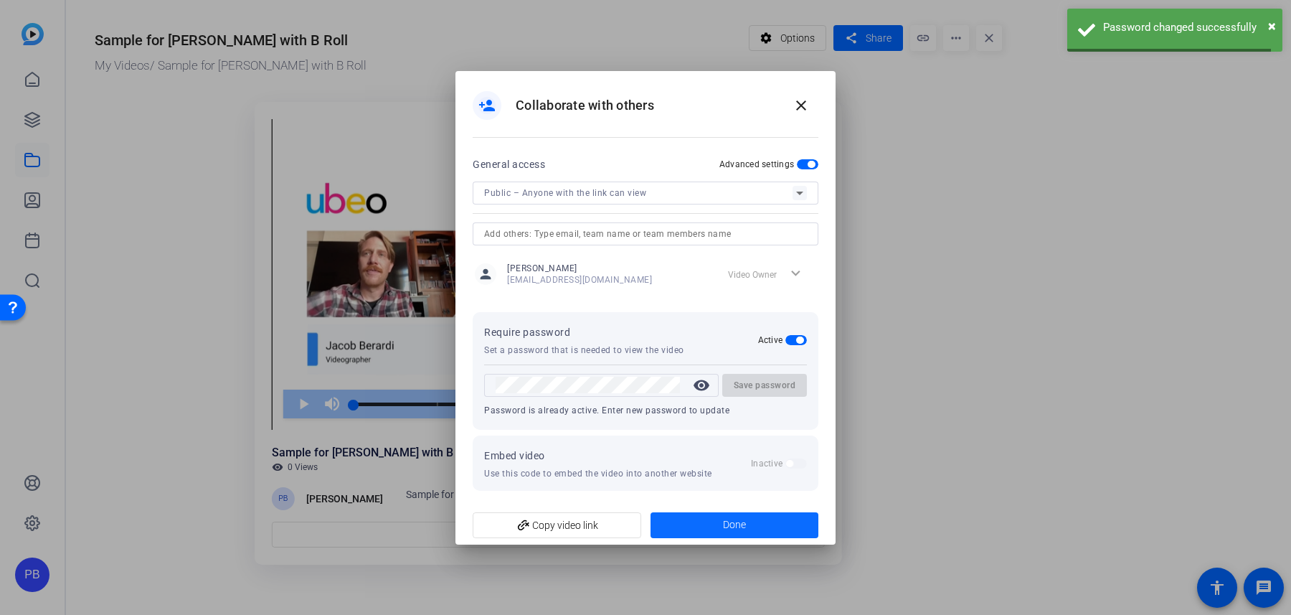
click at [713, 514] on span at bounding box center [735, 525] width 169 height 34
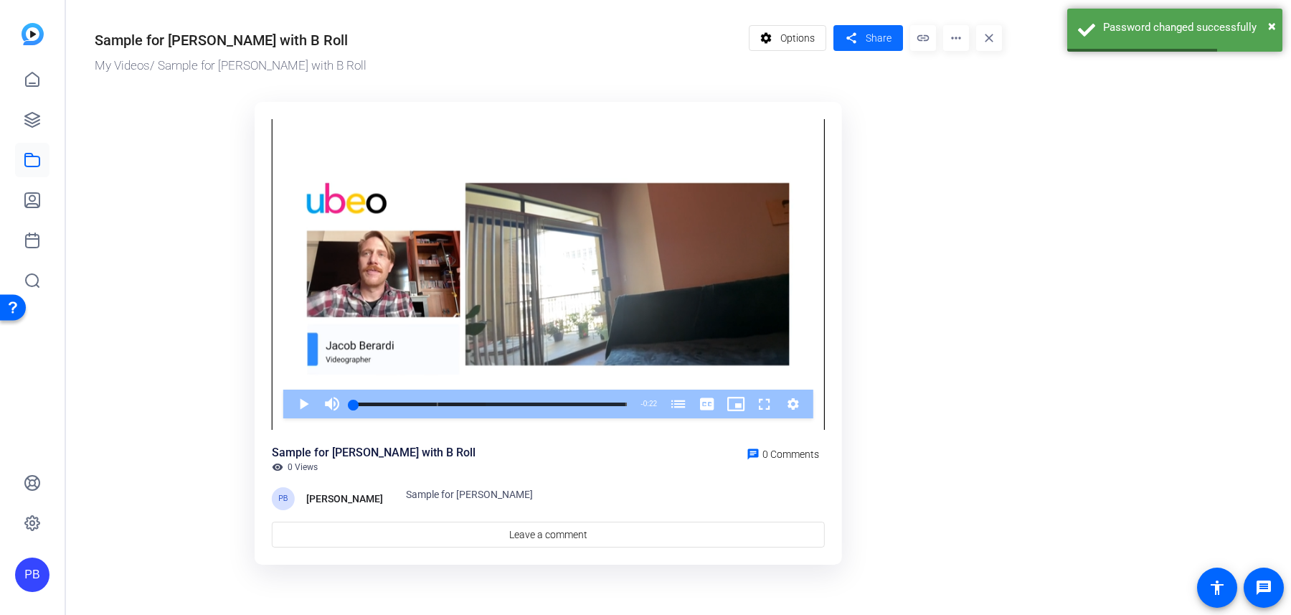
click at [877, 39] on span "Share" at bounding box center [879, 38] width 26 height 15
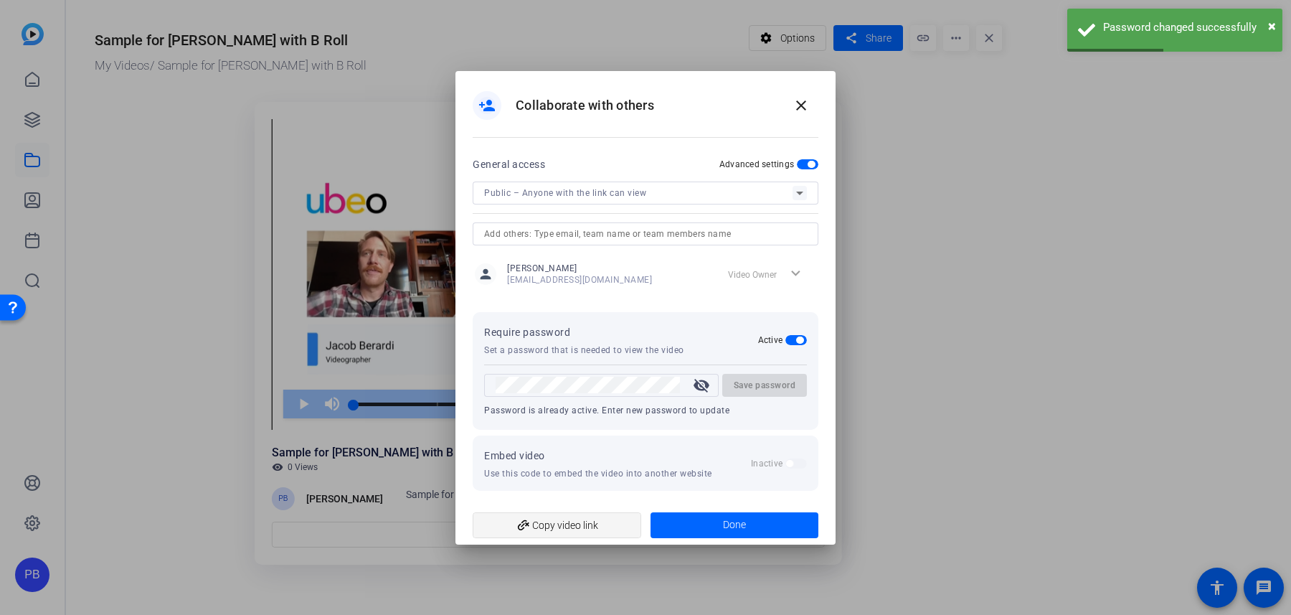
click at [569, 522] on span "add_link Copy video link" at bounding box center [557, 525] width 146 height 27
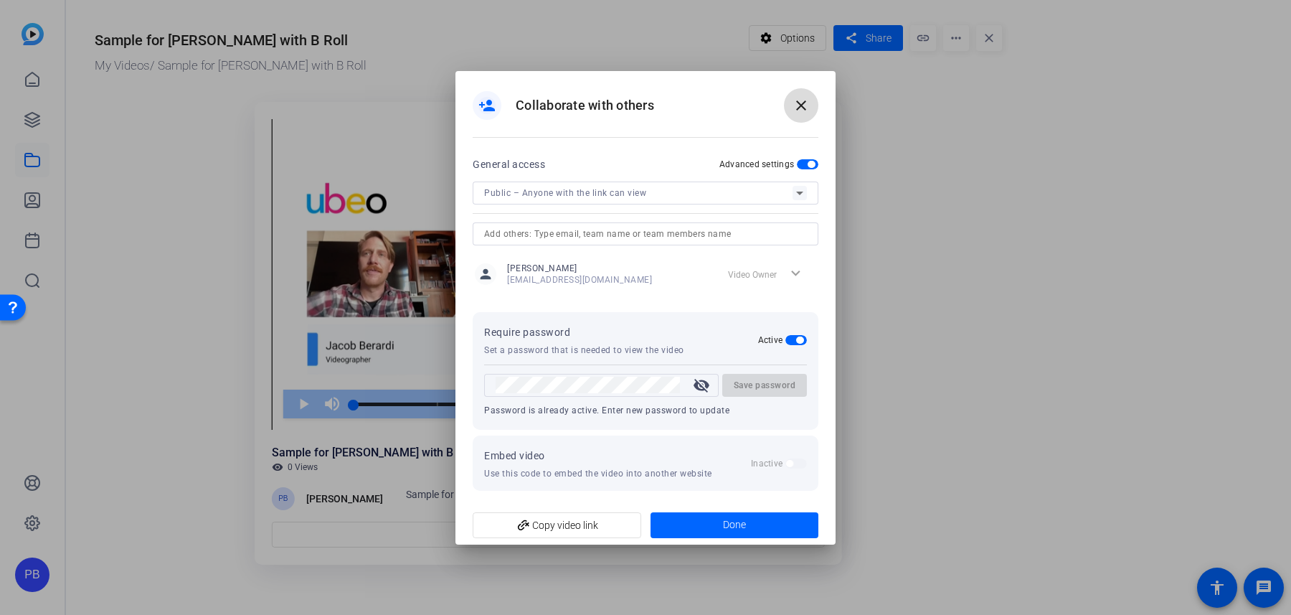
click at [811, 106] on span at bounding box center [801, 105] width 34 height 34
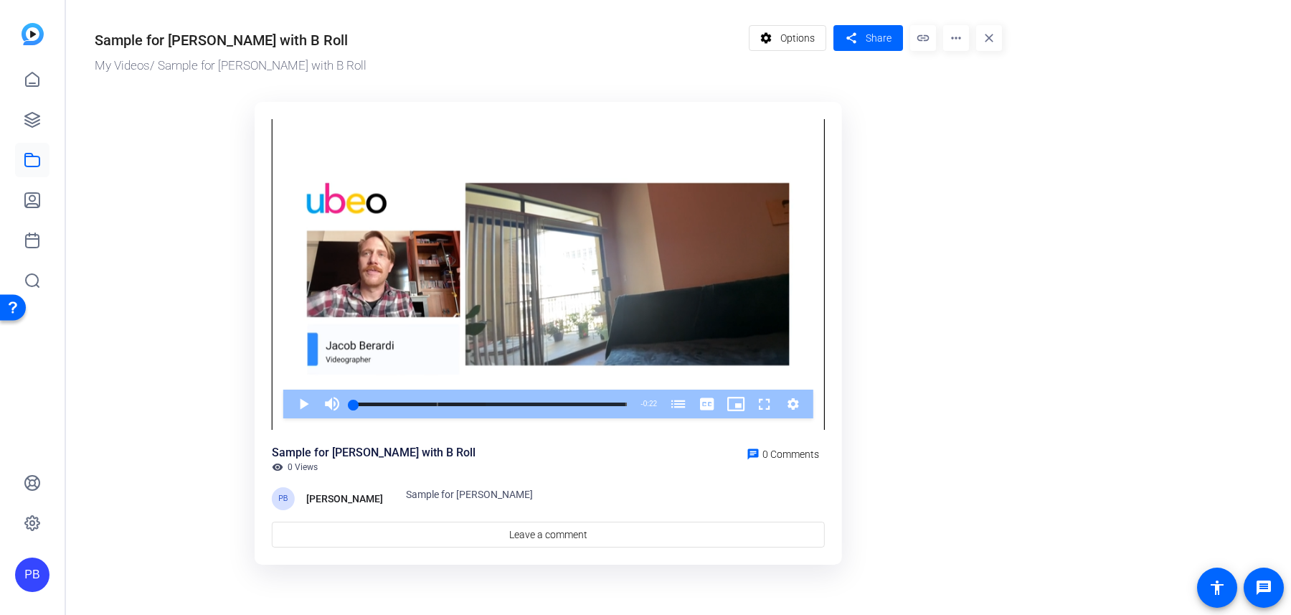
click at [965, 225] on ktd-grid "Video Player is loading. Play Video Play Mute Current Time 0:00 / Duration 0:22…" at bounding box center [549, 333] width 908 height 481
click at [887, 36] on span "Share" at bounding box center [879, 38] width 26 height 15
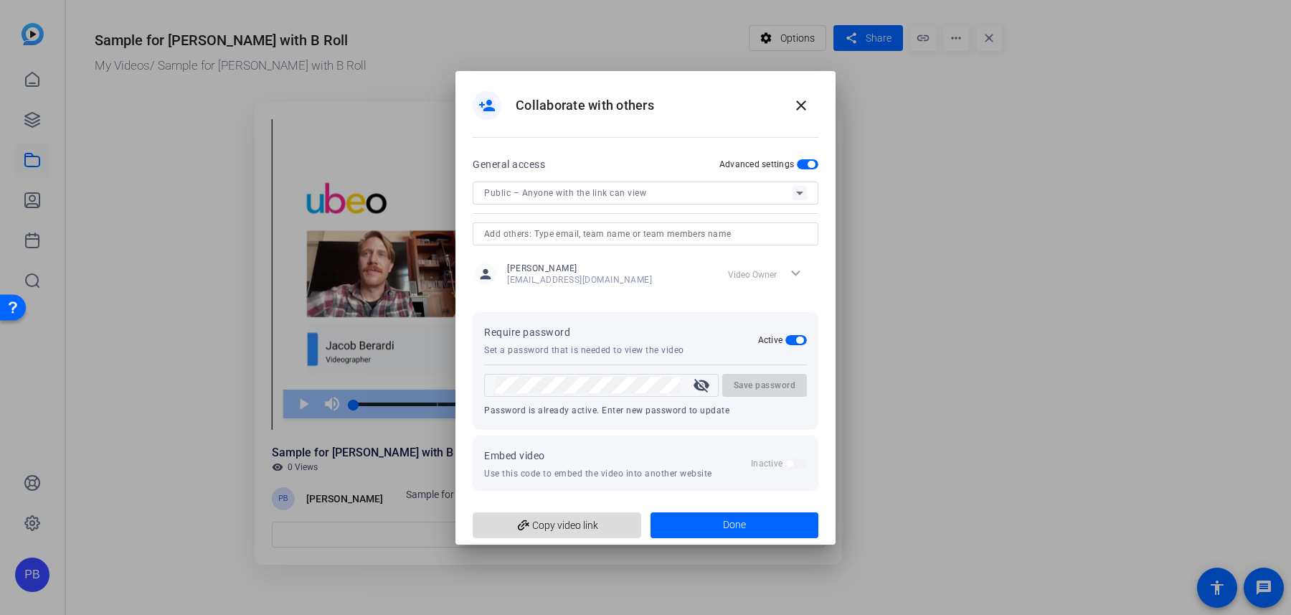
click at [580, 519] on span "add_link Copy video link" at bounding box center [557, 525] width 146 height 27
